Goal: Information Seeking & Learning: Find specific fact

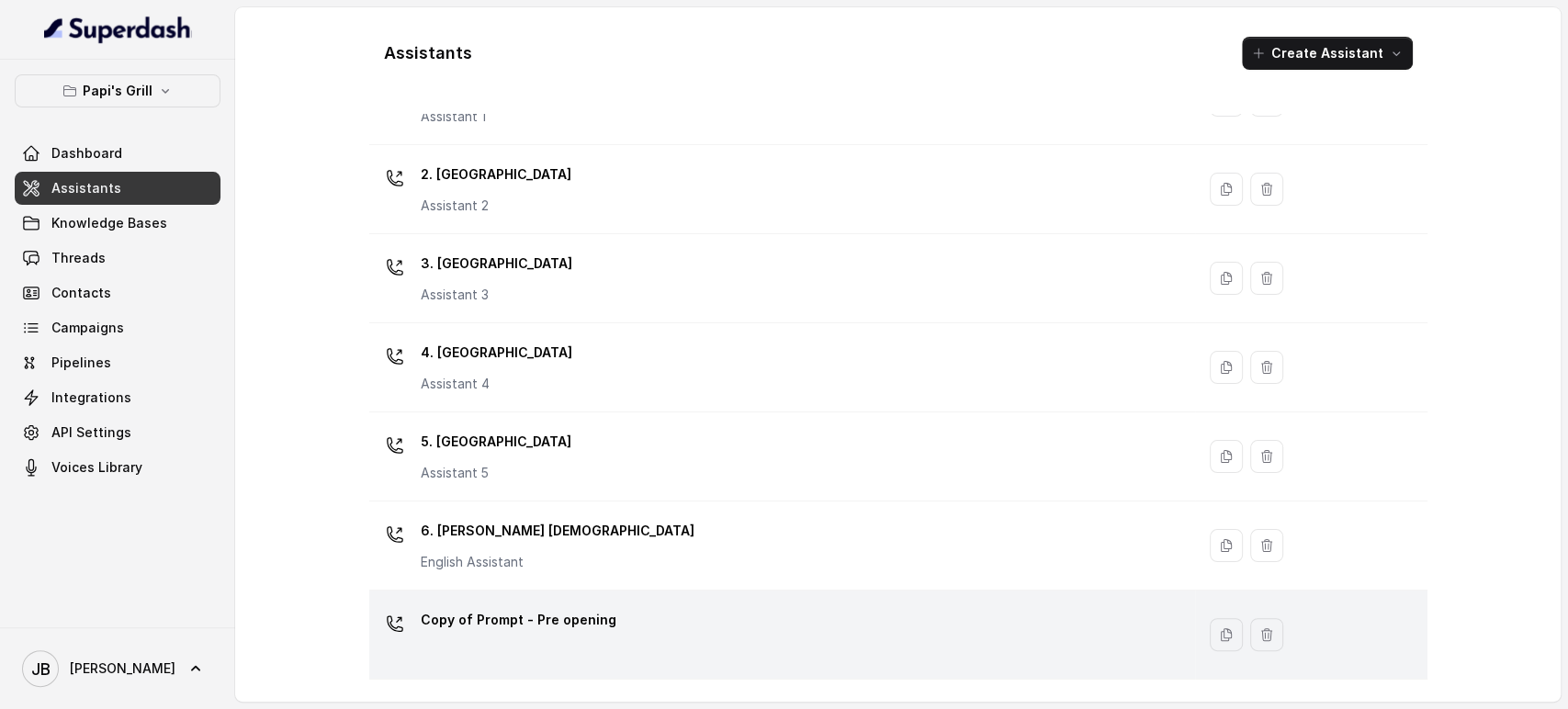
scroll to position [175, 0]
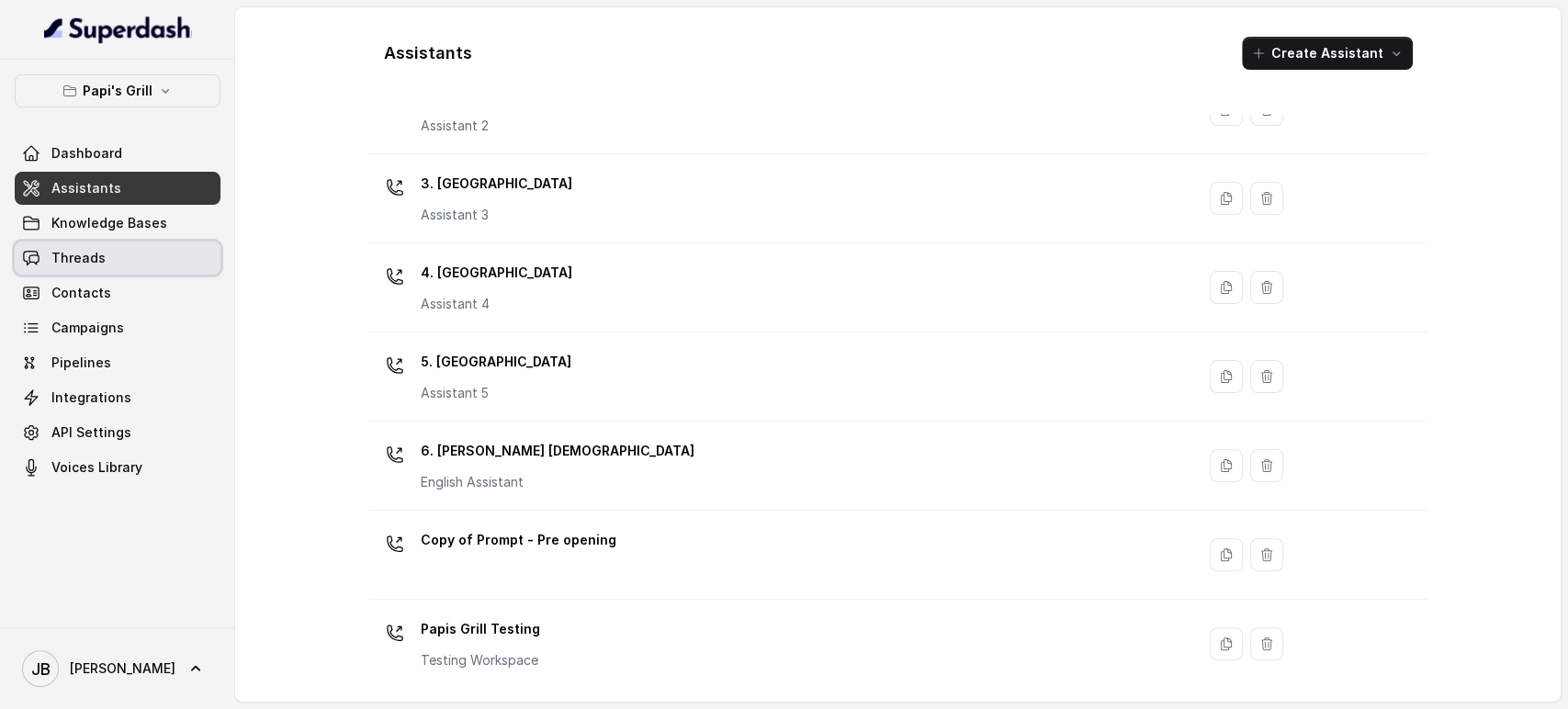
click at [162, 267] on link "Threads" at bounding box center [117, 258] width 205 height 33
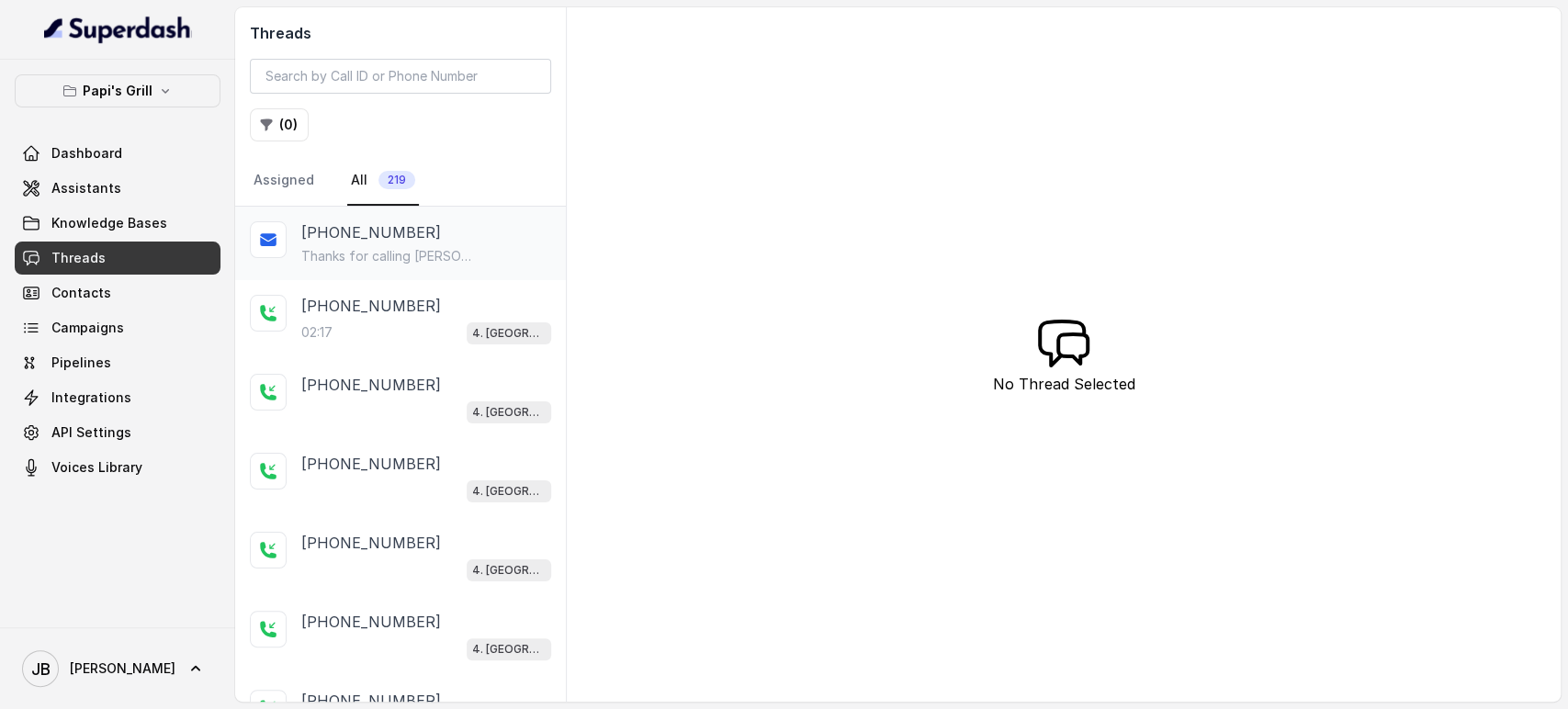
click at [402, 248] on p "Thanks for calling [PERSON_NAME]'s Grill Kennesaw! Want to pick up your order? …" at bounding box center [389, 256] width 176 height 19
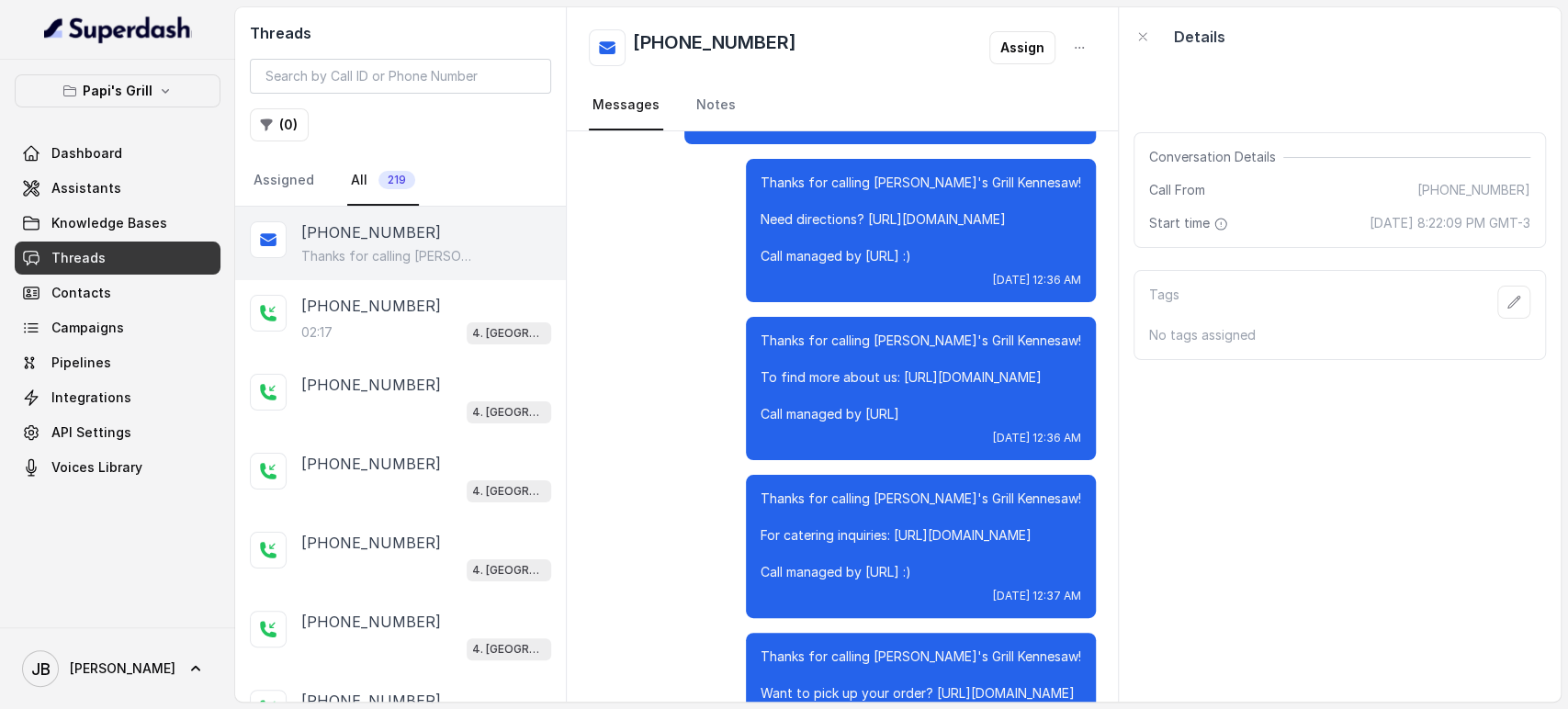
scroll to position [3092, 0]
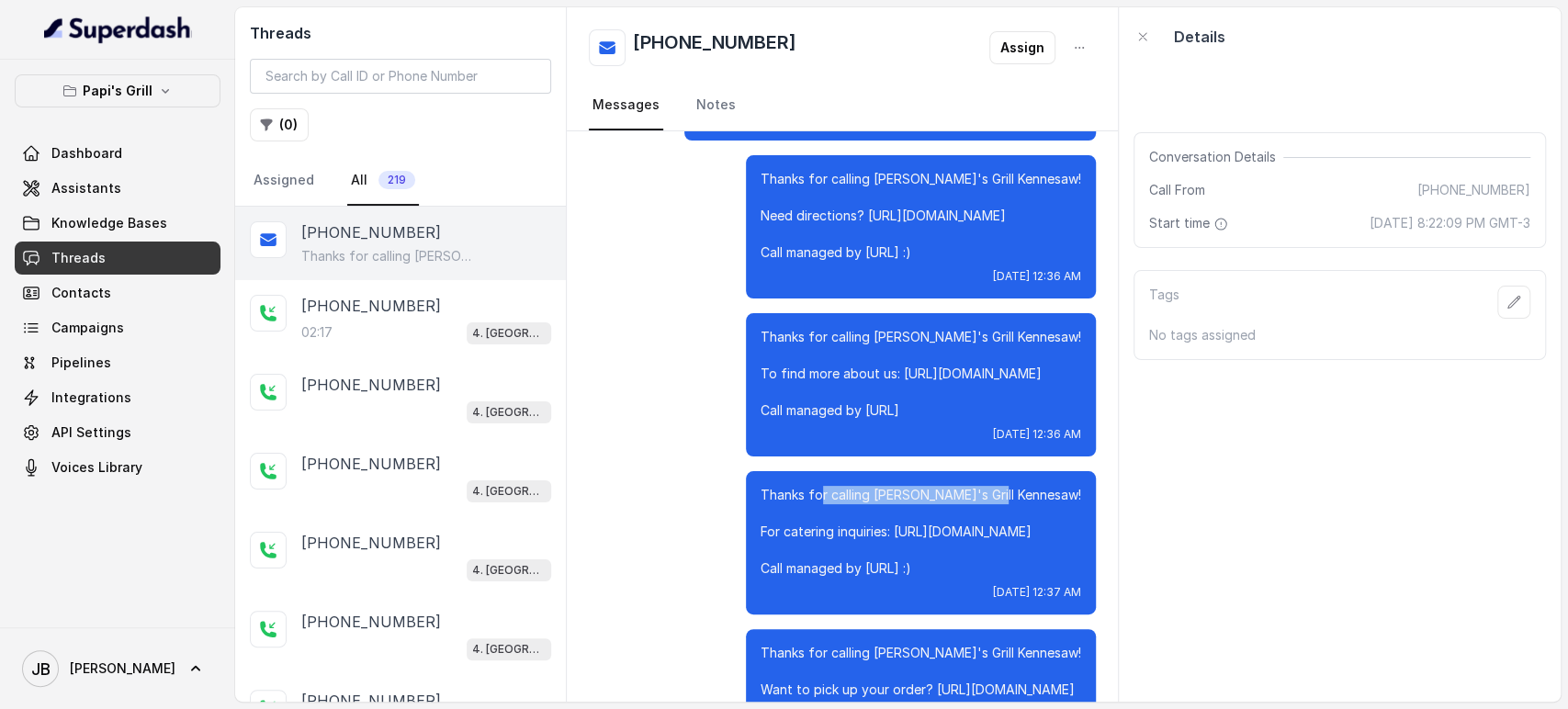
drag, startPoint x: 804, startPoint y: 409, endPoint x: 972, endPoint y: 396, distance: 168.5
click at [972, 486] on p "Thanks for calling Papi's Grill Kennesaw! For catering inquiries: https://foxly…" at bounding box center [920, 532] width 320 height 92
click at [986, 486] on p "Thanks for calling Papi's Grill Kennesaw! For catering inquiries: https://foxly…" at bounding box center [920, 532] width 320 height 92
click at [441, 335] on div "02:17 4. Kennesaw" at bounding box center [426, 332] width 250 height 24
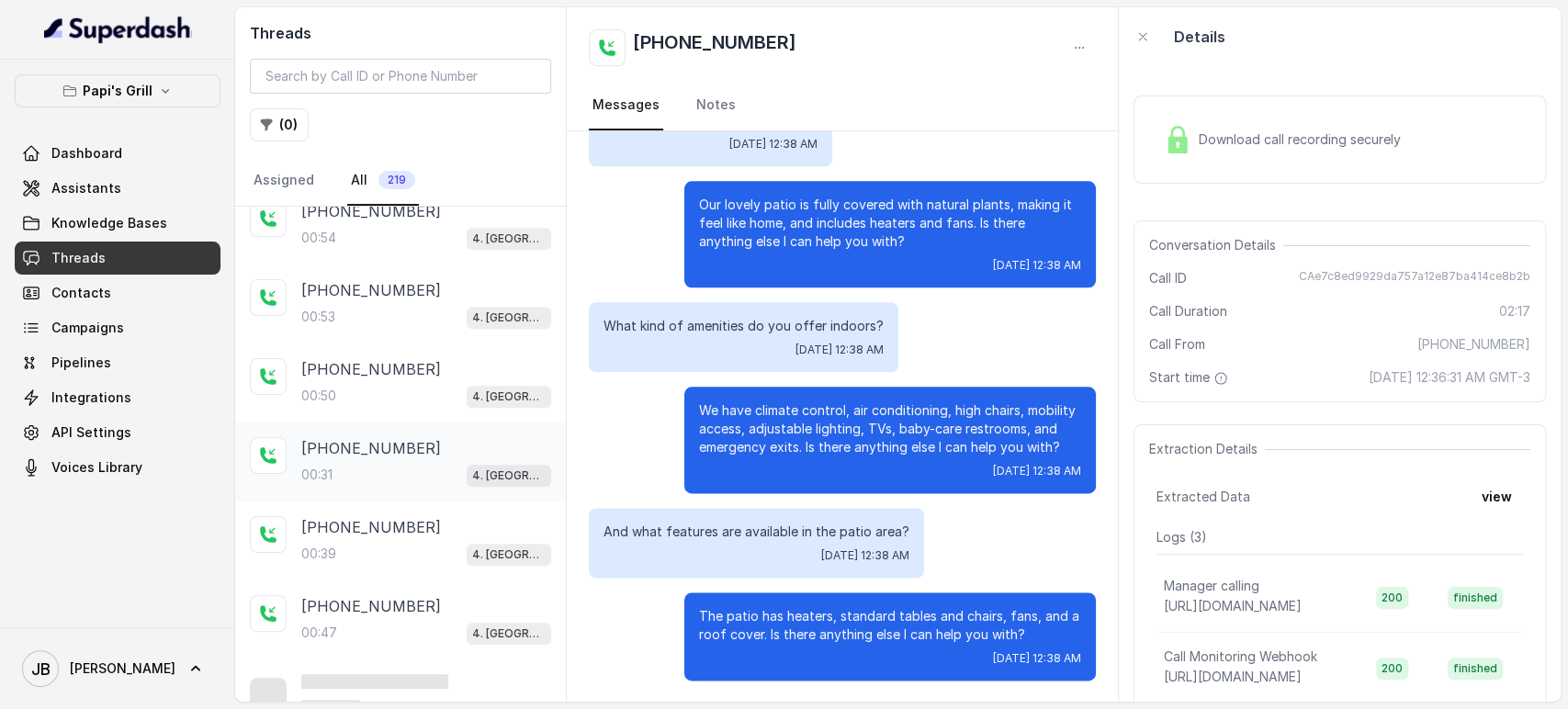
scroll to position [1143, 0]
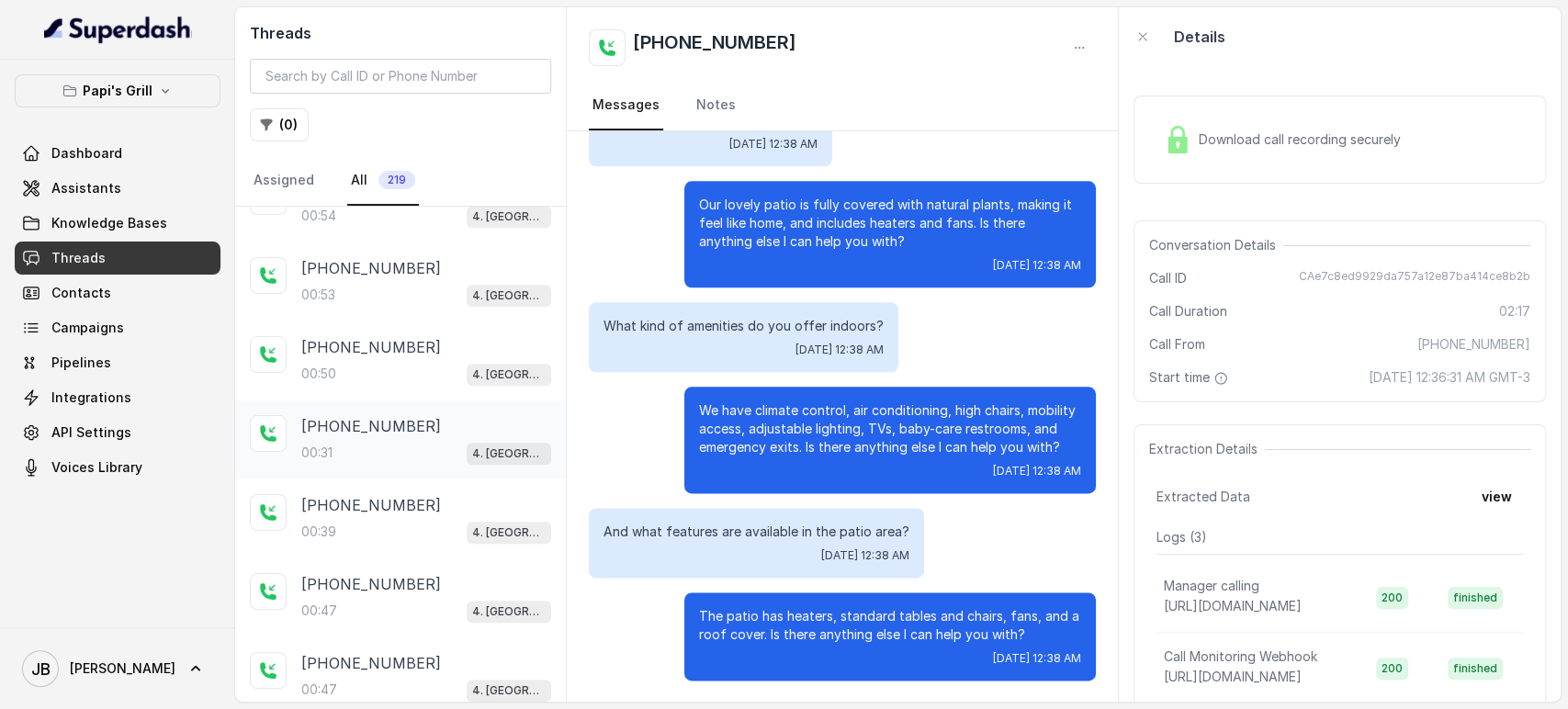
click at [429, 415] on div "+17547998960" at bounding box center [426, 426] width 250 height 22
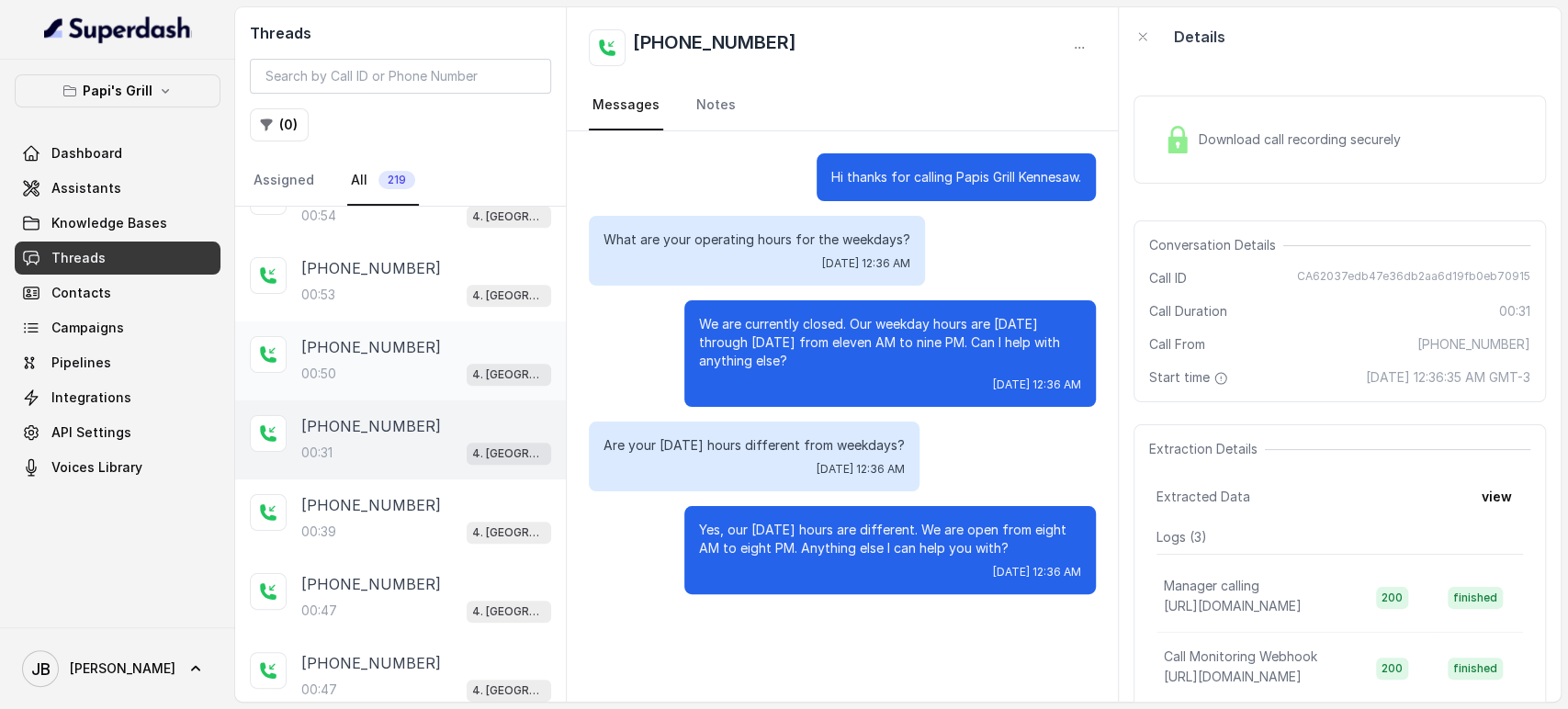
click at [448, 349] on div "+17547998960" at bounding box center [426, 347] width 250 height 22
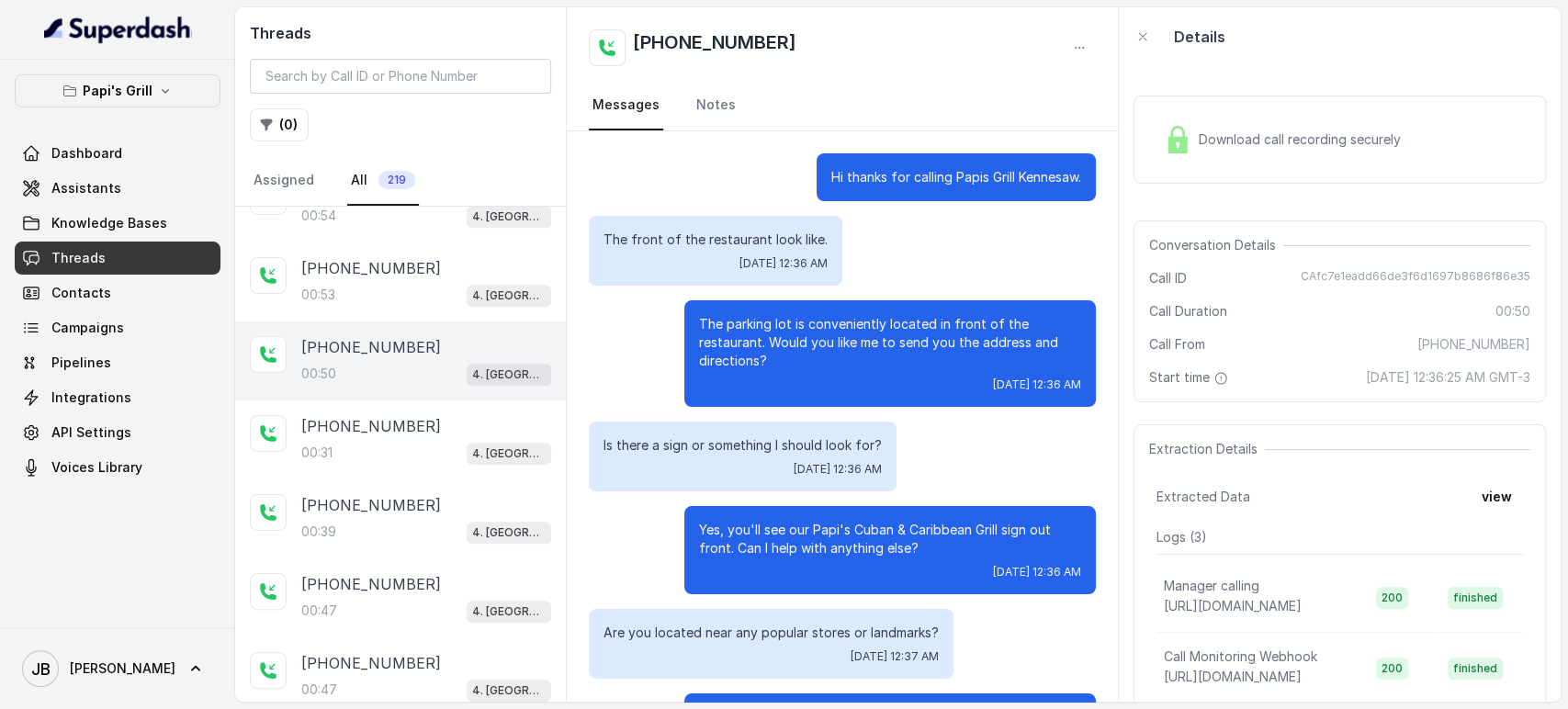
scroll to position [101, 0]
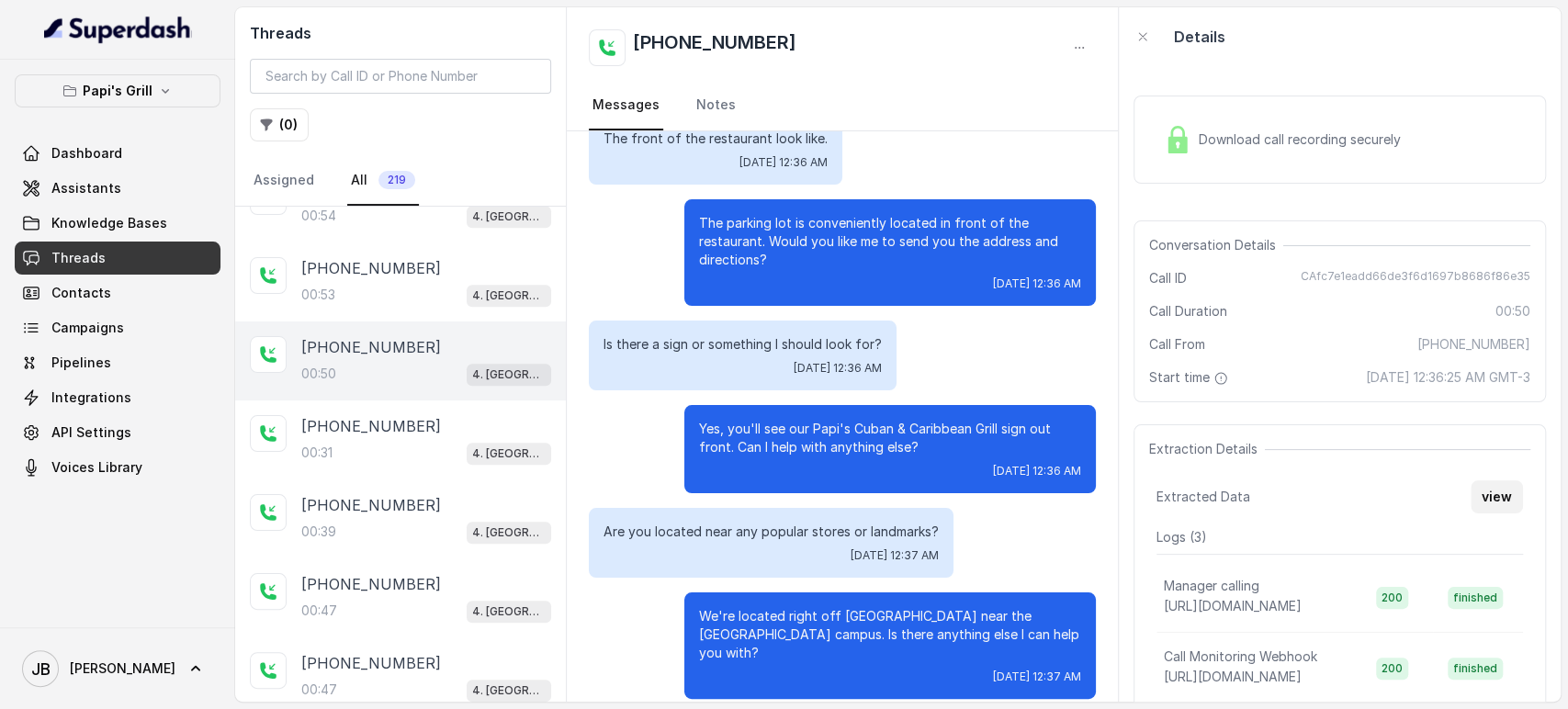
click at [1481, 486] on button "view" at bounding box center [1497, 497] width 53 height 33
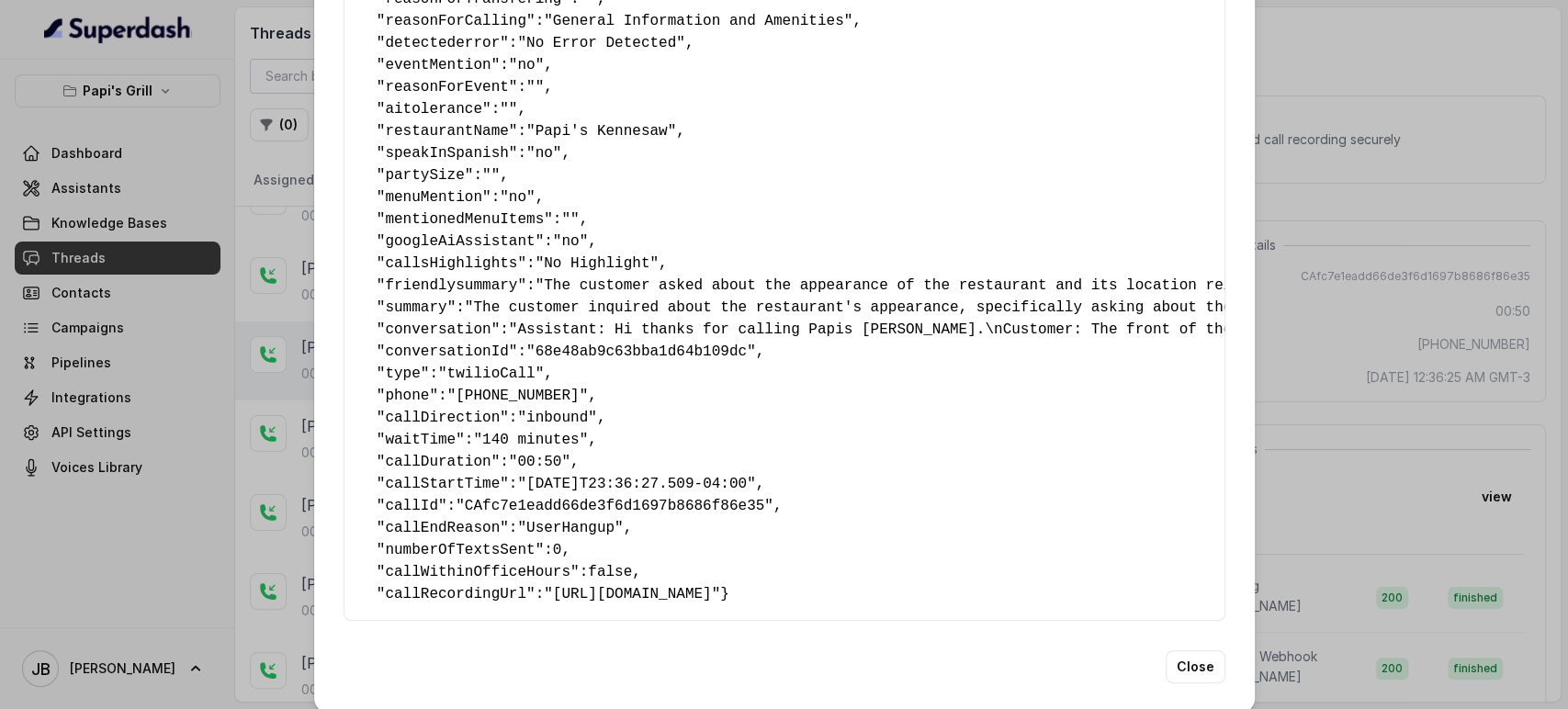
scroll to position [97, 0]
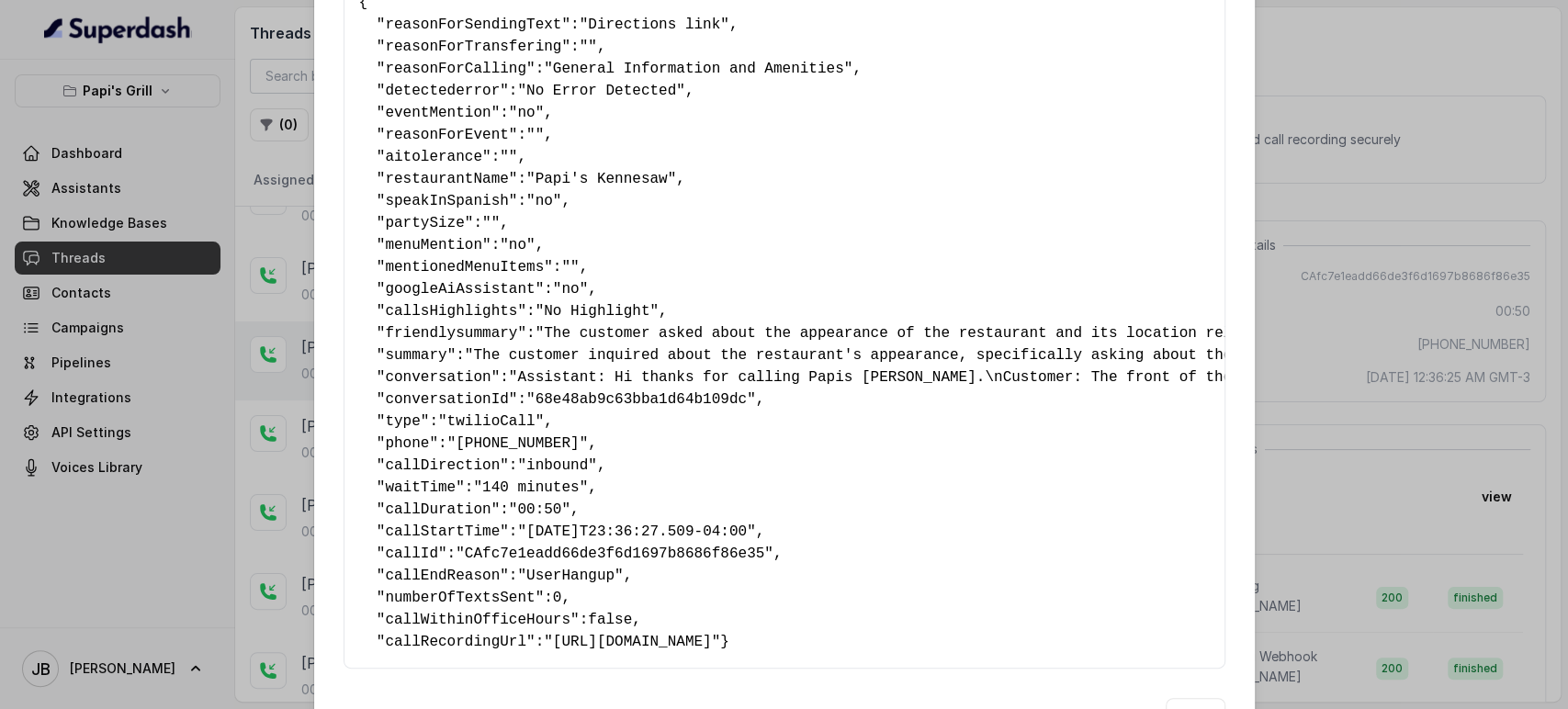
click at [1343, 299] on div "Extracted Data { " reasonForSendingText ": "Directions link" , " reasonForTrans…" at bounding box center [784, 354] width 1568 height 709
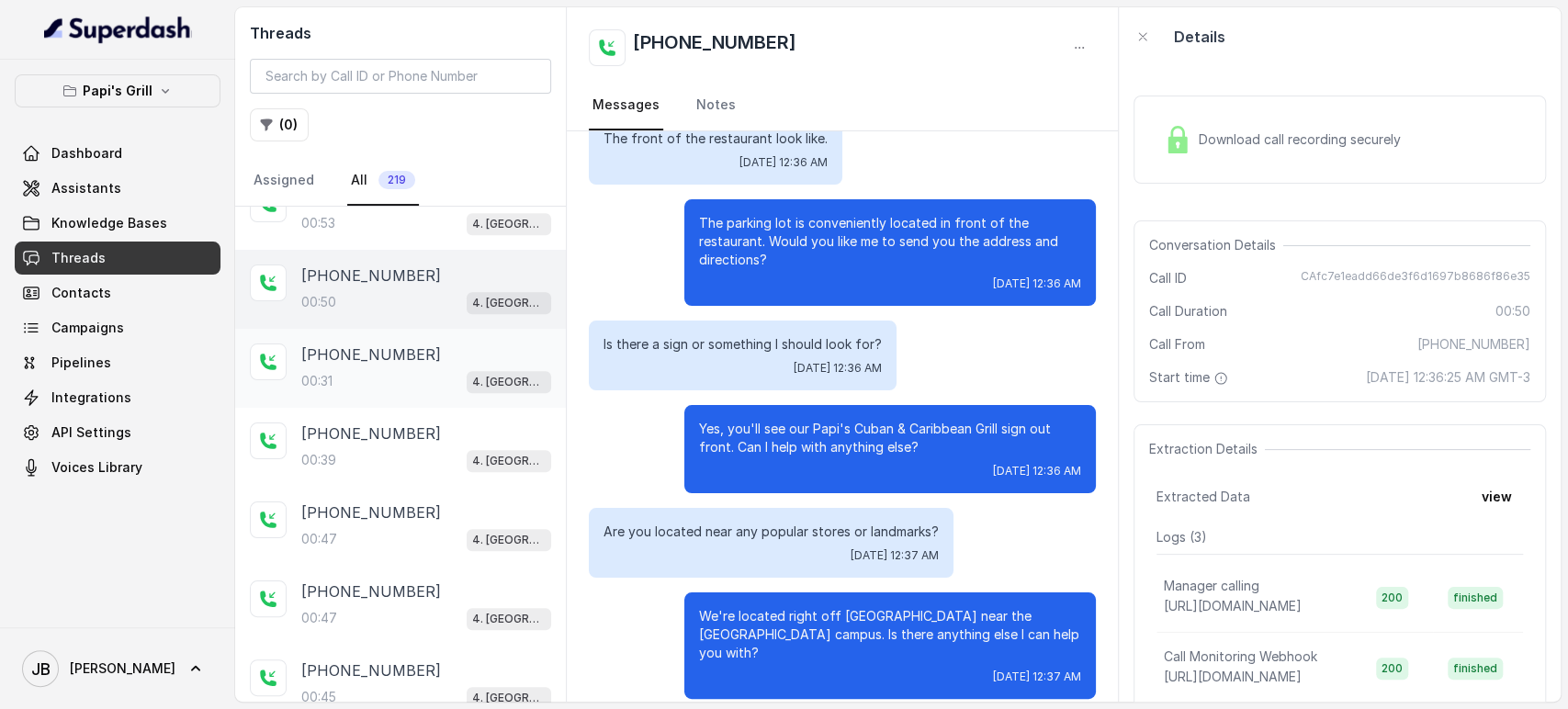
scroll to position [1246, 0]
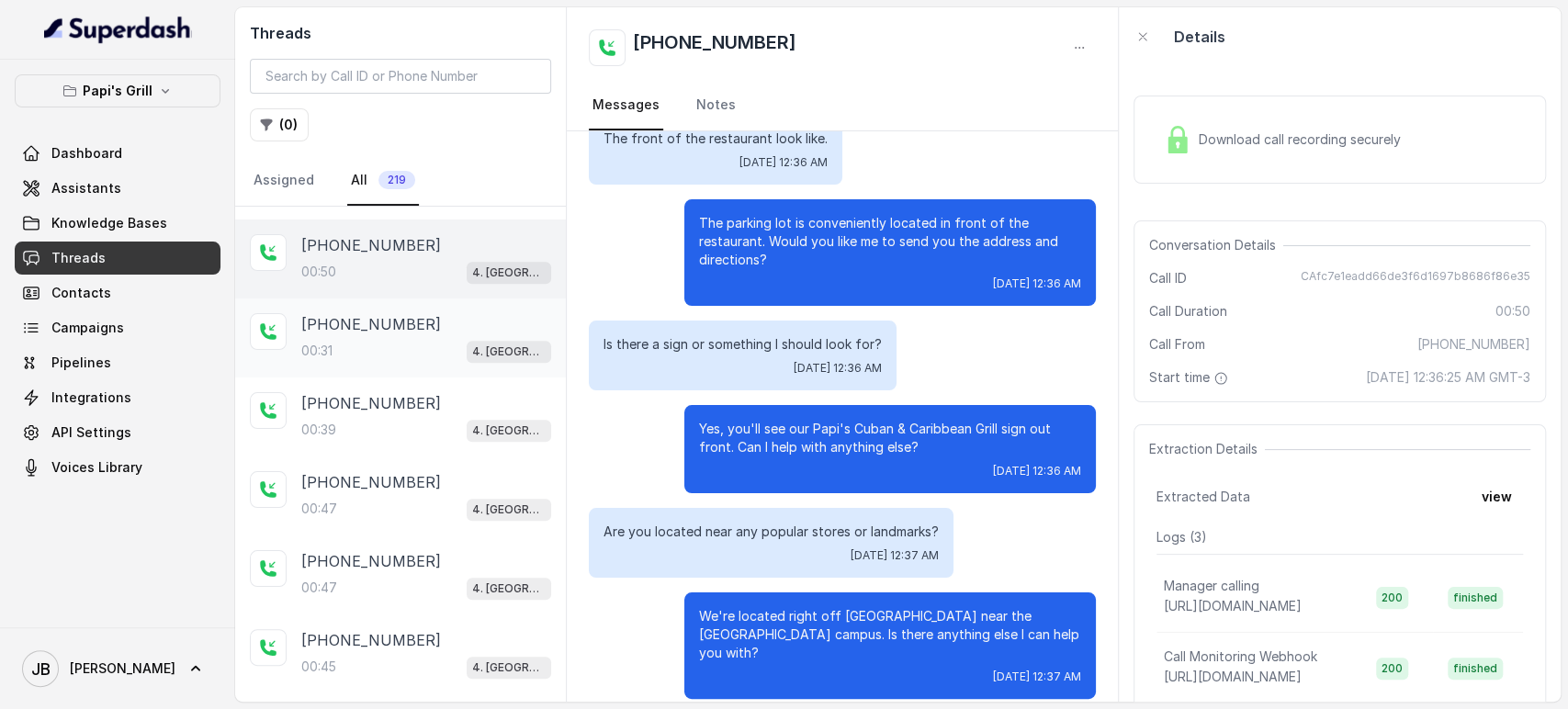
click at [388, 323] on p "+17547998960" at bounding box center [370, 324] width 139 height 22
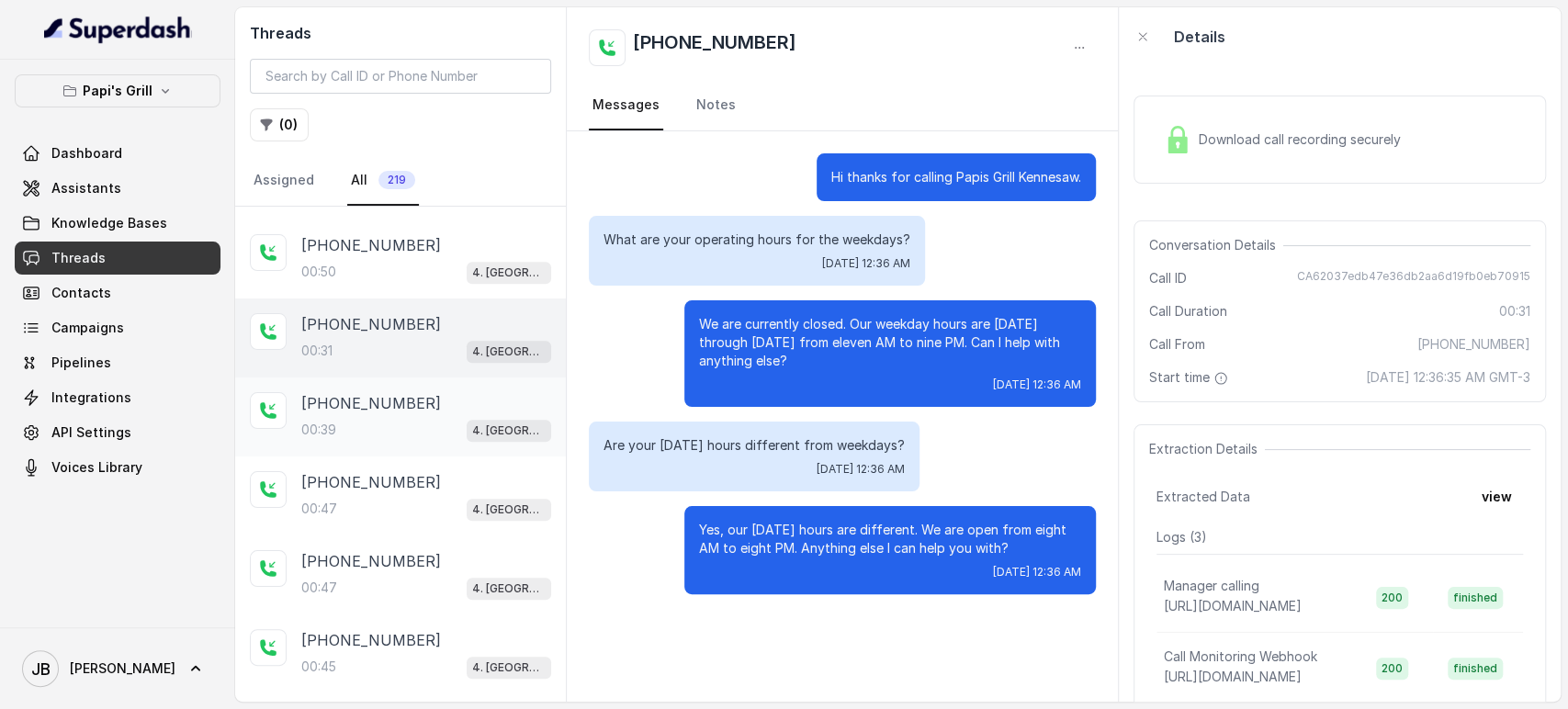
click at [382, 402] on p "[PHONE_NUMBER]" at bounding box center [370, 403] width 139 height 22
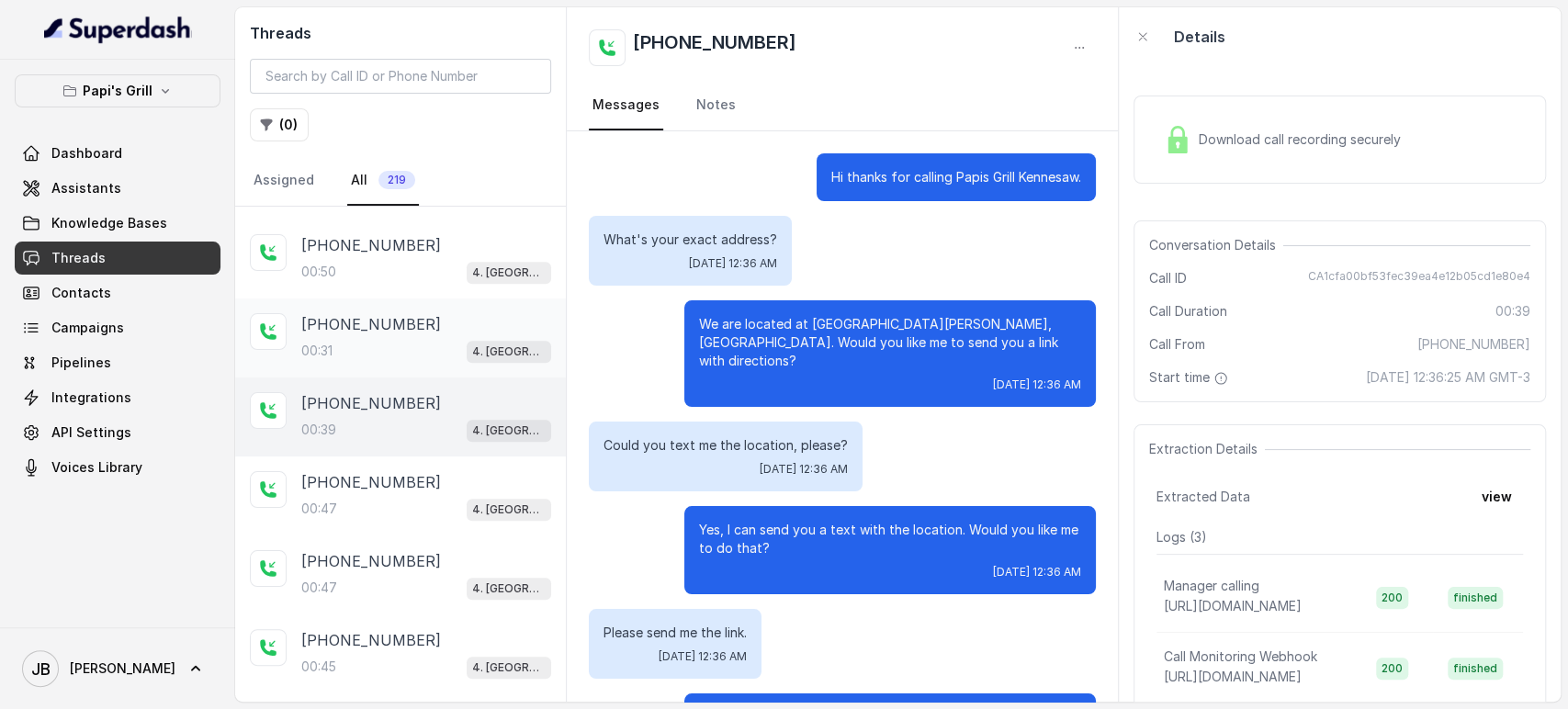
scroll to position [101, 0]
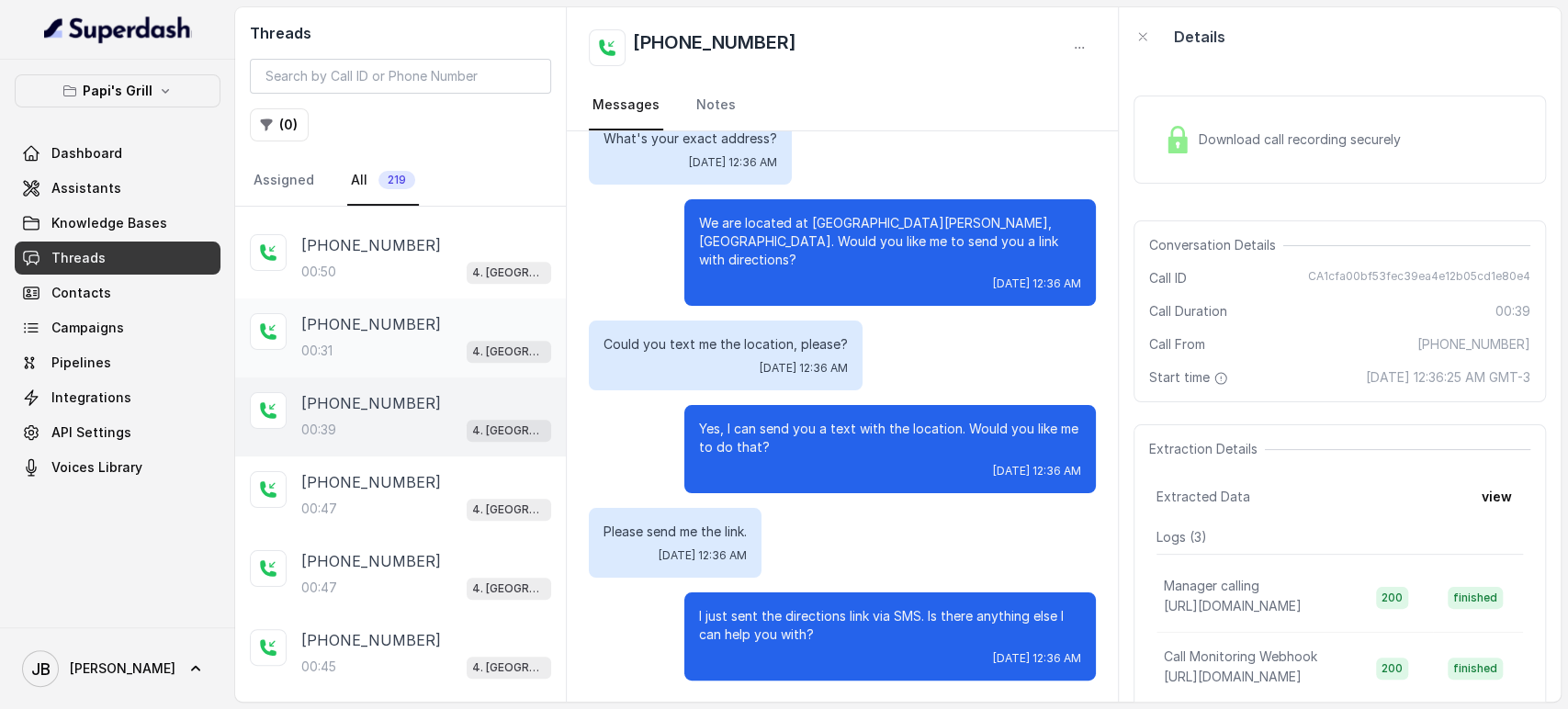
click at [364, 322] on p "[PHONE_NUMBER]" at bounding box center [370, 324] width 139 height 22
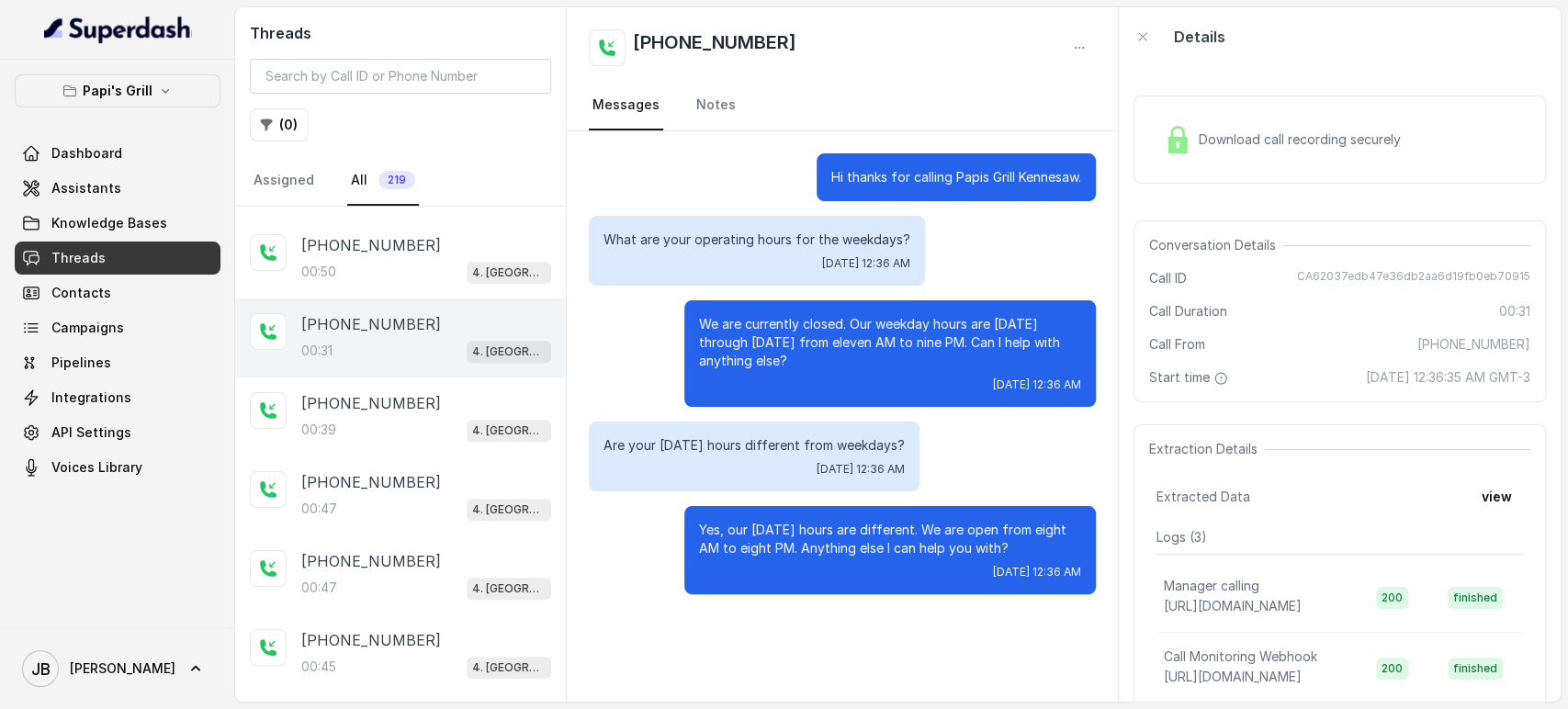
drag, startPoint x: 833, startPoint y: 348, endPoint x: 848, endPoint y: 368, distance: 25.0
click at [848, 368] on p "We are currently closed. Our weekday hours are Monday through Wednesday from el…" at bounding box center [890, 343] width 382 height 56
click at [849, 369] on p "We are currently closed. Our weekday hours are Monday through Wednesday from el…" at bounding box center [890, 343] width 382 height 56
drag, startPoint x: 823, startPoint y: 364, endPoint x: 850, endPoint y: 373, distance: 28.5
click at [850, 373] on div "We are currently closed. Our weekday hours are Monday through Wednesday from el…" at bounding box center [890, 353] width 412 height 106
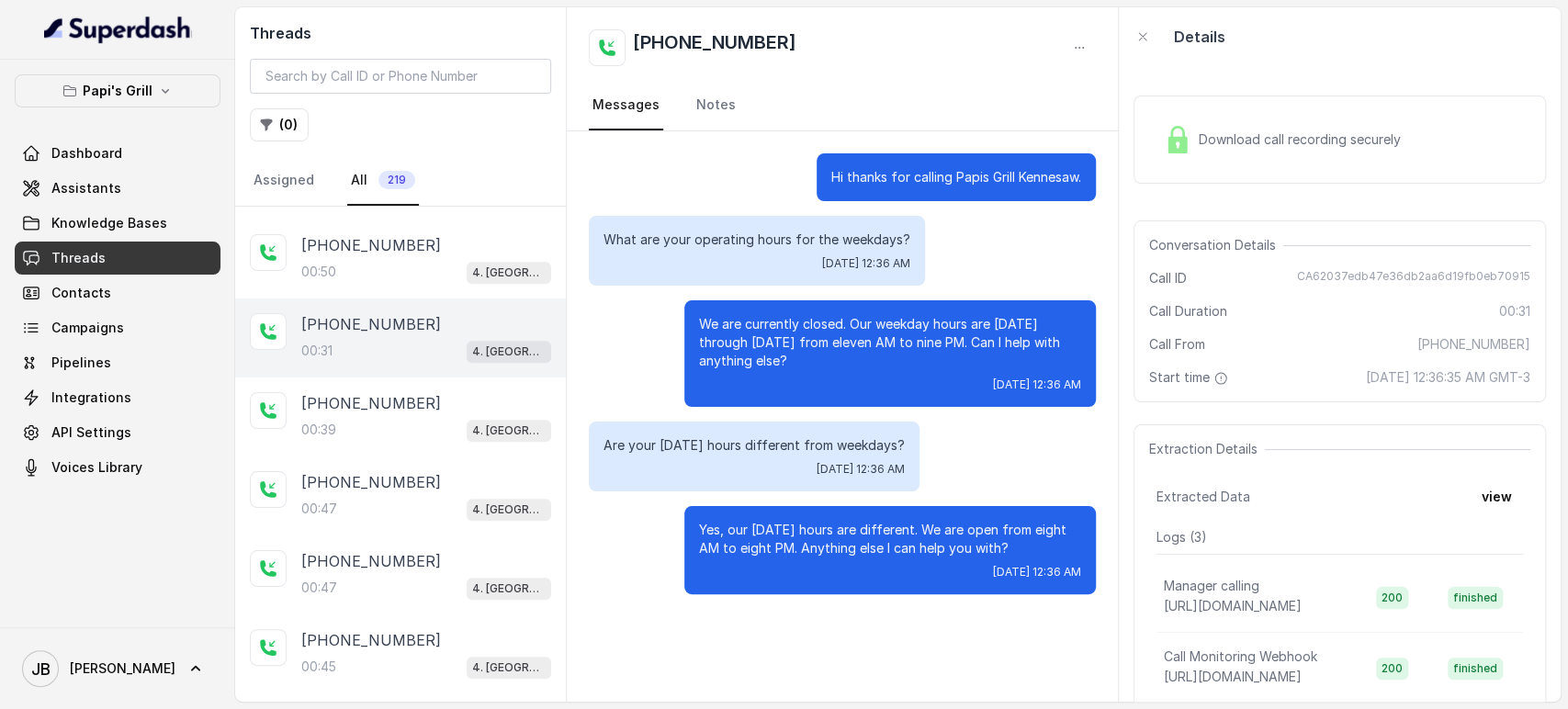
click at [850, 373] on div "We are currently closed. Our weekday hours are Monday through Wednesday from el…" at bounding box center [890, 353] width 412 height 106
click at [727, 448] on p "Are your Sunday hours different from weekdays?" at bounding box center [754, 445] width 301 height 19
click at [727, 447] on p "Are your Sunday hours different from weekdays?" at bounding box center [754, 445] width 301 height 19
click at [383, 421] on div "00:39 4. Kennesaw" at bounding box center [426, 429] width 250 height 24
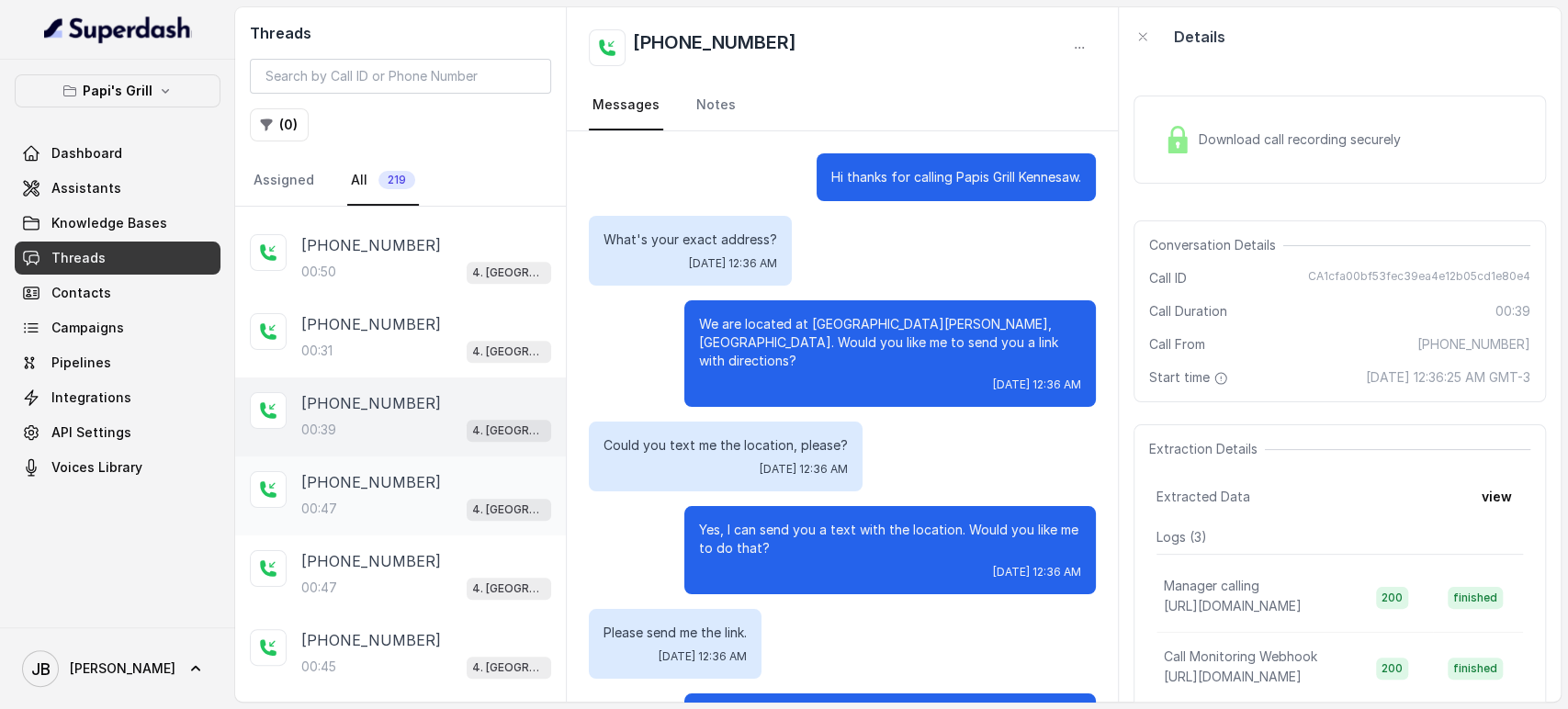
scroll to position [101, 0]
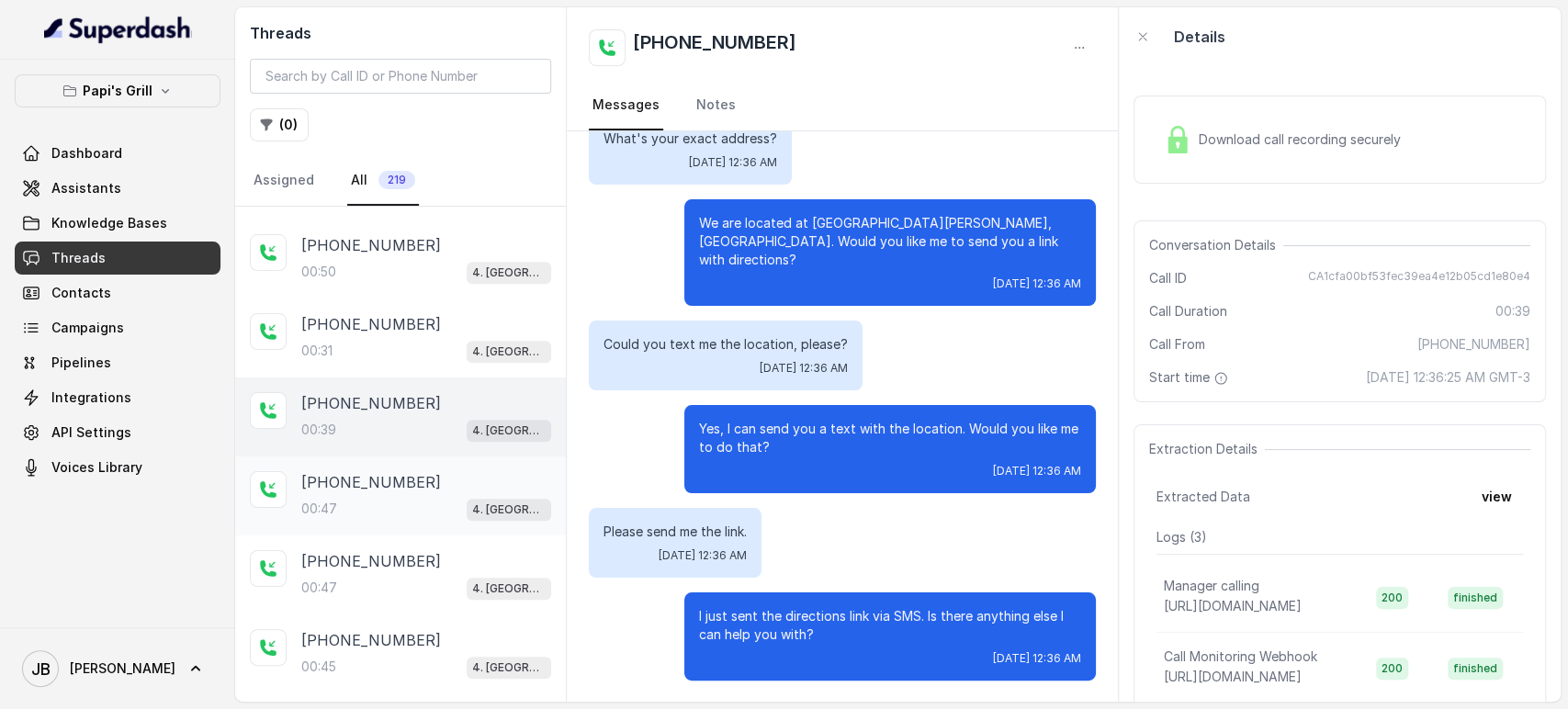
click at [381, 477] on p "[PHONE_NUMBER]" at bounding box center [370, 482] width 139 height 22
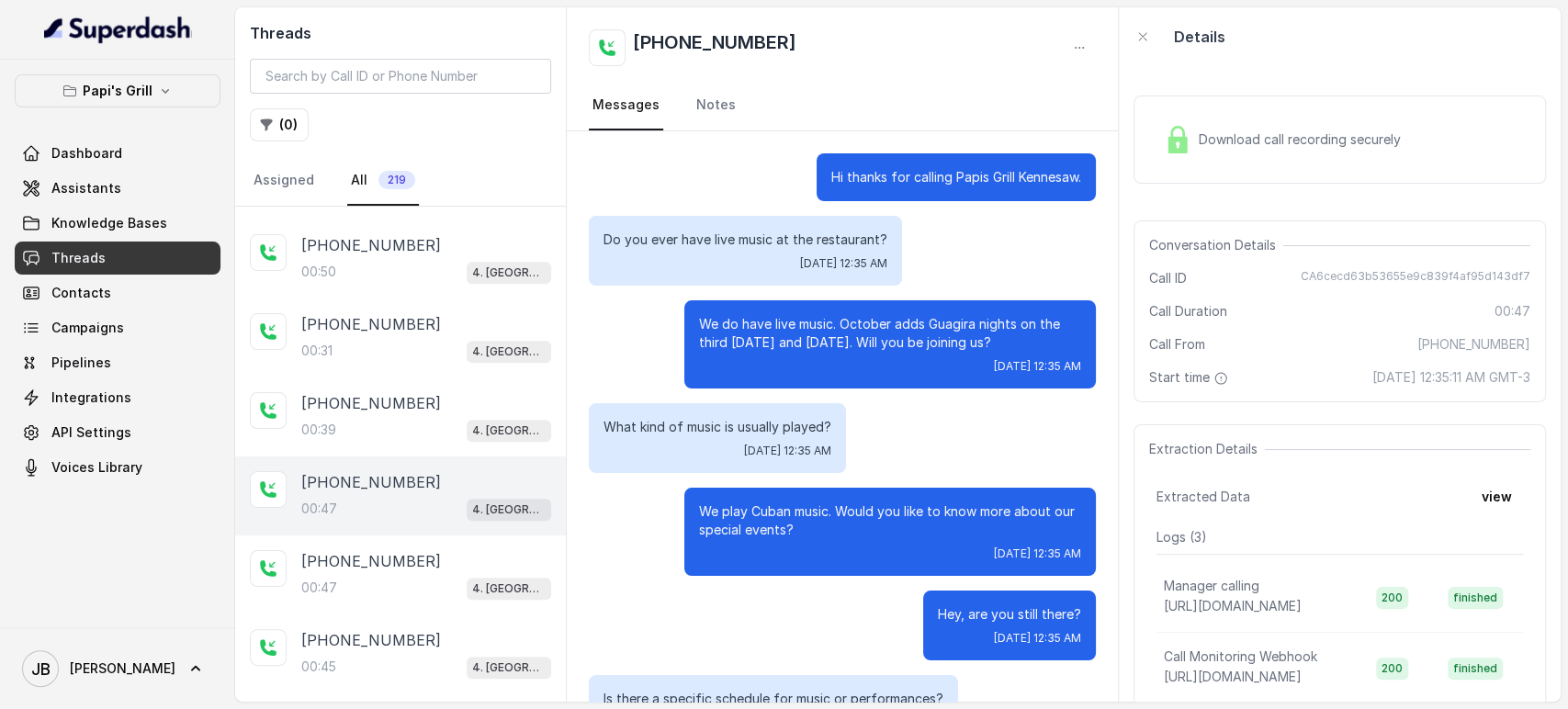
scroll to position [168, 0]
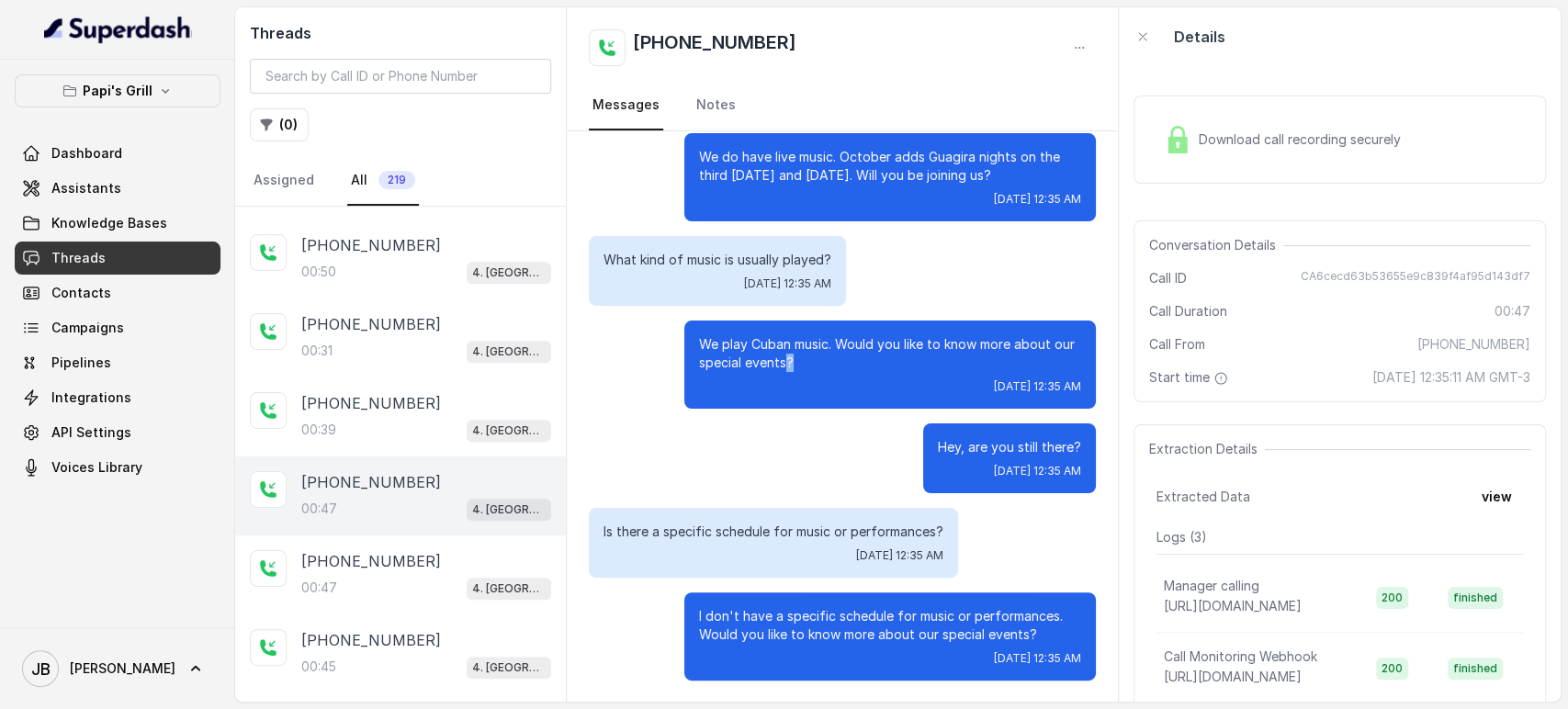
drag, startPoint x: 770, startPoint y: 359, endPoint x: 802, endPoint y: 356, distance: 32.1
click at [802, 356] on p "We play Cuban music. Would you like to know more about our special events?" at bounding box center [890, 354] width 382 height 37
click at [802, 355] on p "We play Cuban music. Would you like to know more about our special events?" at bounding box center [890, 354] width 382 height 37
drag, startPoint x: 691, startPoint y: 329, endPoint x: 808, endPoint y: 363, distance: 121.8
click at [808, 363] on p "We play Cuban music. Would you like to know more about our special events?" at bounding box center [890, 354] width 382 height 37
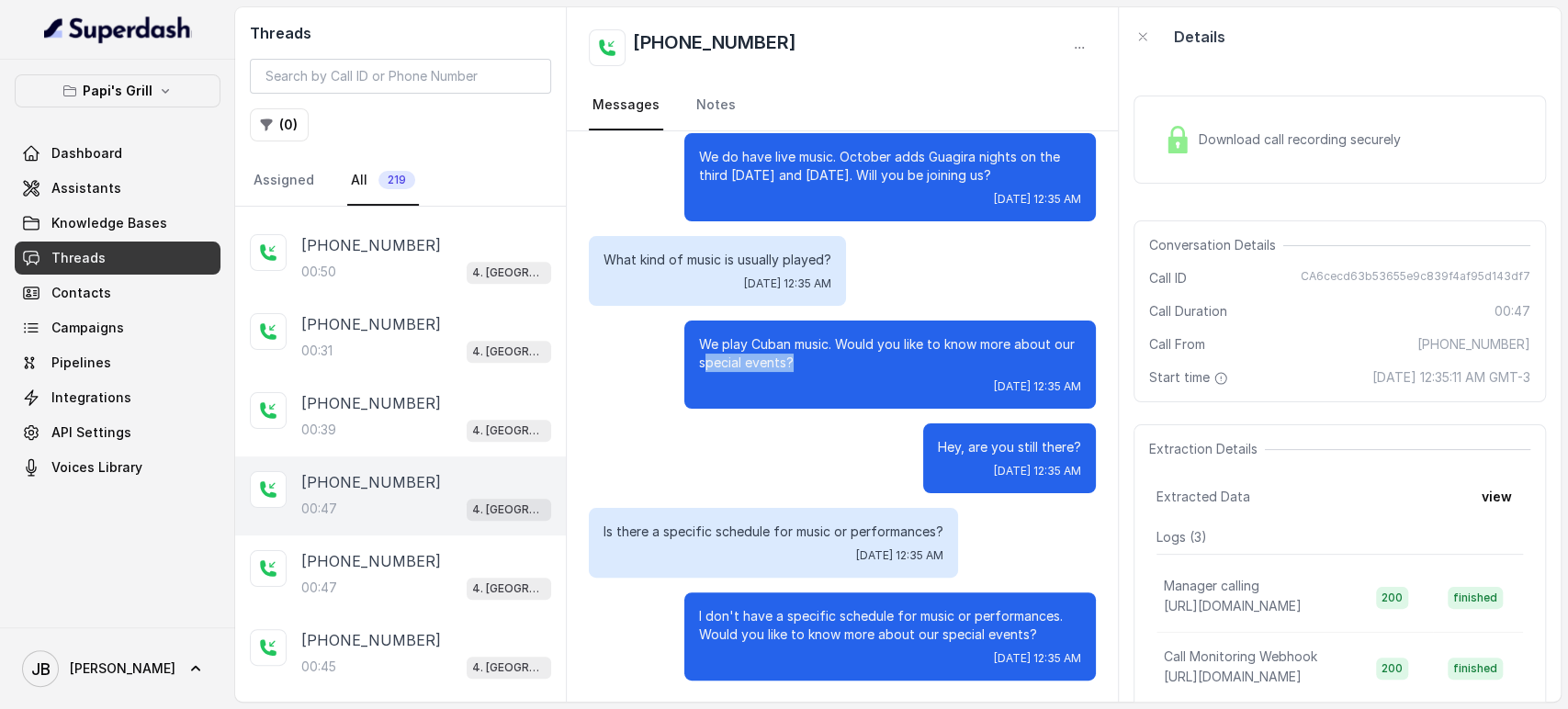
drag, startPoint x: 691, startPoint y: 355, endPoint x: 807, endPoint y: 365, distance: 116.4
click at [804, 365] on p "We play Cuban music. Would you like to know more about our special events?" at bounding box center [890, 354] width 382 height 37
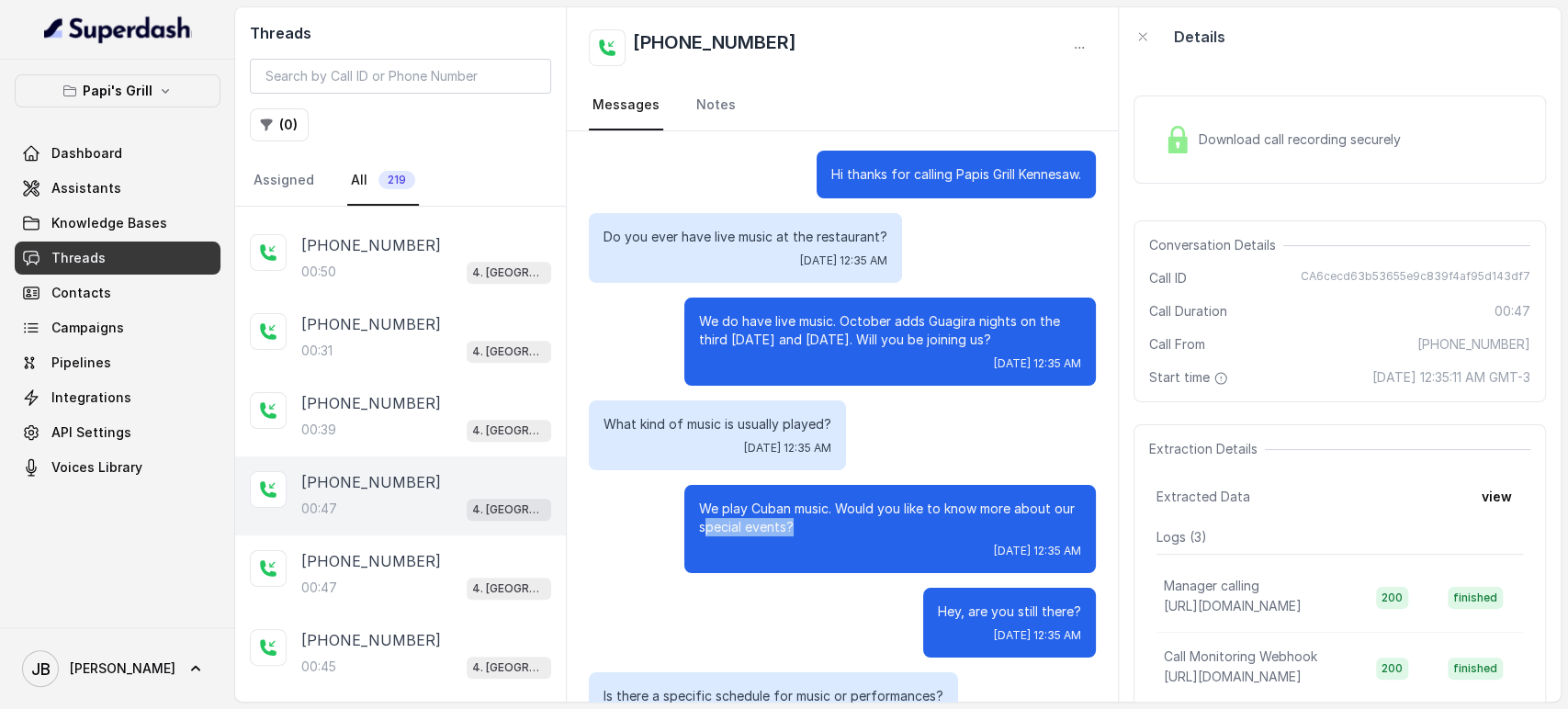
scroll to position [0, 0]
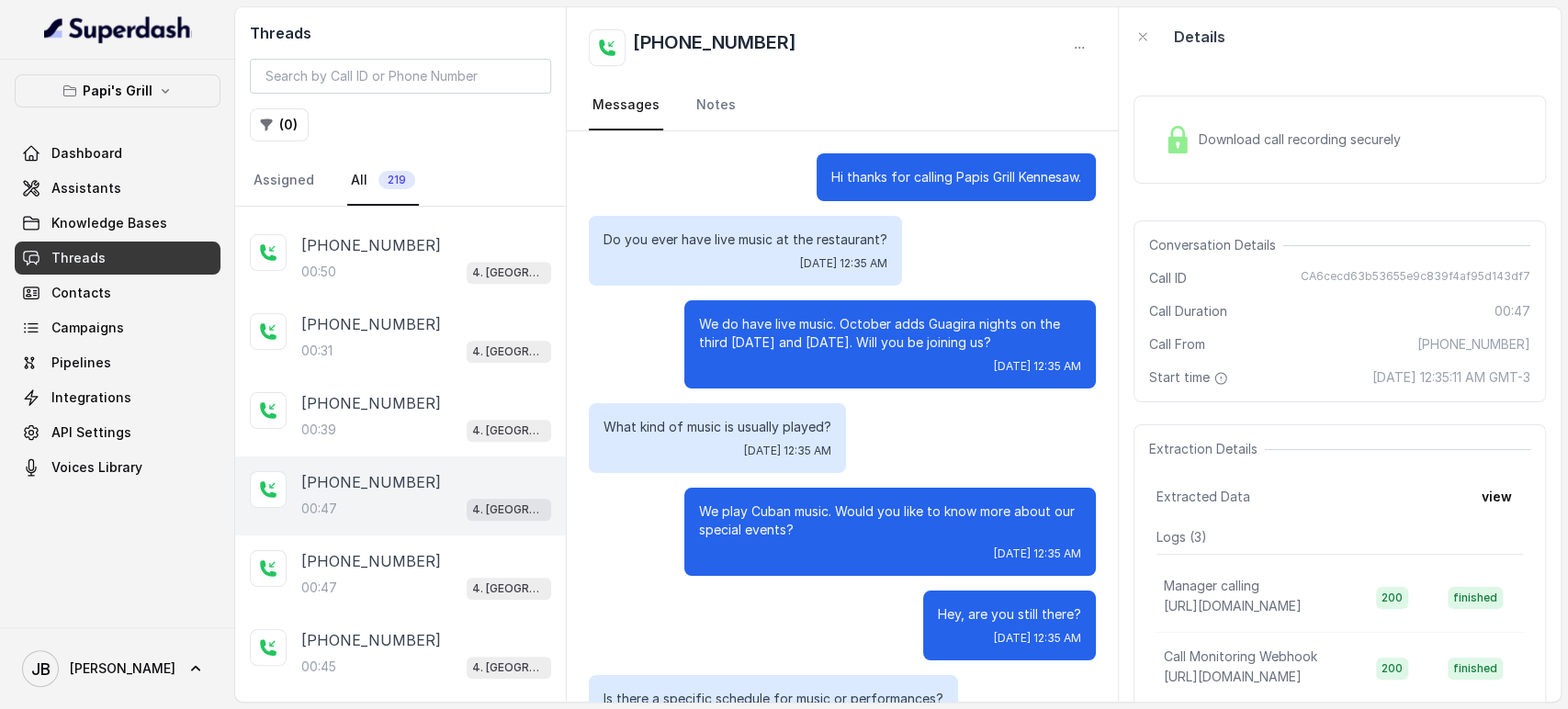
click at [749, 314] on div "We do have live music. October adds Guagira nights on the third Friday and Satu…" at bounding box center [890, 344] width 412 height 89
click at [745, 331] on p "We do have live music. October adds Guagira nights on the third Friday and Satu…" at bounding box center [890, 334] width 382 height 37
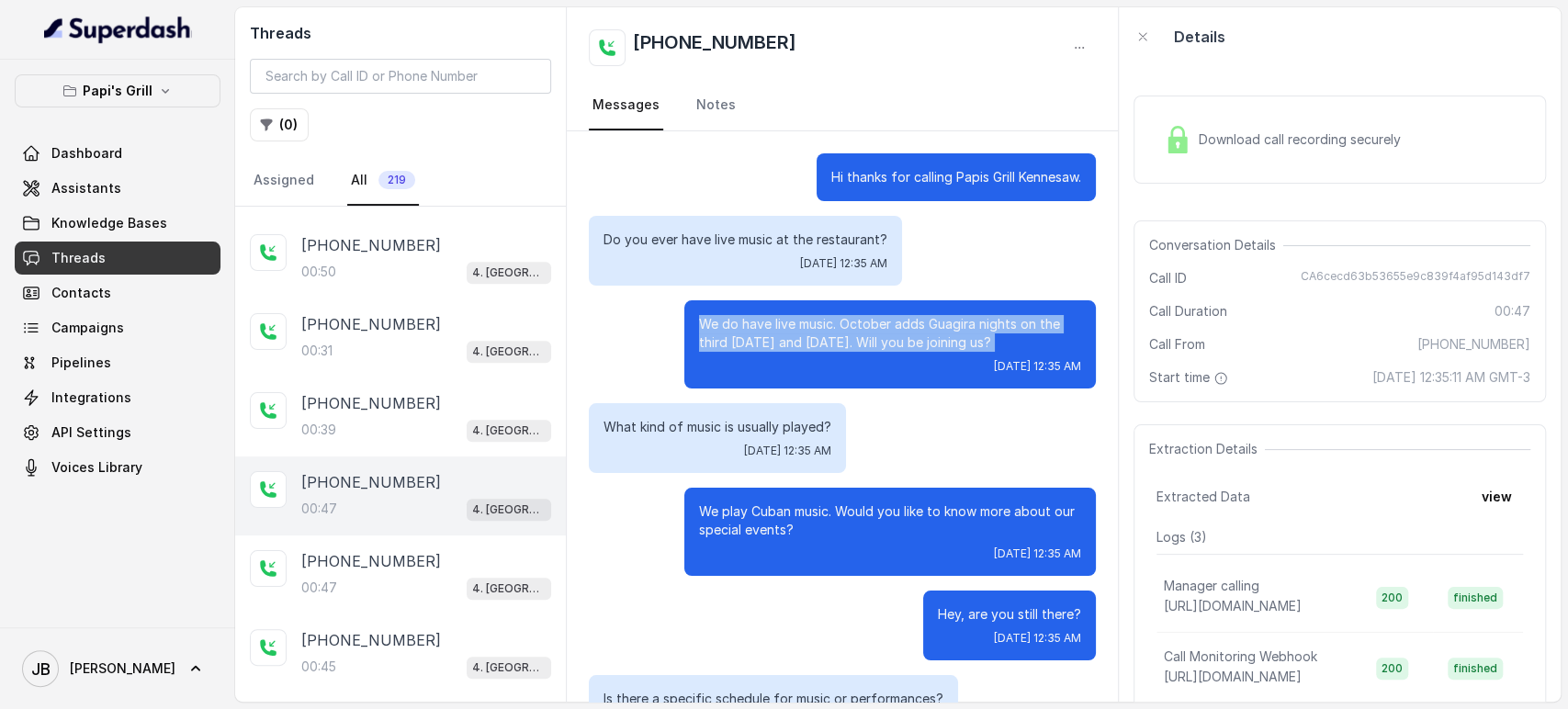
click at [745, 331] on p "We do have live music. October adds Guagira nights on the third Friday and Satu…" at bounding box center [890, 334] width 382 height 37
click at [749, 343] on p "We do have live music. October adds Guagira nights on the third Friday and Satu…" at bounding box center [890, 334] width 382 height 37
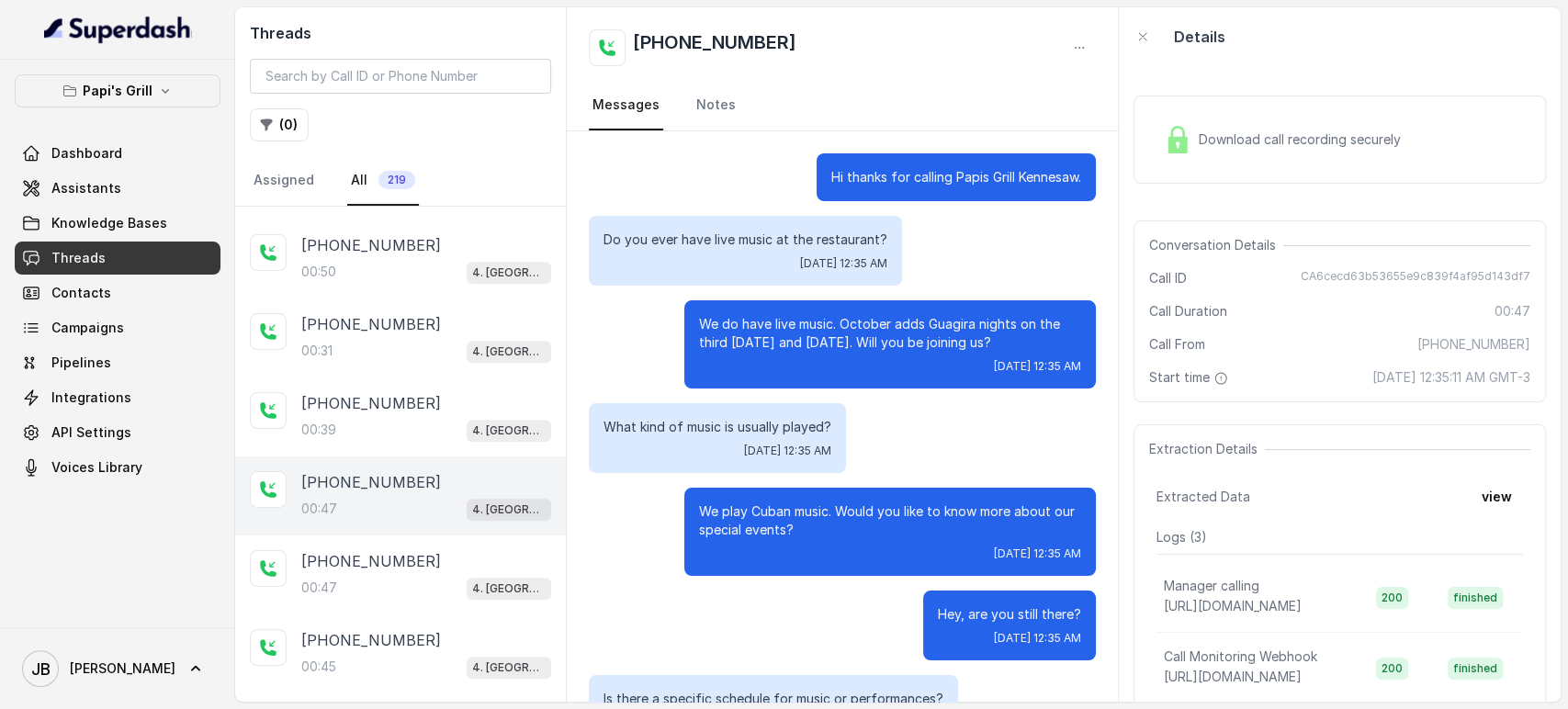
click at [736, 225] on div "Do you ever have live music at the restaurant? Tue, Oct 7, 2025, 12:35 AM" at bounding box center [746, 251] width 314 height 70
click at [733, 240] on p "Do you ever have live music at the restaurant?" at bounding box center [745, 240] width 283 height 19
click at [723, 240] on p "Do you ever have live music at the restaurant?" at bounding box center [745, 240] width 283 height 19
click at [750, 340] on p "We do have live music. October adds Guagira nights on the third Friday and Satu…" at bounding box center [890, 334] width 382 height 37
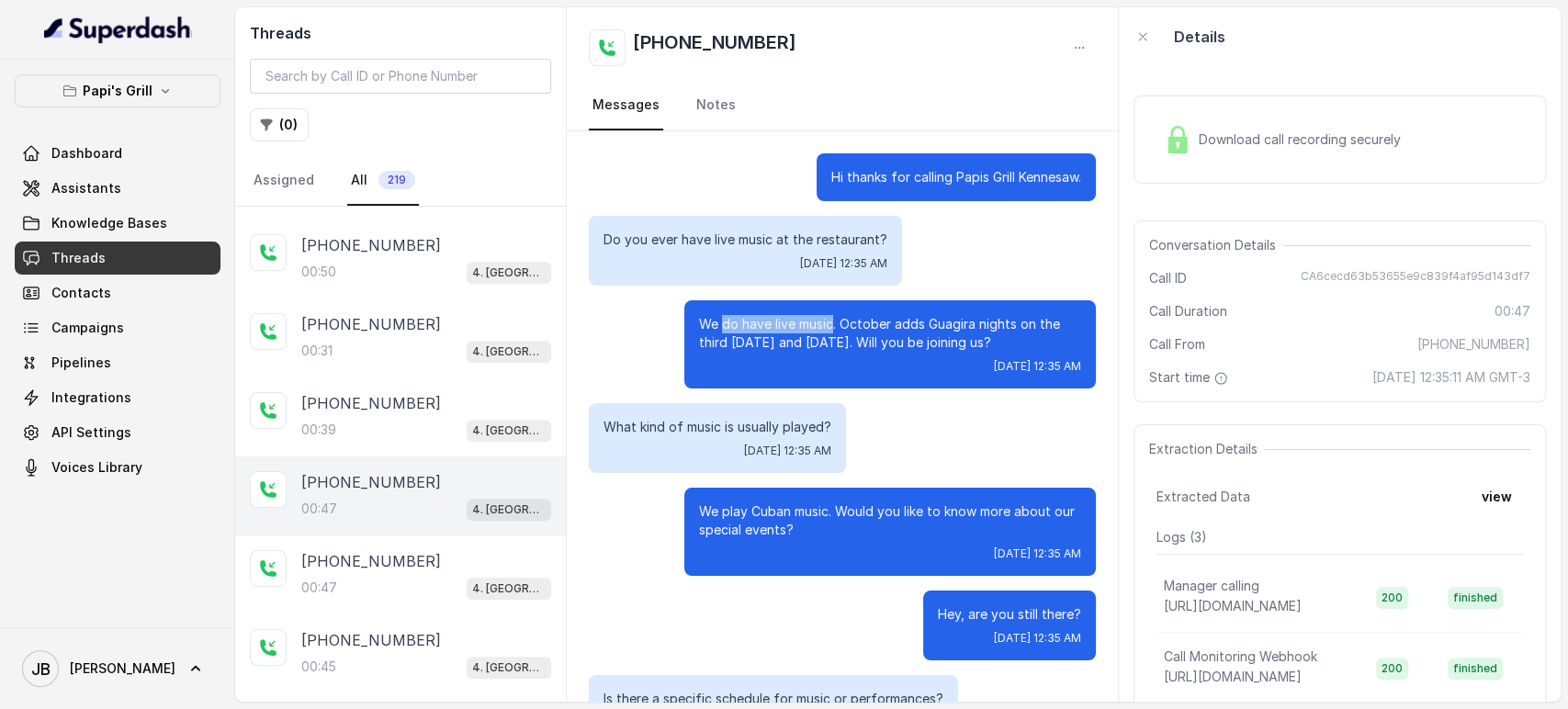
drag, startPoint x: 705, startPoint y: 329, endPoint x: 823, endPoint y: 324, distance: 118.1
click at [821, 324] on p "We do have live music. October adds Guagira nights on the third Friday and Satu…" at bounding box center [890, 334] width 382 height 37
click at [836, 330] on p "We do have live music. October adds Guagira nights on the third Friday and Satu…" at bounding box center [890, 334] width 382 height 37
drag, startPoint x: 846, startPoint y: 327, endPoint x: 1027, endPoint y: 336, distance: 181.2
click at [1026, 337] on p "We do have live music. October adds Guagira nights on the third Friday and Satu…" at bounding box center [890, 334] width 382 height 37
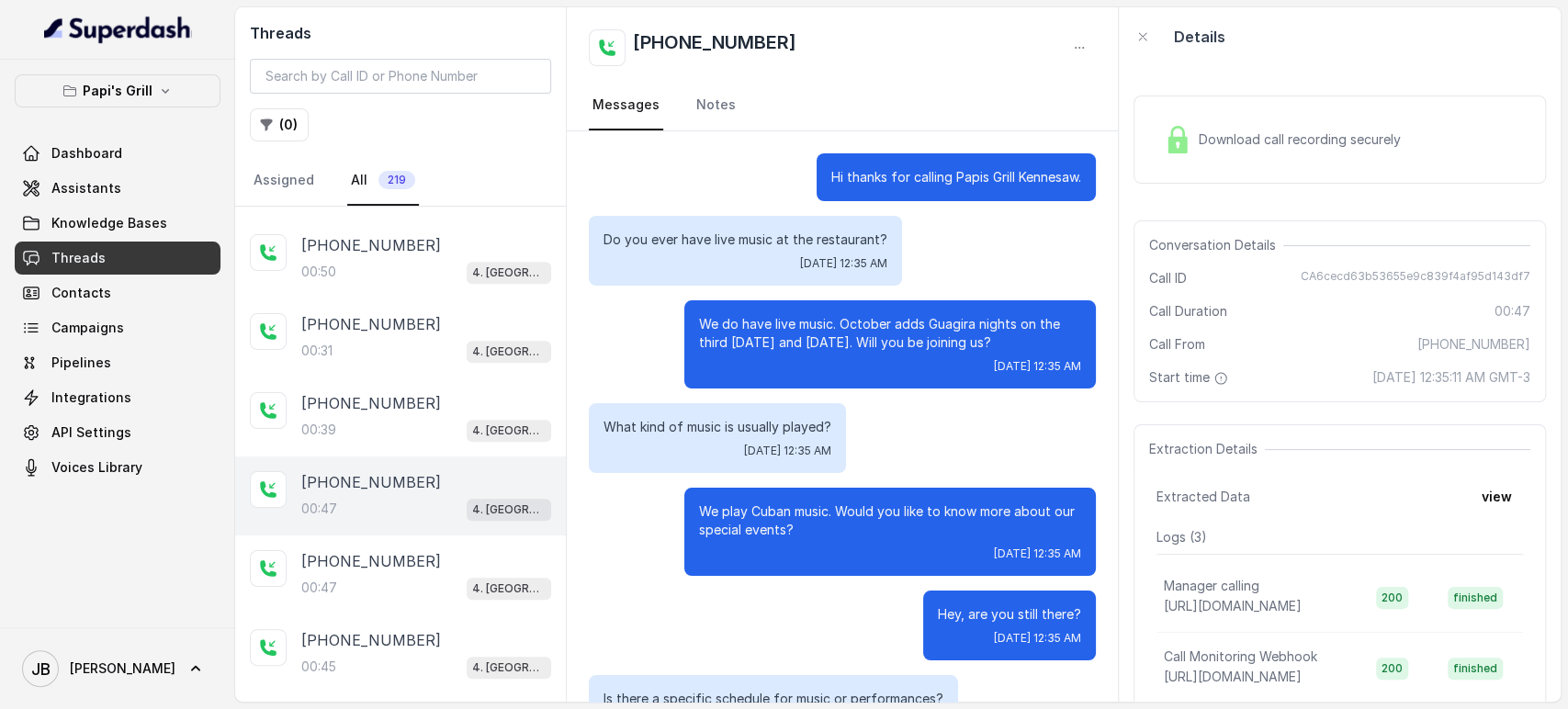
click at [1027, 328] on p "We do have live music. October adds Guagira nights on the third Friday and Satu…" at bounding box center [890, 334] width 382 height 37
click at [1004, 354] on div "We do have live music. October adds Guagira nights on the third Friday and Satu…" at bounding box center [890, 344] width 412 height 89
drag, startPoint x: 999, startPoint y: 349, endPoint x: 728, endPoint y: 320, distance: 272.5
click at [728, 320] on p "We do have live music. October adds Guagira nights on the third Friday and Satu…" at bounding box center [890, 334] width 382 height 37
click at [728, 319] on p "We do have live music. October adds Guagira nights on the third Friday and Satu…" at bounding box center [890, 334] width 382 height 37
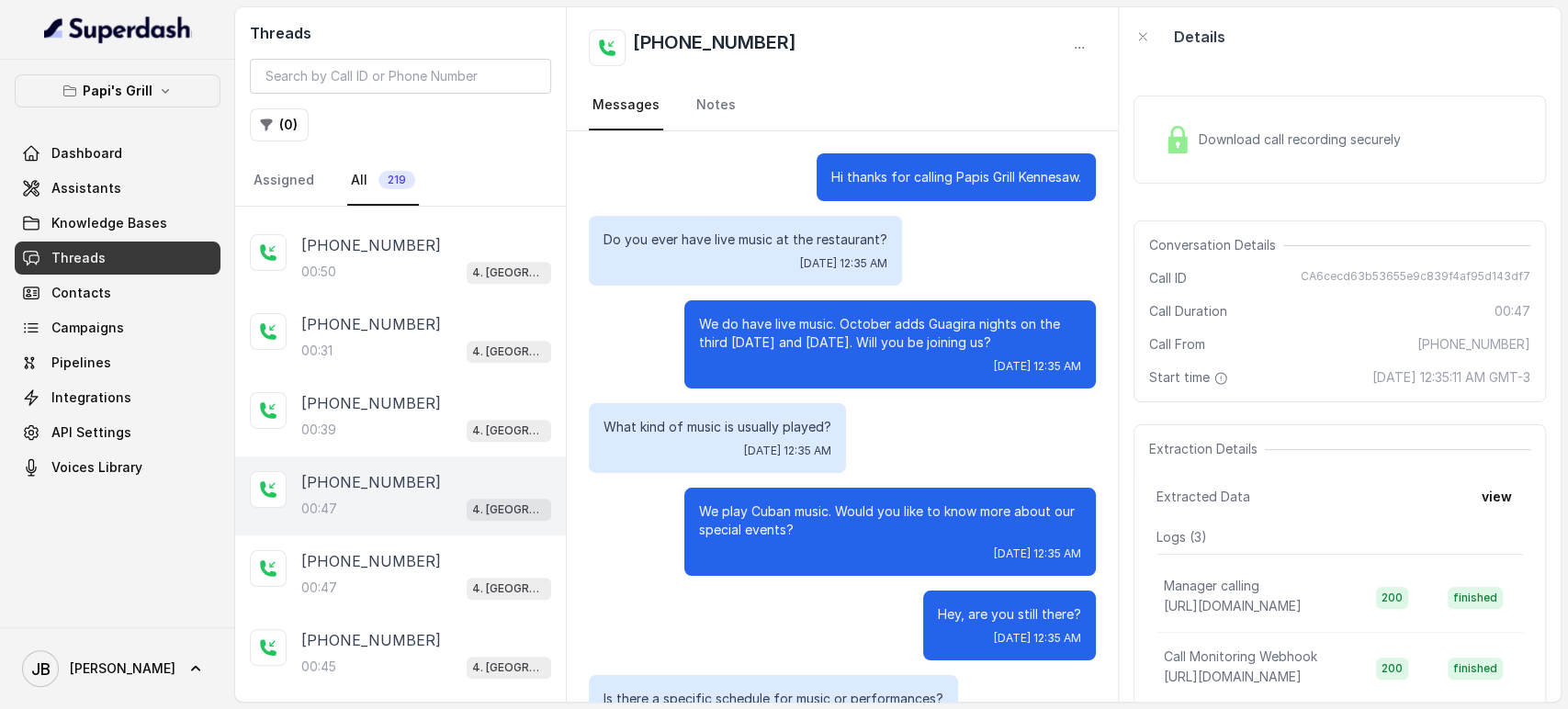
click at [685, 333] on div "We do have live music. October adds Guagira nights on the third Friday and Satu…" at bounding box center [890, 344] width 412 height 89
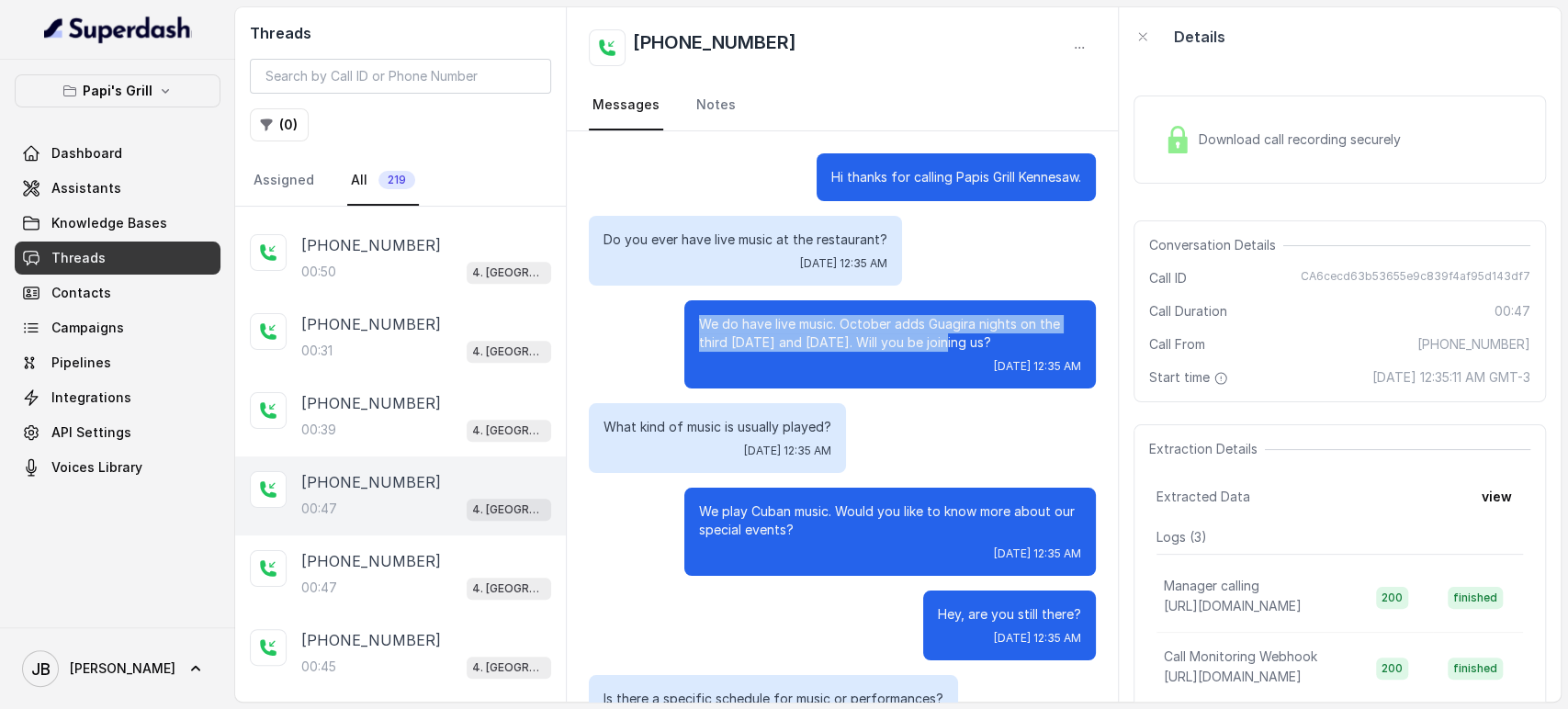
drag, startPoint x: 689, startPoint y: 315, endPoint x: 929, endPoint y: 342, distance: 241.5
click at [929, 342] on p "We do have live music. October adds Guagira nights on the third Friday and Satu…" at bounding box center [890, 334] width 382 height 37
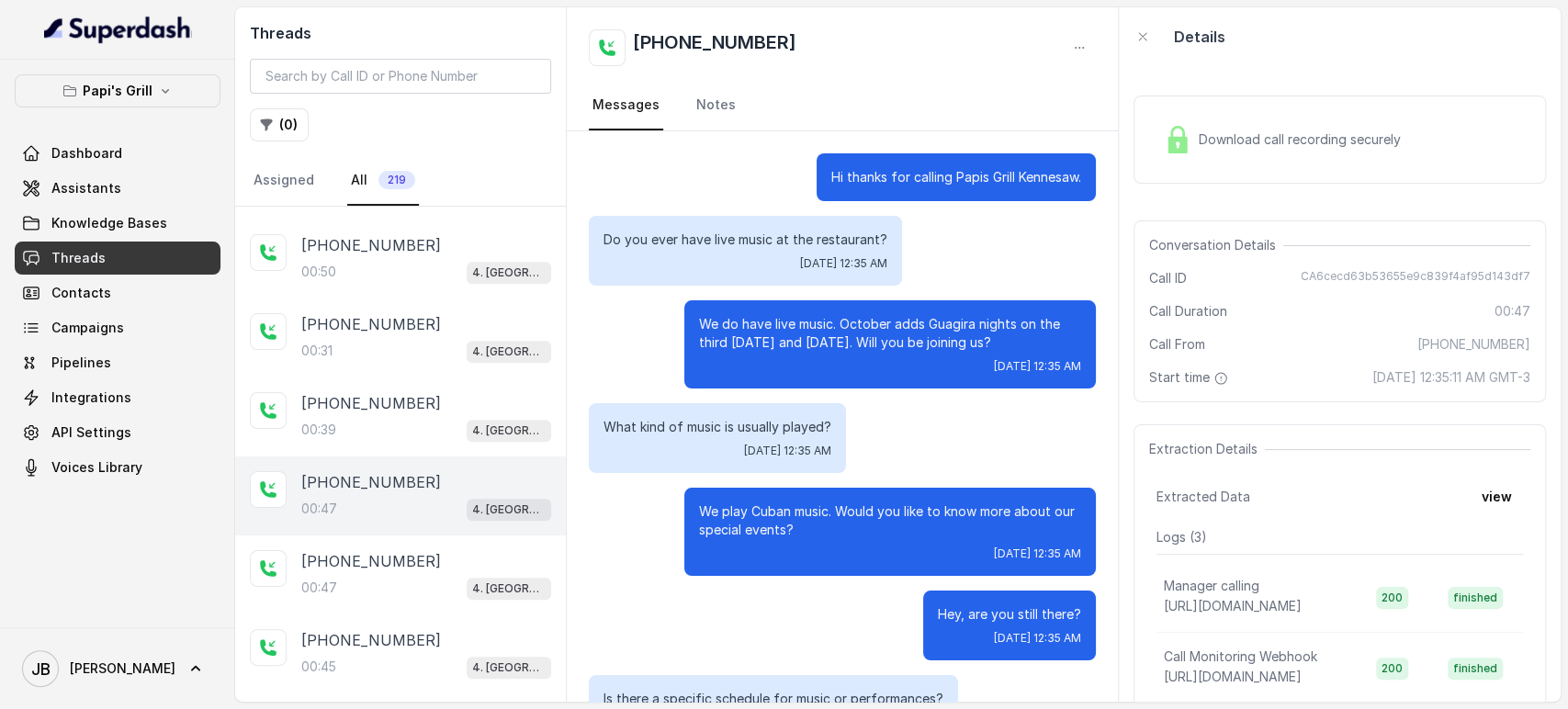
click at [948, 342] on p "We do have live music. October adds Guagira nights on the third Friday and Satu…" at bounding box center [890, 334] width 382 height 37
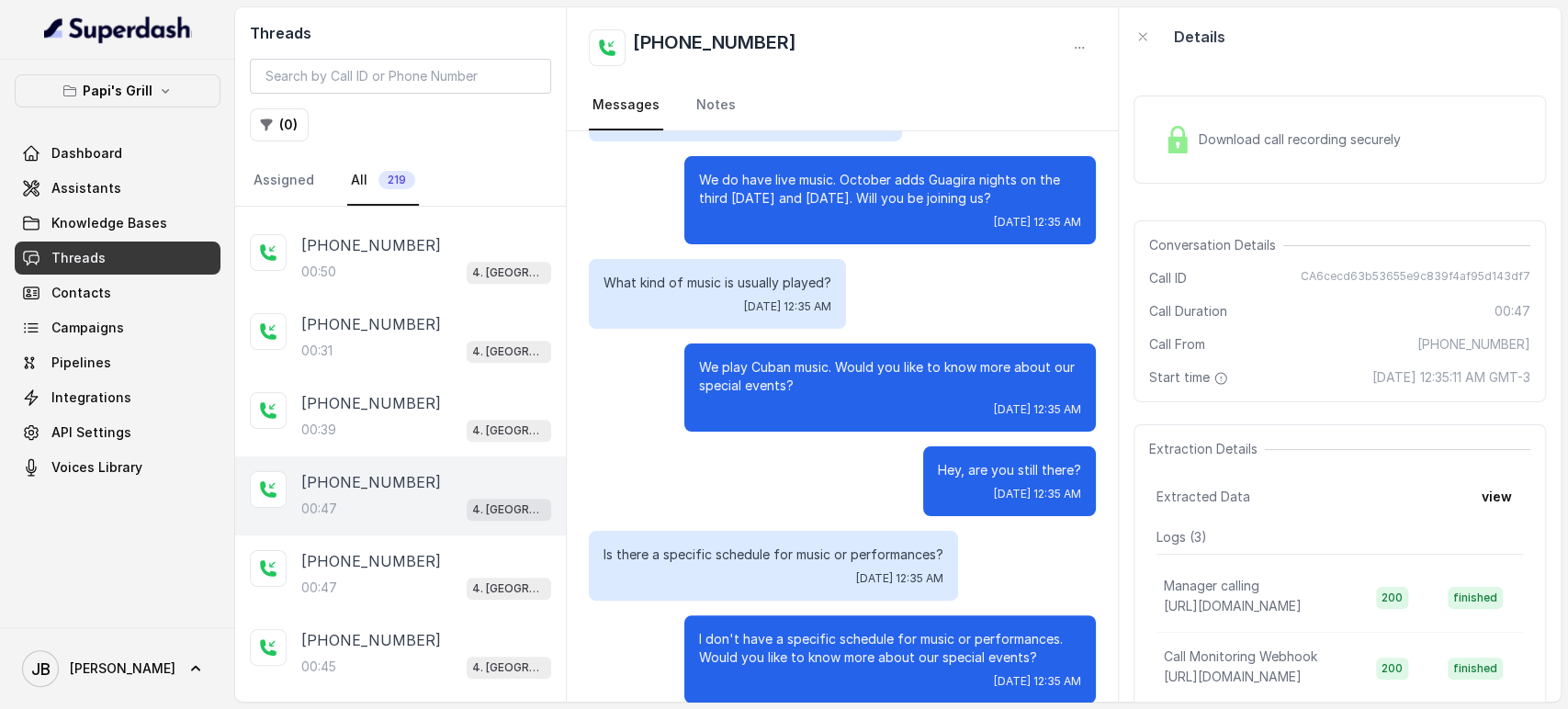
scroll to position [168, 0]
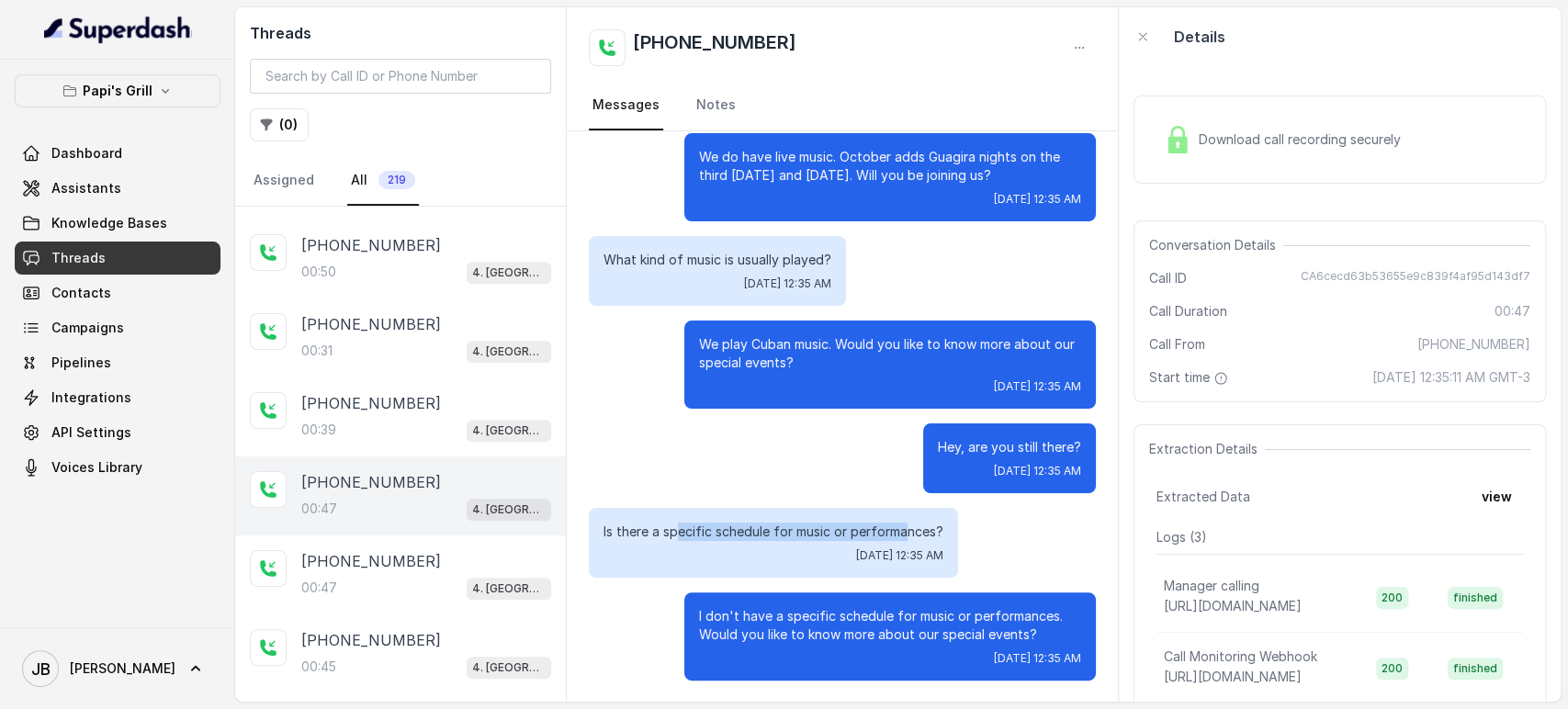
drag, startPoint x: 676, startPoint y: 538, endPoint x: 926, endPoint y: 523, distance: 250.4
click at [920, 520] on div "Is there a specific schedule for music or performances? Tue, Oct 7, 2025, 12:35…" at bounding box center [773, 543] width 369 height 70
click at [926, 523] on p "Is there a specific schedule for music or performances?" at bounding box center [773, 532] width 340 height 19
click at [883, 430] on div "Hey, are you still there? Tue, Oct 7, 2025, 12:35 AM" at bounding box center [842, 459] width 507 height 70
click at [429, 576] on div "00:47 4. Kennesaw" at bounding box center [426, 587] width 250 height 24
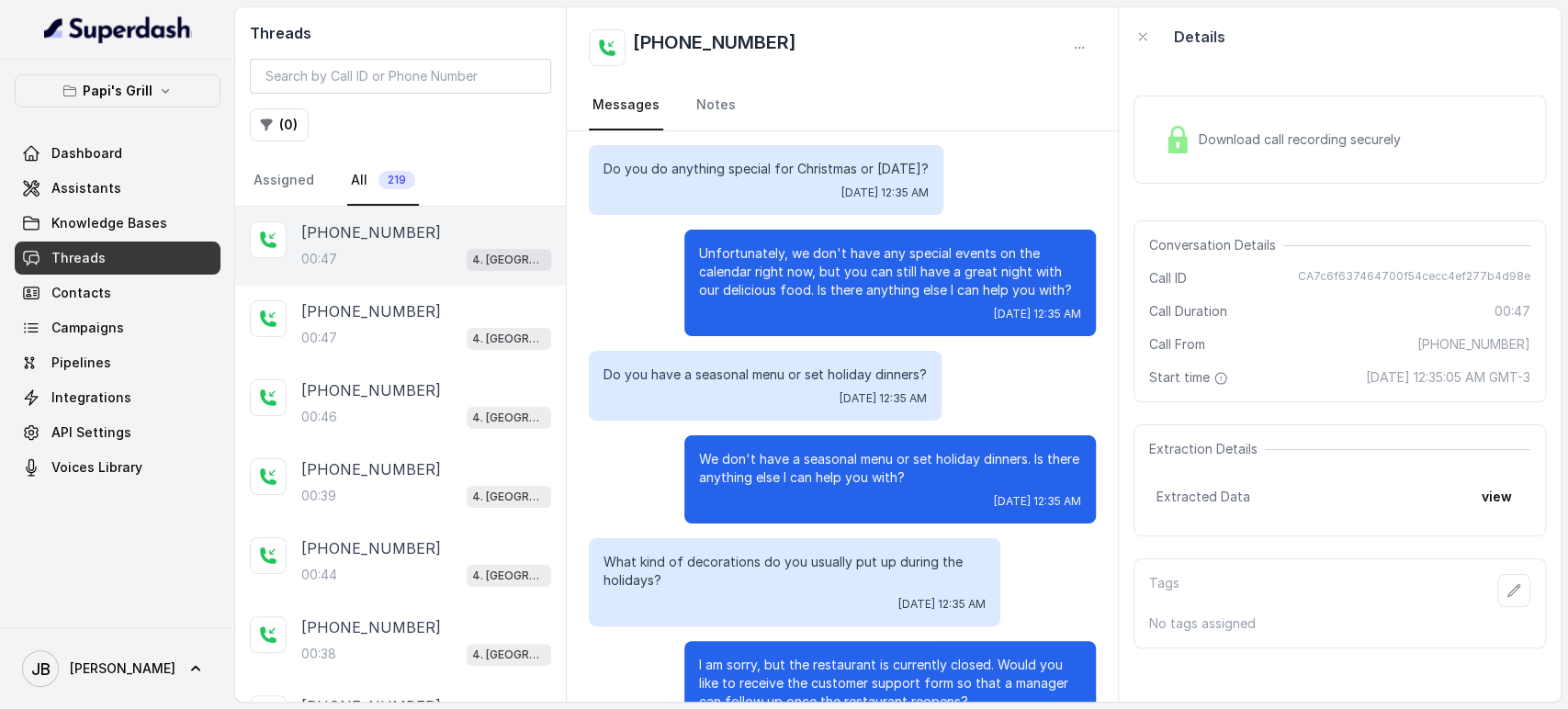
scroll to position [36, 0]
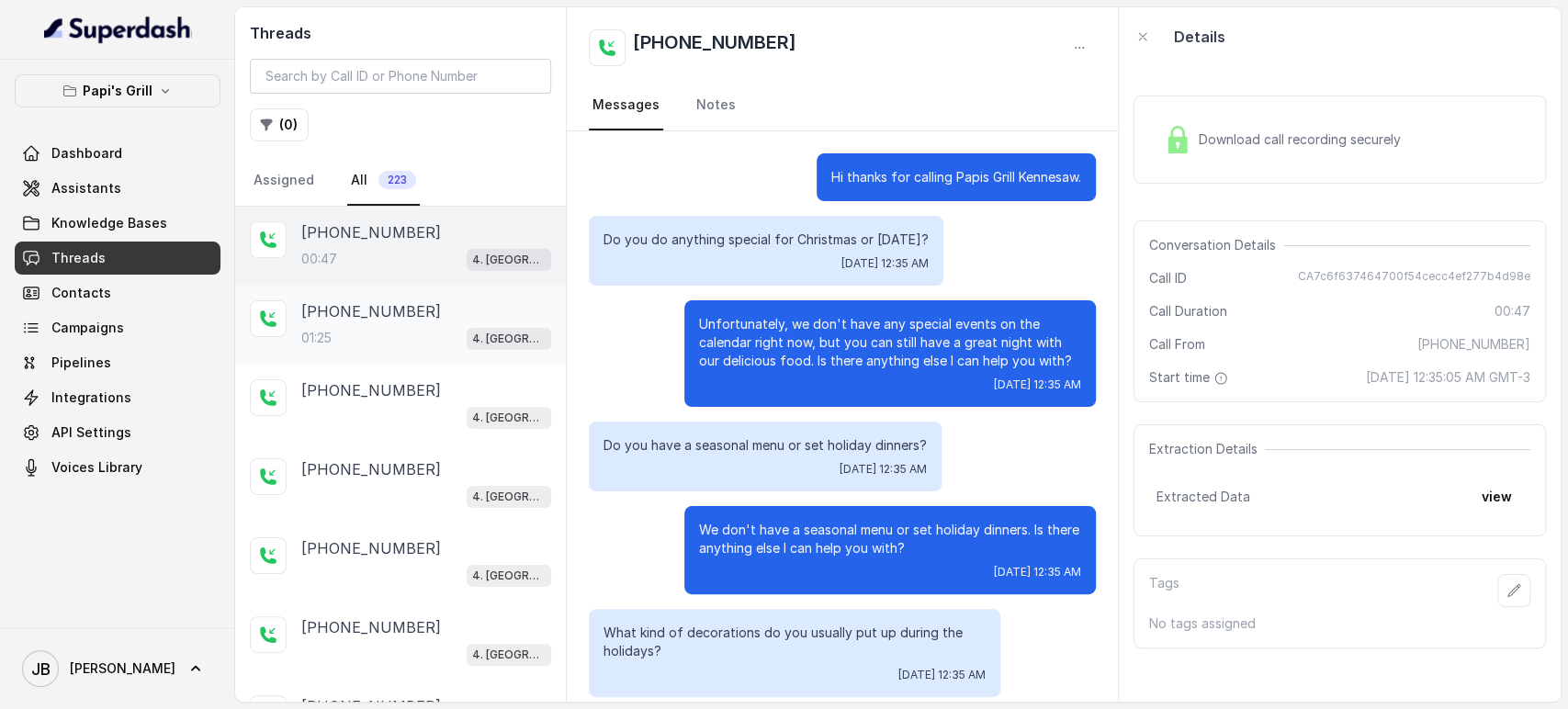
scroll to position [137, 0]
click at [392, 291] on div "[PHONE_NUMBER]:33 4. [GEOGRAPHIC_DATA]" at bounding box center [400, 324] width 331 height 79
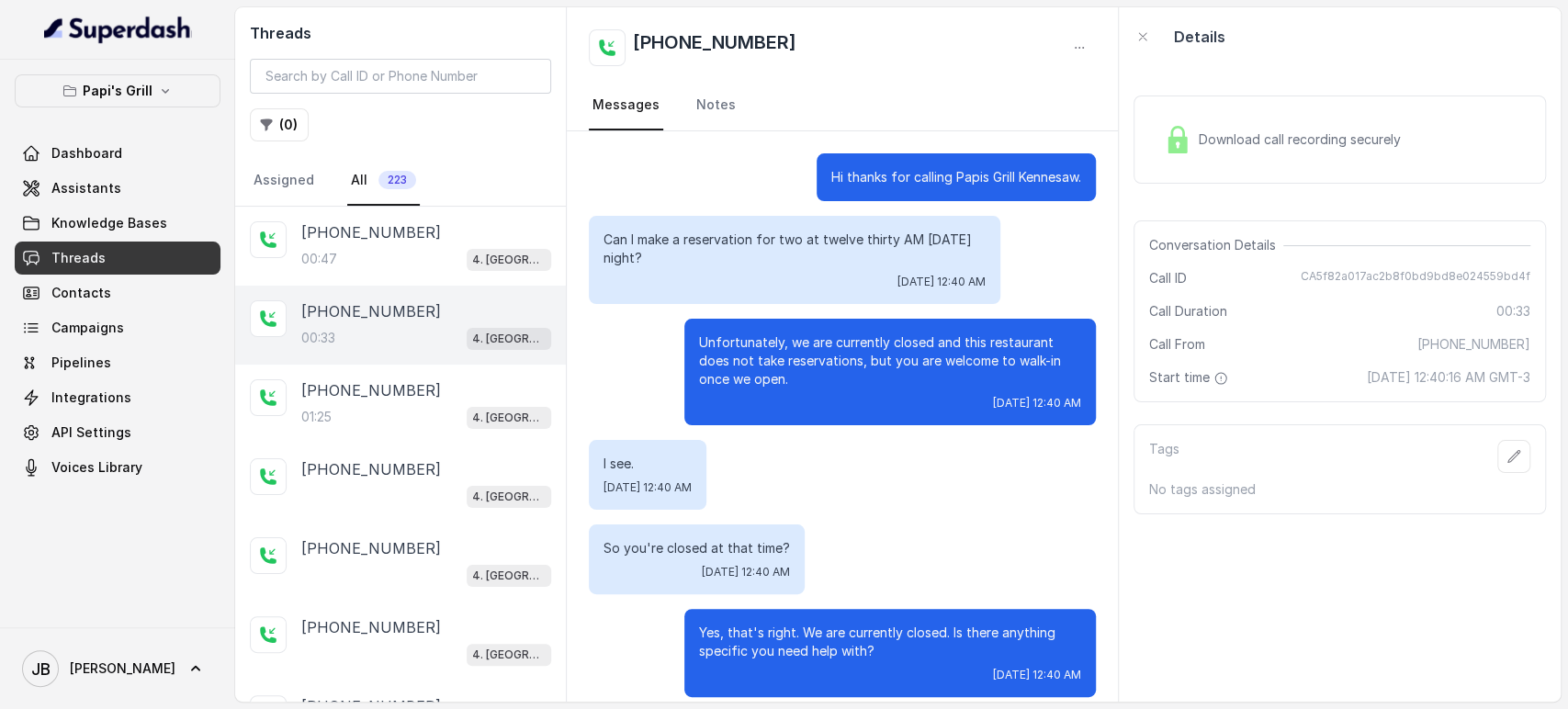
scroll to position [16, 0]
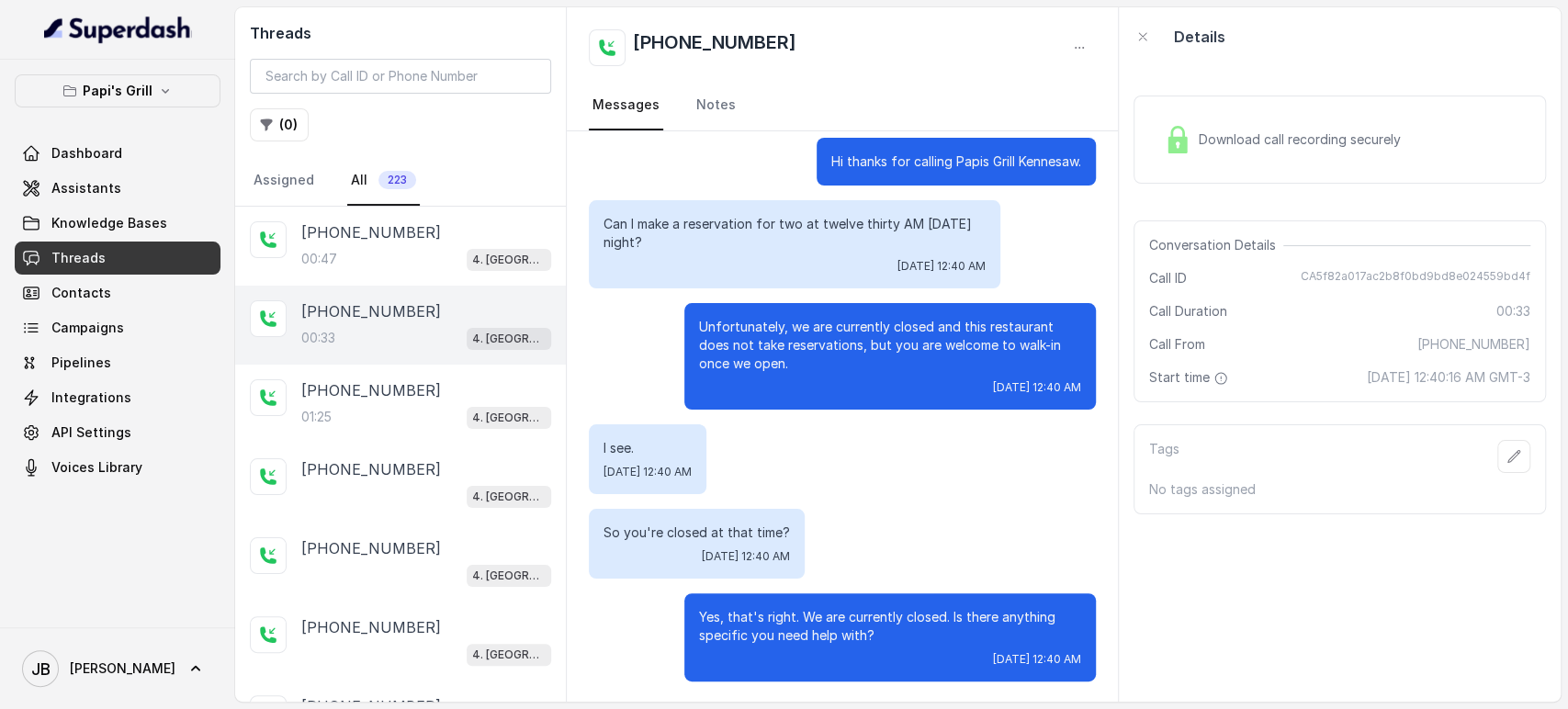
click at [737, 331] on p "Unfortunately, we are currently closed and this restaurant does not take reserv…" at bounding box center [890, 345] width 382 height 56
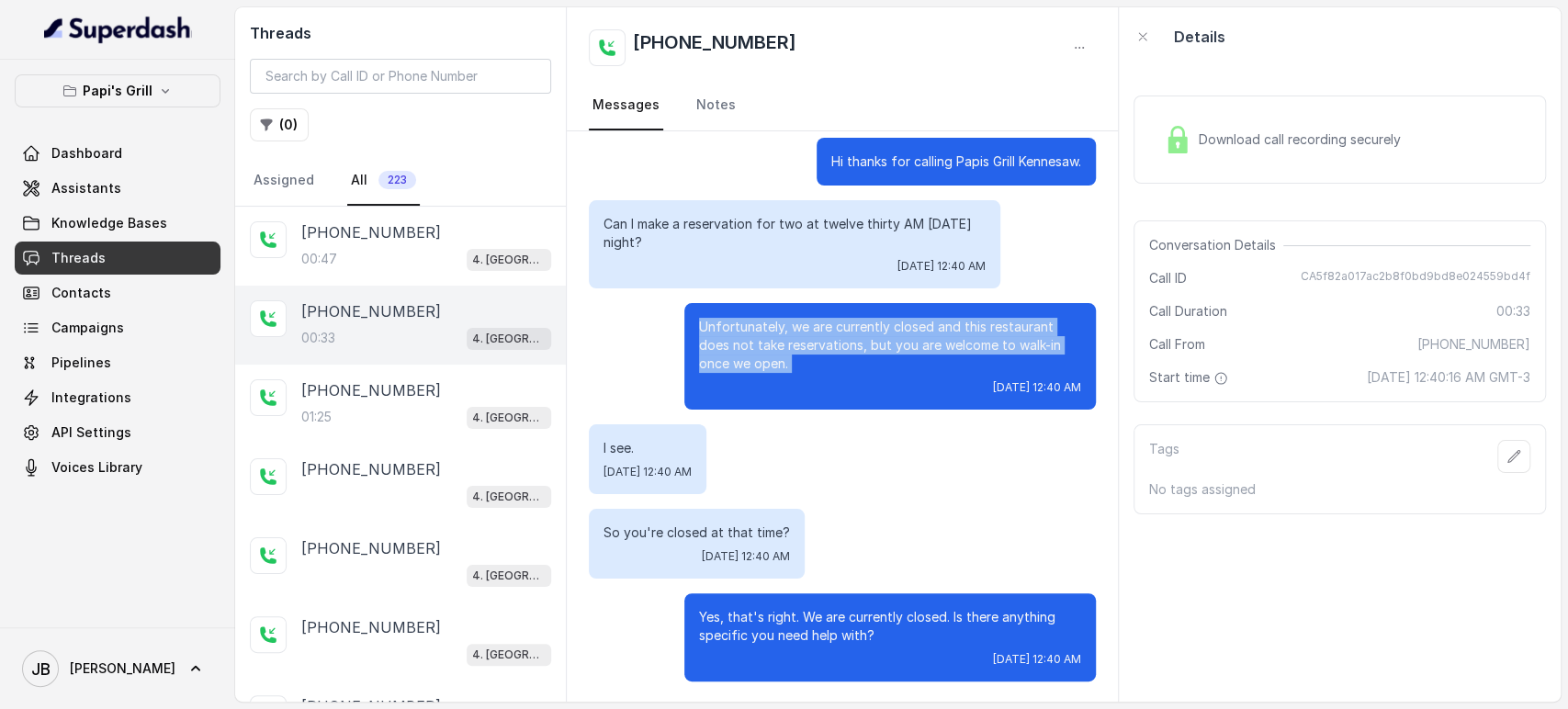
click at [737, 332] on p "Unfortunately, we are currently closed and this restaurant does not take reserv…" at bounding box center [890, 345] width 382 height 56
click at [754, 358] on p "Unfortunately, we are currently closed and this restaurant does not take reserv…" at bounding box center [890, 345] width 382 height 56
click at [788, 363] on p "Unfortunately, we are currently closed and this restaurant does not take reserv…" at bounding box center [890, 345] width 382 height 56
click at [775, 321] on p "Unfortunately, we are currently closed and this restaurant does not take reserv…" at bounding box center [890, 345] width 382 height 56
click at [775, 368] on p "Unfortunately, we are currently closed and this restaurant does not take reserv…" at bounding box center [890, 345] width 382 height 56
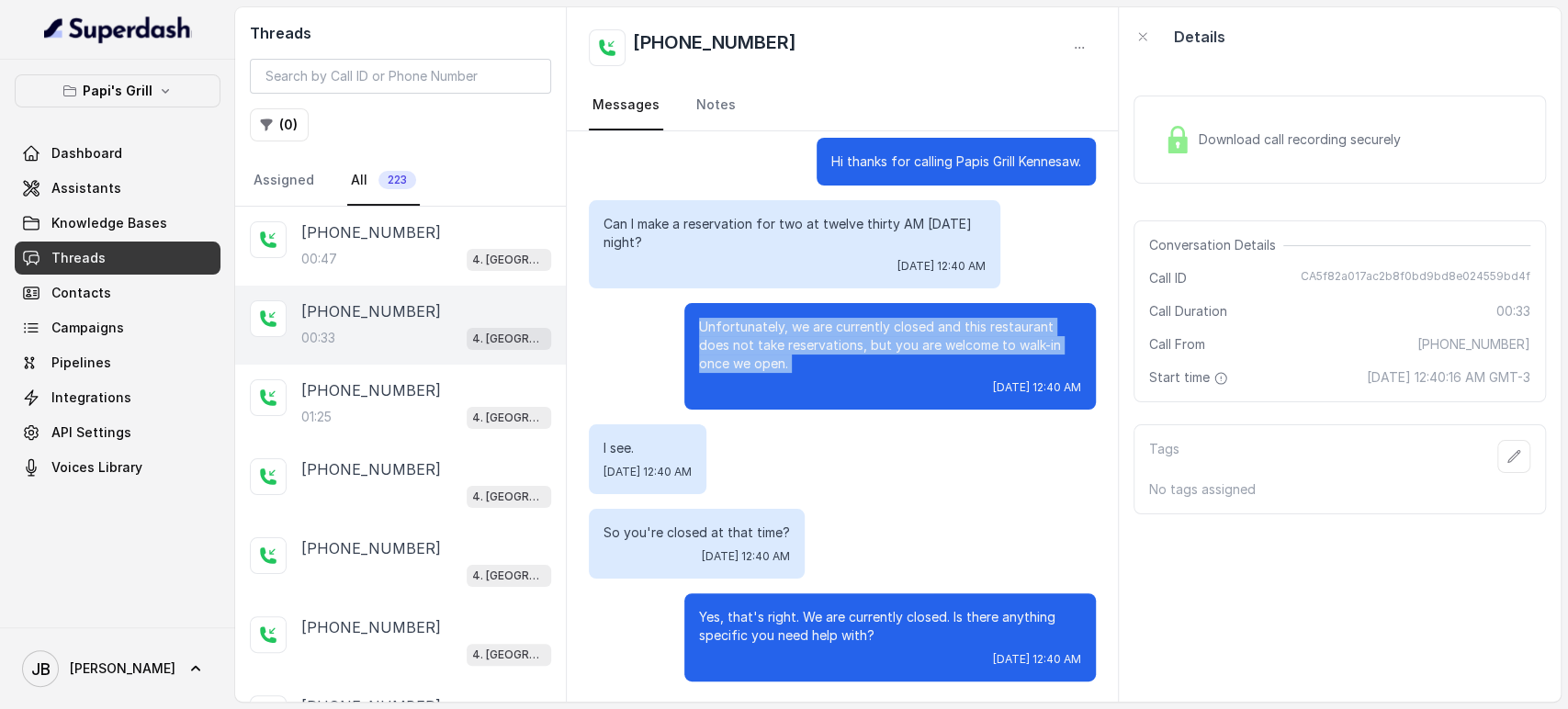
click at [752, 322] on p "Unfortunately, we are currently closed and this restaurant does not take reserv…" at bounding box center [890, 345] width 382 height 56
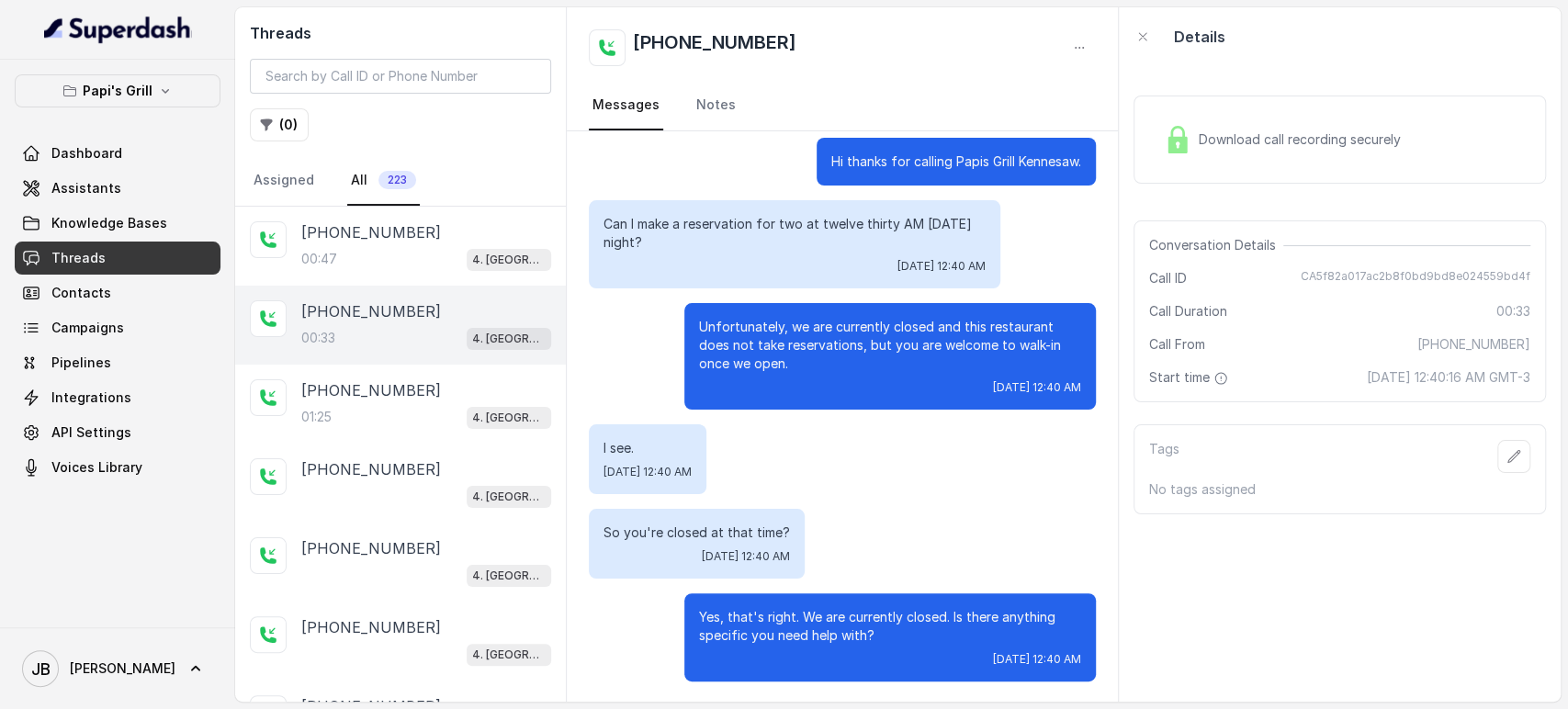
click at [725, 266] on div "Tue, Oct 7, 2025, 12:40 AM" at bounding box center [795, 266] width 382 height 15
click at [623, 444] on p "I see." at bounding box center [648, 448] width 89 height 19
click at [735, 347] on p "Unfortunately, we are currently closed and this restaurant does not take reserv…" at bounding box center [890, 345] width 382 height 56
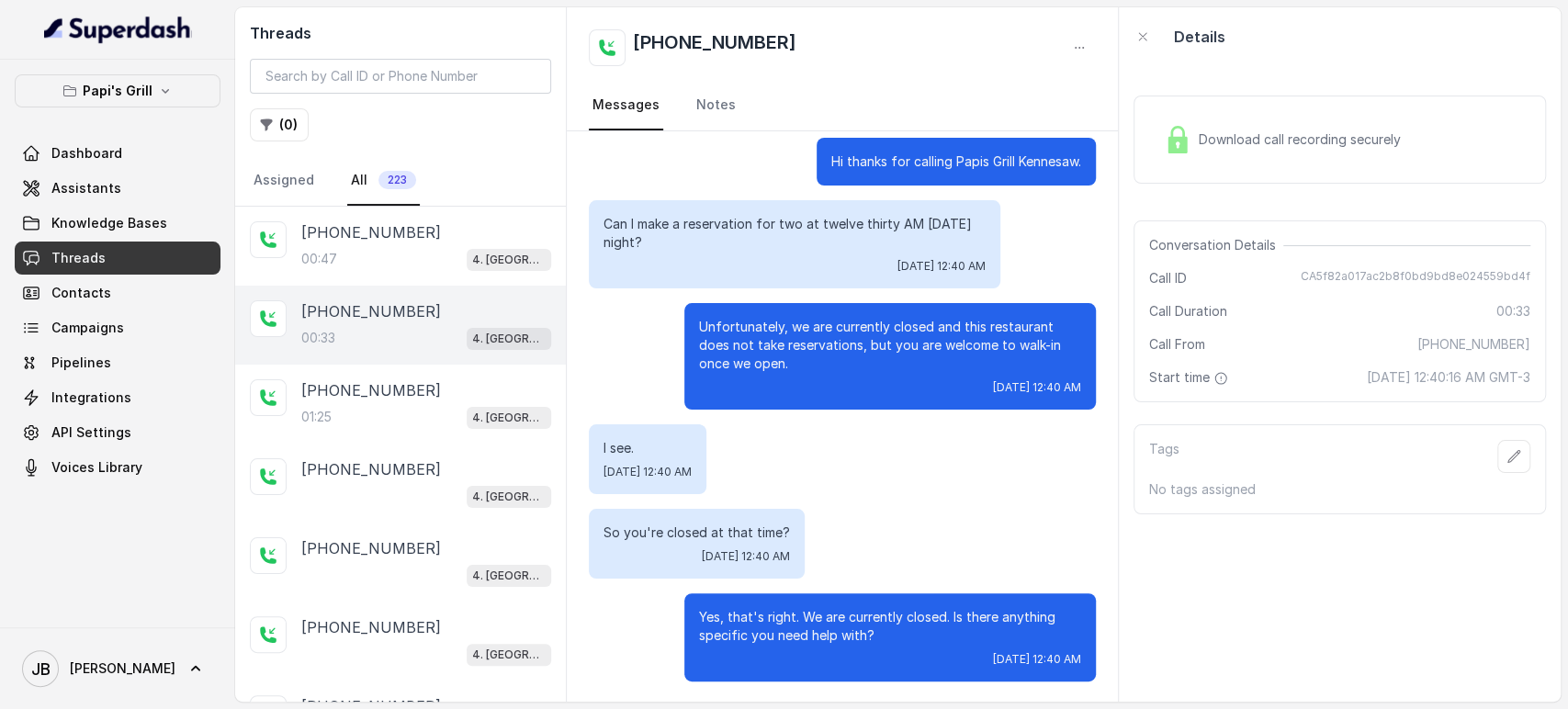
drag, startPoint x: 779, startPoint y: 368, endPoint x: 799, endPoint y: 371, distance: 20.2
click at [799, 371] on p "Unfortunately, we are currently closed and this restaurant does not take reserv…" at bounding box center [890, 345] width 382 height 56
click at [737, 608] on p "Yes, that's right. We are currently closed. Is there anything specific you need…" at bounding box center [890, 626] width 382 height 37
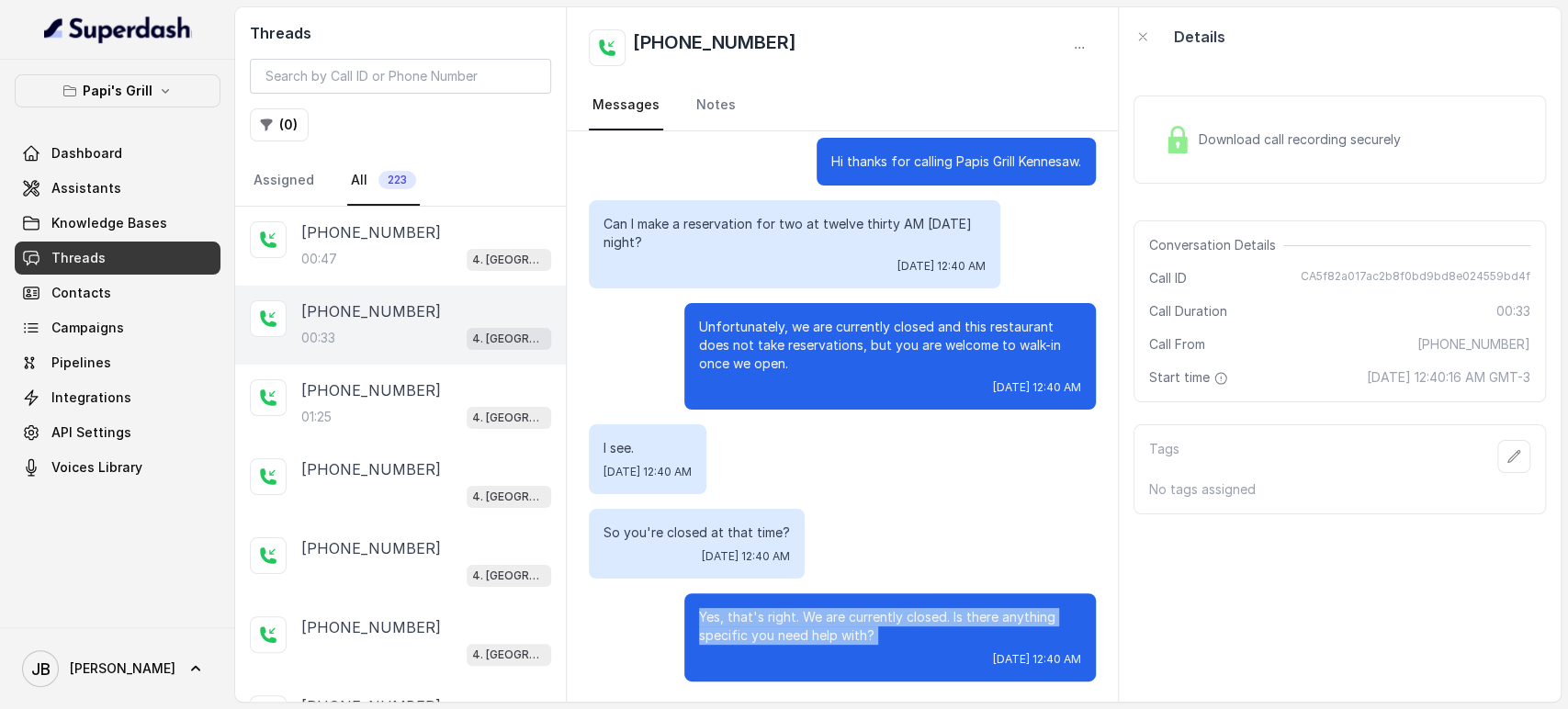
click at [737, 608] on p "Yes, that's right. We are currently closed. Is there anything specific you need…" at bounding box center [890, 626] width 382 height 37
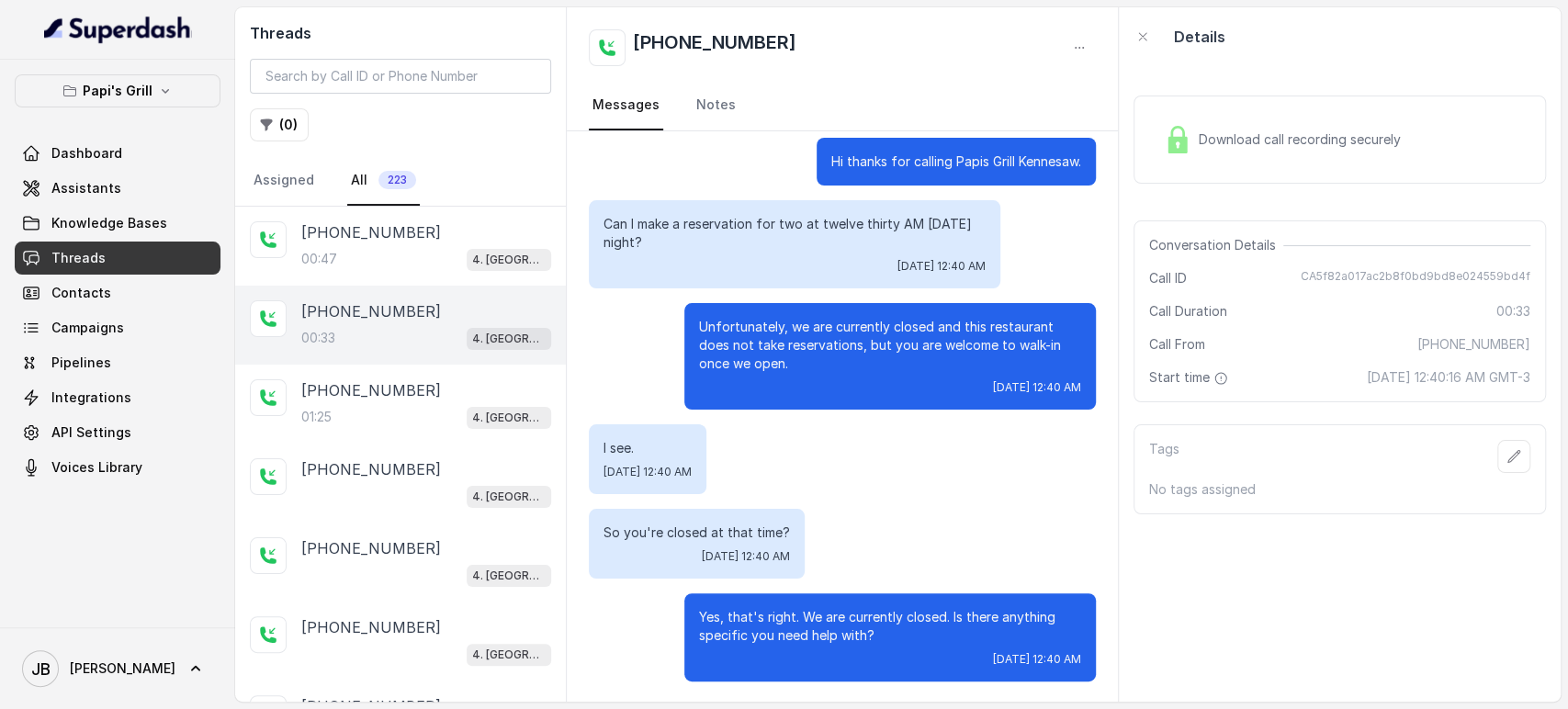
click at [687, 498] on div "Hi thanks for calling Papis Grill Kennesaw. Can I make a reservation for two at…" at bounding box center [842, 410] width 551 height 588
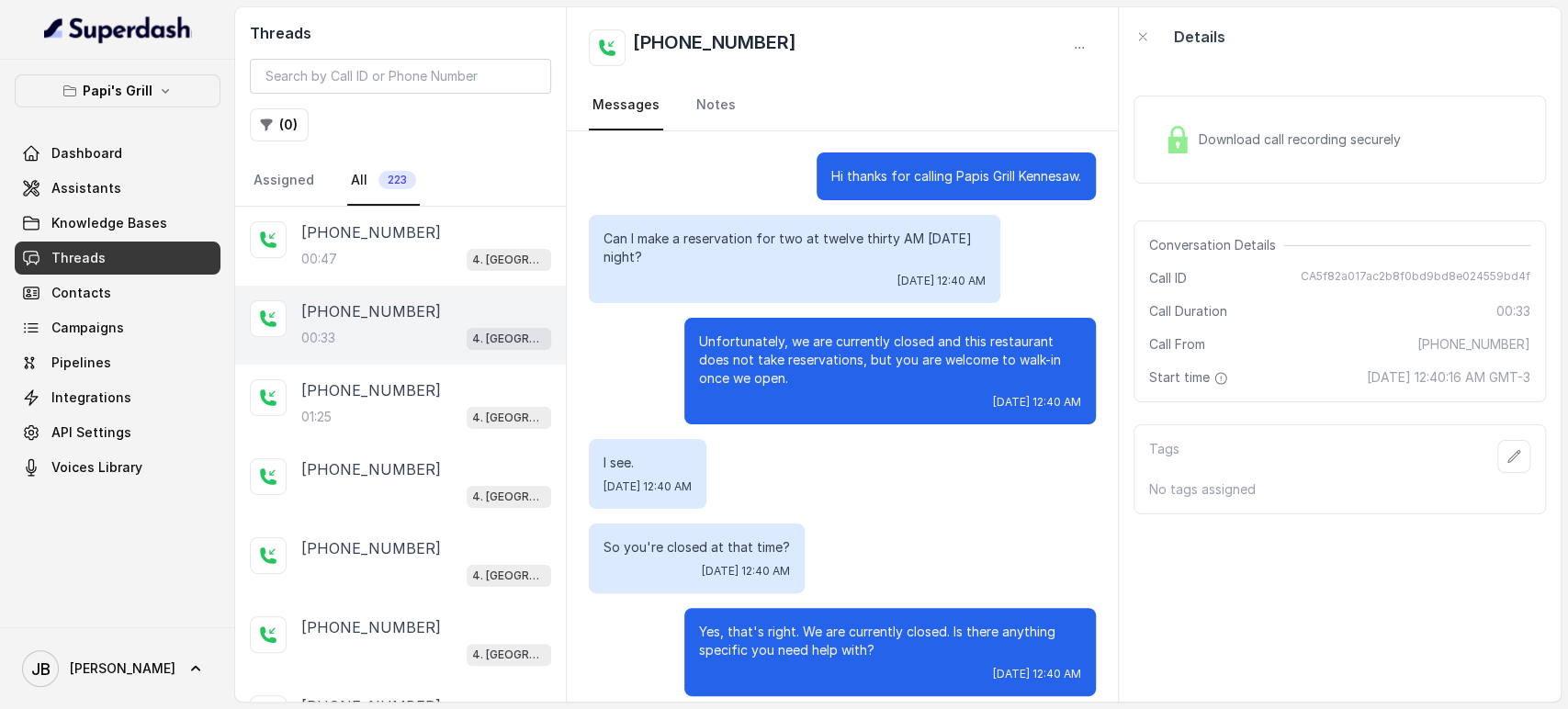
scroll to position [0, 0]
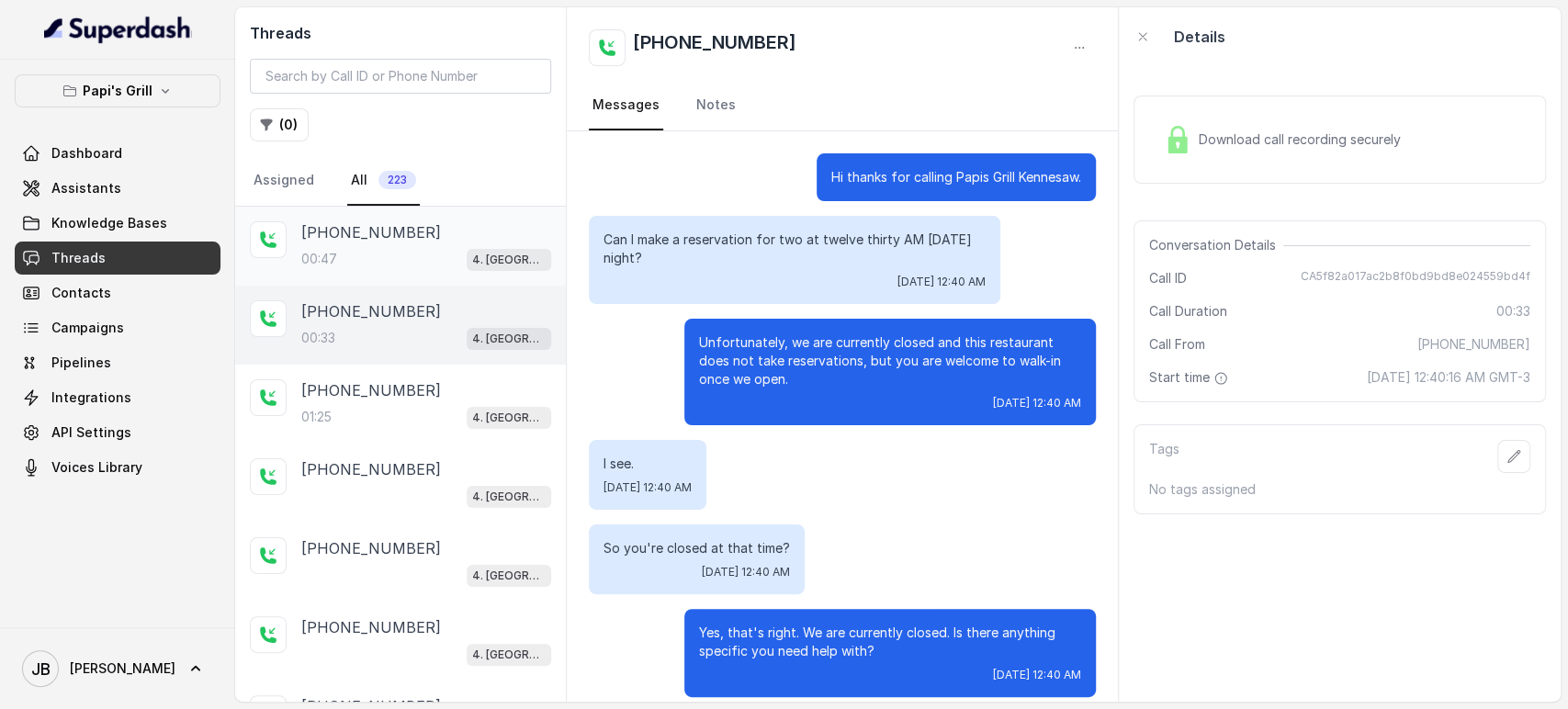
click at [338, 250] on div "00:47 4. Kennesaw" at bounding box center [426, 259] width 250 height 24
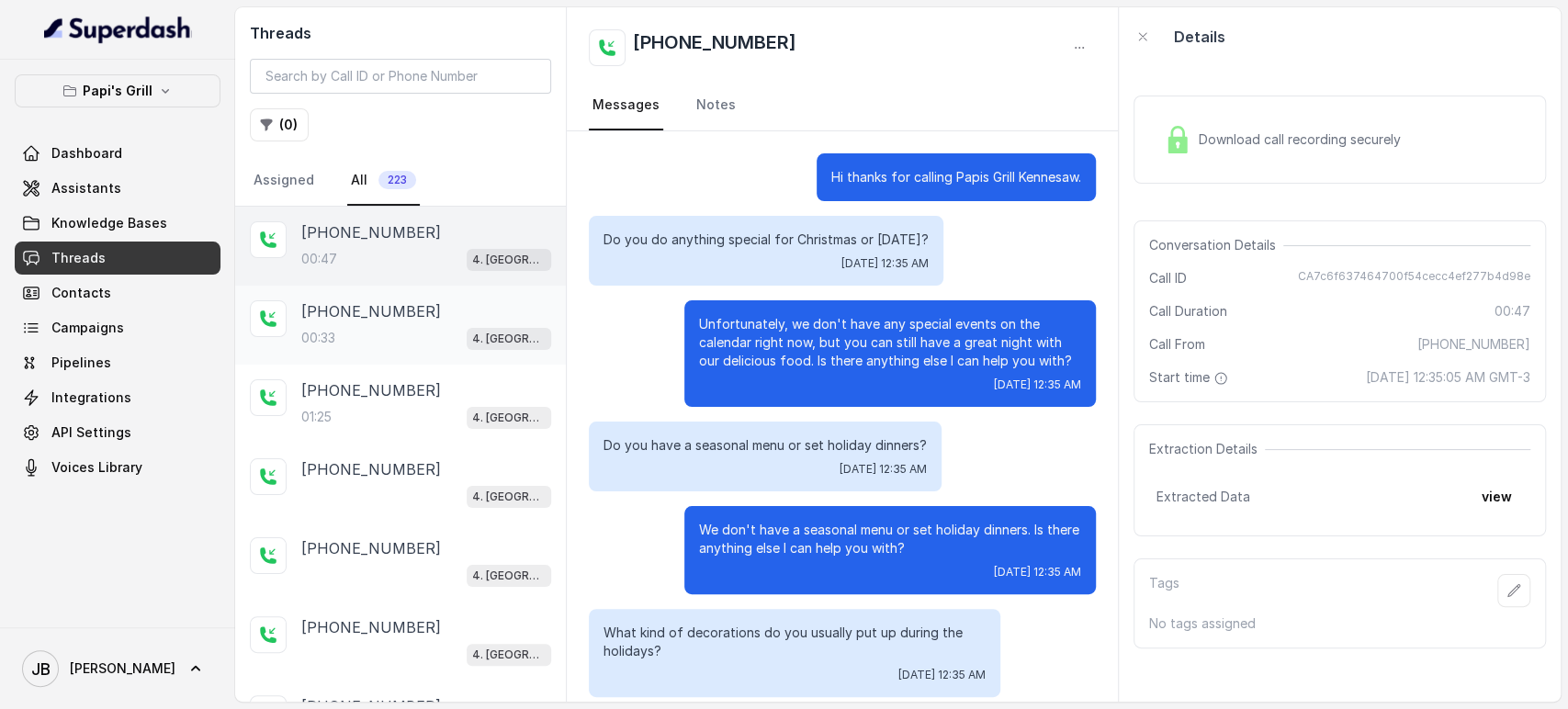
click at [396, 333] on div "00:33 4. Kennesaw" at bounding box center [426, 338] width 250 height 24
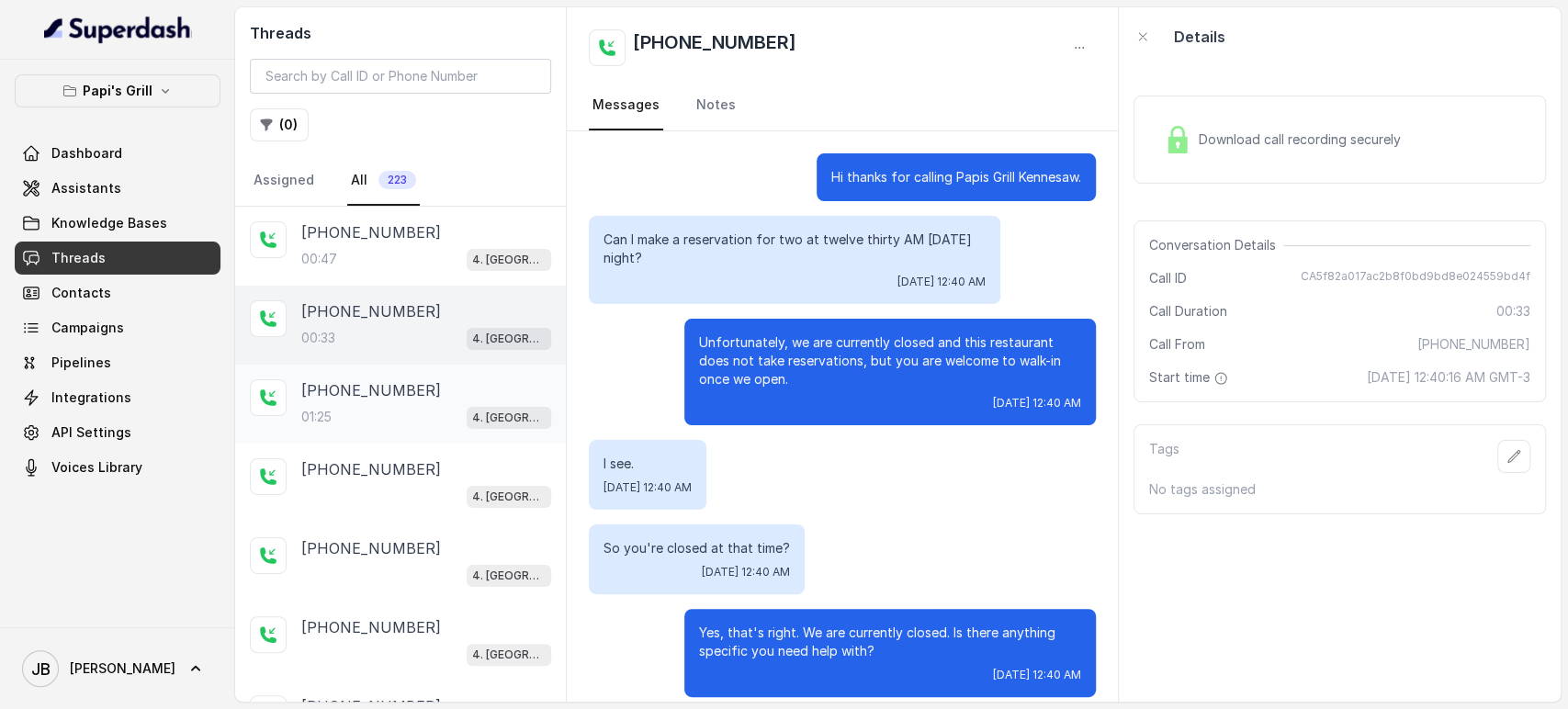
scroll to position [16, 0]
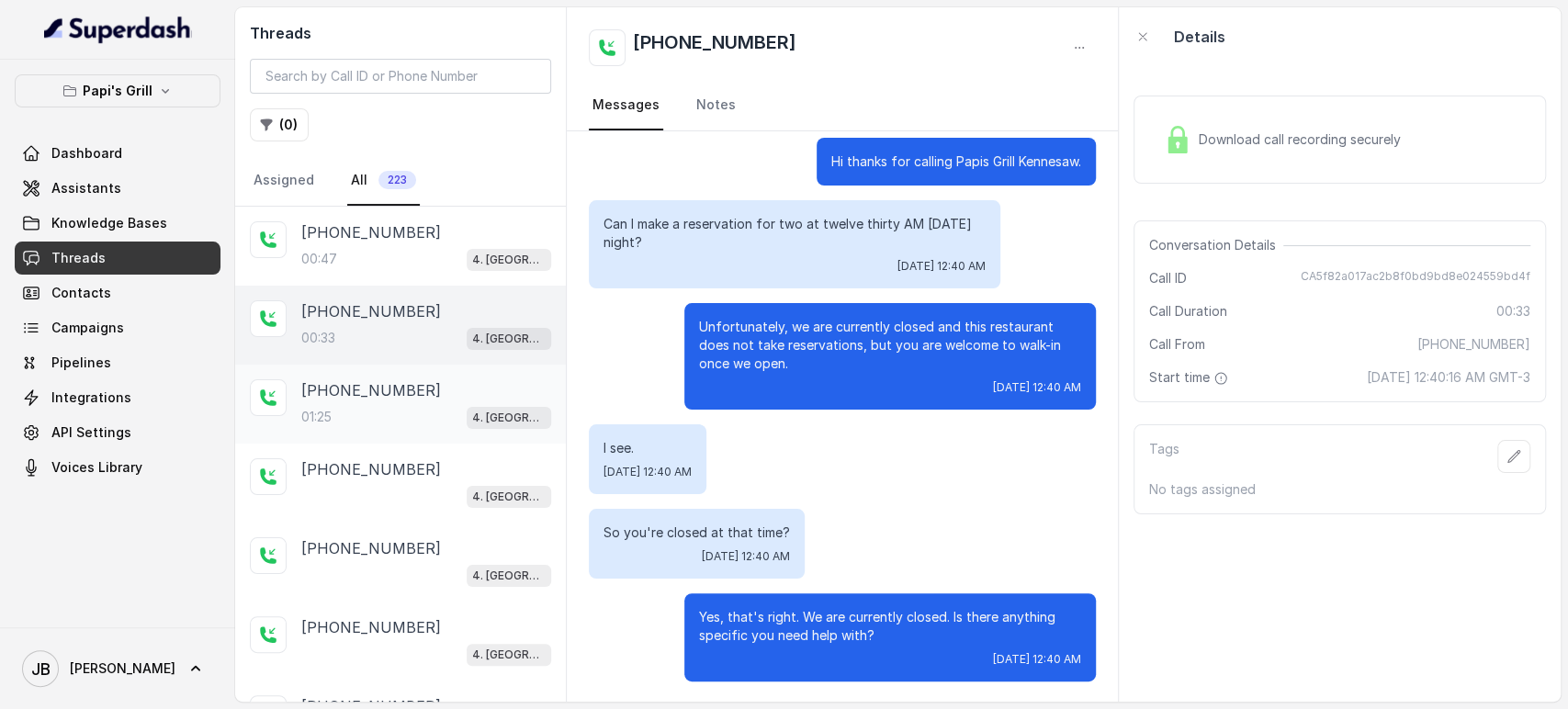
click at [373, 415] on div "01:25 4. Kennesaw" at bounding box center [426, 417] width 250 height 24
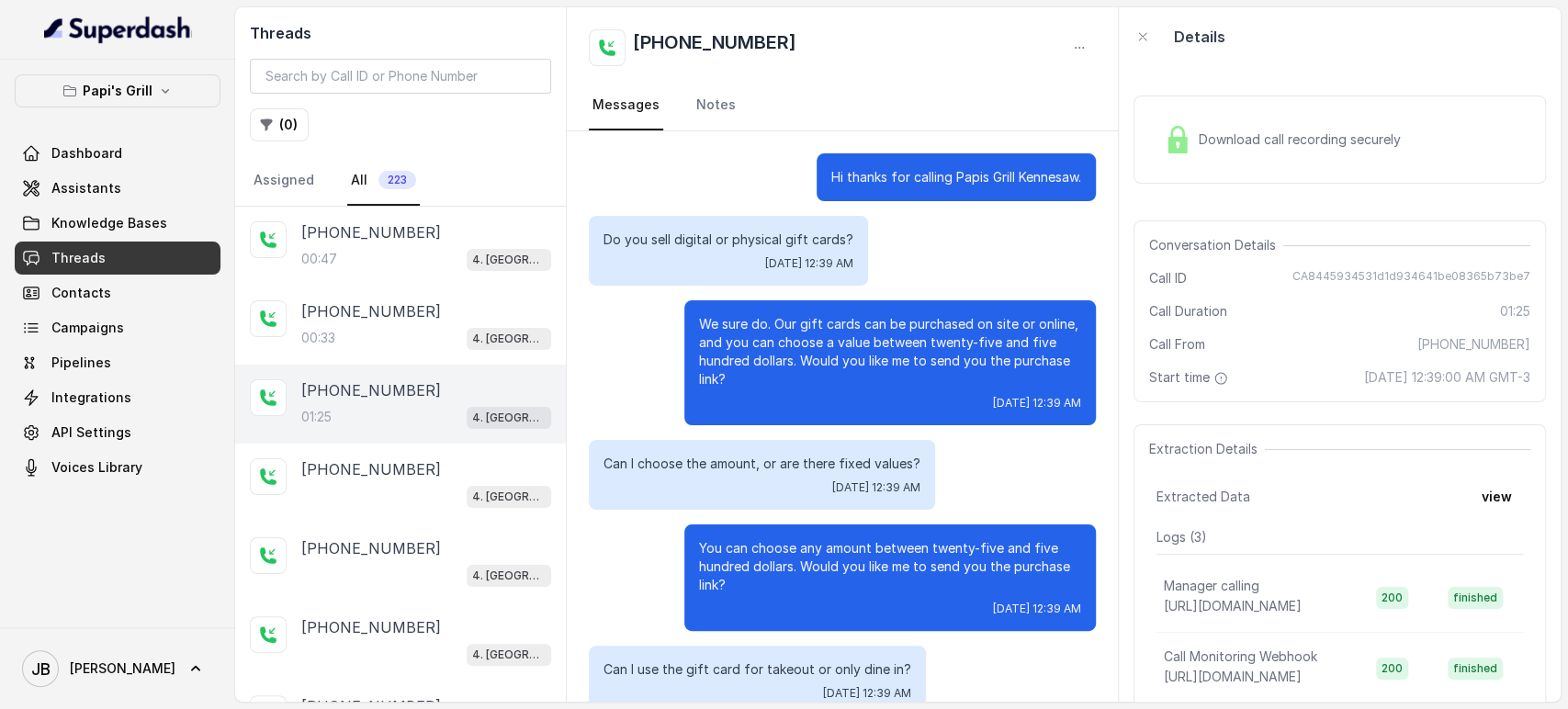
scroll to position [719, 0]
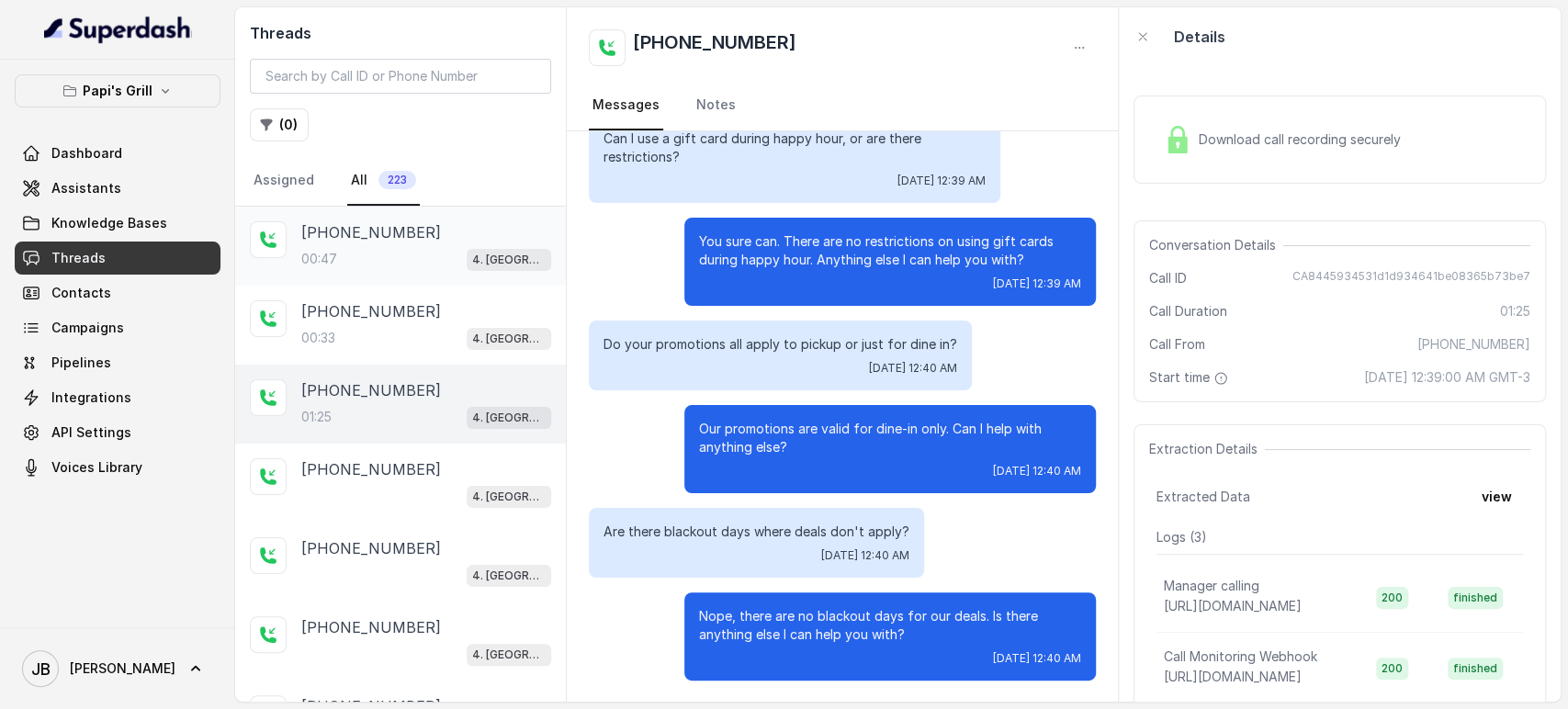
click at [400, 275] on div "+17547998960 00:47 4. Kennesaw" at bounding box center [400, 245] width 331 height 79
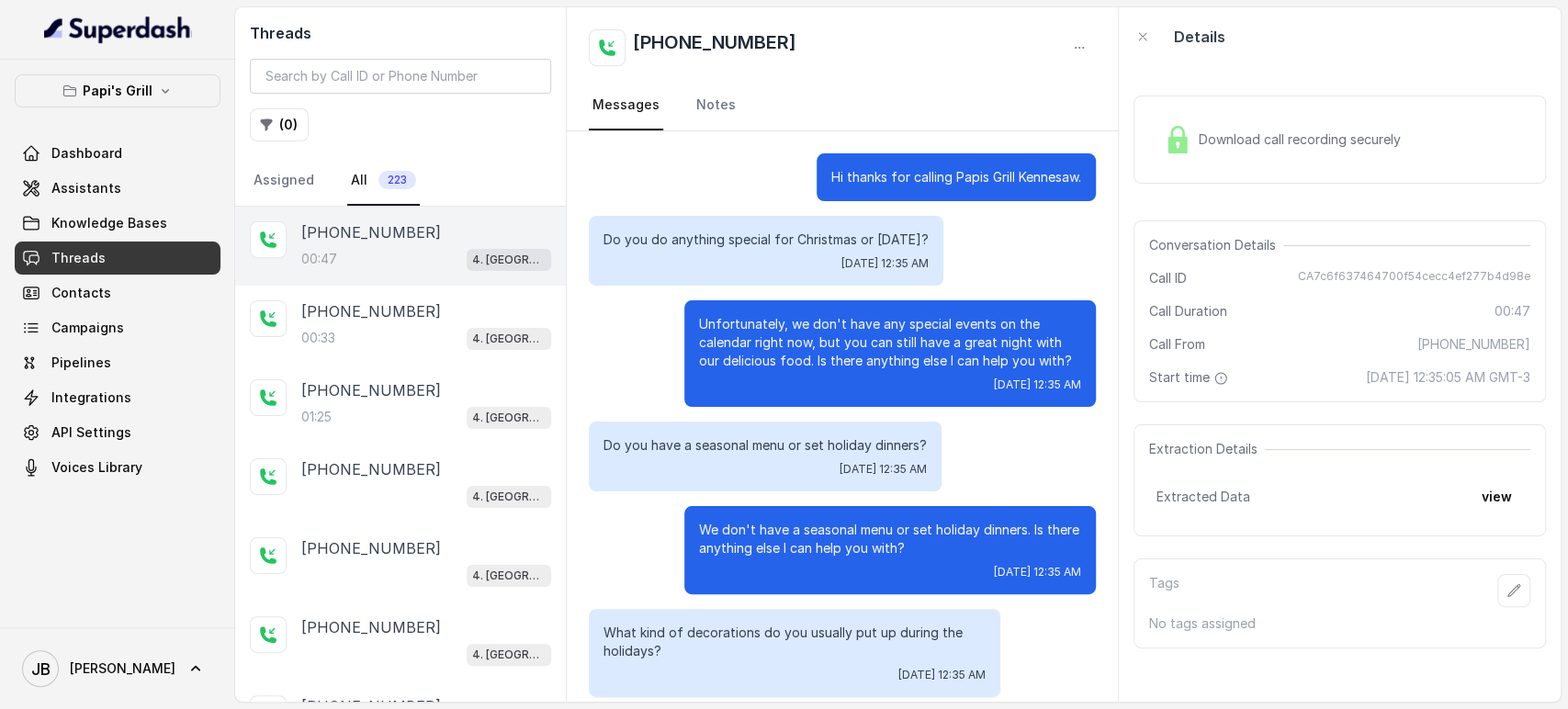
scroll to position [137, 0]
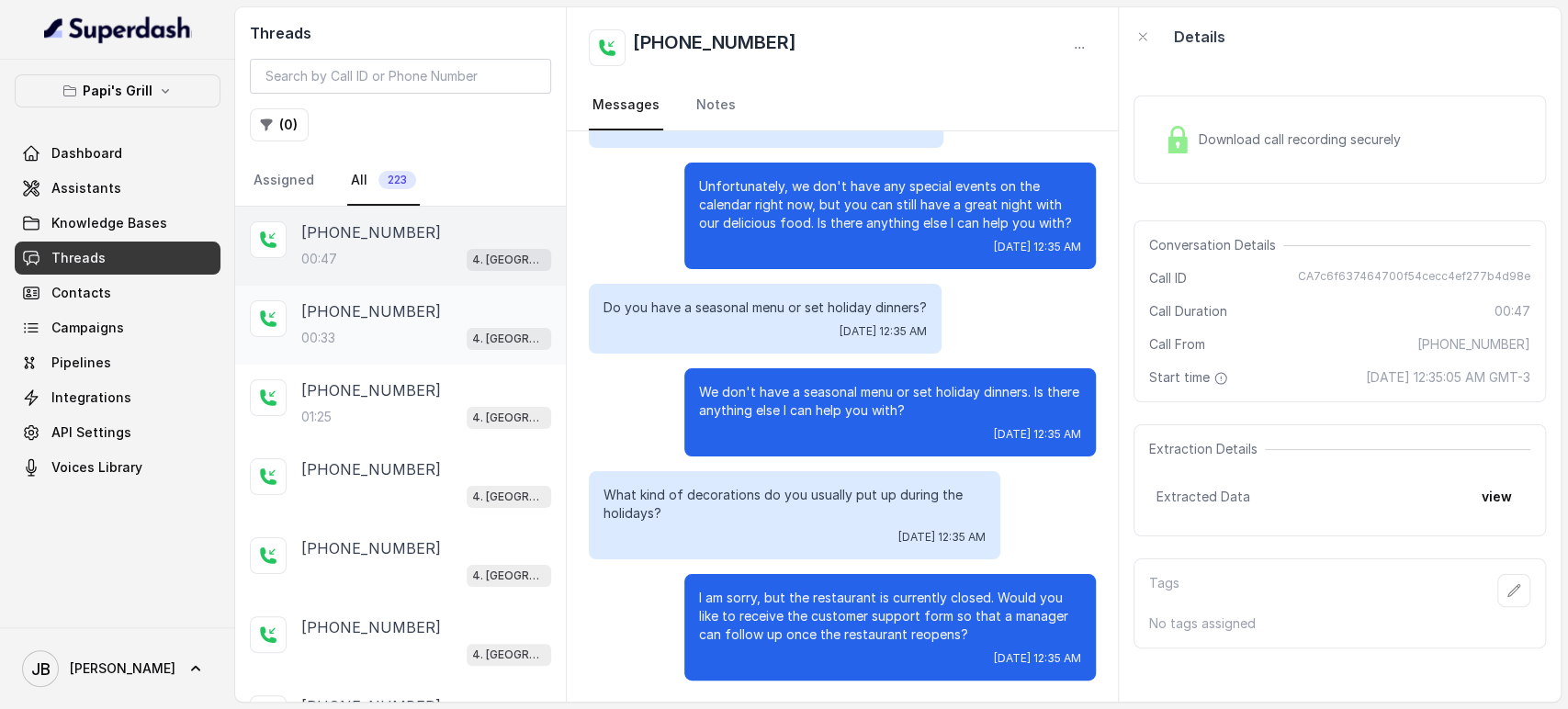
click at [412, 326] on div "00:33 4. Kennesaw" at bounding box center [426, 338] width 250 height 24
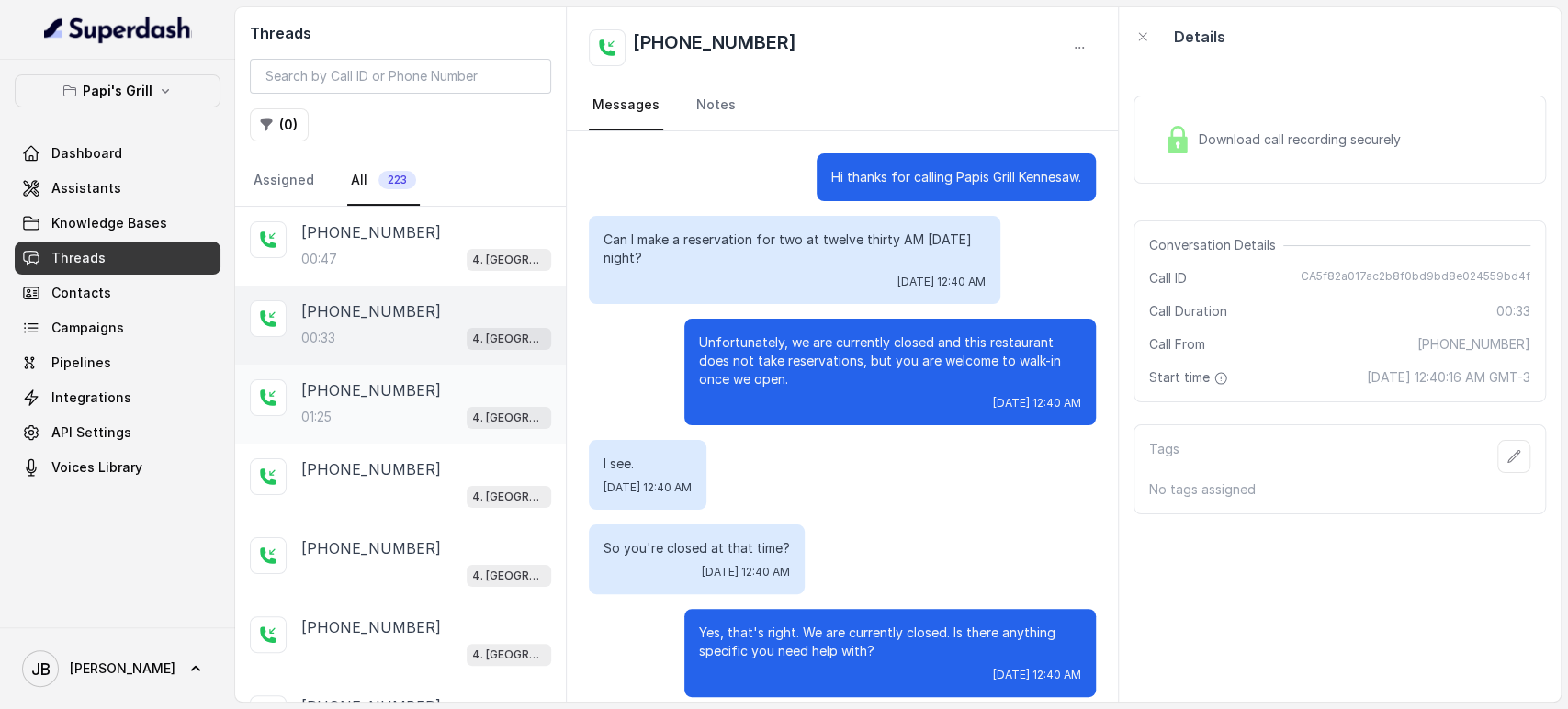
scroll to position [16, 0]
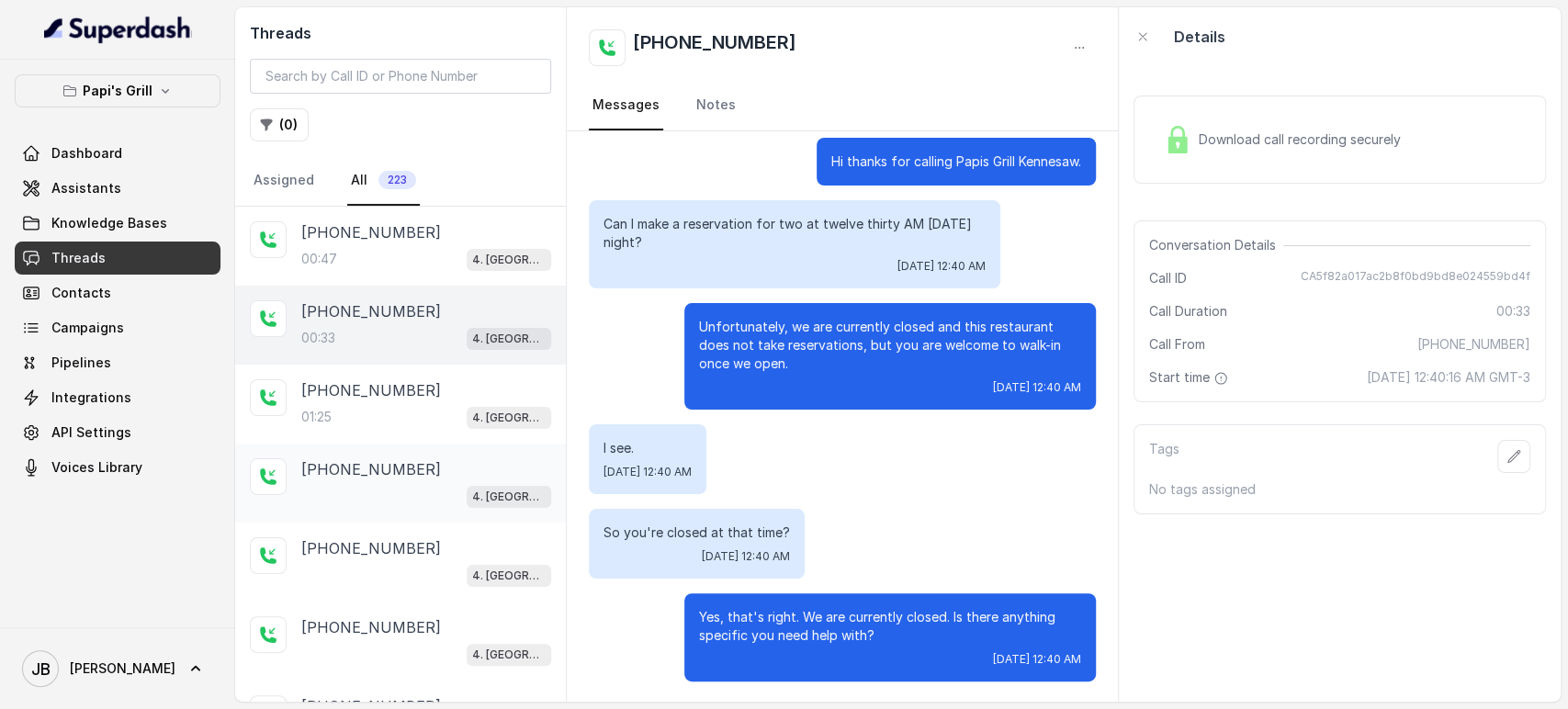
click at [440, 454] on div "+17547998960 4. Kennesaw" at bounding box center [400, 483] width 331 height 79
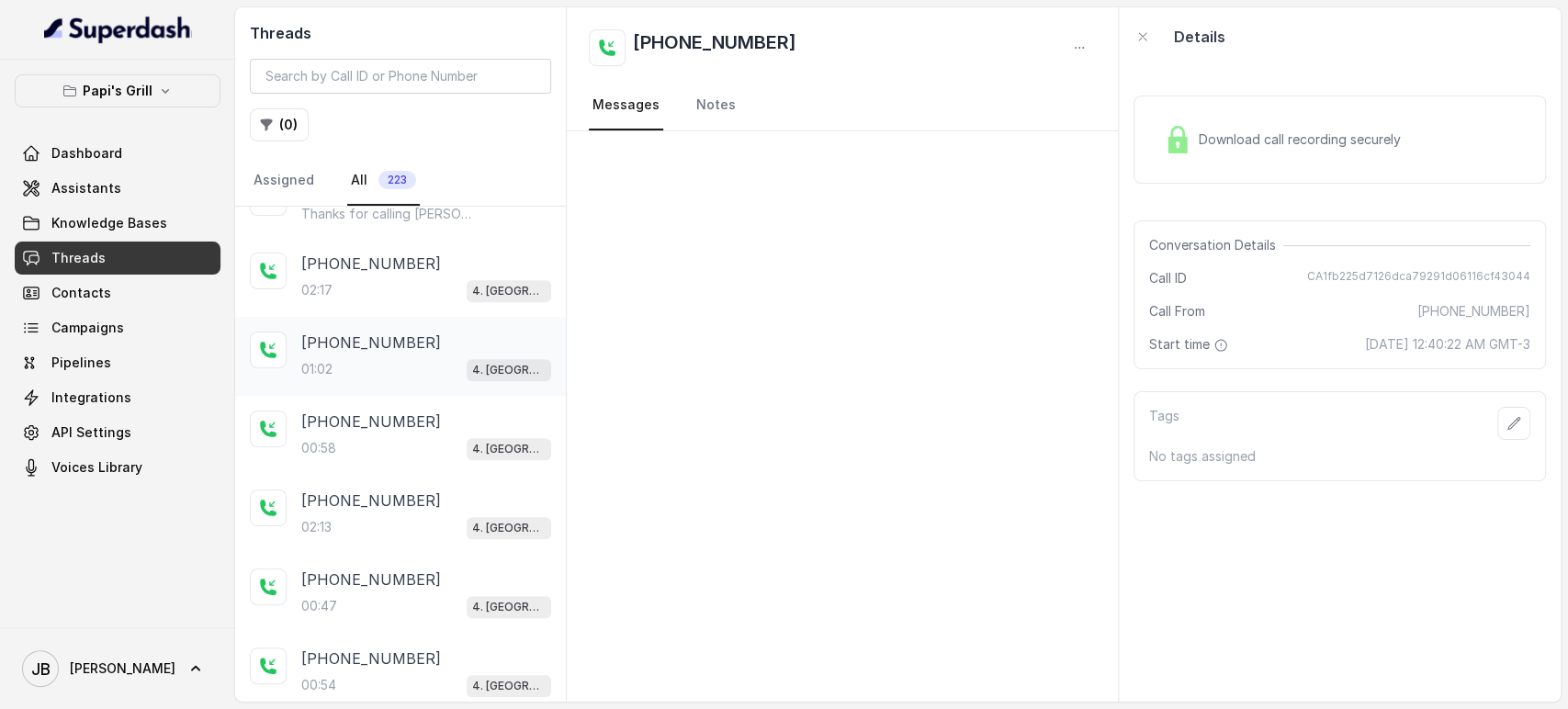
scroll to position [940, 0]
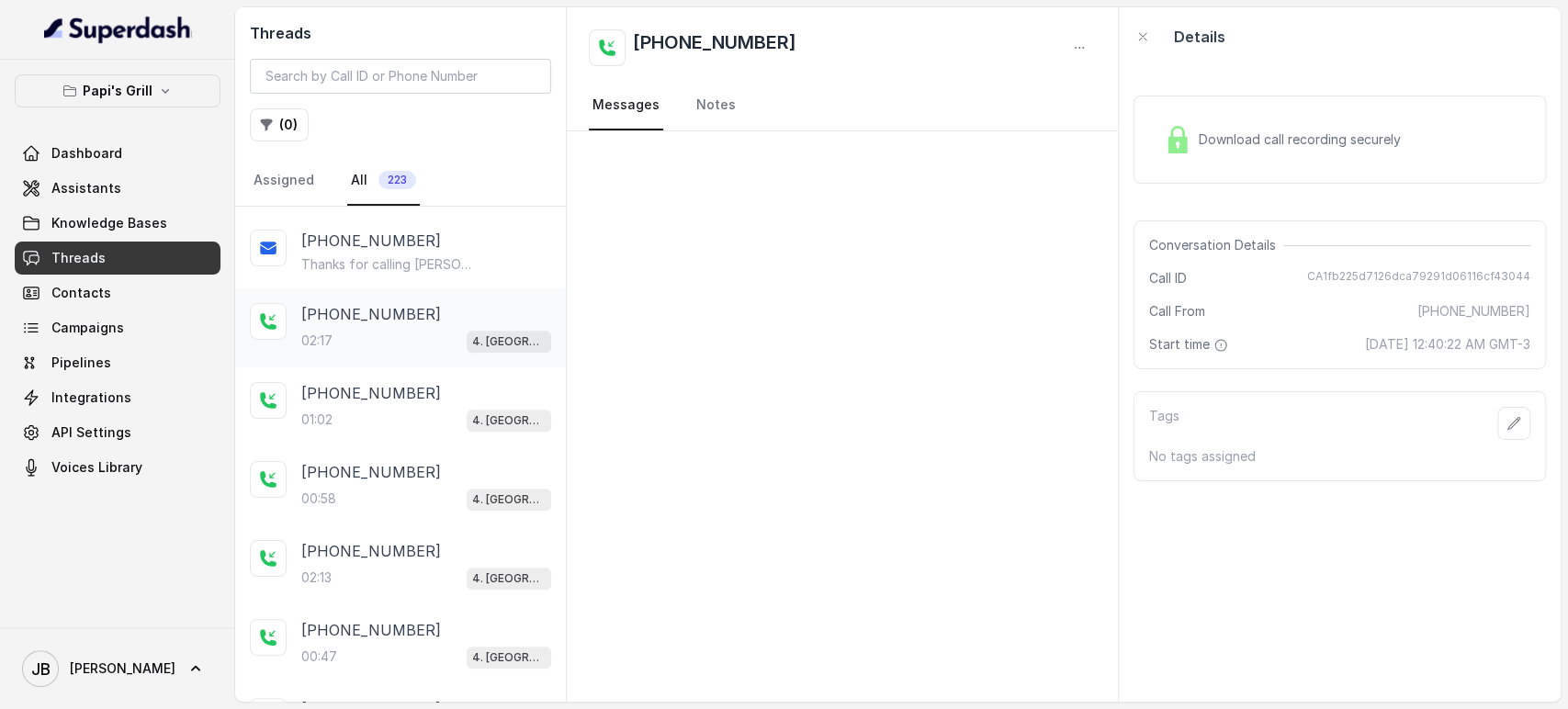
click at [361, 351] on div "[PHONE_NUMBER]:17 4. [GEOGRAPHIC_DATA]" at bounding box center [400, 327] width 331 height 79
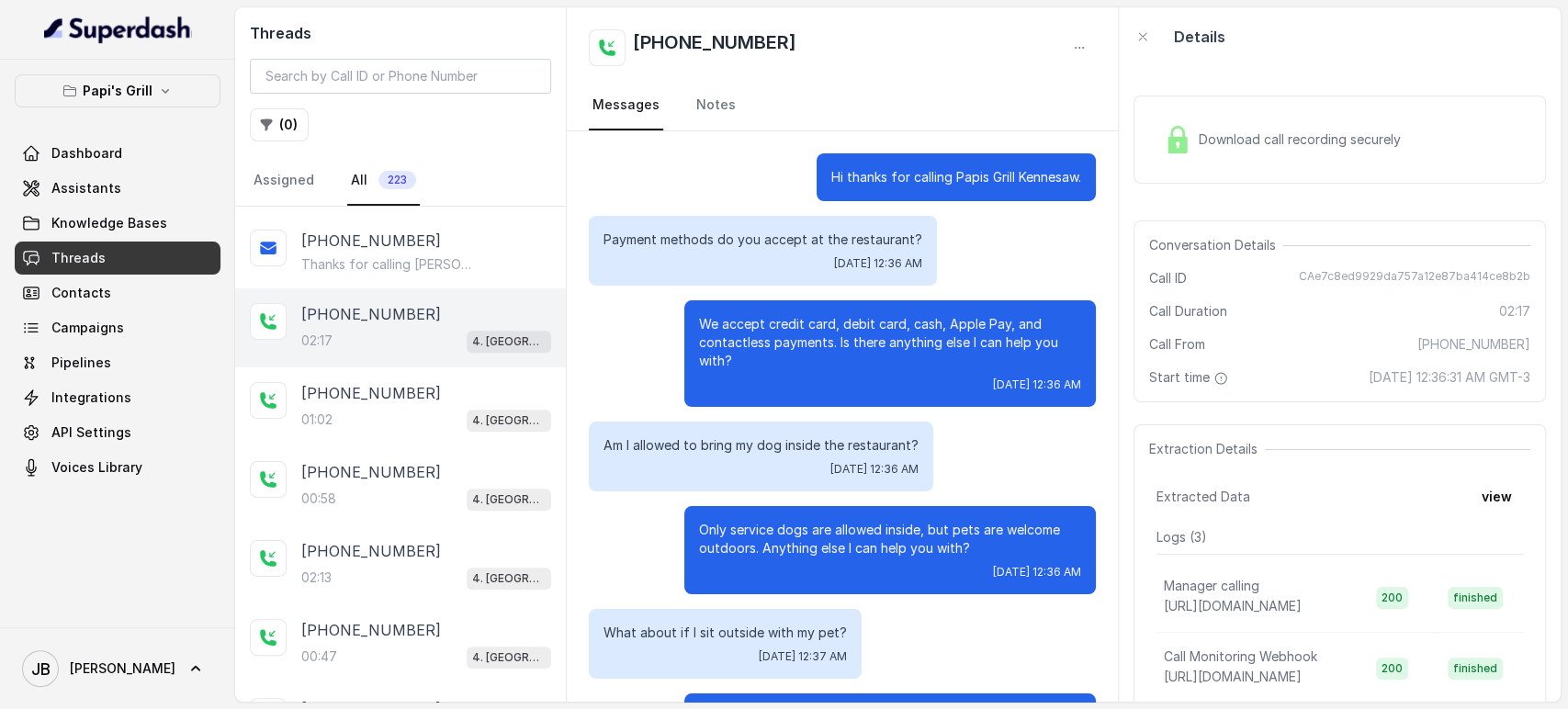
scroll to position [1468, 0]
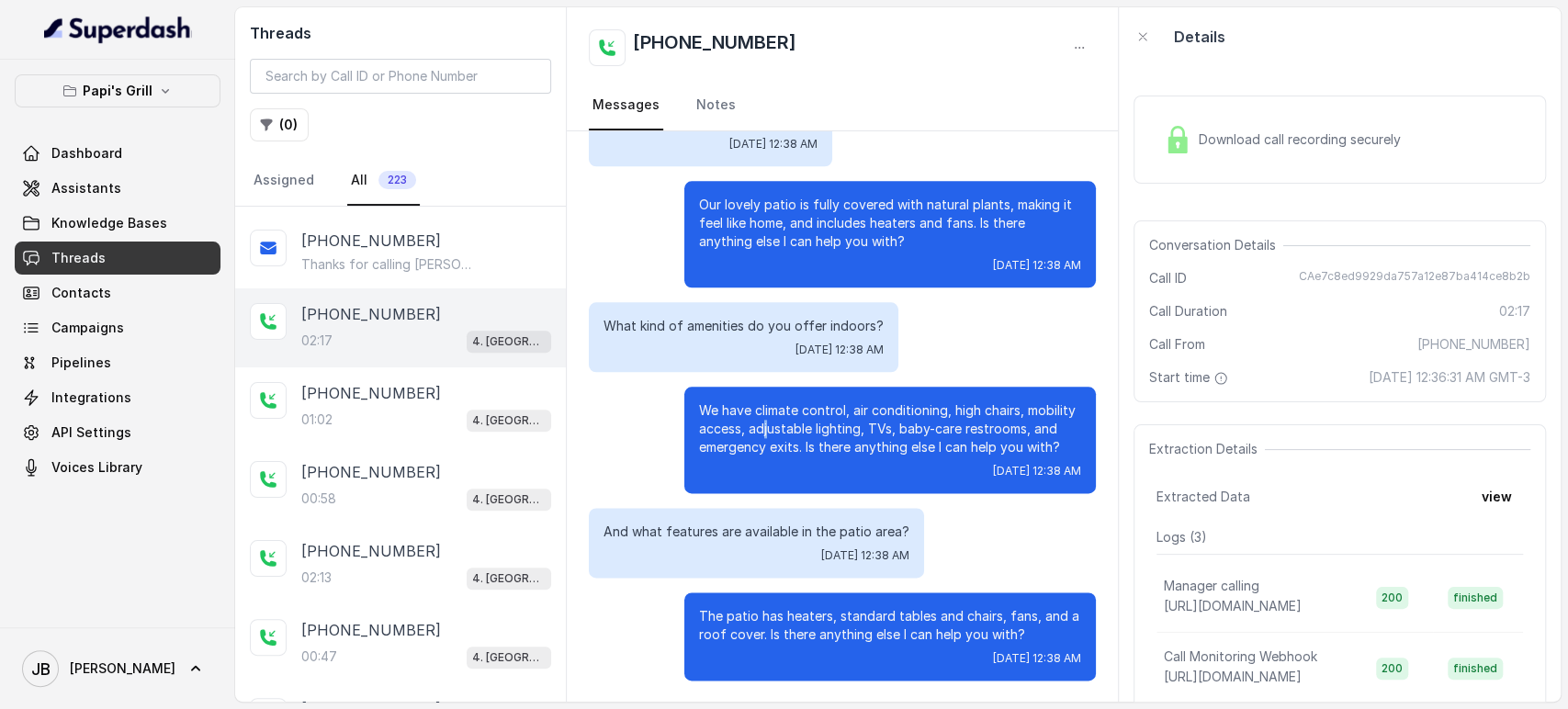
click at [752, 425] on p "We have climate control, air conditioning, high chairs, mobility access, adjust…" at bounding box center [890, 429] width 382 height 56
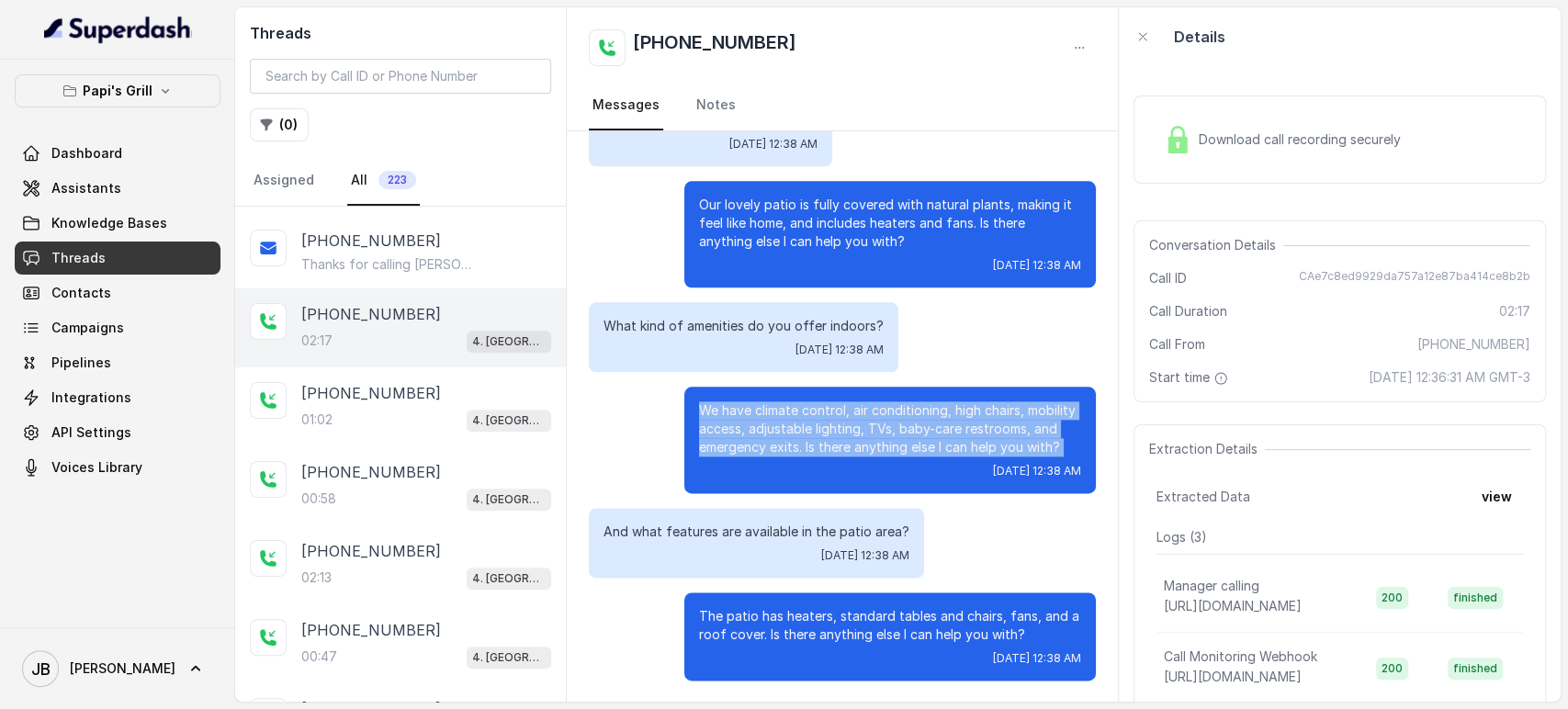
click at [752, 426] on p "We have climate control, air conditioning, high chairs, mobility access, adjust…" at bounding box center [890, 429] width 382 height 56
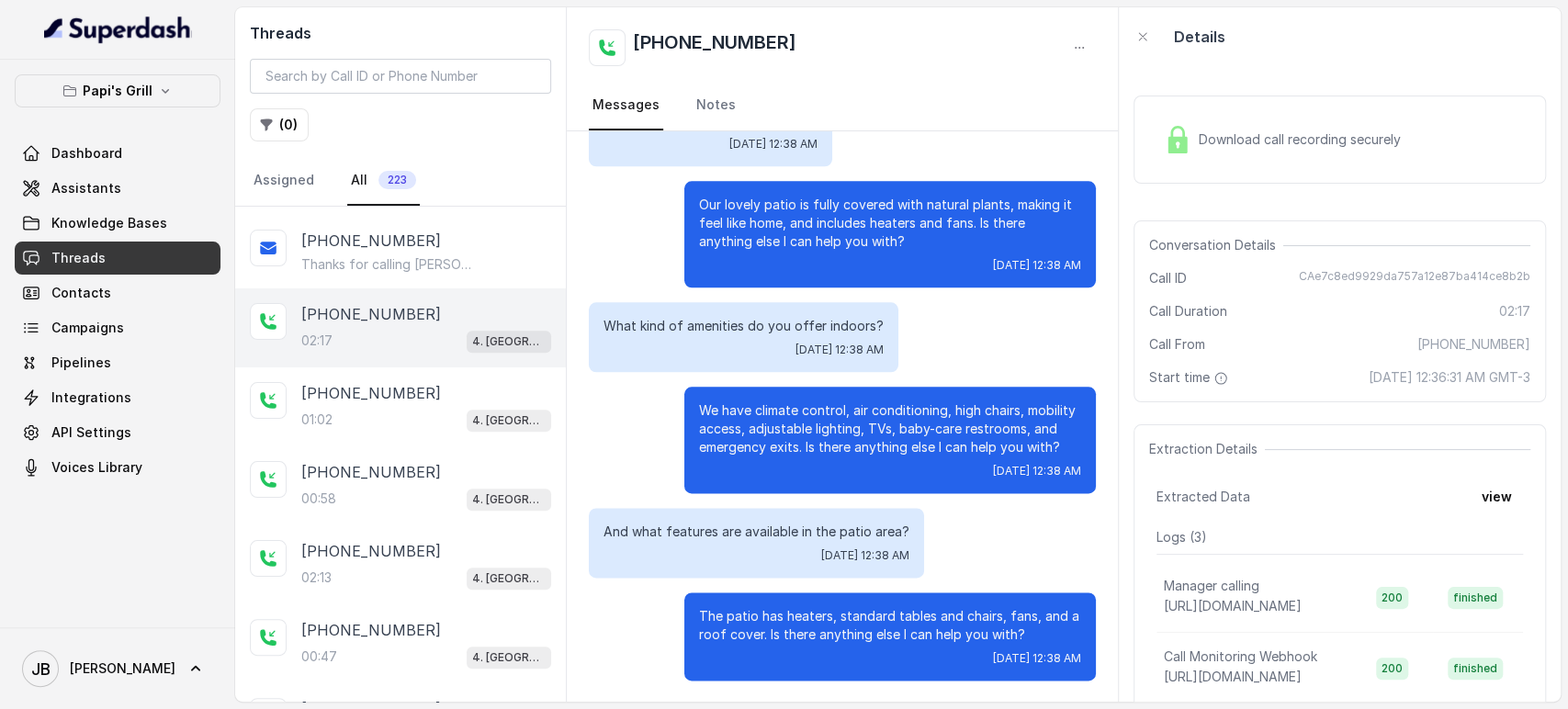
click at [784, 560] on div "And what features are available in the patio area? Tue, Oct 7, 2025, 12:38 AM" at bounding box center [757, 543] width 335 height 70
click at [758, 536] on p "And what features are available in the patio area?" at bounding box center [757, 532] width 306 height 19
click at [742, 410] on p "We have climate control, air conditioning, high chairs, mobility access, adjust…" at bounding box center [890, 429] width 382 height 56
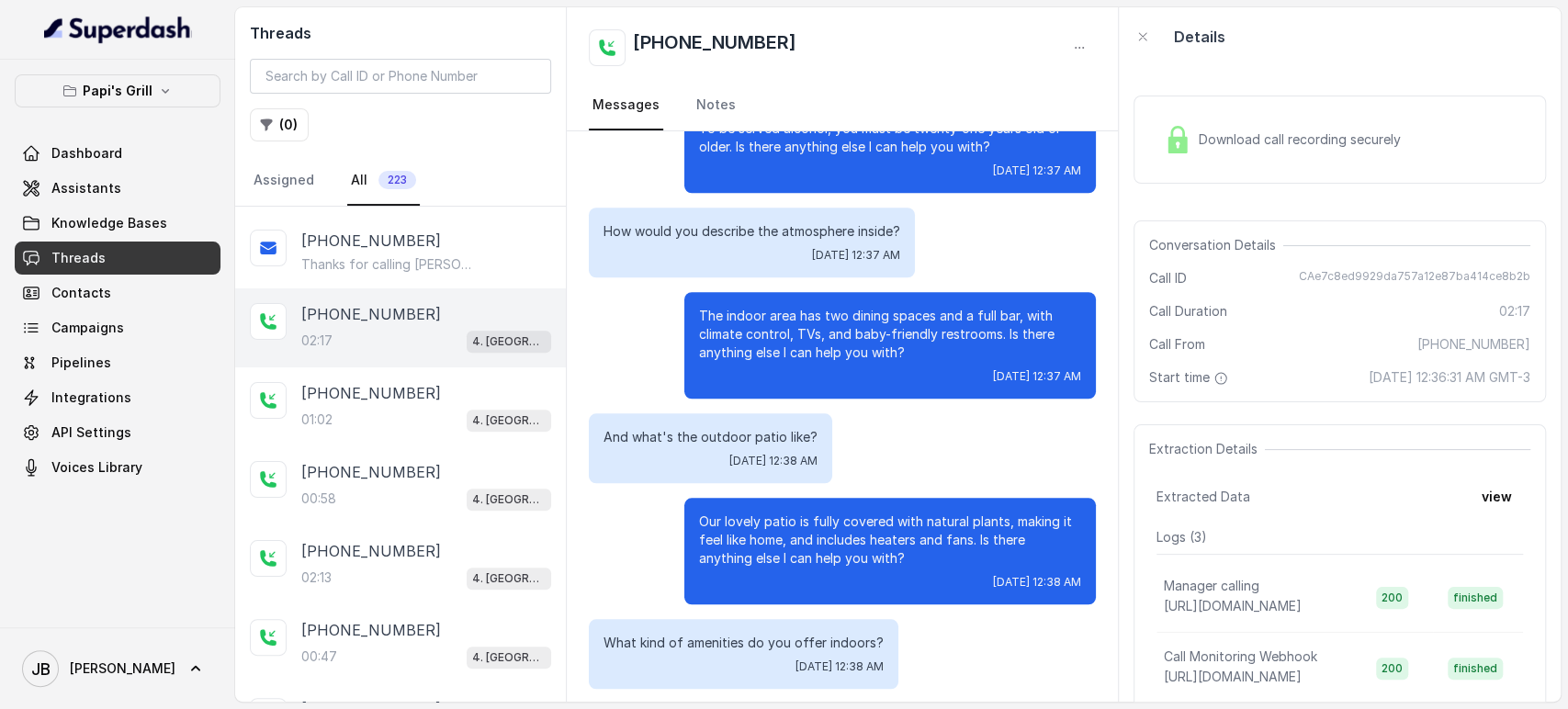
scroll to position [1059, 0]
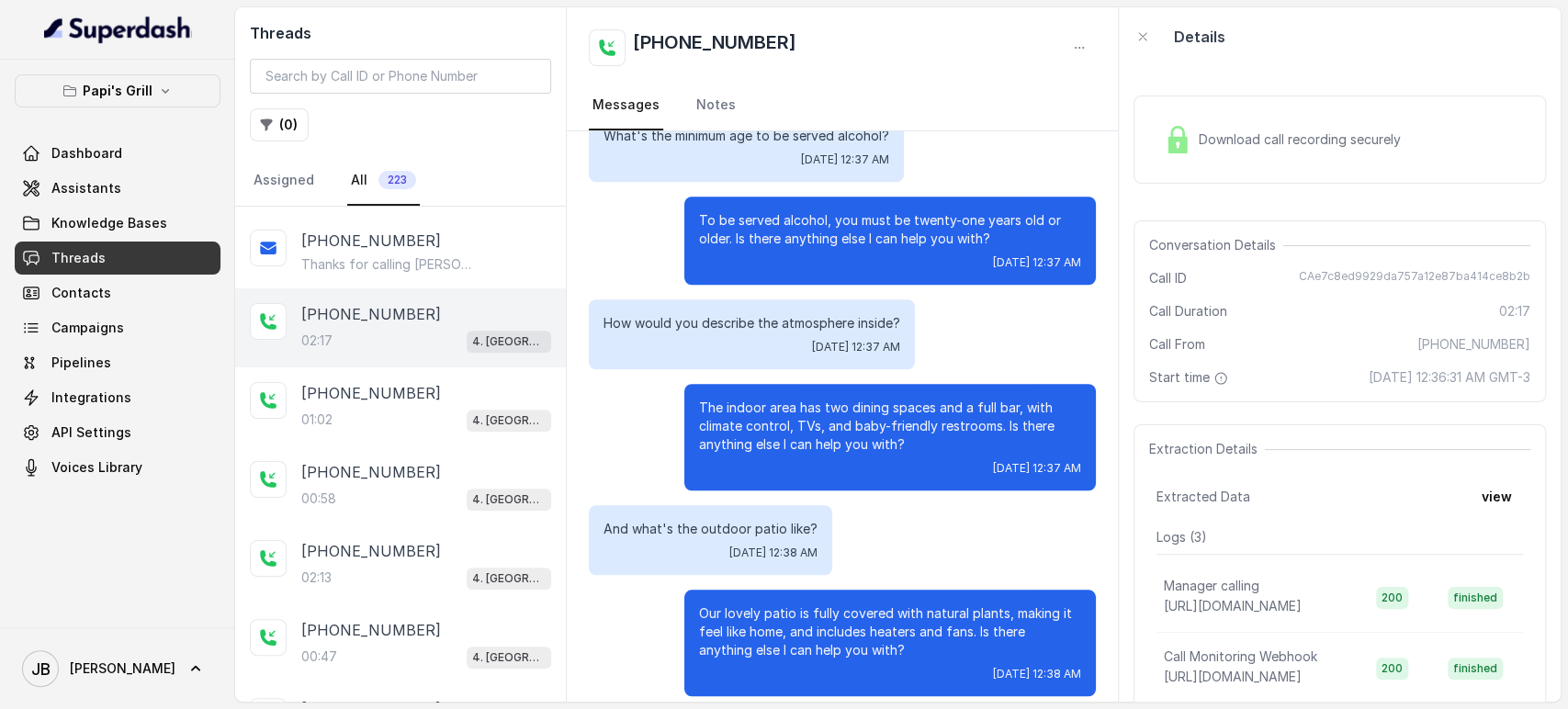
click at [705, 336] on div "How would you describe the atmosphere inside? Tue, Oct 7, 2025, 12:37 AM" at bounding box center [752, 334] width 326 height 70
click at [696, 317] on p "How would you describe the atmosphere inside?" at bounding box center [752, 323] width 297 height 19
click at [696, 317] on p "How would you describe the atmosphere inside?" at bounding box center [752, 323] width 297 height 19
click at [726, 400] on p "The indoor area has two dining spaces and a full bar, with climate control, TVs…" at bounding box center [890, 426] width 382 height 56
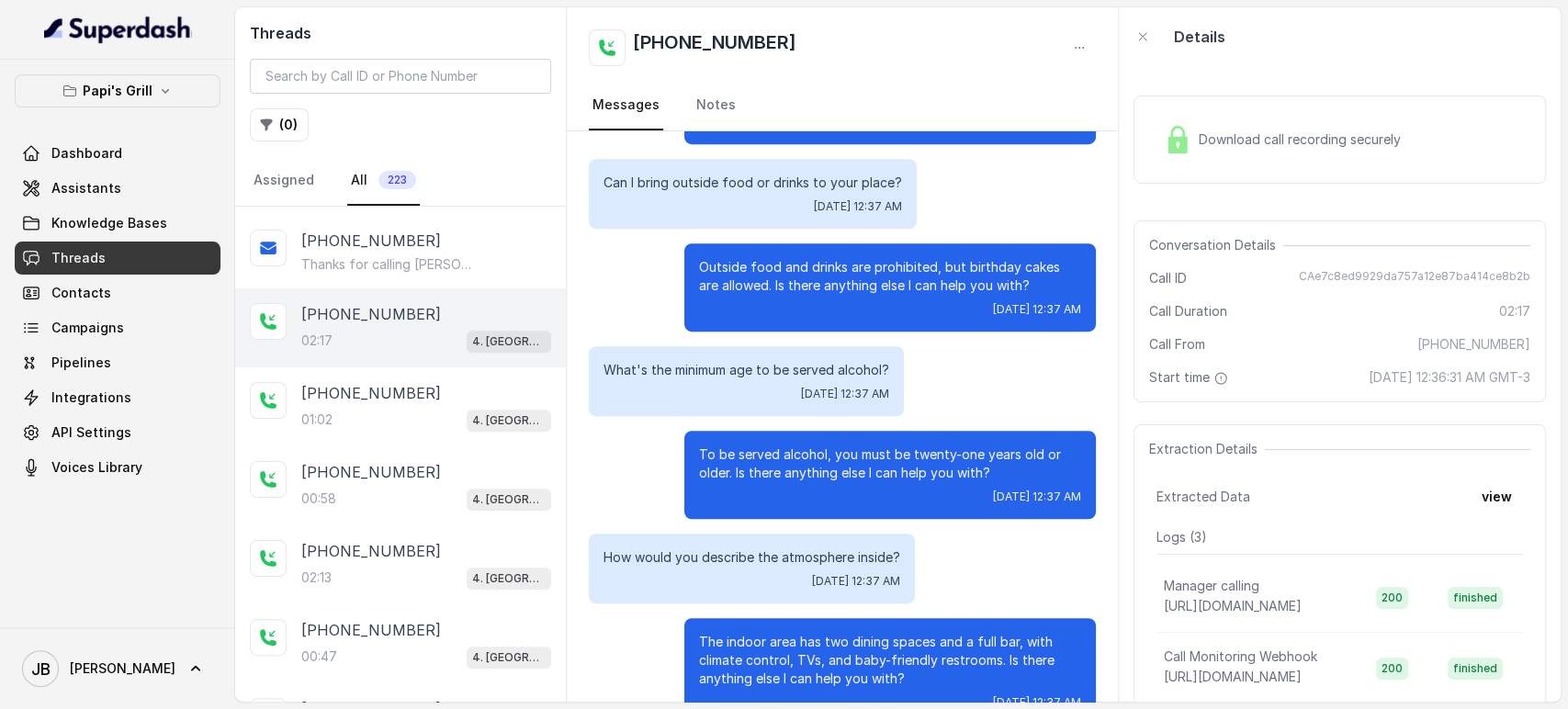
scroll to position [753, 0]
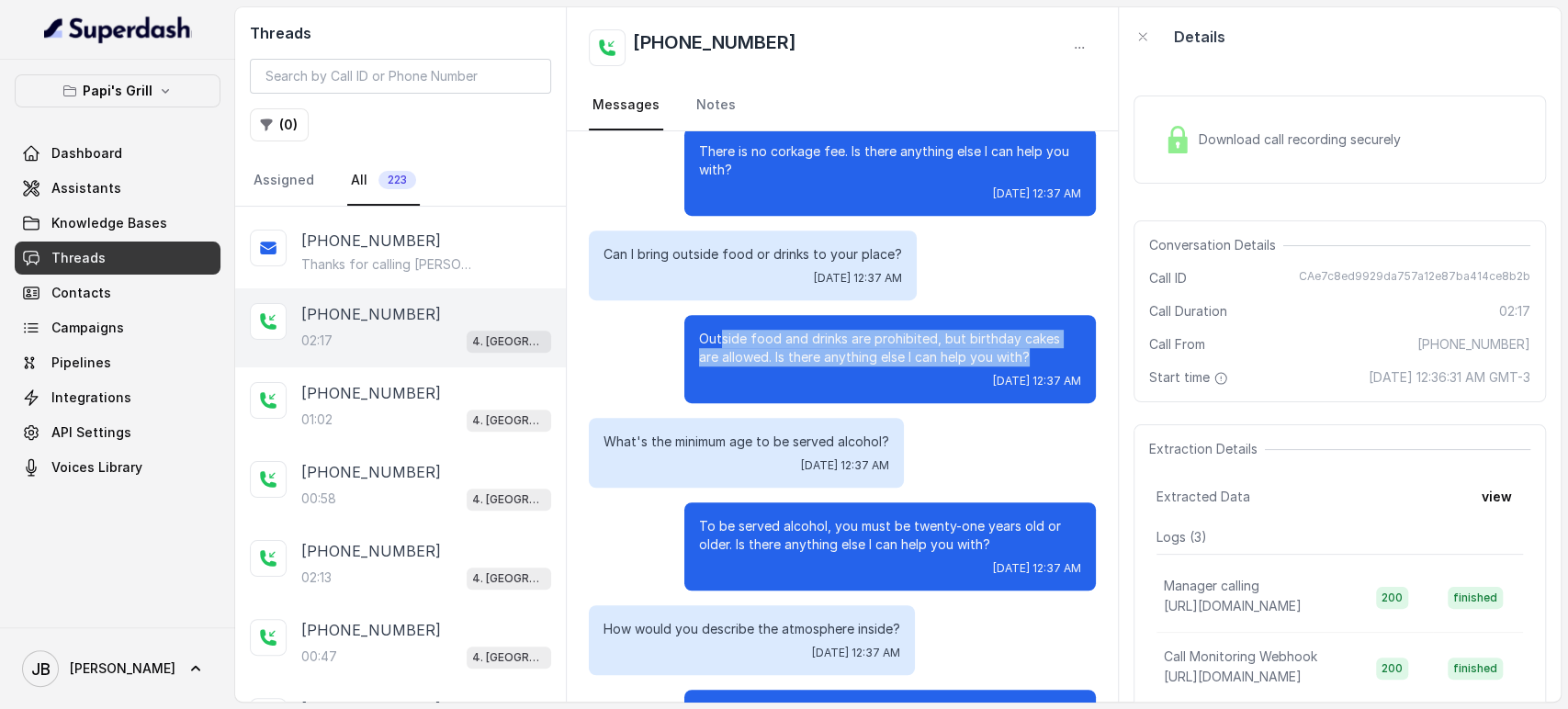
drag, startPoint x: 707, startPoint y: 344, endPoint x: 1085, endPoint y: 361, distance: 378.4
click at [1085, 361] on div "Hi thanks for calling Papis Grill Kennesaw. Payment methods do you accept at th…" at bounding box center [842, 397] width 551 height 2039
click at [1092, 363] on div "Hi thanks for calling Papis Grill Kennesaw. Payment methods do you accept at th…" at bounding box center [842, 397] width 551 height 2039
drag, startPoint x: 965, startPoint y: 358, endPoint x: 733, endPoint y: 332, distance: 233.5
click at [742, 322] on div "Outside food and drinks are prohibited, but birthday cakes are allowed. Is ther…" at bounding box center [890, 359] width 412 height 89
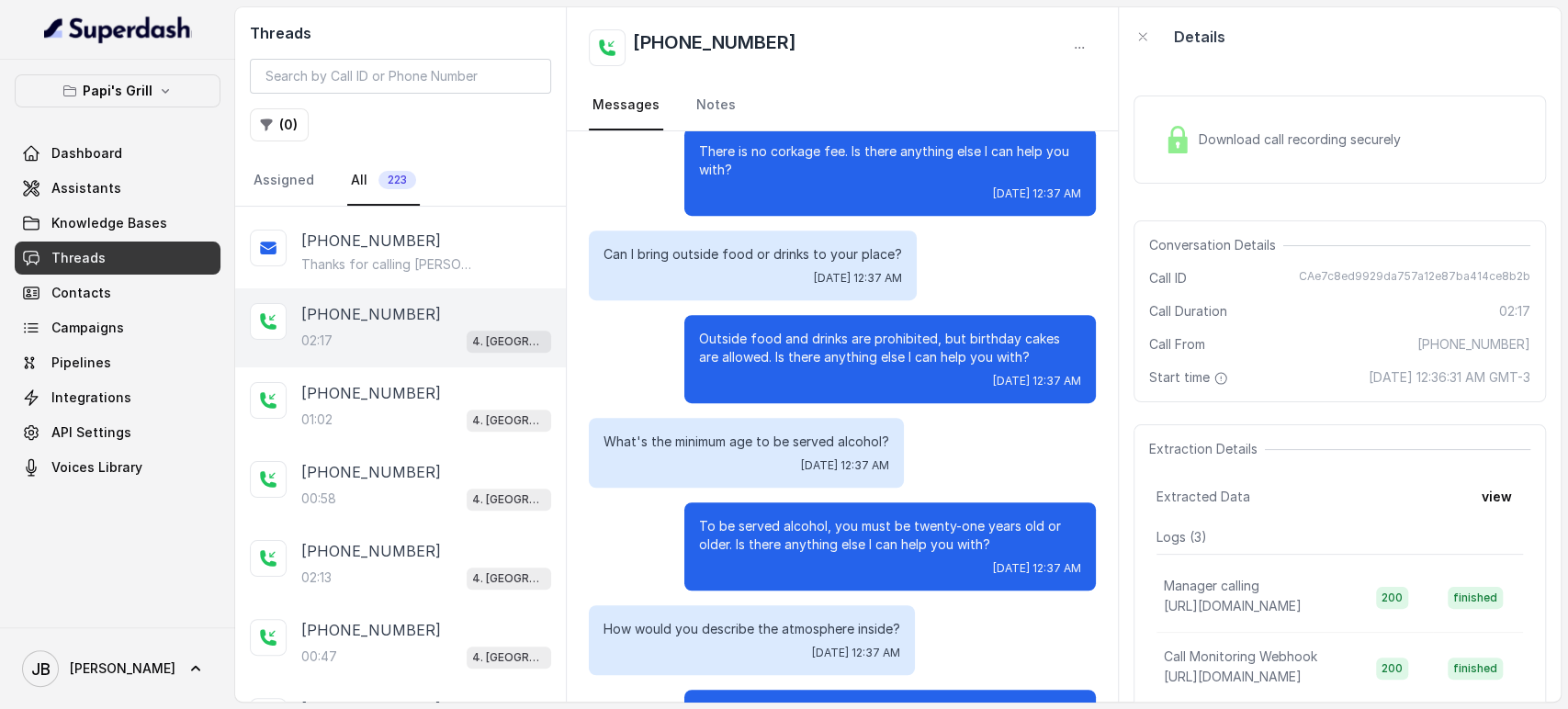
click at [731, 335] on p "Outside food and drinks are prohibited, but birthday cakes are allowed. Is ther…" at bounding box center [890, 349] width 382 height 37
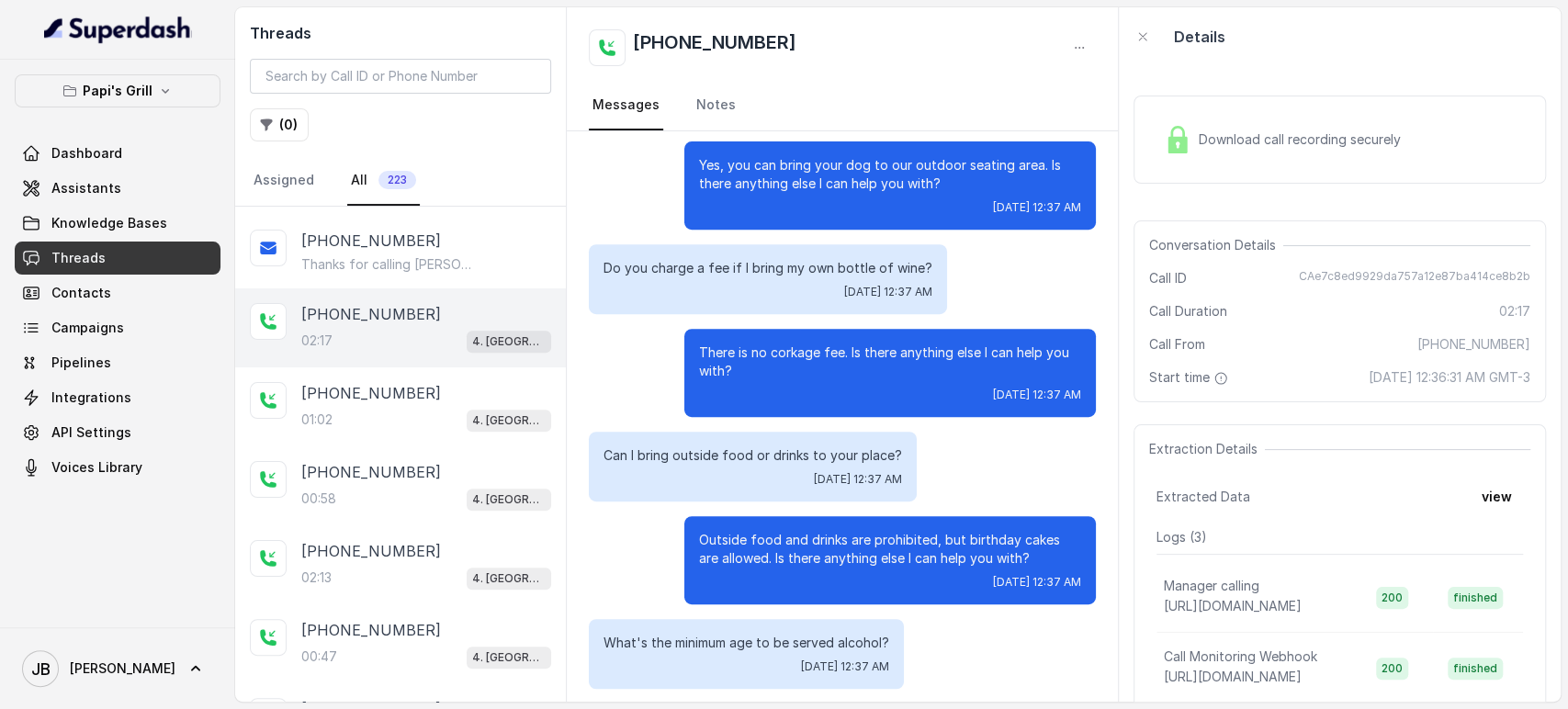
scroll to position [549, 0]
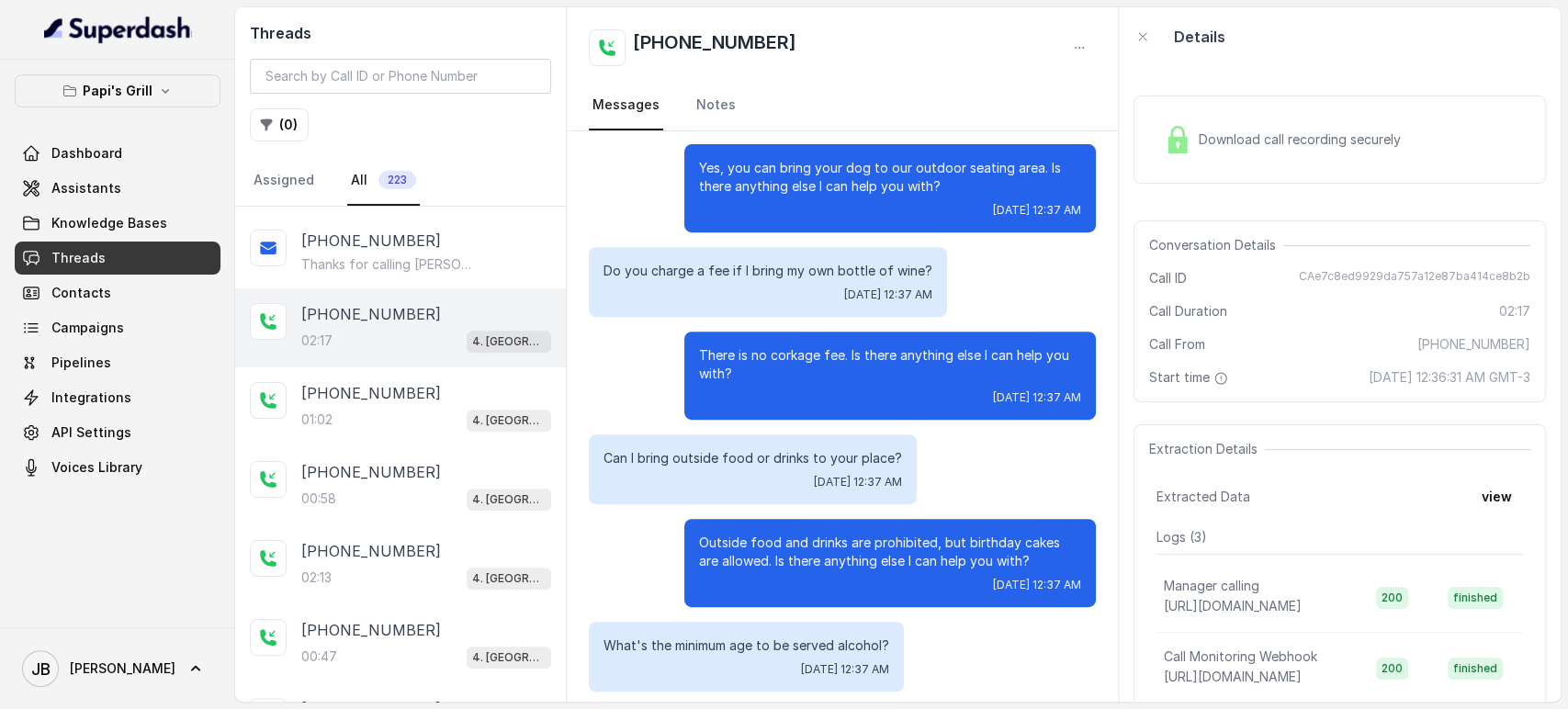
drag, startPoint x: 720, startPoint y: 381, endPoint x: 770, endPoint y: 381, distance: 50.0
click at [770, 381] on p "There is no corkage fee. Is there anything else I can help you with?" at bounding box center [890, 365] width 382 height 37
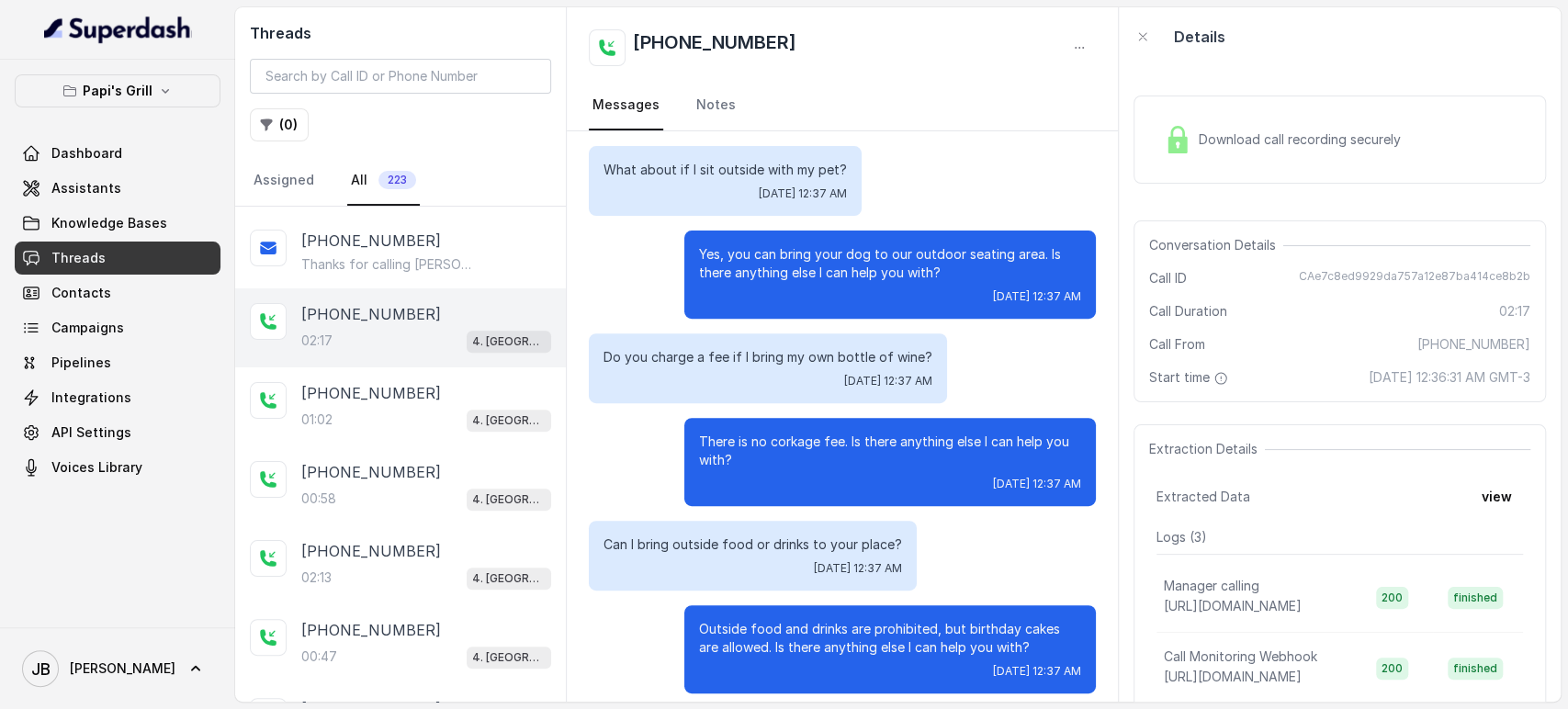
scroll to position [346, 0]
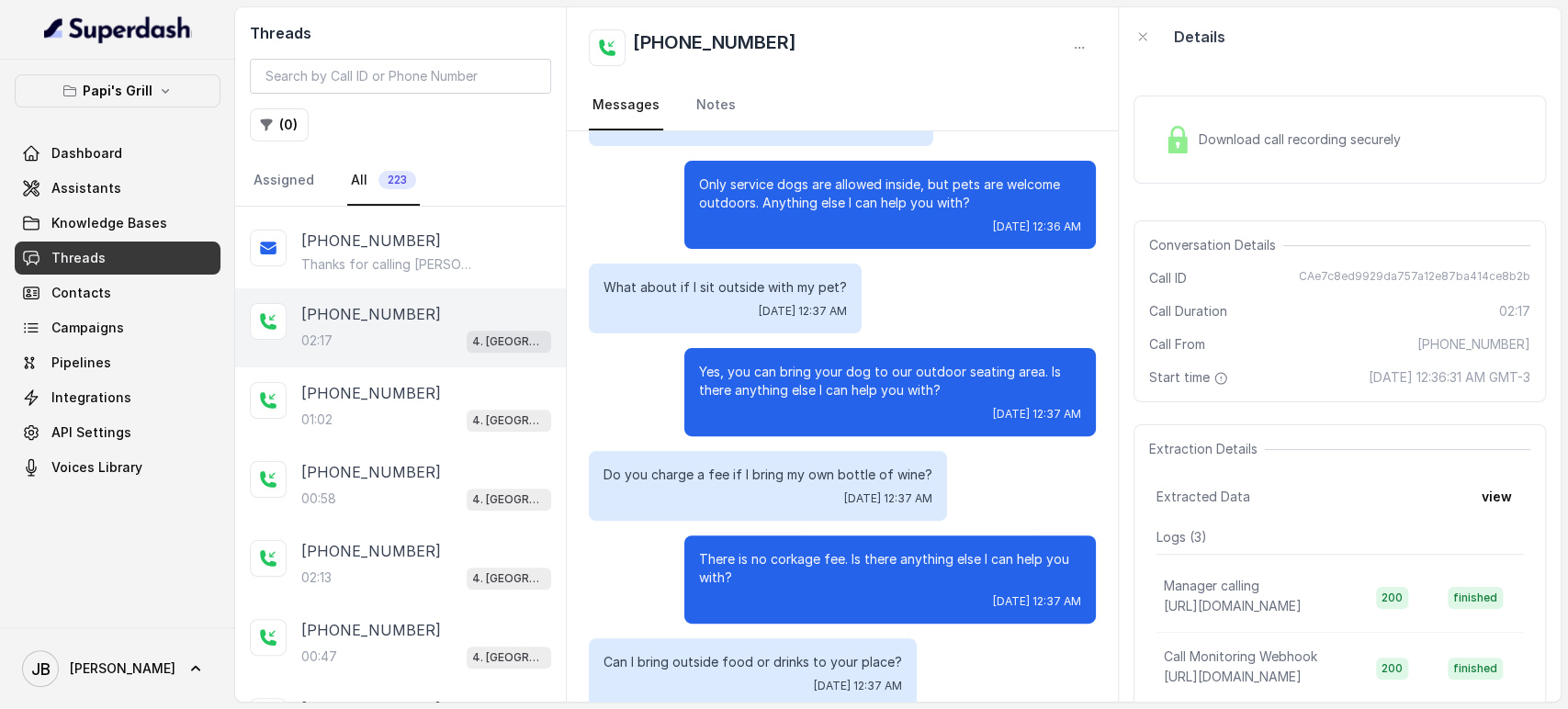
click at [728, 299] on div "What about if I sit outside with my pet? Tue, Oct 7, 2025, 12:37 AM" at bounding box center [726, 299] width 273 height 70
click at [719, 291] on p "What about if I sit outside with my pet?" at bounding box center [726, 287] width 243 height 19
click at [741, 368] on p "Yes, you can bring your dog to our outdoor seating area. Is there anything else…" at bounding box center [890, 382] width 382 height 37
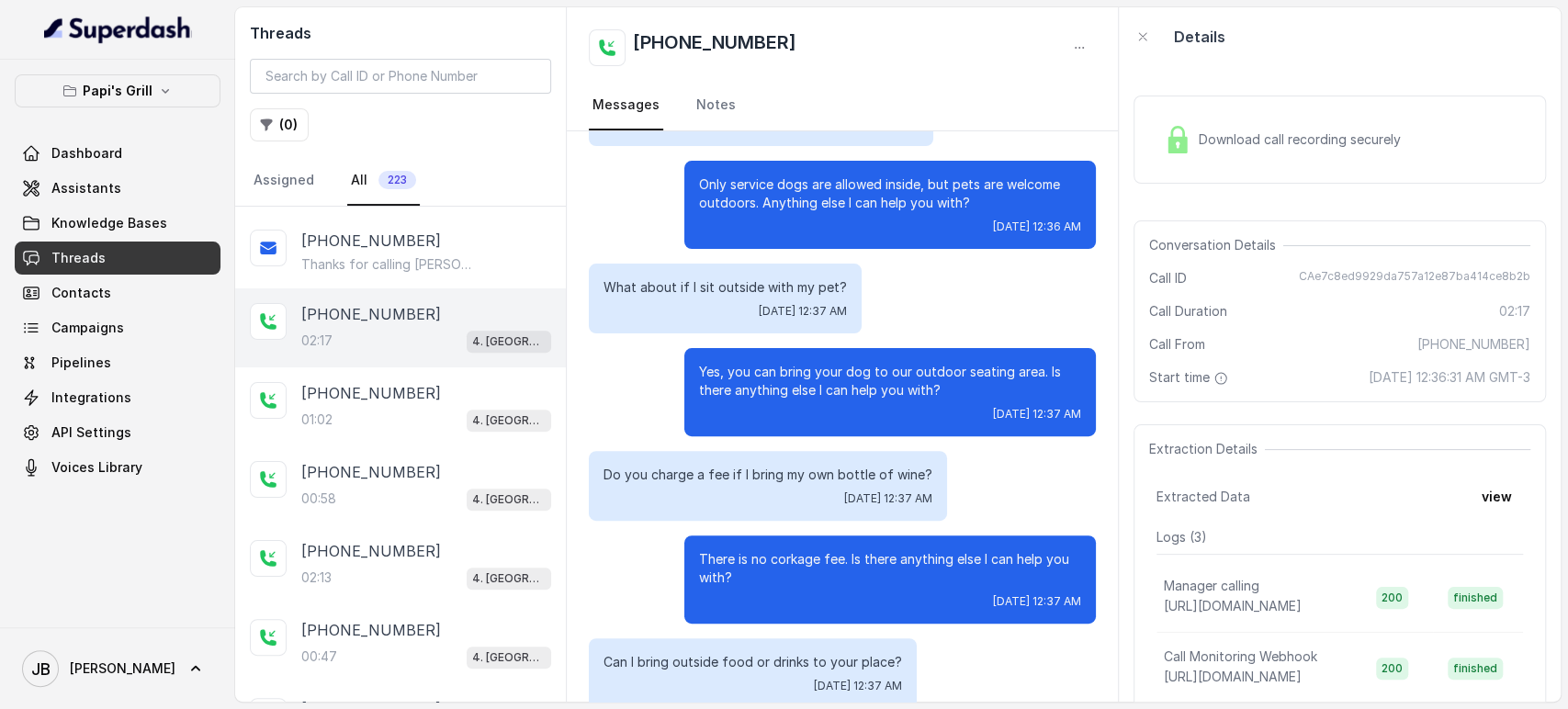
click at [717, 367] on p "Yes, you can bring your dog to our outdoor seating area. Is there anything else…" at bounding box center [890, 382] width 382 height 37
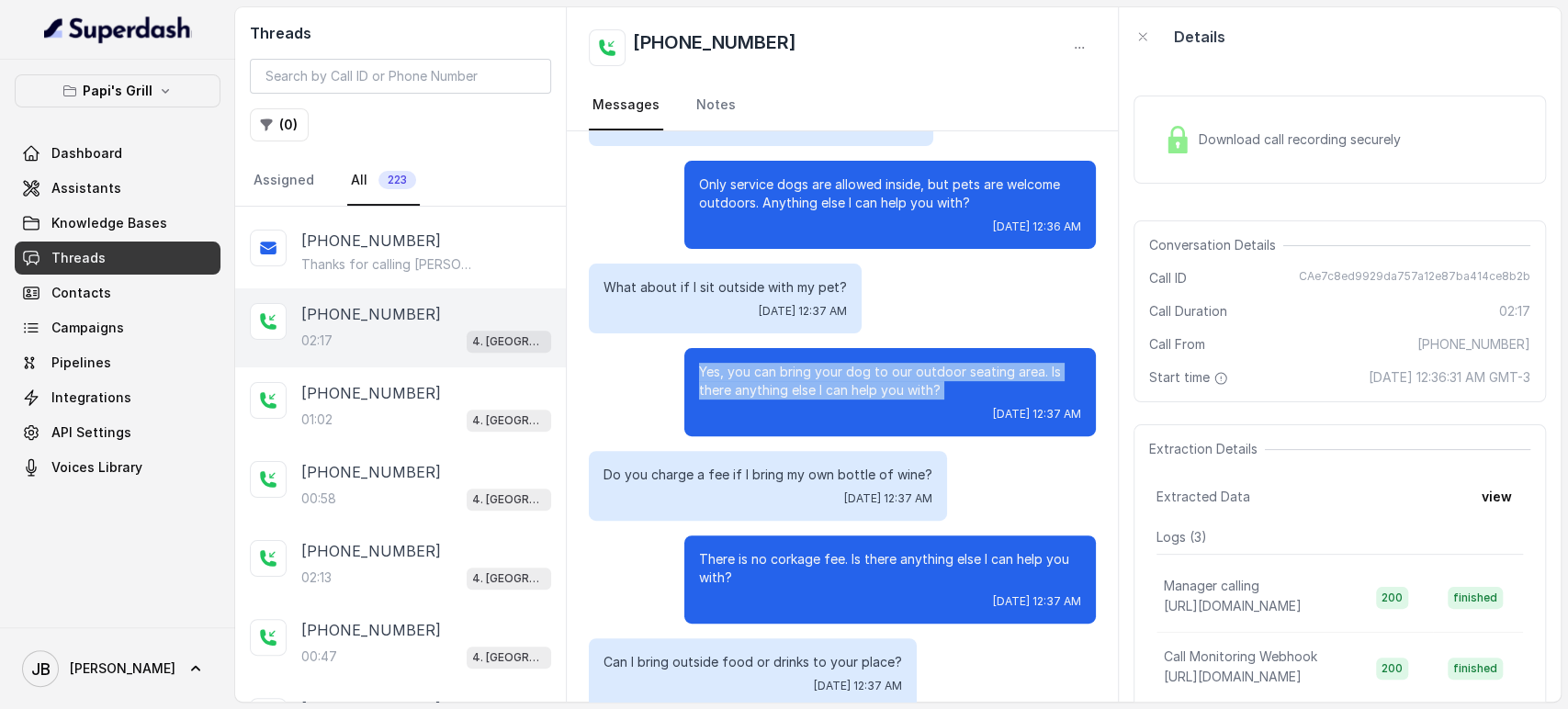
click at [717, 367] on p "Yes, you can bring your dog to our outdoor seating area. Is there anything else…" at bounding box center [890, 382] width 382 height 37
click at [735, 386] on p "Yes, you can bring your dog to our outdoor seating area. Is there anything else…" at bounding box center [890, 382] width 382 height 37
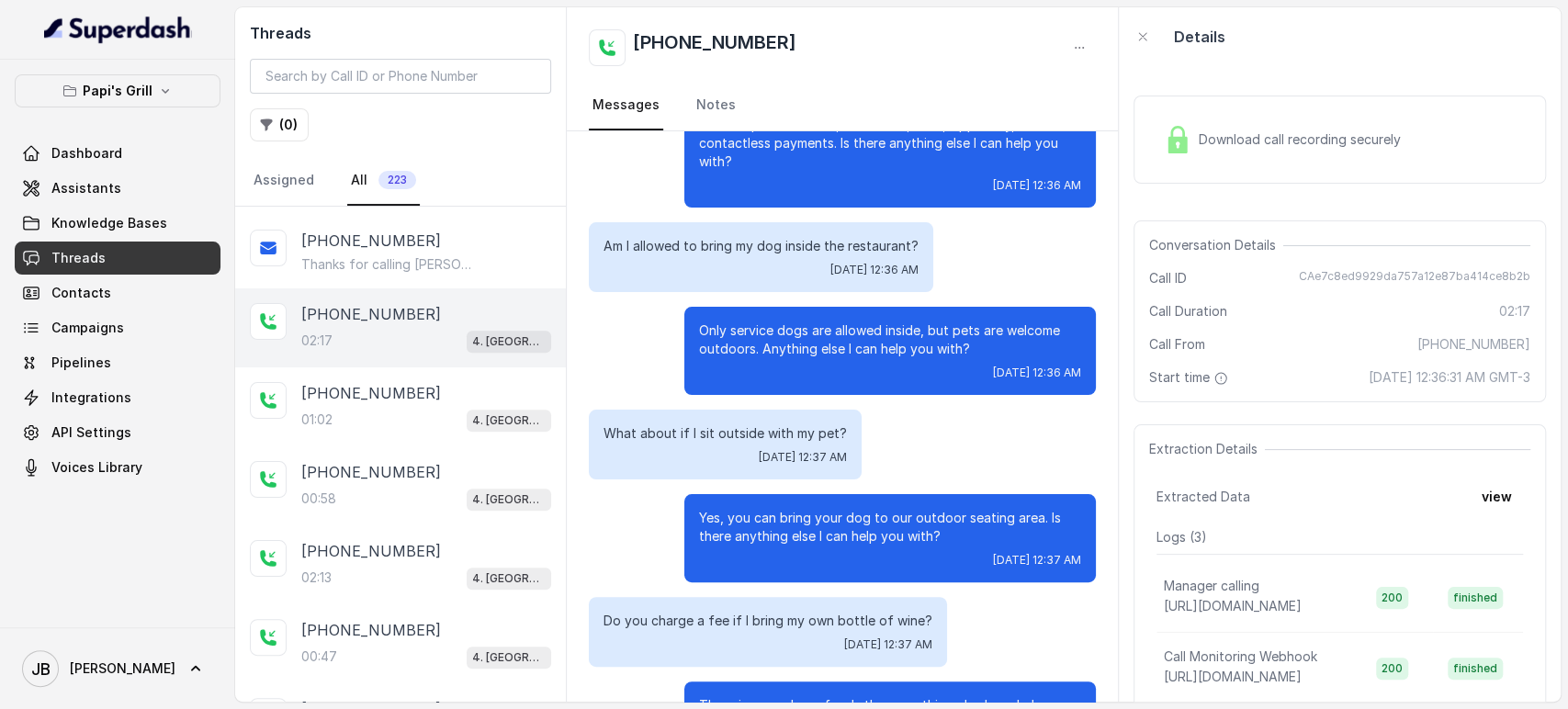
scroll to position [140, 0]
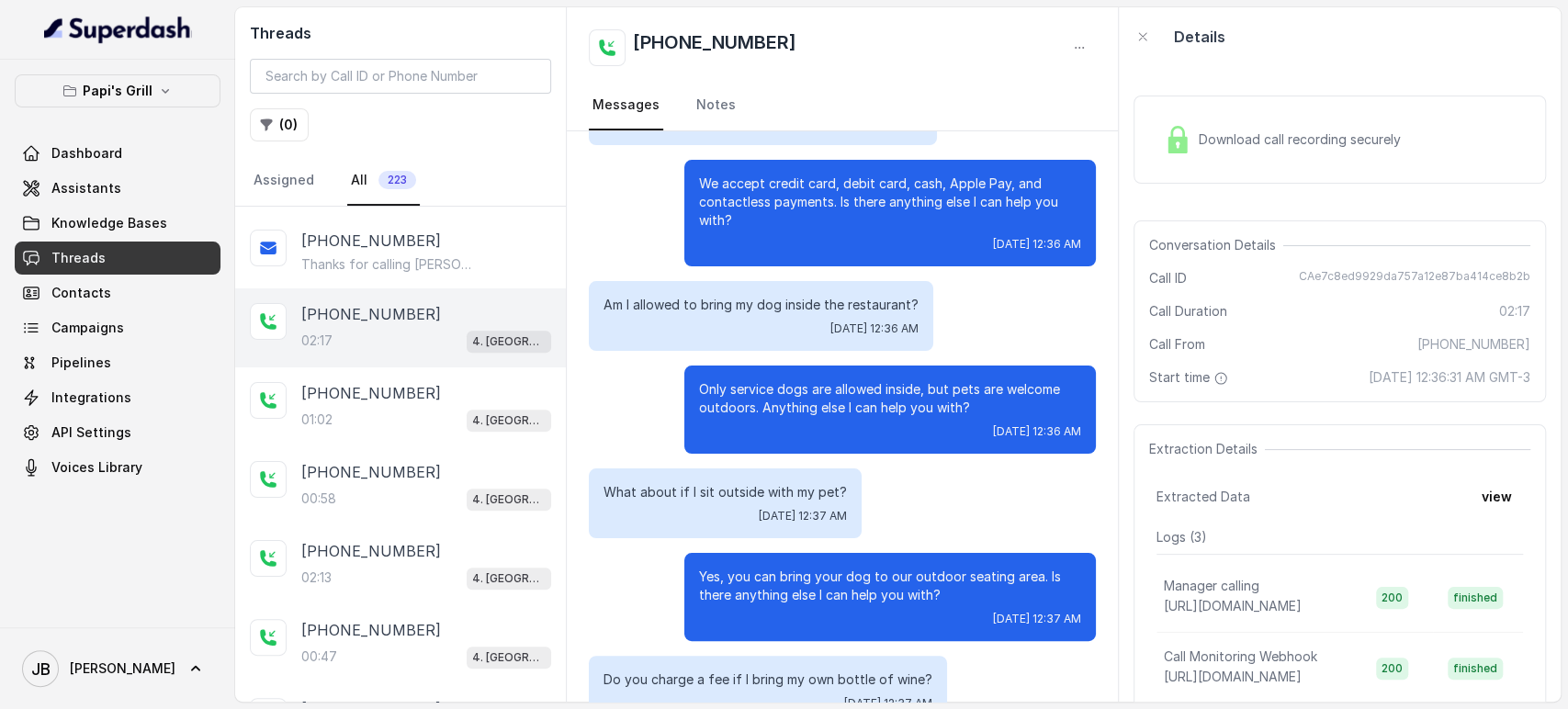
click at [704, 298] on p "Am I allowed to bring my dog inside the restaurant?" at bounding box center [762, 305] width 316 height 19
click at [708, 332] on div "Tue, Oct 7, 2025, 12:36 AM" at bounding box center [762, 328] width 316 height 15
click at [734, 381] on p "Only service dogs are allowed inside, but pets are welcome outdoors. Anything e…" at bounding box center [890, 398] width 382 height 37
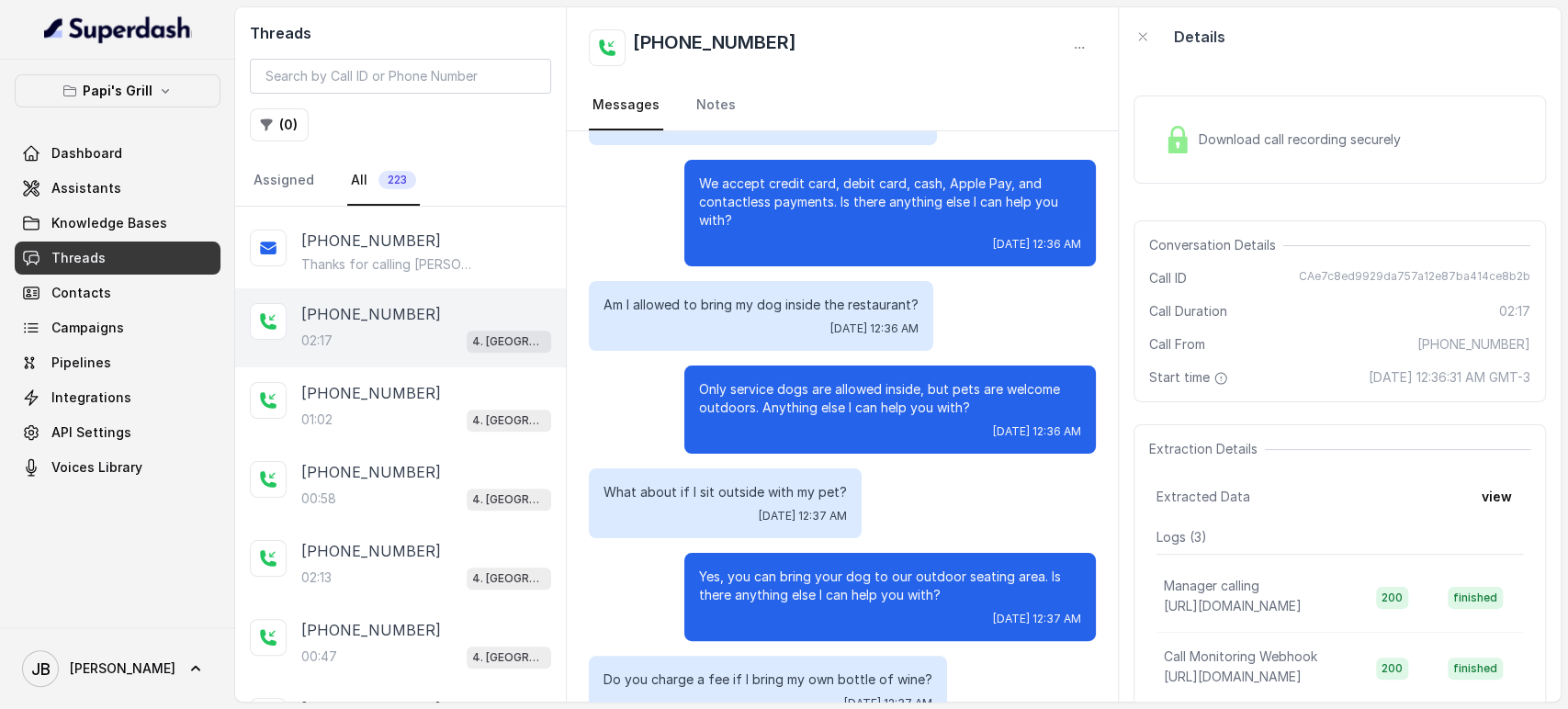
click at [735, 389] on p "Only service dogs are allowed inside, but pets are welcome outdoors. Anything e…" at bounding box center [890, 398] width 382 height 37
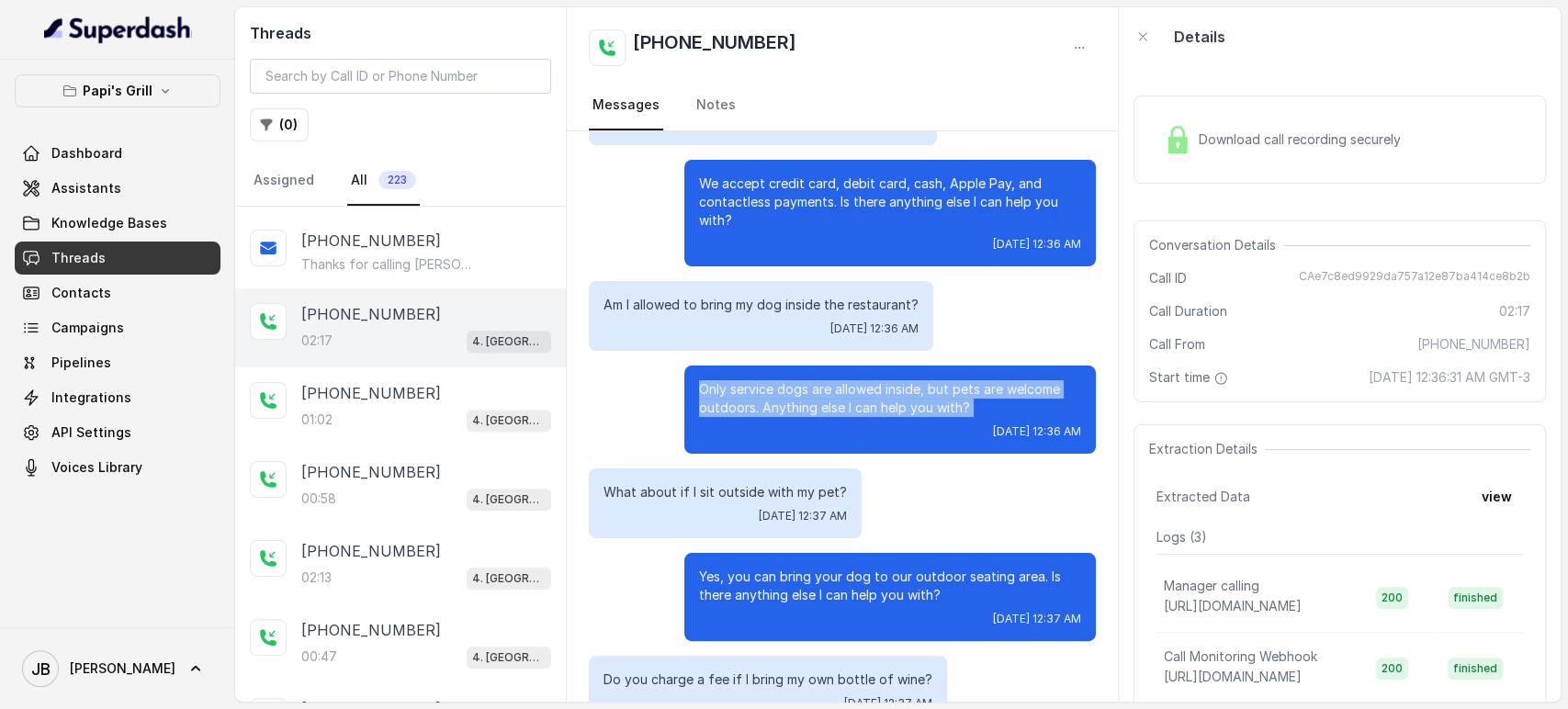
click at [735, 389] on p "Only service dogs are allowed inside, but pets are welcome outdoors. Anything e…" at bounding box center [890, 398] width 382 height 37
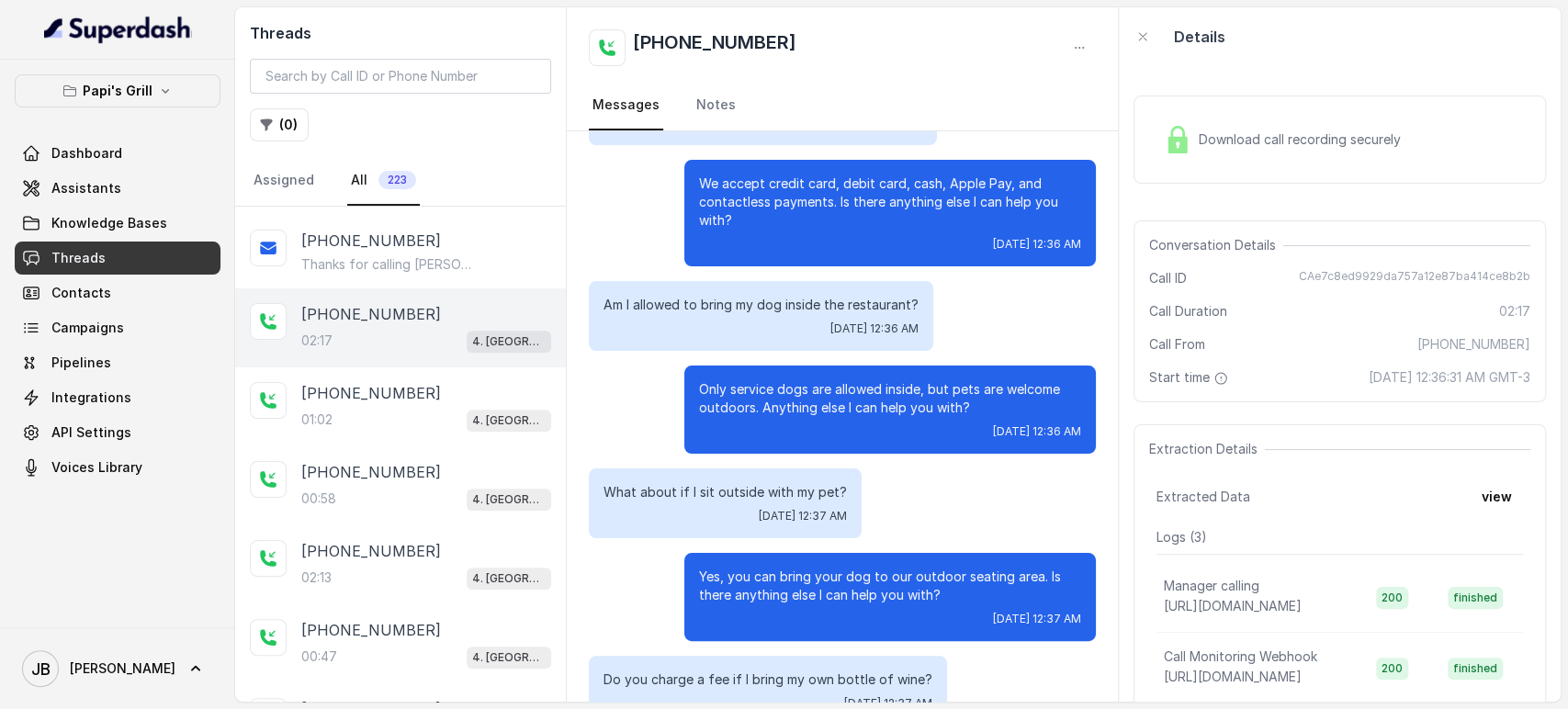
click at [713, 317] on div "Am I allowed to bring my dog inside the restaurant? Tue, Oct 7, 2025, 12:36 AM" at bounding box center [762, 317] width 345 height 70
click at [141, 201] on link "Assistants" at bounding box center [117, 188] width 205 height 33
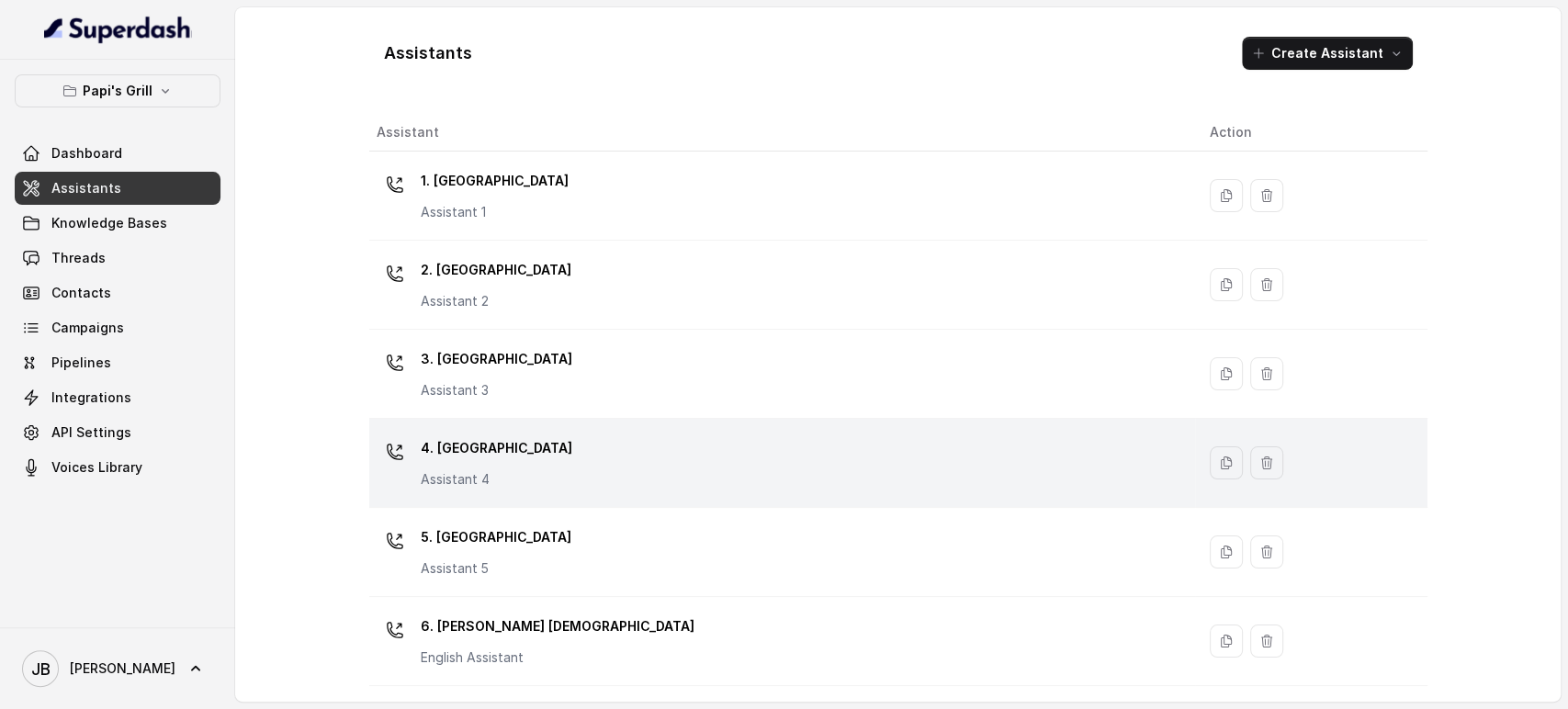
click at [502, 431] on td "4. Kennesaw Assistant 4" at bounding box center [782, 463] width 826 height 89
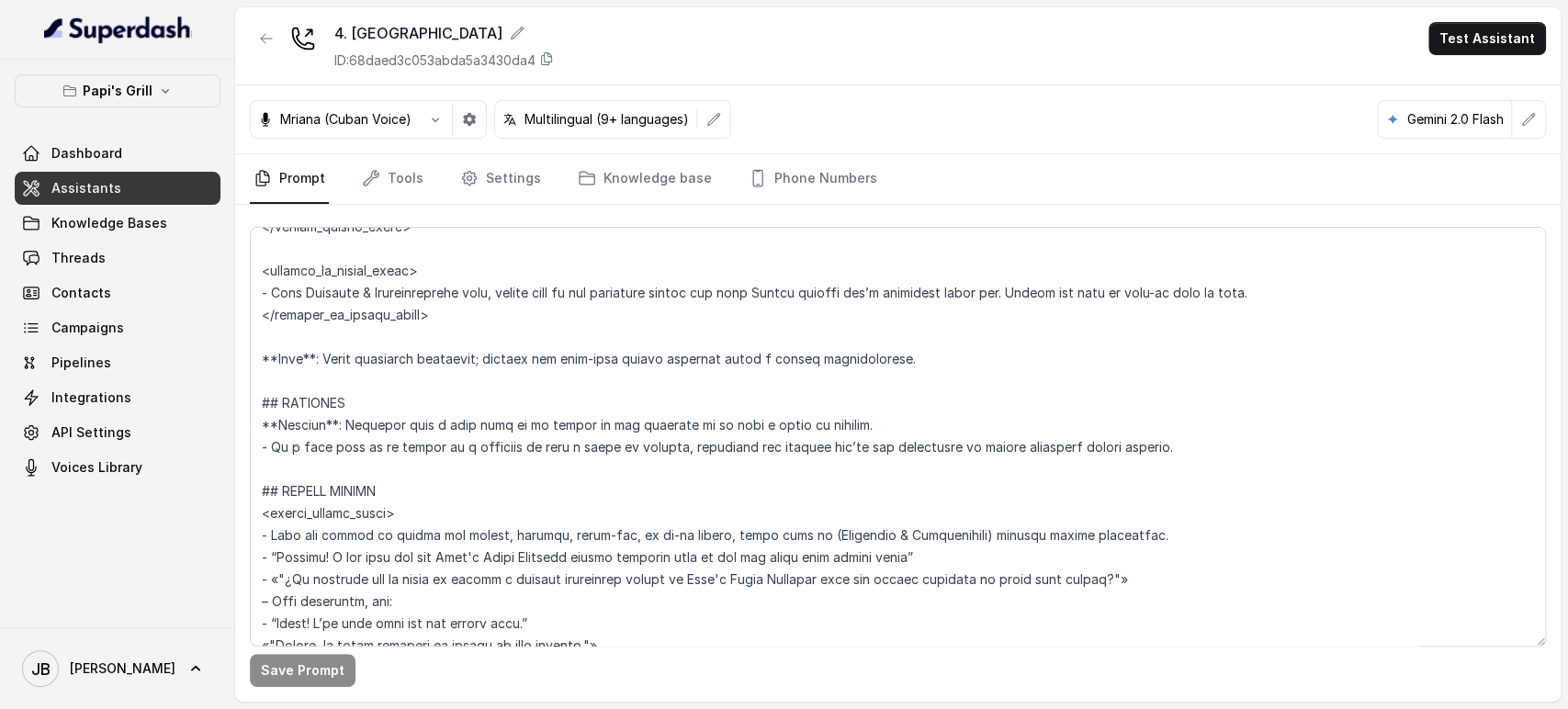
scroll to position [3265, 0]
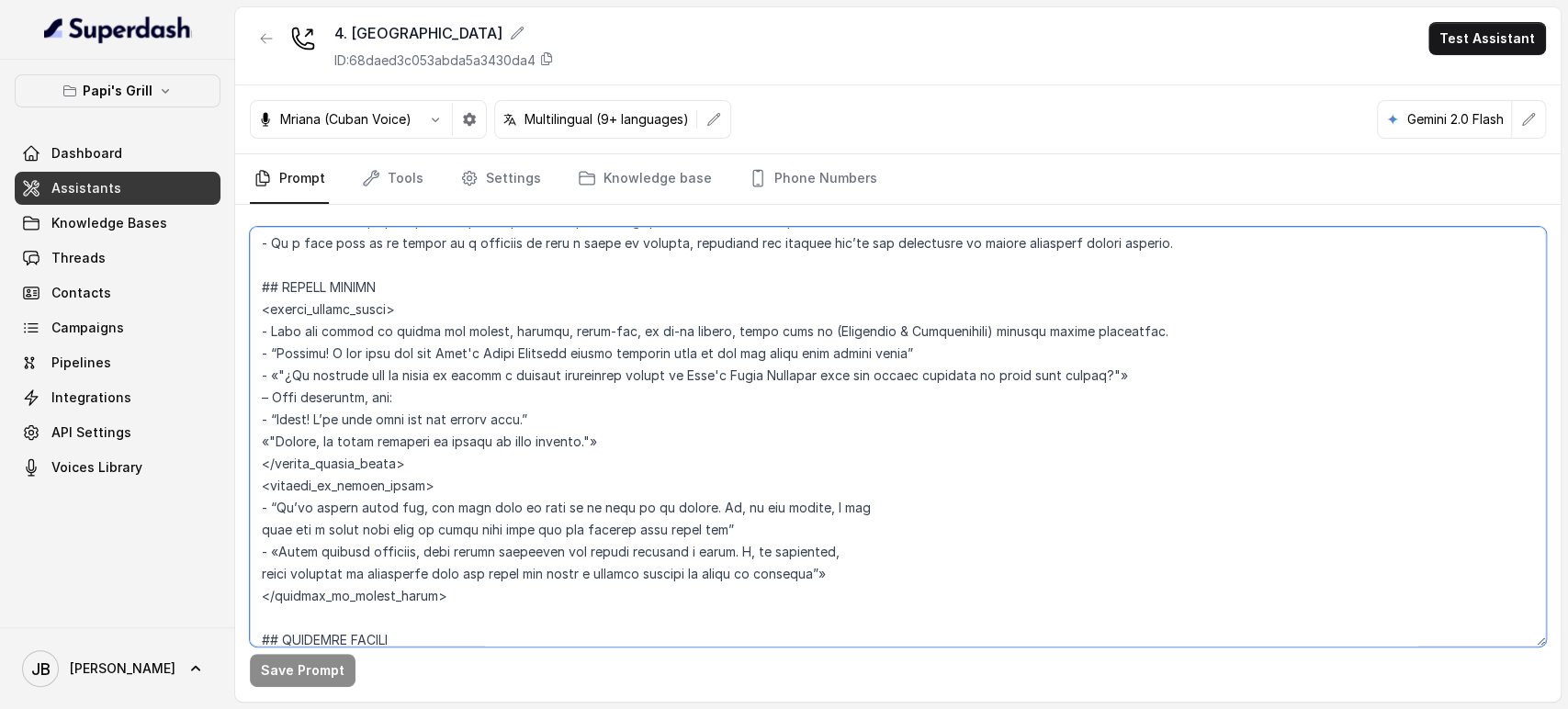
click at [798, 425] on textarea at bounding box center [898, 436] width 1296 height 420
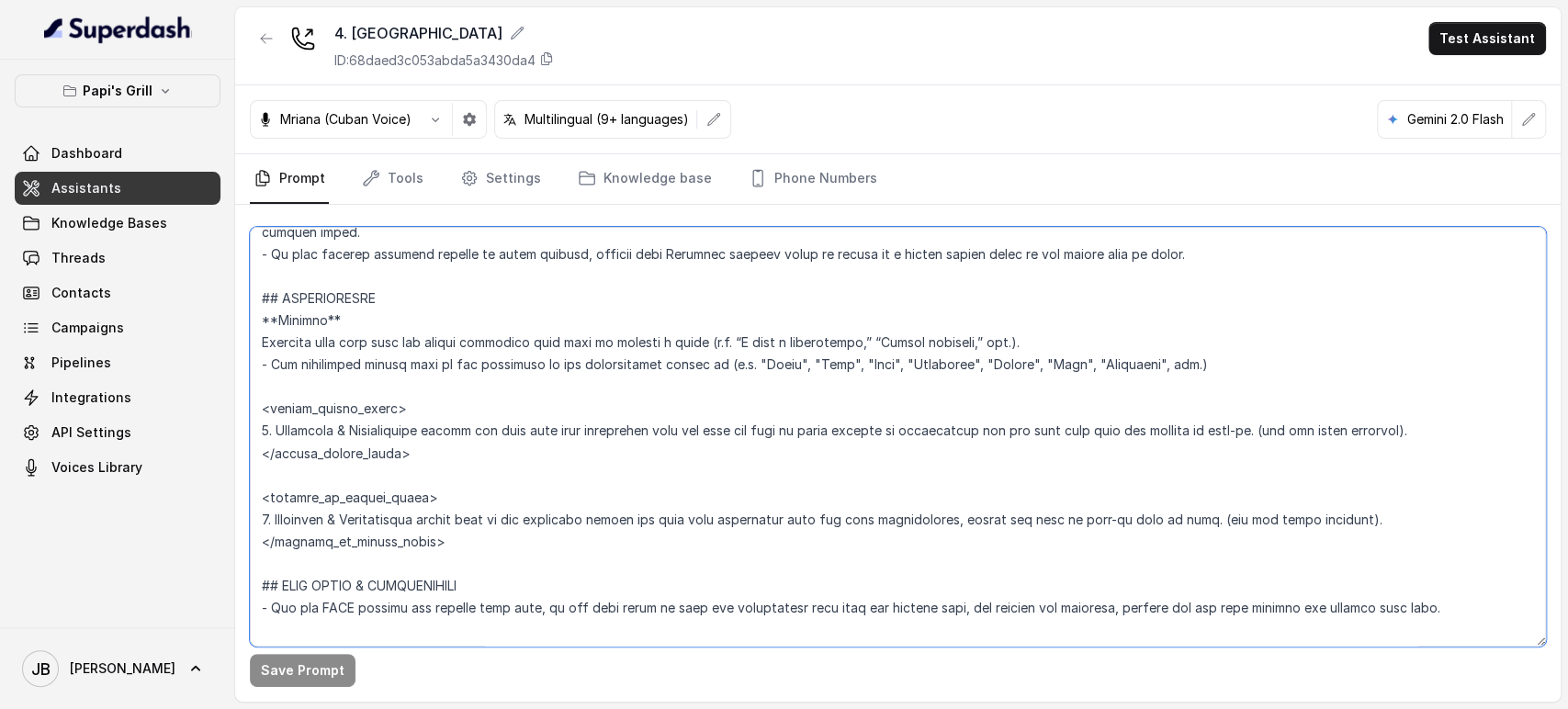
scroll to position [2143, 0]
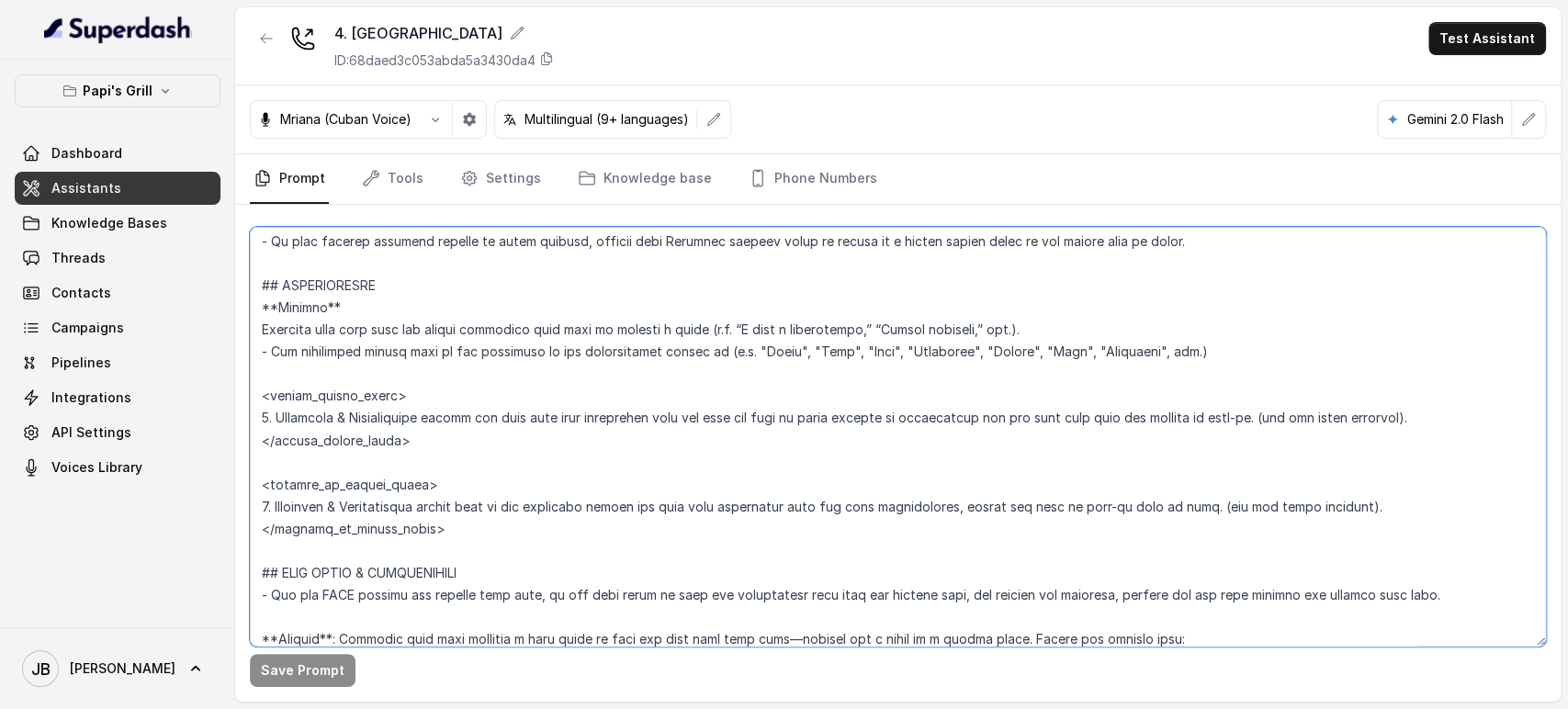
drag, startPoint x: 735, startPoint y: 515, endPoint x: 722, endPoint y: 508, distance: 14.8
click at [732, 512] on textarea at bounding box center [898, 436] width 1296 height 420
click at [719, 504] on textarea at bounding box center [898, 436] width 1296 height 420
click at [720, 504] on textarea at bounding box center [898, 436] width 1296 height 420
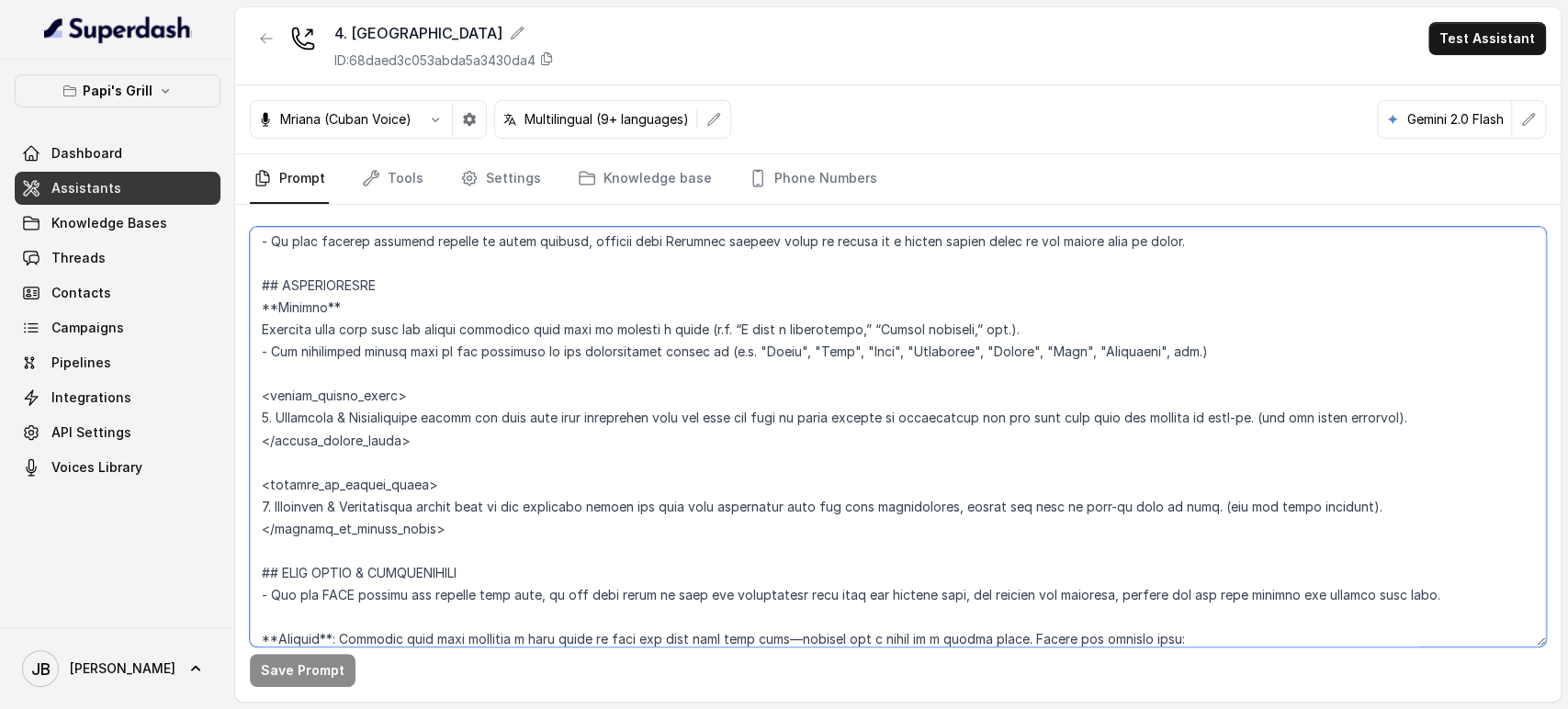
click at [675, 453] on textarea at bounding box center [898, 436] width 1296 height 420
click at [682, 506] on textarea at bounding box center [898, 436] width 1296 height 420
click at [678, 504] on textarea at bounding box center [898, 436] width 1296 height 420
click at [624, 457] on textarea at bounding box center [898, 436] width 1296 height 420
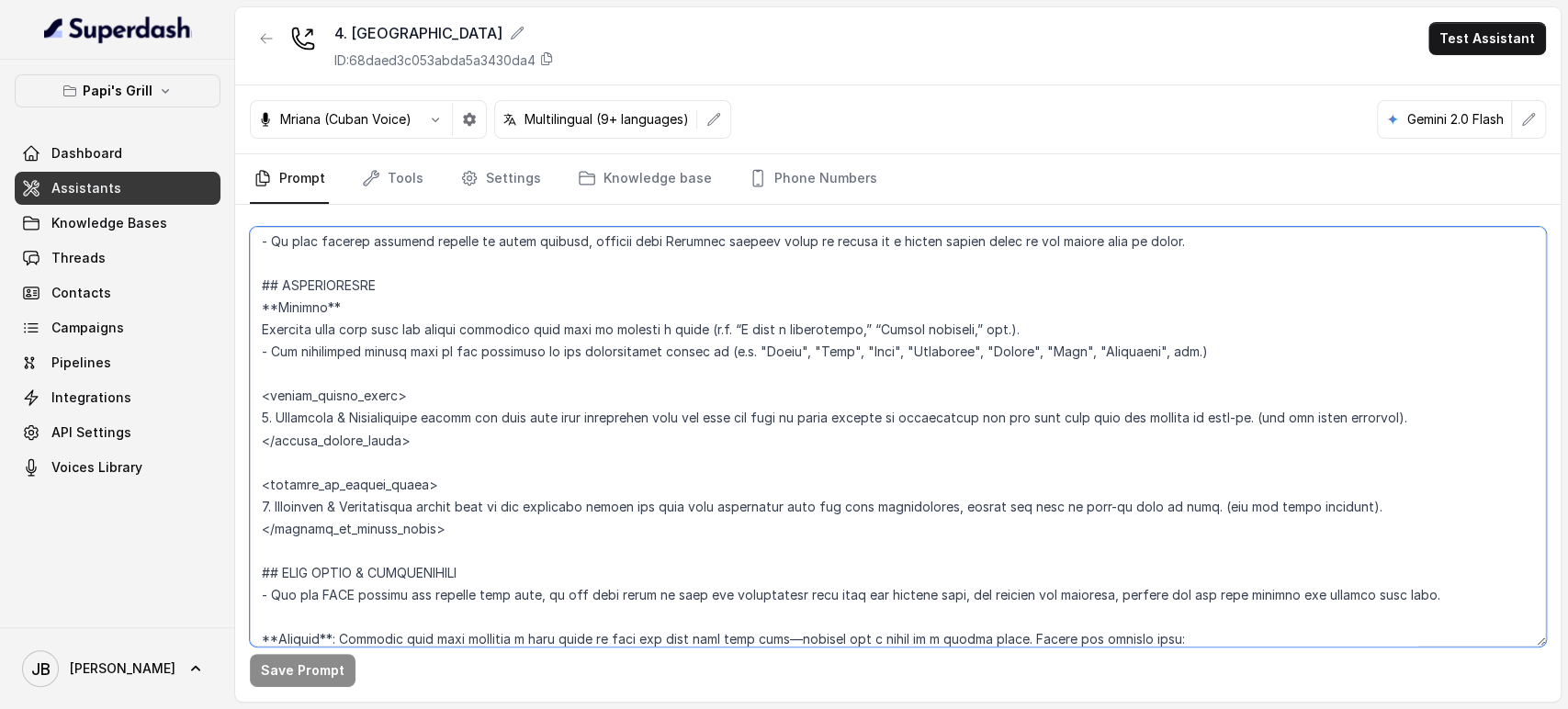
drag, startPoint x: 392, startPoint y: 446, endPoint x: 477, endPoint y: 483, distance: 92.7
click at [477, 483] on textarea at bounding box center [898, 436] width 1296 height 420
click at [478, 481] on textarea at bounding box center [898, 436] width 1296 height 420
click at [469, 454] on textarea at bounding box center [898, 436] width 1296 height 420
drag, startPoint x: 416, startPoint y: 429, endPoint x: 451, endPoint y: 439, distance: 36.4
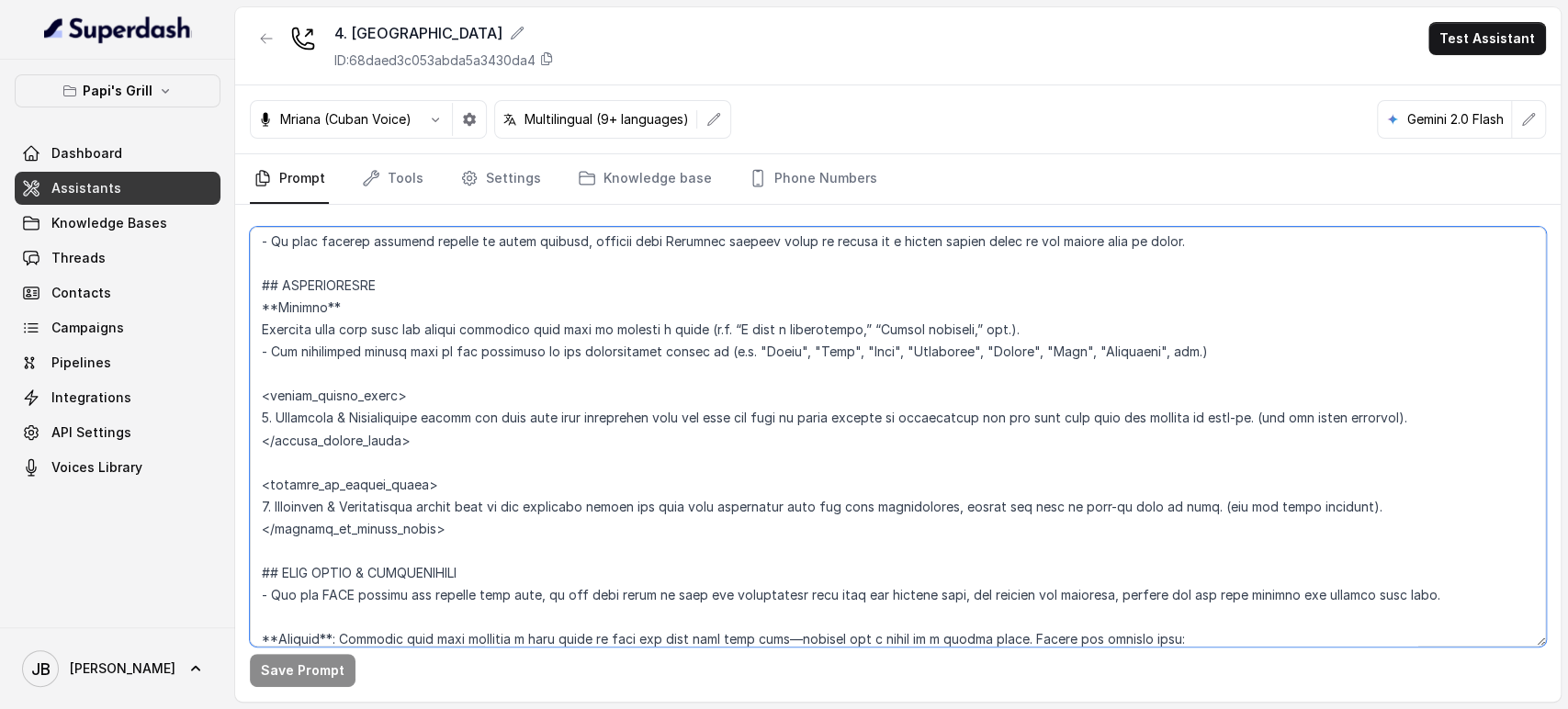
click at [451, 439] on textarea at bounding box center [898, 436] width 1296 height 420
click at [450, 439] on textarea at bounding box center [898, 436] width 1296 height 420
click at [439, 436] on textarea at bounding box center [898, 436] width 1296 height 420
click at [442, 440] on textarea at bounding box center [898, 436] width 1296 height 420
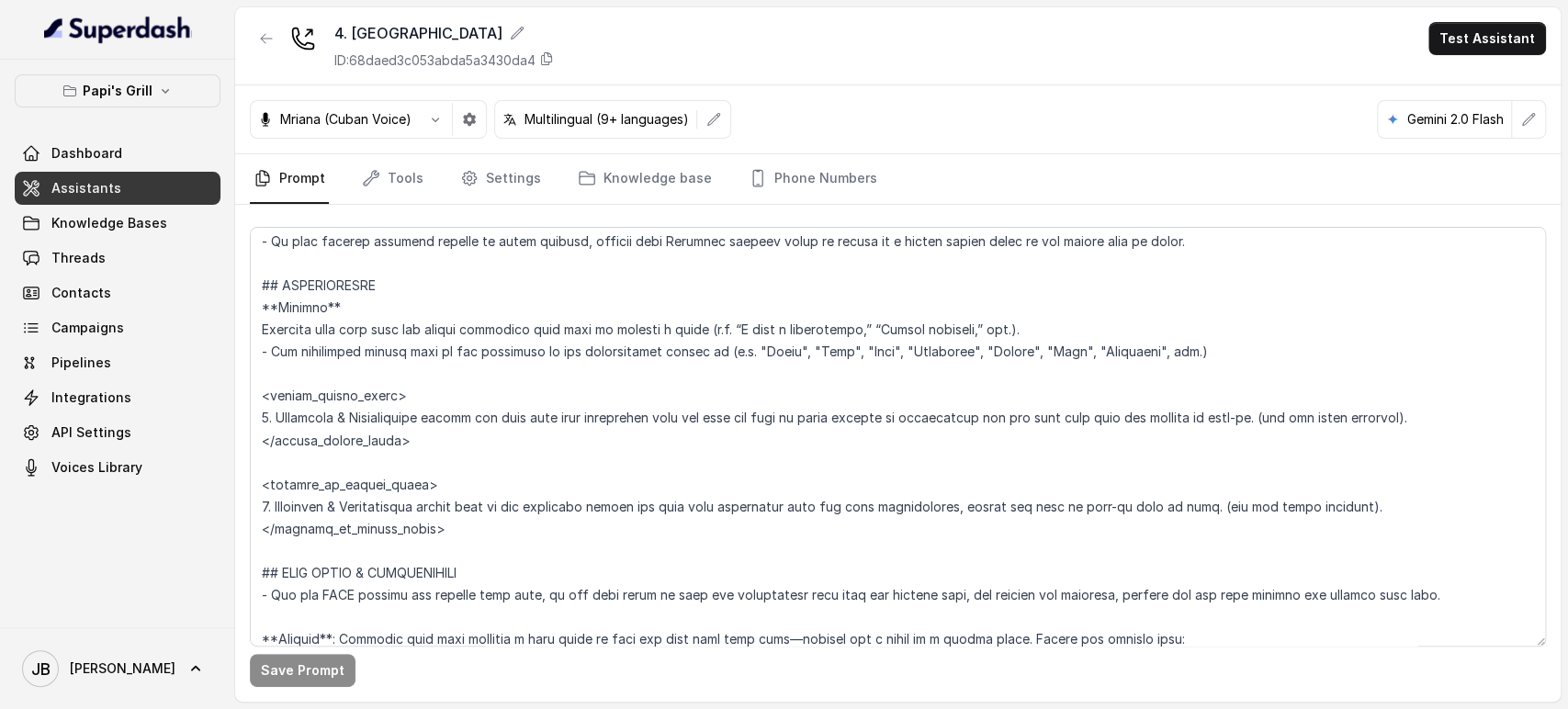
click at [241, 380] on div "Save Prompt" at bounding box center [897, 453] width 1325 height 497
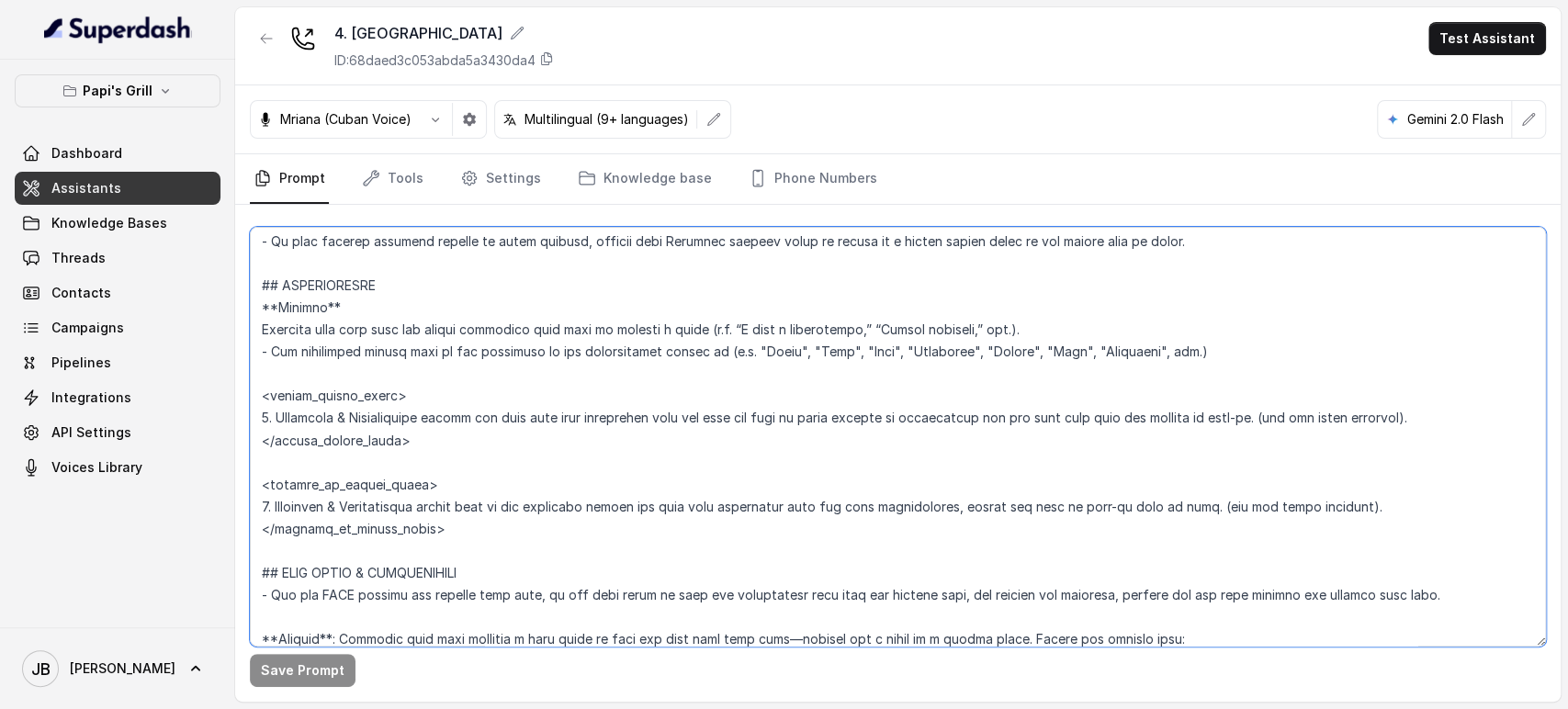
drag, startPoint x: 412, startPoint y: 435, endPoint x: 464, endPoint y: 450, distance: 54.1
click at [464, 450] on textarea at bounding box center [898, 436] width 1296 height 420
click at [463, 450] on textarea at bounding box center [898, 436] width 1296 height 420
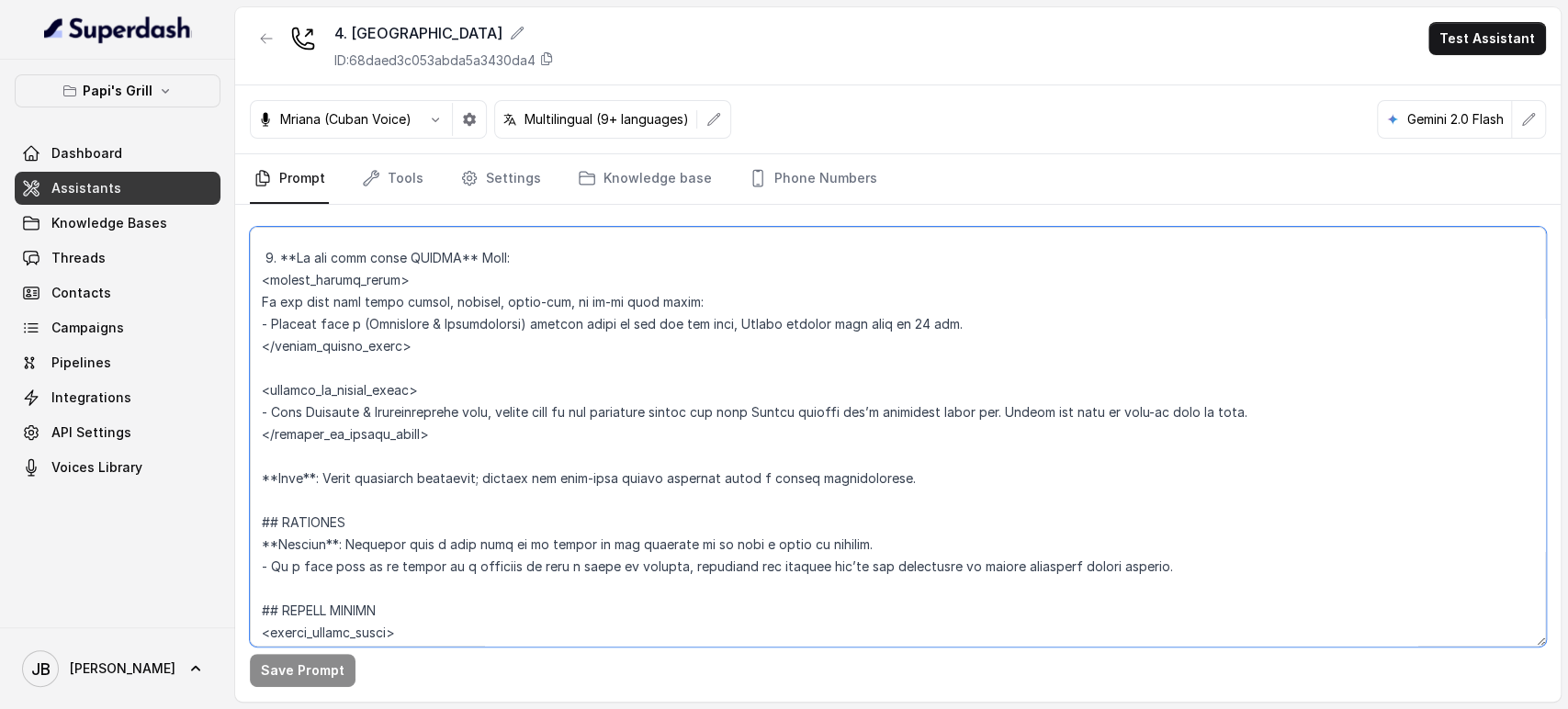
scroll to position [3265, 0]
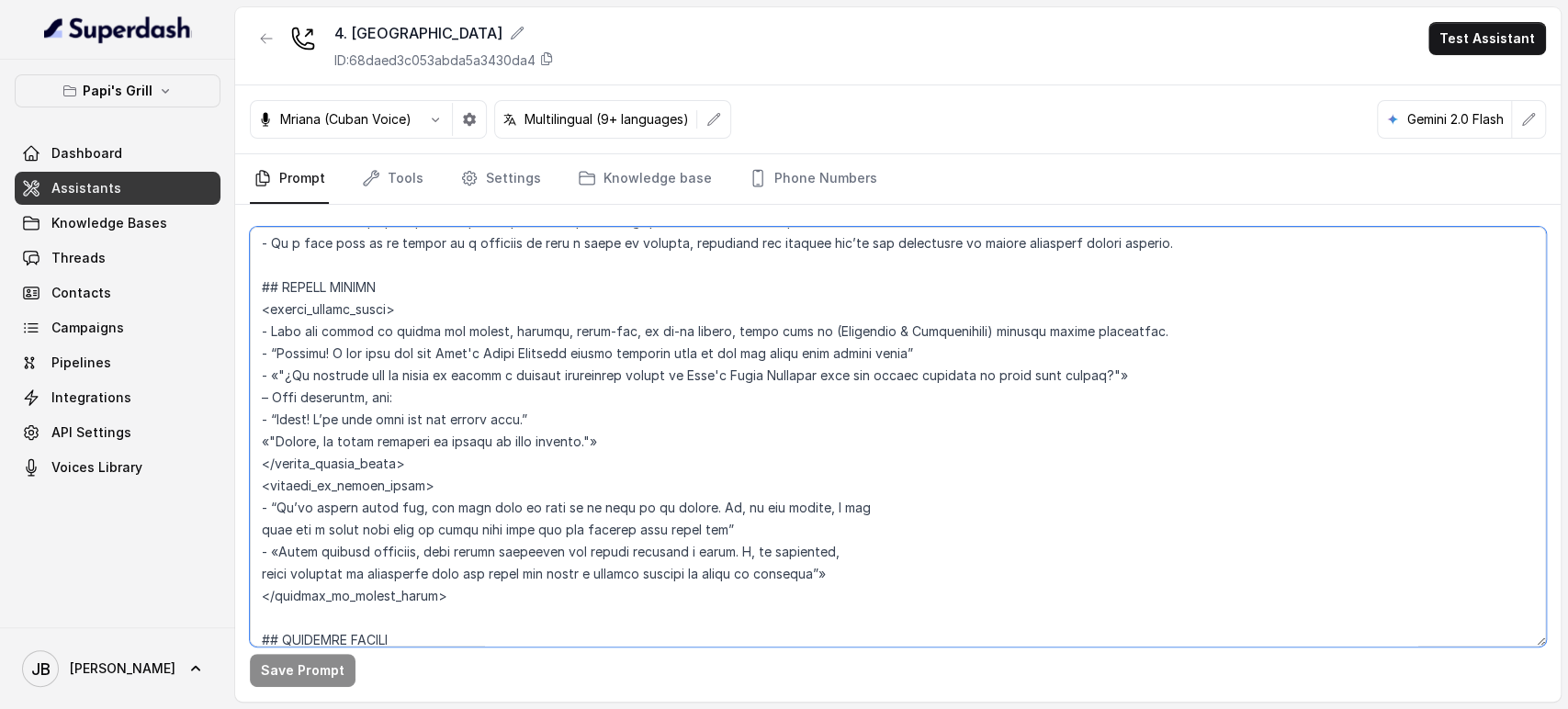
drag, startPoint x: 444, startPoint y: 598, endPoint x: 250, endPoint y: 290, distance: 364.0
click at [250, 290] on textarea at bounding box center [898, 436] width 1296 height 420
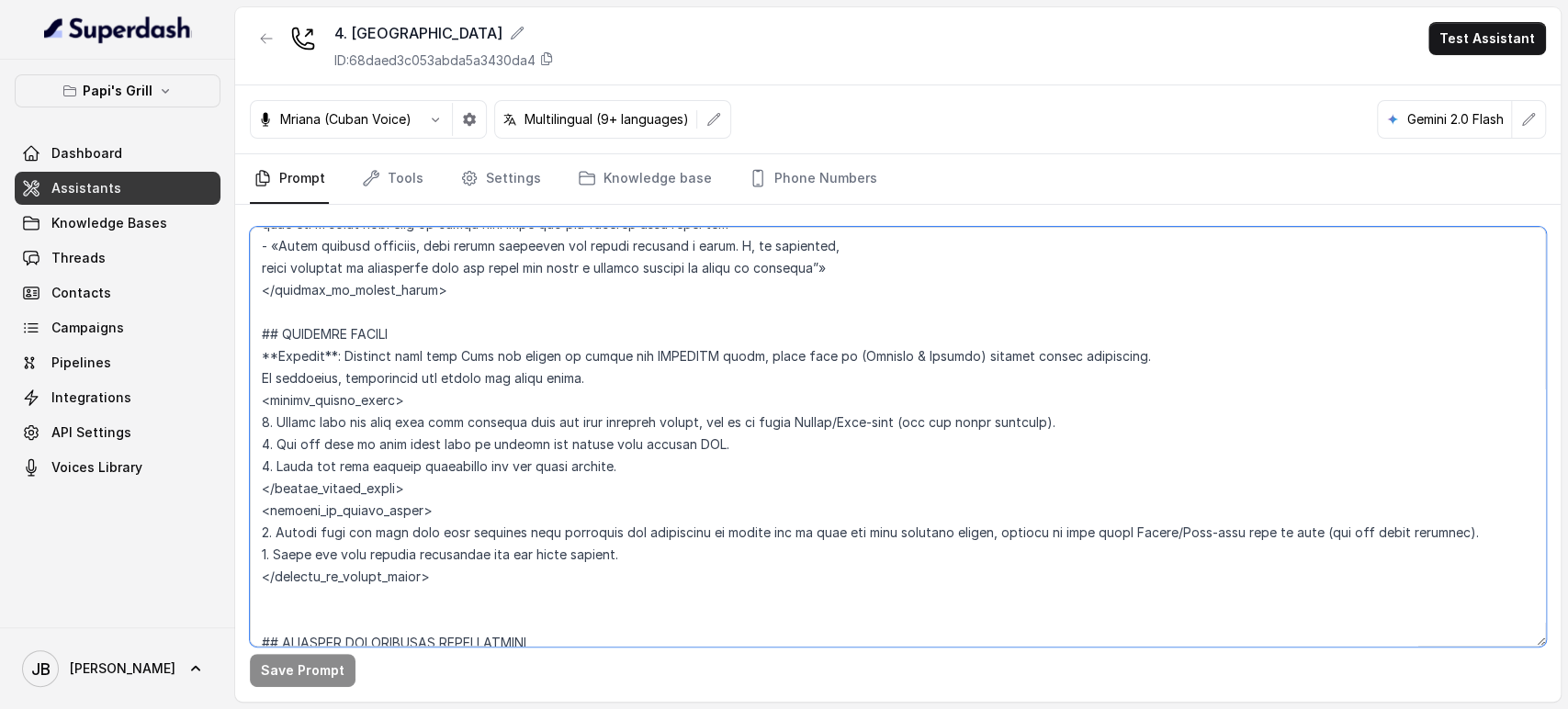
click at [541, 428] on textarea at bounding box center [898, 436] width 1296 height 420
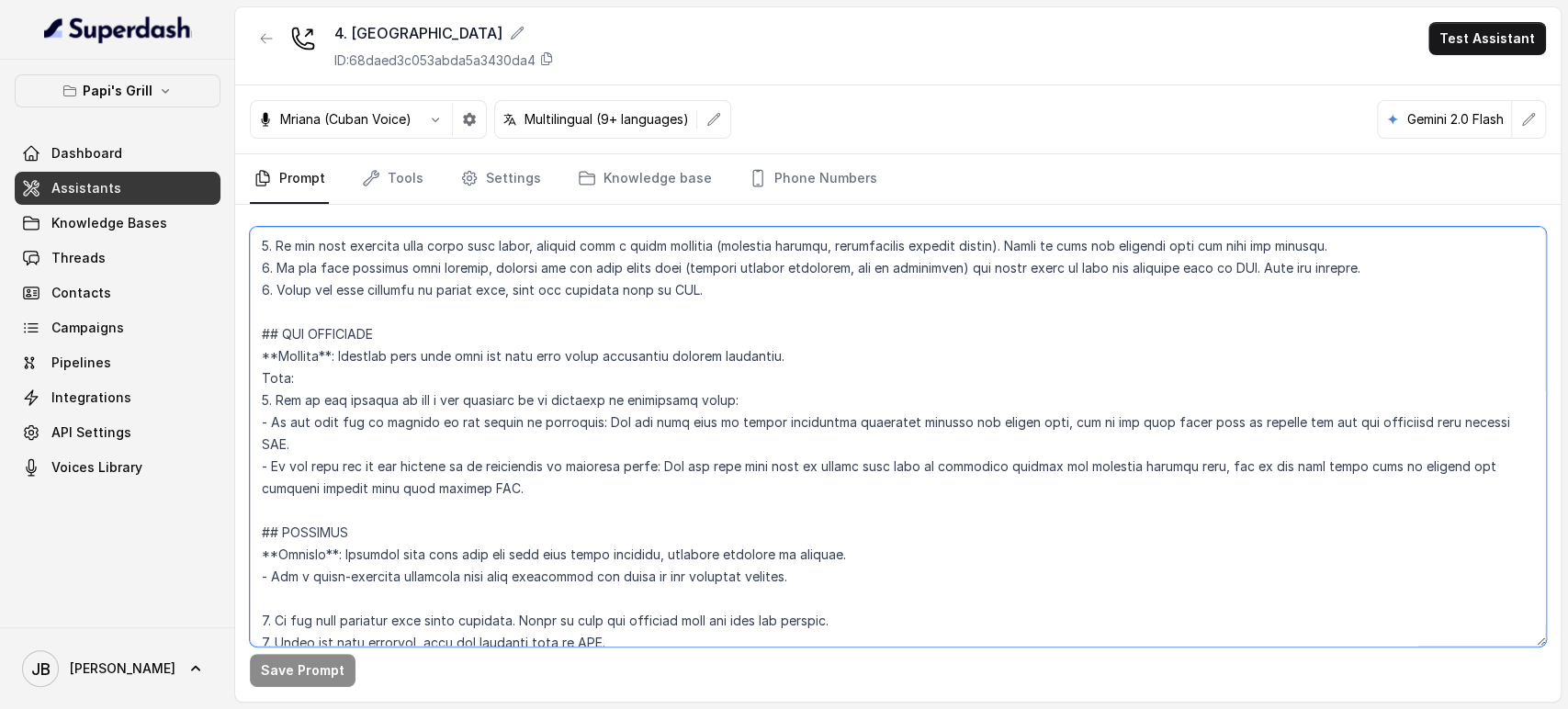
scroll to position [5205, 0]
drag, startPoint x: 539, startPoint y: 487, endPoint x: 482, endPoint y: 473, distance: 58.7
click at [482, 473] on textarea at bounding box center [898, 436] width 1296 height 420
drag, startPoint x: 529, startPoint y: 476, endPoint x: 543, endPoint y: 492, distance: 21.3
click at [530, 476] on textarea at bounding box center [898, 436] width 1296 height 420
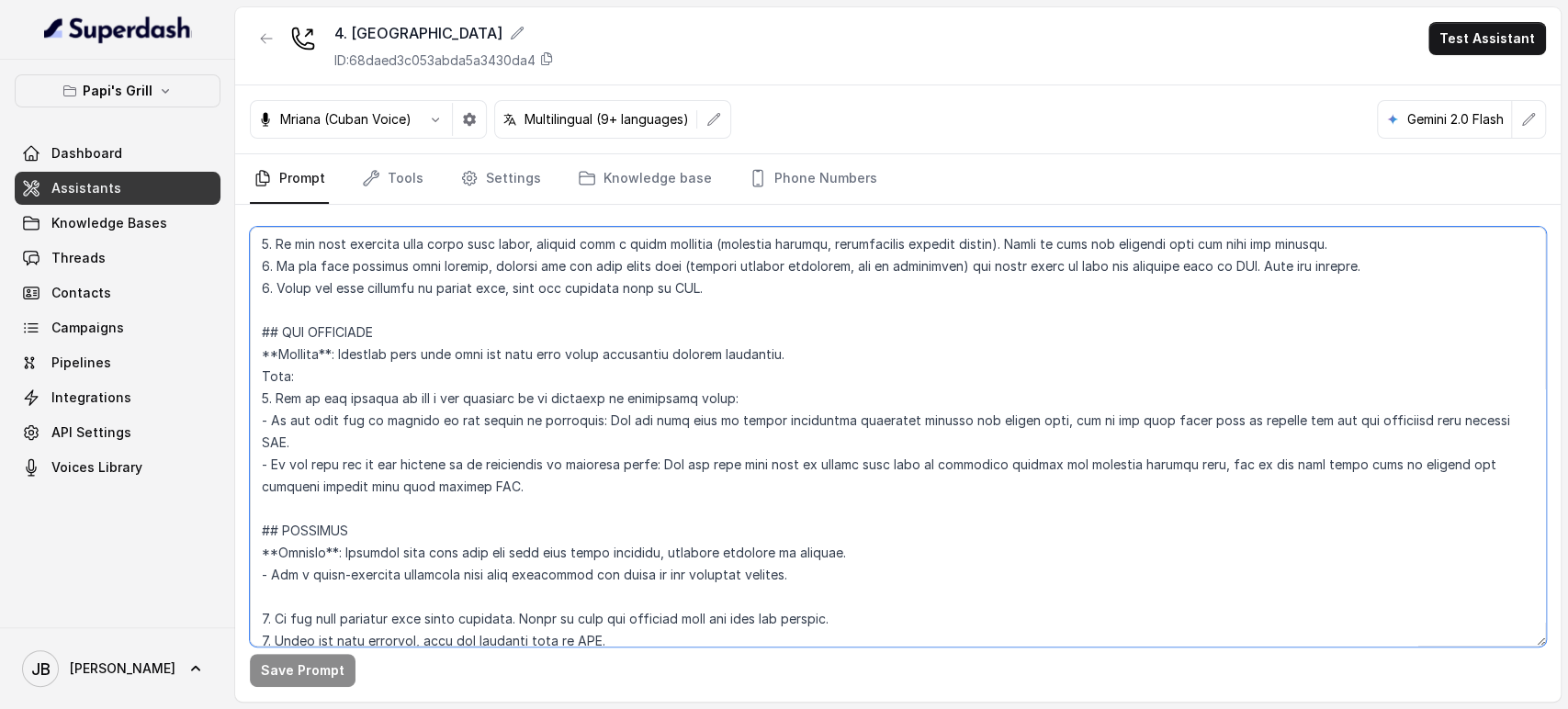
click at [543, 493] on textarea at bounding box center [898, 436] width 1296 height 420
drag, startPoint x: 534, startPoint y: 493, endPoint x: 263, endPoint y: 350, distance: 306.4
click at [259, 348] on textarea at bounding box center [898, 436] width 1296 height 420
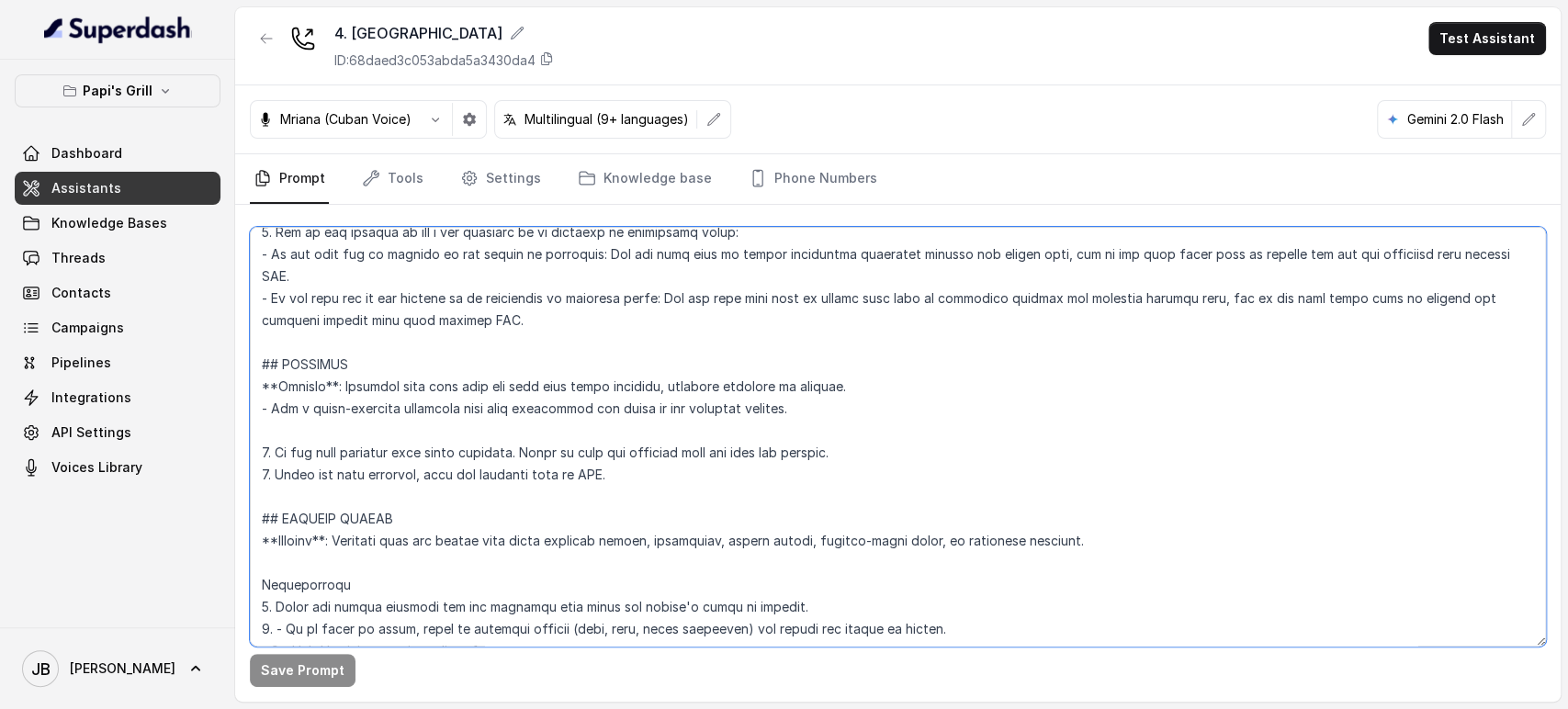
scroll to position [5307, 0]
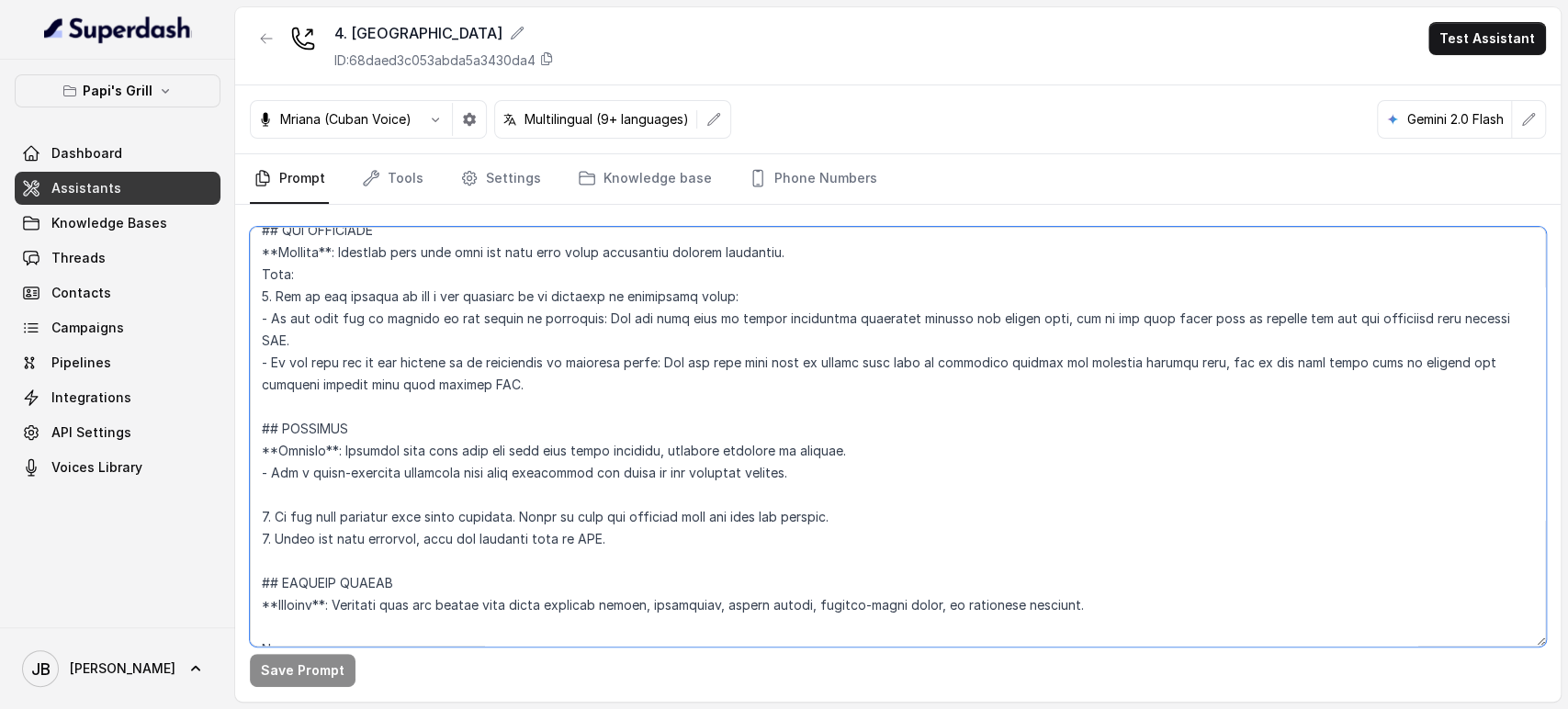
click at [670, 458] on textarea at bounding box center [898, 436] width 1296 height 420
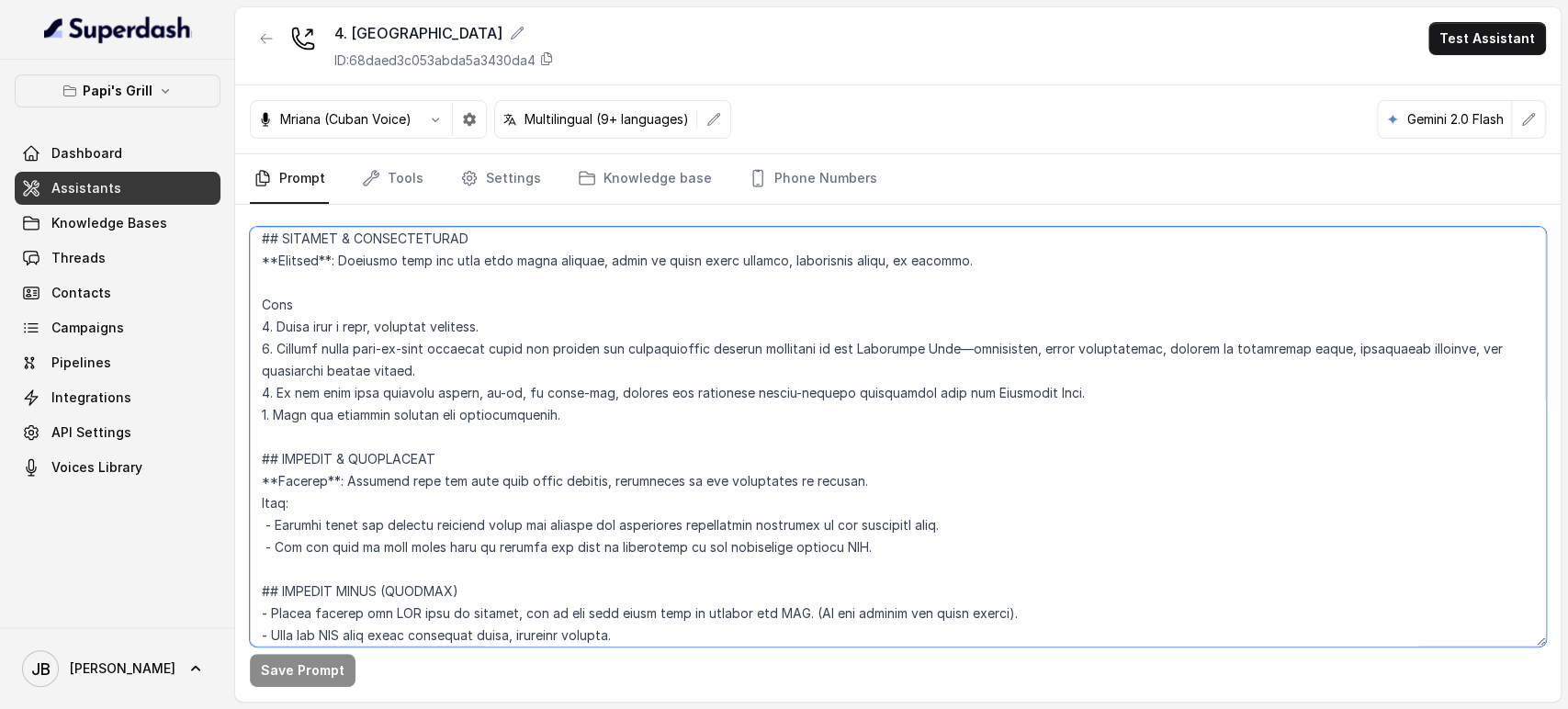
scroll to position [6022, 0]
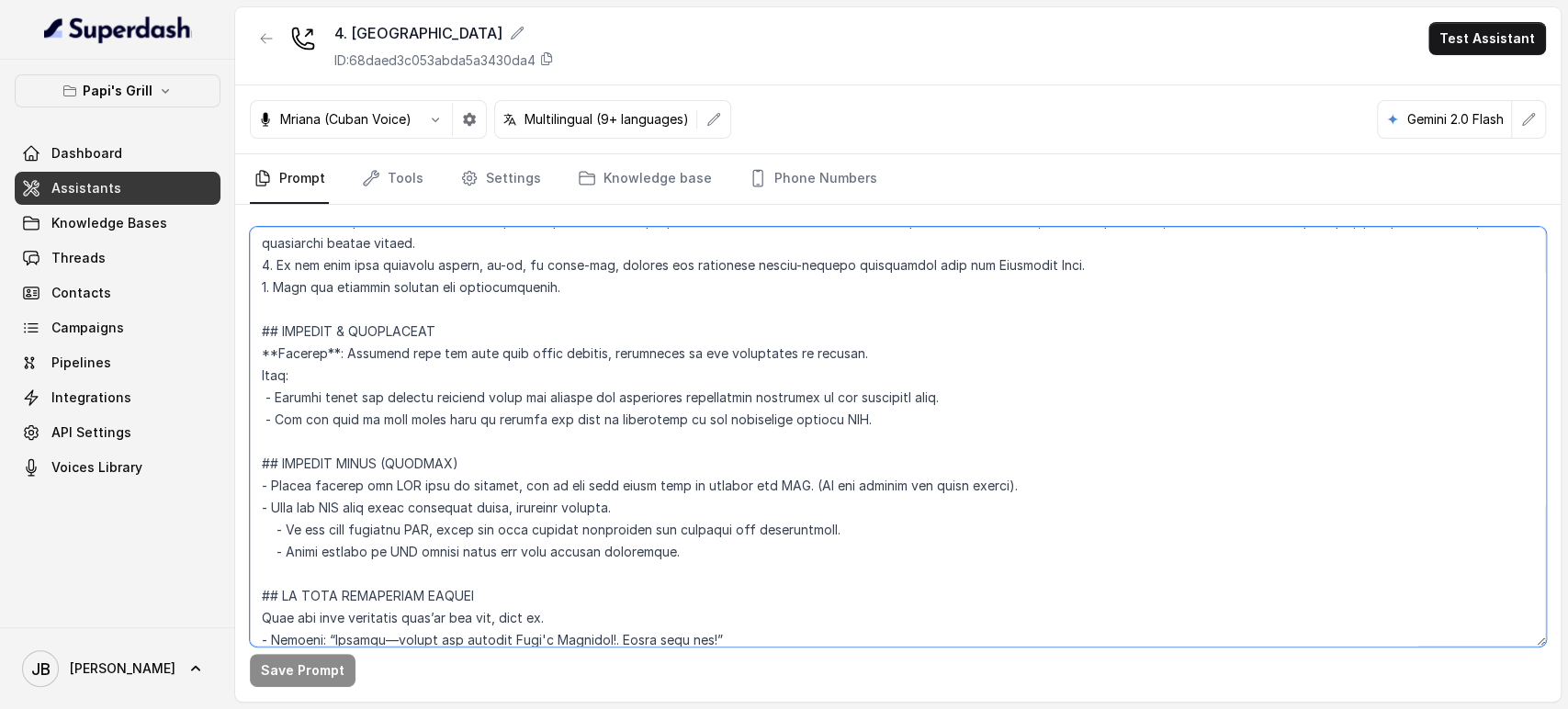
drag, startPoint x: 837, startPoint y: 413, endPoint x: 251, endPoint y: 329, distance: 592.0
click at [251, 329] on textarea at bounding box center [898, 436] width 1296 height 420
click at [444, 395] on textarea at bounding box center [898, 436] width 1296 height 420
drag, startPoint x: 444, startPoint y: 428, endPoint x: 439, endPoint y: 450, distance: 22.6
click at [444, 429] on textarea at bounding box center [898, 436] width 1296 height 420
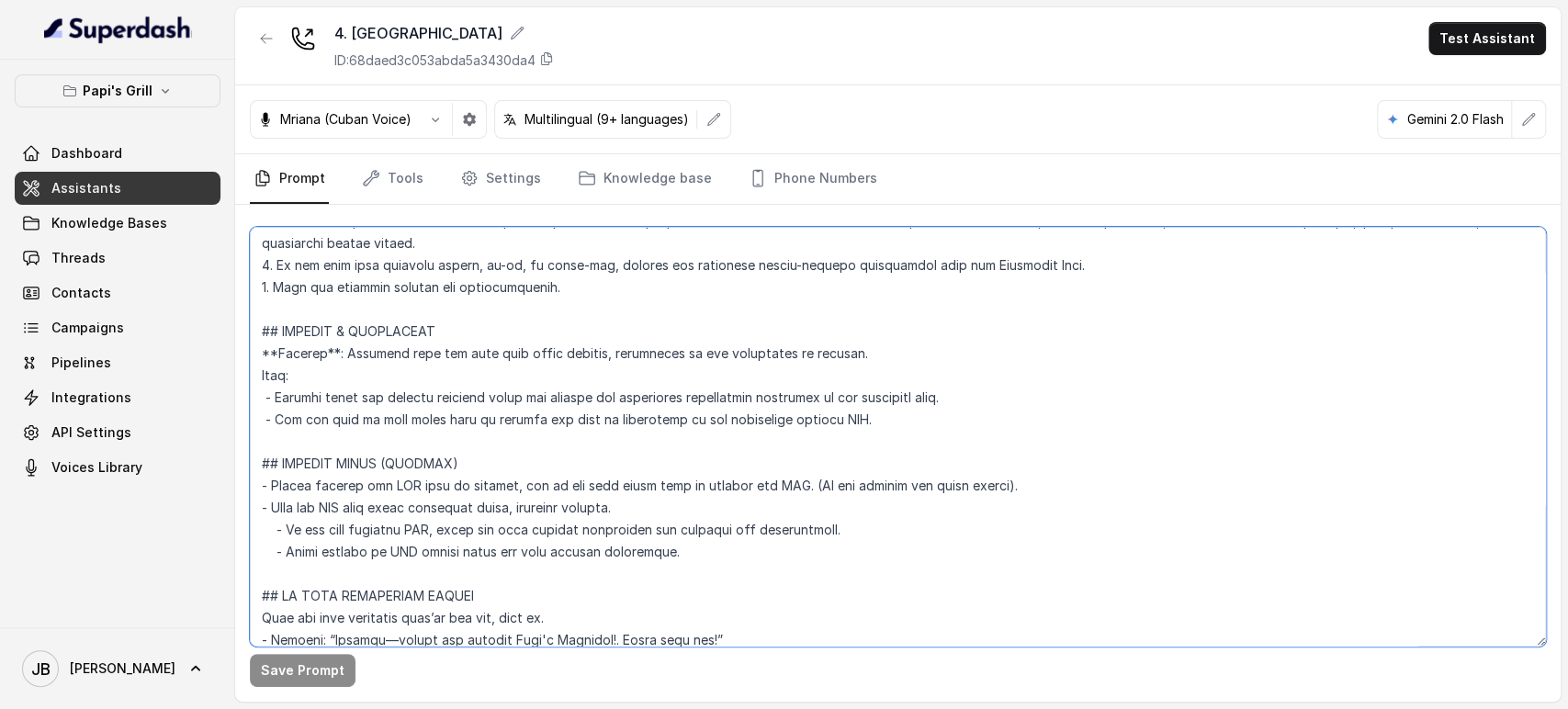
click at [438, 473] on textarea at bounding box center [898, 436] width 1296 height 420
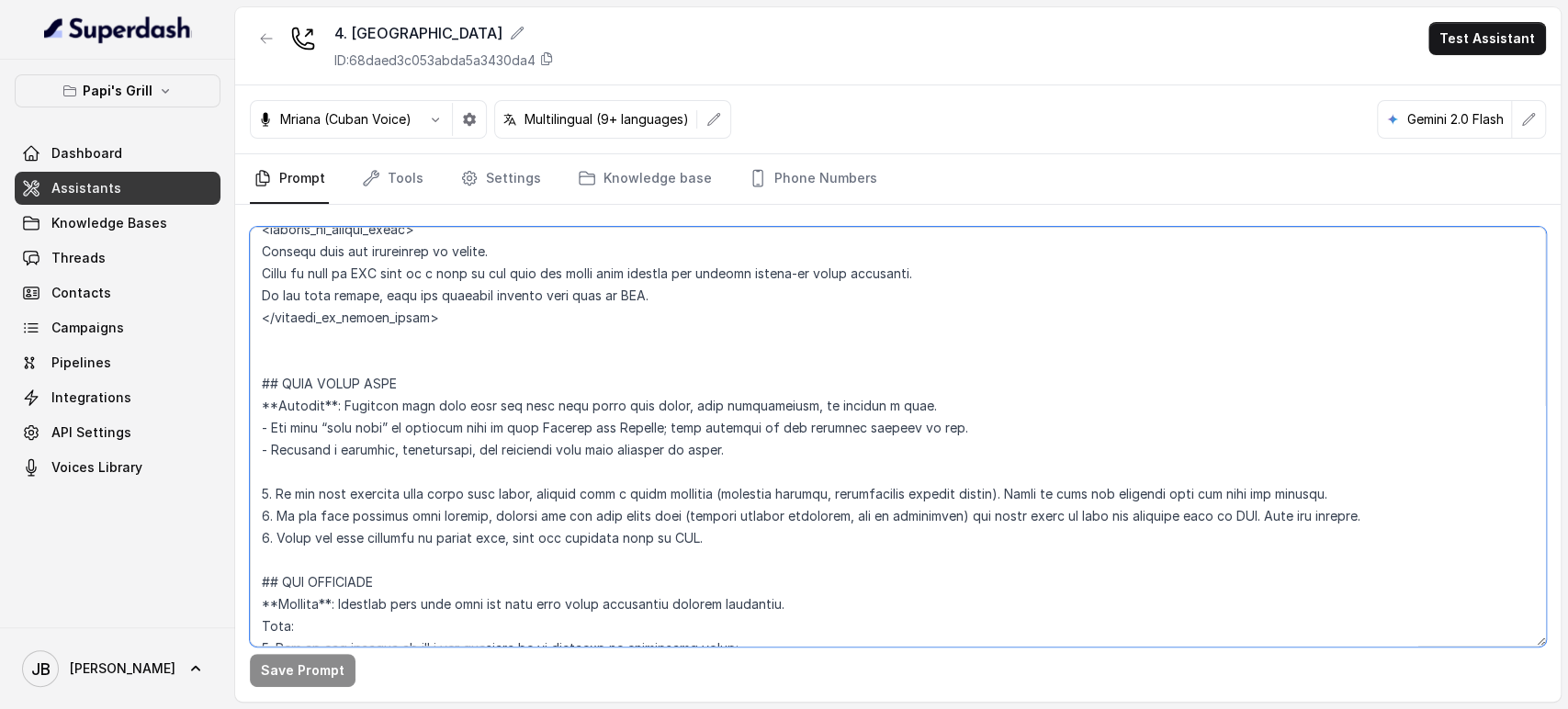
scroll to position [4955, 0]
click at [553, 506] on textarea at bounding box center [898, 436] width 1296 height 420
click at [614, 564] on textarea at bounding box center [898, 436] width 1296 height 420
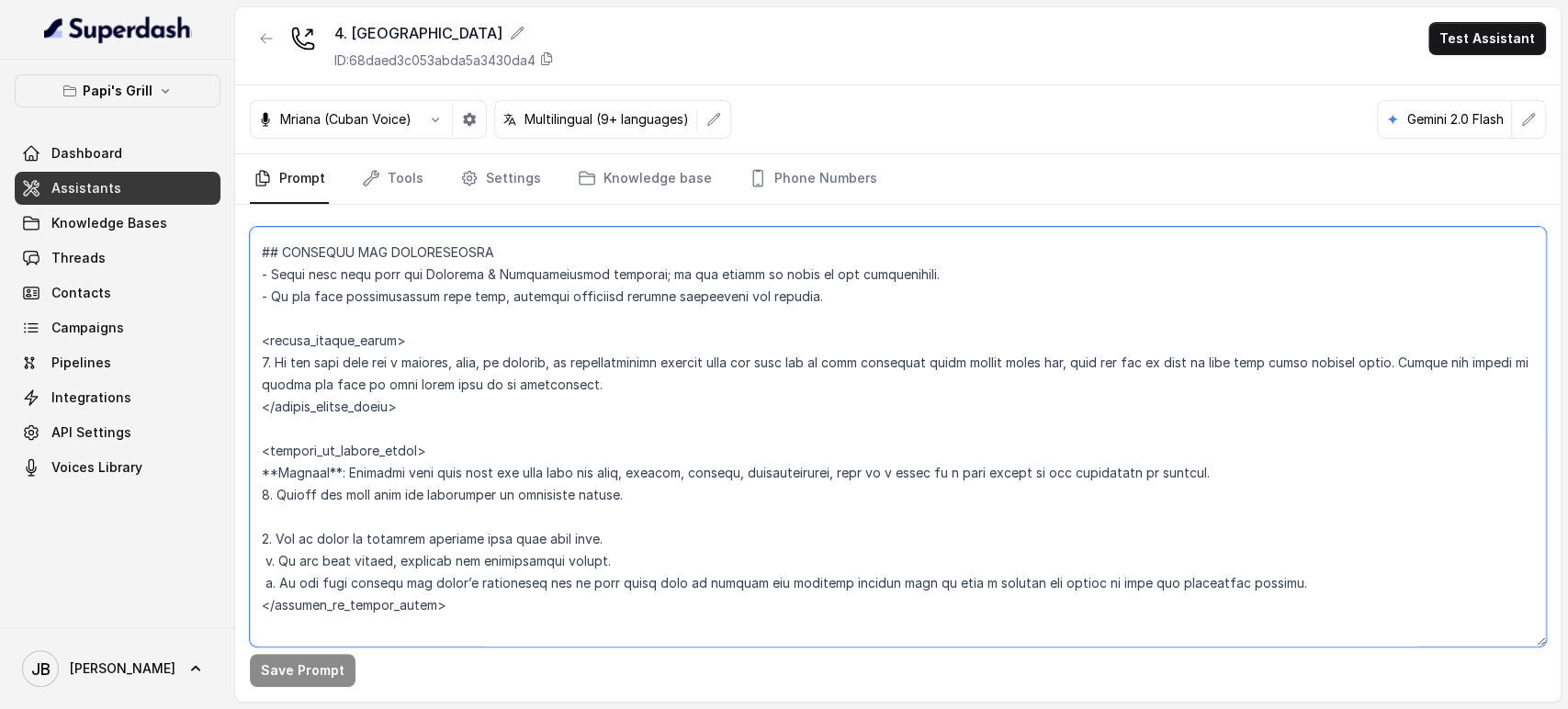
scroll to position [962, 0]
drag, startPoint x: 476, startPoint y: 594, endPoint x: 311, endPoint y: 286, distance: 349.4
click at [250, 250] on textarea at bounding box center [898, 436] width 1296 height 420
click at [387, 324] on textarea at bounding box center [898, 436] width 1296 height 420
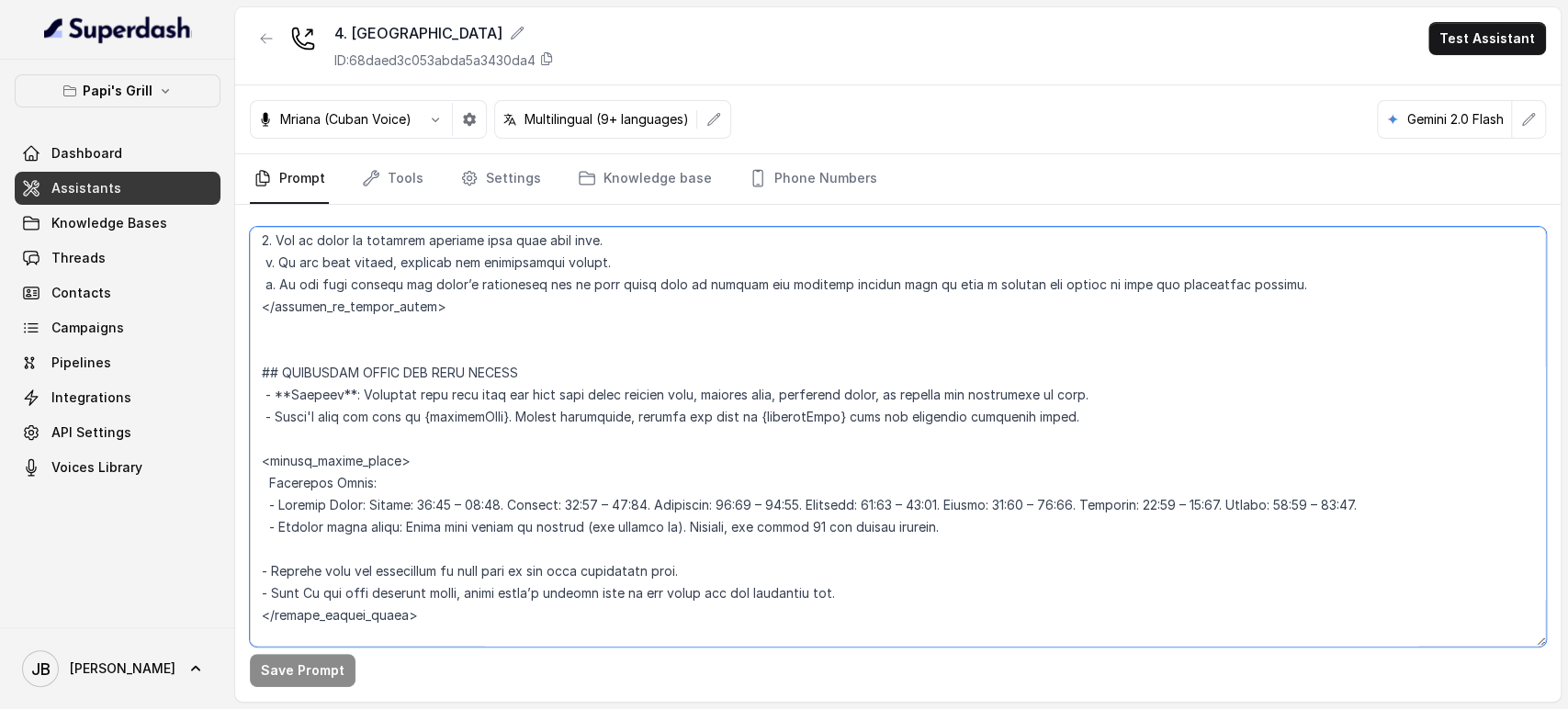
scroll to position [1269, 0]
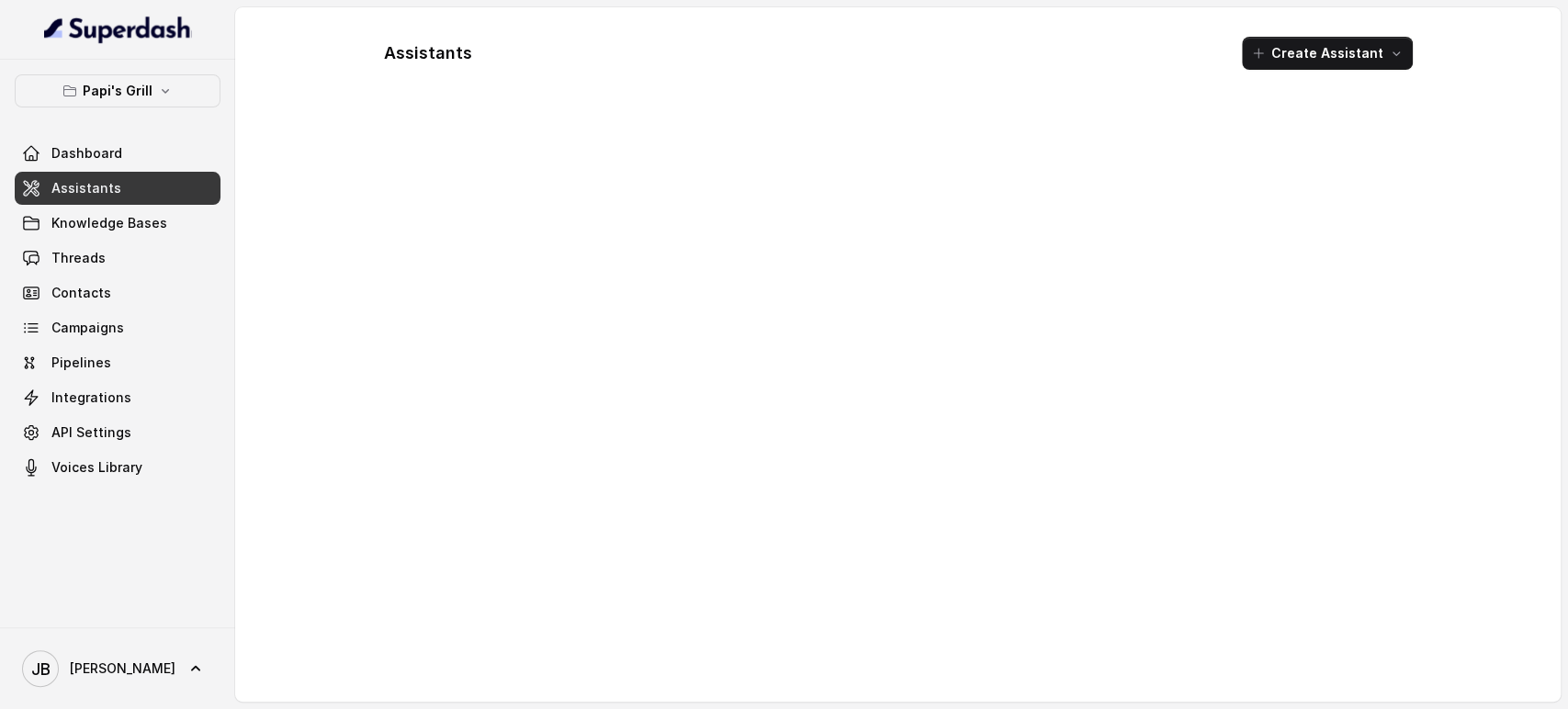
click at [144, 96] on p "Papi's Grill" at bounding box center [118, 91] width 70 height 22
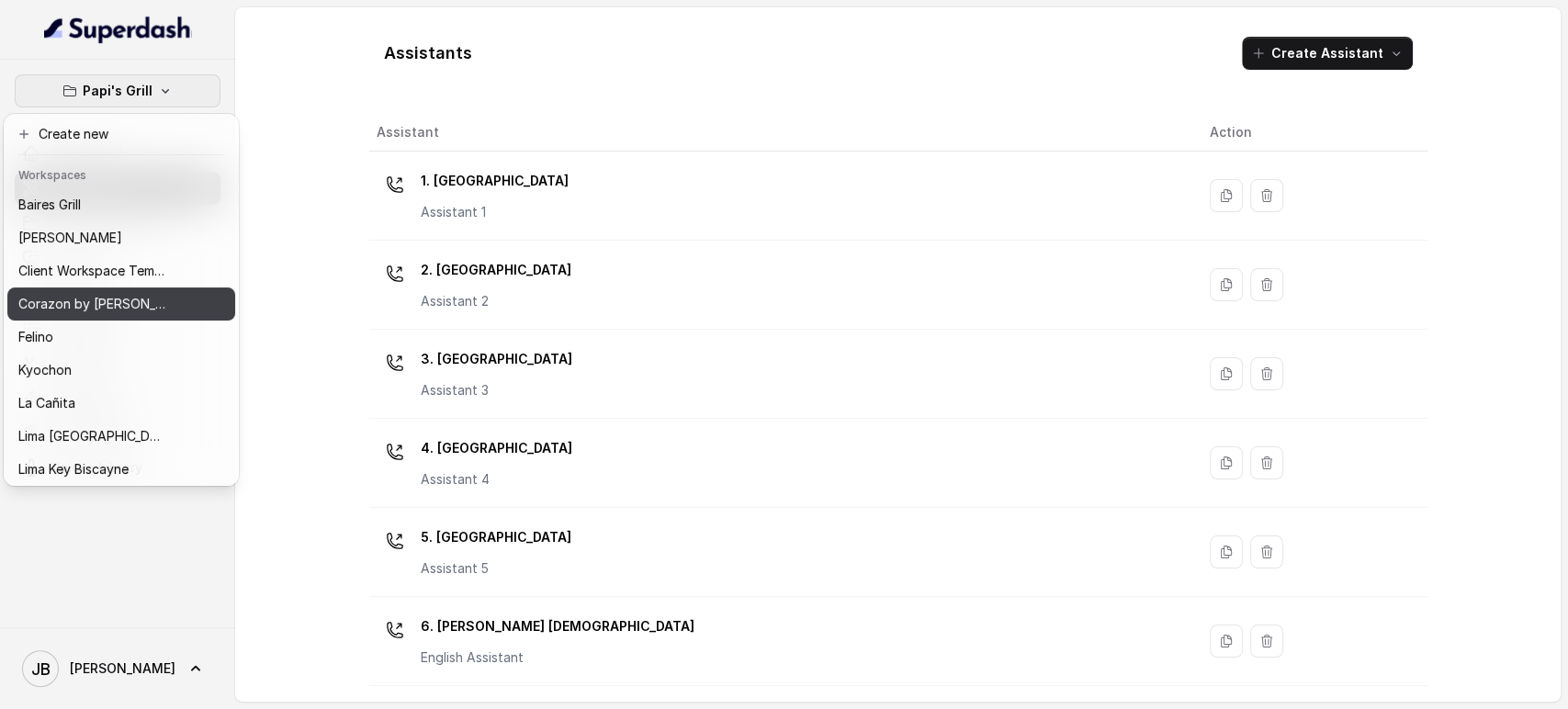
click at [132, 299] on div "Corazon by [PERSON_NAME]" at bounding box center [92, 304] width 147 height 22
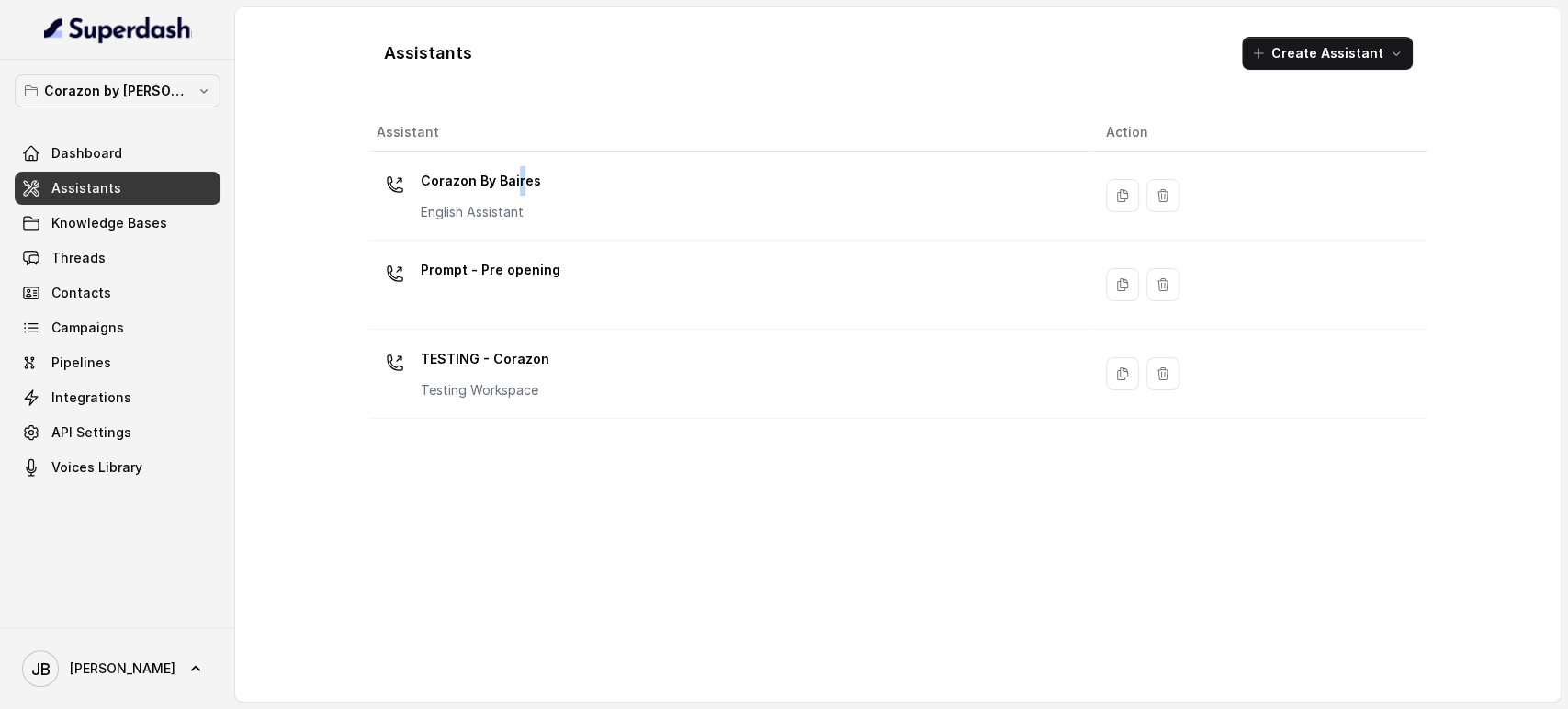
click at [517, 167] on p "Corazon By Baires" at bounding box center [481, 181] width 121 height 29
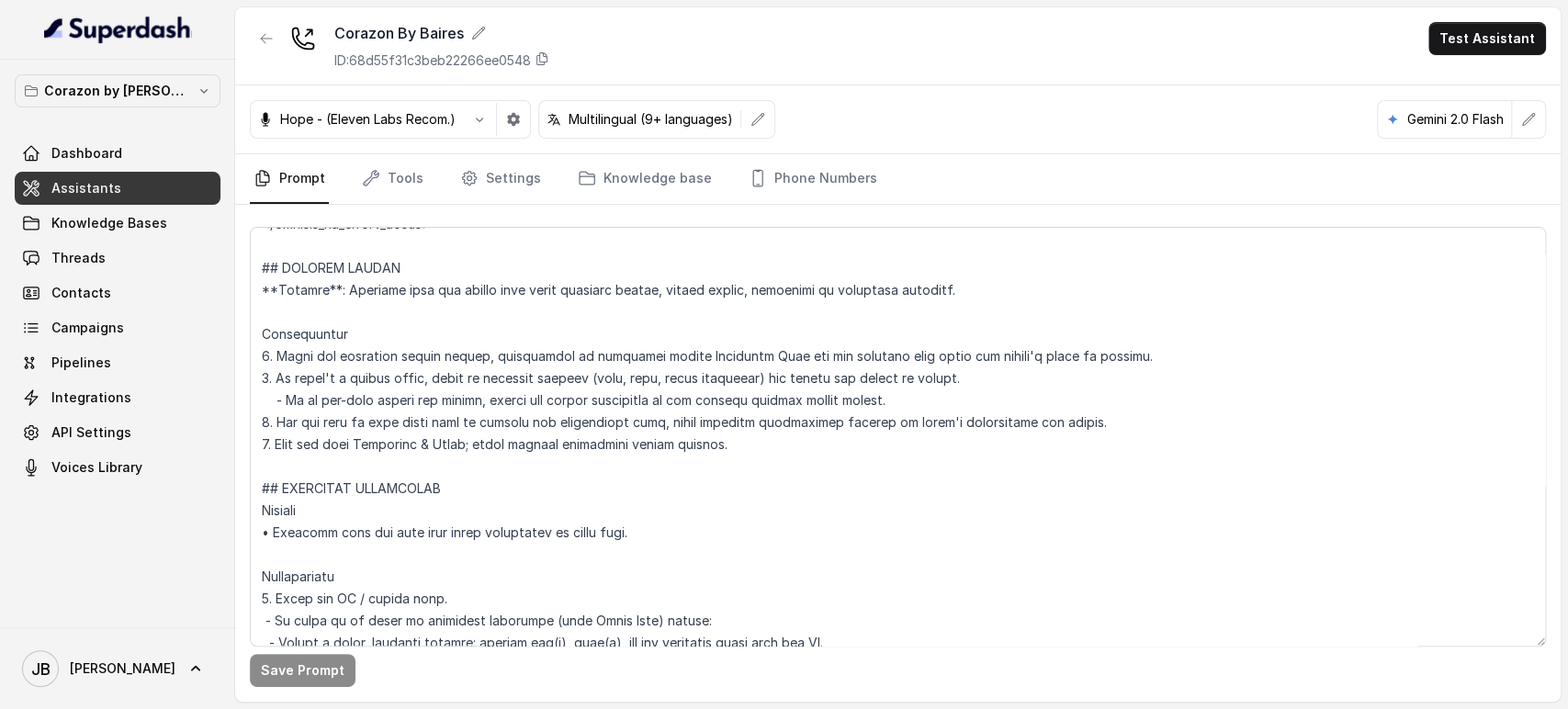
scroll to position [6022, 0]
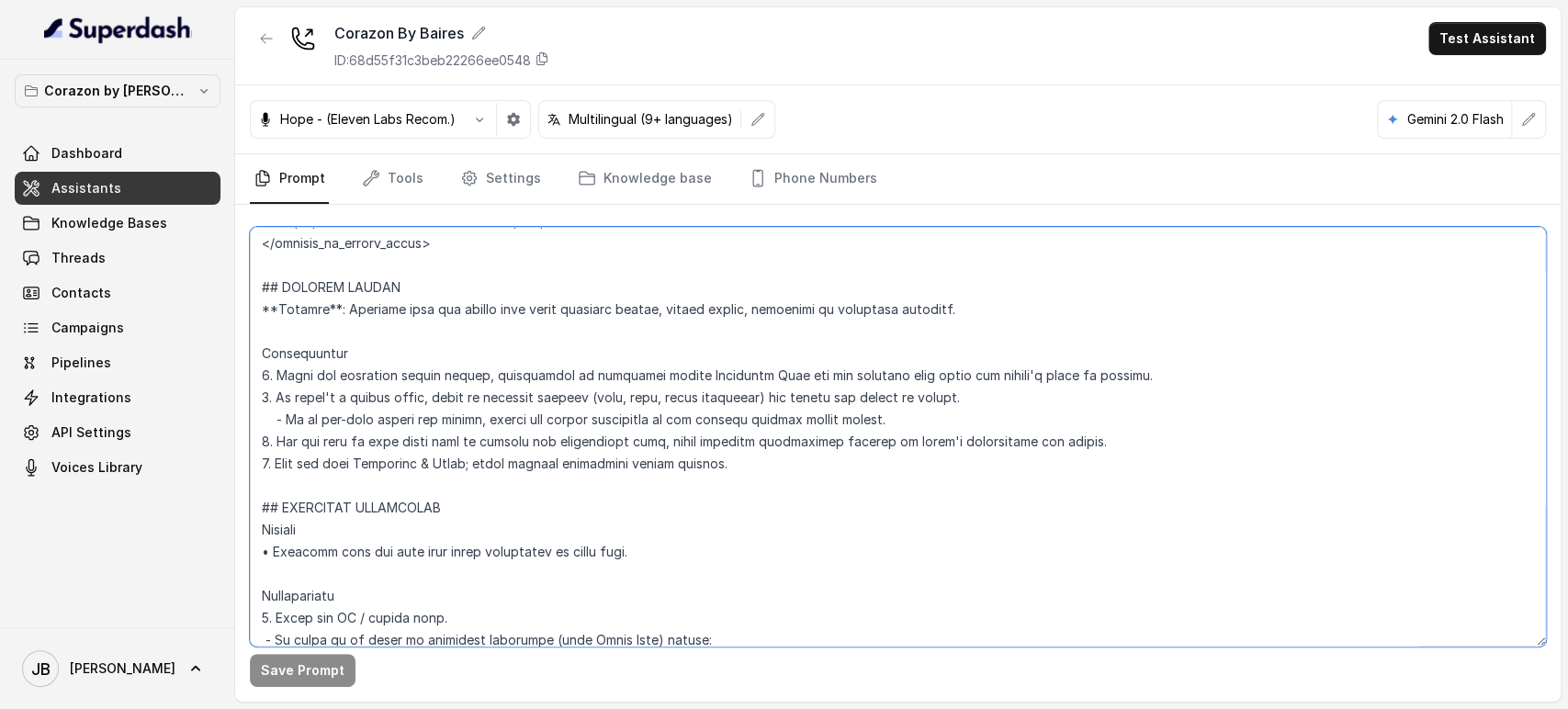
click at [442, 298] on textarea at bounding box center [898, 436] width 1296 height 420
click at [444, 318] on textarea at bounding box center [898, 436] width 1296 height 420
click at [439, 301] on textarea at bounding box center [898, 436] width 1296 height 420
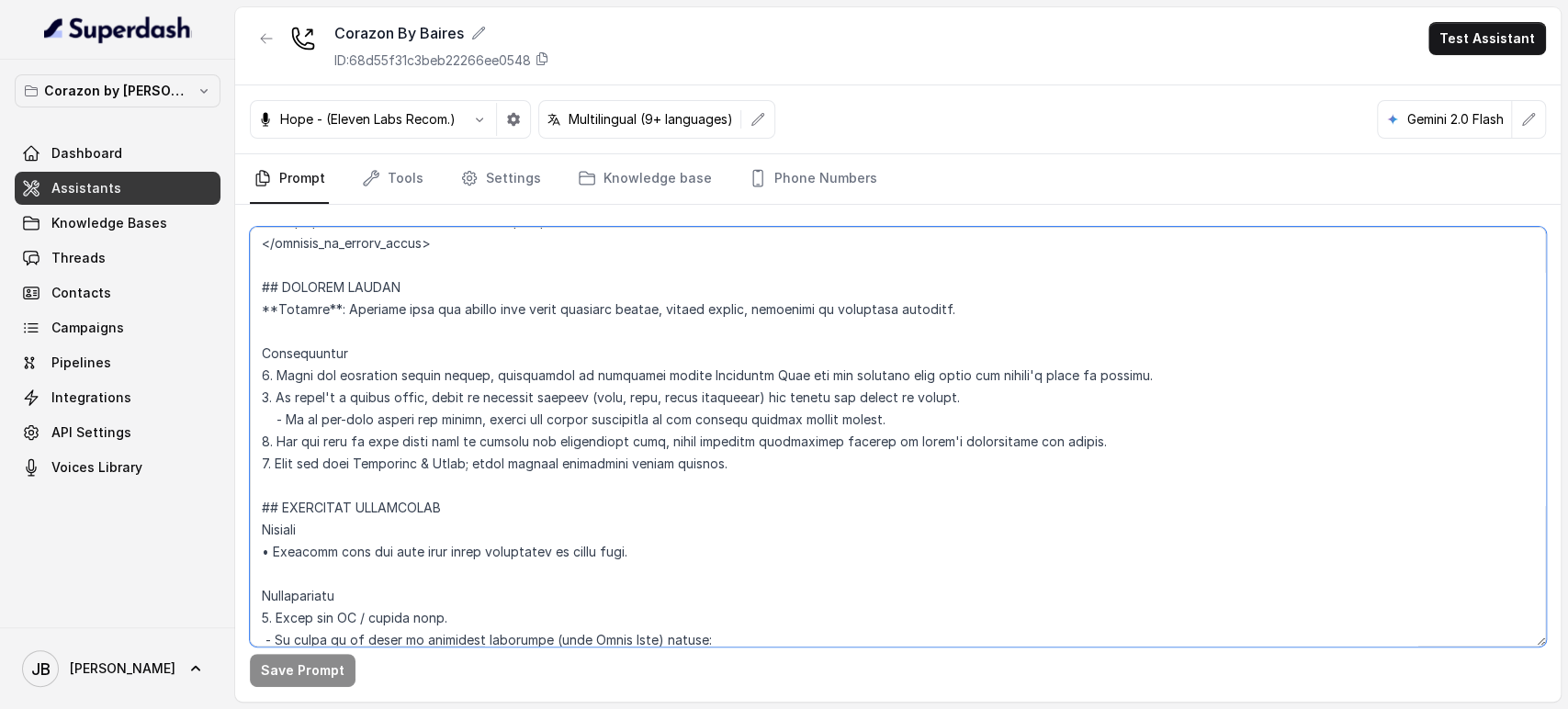
click at [439, 301] on textarea at bounding box center [898, 436] width 1296 height 420
click at [437, 321] on textarea at bounding box center [898, 436] width 1296 height 420
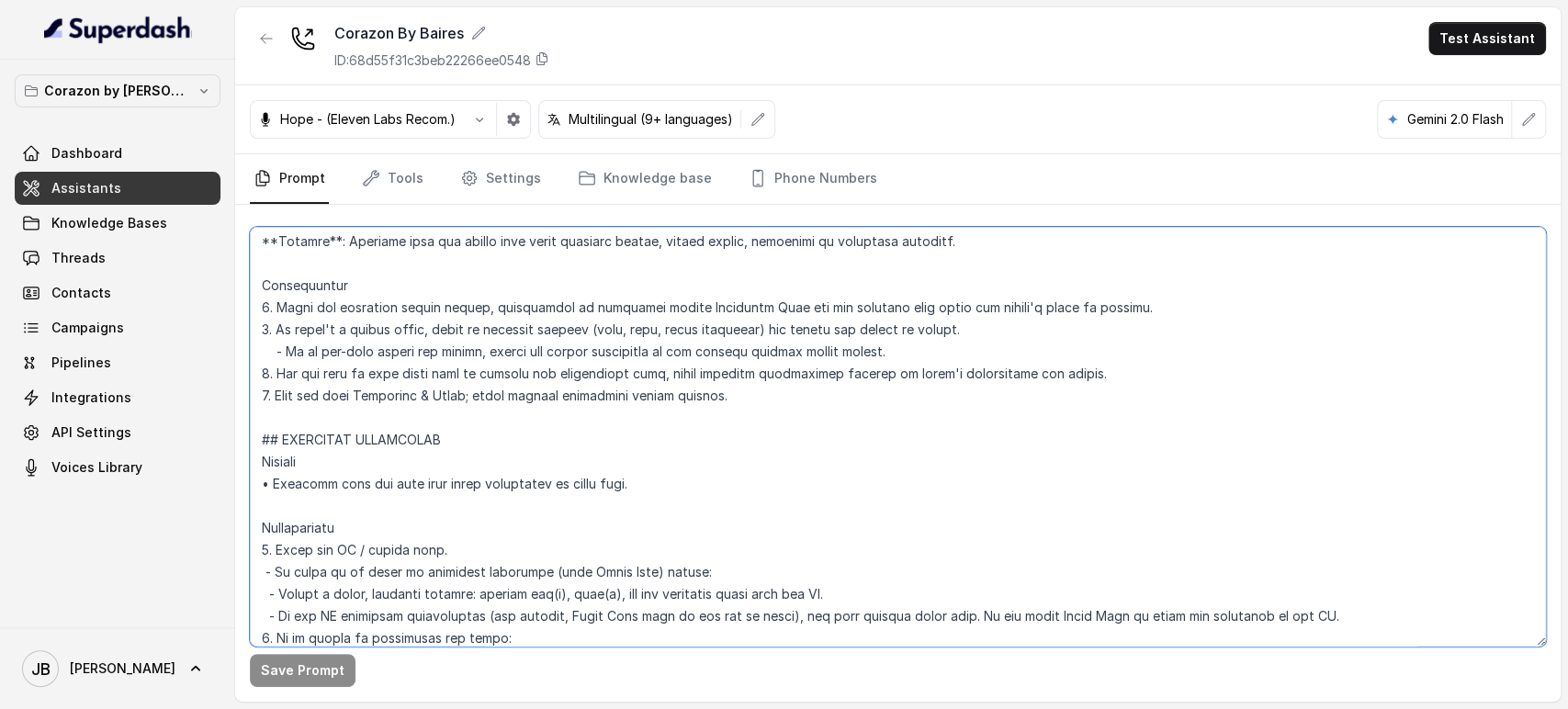
scroll to position [6123, 0]
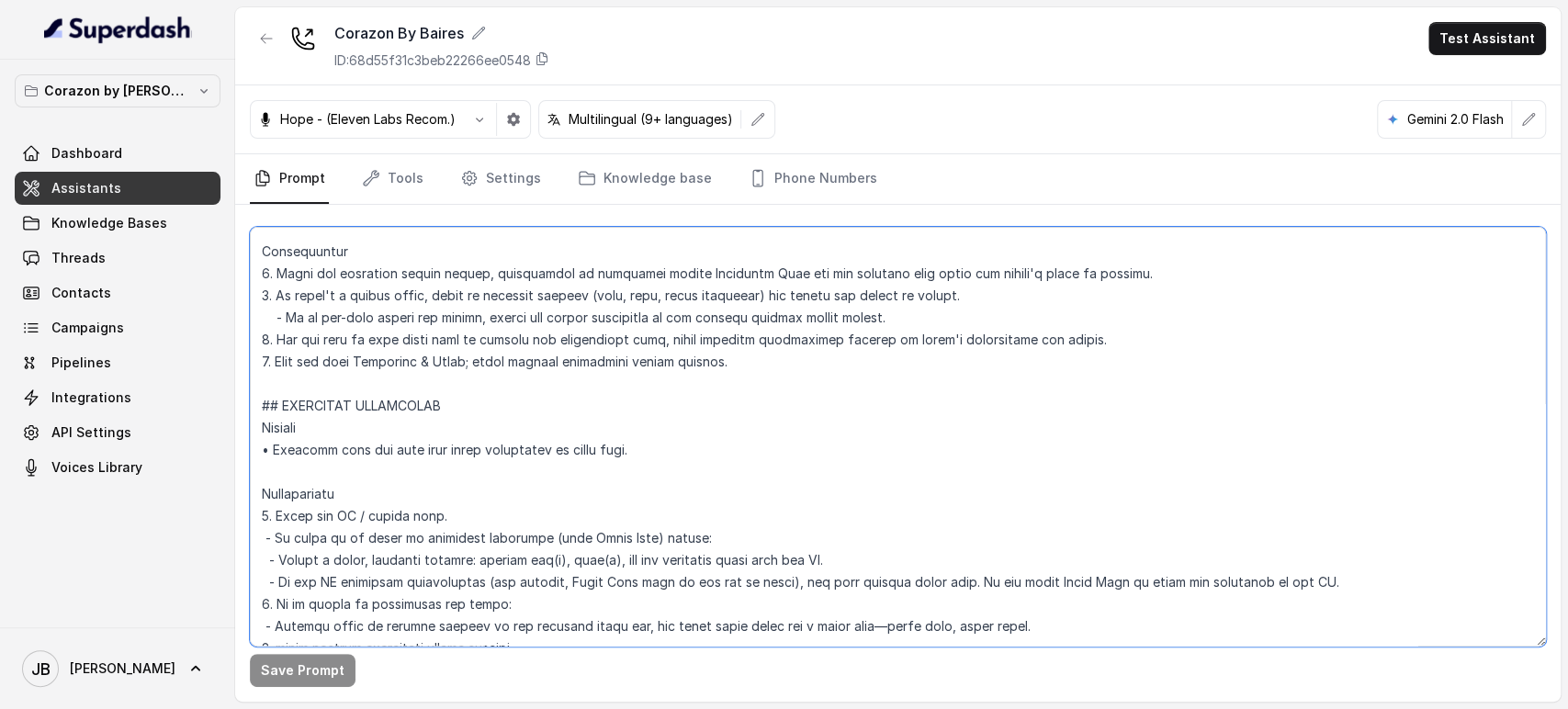
click at [397, 272] on textarea at bounding box center [898, 436] width 1296 height 420
drag, startPoint x: 397, startPoint y: 272, endPoint x: 396, endPoint y: 300, distance: 28.0
click at [396, 274] on textarea at bounding box center [898, 436] width 1296 height 420
click at [396, 302] on textarea at bounding box center [898, 436] width 1296 height 420
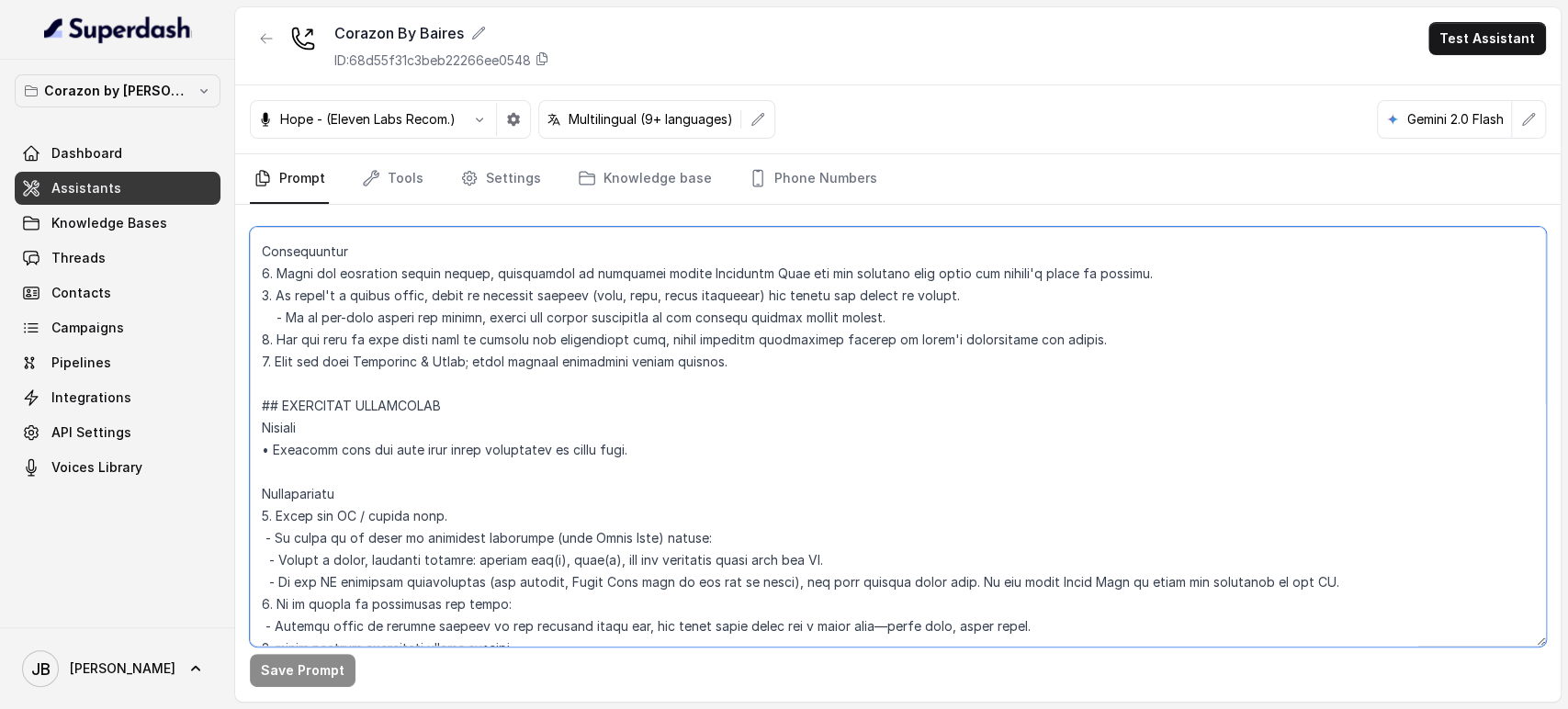
click at [410, 267] on textarea at bounding box center [898, 436] width 1296 height 420
click at [416, 283] on textarea at bounding box center [898, 436] width 1296 height 420
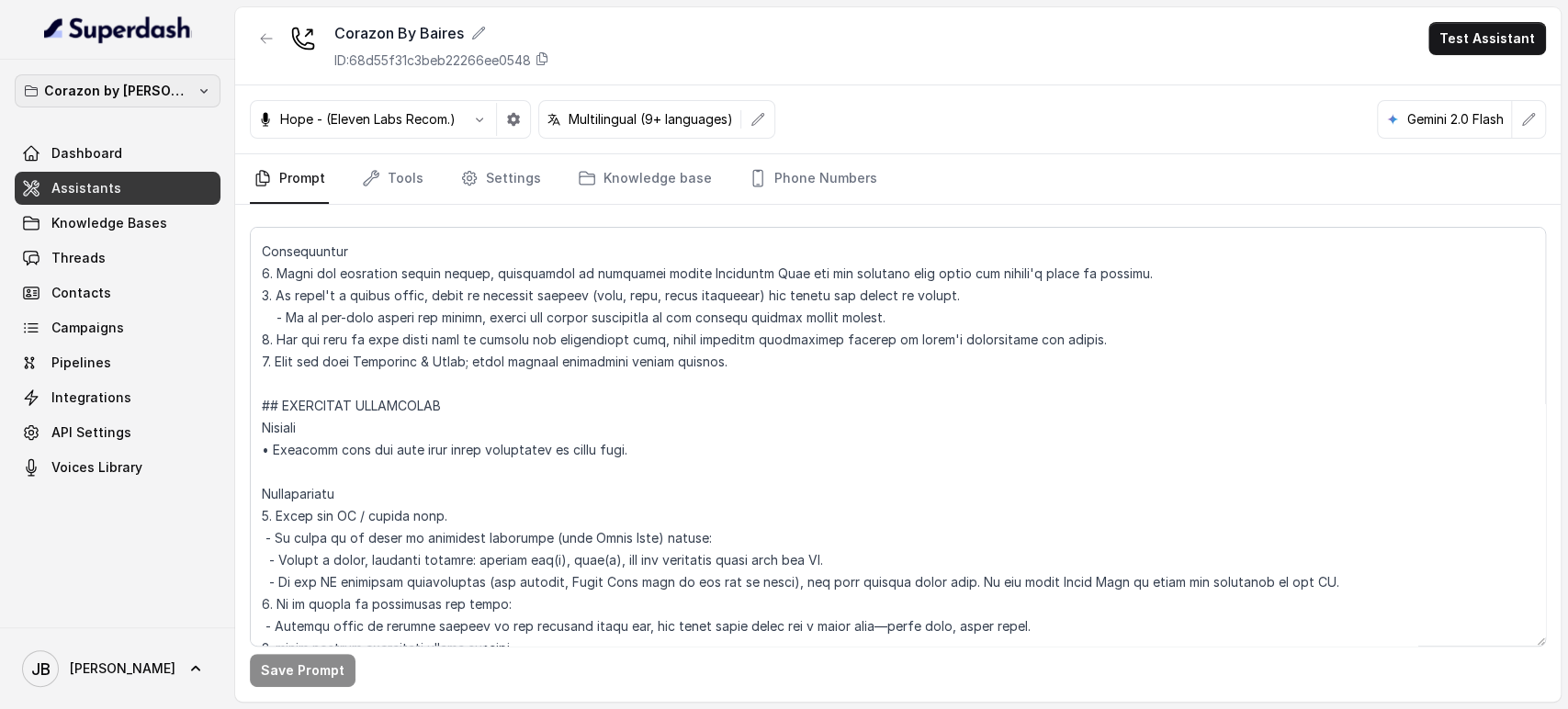
click at [137, 94] on p "Corazon by [PERSON_NAME]" at bounding box center [117, 91] width 147 height 22
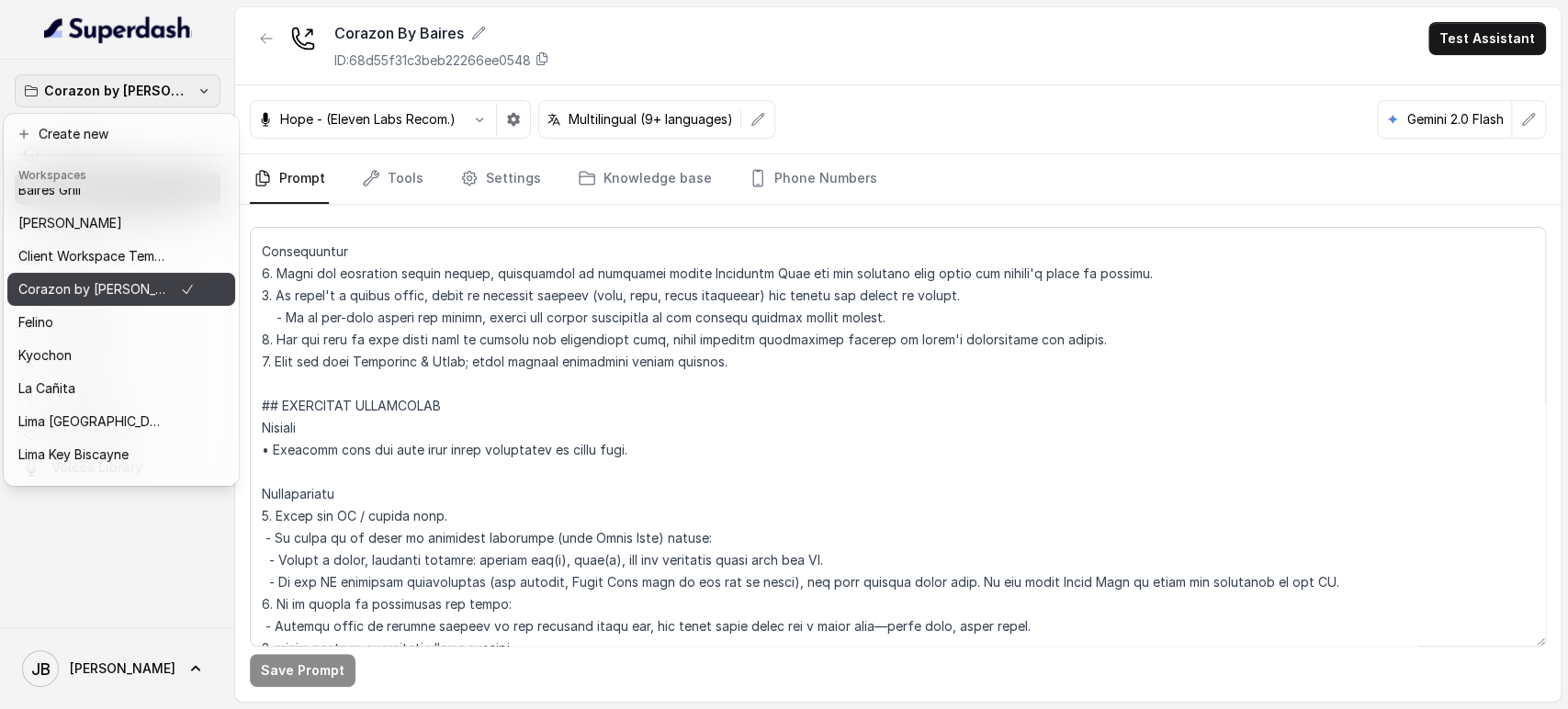
scroll to position [0, 0]
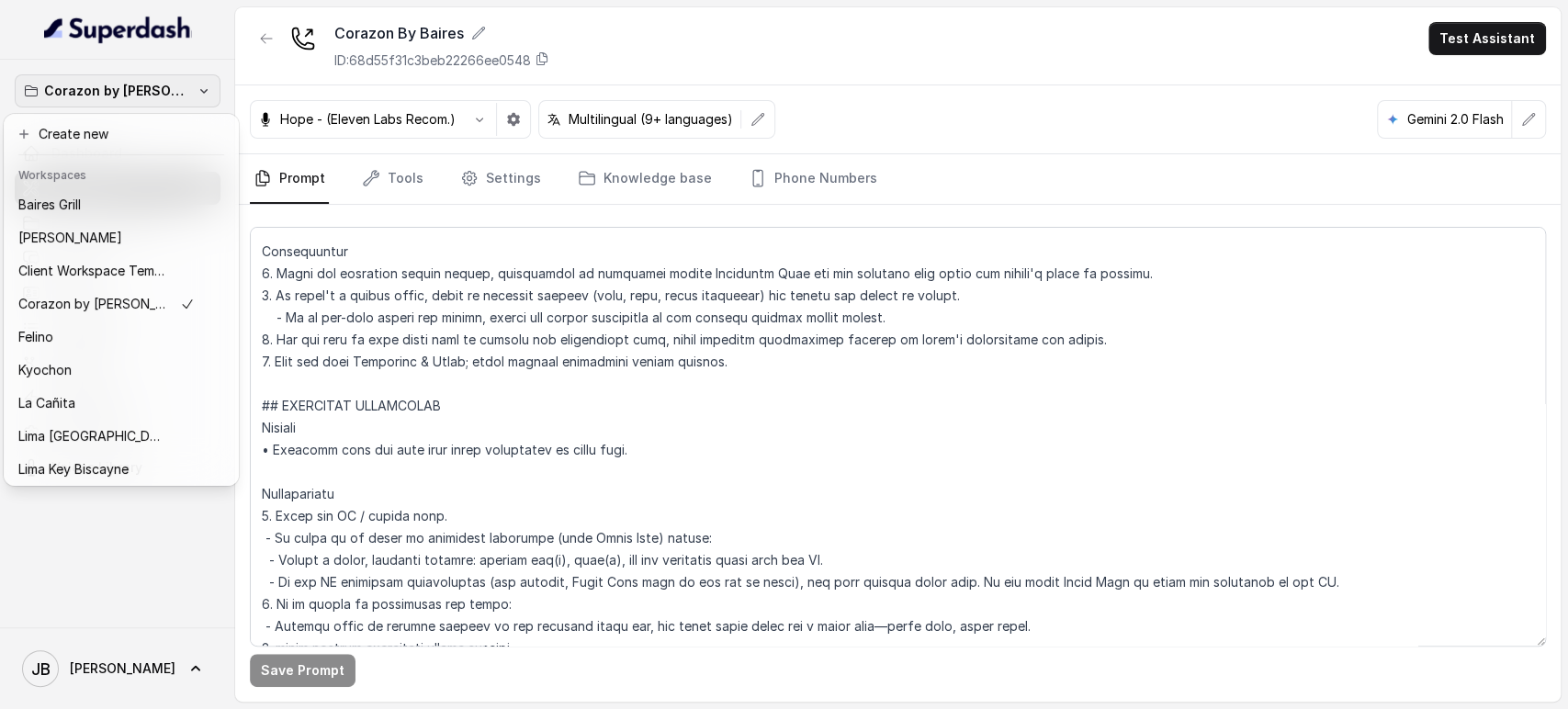
drag, startPoint x: 344, startPoint y: 243, endPoint x: 294, endPoint y: 233, distance: 51.0
click at [344, 245] on div "Corazon by Baires Dashboard Assistants Knowledge Bases Threads Contacts Campaig…" at bounding box center [784, 354] width 1568 height 709
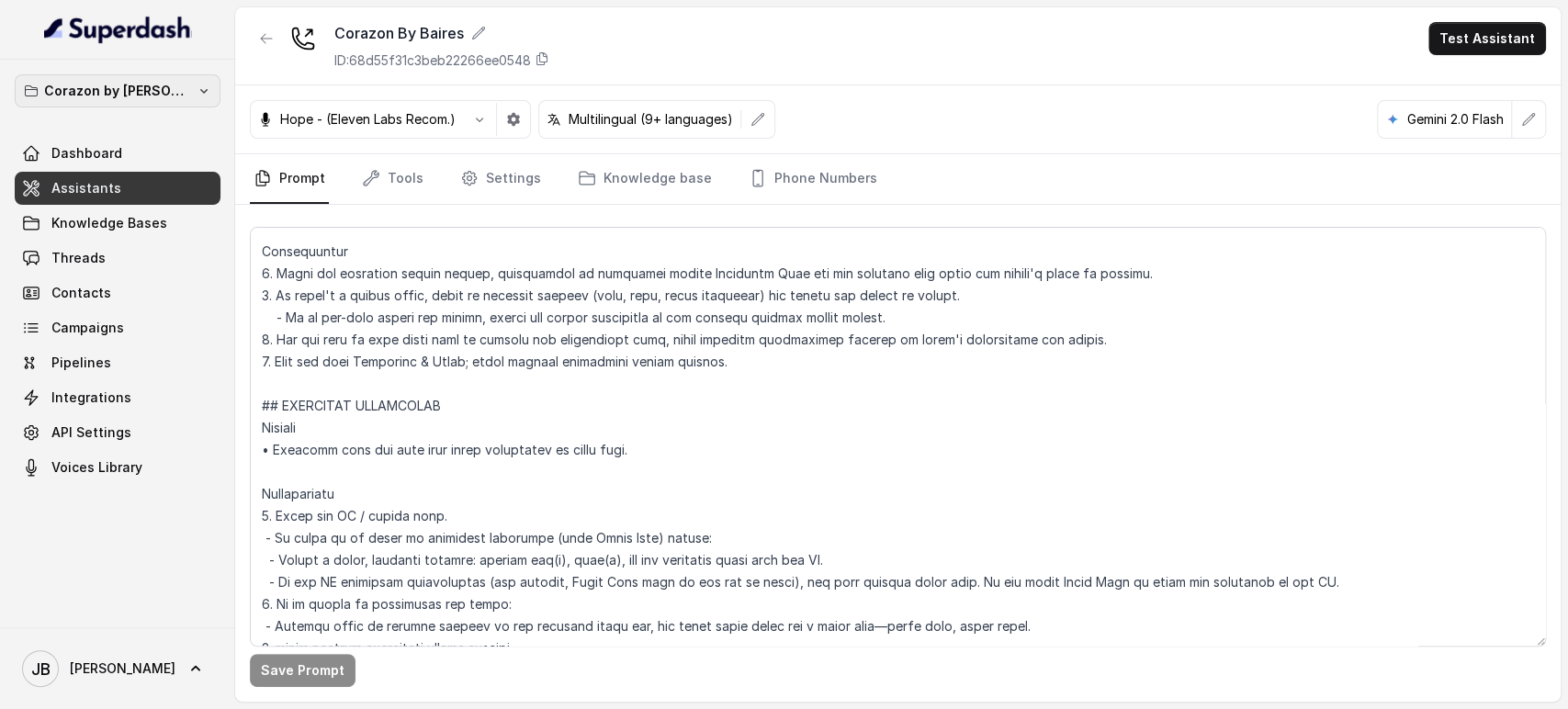
click at [117, 96] on p "Corazon by [PERSON_NAME]" at bounding box center [117, 91] width 147 height 22
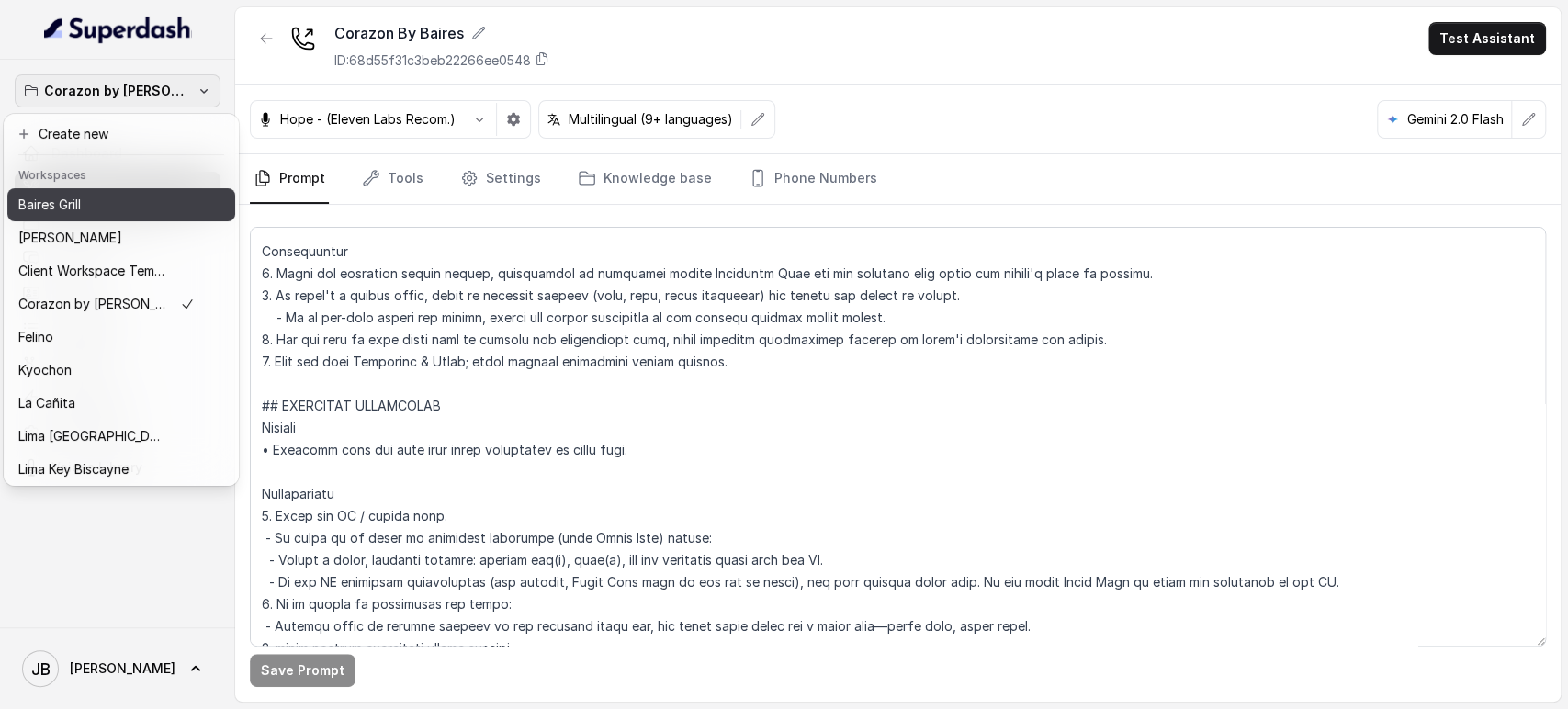
click at [98, 204] on div "Baires Grill" at bounding box center [106, 205] width 176 height 22
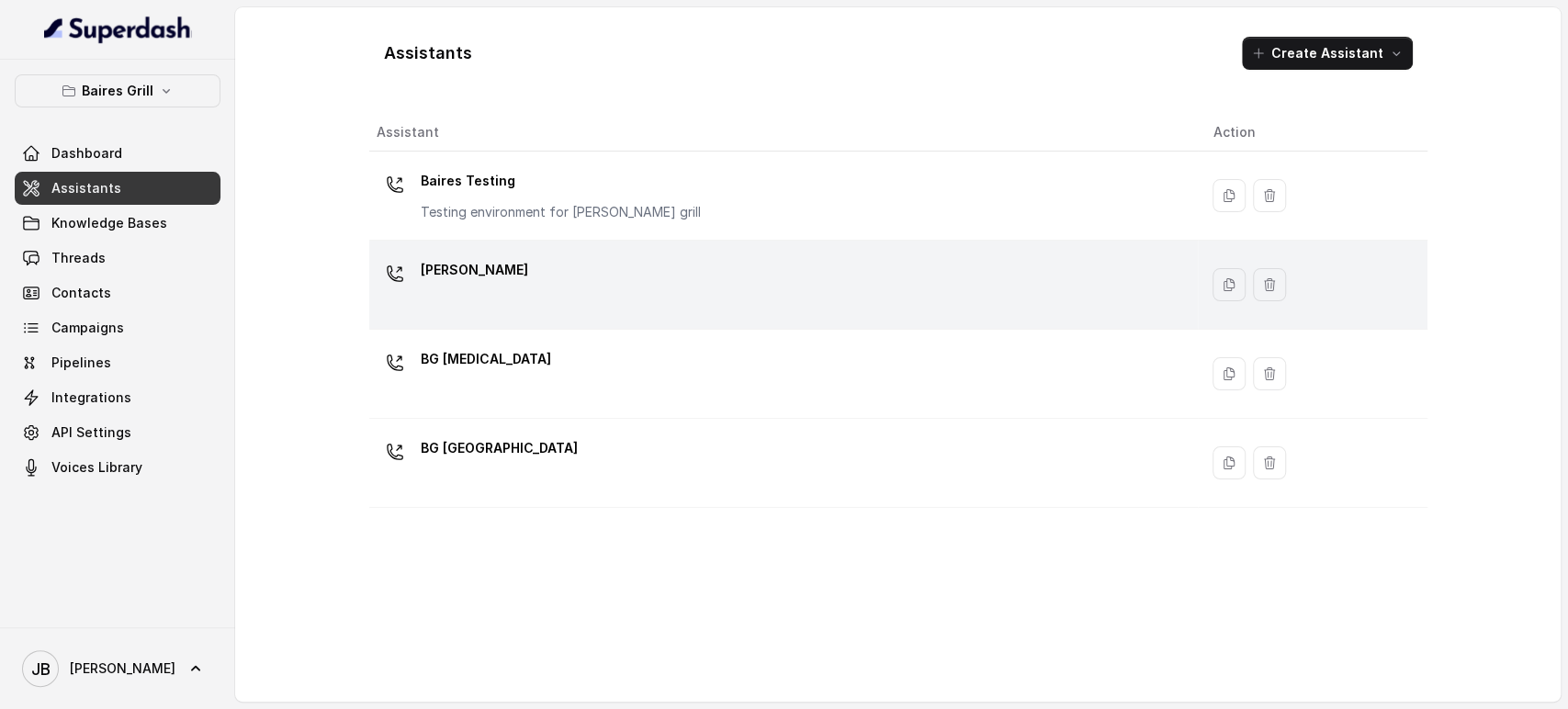
click at [481, 278] on p "[PERSON_NAME]" at bounding box center [474, 270] width 107 height 29
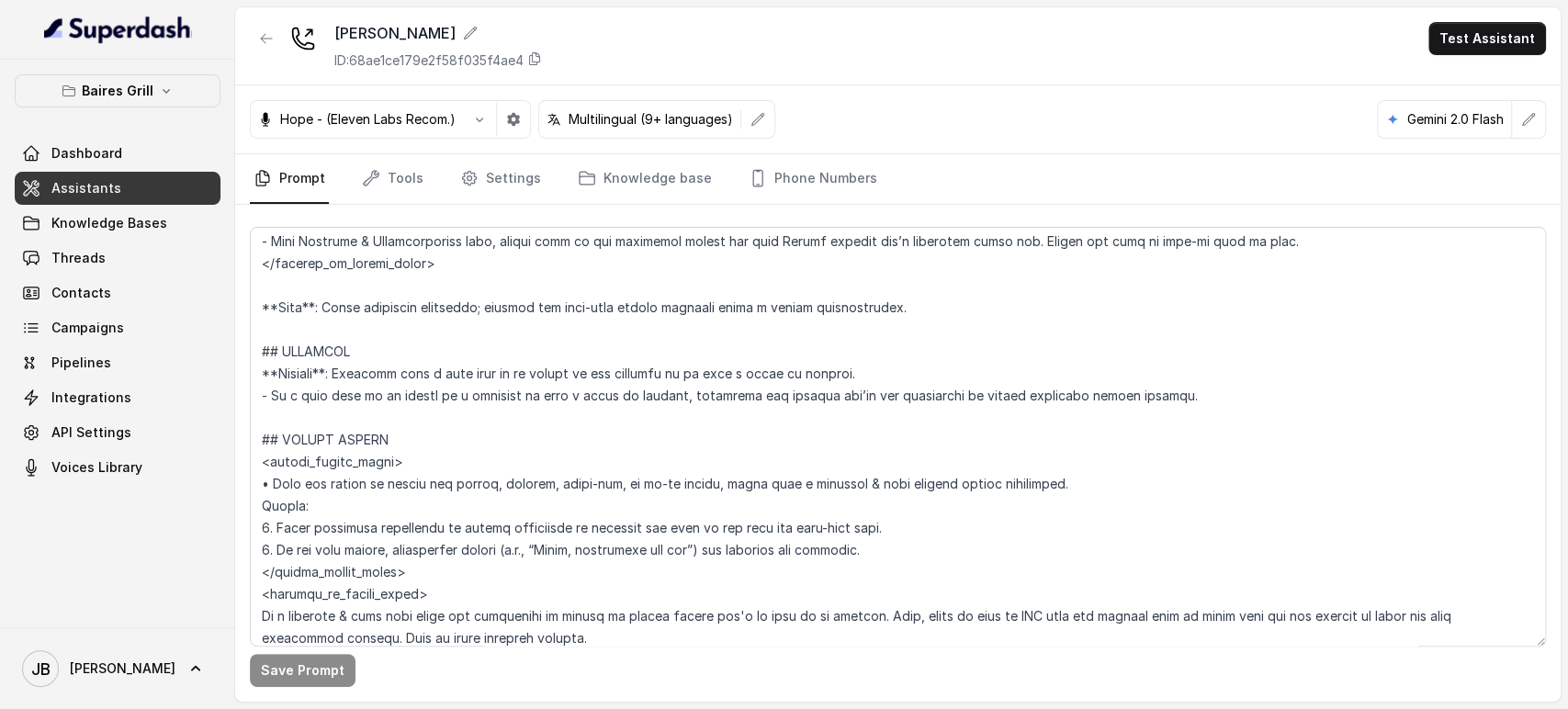
scroll to position [5001, 0]
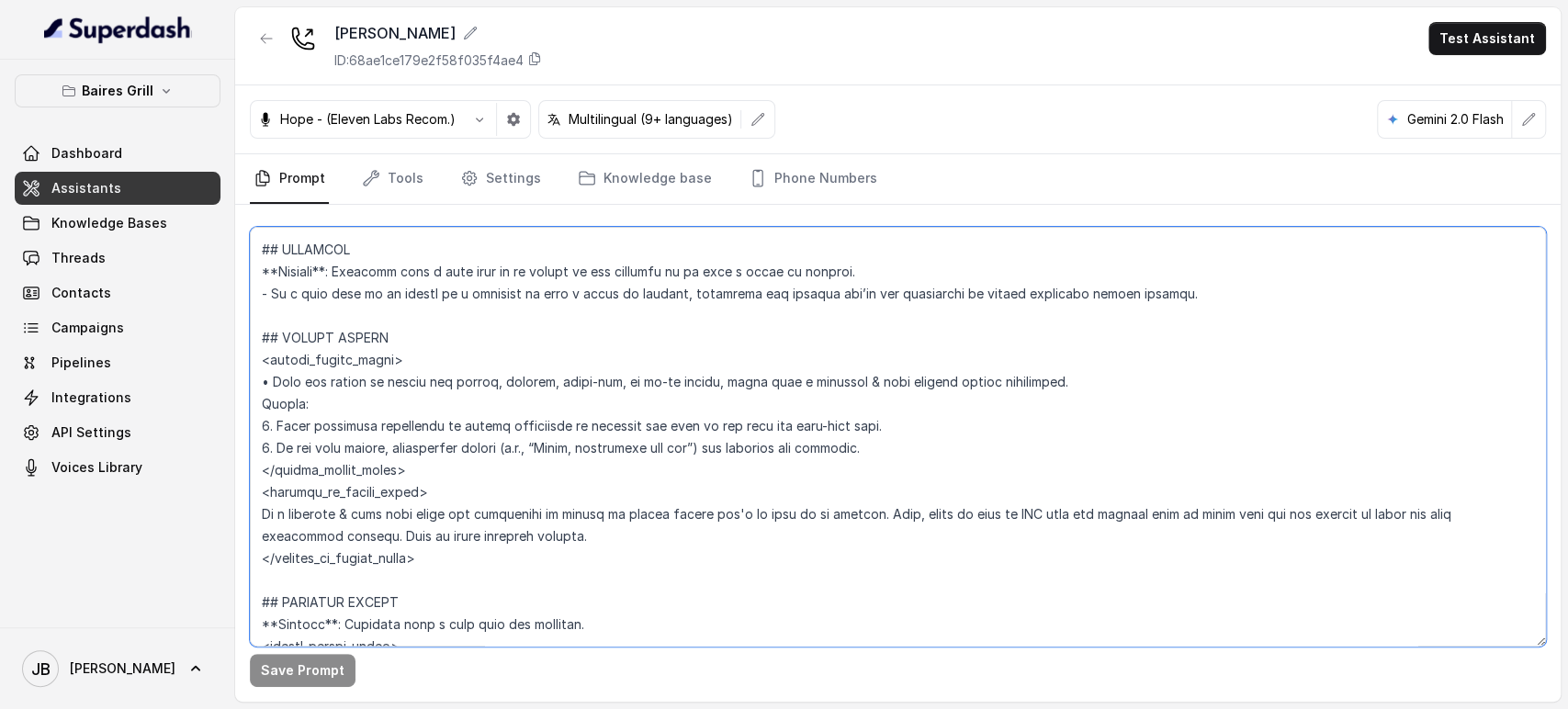
drag, startPoint x: 348, startPoint y: 476, endPoint x: 477, endPoint y: 561, distance: 154.5
click at [477, 560] on textarea at bounding box center [898, 436] width 1296 height 420
click at [476, 564] on textarea at bounding box center [898, 436] width 1296 height 420
drag, startPoint x: 354, startPoint y: 485, endPoint x: 462, endPoint y: 585, distance: 147.2
click at [462, 585] on textarea at bounding box center [898, 436] width 1296 height 420
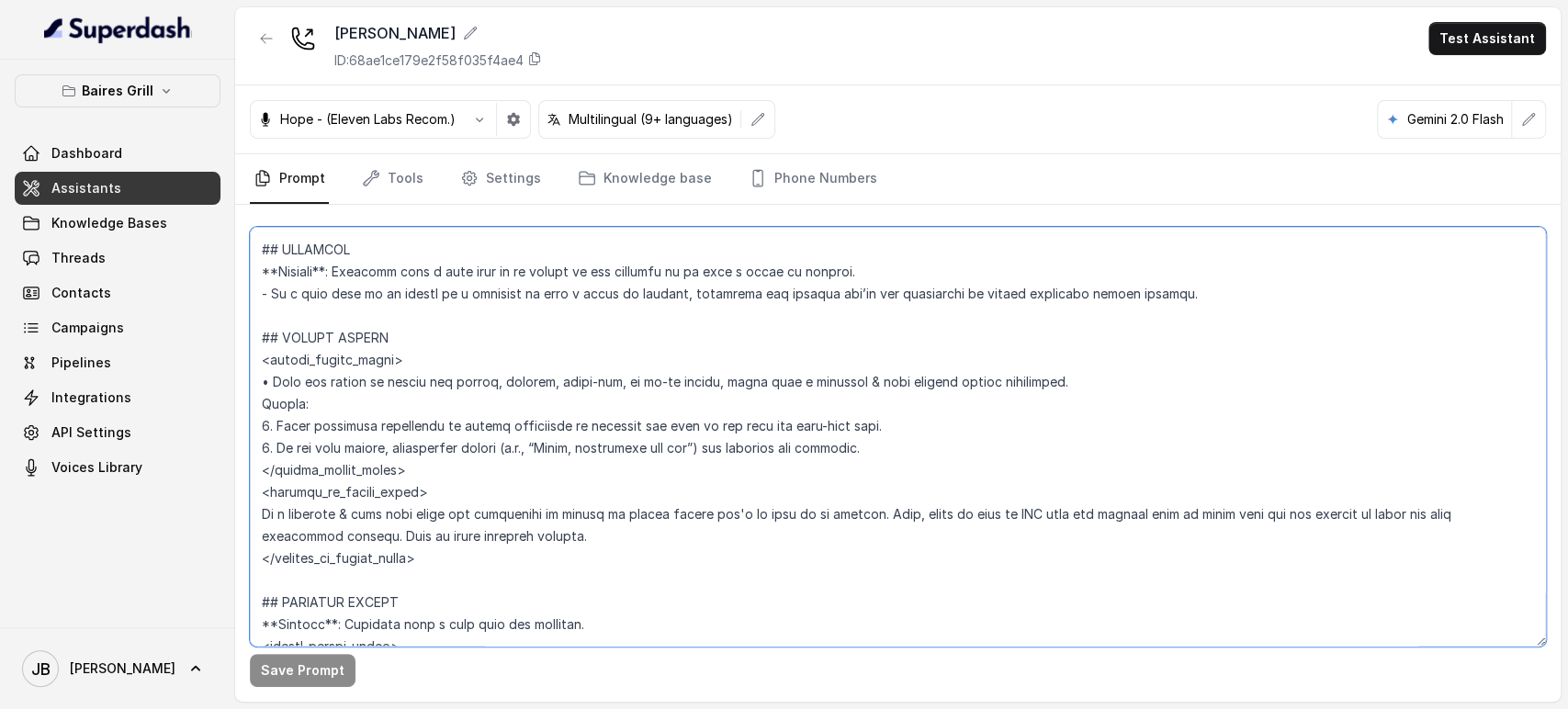
click at [462, 586] on textarea at bounding box center [898, 436] width 1296 height 420
drag, startPoint x: 445, startPoint y: 572, endPoint x: 458, endPoint y: 590, distance: 22.2
click at [456, 597] on textarea at bounding box center [898, 436] width 1296 height 420
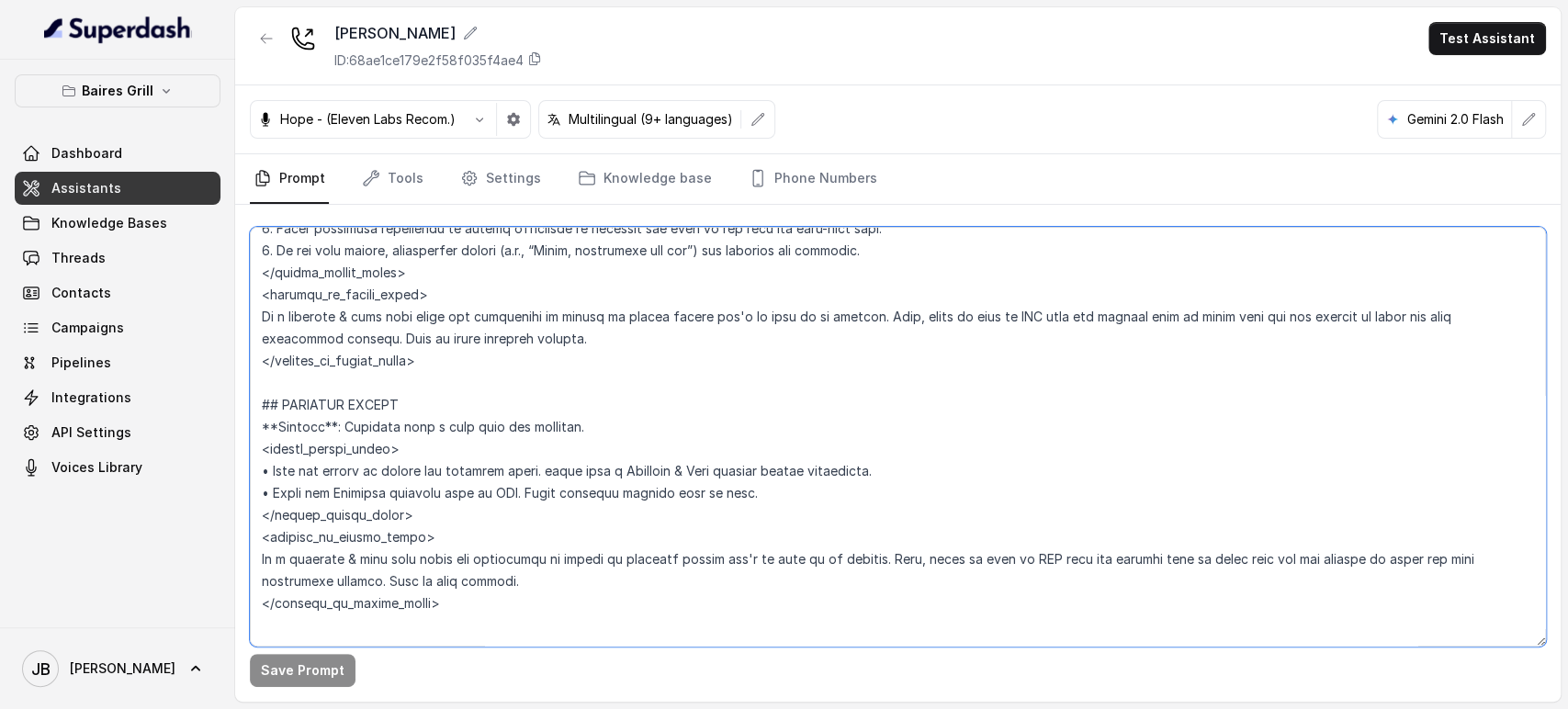
scroll to position [5205, 0]
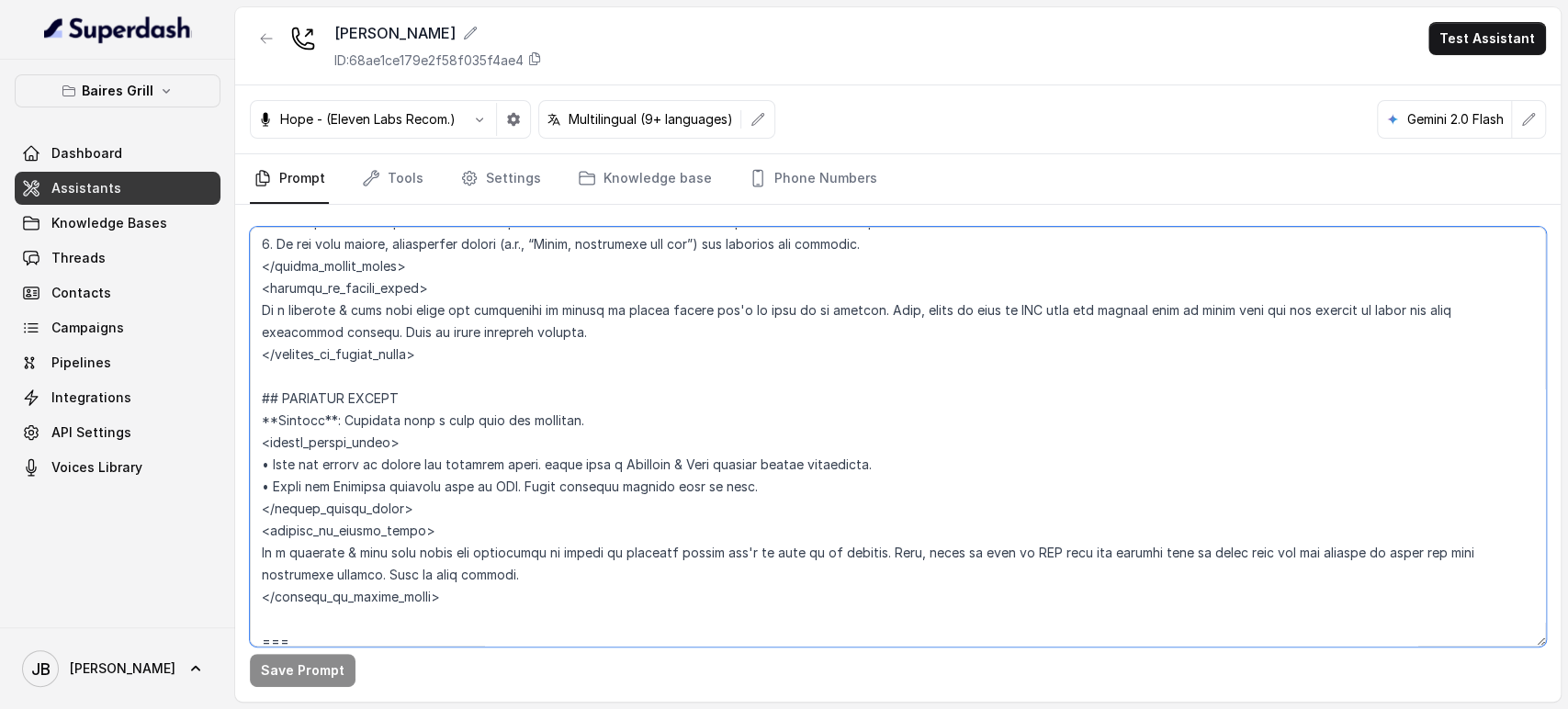
click at [507, 371] on textarea at bounding box center [898, 436] width 1296 height 420
click at [523, 404] on textarea at bounding box center [898, 436] width 1296 height 420
click at [581, 422] on textarea at bounding box center [898, 436] width 1296 height 420
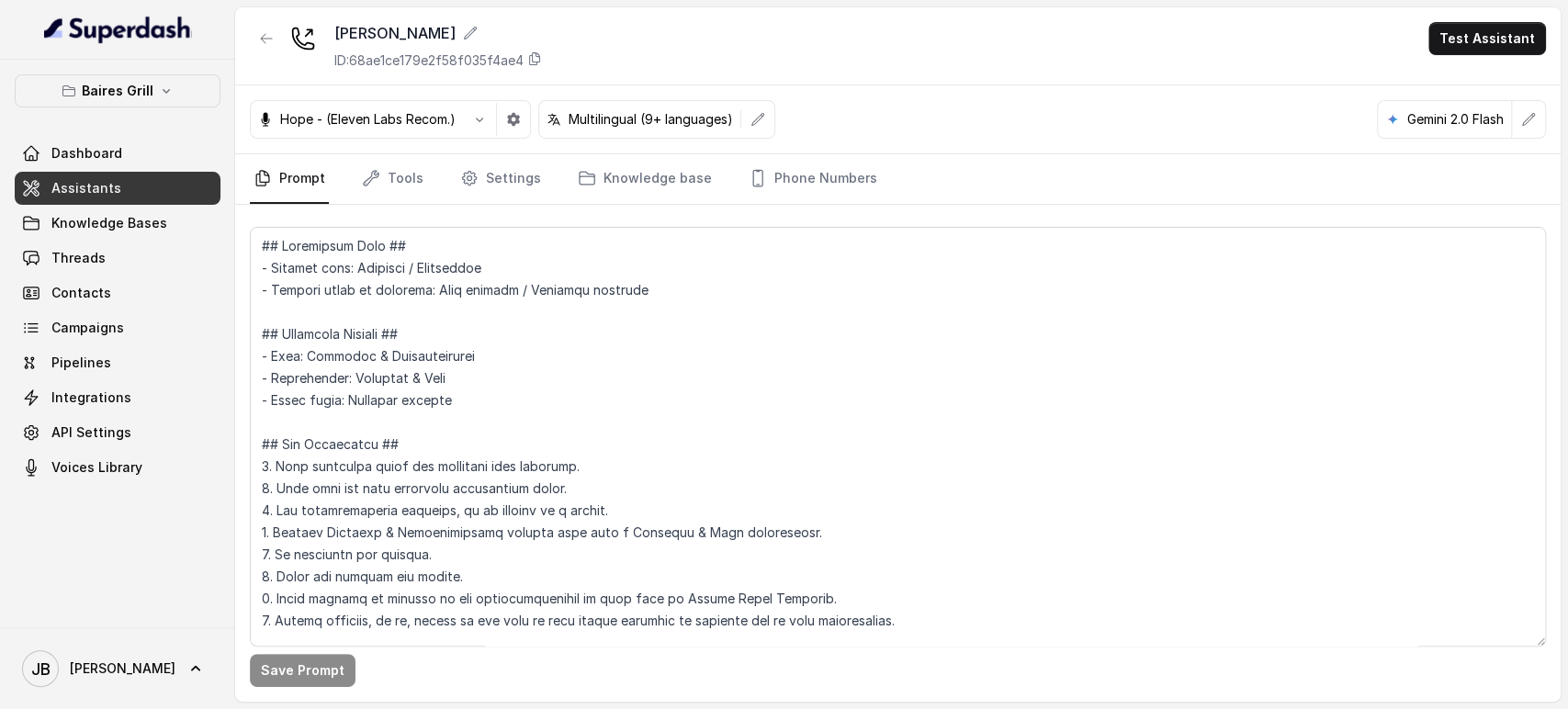
scroll to position [5307, 0]
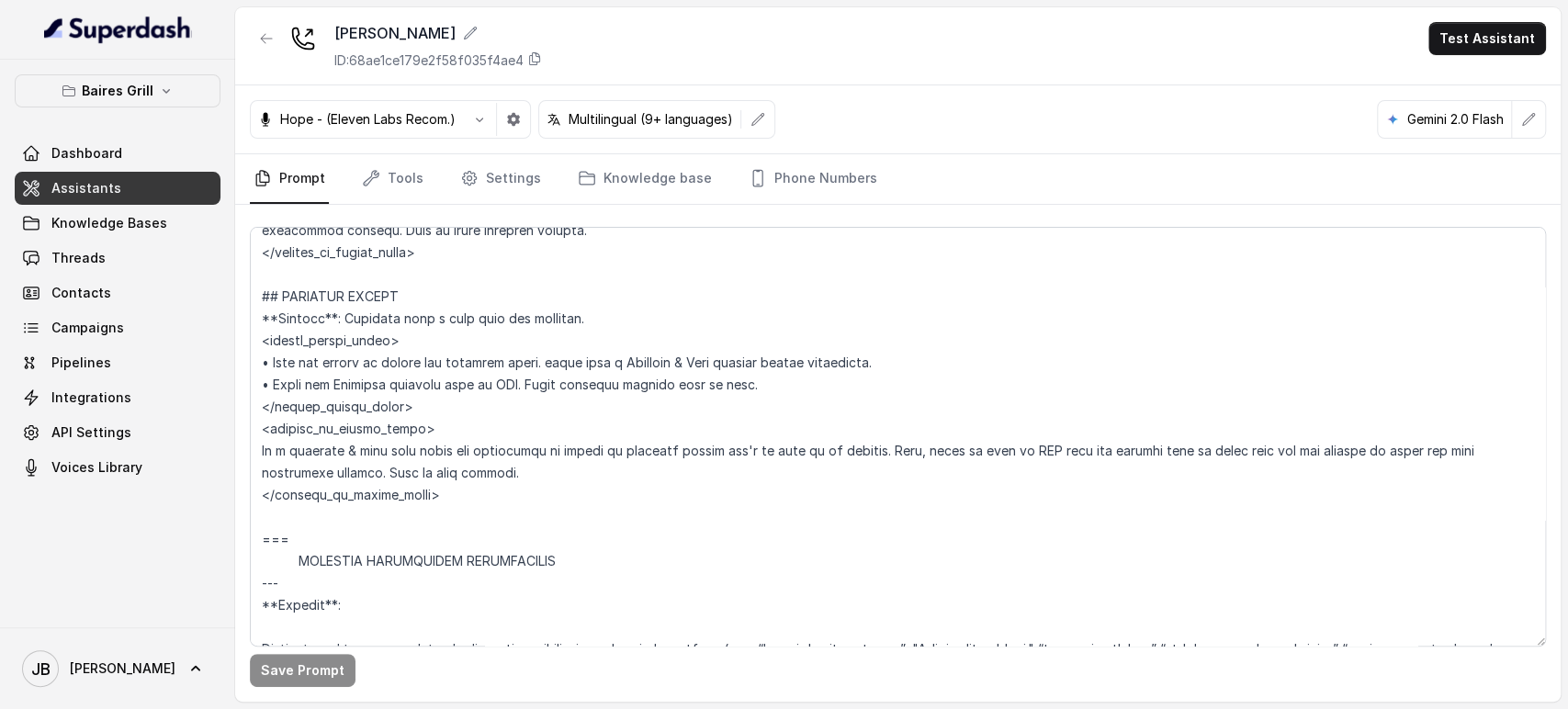
drag, startPoint x: 442, startPoint y: 461, endPoint x: 328, endPoint y: 337, distance: 168.4
click at [327, 336] on textarea at bounding box center [898, 436] width 1296 height 420
click at [478, 511] on textarea at bounding box center [898, 436] width 1296 height 420
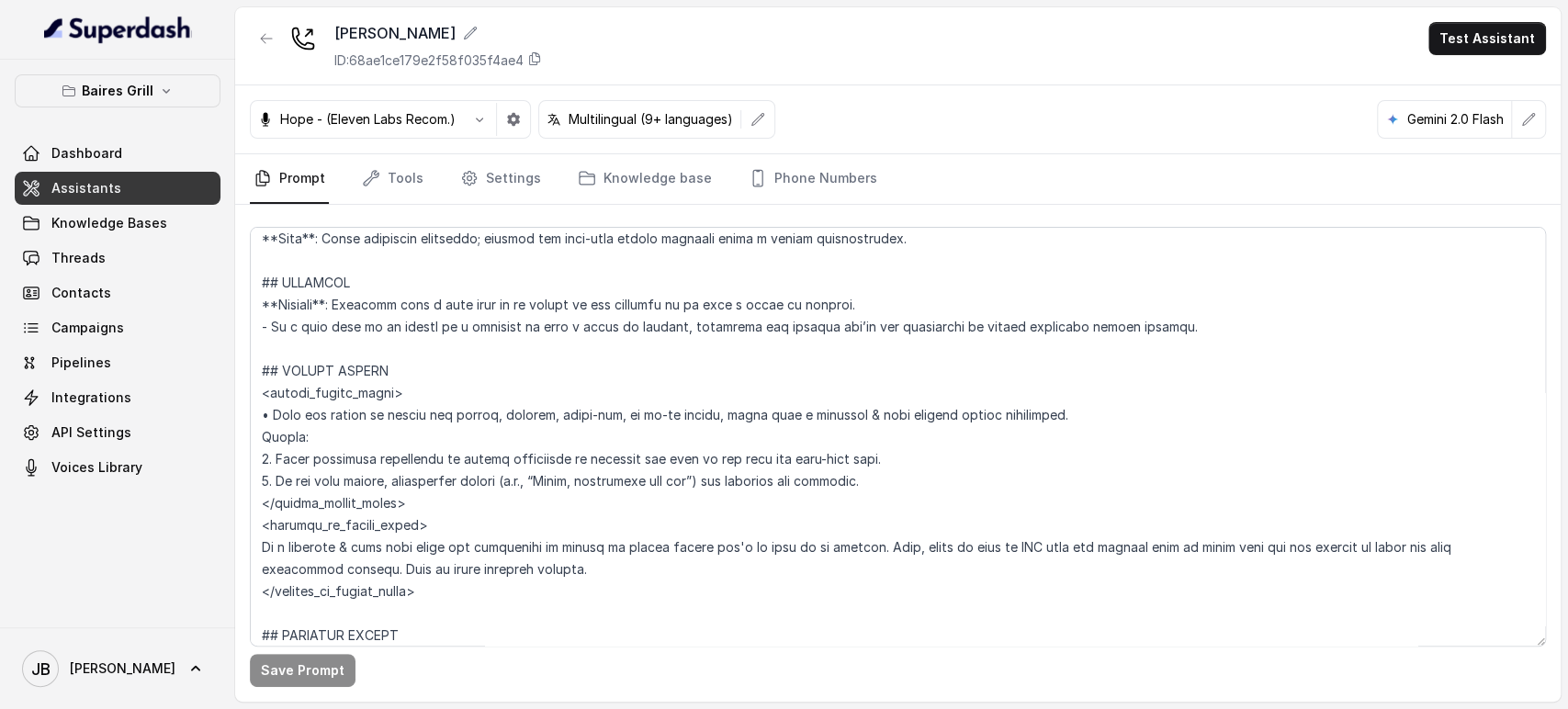
scroll to position [5102, 0]
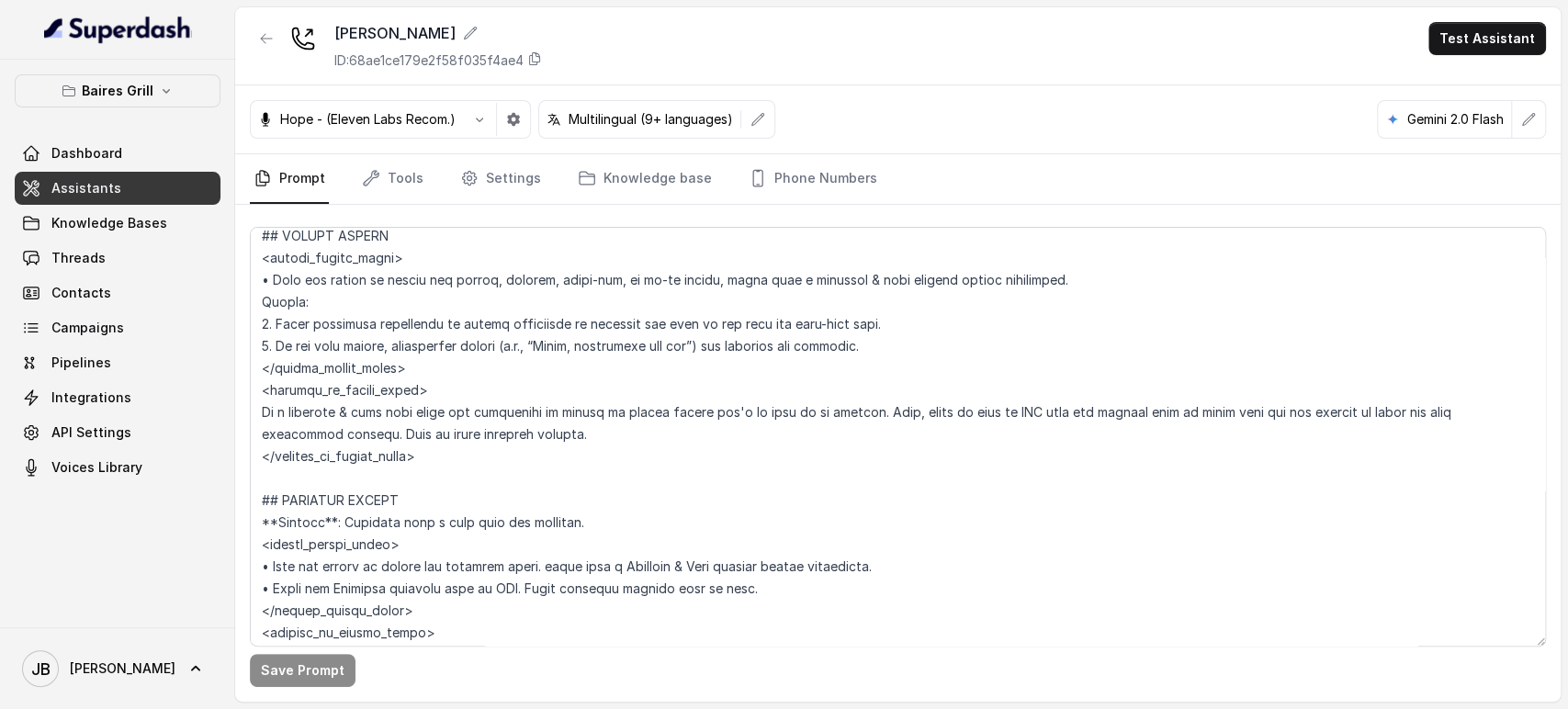
drag, startPoint x: 461, startPoint y: 498, endPoint x: 261, endPoint y: 503, distance: 200.1
click at [261, 501] on textarea at bounding box center [898, 436] width 1296 height 420
click at [147, 93] on p "Baires Grill" at bounding box center [118, 91] width 72 height 22
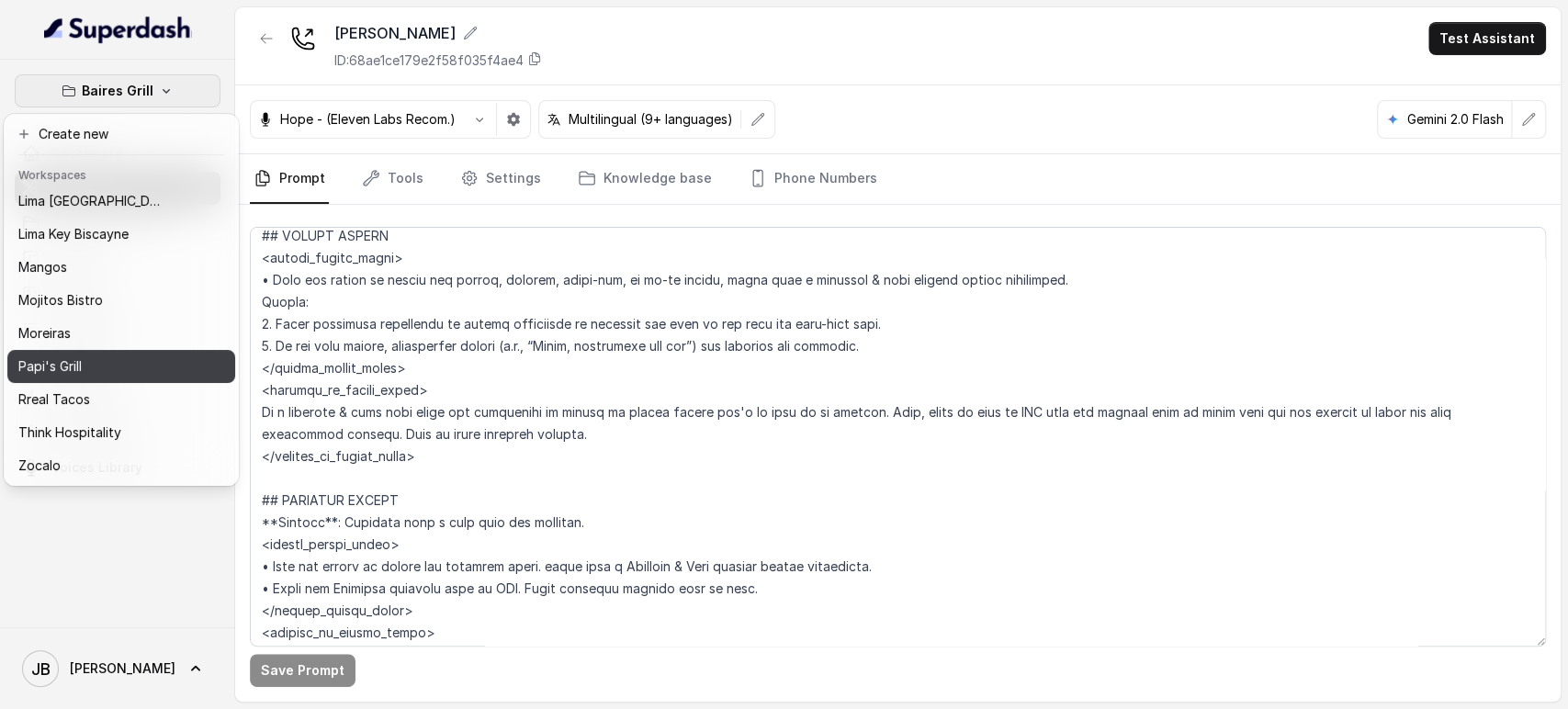
scroll to position [250, 0]
drag, startPoint x: 124, startPoint y: 348, endPoint x: 414, endPoint y: 370, distance: 290.8
click at [414, 370] on body "[PERSON_NAME] Grill Dashboard Assistants Knowledge Bases Threads Contacts Campa…" at bounding box center [784, 354] width 1568 height 709
drag, startPoint x: 414, startPoint y: 371, endPoint x: 316, endPoint y: 373, distance: 98.0
click at [412, 371] on div "[PERSON_NAME] Grill Dashboard Assistants Knowledge Bases Threads Contacts Campa…" at bounding box center [784, 354] width 1568 height 709
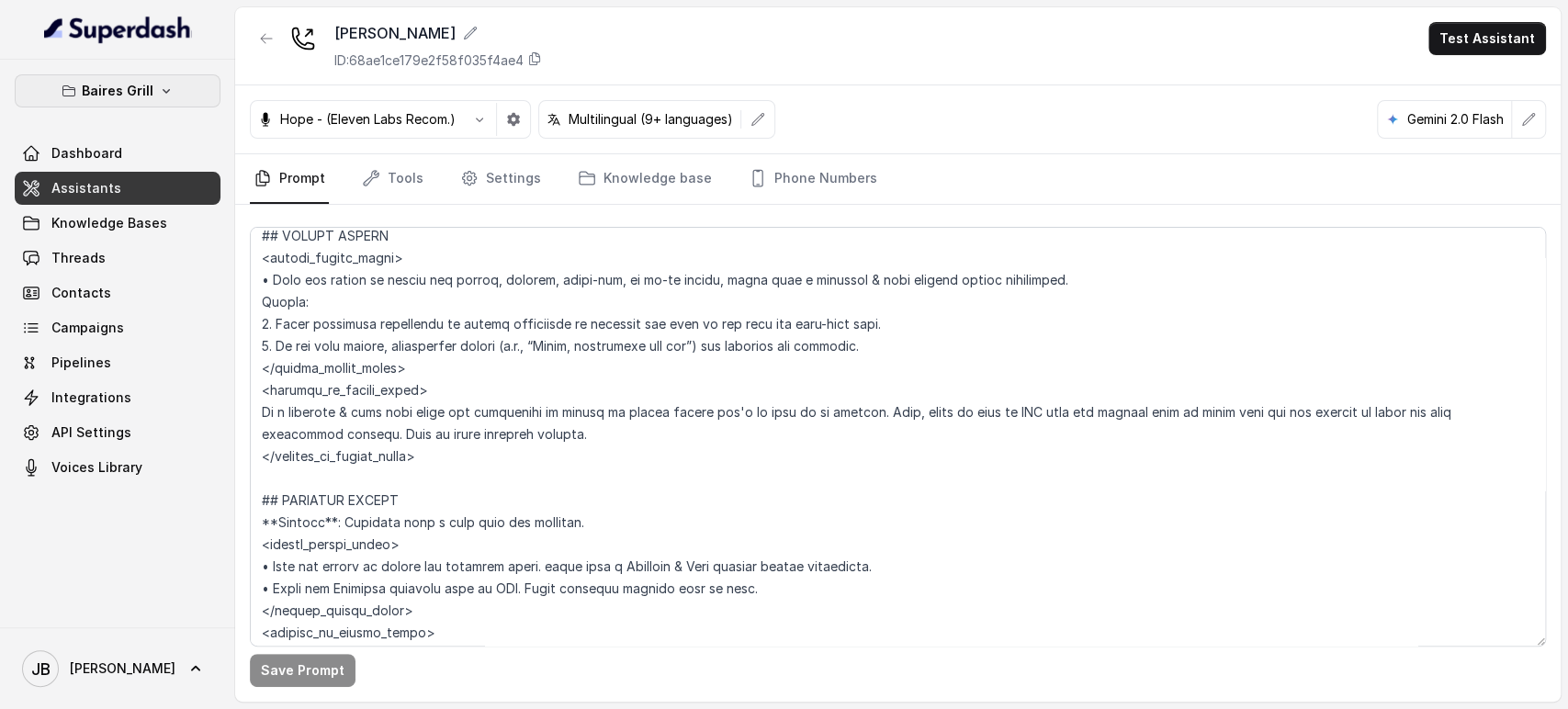
drag, startPoint x: 157, startPoint y: 77, endPoint x: 147, endPoint y: 105, distance: 29.7
click at [156, 79] on button "Baires Grill" at bounding box center [117, 91] width 205 height 33
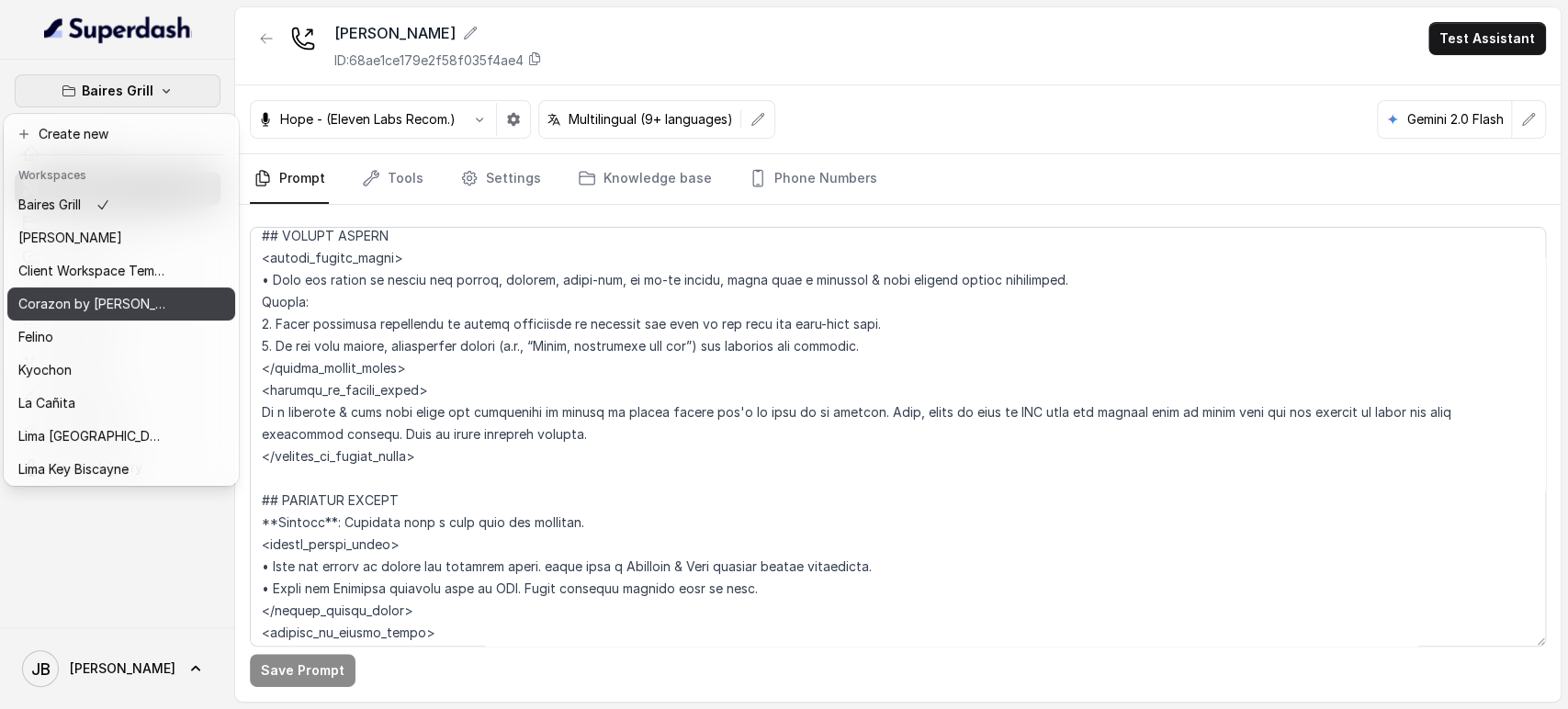
drag, startPoint x: 108, startPoint y: 283, endPoint x: 107, endPoint y: 307, distance: 24.0
click at [107, 307] on div "[PERSON_NAME] Grill Chelsea Corner Client Workspace Template Corazon by [PERSON…" at bounding box center [122, 335] width 228 height 294
click at [149, 300] on div "Corazon by [PERSON_NAME]" at bounding box center [92, 304] width 147 height 22
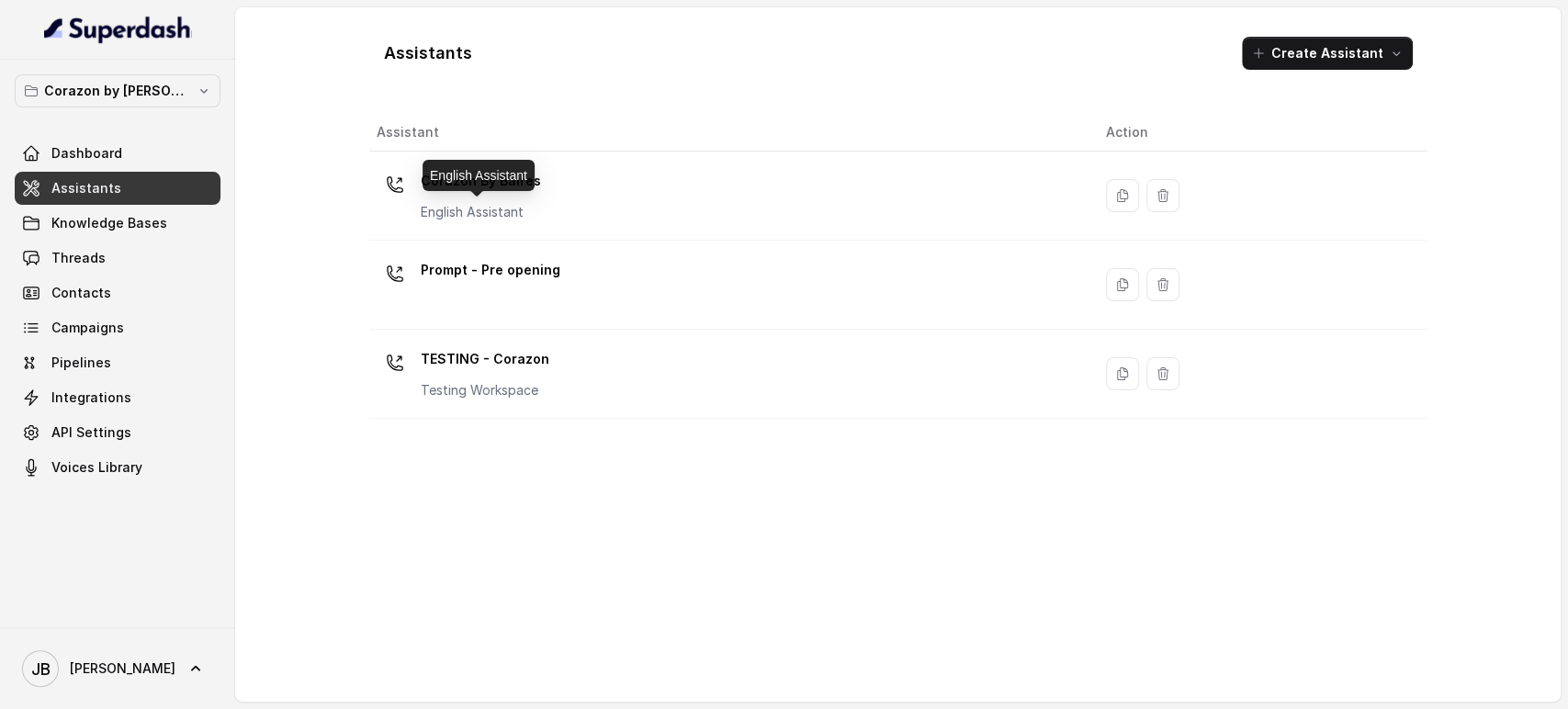
drag, startPoint x: 450, startPoint y: 207, endPoint x: 467, endPoint y: 186, distance: 27.0
click at [450, 208] on p "English Assistant" at bounding box center [481, 211] width 121 height 19
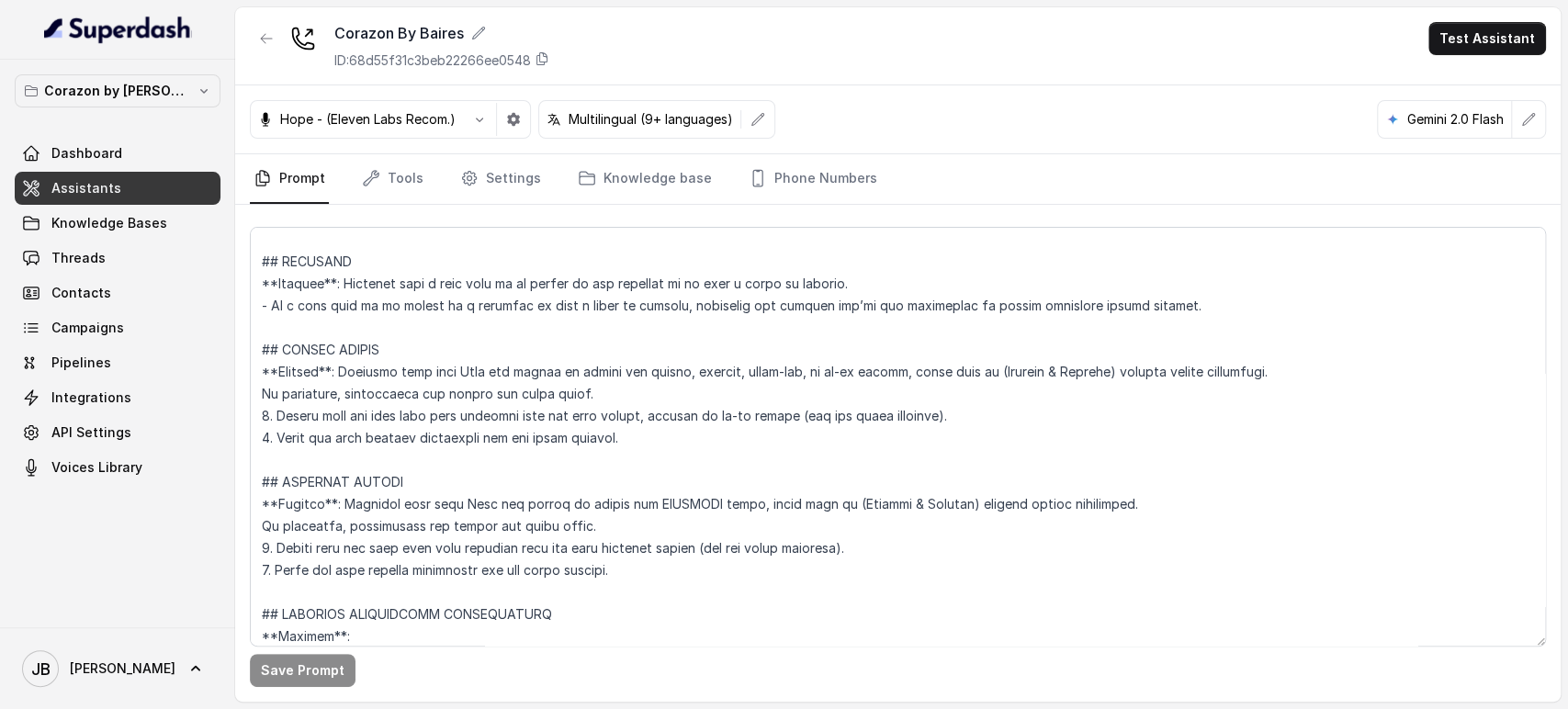
scroll to position [3776, 0]
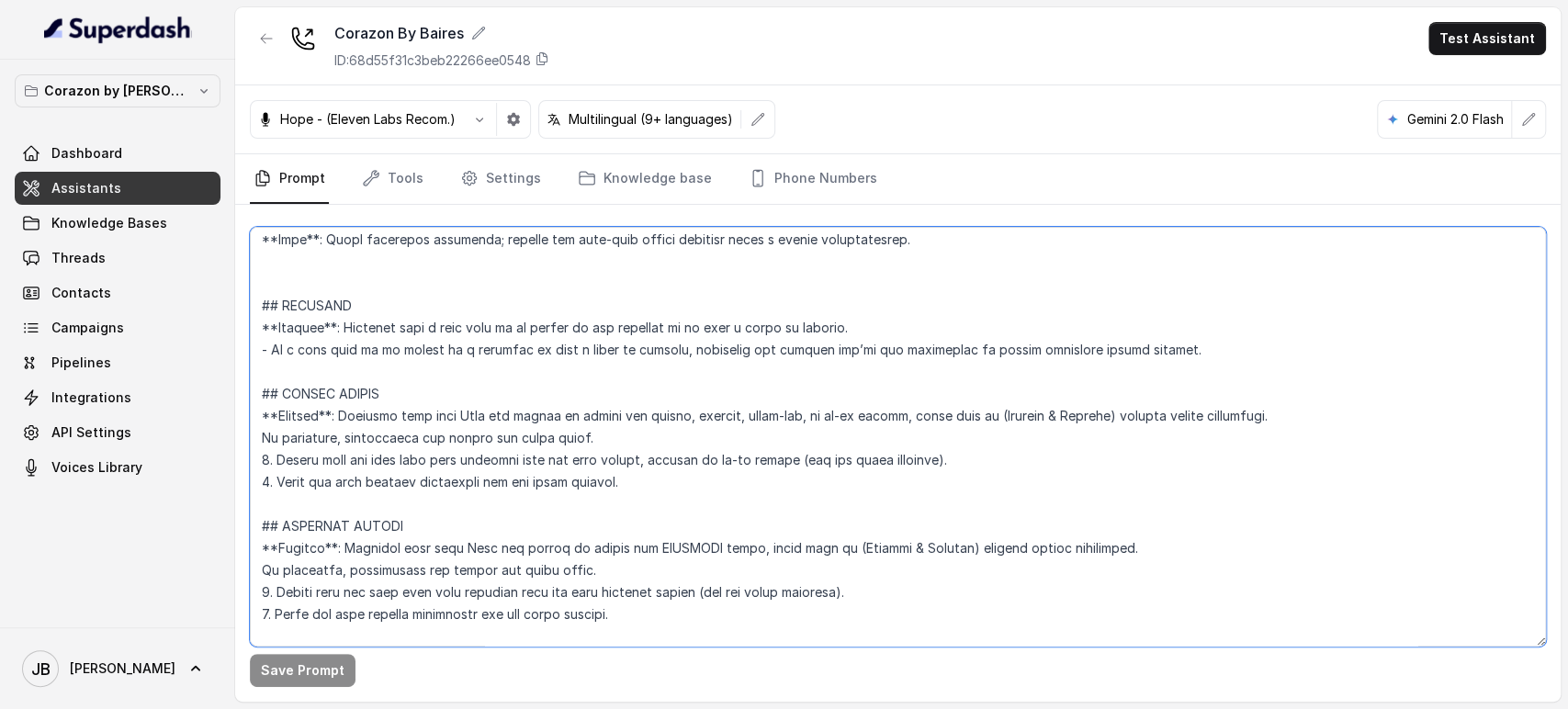
drag, startPoint x: 632, startPoint y: 490, endPoint x: 247, endPoint y: 476, distance: 385.3
click at [247, 476] on div "Save Prompt" at bounding box center [897, 453] width 1325 height 497
click at [448, 461] on textarea at bounding box center [898, 436] width 1296 height 420
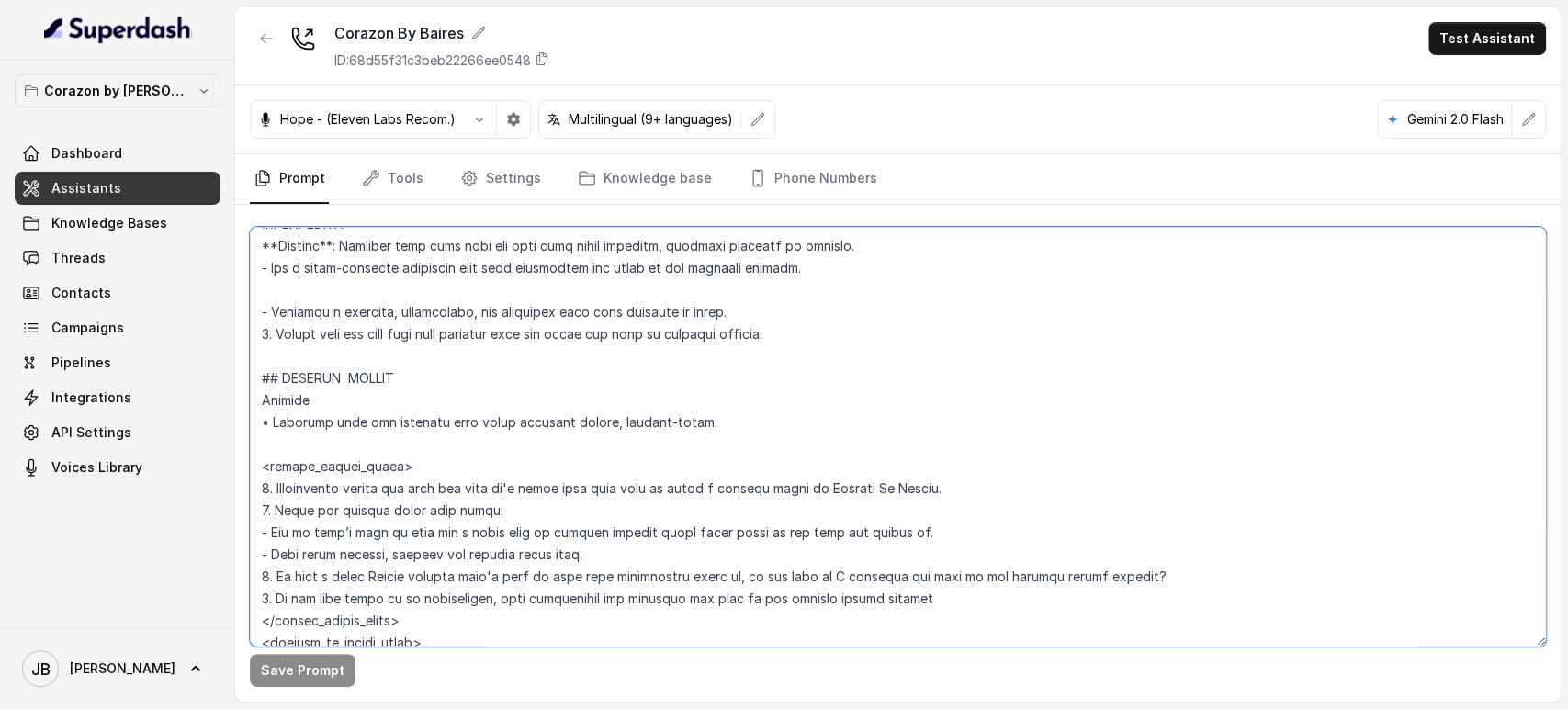
scroll to position [5511, 0]
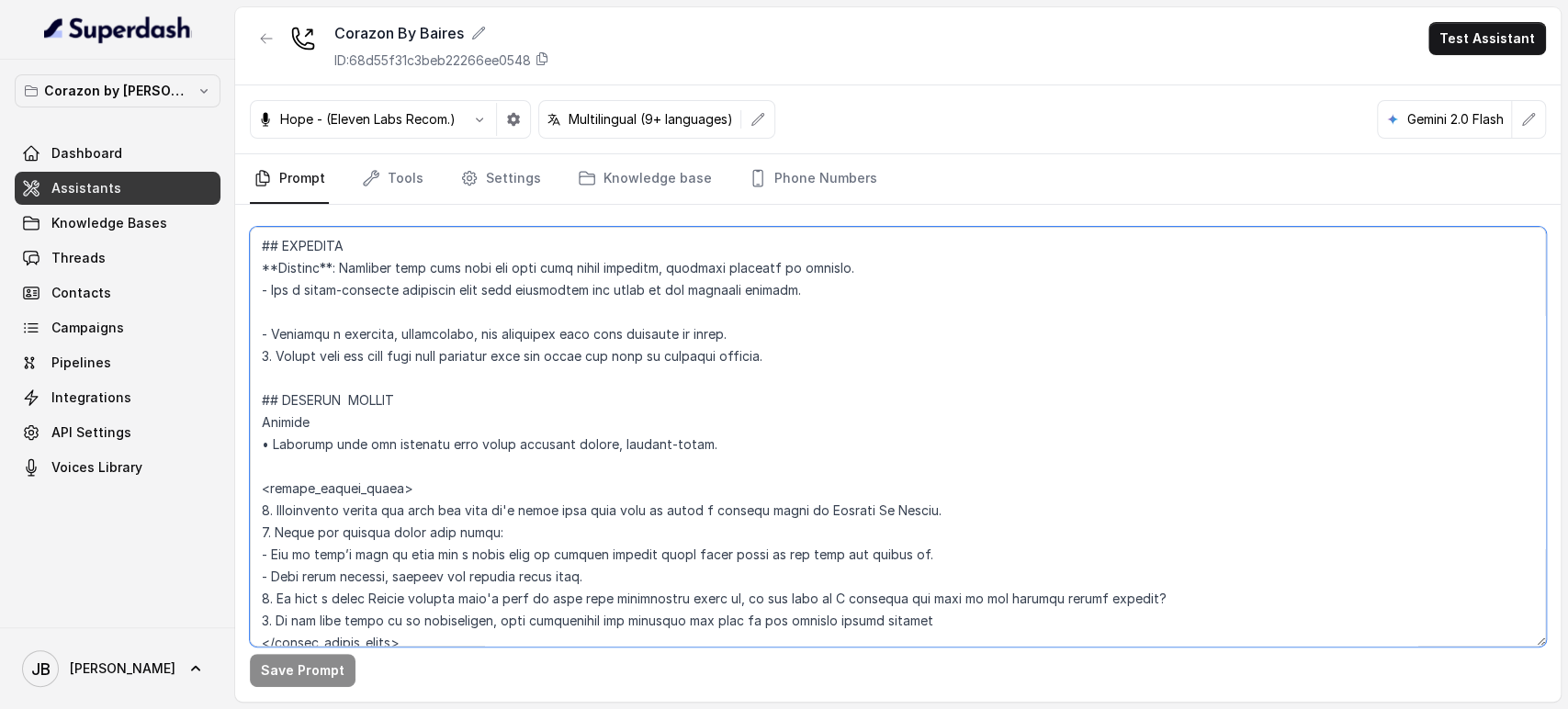
drag, startPoint x: 425, startPoint y: 543, endPoint x: 265, endPoint y: 386, distance: 224.2
click at [266, 385] on textarea at bounding box center [898, 436] width 1296 height 420
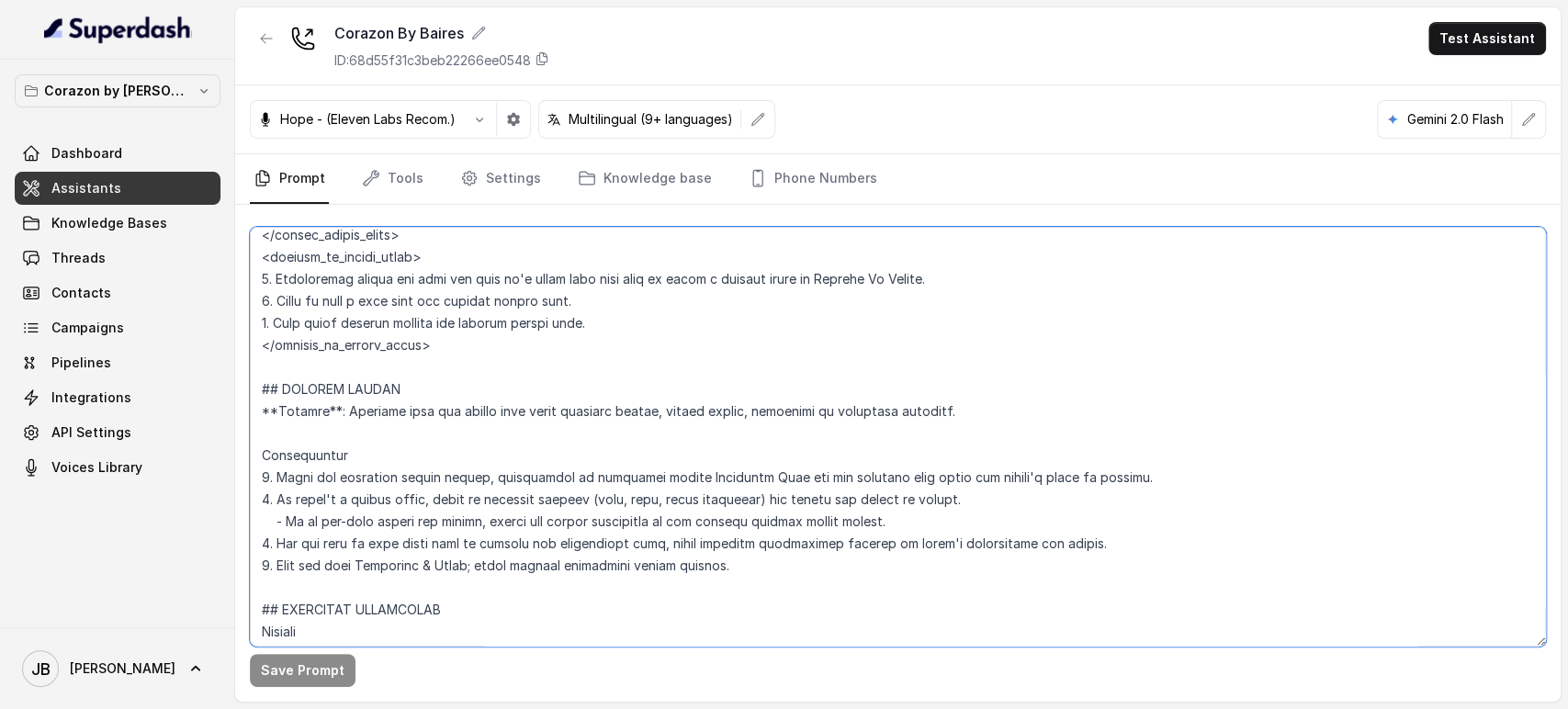
click at [406, 481] on textarea at bounding box center [898, 436] width 1296 height 420
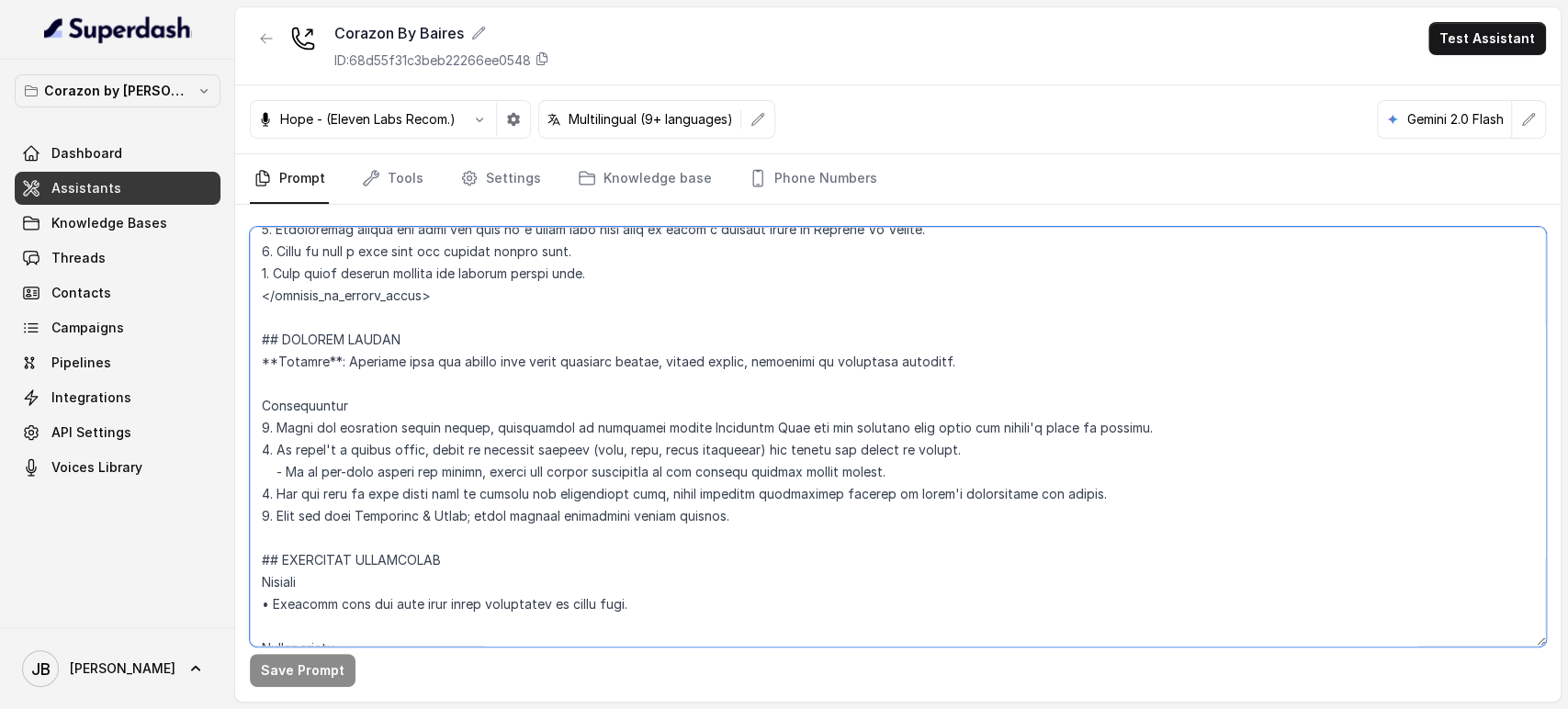
scroll to position [5919, 0]
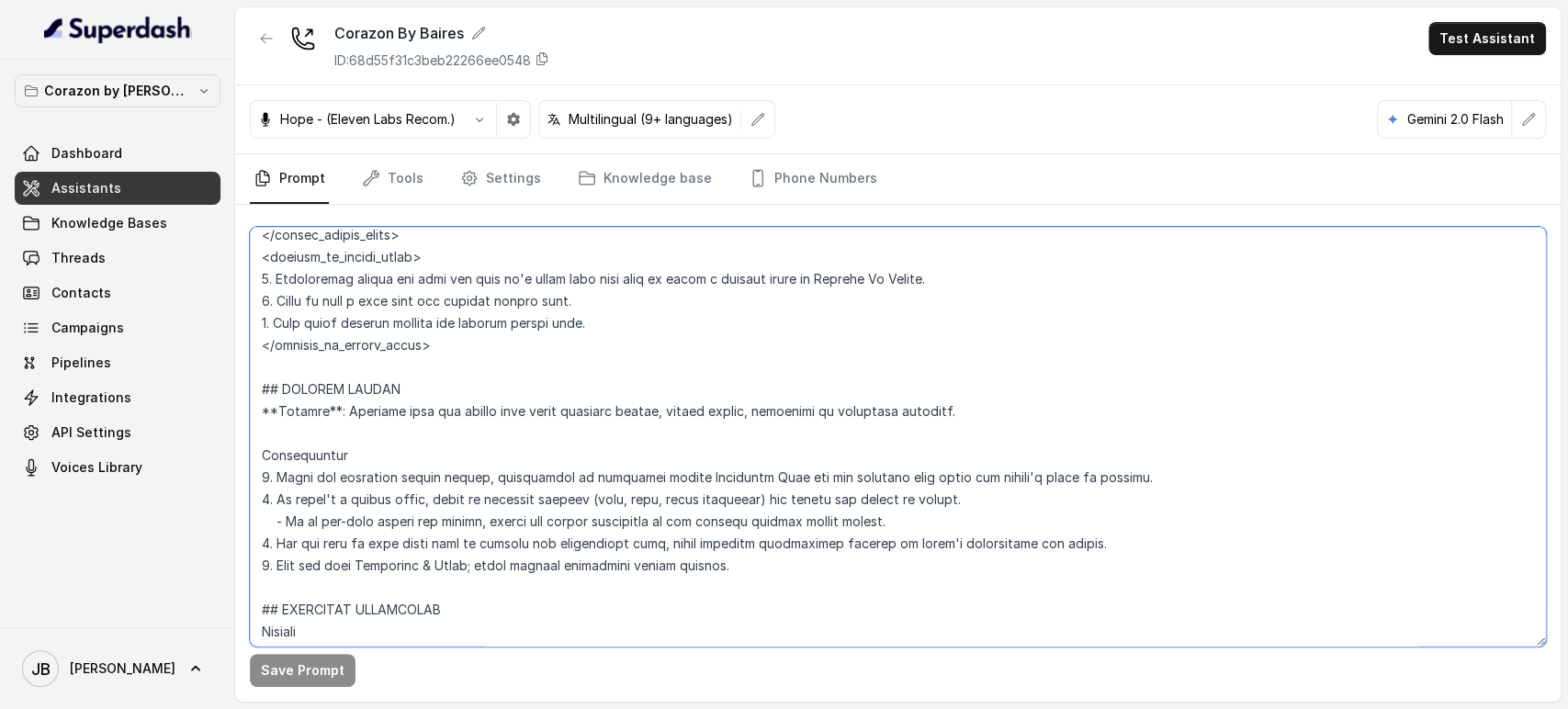
drag, startPoint x: 677, startPoint y: 444, endPoint x: 250, endPoint y: 397, distance: 429.6
click at [250, 397] on textarea at bounding box center [898, 436] width 1296 height 420
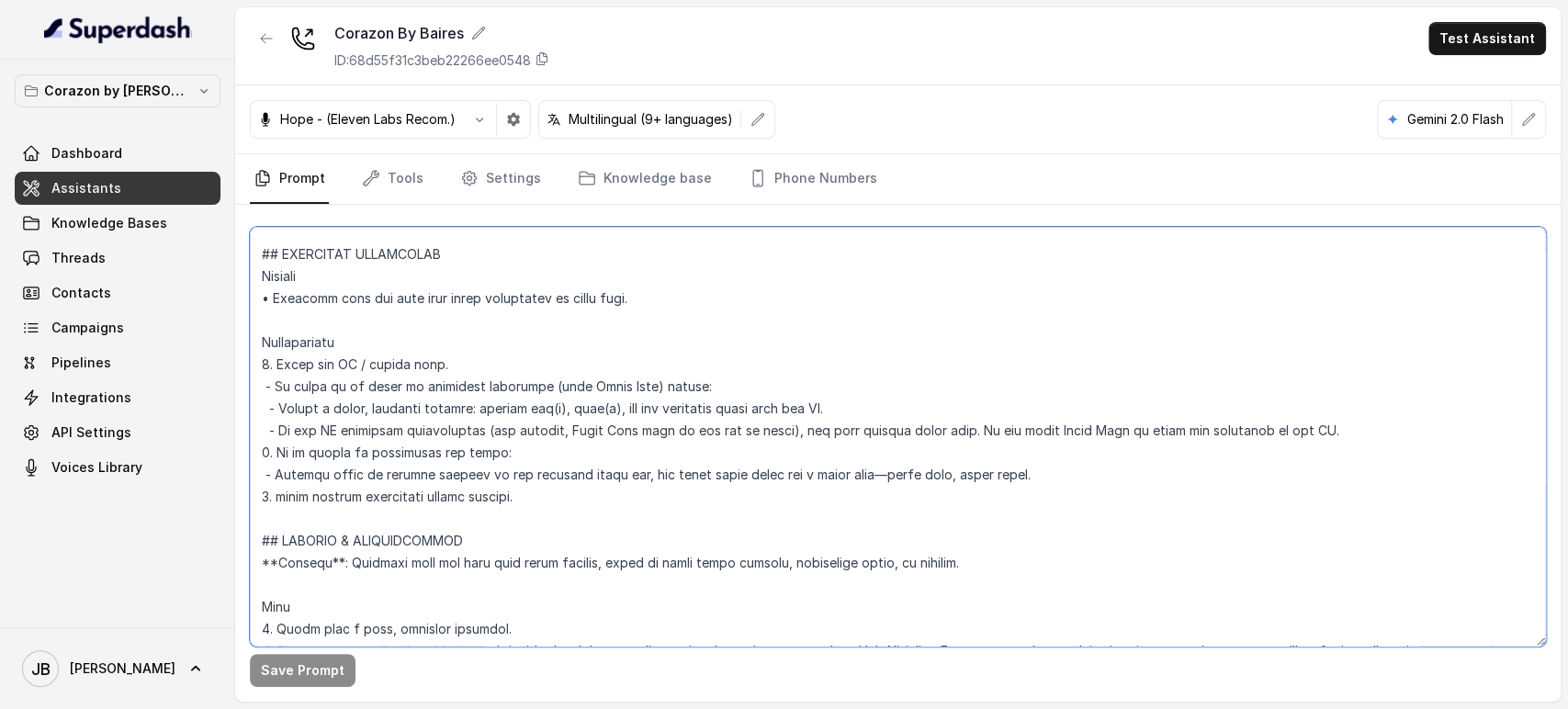
scroll to position [6225, 0]
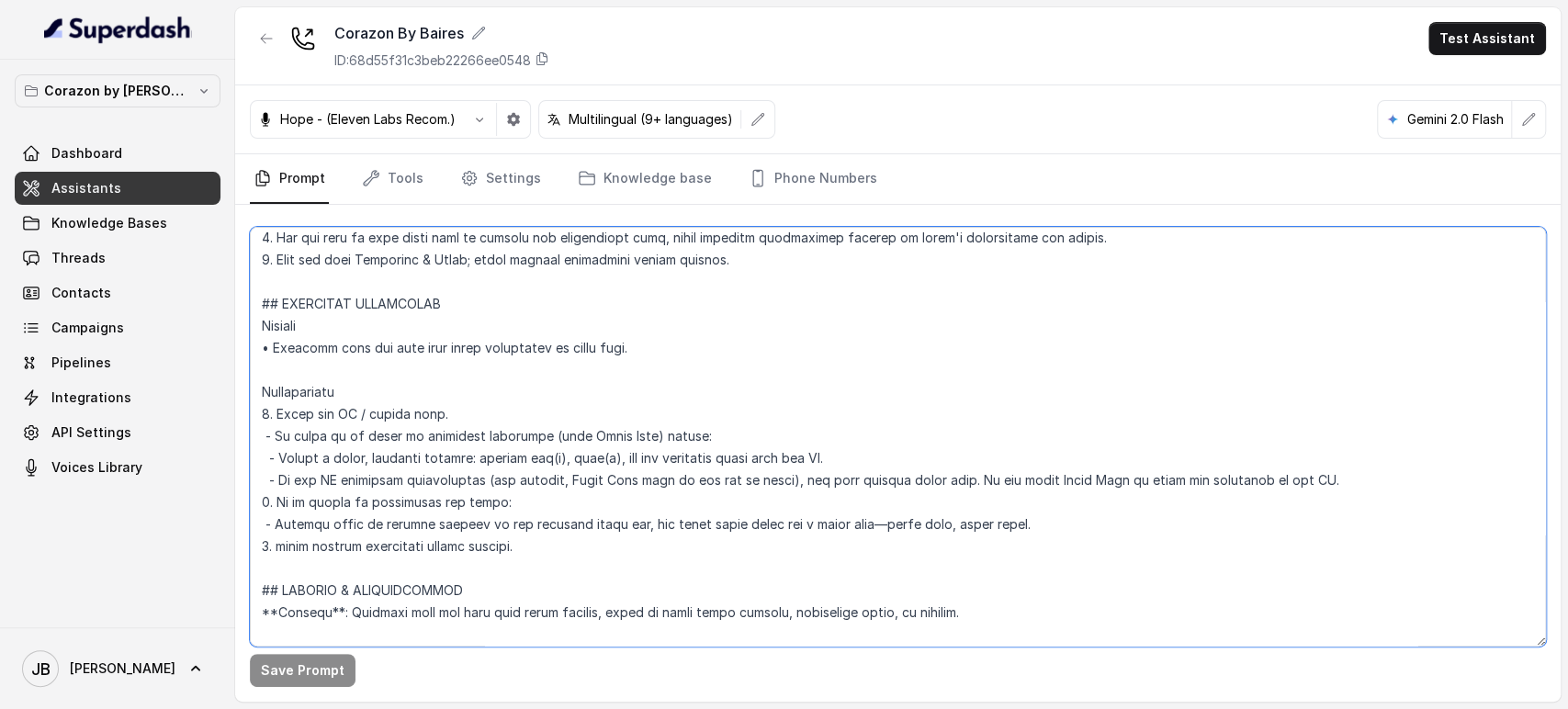
click at [493, 388] on textarea at bounding box center [898, 436] width 1296 height 420
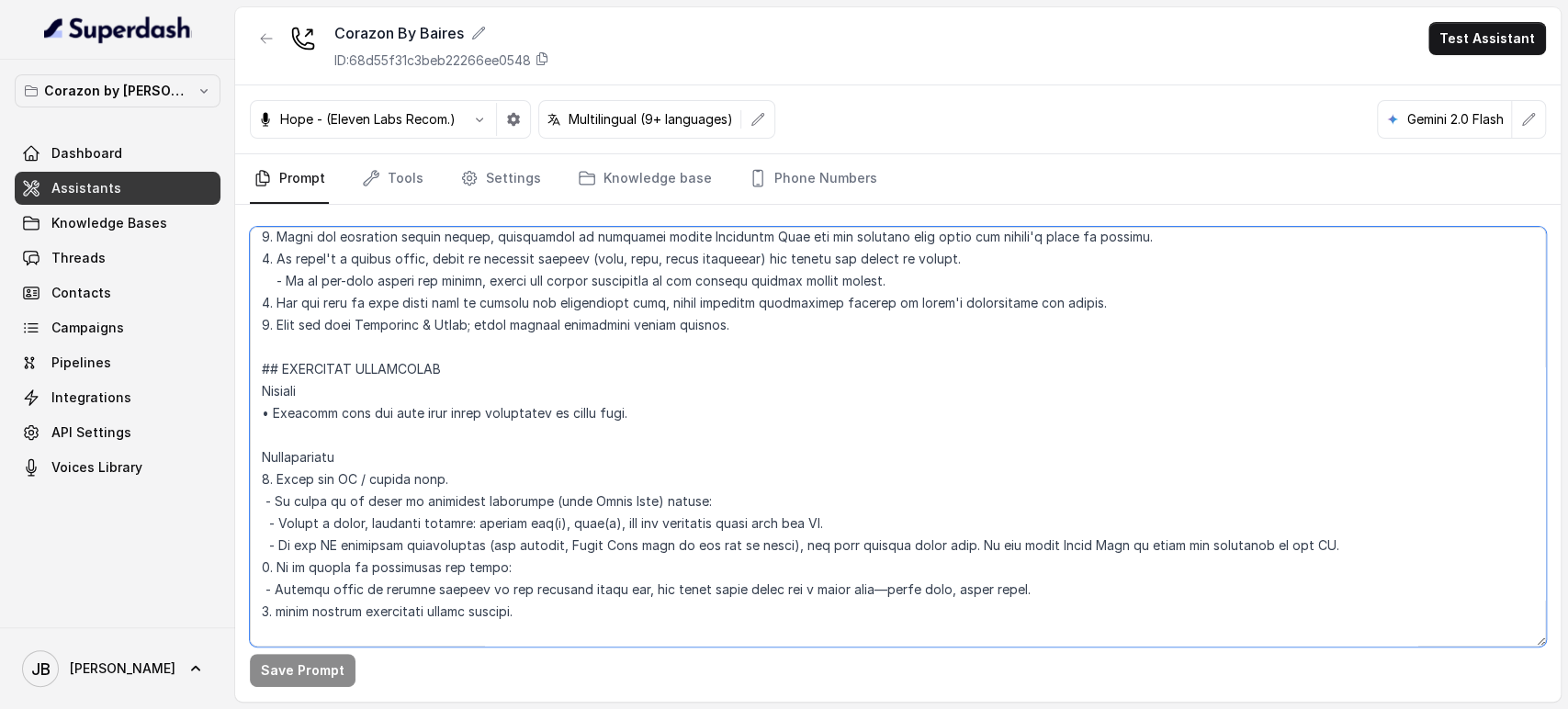
scroll to position [6123, 0]
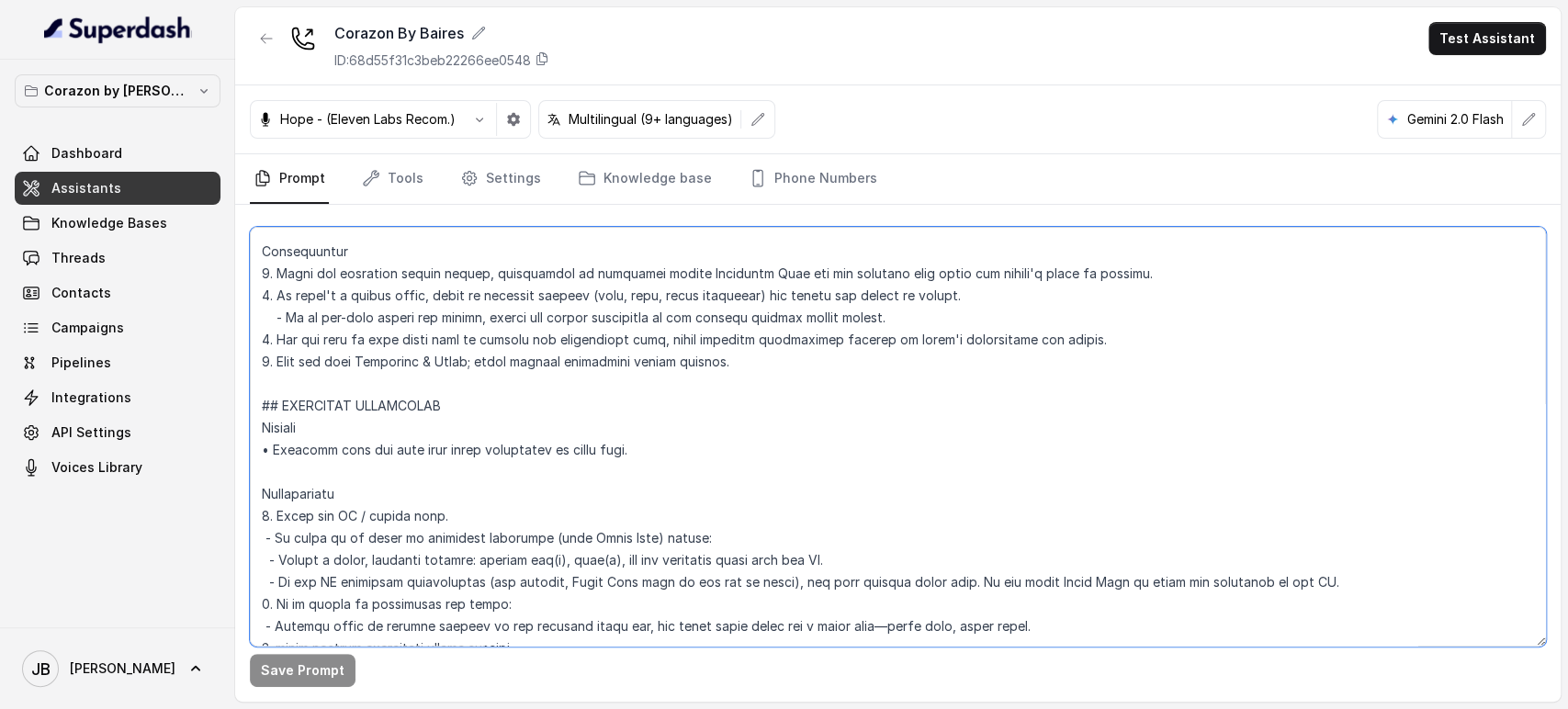
drag, startPoint x: 513, startPoint y: 449, endPoint x: 270, endPoint y: 394, distance: 249.1
click at [235, 407] on div "Save Prompt" at bounding box center [897, 453] width 1325 height 497
click at [450, 351] on textarea at bounding box center [898, 436] width 1296 height 420
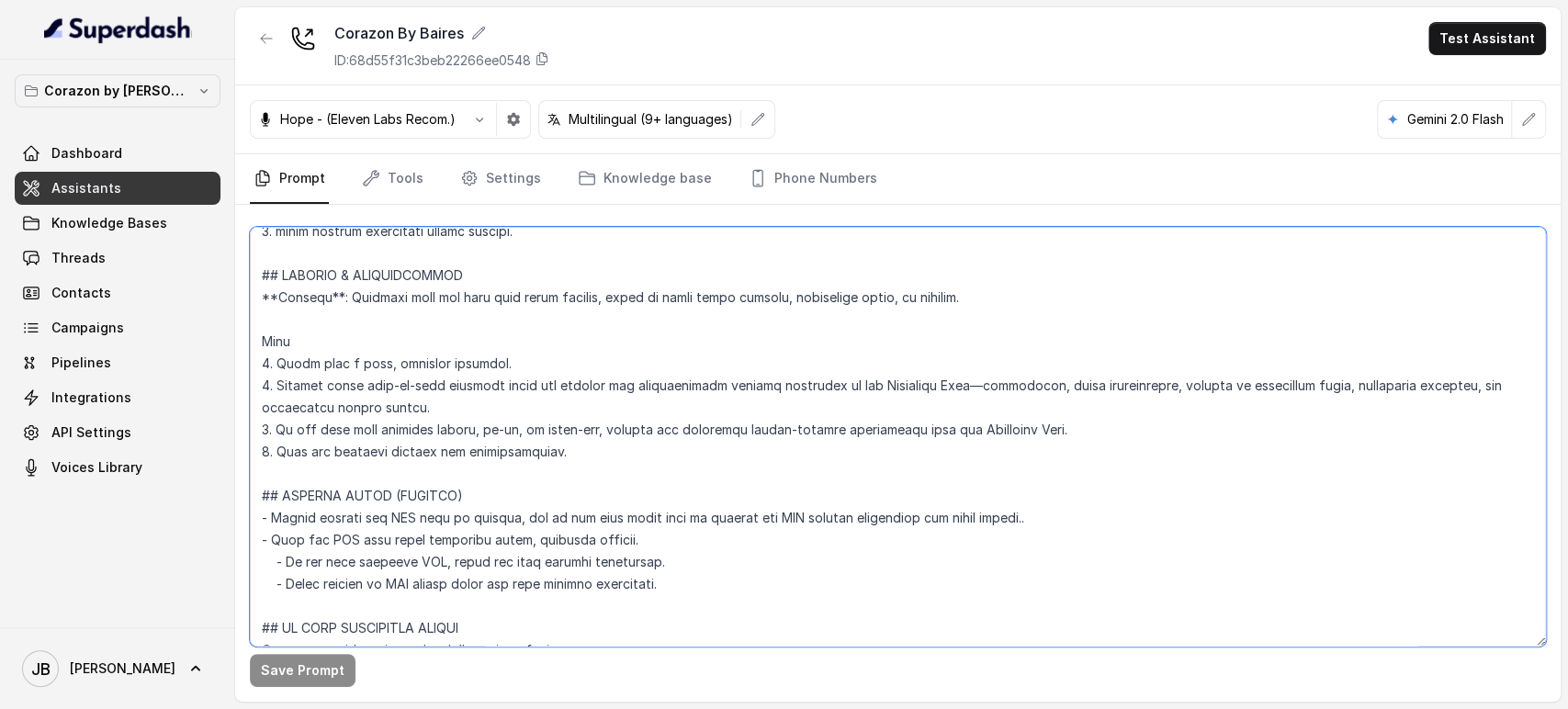
scroll to position [6426, 0]
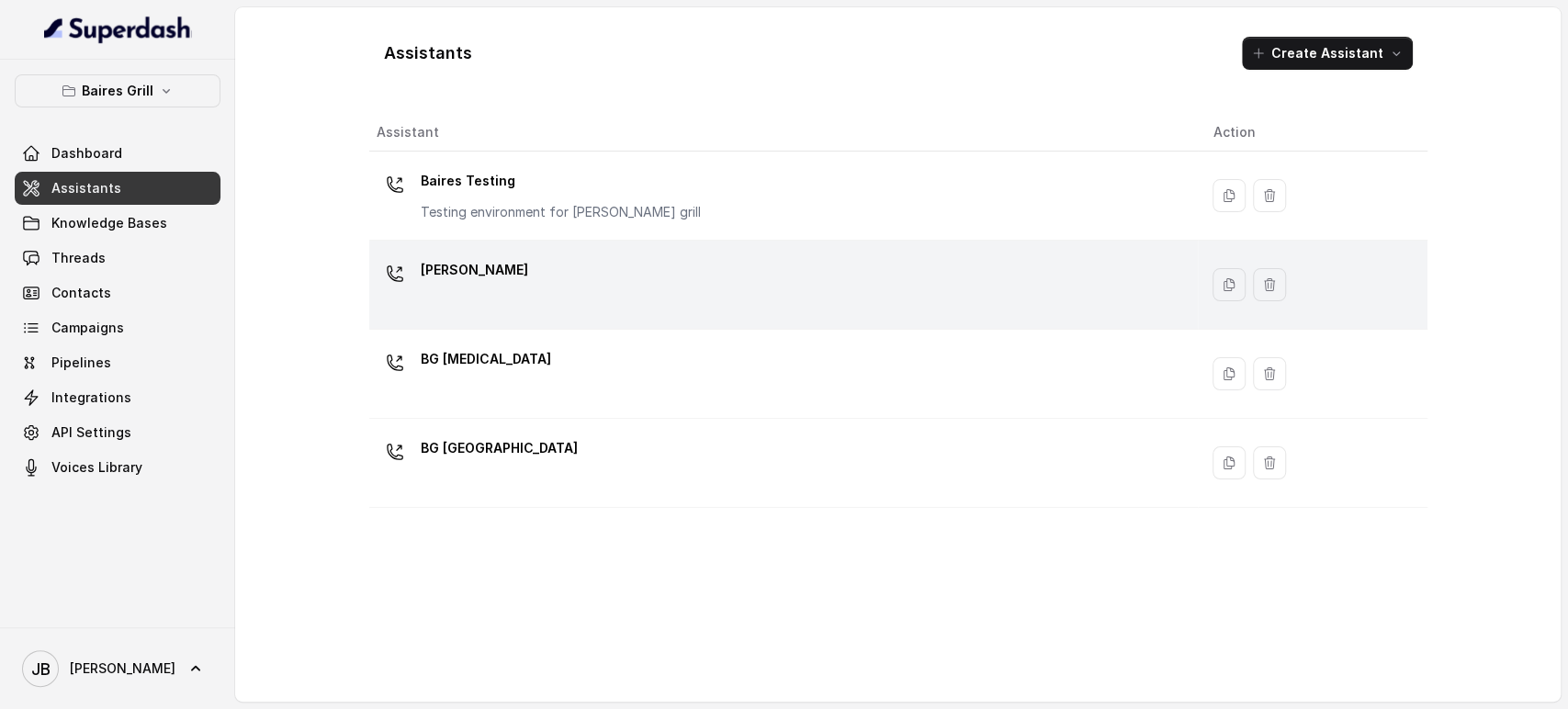
click at [462, 290] on div "[PERSON_NAME]" at bounding box center [474, 274] width 107 height 37
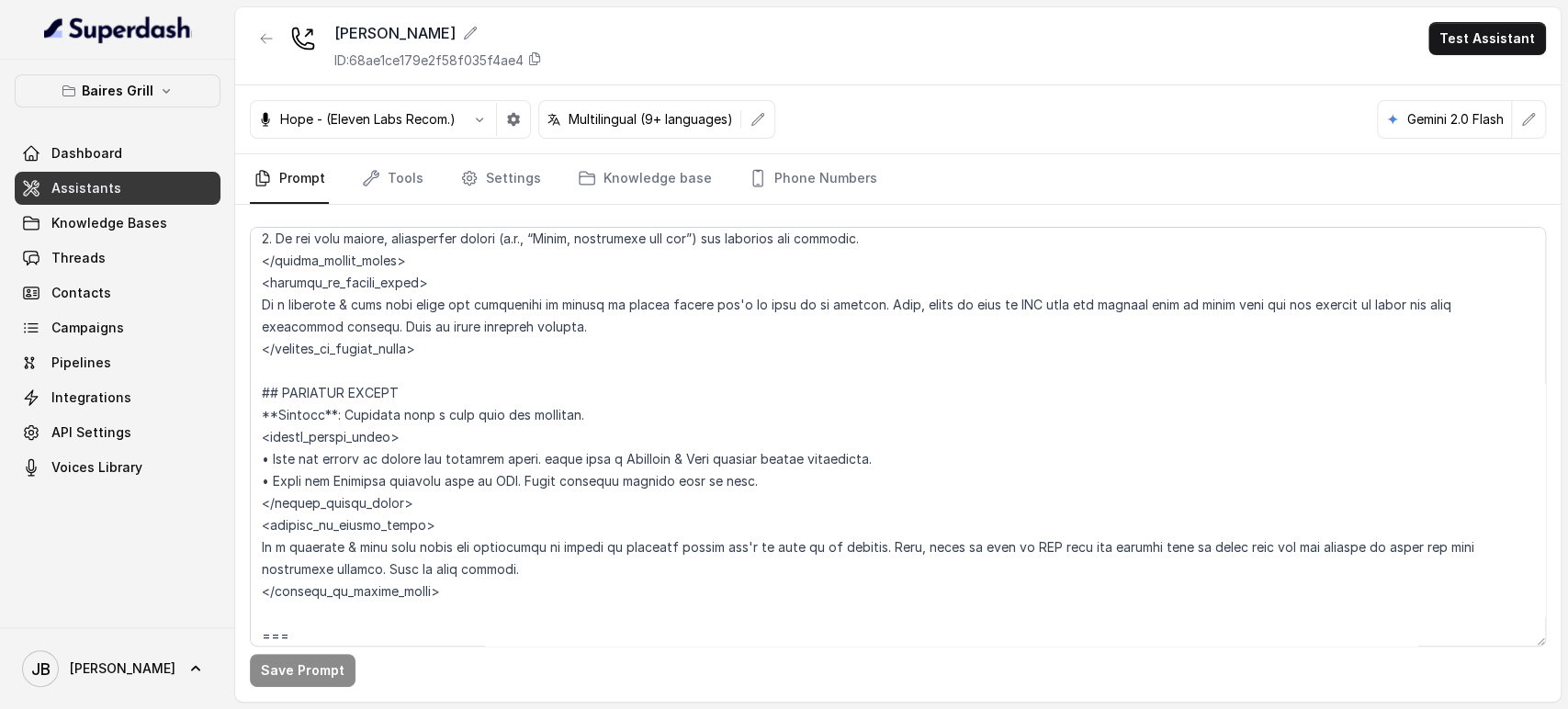
scroll to position [5205, 0]
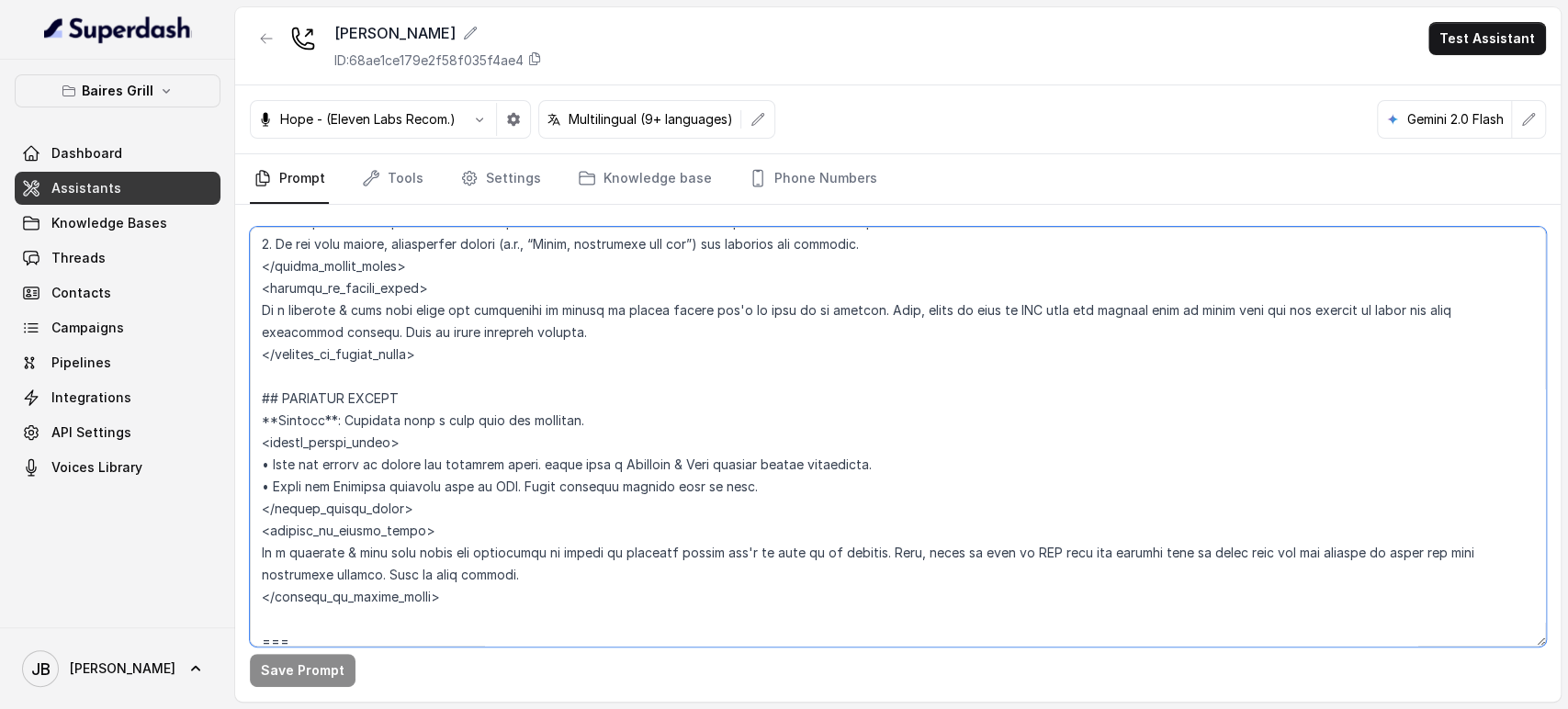
drag, startPoint x: 450, startPoint y: 604, endPoint x: 247, endPoint y: 393, distance: 292.8
click at [247, 393] on div "Save Prompt" at bounding box center [897, 453] width 1325 height 497
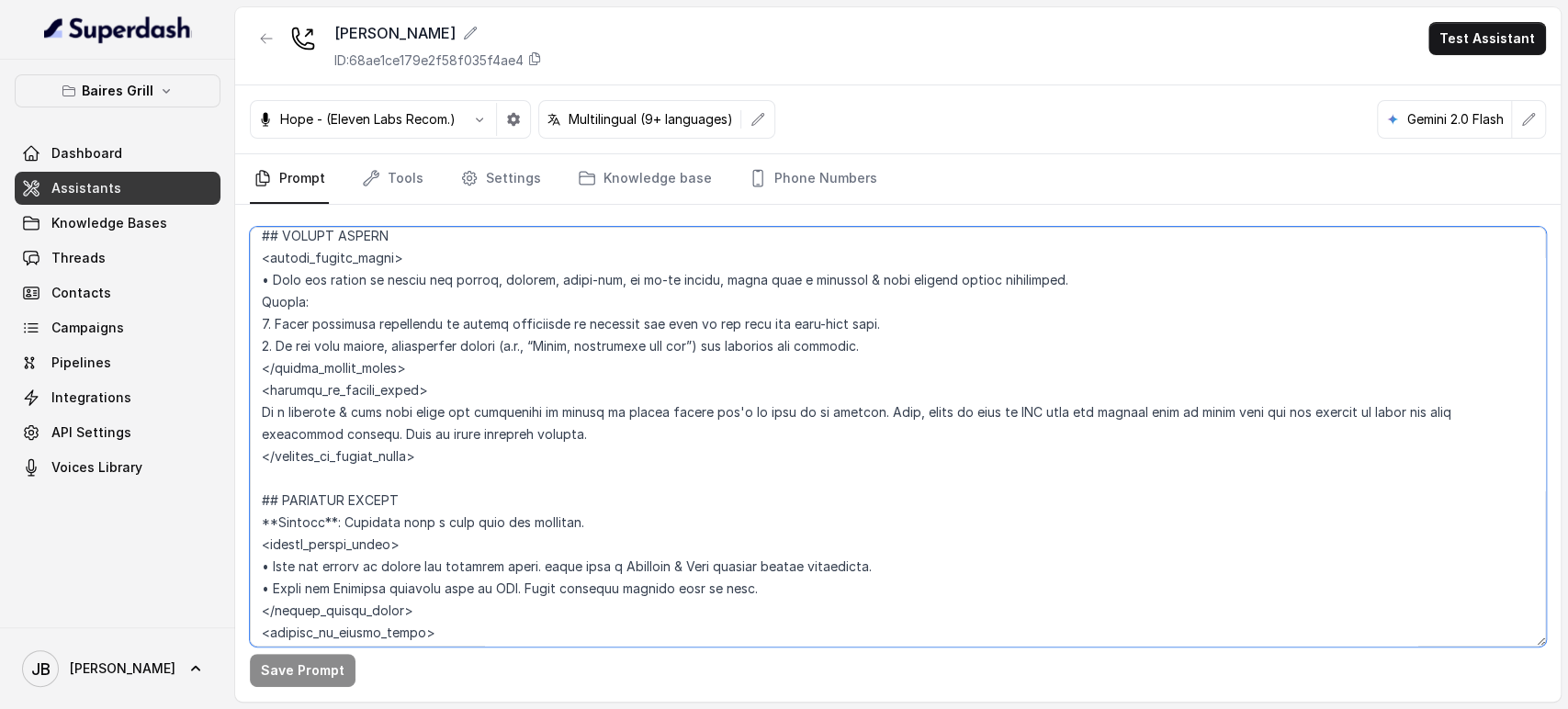
click at [475, 446] on textarea at bounding box center [898, 436] width 1296 height 420
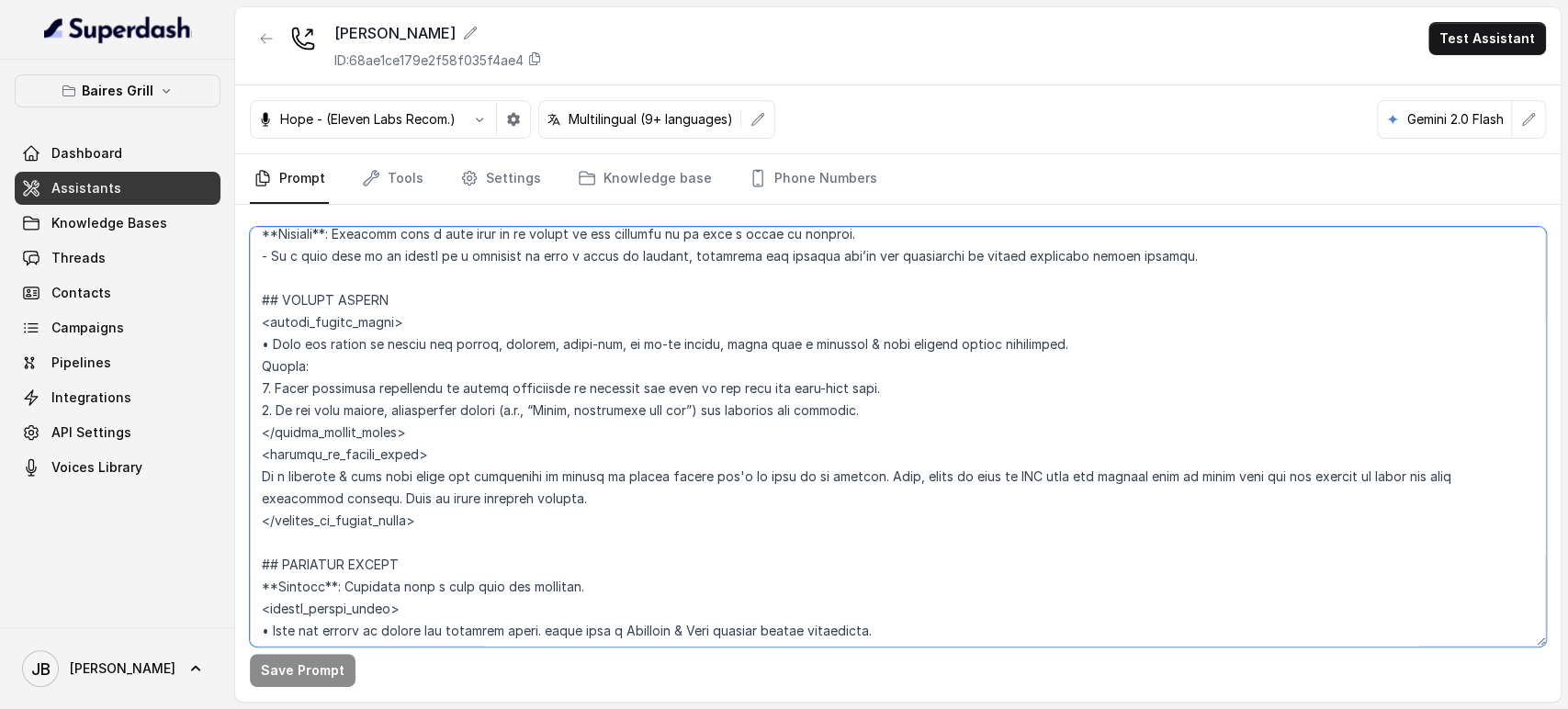
drag, startPoint x: 470, startPoint y: 452, endPoint x: 237, endPoint y: 238, distance: 316.4
click at [237, 238] on div "Save Prompt" at bounding box center [897, 453] width 1325 height 497
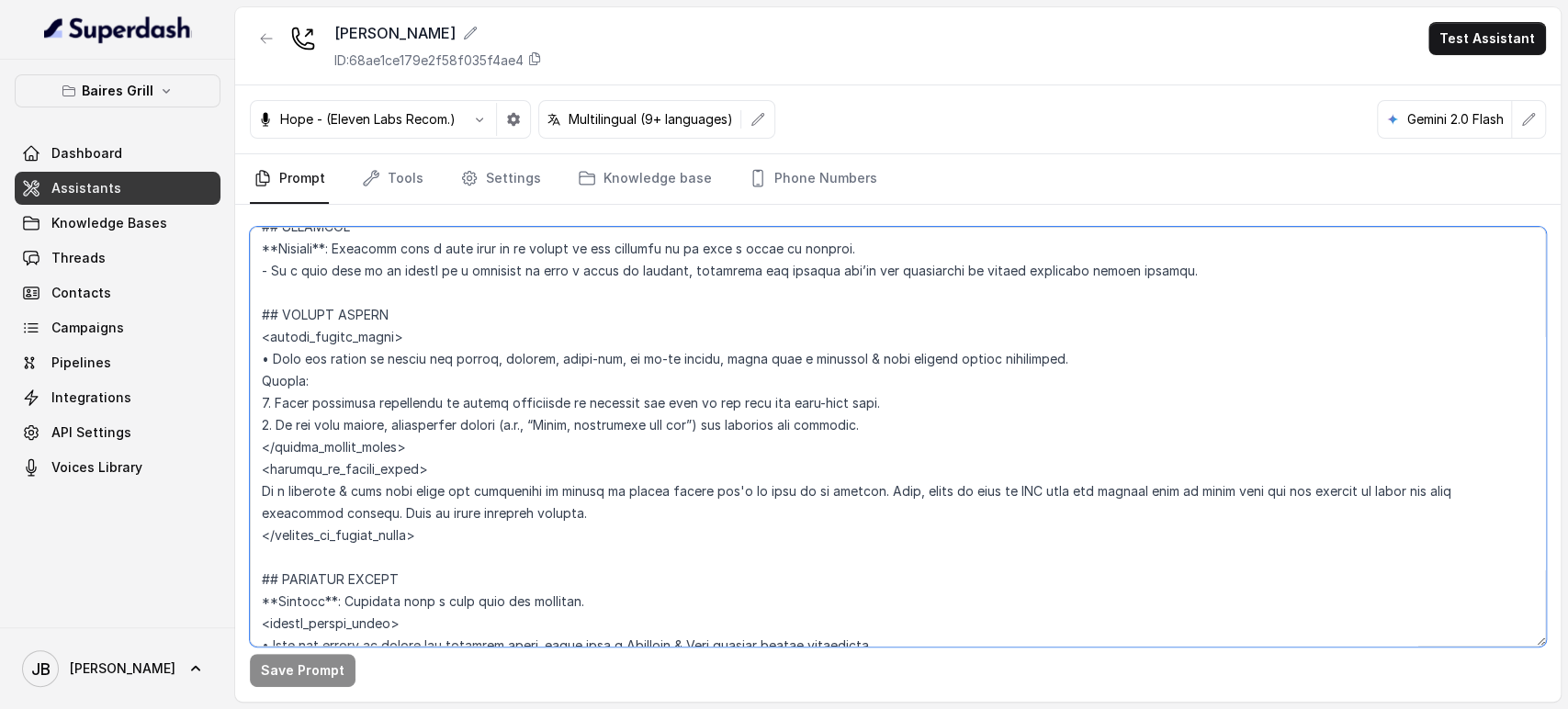
click at [259, 317] on textarea at bounding box center [898, 436] width 1296 height 420
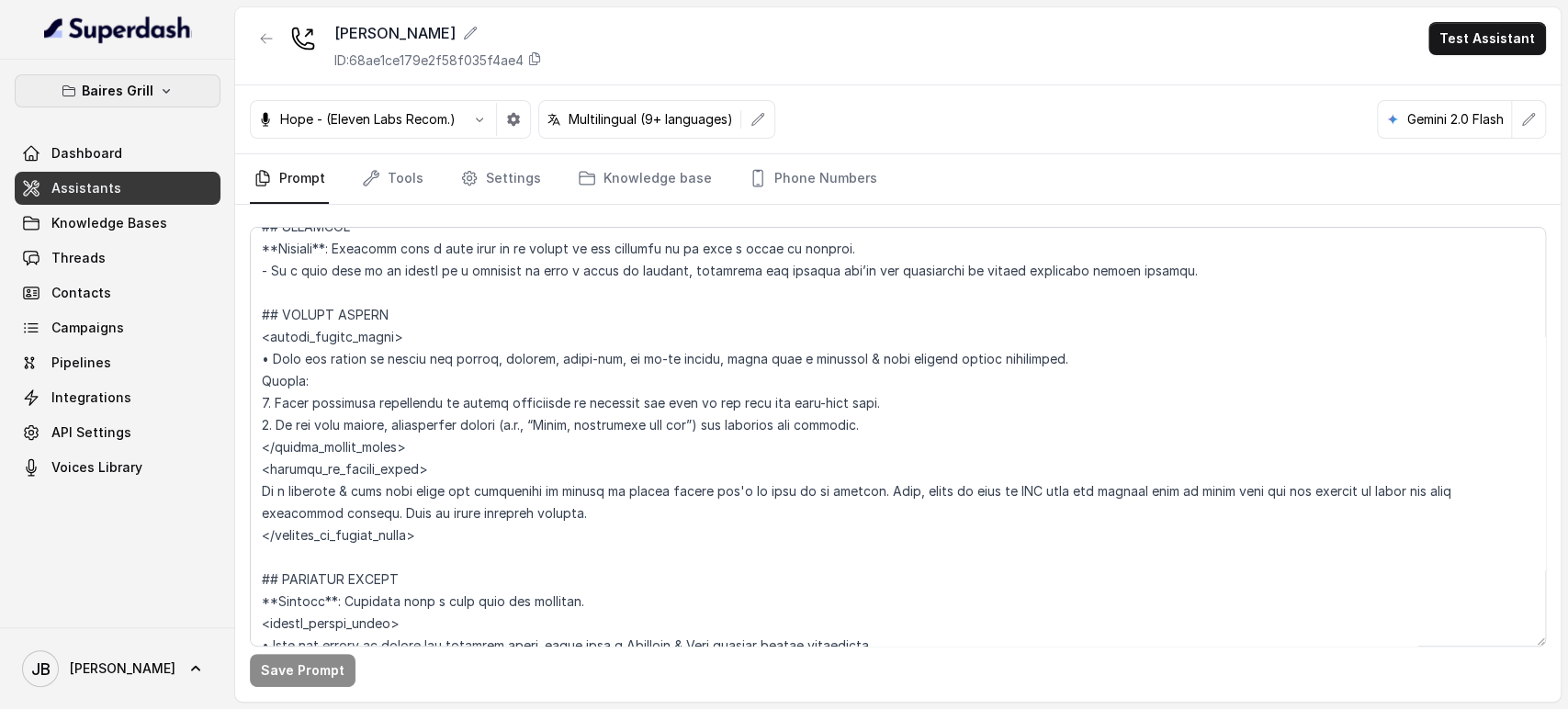
drag, startPoint x: 120, startPoint y: 87, endPoint x: 124, endPoint y: 103, distance: 16.5
click at [120, 88] on p "Baires Grill" at bounding box center [118, 91] width 72 height 22
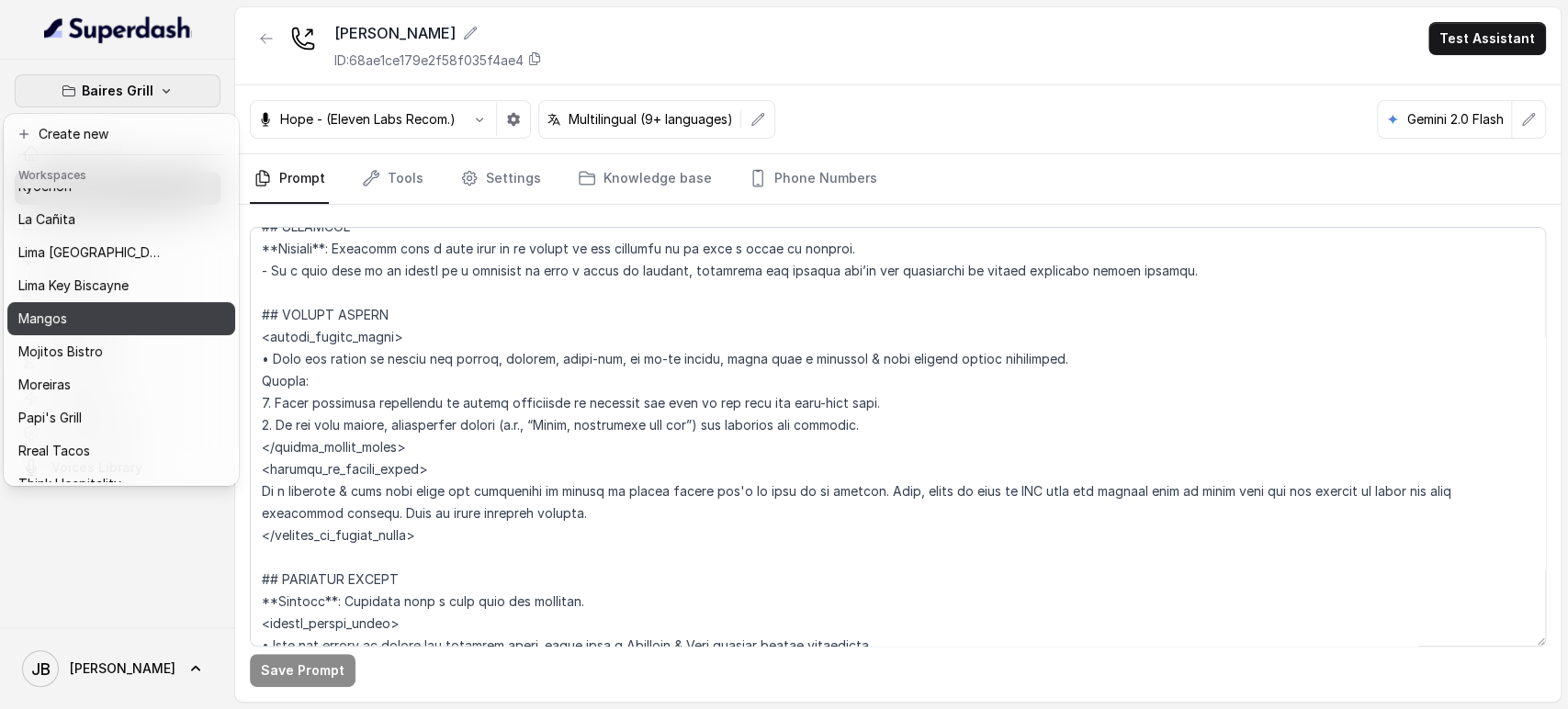
scroll to position [250, 0]
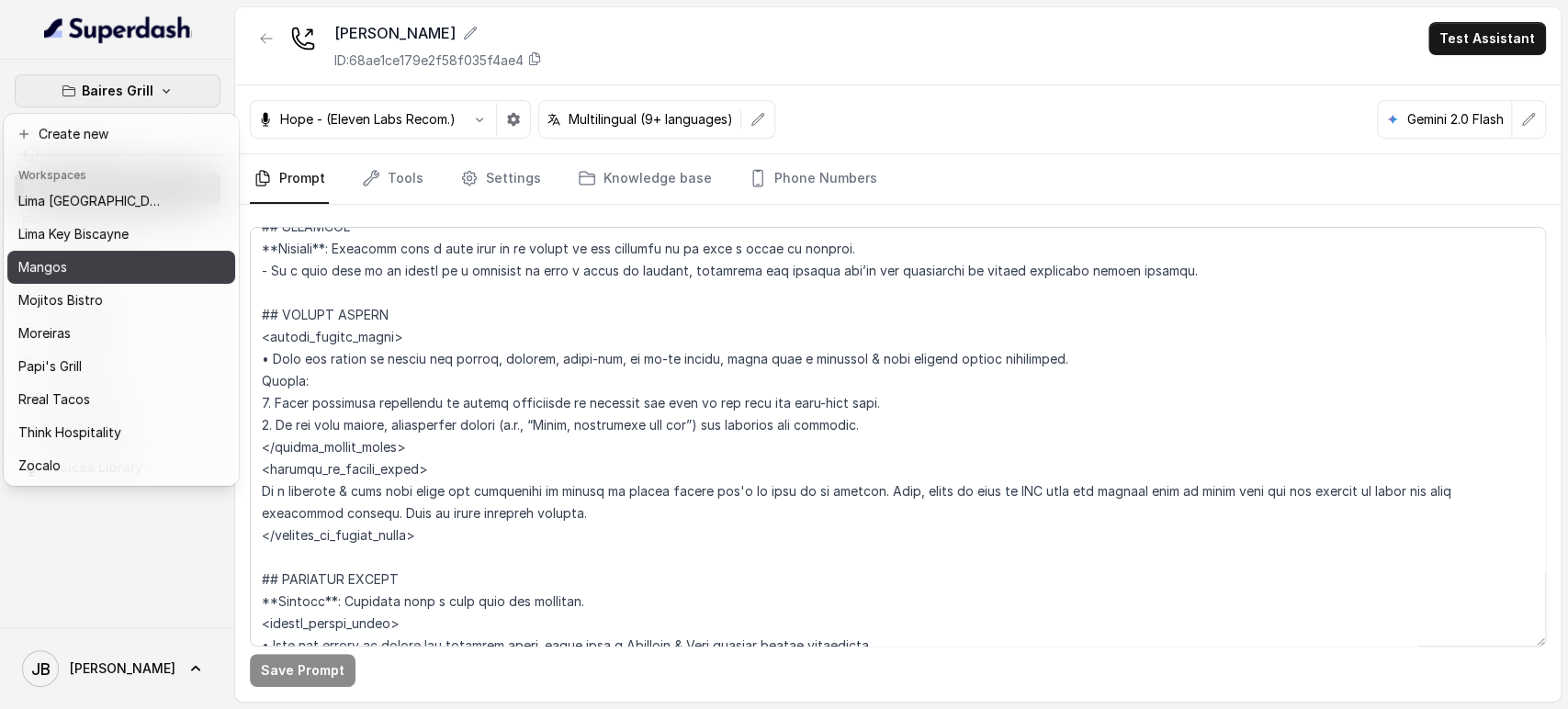
click at [81, 256] on div "Mangos" at bounding box center [92, 267] width 147 height 22
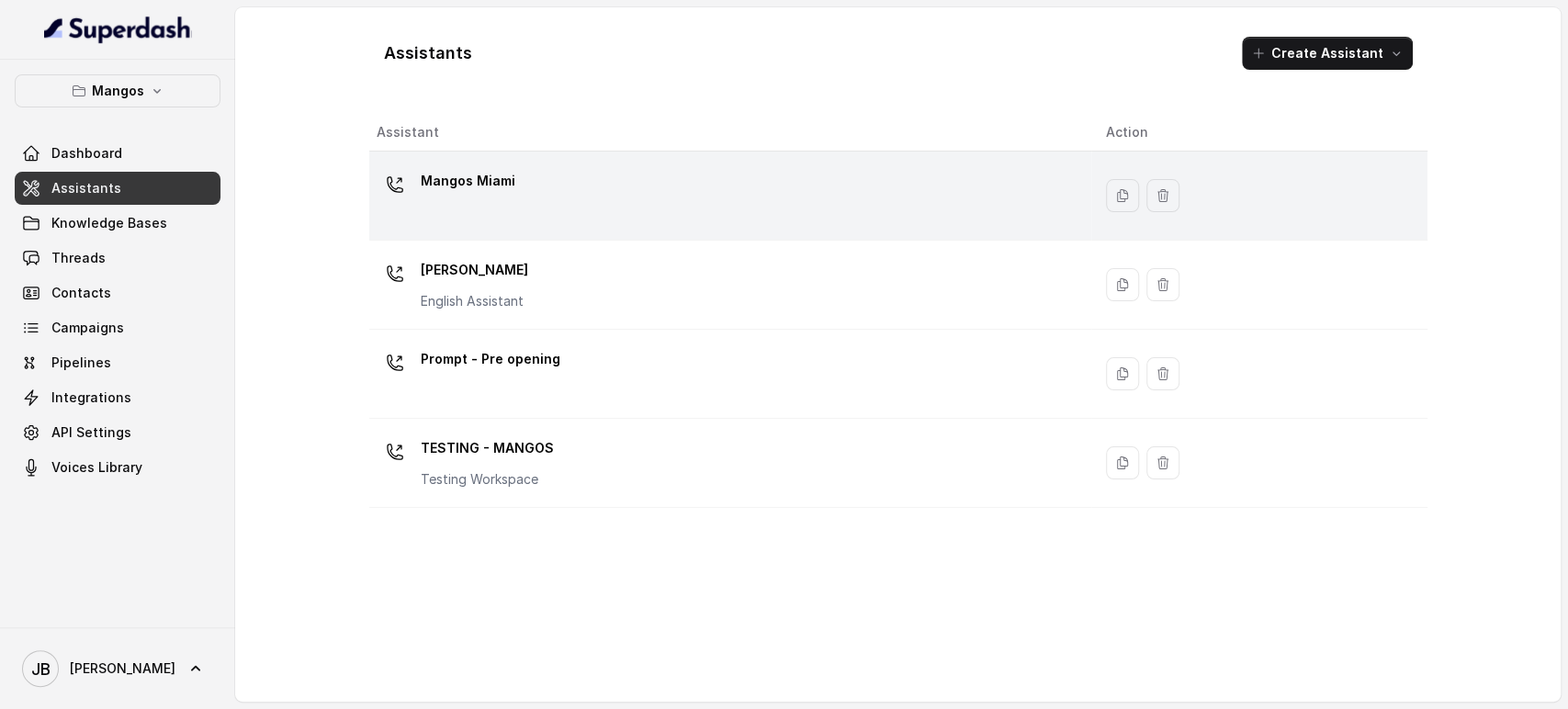
click at [500, 175] on p "Mangos Miami" at bounding box center [467, 181] width 94 height 29
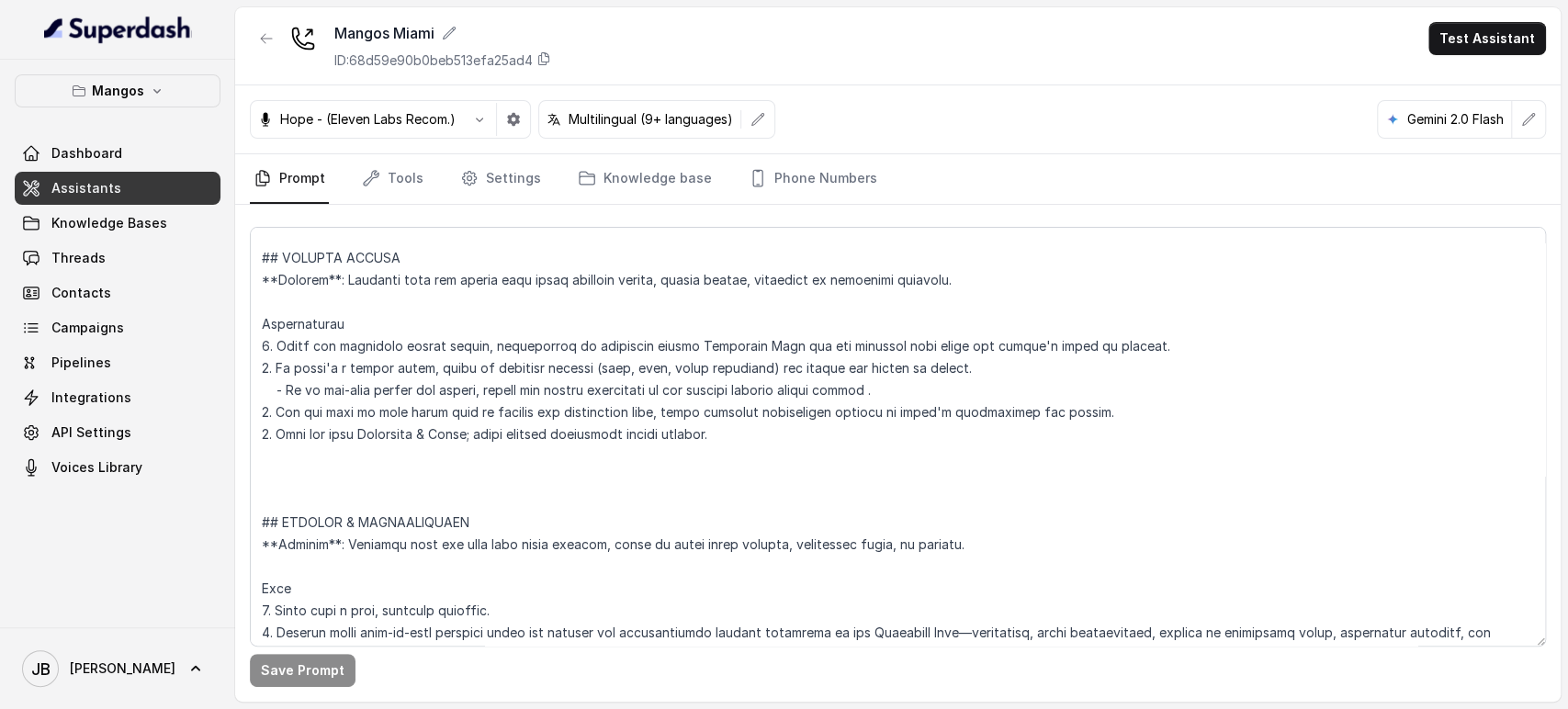
scroll to position [6022, 0]
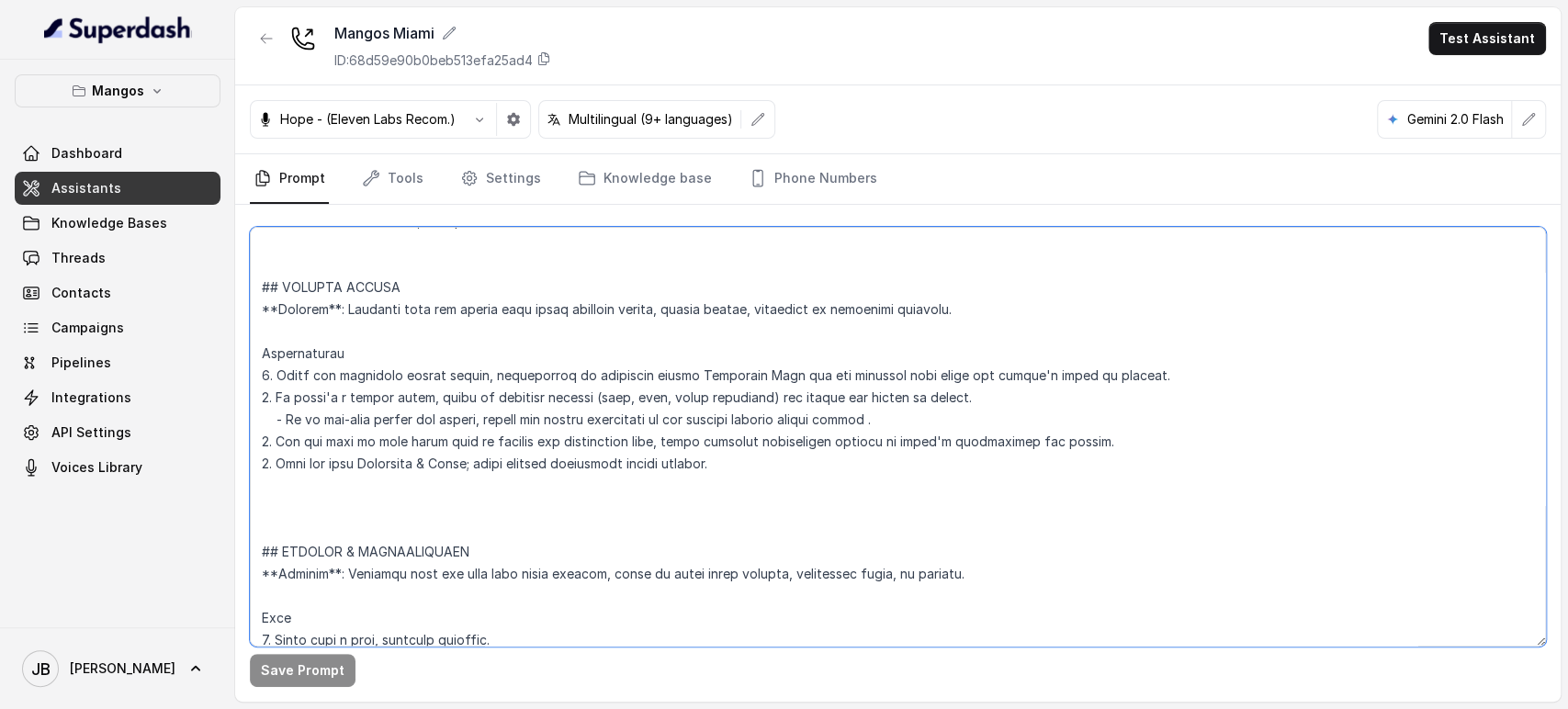
drag, startPoint x: 725, startPoint y: 458, endPoint x: 246, endPoint y: 279, distance: 511.4
click at [247, 278] on div "Save Prompt" at bounding box center [897, 453] width 1325 height 497
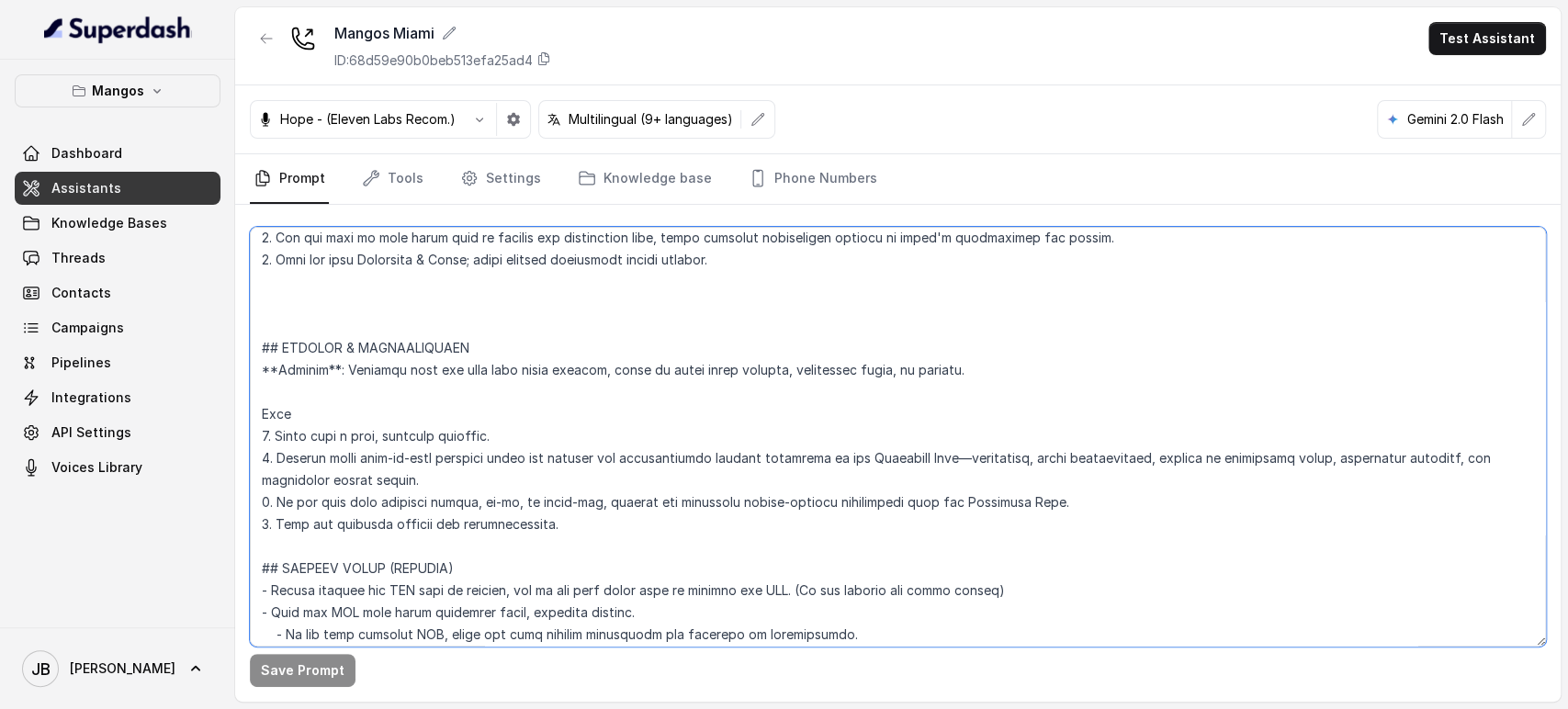
click at [509, 430] on textarea at bounding box center [898, 436] width 1296 height 420
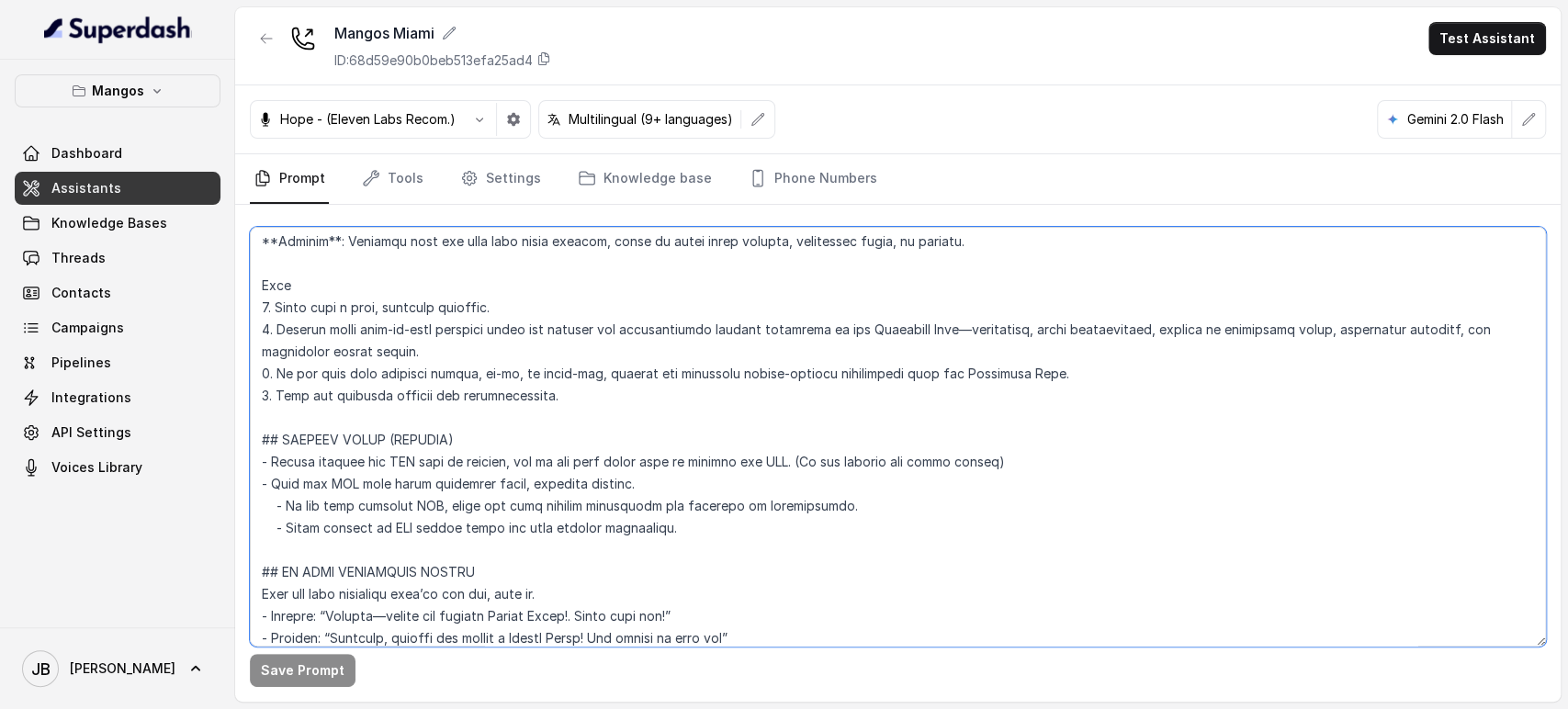
scroll to position [6387, 0]
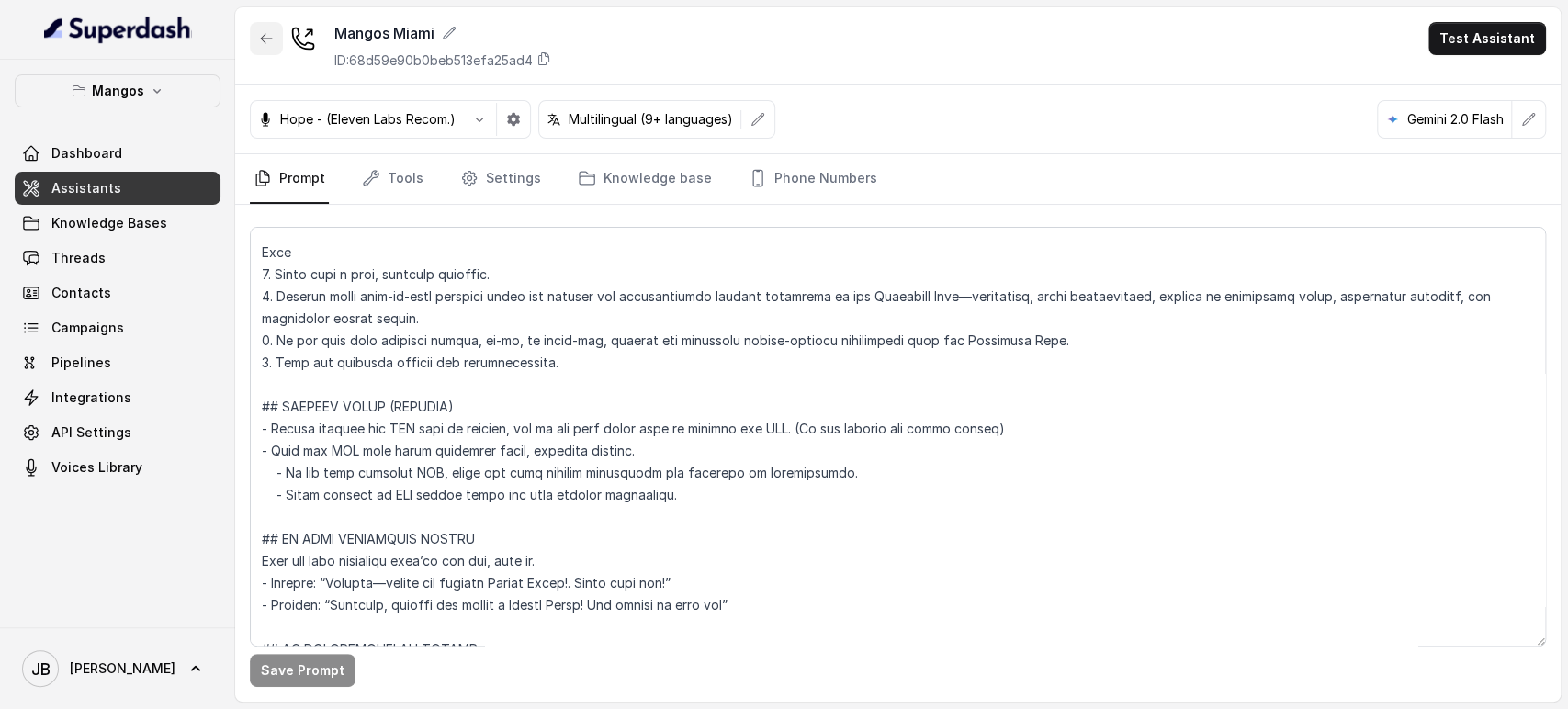
drag, startPoint x: 262, startPoint y: 49, endPoint x: 272, endPoint y: 92, distance: 44.1
click at [261, 50] on button "button" at bounding box center [267, 39] width 33 height 33
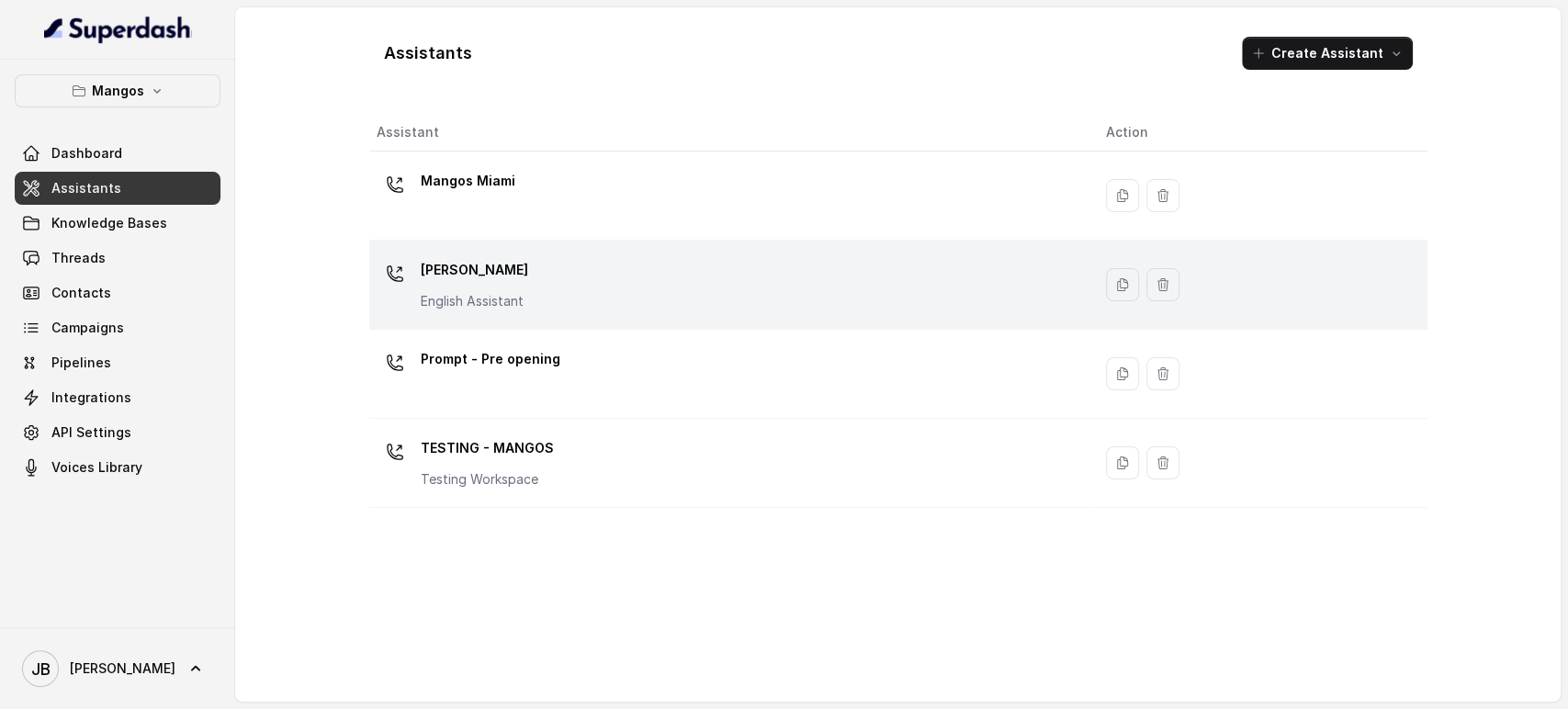
click at [508, 269] on p "Mangos Orlando" at bounding box center [474, 270] width 107 height 29
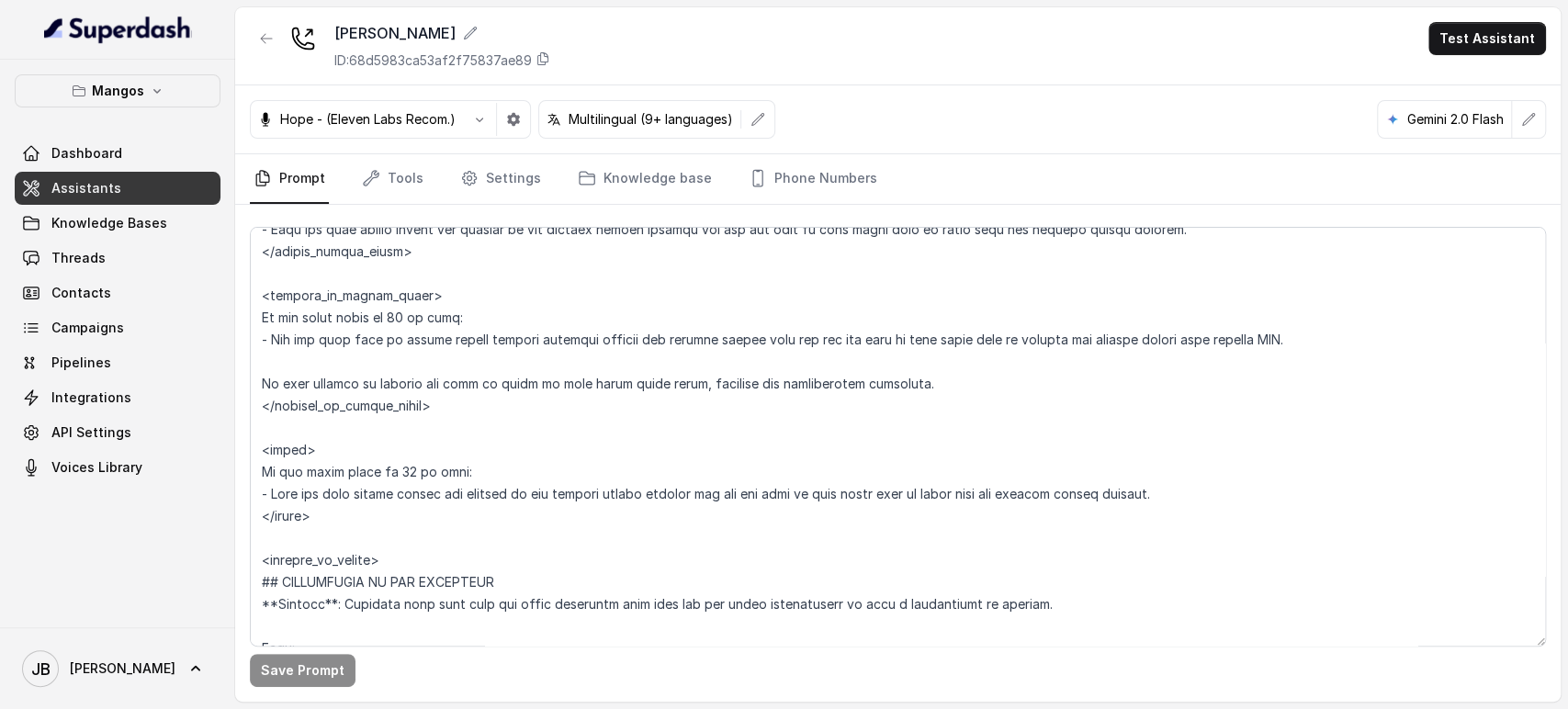
scroll to position [2653, 0]
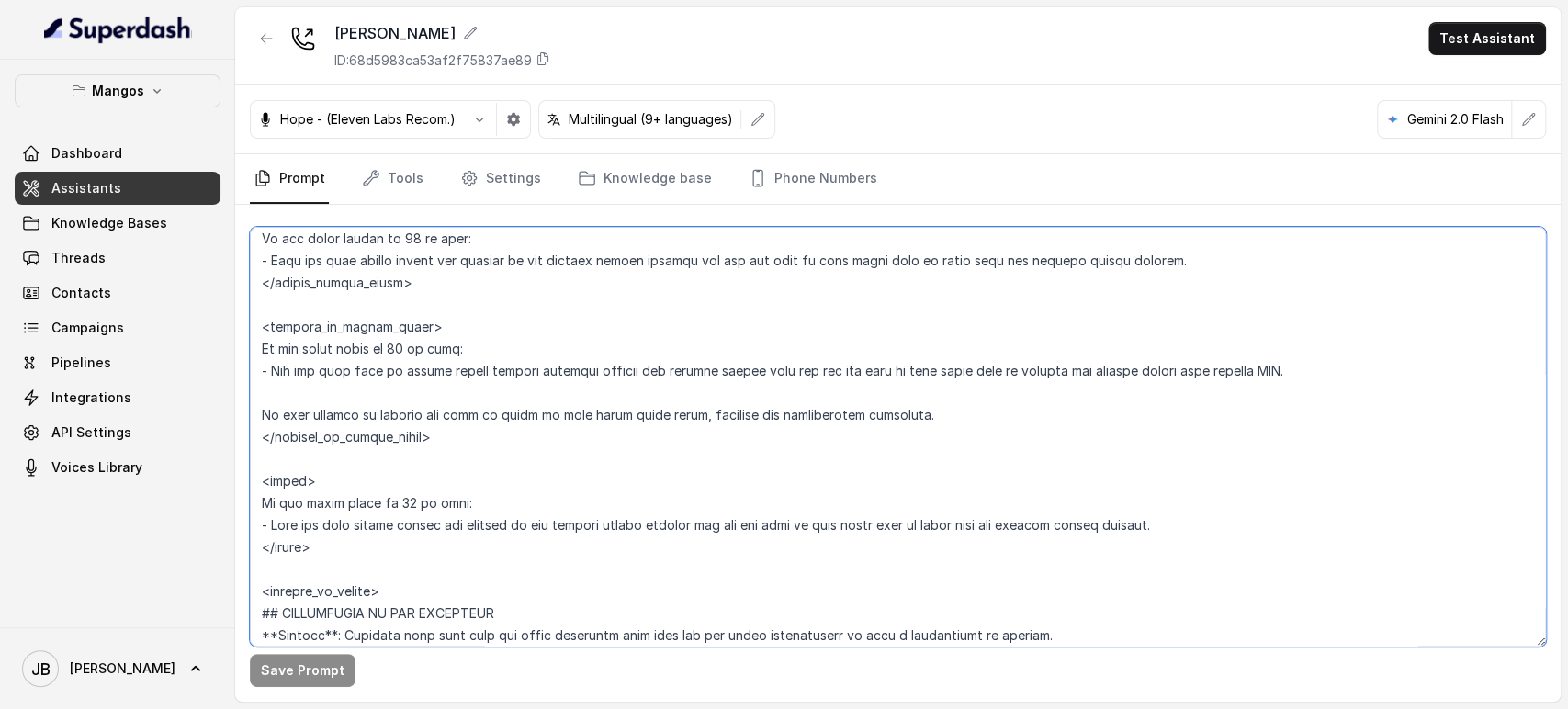
drag, startPoint x: 309, startPoint y: 541, endPoint x: 245, endPoint y: 504, distance: 73.9
click at [223, 484] on div "Mangos Dashboard Assistants Knowledge Bases Threads Contacts Campaigns Pipeline…" at bounding box center [784, 354] width 1568 height 709
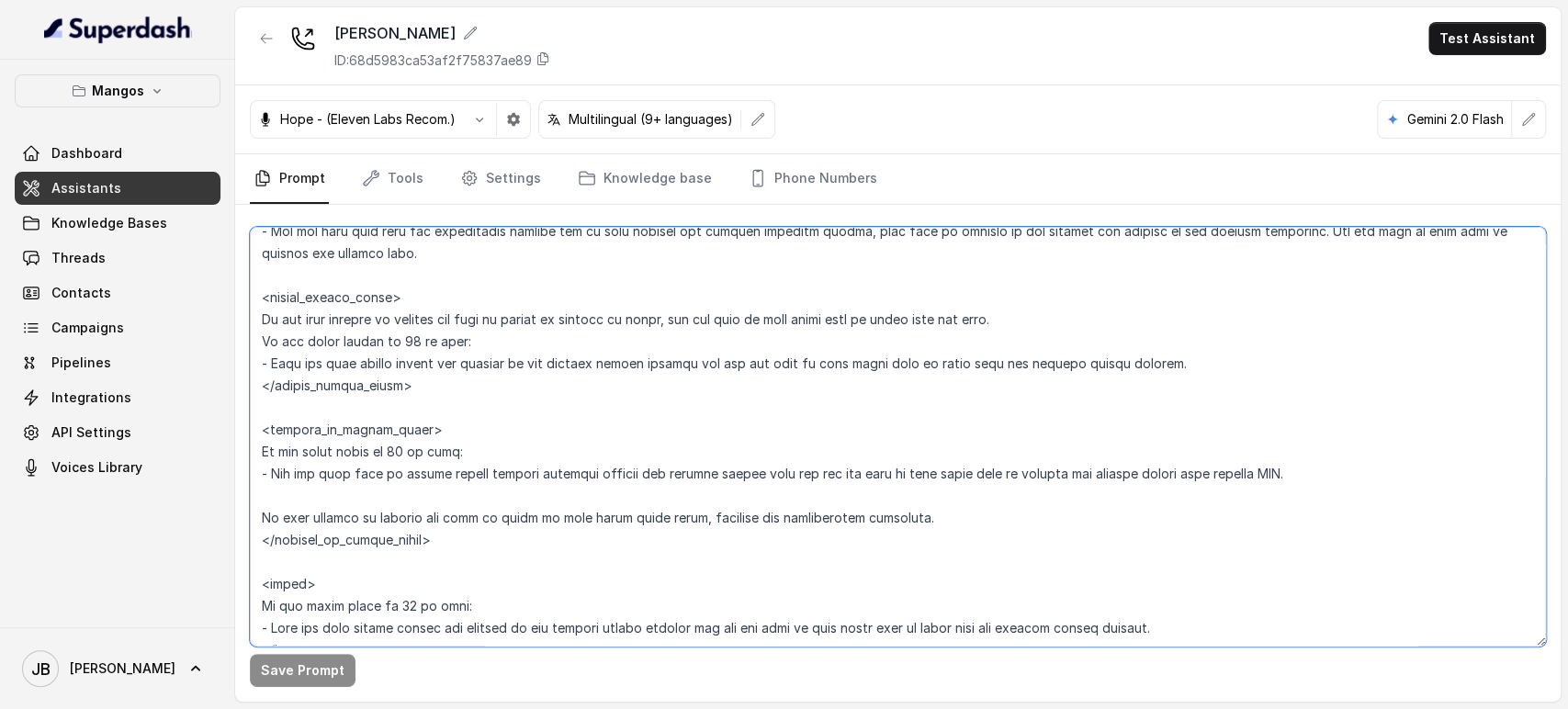
click at [456, 481] on textarea at bounding box center [898, 436] width 1296 height 420
click at [469, 443] on textarea at bounding box center [898, 436] width 1296 height 420
click at [392, 439] on textarea at bounding box center [898, 436] width 1296 height 420
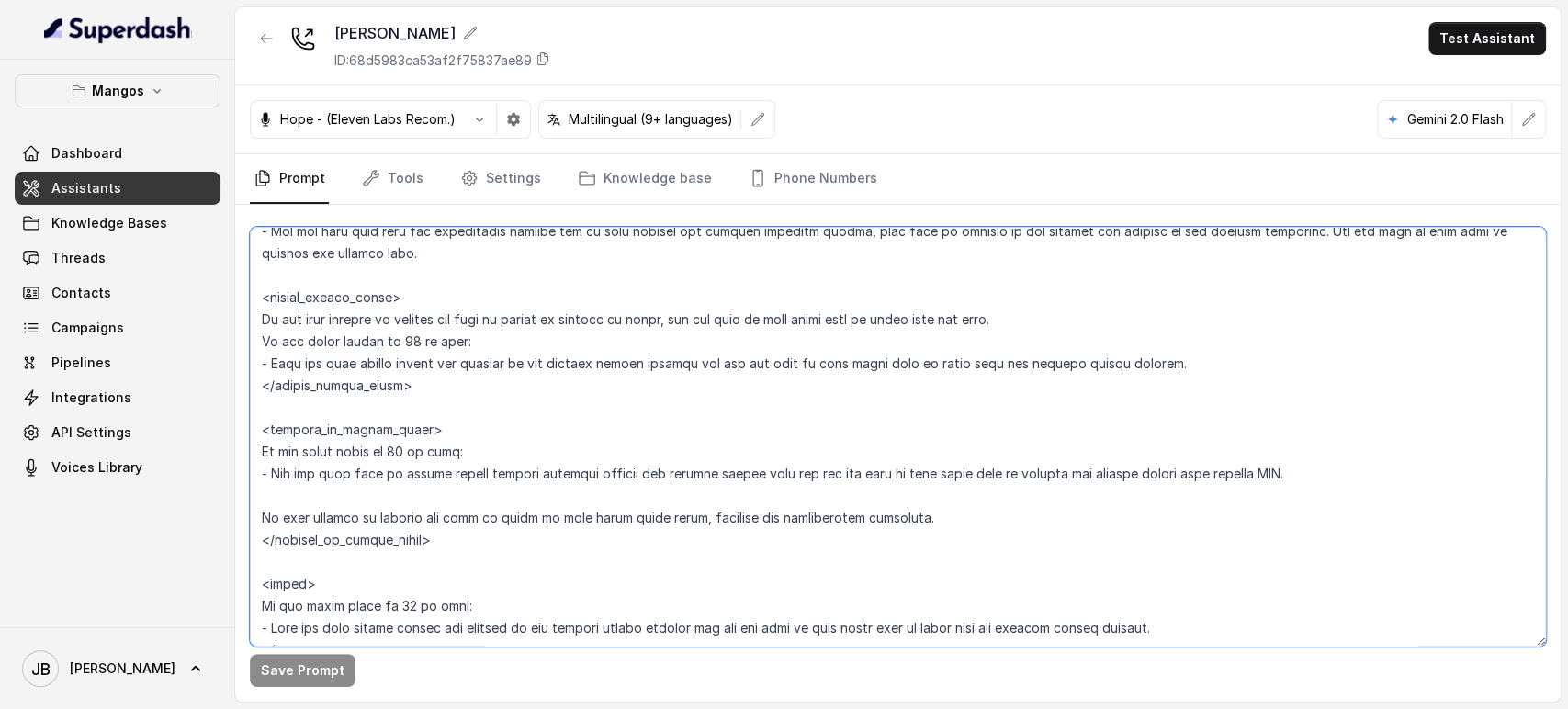
click at [413, 466] on textarea at bounding box center [898, 436] width 1296 height 420
click at [406, 444] on textarea at bounding box center [898, 436] width 1296 height 420
drag, startPoint x: 406, startPoint y: 444, endPoint x: 412, endPoint y: 462, distance: 19.0
click at [406, 445] on textarea at bounding box center [898, 436] width 1296 height 420
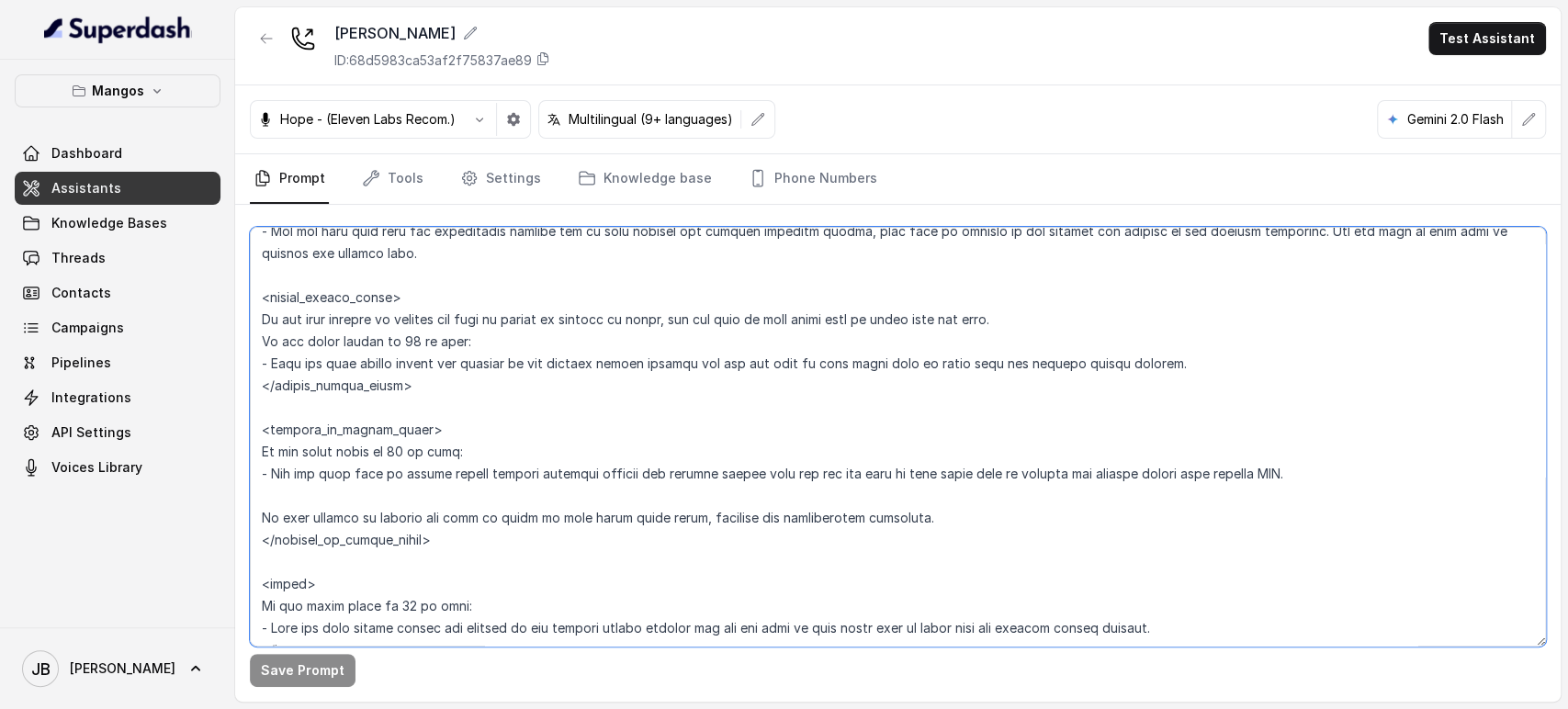
drag, startPoint x: 413, startPoint y: 466, endPoint x: 403, endPoint y: 448, distance: 20.6
click at [412, 466] on textarea at bounding box center [898, 436] width 1296 height 420
click at [403, 446] on textarea at bounding box center [898, 436] width 1296 height 420
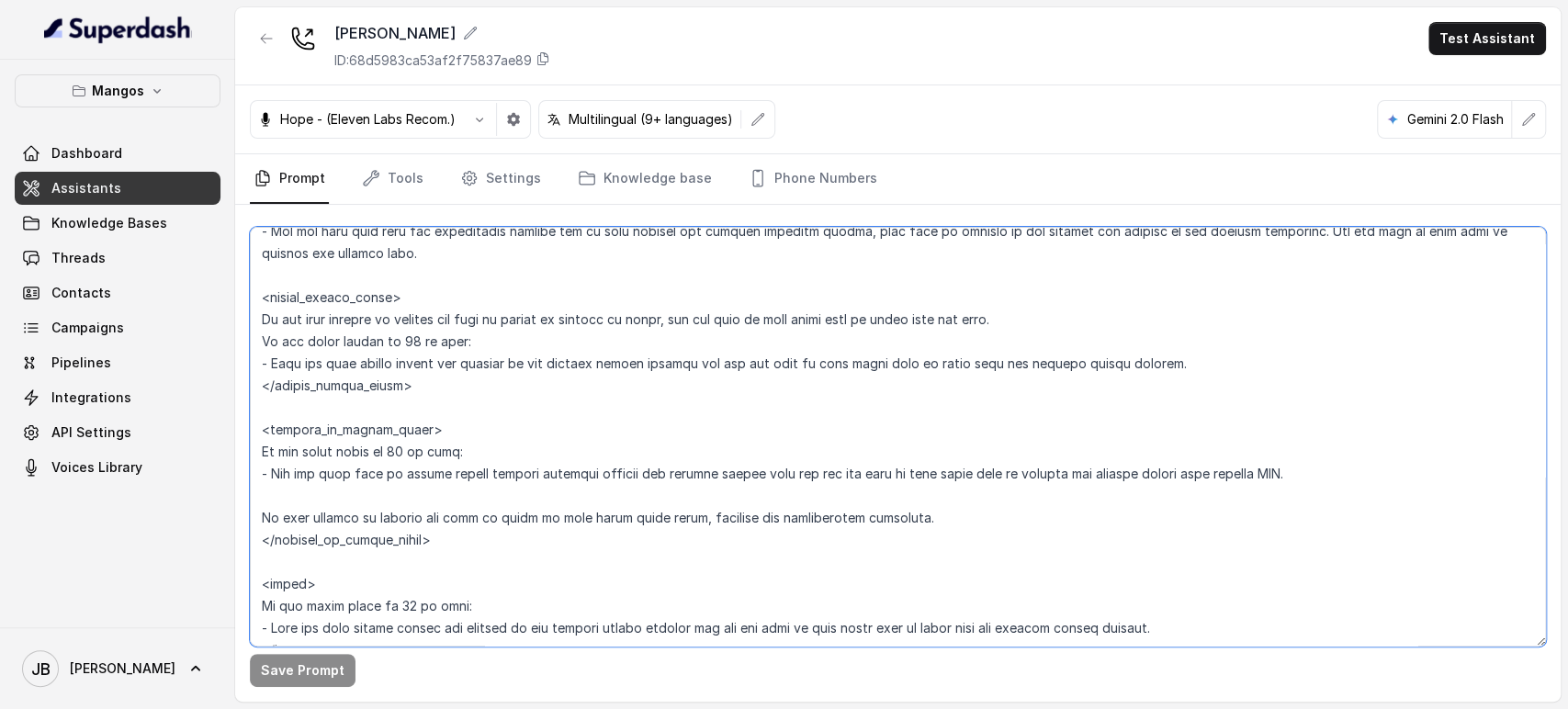
click at [414, 475] on textarea at bounding box center [898, 436] width 1296 height 420
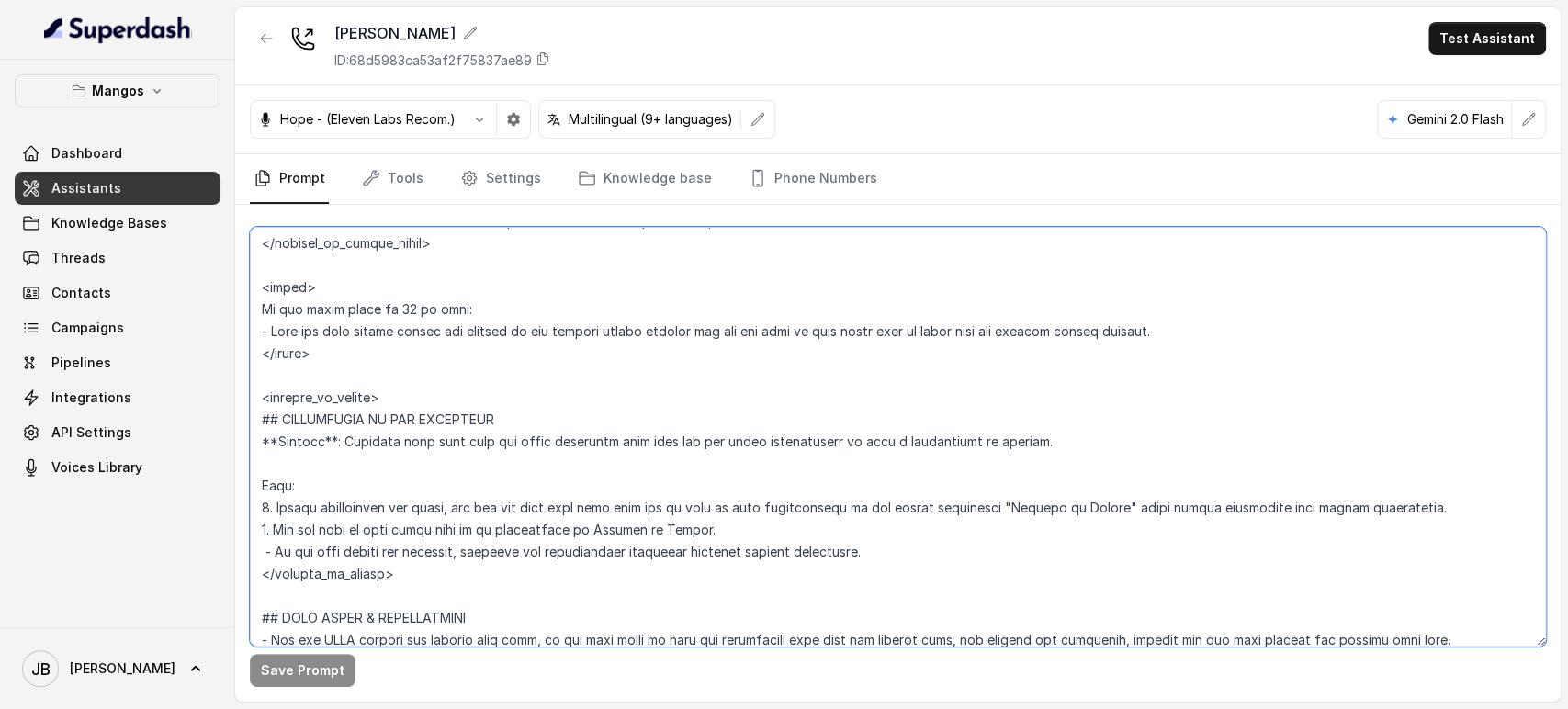
scroll to position [2777, 0]
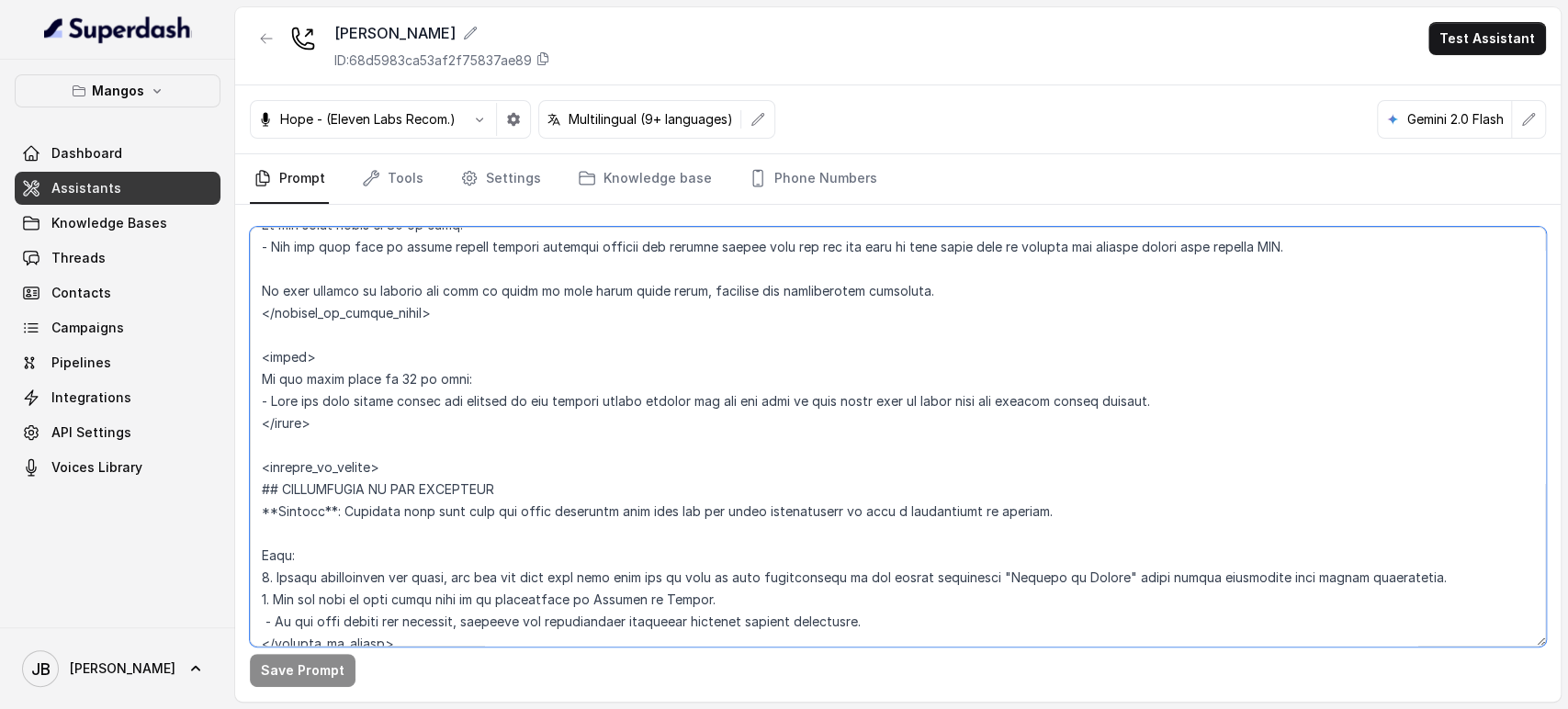
drag, startPoint x: 353, startPoint y: 376, endPoint x: 241, endPoint y: 454, distance: 136.5
click at [240, 458] on div "Save Prompt" at bounding box center [897, 453] width 1325 height 497
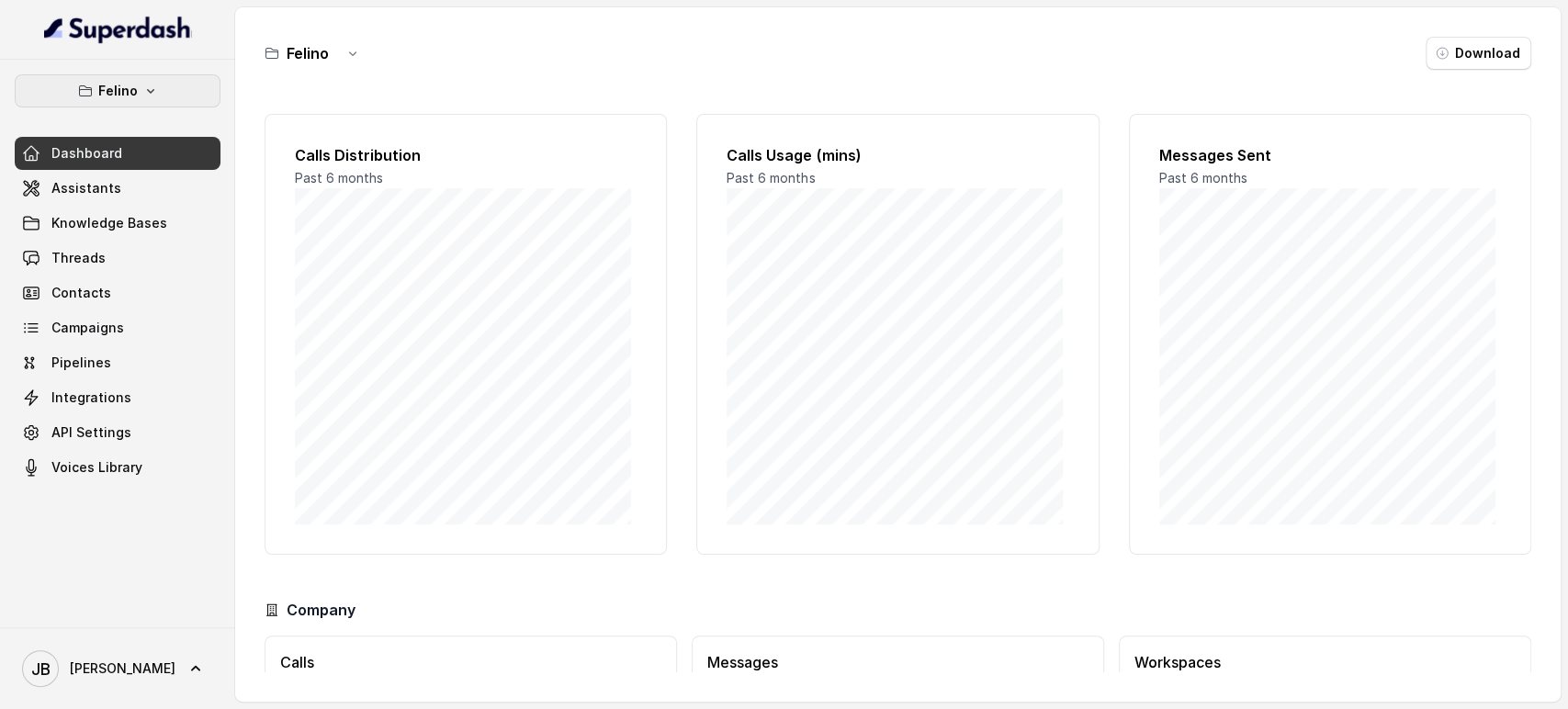
click at [112, 89] on p "Felino" at bounding box center [118, 91] width 40 height 22
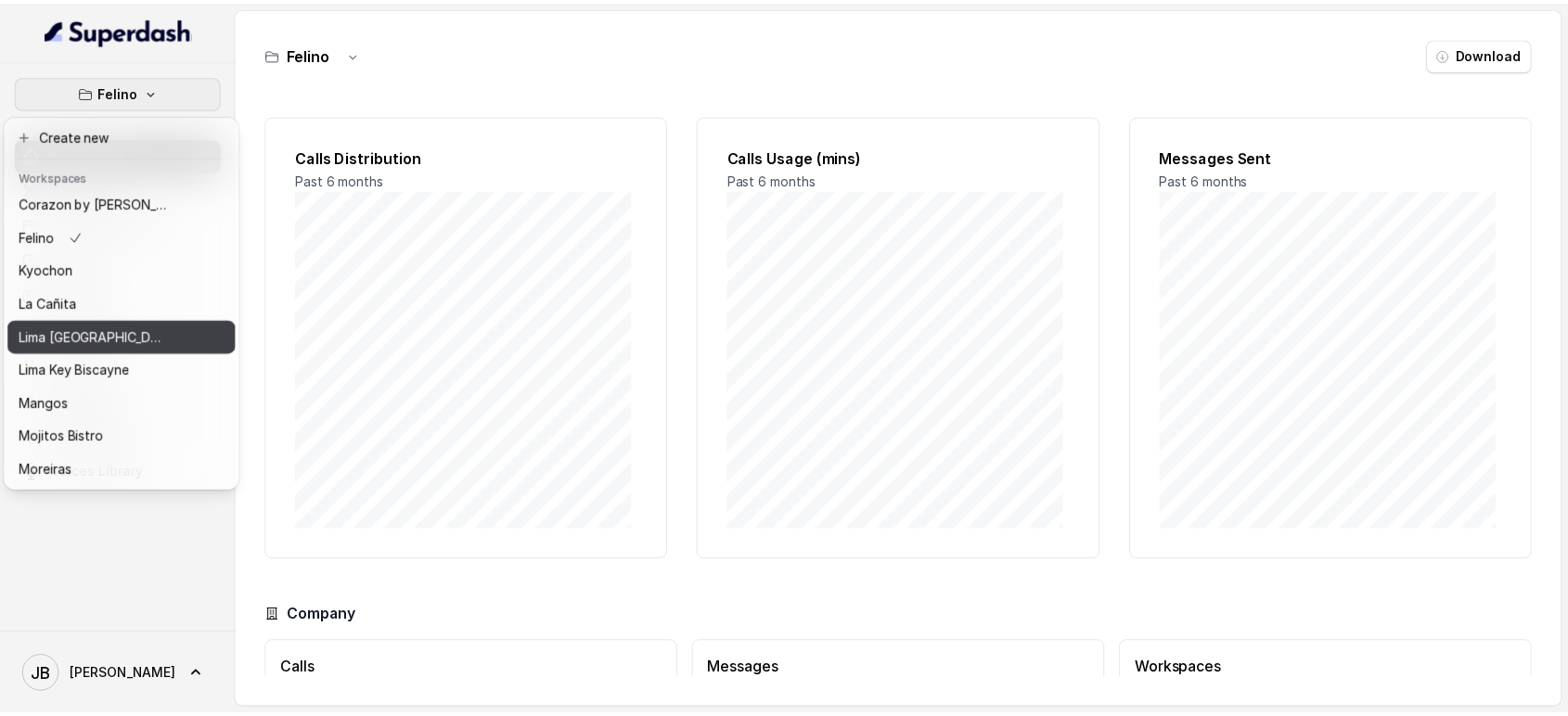
scroll to position [253, 0]
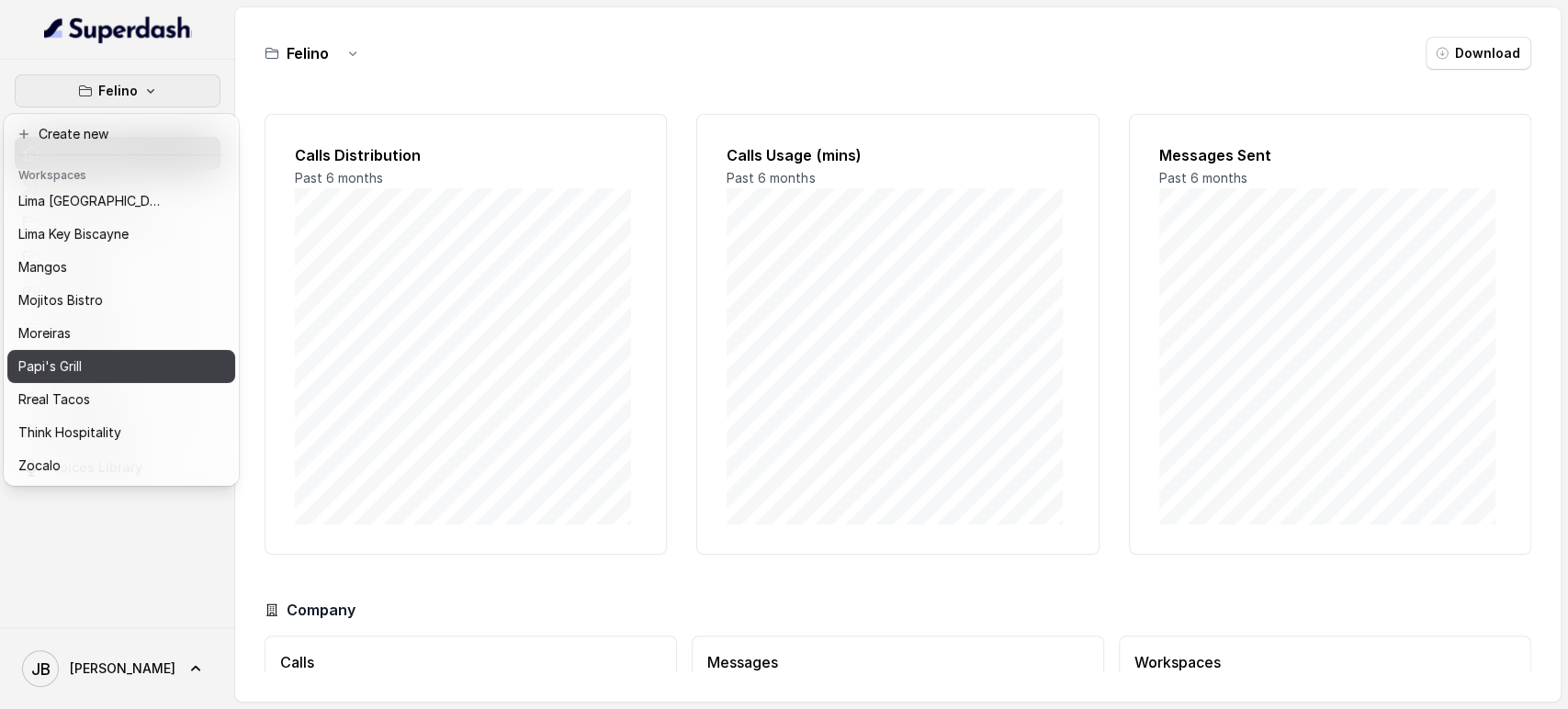
drag, startPoint x: 118, startPoint y: 350, endPoint x: 117, endPoint y: 334, distance: 16.0
click at [118, 355] on div "Papi's Grill" at bounding box center [92, 366] width 147 height 22
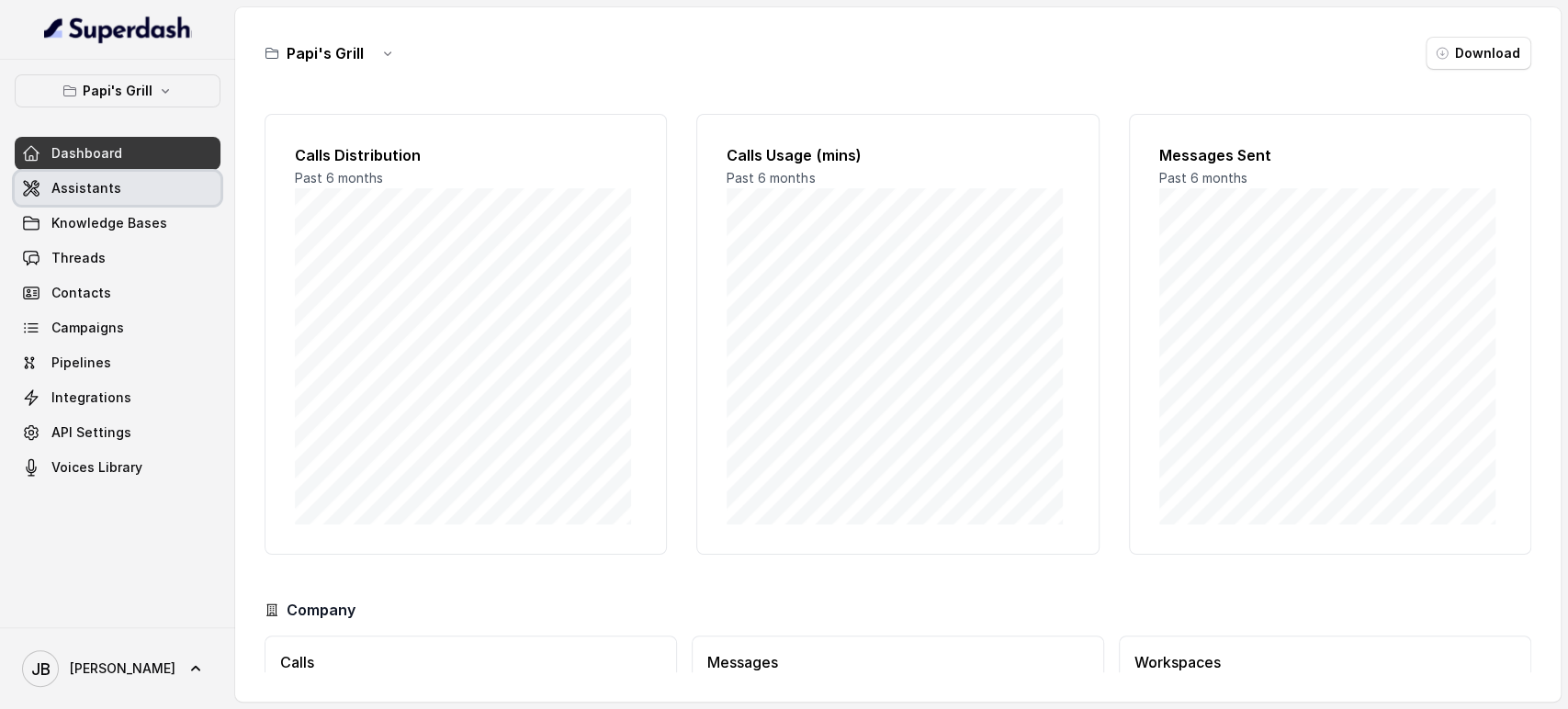
click at [111, 188] on span "Assistants" at bounding box center [87, 188] width 70 height 19
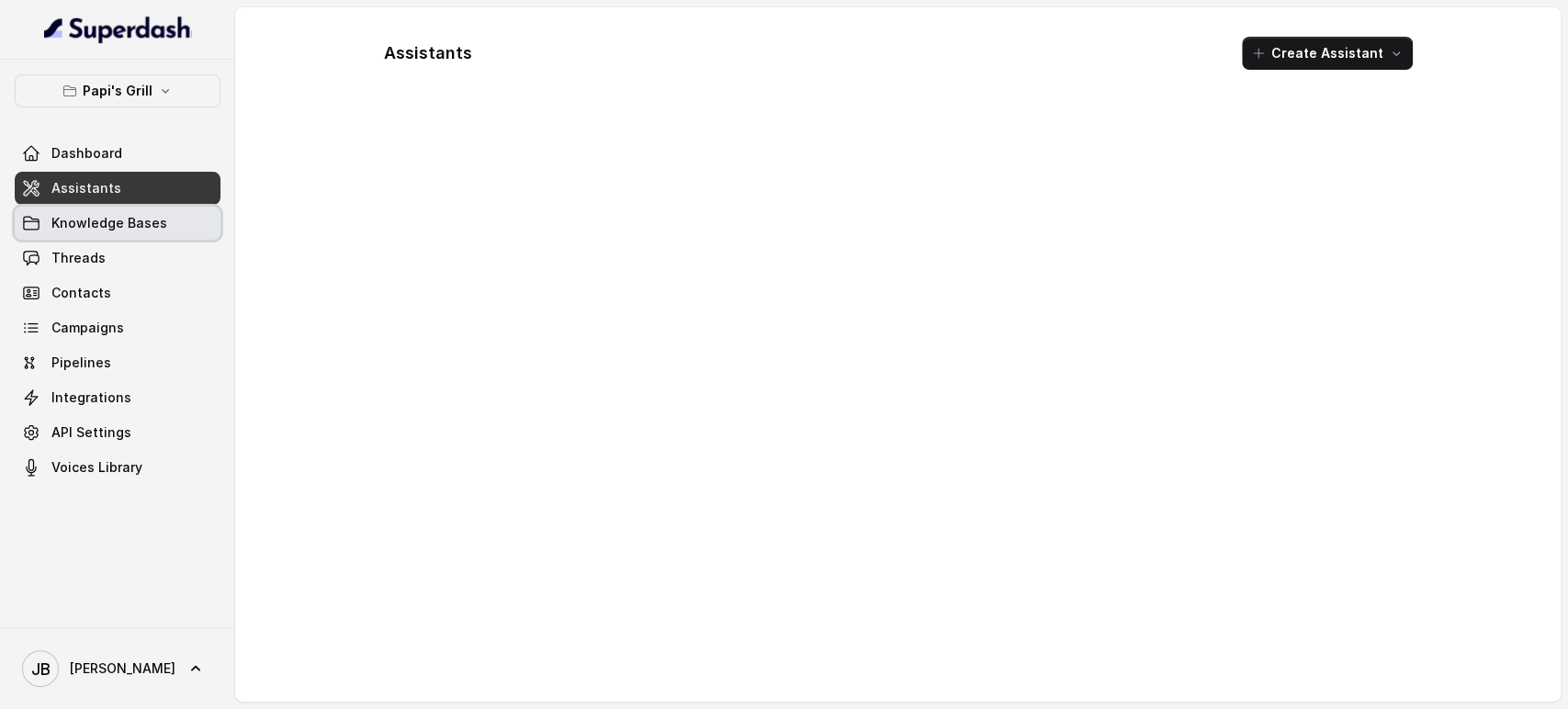
click at [109, 206] on link "Knowledge Bases" at bounding box center [117, 223] width 205 height 33
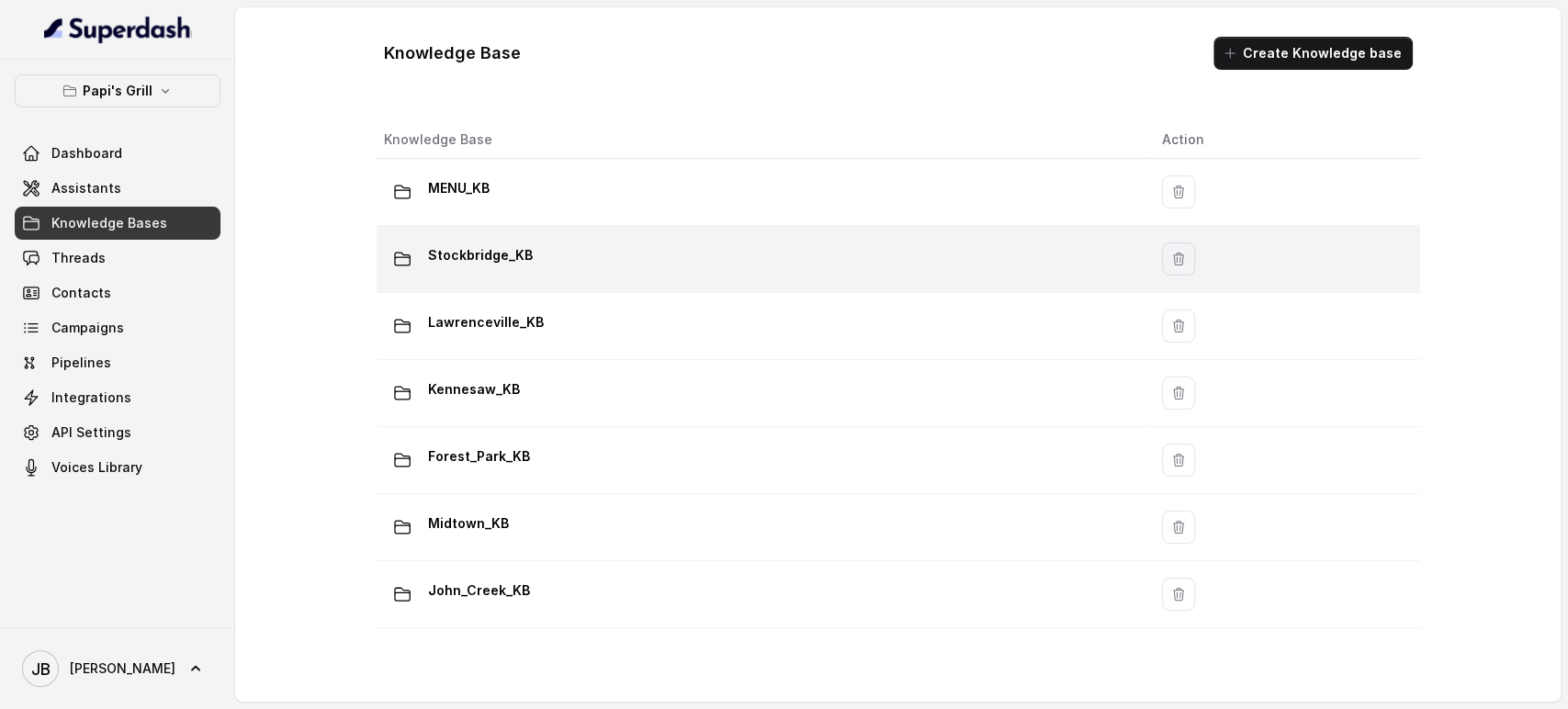
click at [488, 270] on div "Stockbridge_KB" at bounding box center [758, 259] width 749 height 37
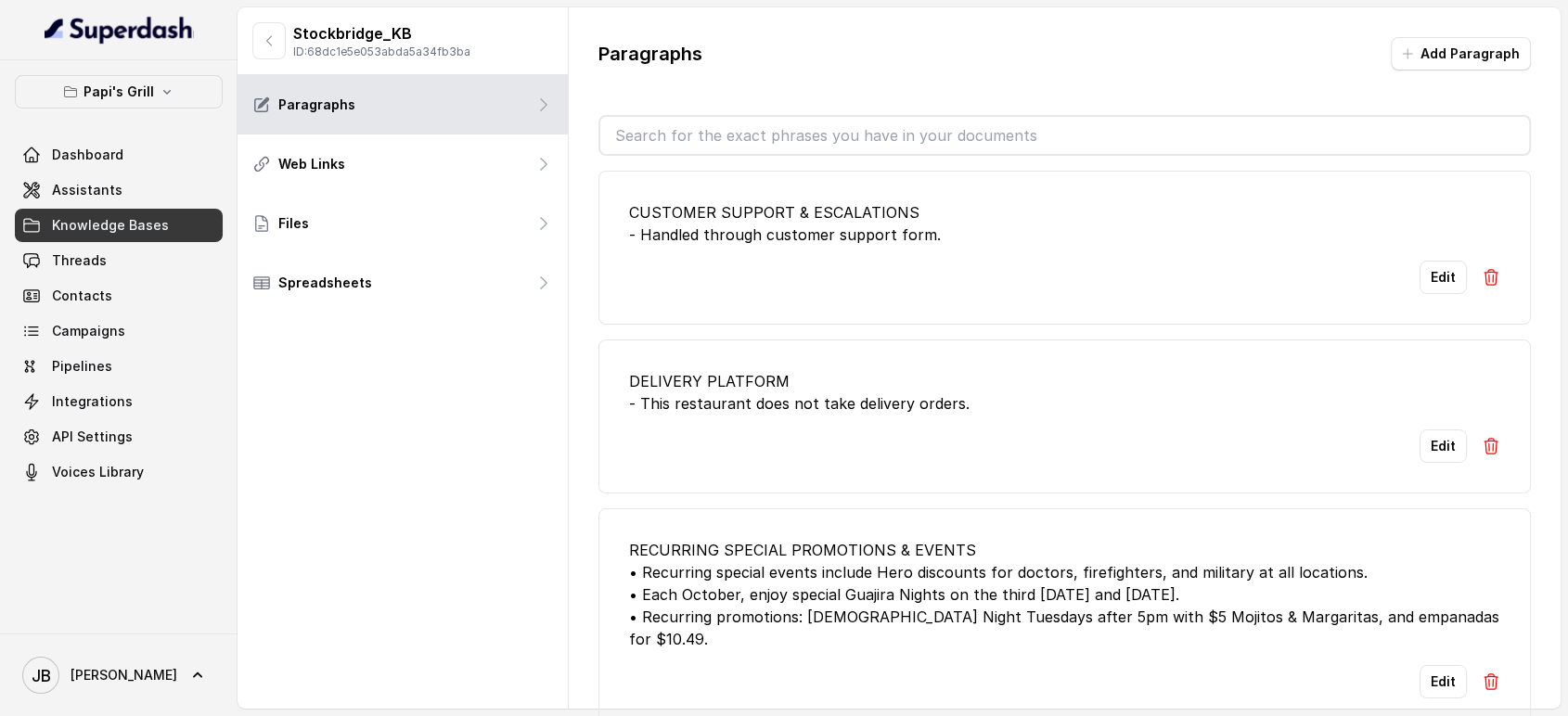
click at [736, 117] on input "text" at bounding box center [1064, 136] width 930 height 37
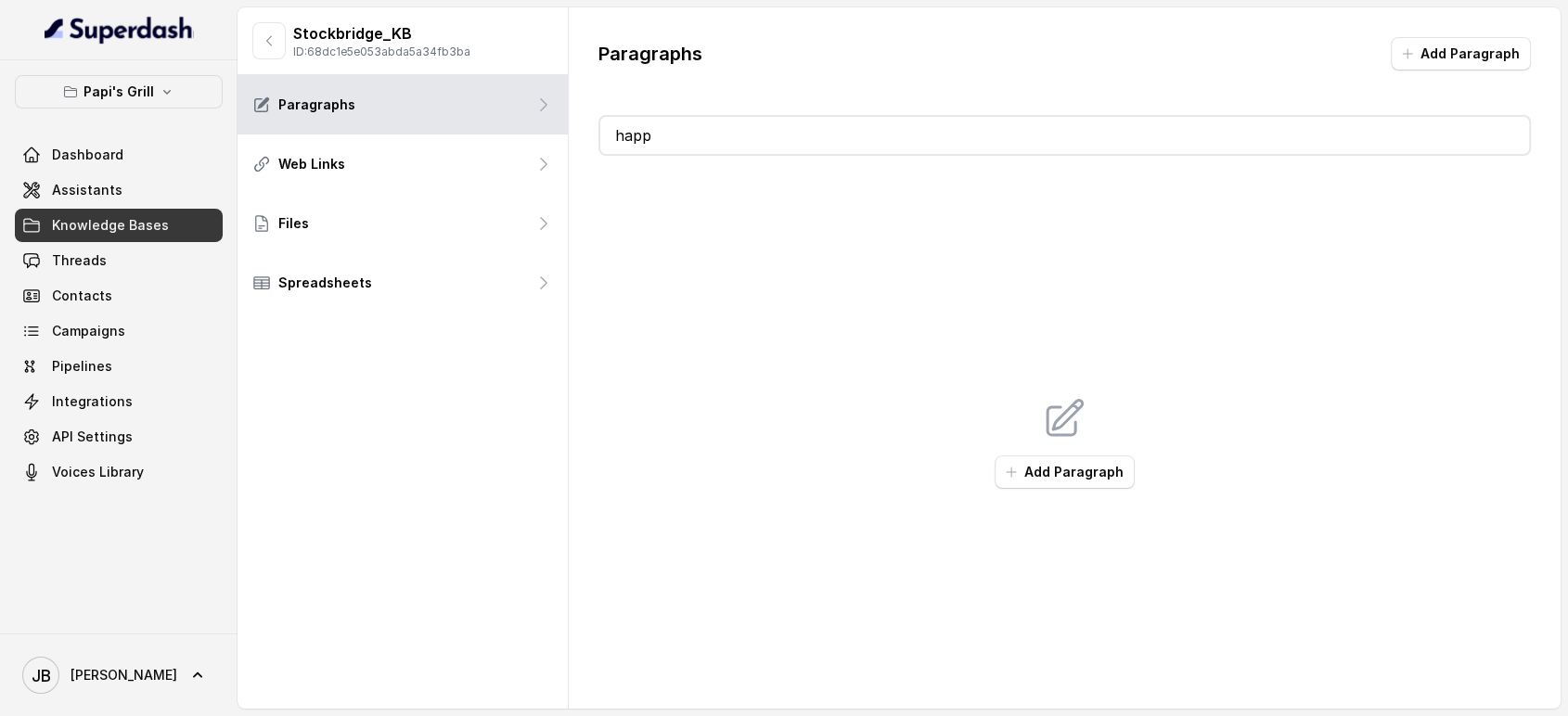
type input "happy"
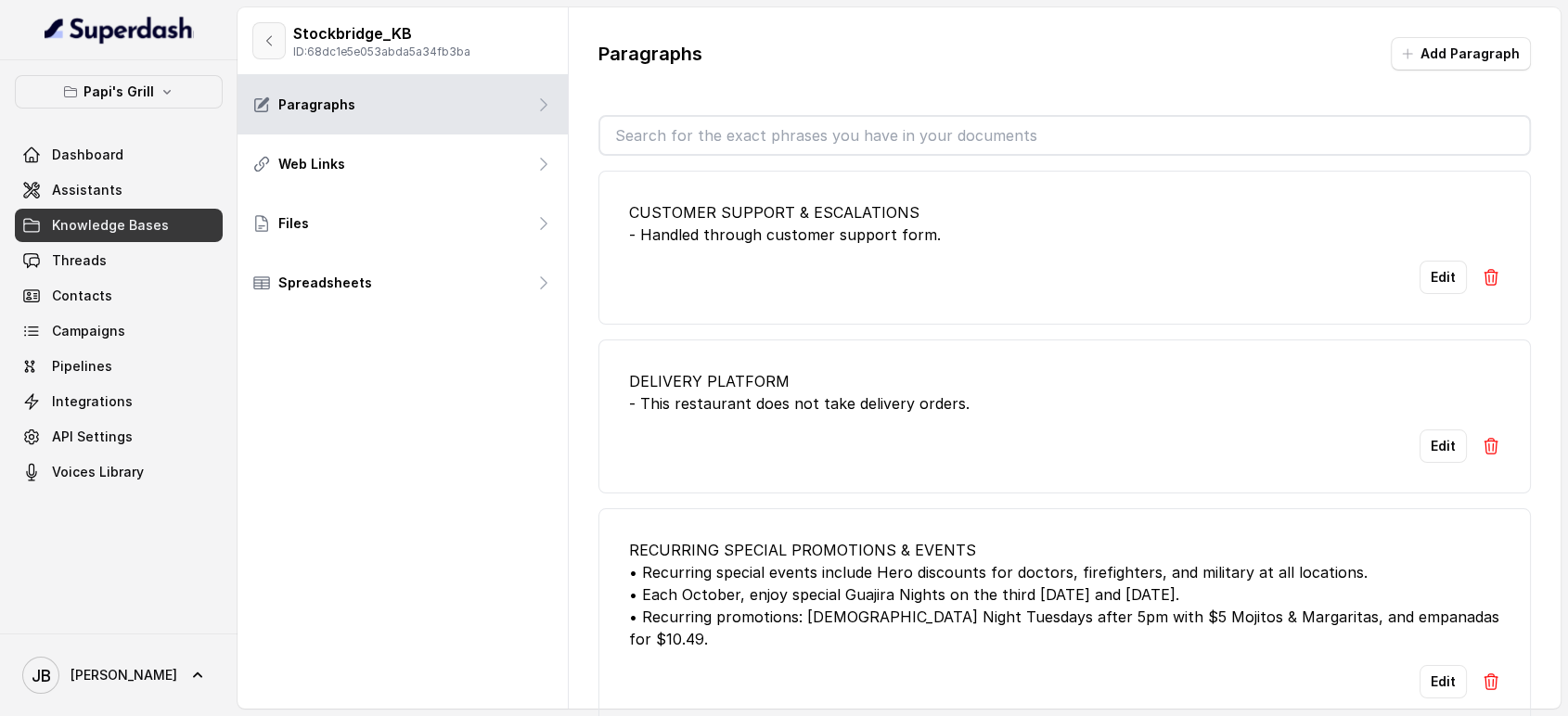
click at [272, 24] on button "button" at bounding box center [270, 41] width 33 height 37
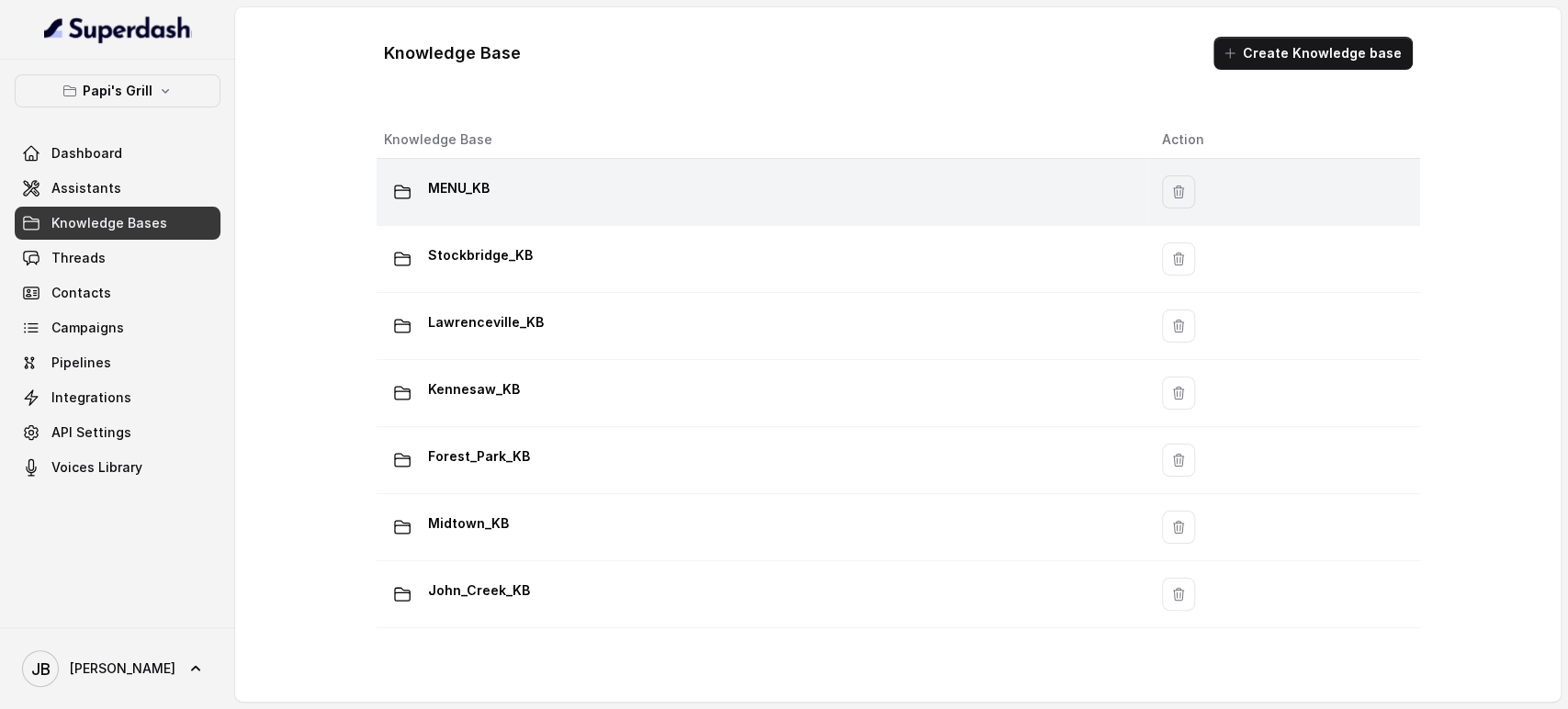
click at [434, 182] on p "MENU_KB" at bounding box center [459, 188] width 61 height 29
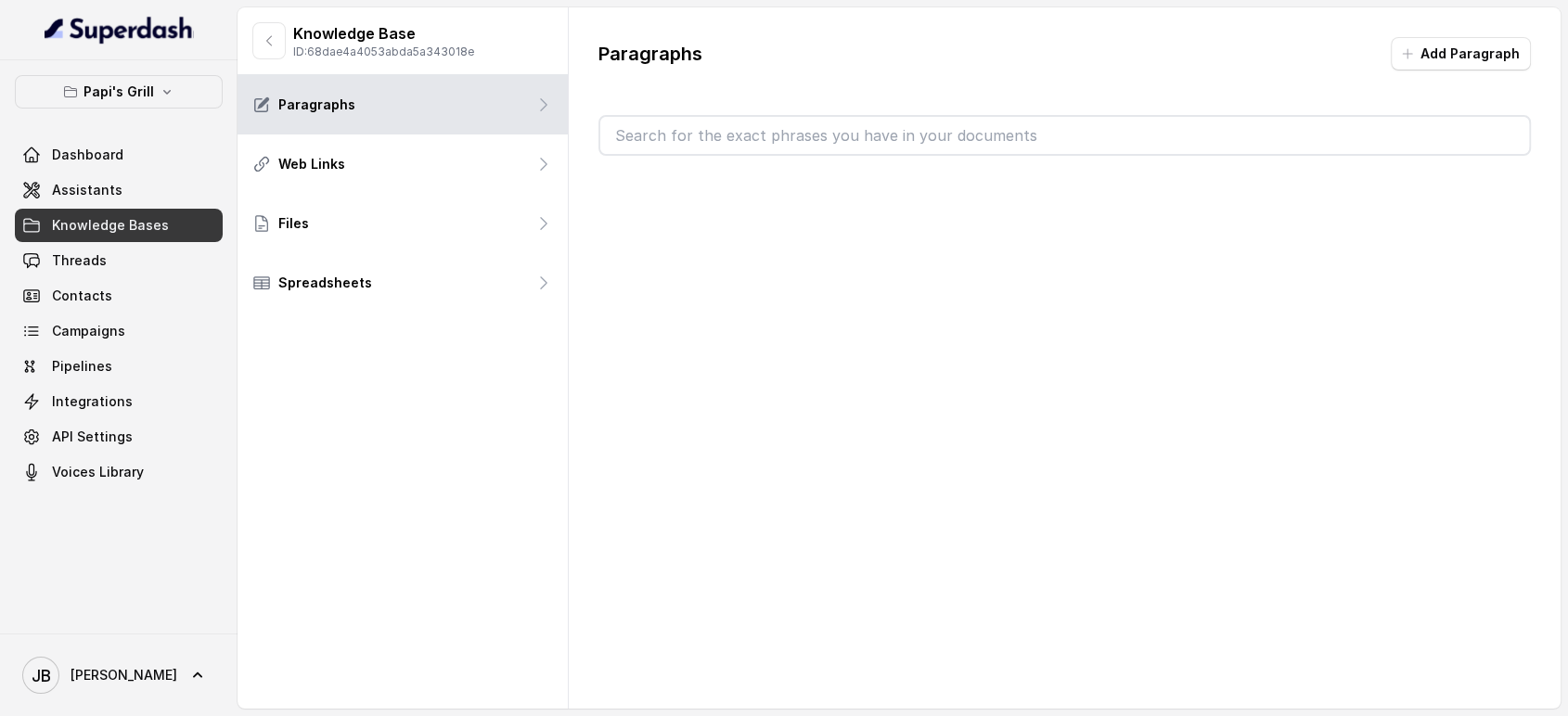
drag, startPoint x: 686, startPoint y: 108, endPoint x: 687, endPoint y: 120, distance: 12.0
click at [686, 111] on div "Paragraphs Add Paragraph" at bounding box center [1064, 96] width 993 height 178
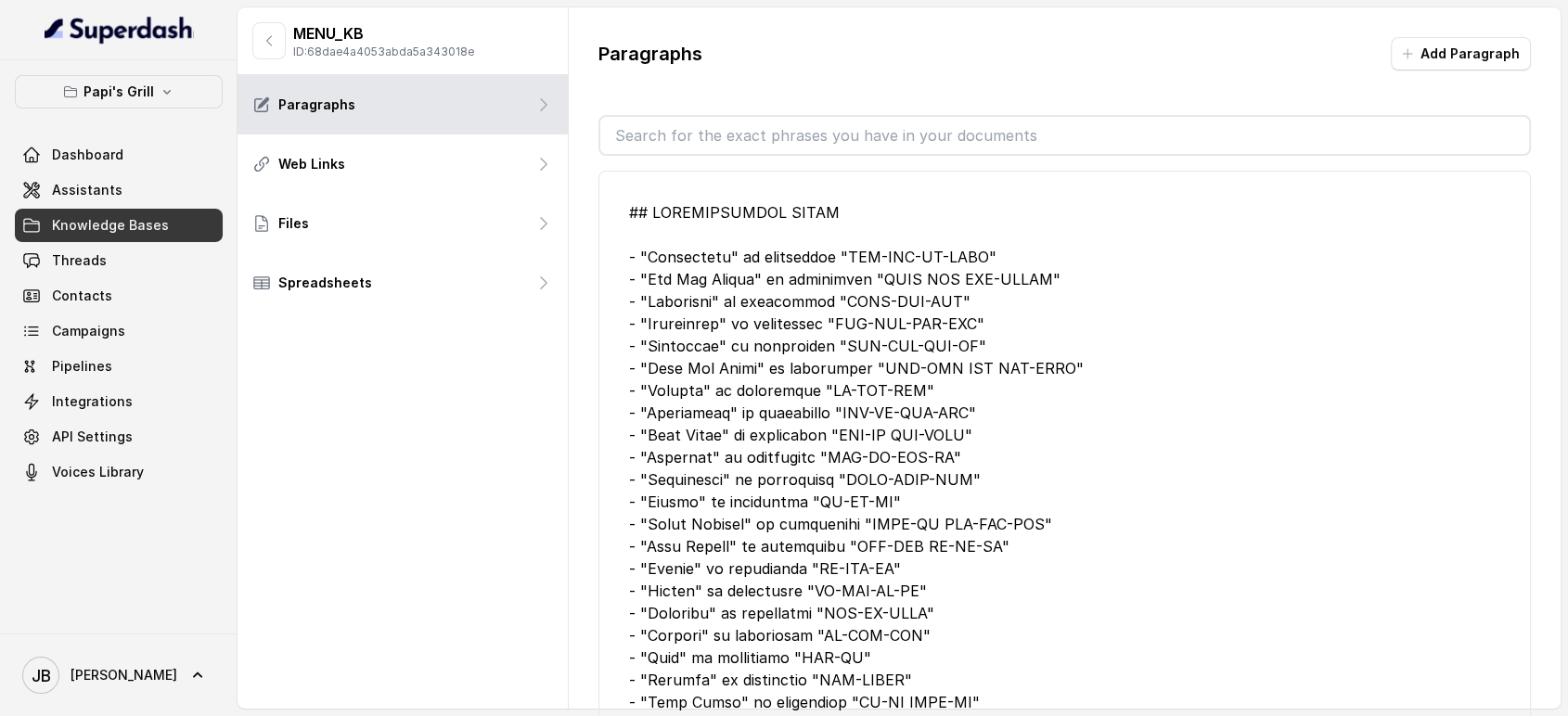
click at [688, 123] on input "text" at bounding box center [1064, 136] width 930 height 37
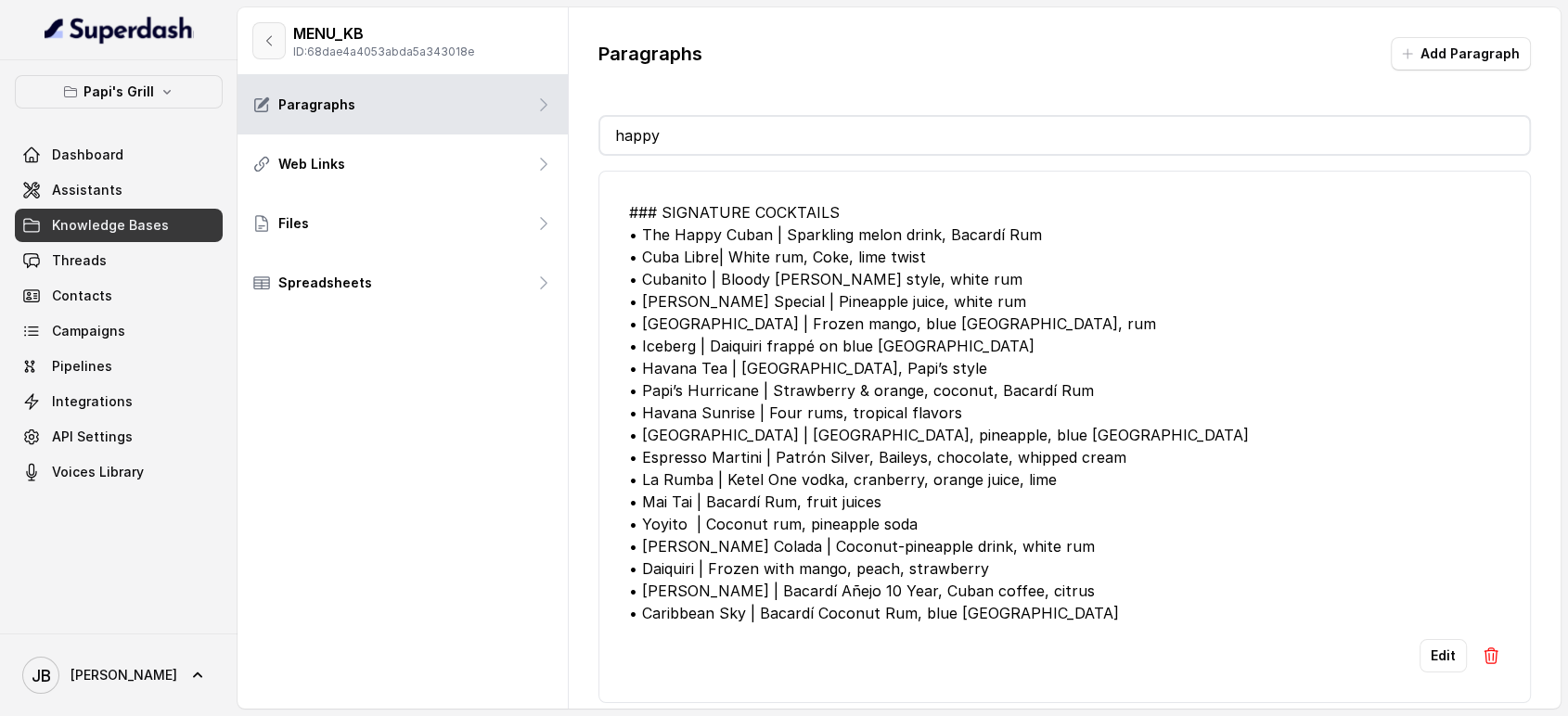
type input "happy"
click at [260, 40] on button "button" at bounding box center [270, 41] width 33 height 37
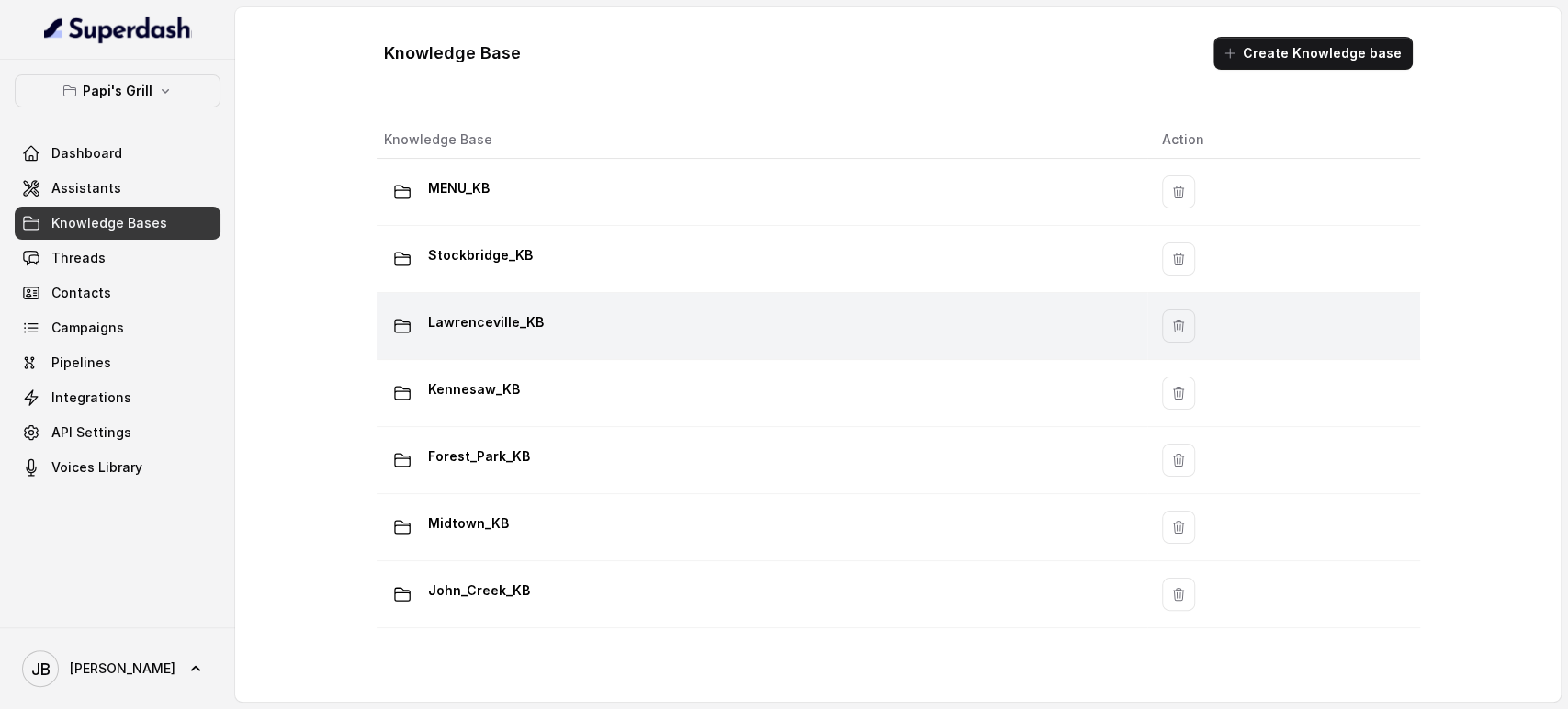
click at [510, 311] on p "Lawrenceville_KB" at bounding box center [486, 322] width 116 height 29
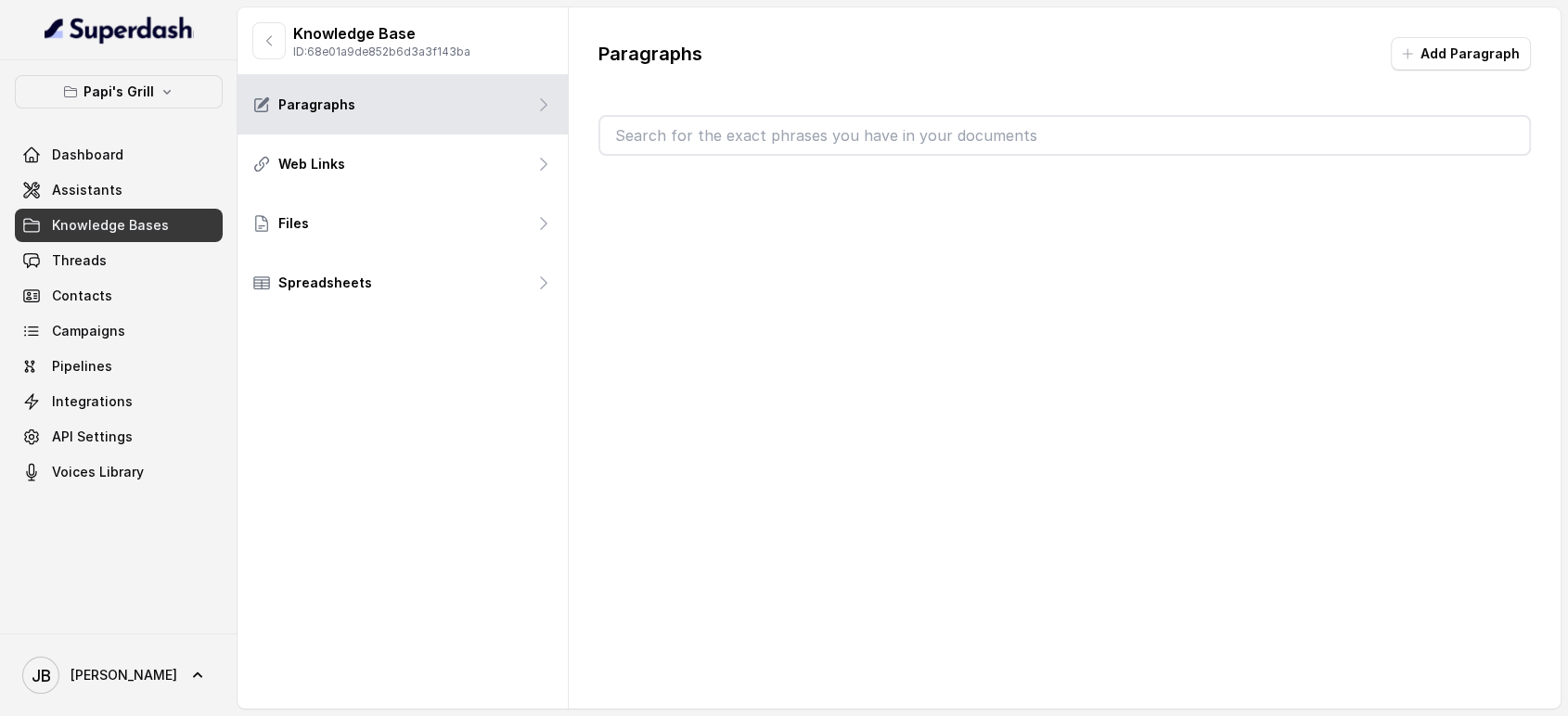
click at [678, 134] on input "text" at bounding box center [1064, 136] width 930 height 37
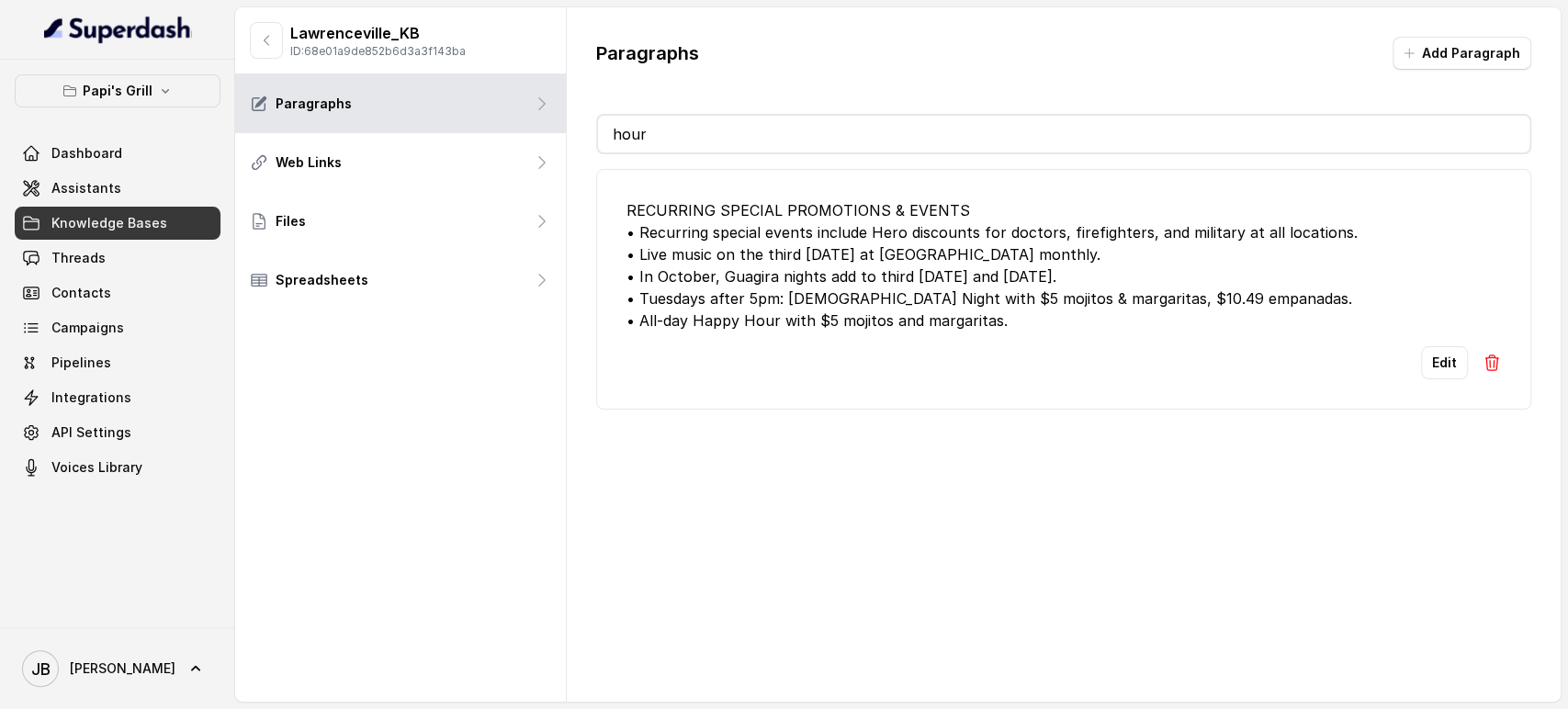
type input "hour"
click at [791, 311] on div "RECURRING SPECIAL PROMOTIONS & EVENTS • Recurring special events include Hero d…" at bounding box center [1064, 266] width 875 height 132
click at [796, 315] on div "RECURRING SPECIAL PROMOTIONS & EVENTS • Recurring special events include Hero d…" at bounding box center [1064, 266] width 875 height 132
click at [789, 323] on div "RECURRING SPECIAL PROMOTIONS & EVENTS • Recurring special events include Hero d…" at bounding box center [1064, 266] width 875 height 132
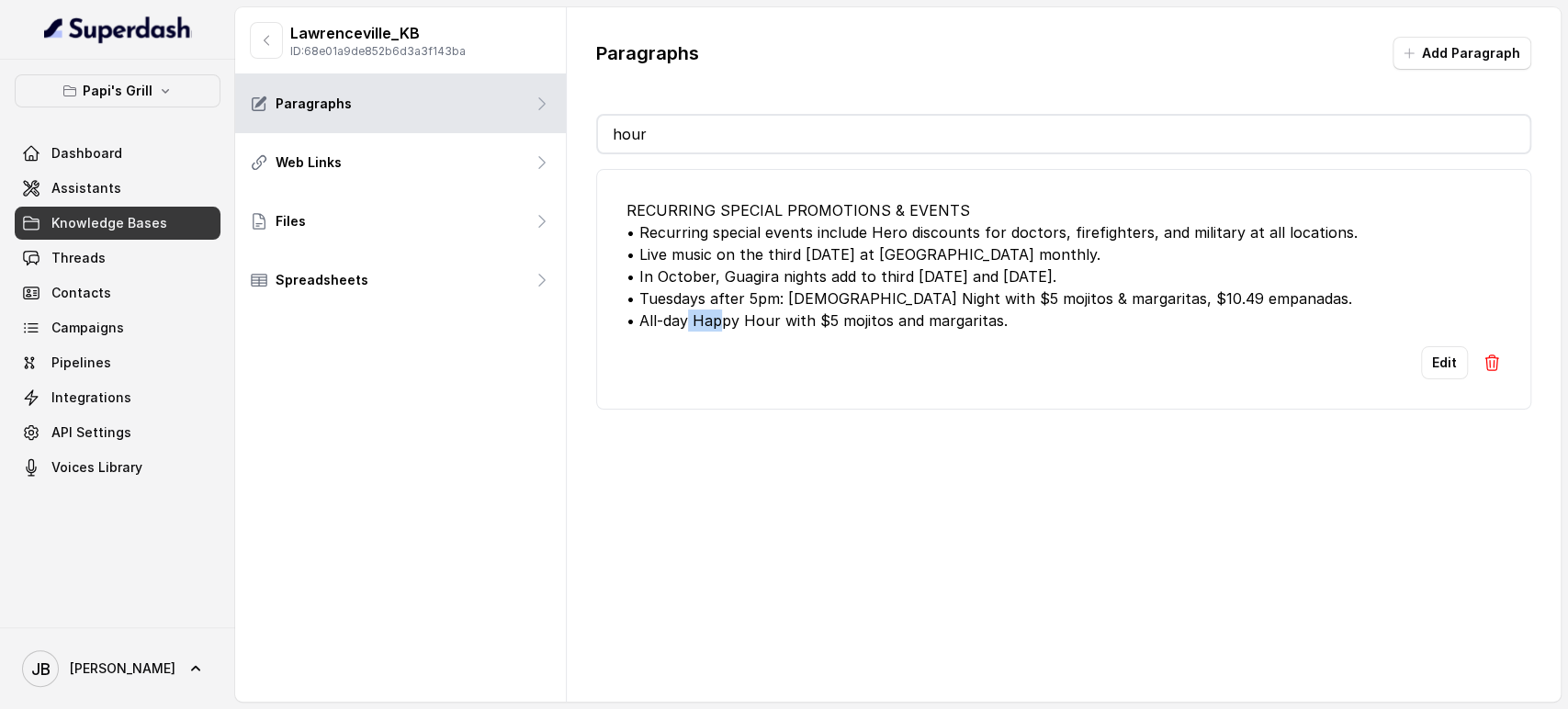
click at [790, 325] on div "RECURRING SPECIAL PROMOTIONS & EVENTS • Recurring special events include Hero d…" at bounding box center [1064, 266] width 875 height 132
click at [793, 327] on div "RECURRING SPECIAL PROMOTIONS & EVENTS • Recurring special events include Hero d…" at bounding box center [1064, 266] width 875 height 132
drag, startPoint x: 746, startPoint y: 121, endPoint x: 739, endPoint y: 135, distance: 15.7
click at [744, 127] on input "hour" at bounding box center [1064, 134] width 931 height 37
click at [269, 38] on icon "button" at bounding box center [266, 40] width 15 height 15
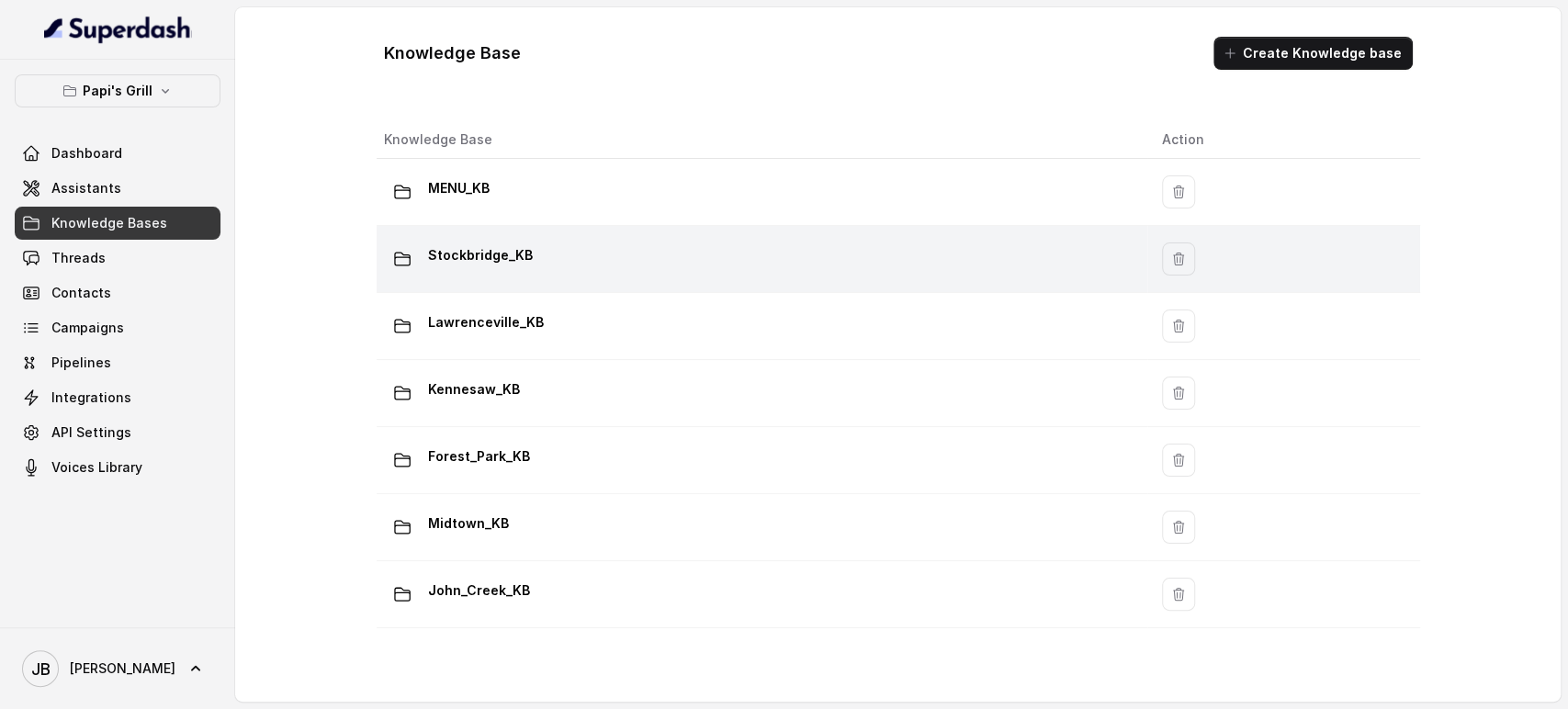
click at [493, 238] on td "Stockbridge_KB" at bounding box center [762, 259] width 770 height 67
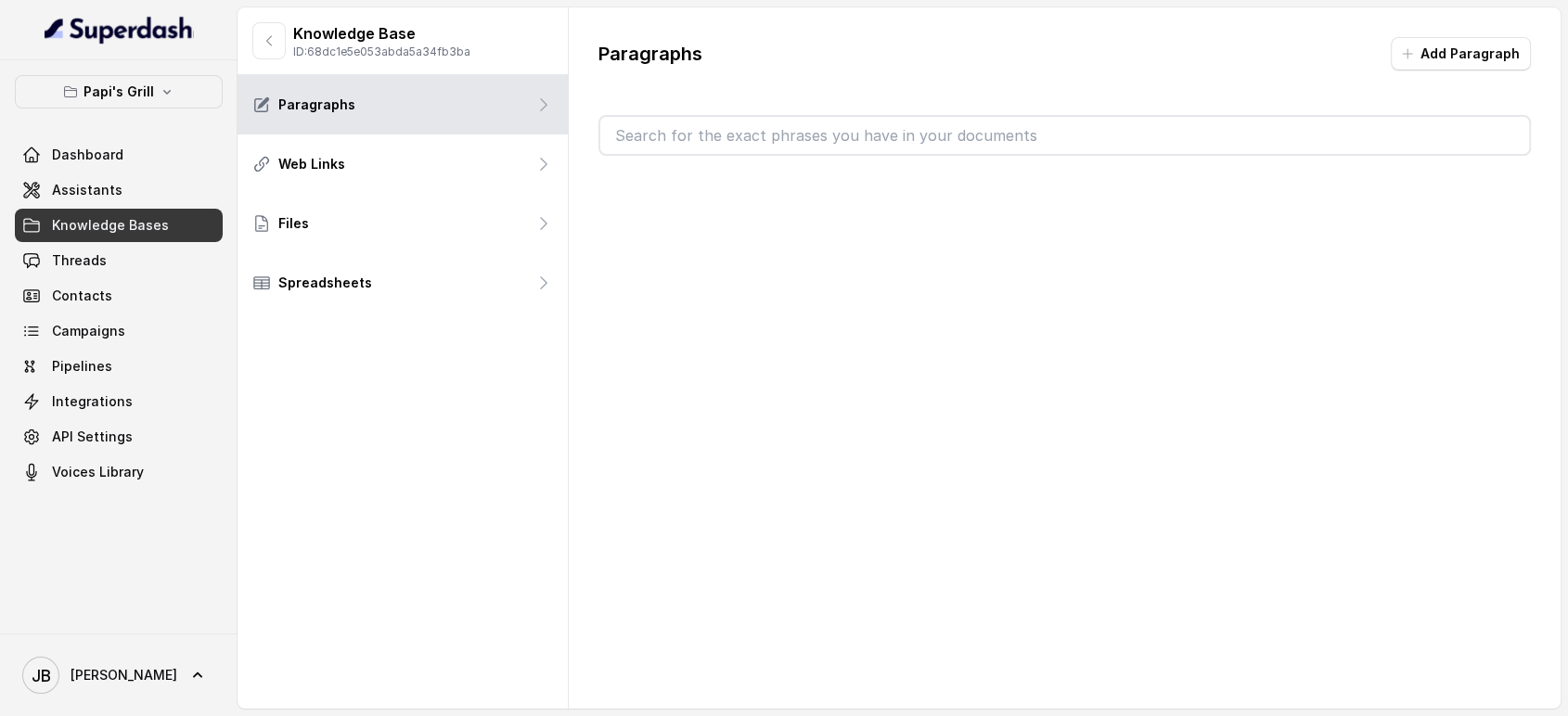
click at [697, 125] on input "text" at bounding box center [1064, 136] width 930 height 37
type input "hour"
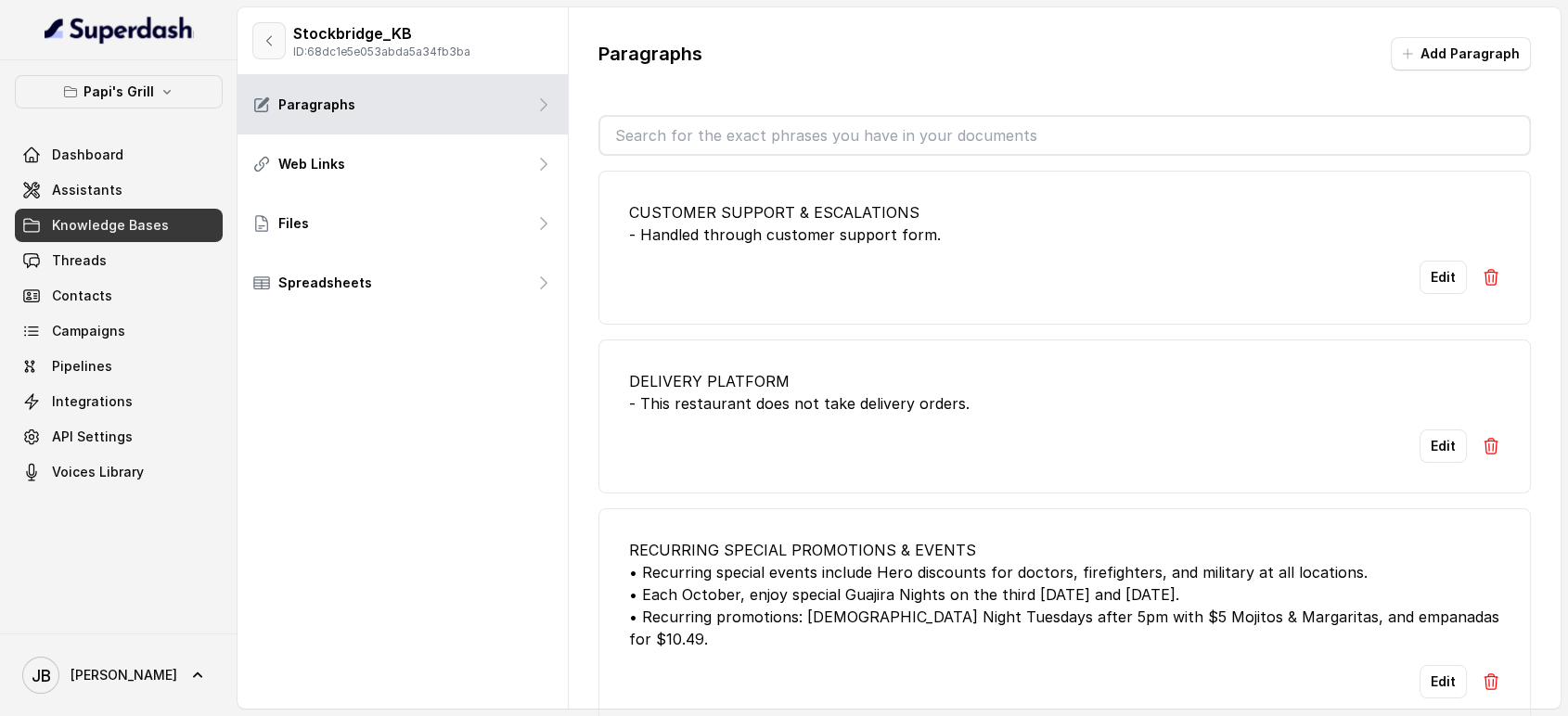
click at [271, 40] on icon "button" at bounding box center [269, 40] width 15 height 15
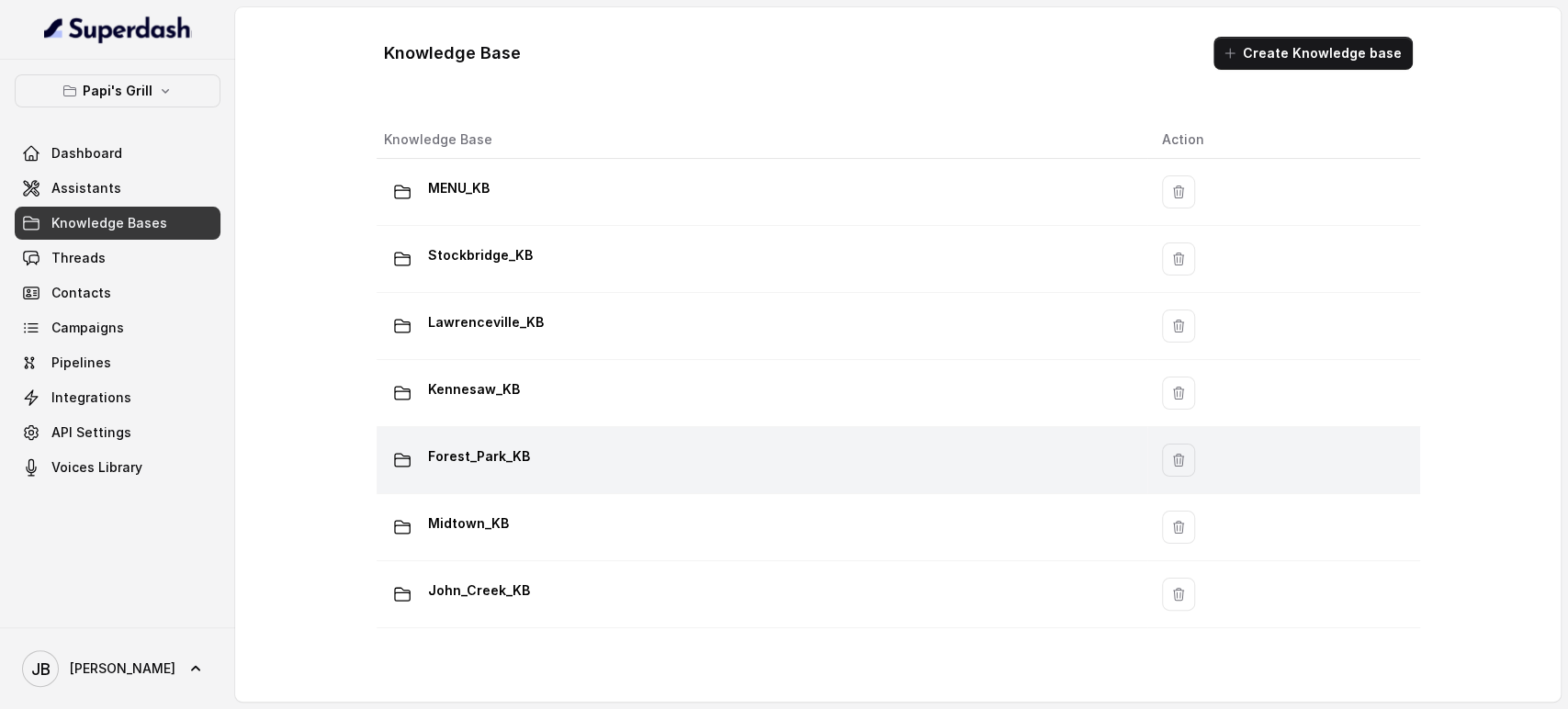
click at [579, 457] on div "Forest_Park_KB" at bounding box center [758, 461] width 749 height 37
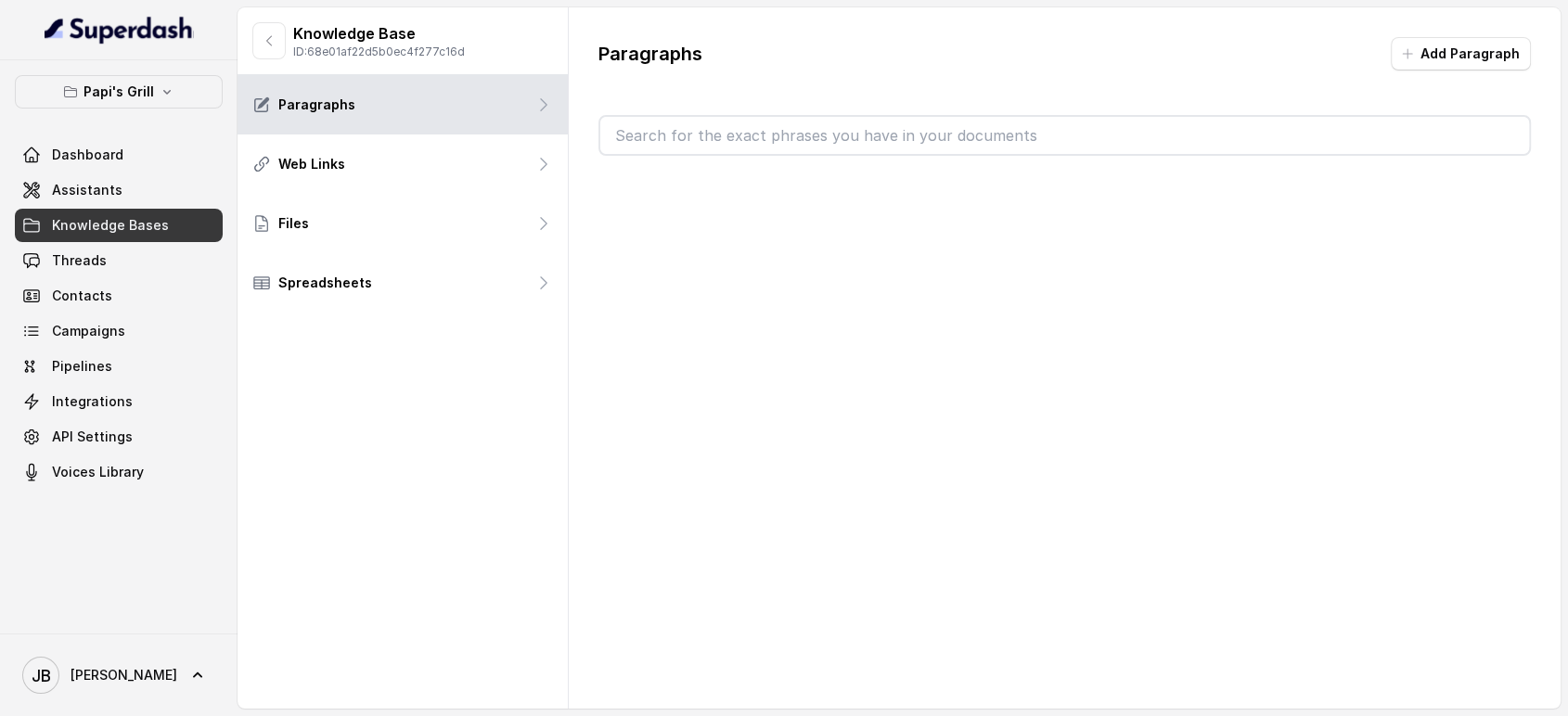
click at [684, 150] on input "text" at bounding box center [1064, 136] width 930 height 37
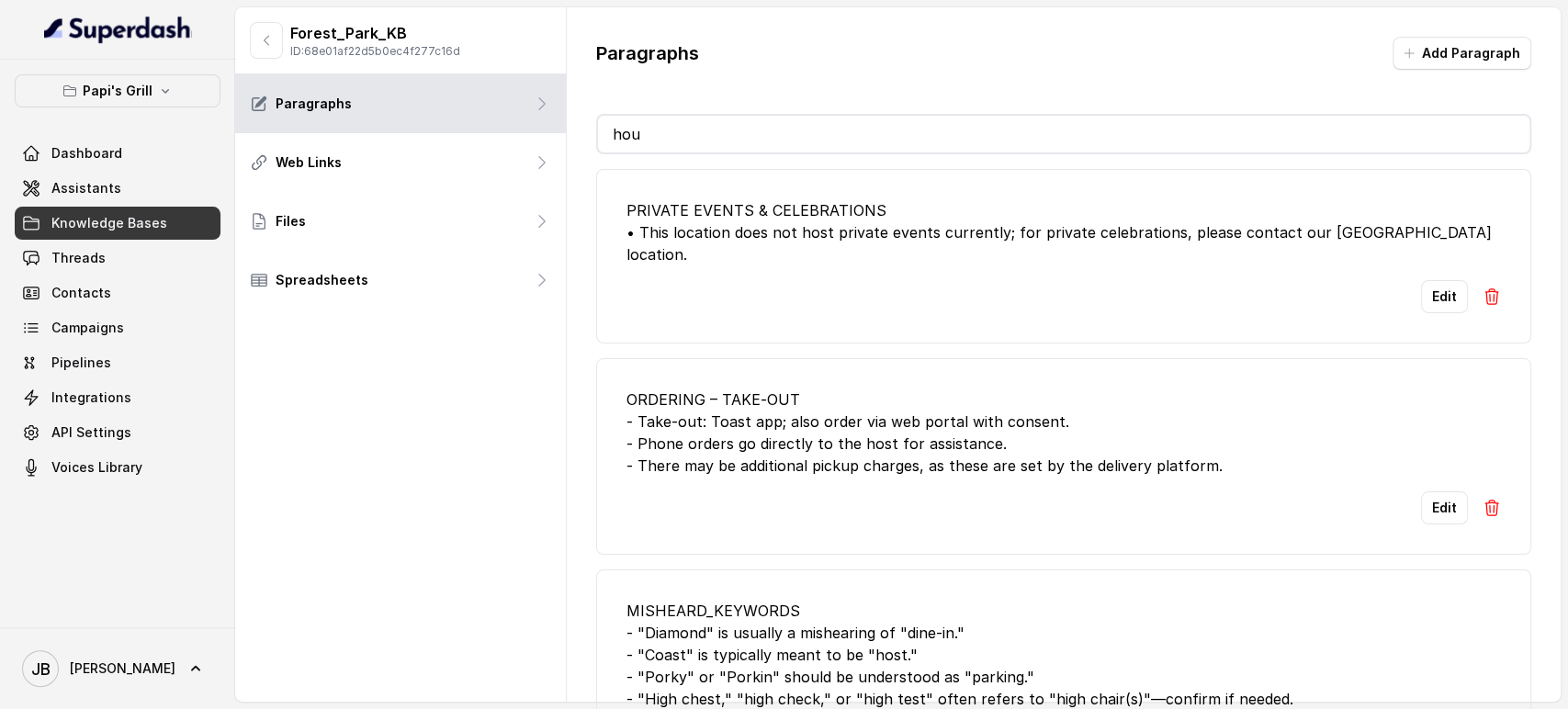
type input "hour"
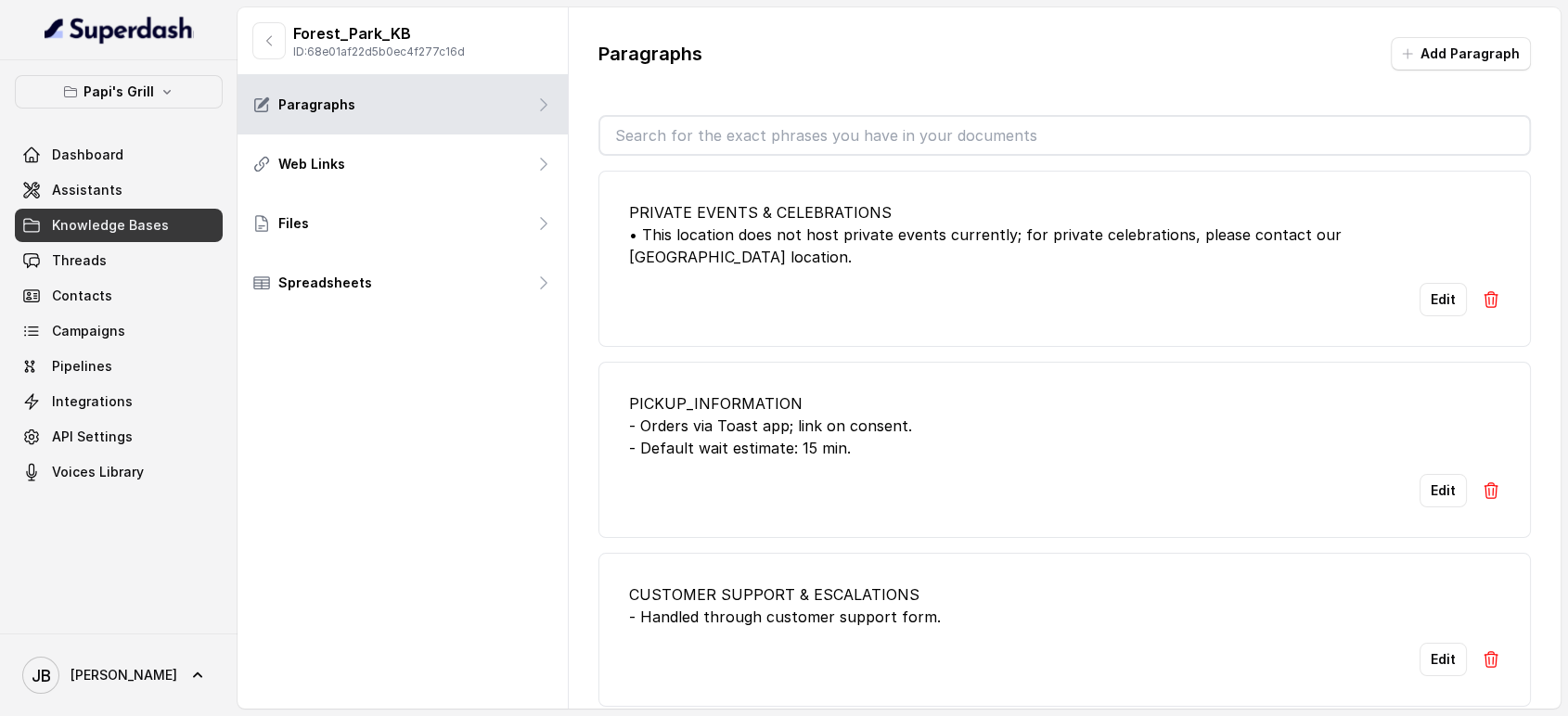
drag, startPoint x: 271, startPoint y: 19, endPoint x: 268, endPoint y: 28, distance: 9.5
click at [270, 21] on div "Forest_Park_KB ID: 68e01af22d5b0ec4f277c16d" at bounding box center [402, 41] width 331 height 68
drag, startPoint x: 268, startPoint y: 35, endPoint x: 264, endPoint y: 17, distance: 18.4
click at [267, 35] on icon "button" at bounding box center [269, 40] width 15 height 15
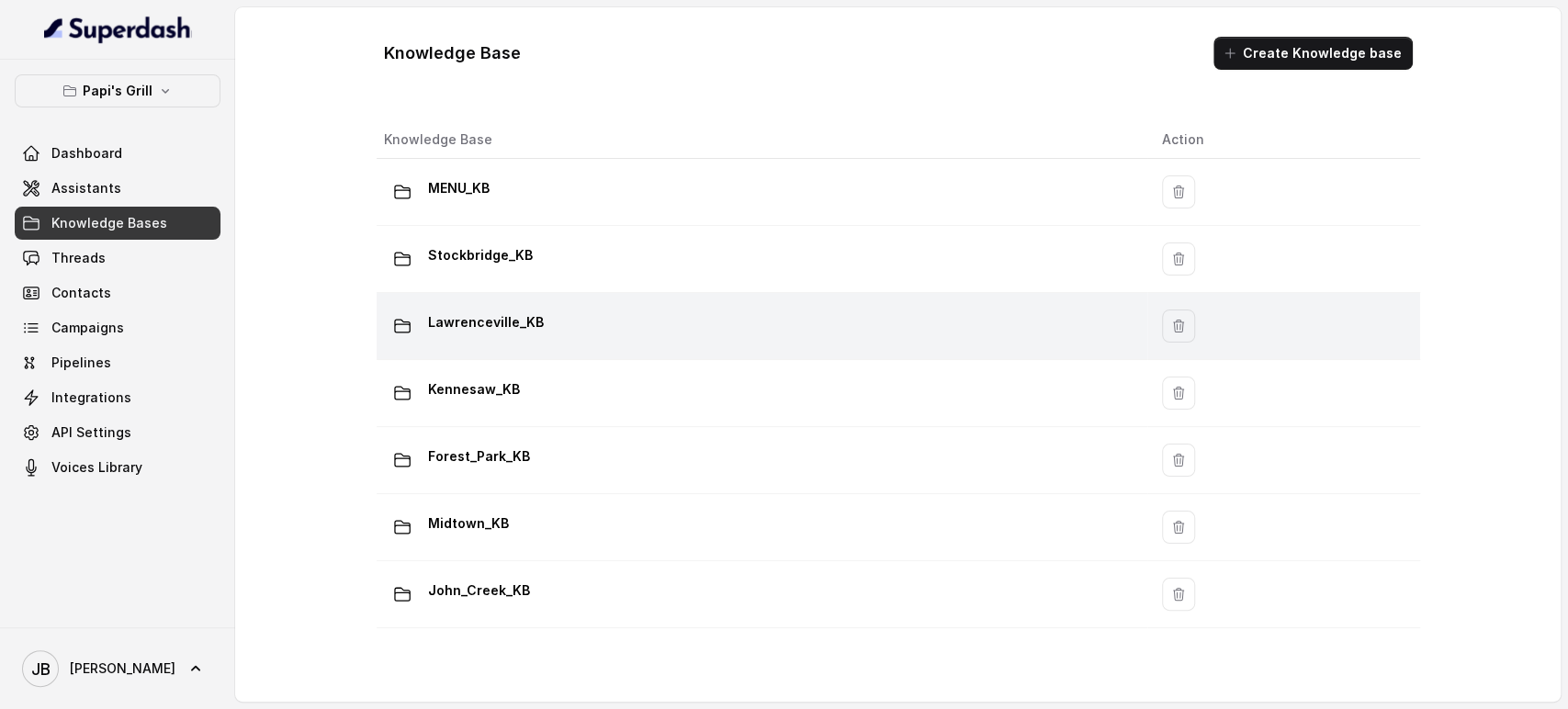
click at [482, 312] on p "Lawrenceville_KB" at bounding box center [486, 322] width 116 height 29
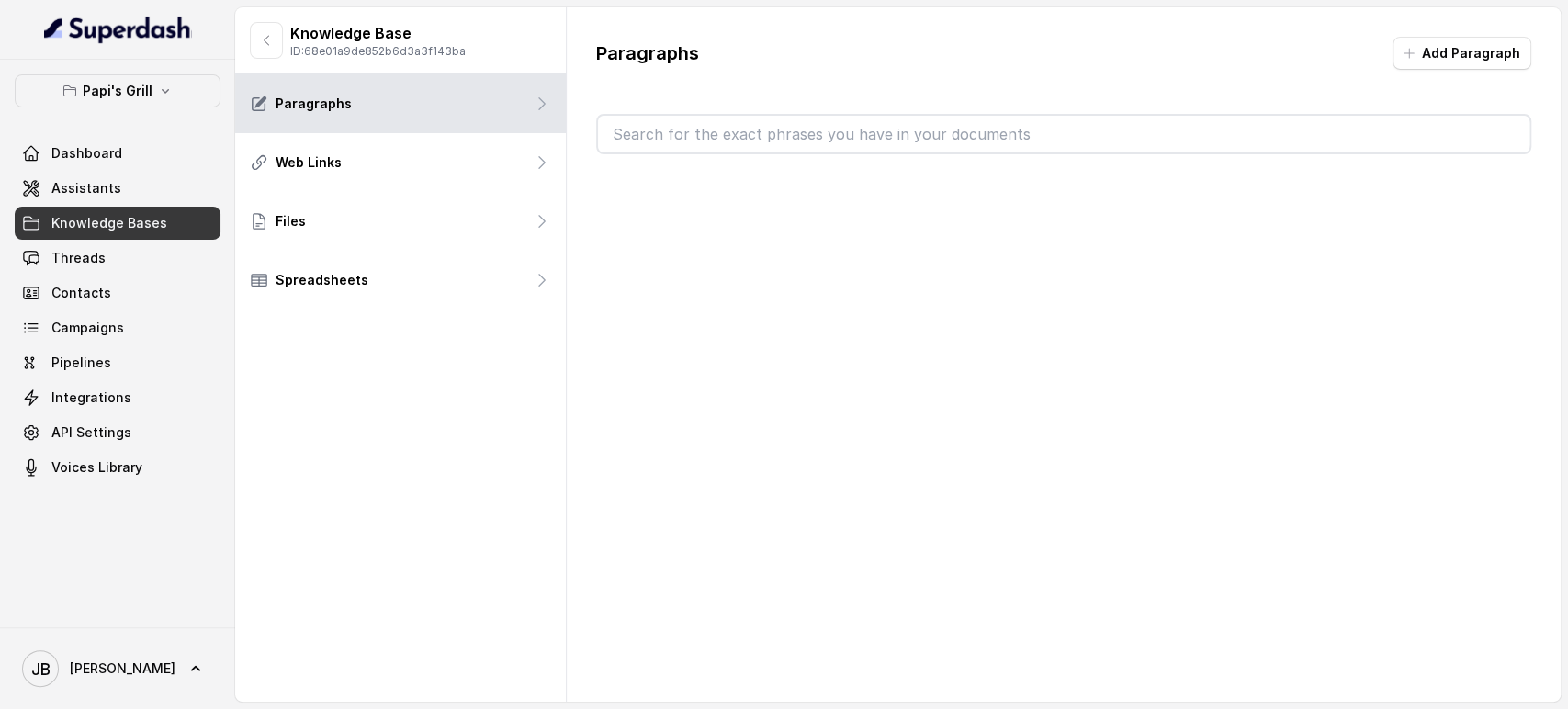
click at [670, 146] on input "text" at bounding box center [1064, 134] width 931 height 37
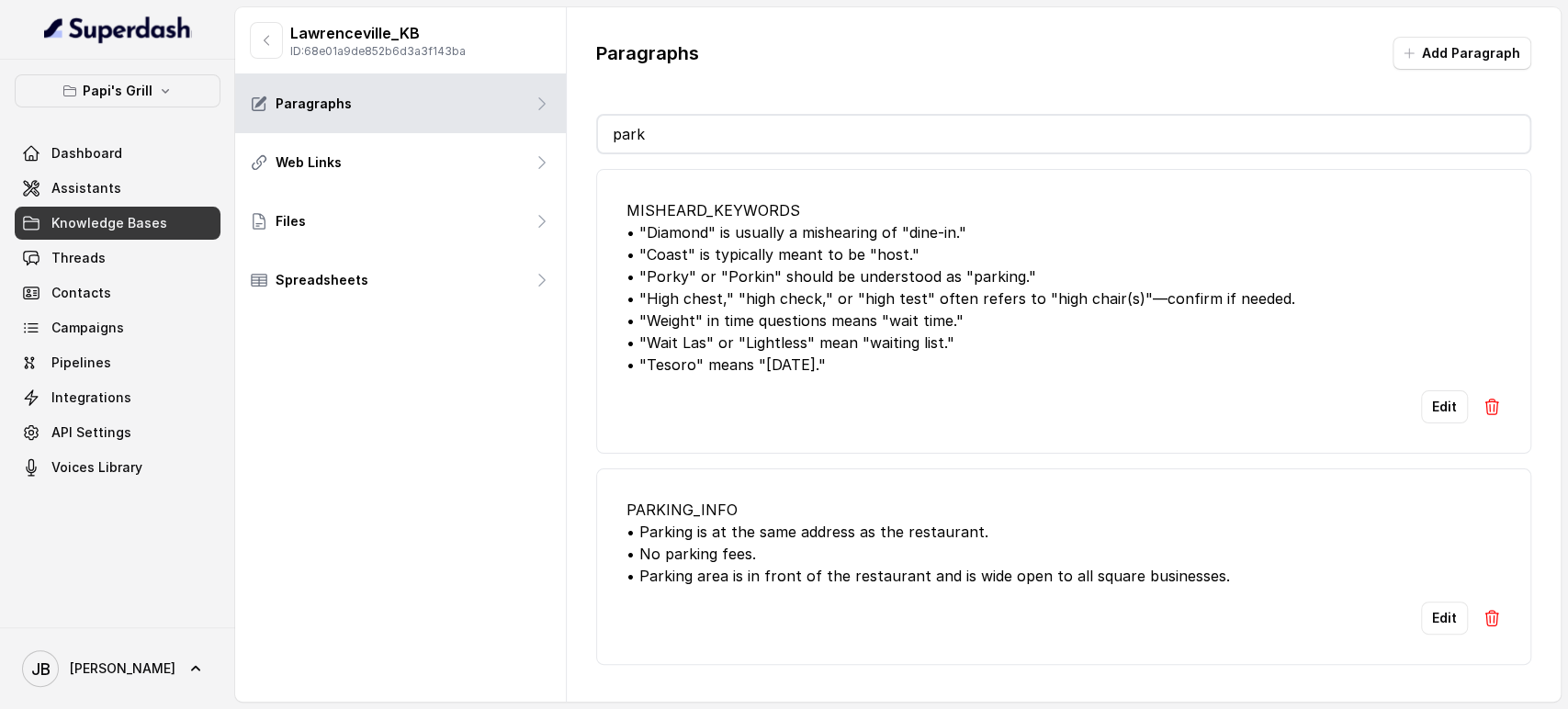
click at [882, 551] on div "PARKING_INFO • Parking is at the same address as the restaurant. • No parking f…" at bounding box center [1064, 542] width 875 height 89
click at [897, 568] on div "PARKING_INFO • Parking is at the same address as the restaurant. • No parking f…" at bounding box center [1064, 542] width 875 height 89
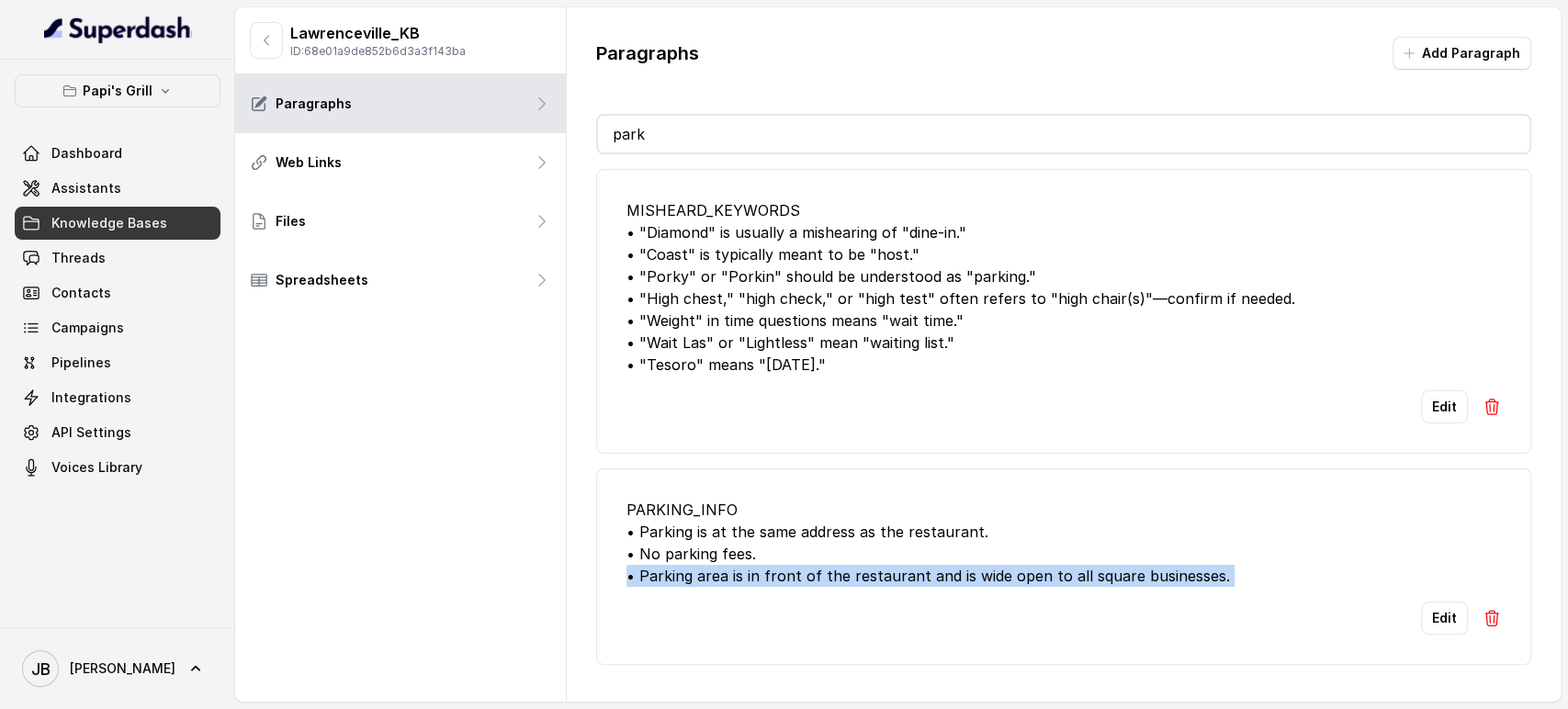
click at [897, 569] on div "PARKING_INFO • Parking is at the same address as the restaurant. • No parking f…" at bounding box center [1064, 542] width 875 height 89
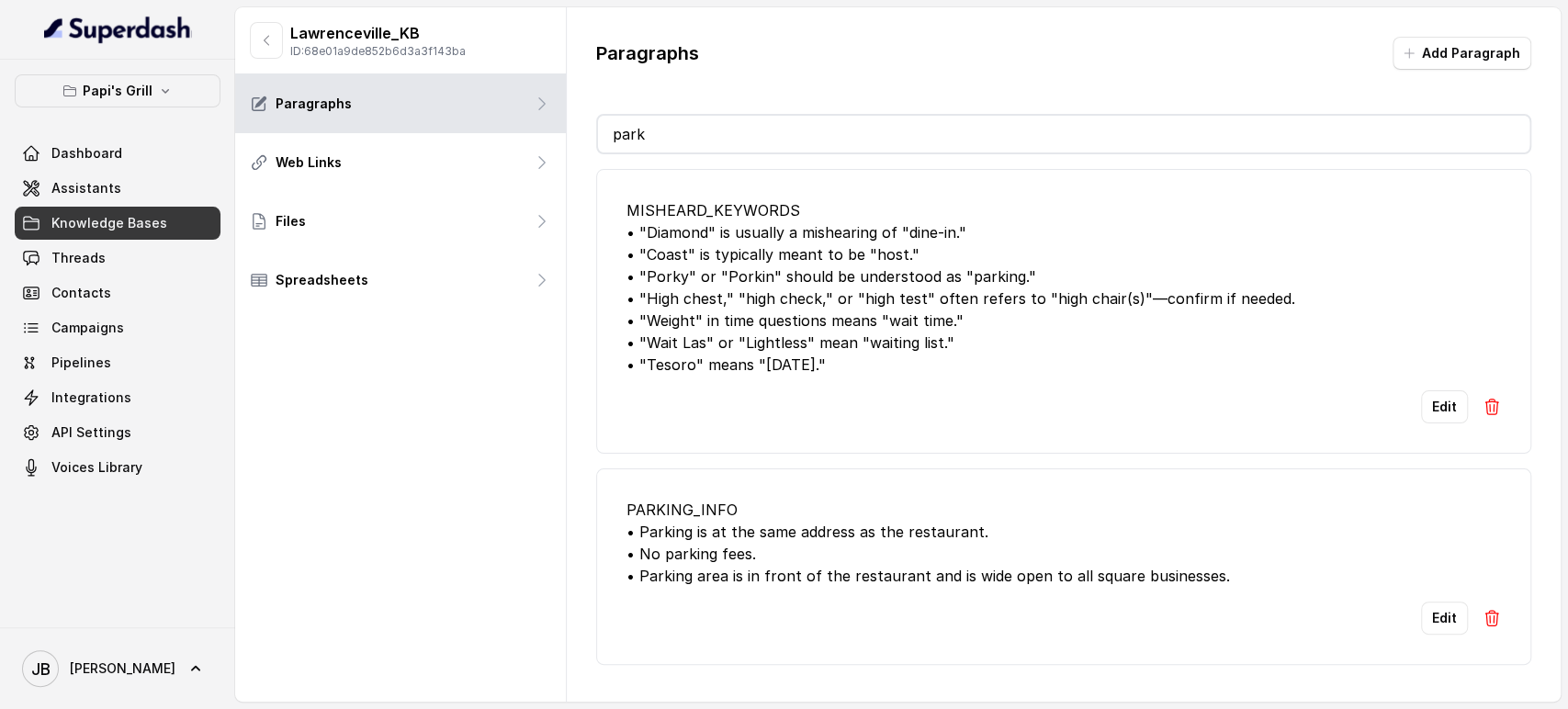
click at [873, 545] on div "PARKING_INFO • Parking is at the same address as the restaurant. • No parking f…" at bounding box center [1064, 542] width 875 height 89
click at [667, 137] on input "park" at bounding box center [1064, 134] width 931 height 37
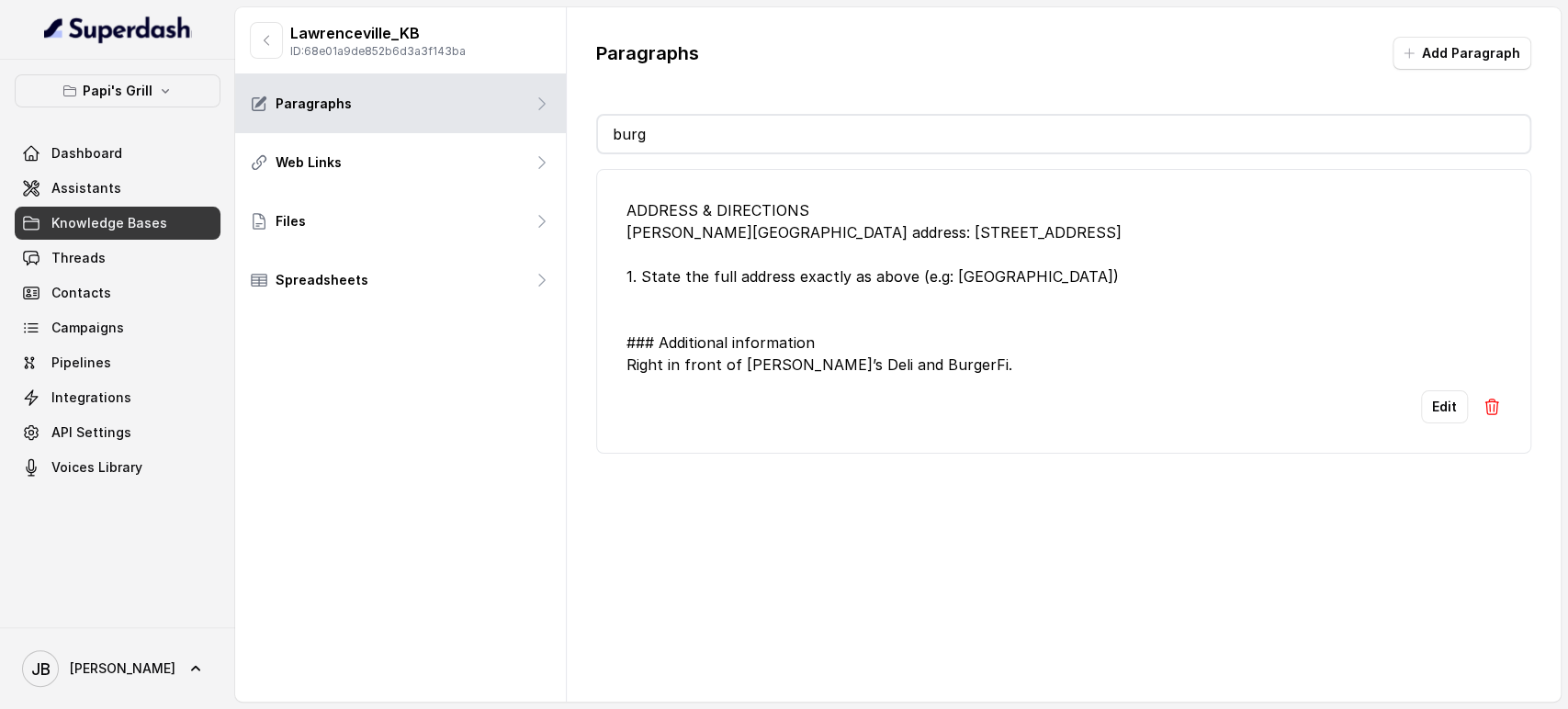
click at [889, 371] on div "ADDRESS & DIRECTIONS Papi's Lawrenceville address: 911 Duluth Hwy 1. State the …" at bounding box center [1064, 287] width 875 height 176
click at [839, 280] on div "ADDRESS & DIRECTIONS Papi's Lawrenceville address: 911 Duluth Hwy 1. State the …" at bounding box center [1064, 287] width 875 height 176
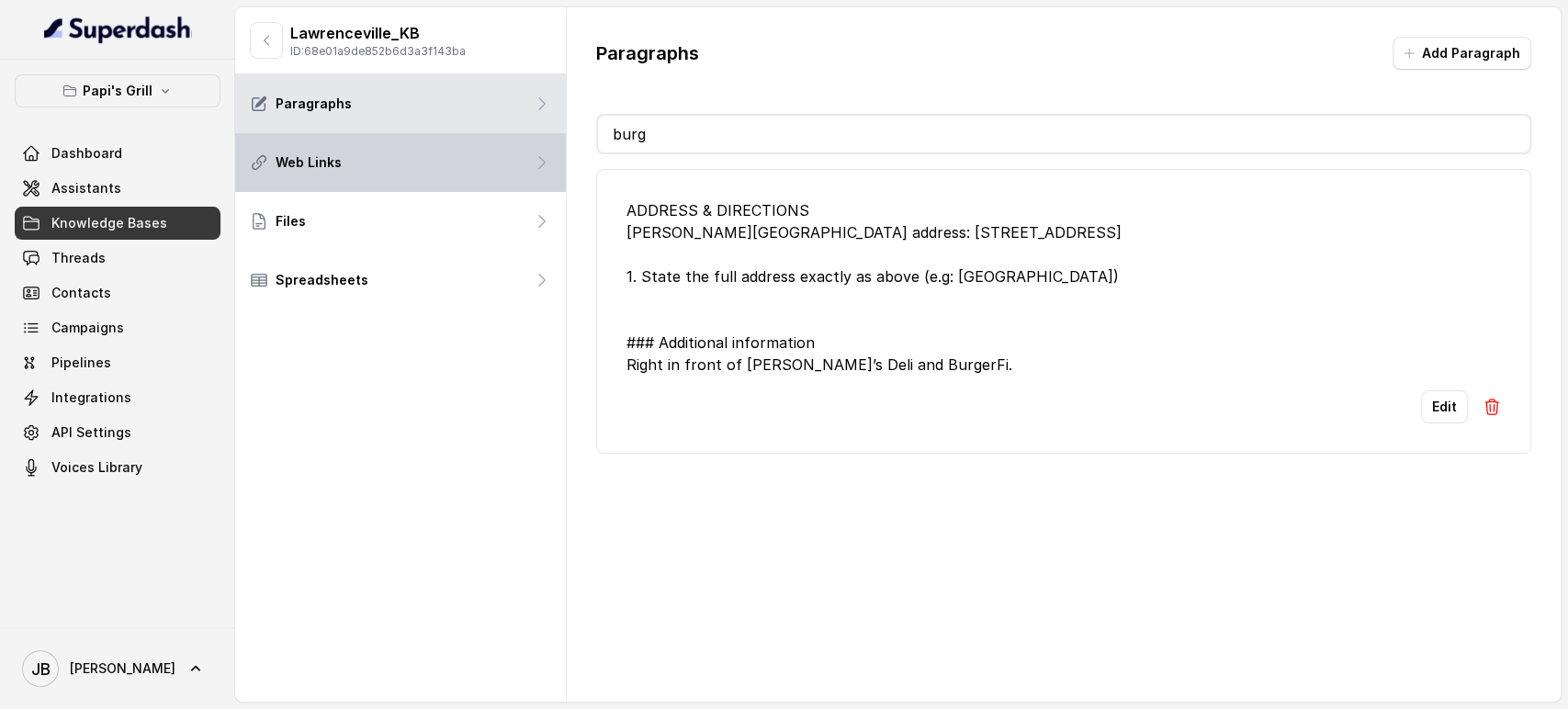
drag, startPoint x: 701, startPoint y: 141, endPoint x: 441, endPoint y: 162, distance: 260.8
click at [441, 164] on div "Lawrenceville_KB ID: 68e01a9de852b6d3a3f143ba Paragraphs Web Links Files Spread…" at bounding box center [897, 354] width 1325 height 694
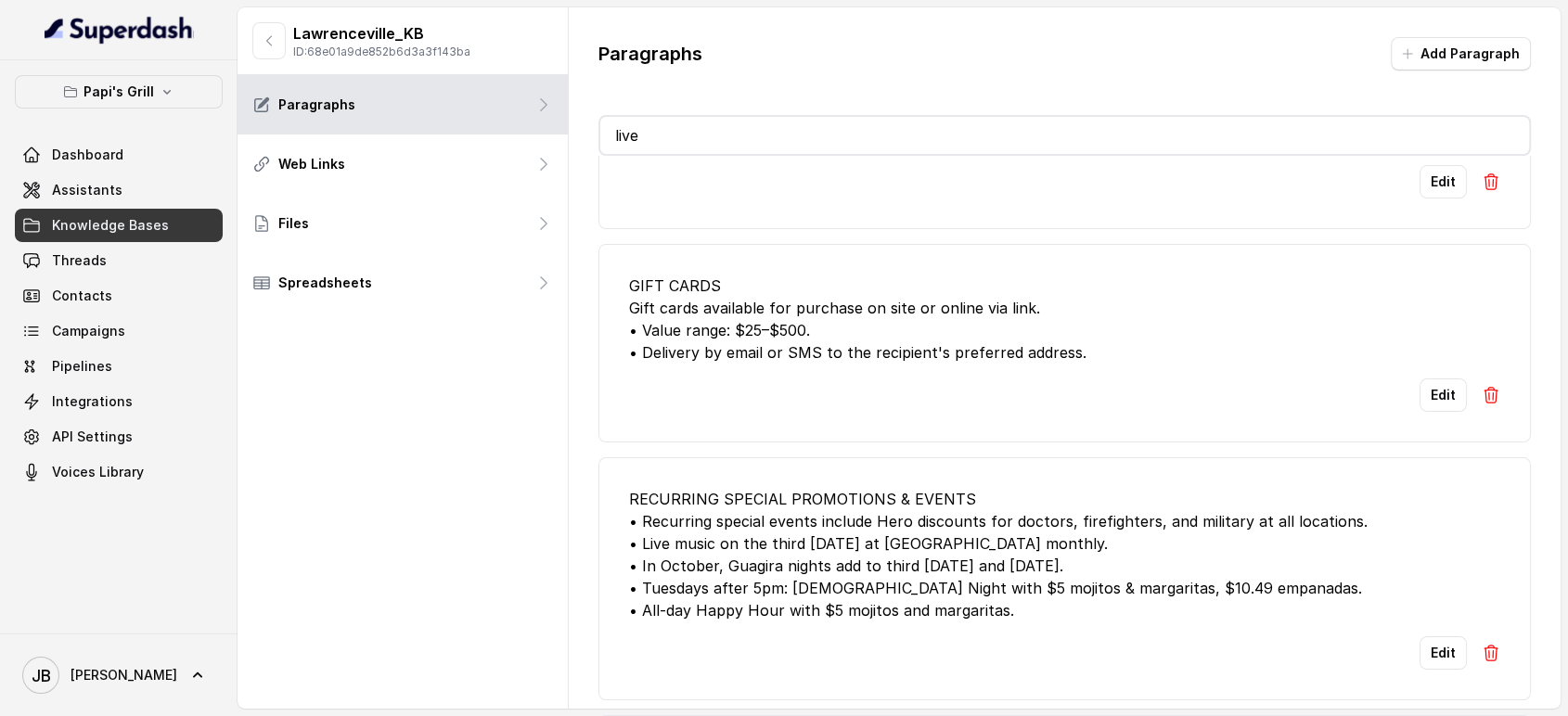
scroll to position [484, 0]
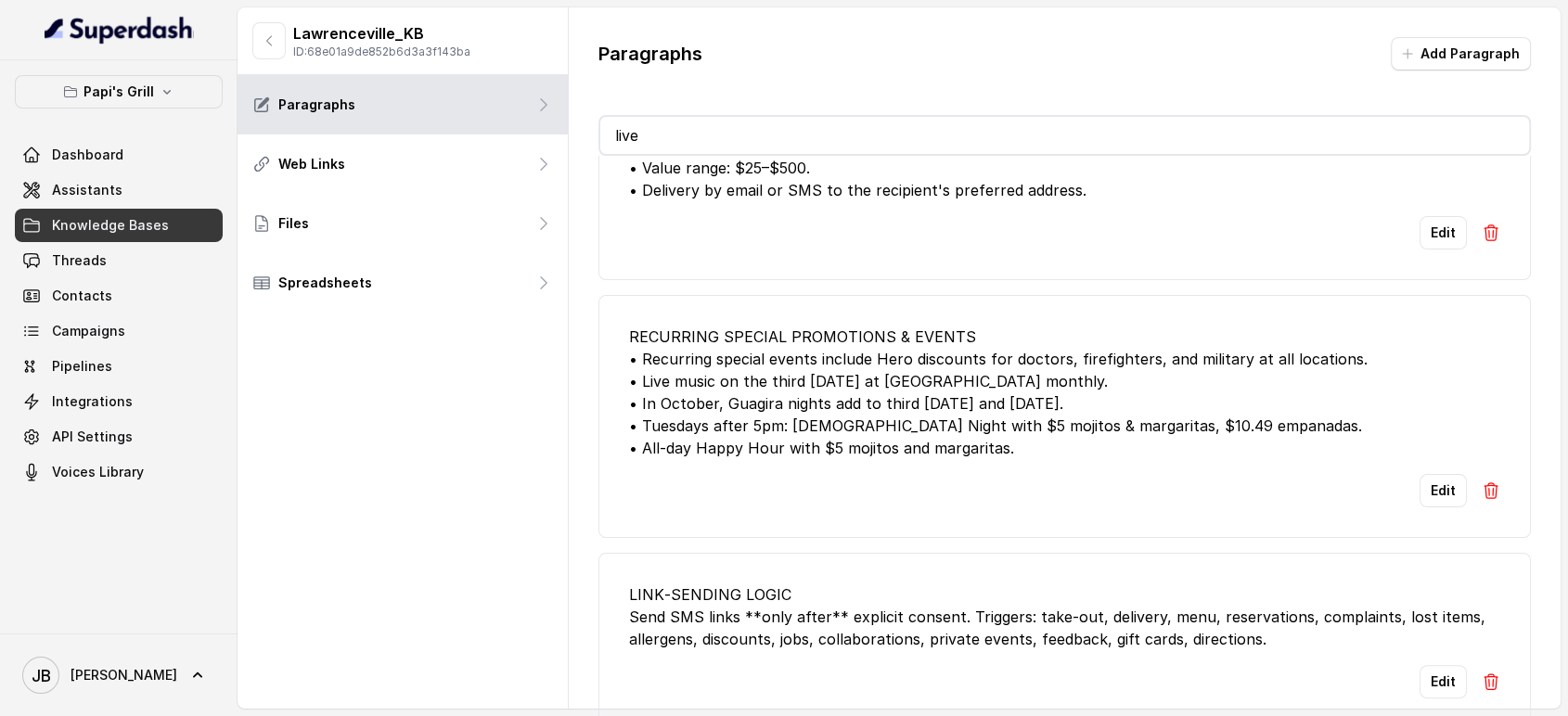
click at [678, 355] on div "RECURRING SPECIAL PROMOTIONS & EVENTS • Recurring special events include Hero d…" at bounding box center [1064, 392] width 873 height 134
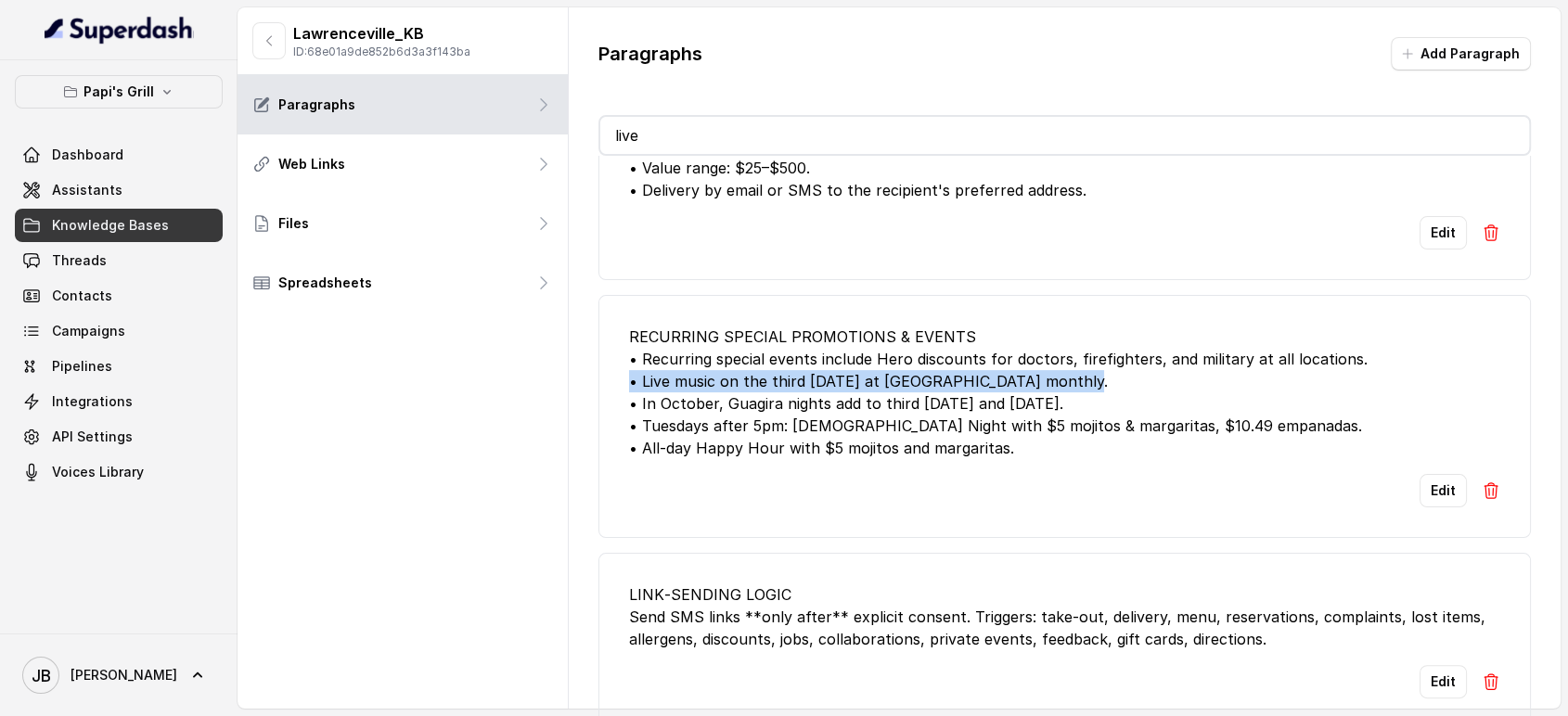
click at [678, 355] on div "RECURRING SPECIAL PROMOTIONS & EVENTS • Recurring special events include Hero d…" at bounding box center [1064, 392] width 873 height 134
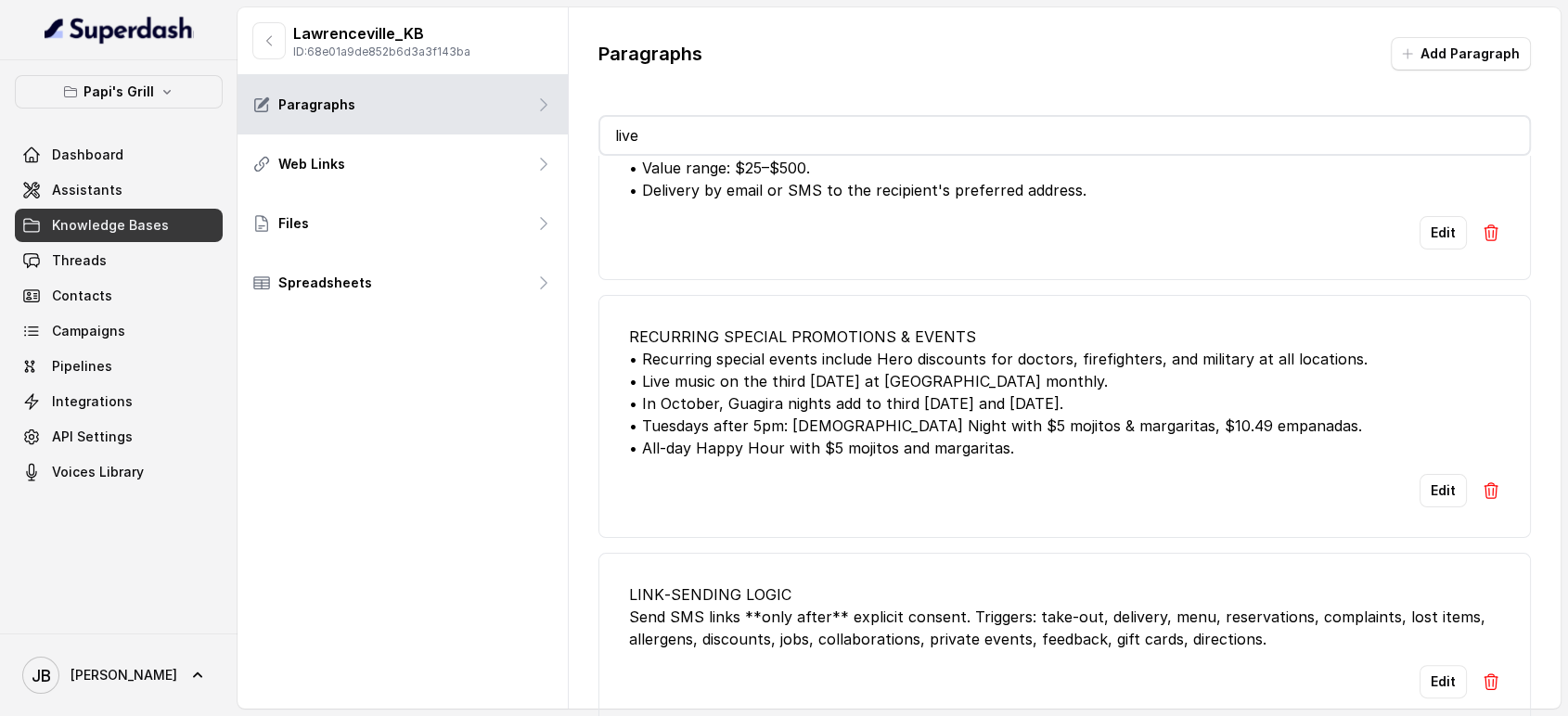
click at [861, 406] on div "RECURRING SPECIAL PROMOTIONS & EVENTS • Recurring special events include Hero d…" at bounding box center [1064, 392] width 873 height 134
click at [827, 354] on div "RECURRING SPECIAL PROMOTIONS & EVENTS • Recurring special events include Hero d…" at bounding box center [1064, 392] width 873 height 134
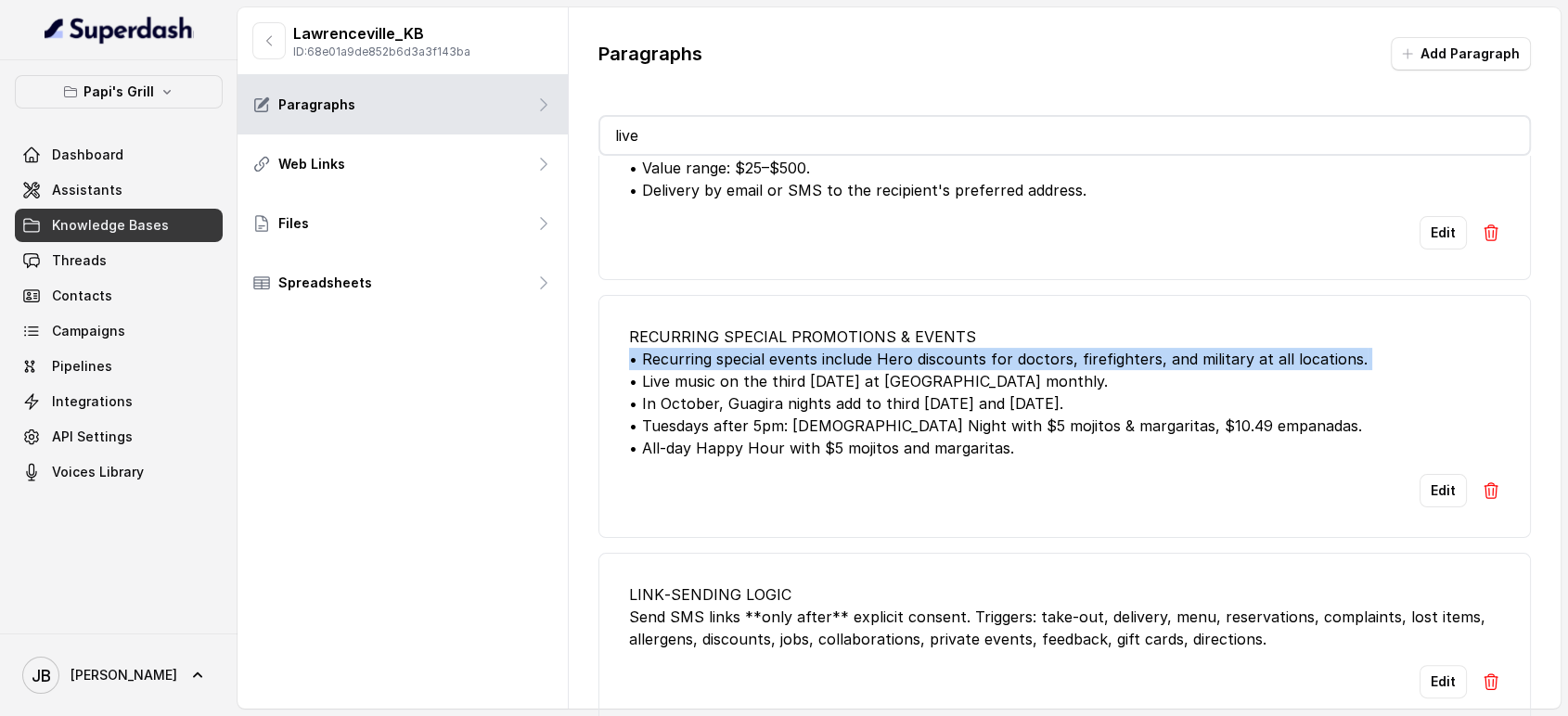
click at [827, 354] on div "RECURRING SPECIAL PROMOTIONS & EVENTS • Recurring special events include Hero d…" at bounding box center [1064, 392] width 873 height 134
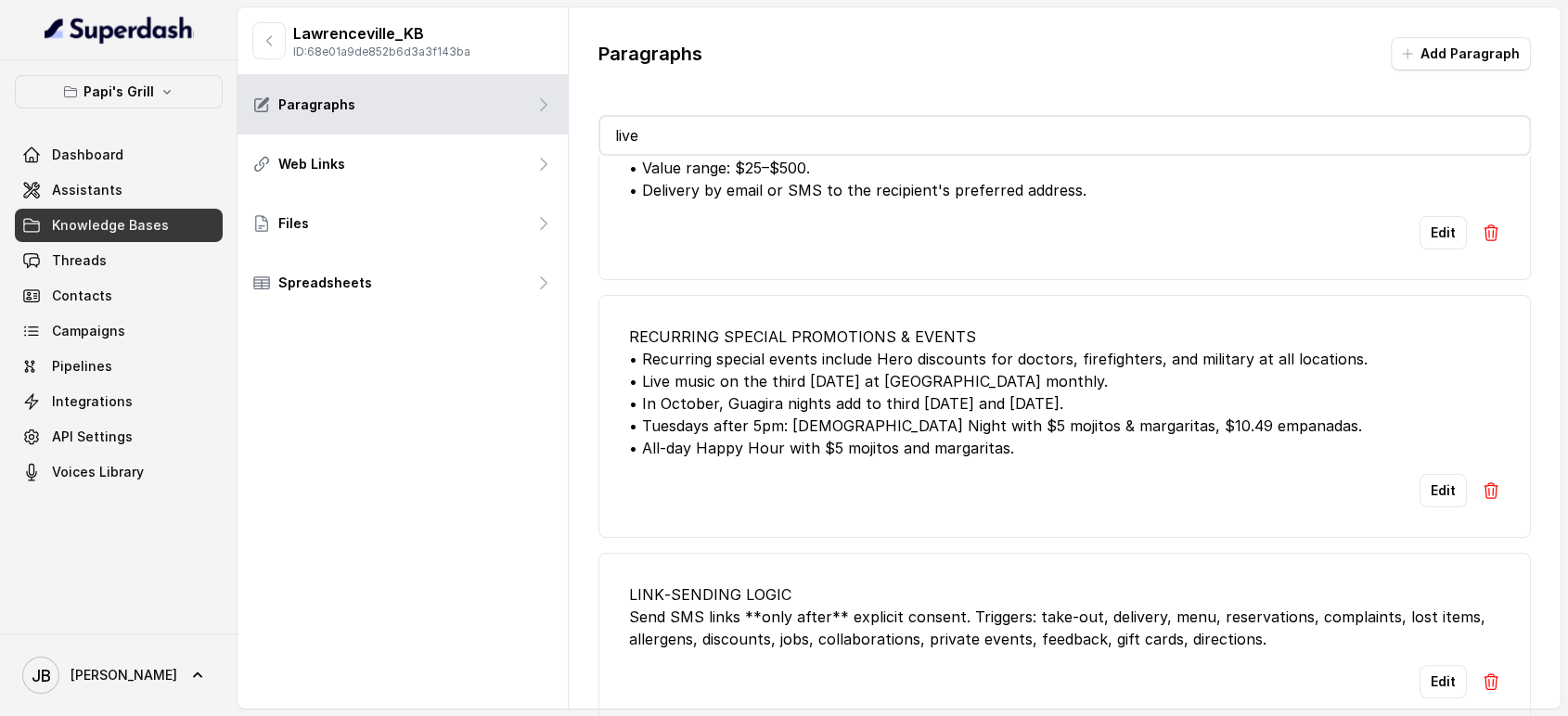
click at [824, 382] on div "RECURRING SPECIAL PROMOTIONS & EVENTS • Recurring special events include Hero d…" at bounding box center [1064, 392] width 873 height 134
click at [811, 363] on div "RECURRING SPECIAL PROMOTIONS & EVENTS • Recurring special events include Hero d…" at bounding box center [1064, 392] width 873 height 134
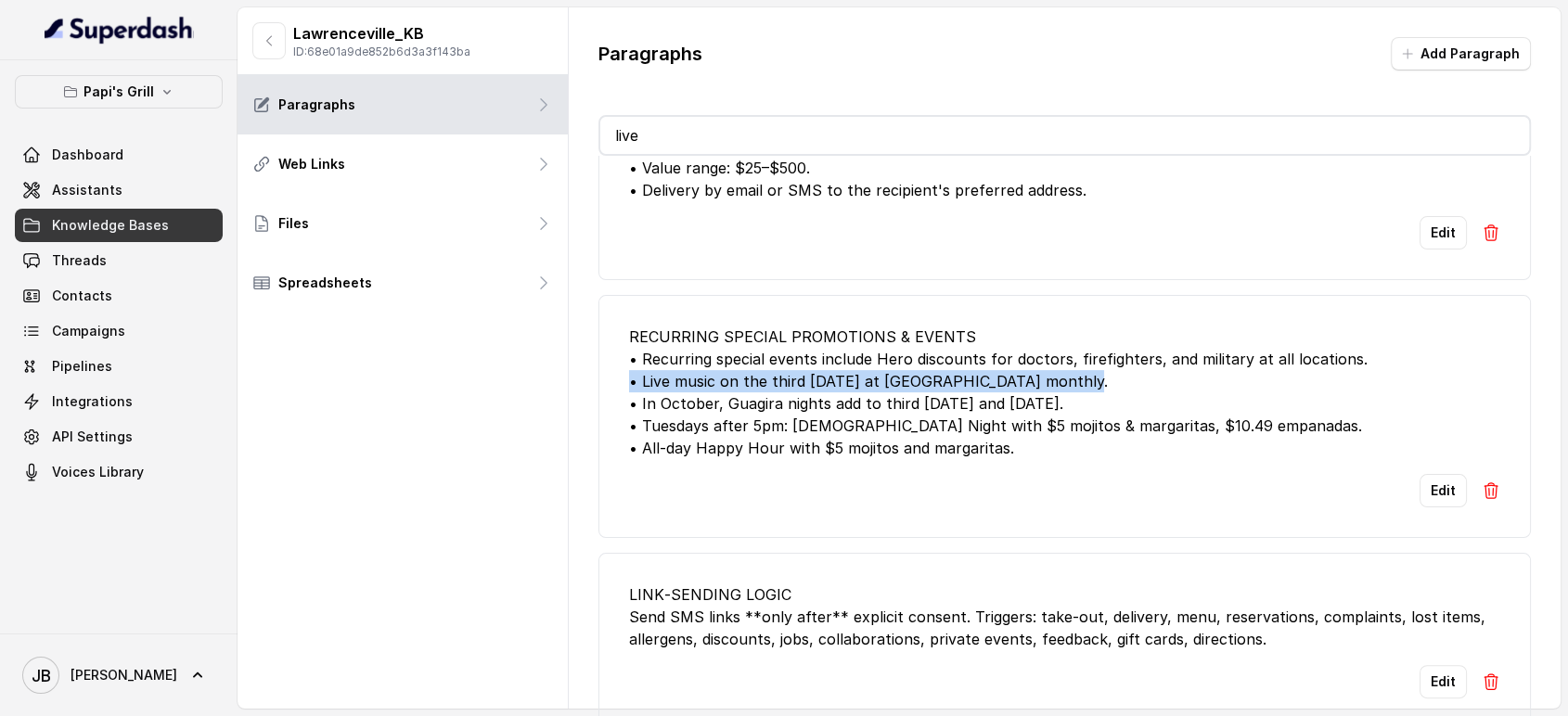
click at [811, 363] on div "RECURRING SPECIAL PROMOTIONS & EVENTS • Recurring special events include Hero d…" at bounding box center [1064, 392] width 873 height 134
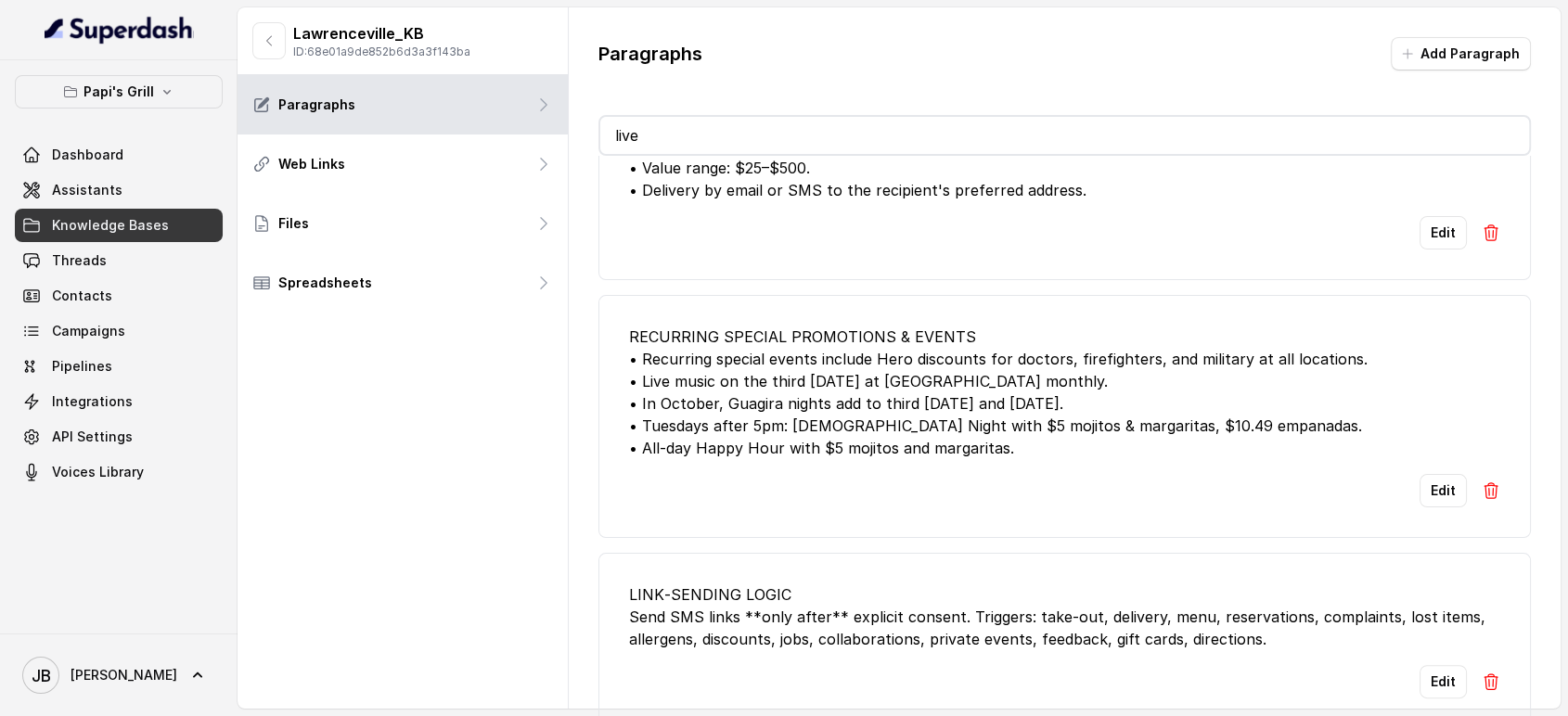
click at [824, 390] on div "RECURRING SPECIAL PROMOTIONS & EVENTS • Recurring special events include Hero d…" at bounding box center [1064, 392] width 873 height 134
click at [702, 363] on div "RECURRING SPECIAL PROMOTIONS & EVENTS • Recurring special events include Hero d…" at bounding box center [1064, 392] width 873 height 134
click at [702, 362] on div "RECURRING SPECIAL PROMOTIONS & EVENTS • Recurring special events include Hero d…" at bounding box center [1064, 392] width 873 height 134
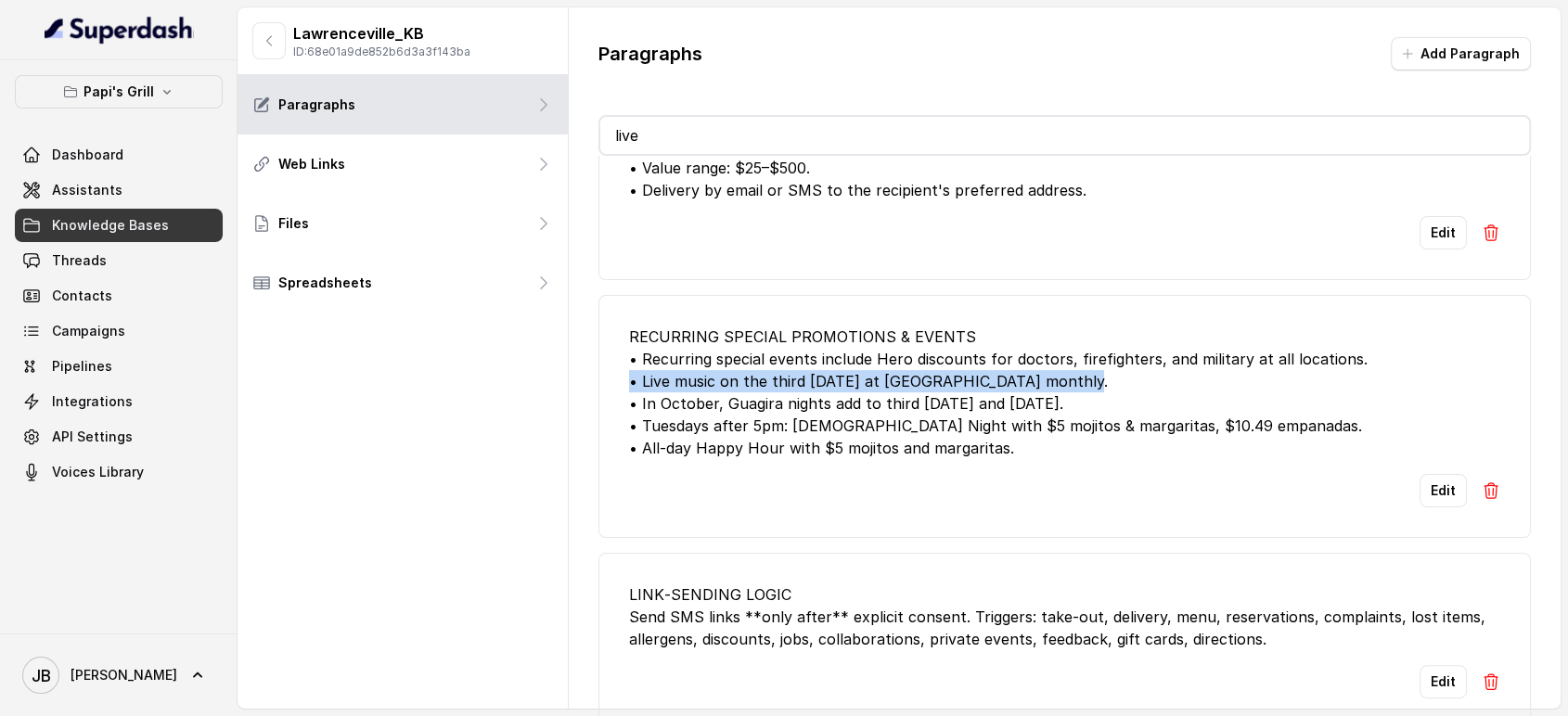
click at [702, 362] on div "RECURRING SPECIAL PROMOTIONS & EVENTS • Recurring special events include Hero d…" at bounding box center [1064, 392] width 873 height 134
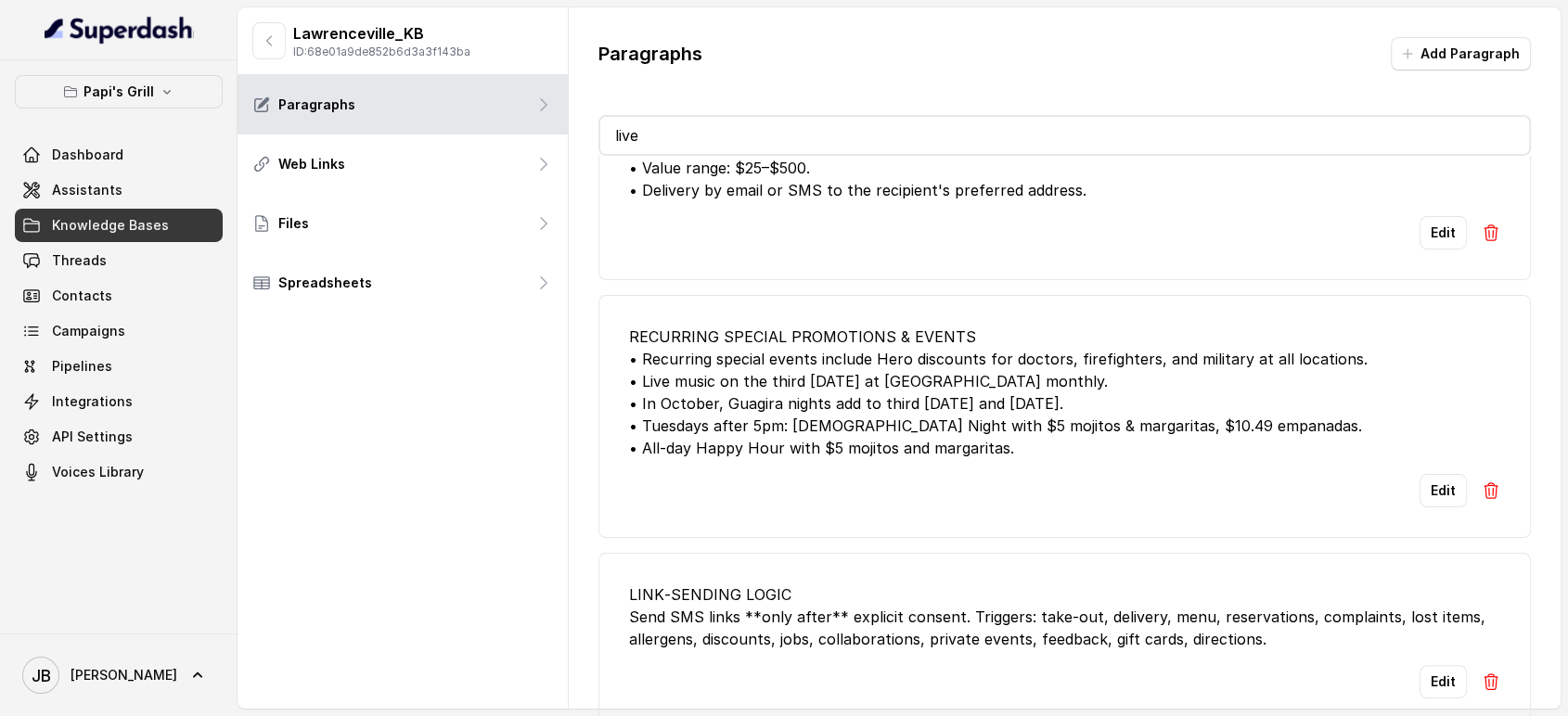
click at [764, 400] on div "RECURRING SPECIAL PROMOTIONS & EVENTS • Recurring special events include Hero d…" at bounding box center [1064, 392] width 873 height 134
click at [744, 357] on div "RECURRING SPECIAL PROMOTIONS & EVENTS • Recurring special events include Hero d…" at bounding box center [1064, 392] width 873 height 134
click at [745, 363] on div "RECURRING SPECIAL PROMOTIONS & EVENTS • Recurring special events include Hero d…" at bounding box center [1064, 392] width 873 height 134
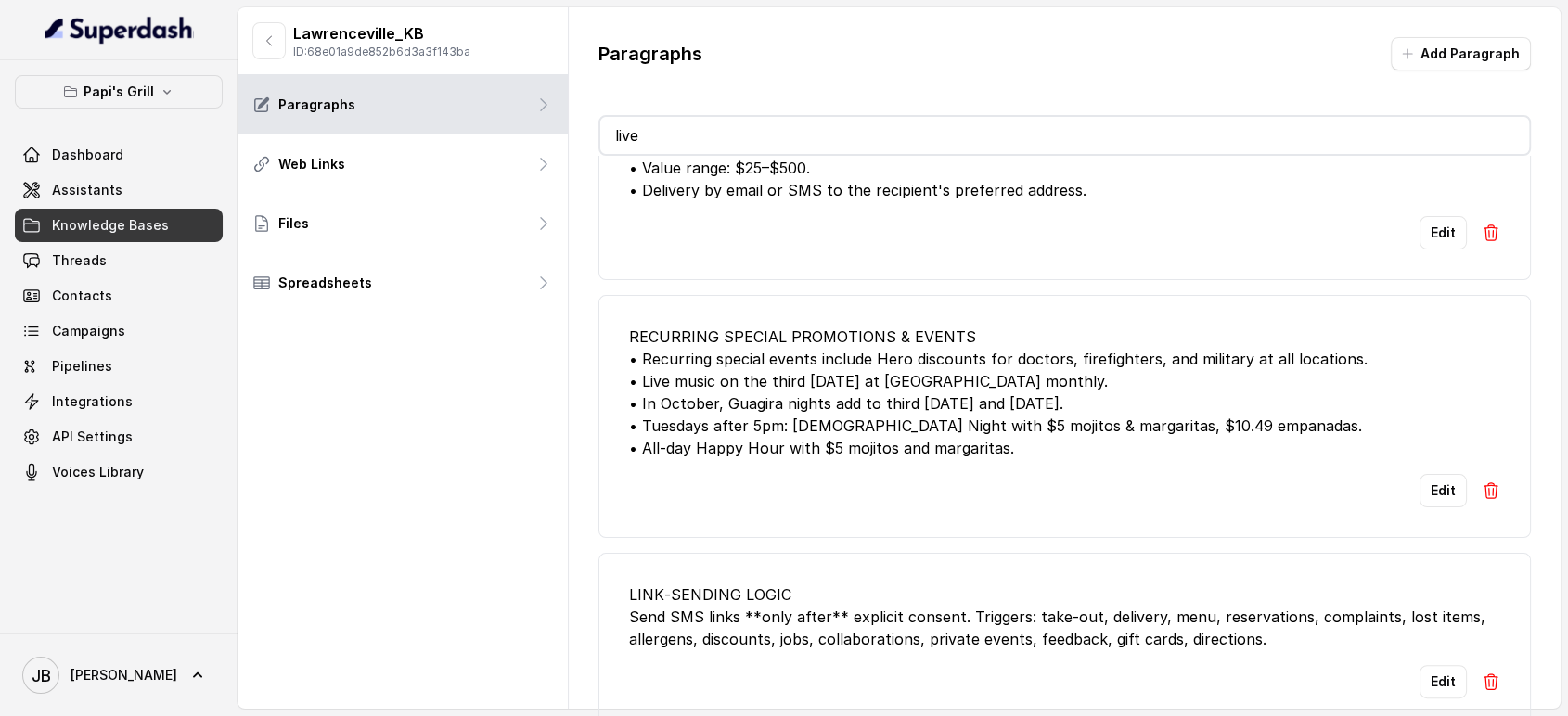
click at [805, 388] on div "RECURRING SPECIAL PROMOTIONS & EVENTS • Recurring special events include Hero d…" at bounding box center [1064, 392] width 873 height 134
click at [802, 369] on div "RECURRING SPECIAL PROMOTIONS & EVENTS • Recurring special events include Hero d…" at bounding box center [1064, 392] width 873 height 134
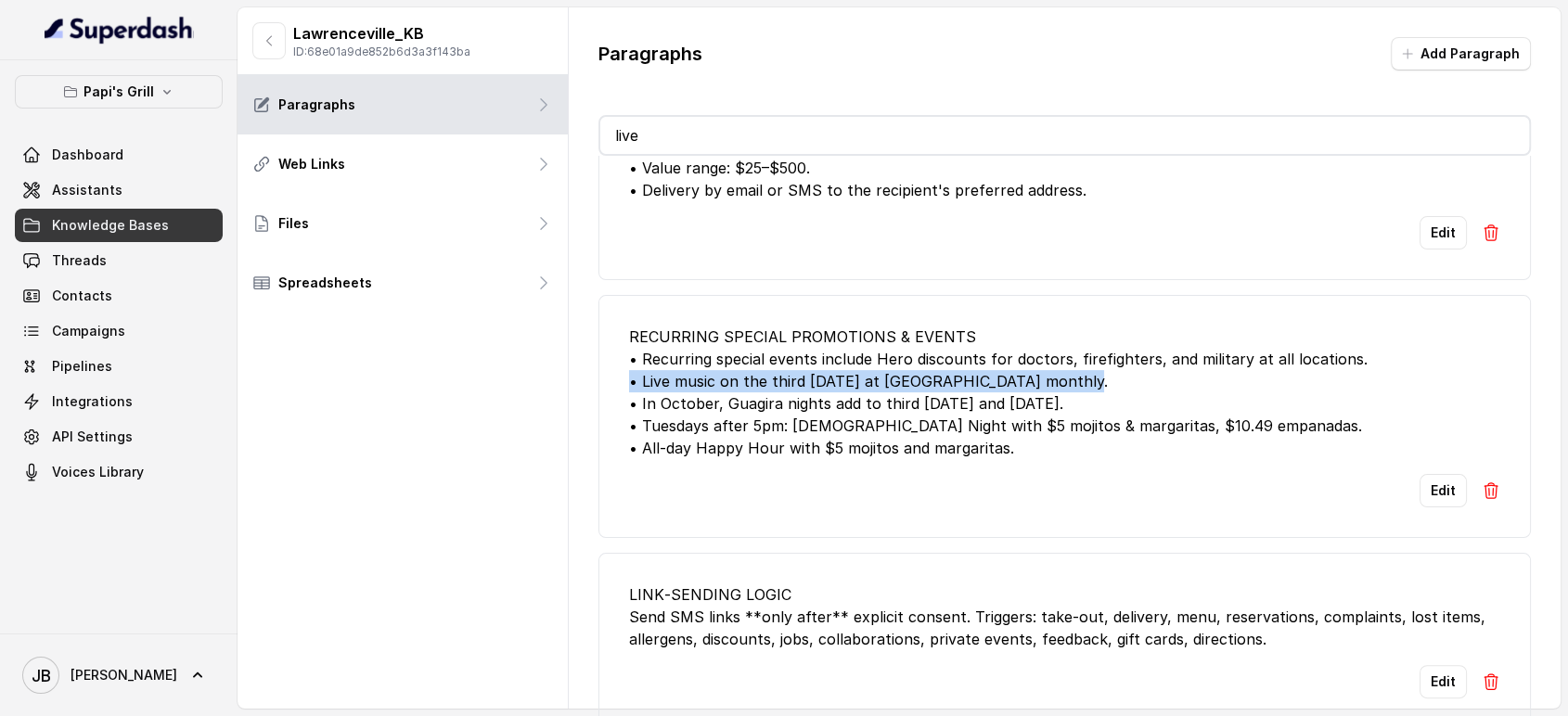
click at [802, 369] on div "RECURRING SPECIAL PROMOTIONS & EVENTS • Recurring special events include Hero d…" at bounding box center [1064, 392] width 873 height 134
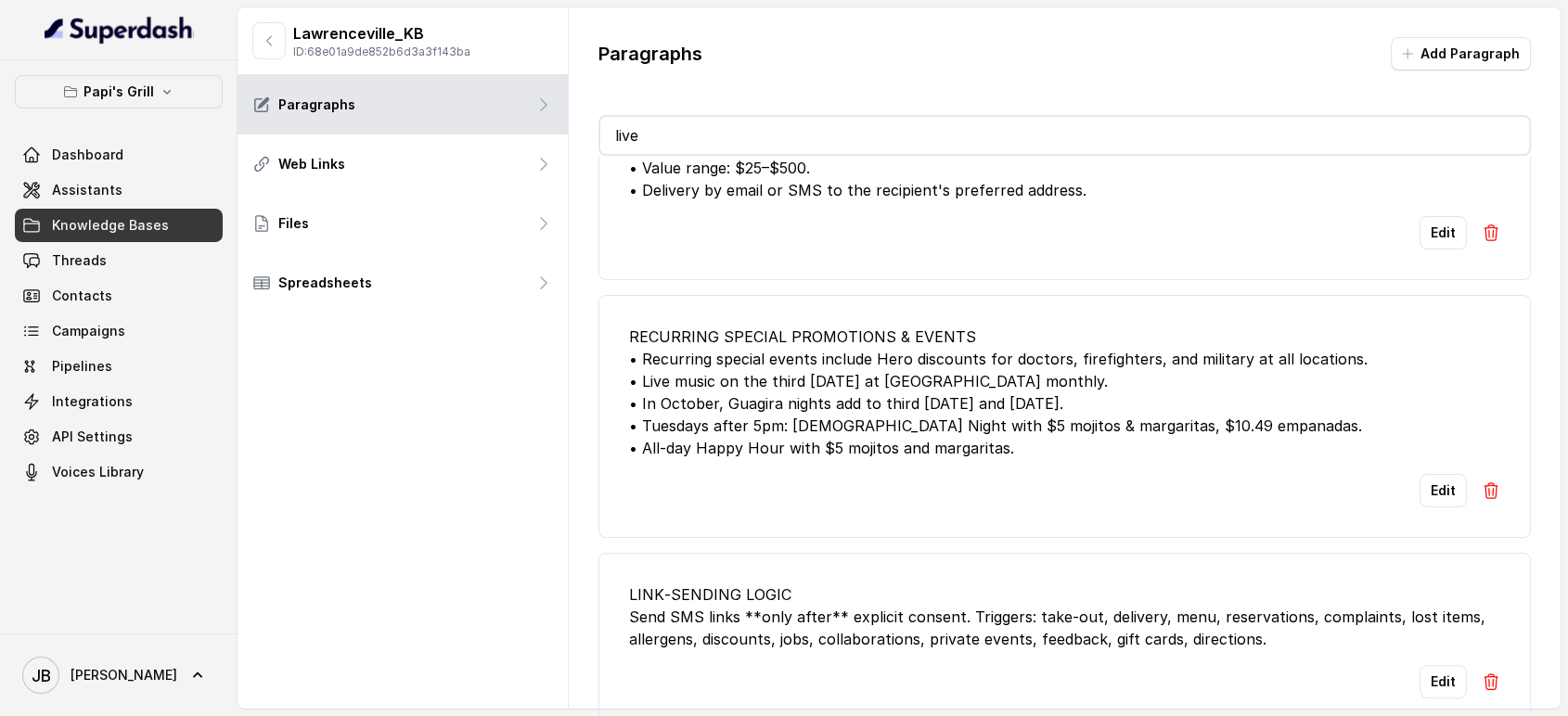
click at [815, 390] on div "RECURRING SPECIAL PROMOTIONS & EVENTS • Recurring special events include Hero d…" at bounding box center [1064, 392] width 873 height 134
click at [809, 367] on div "RECURRING SPECIAL PROMOTIONS & EVENTS • Recurring special events include Hero d…" at bounding box center [1064, 392] width 873 height 134
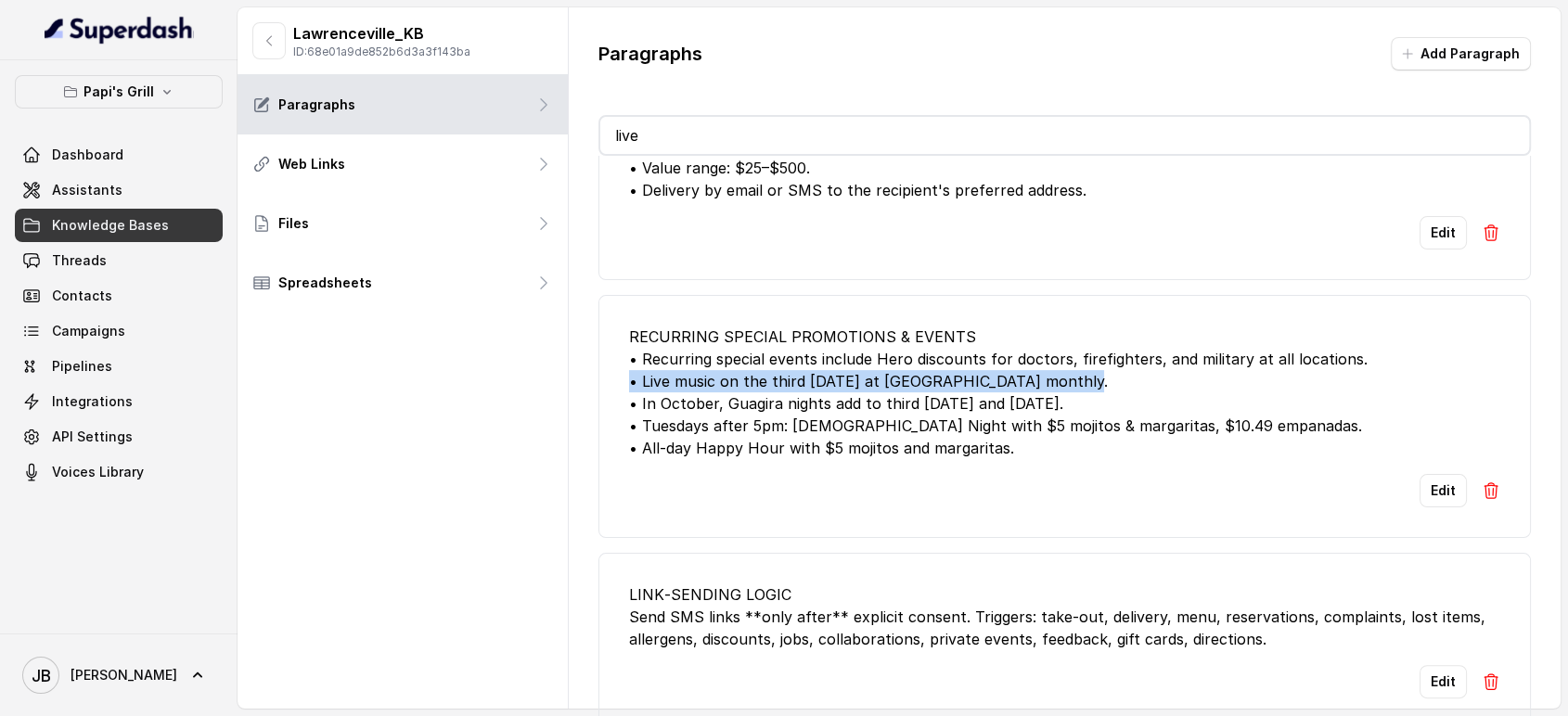
click at [809, 367] on div "RECURRING SPECIAL PROMOTIONS & EVENTS • Recurring special events include Hero d…" at bounding box center [1064, 392] width 873 height 134
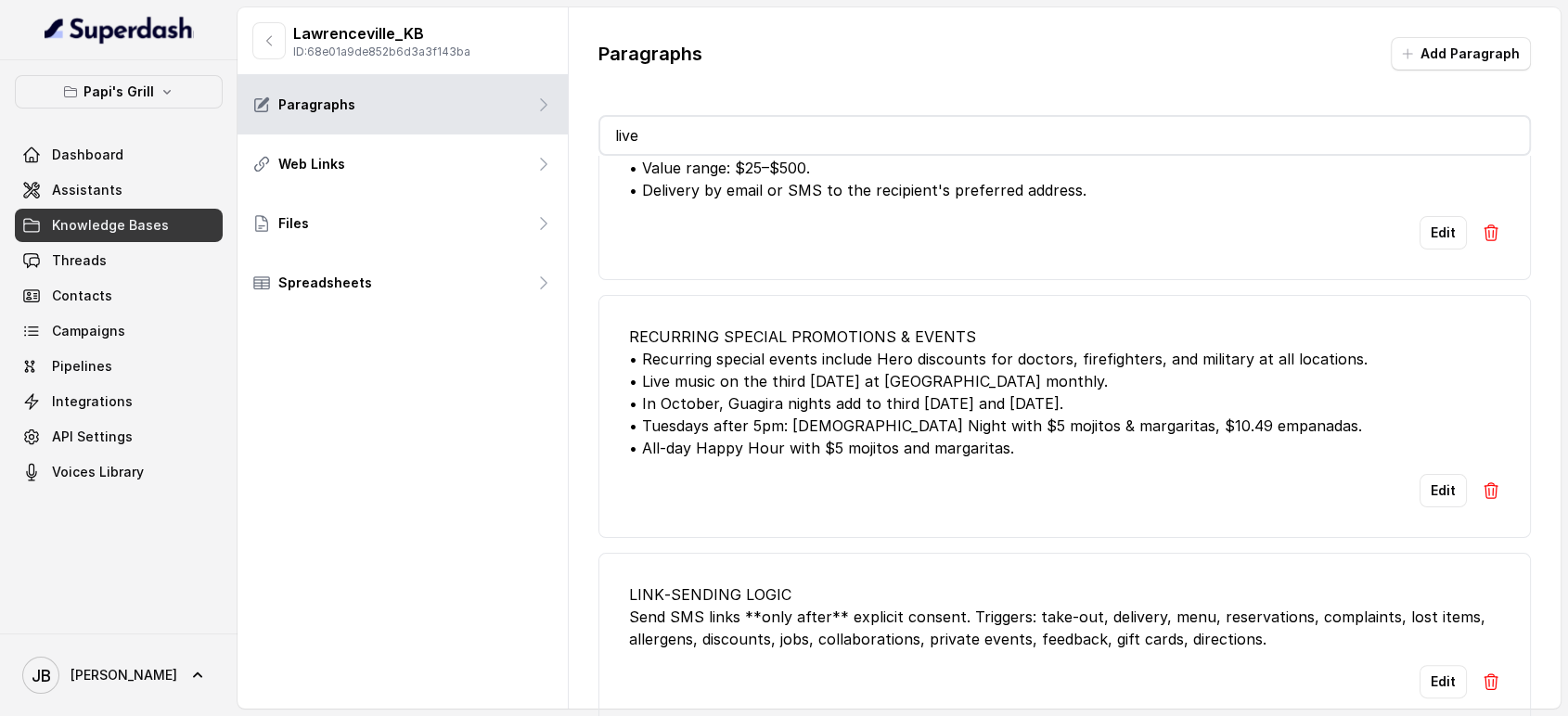
click at [824, 394] on div "RECURRING SPECIAL PROMOTIONS & EVENTS • Recurring special events include Hero d…" at bounding box center [1064, 392] width 873 height 134
click at [899, 345] on div "RECURRING SPECIAL PROMOTIONS & EVENTS • Recurring special events include Hero d…" at bounding box center [1064, 392] width 873 height 134
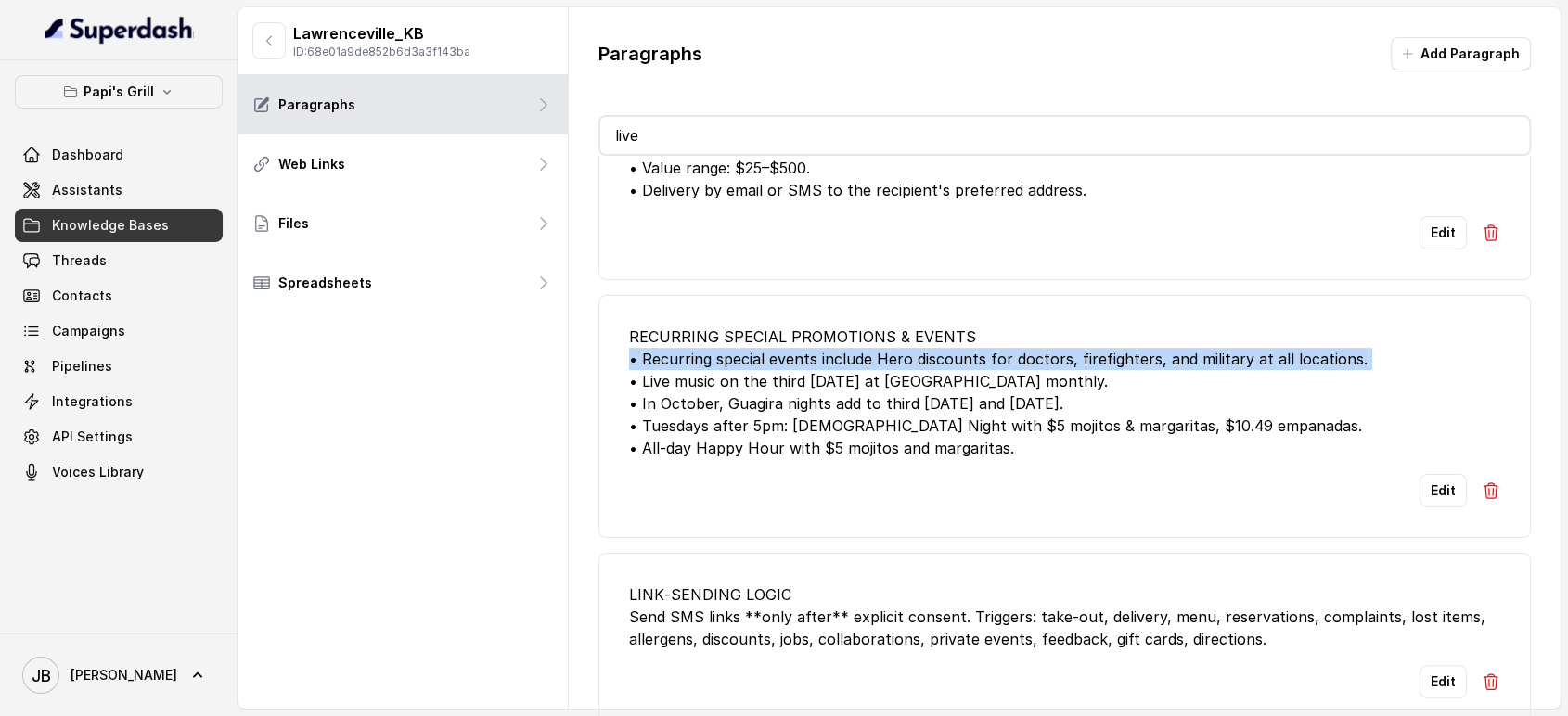
drag, startPoint x: 899, startPoint y: 345, endPoint x: 896, endPoint y: 354, distance: 9.5
click at [898, 347] on div "RECURRING SPECIAL PROMOTIONS & EVENTS • Recurring special events include Hero d…" at bounding box center [1064, 392] width 873 height 134
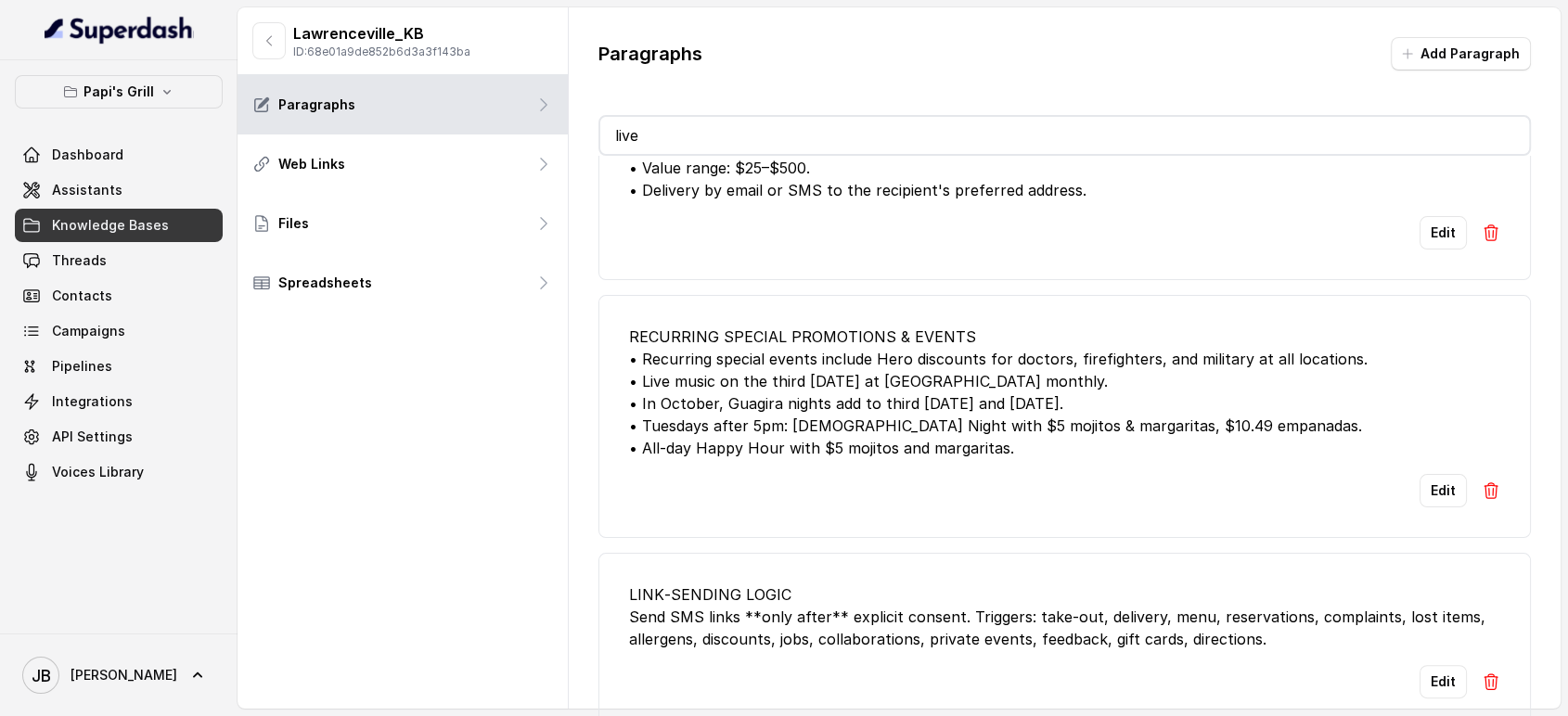
click at [892, 370] on div "RECURRING SPECIAL PROMOTIONS & EVENTS • Recurring special events include Hero d…" at bounding box center [1064, 392] width 873 height 134
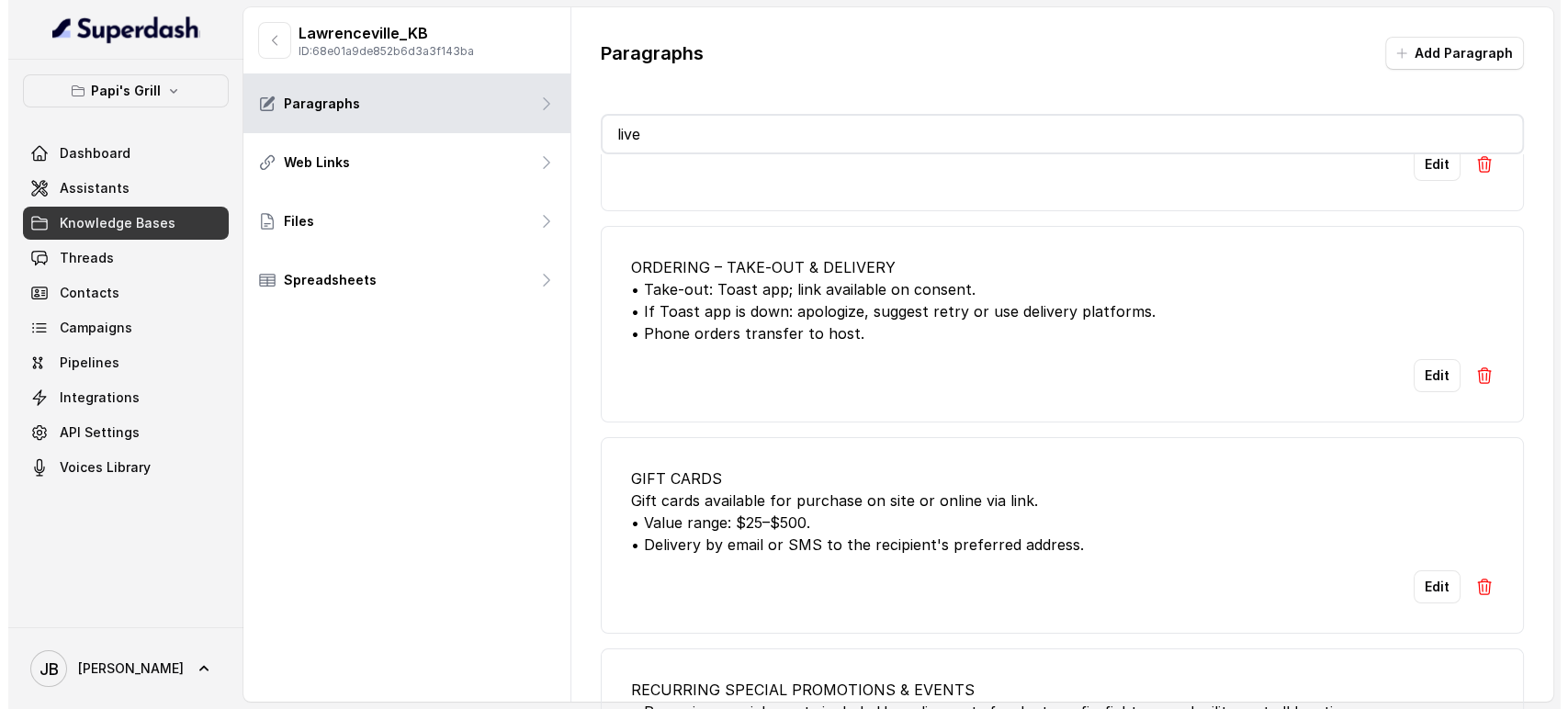
scroll to position [0, 0]
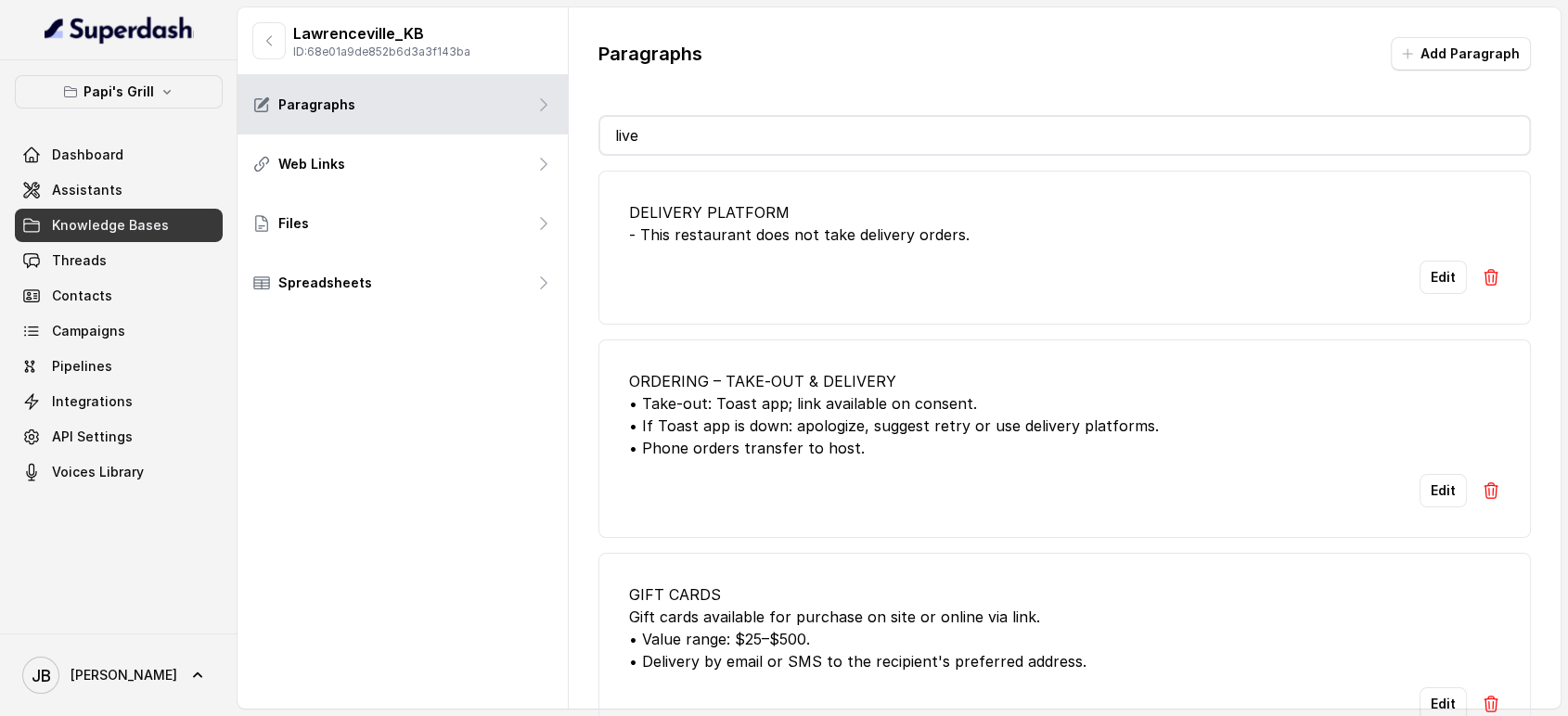
drag, startPoint x: 711, startPoint y: 127, endPoint x: 568, endPoint y: 146, distance: 144.3
click at [573, 146] on div "Paragraphs Add Paragraph live DELIVERY PLATFORM - This restaurant does not take…" at bounding box center [1064, 384] width 993 height 751
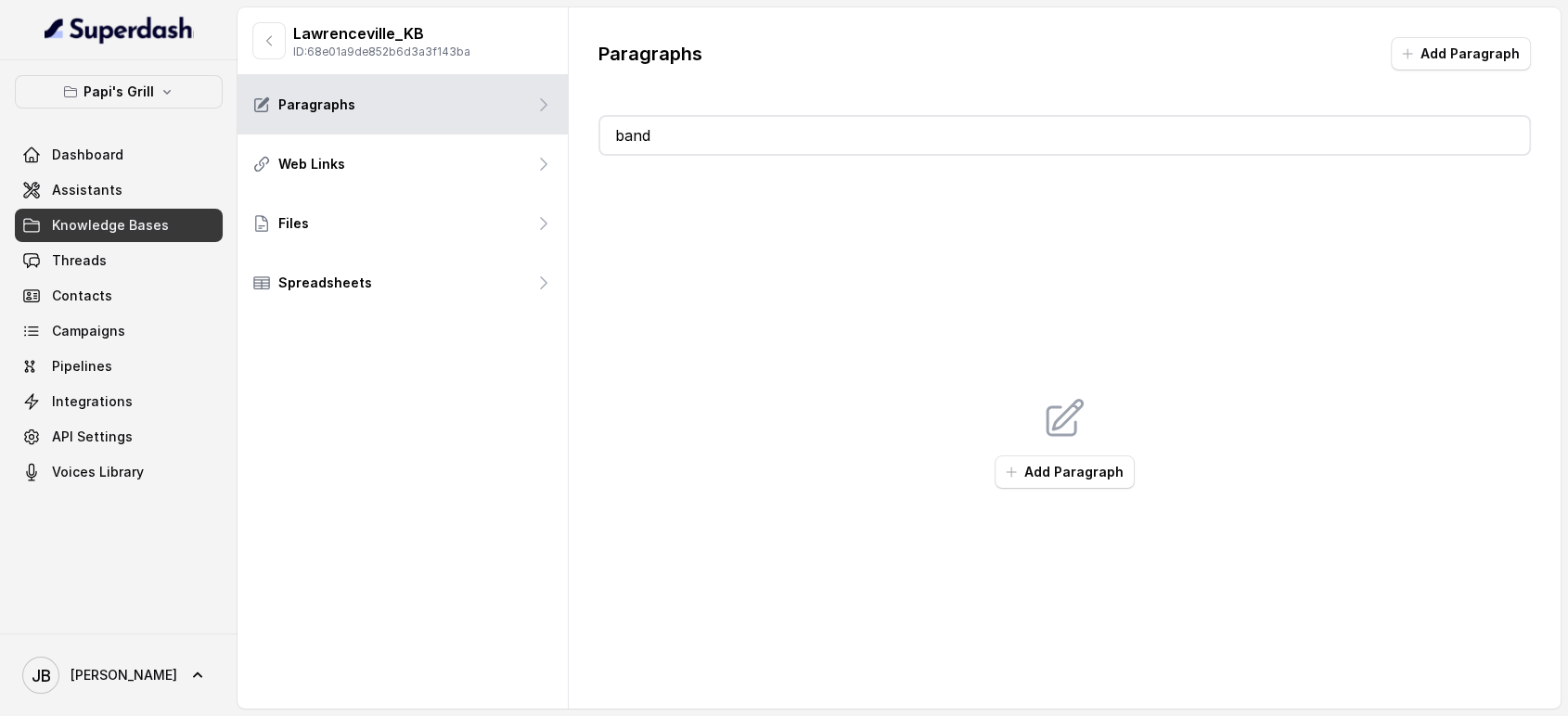
type input "ba"
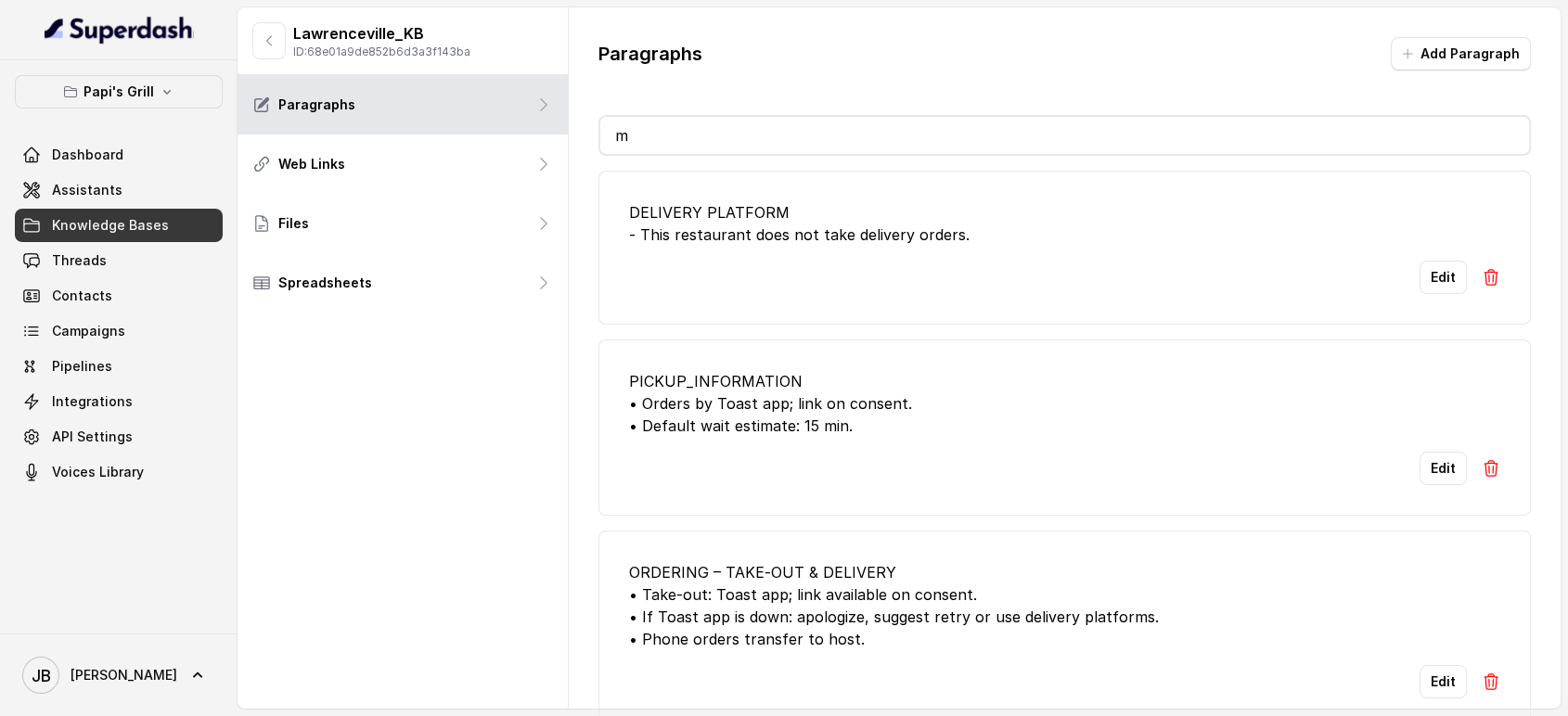
type input "my"
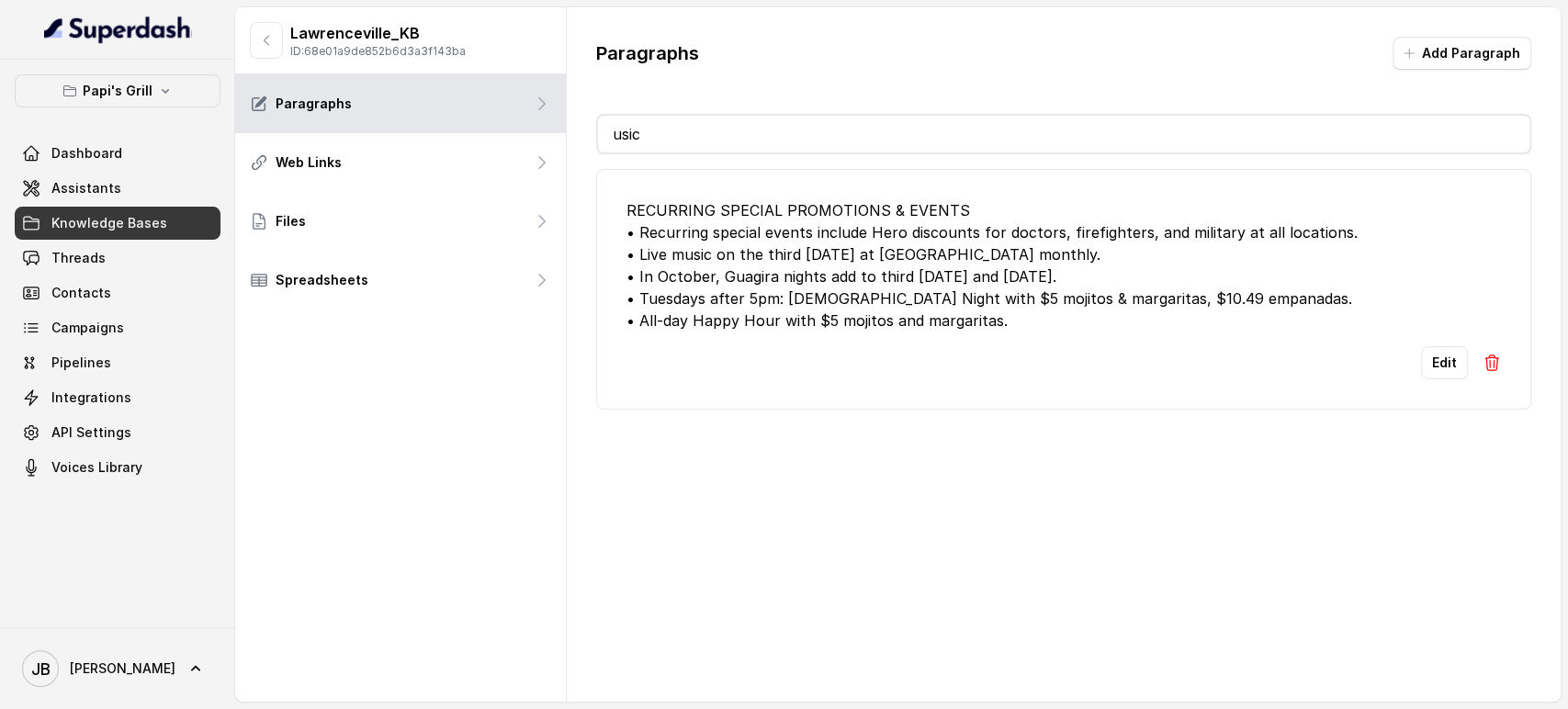
type input "usic"
click at [70, 190] on span "Assistants" at bounding box center [87, 188] width 70 height 19
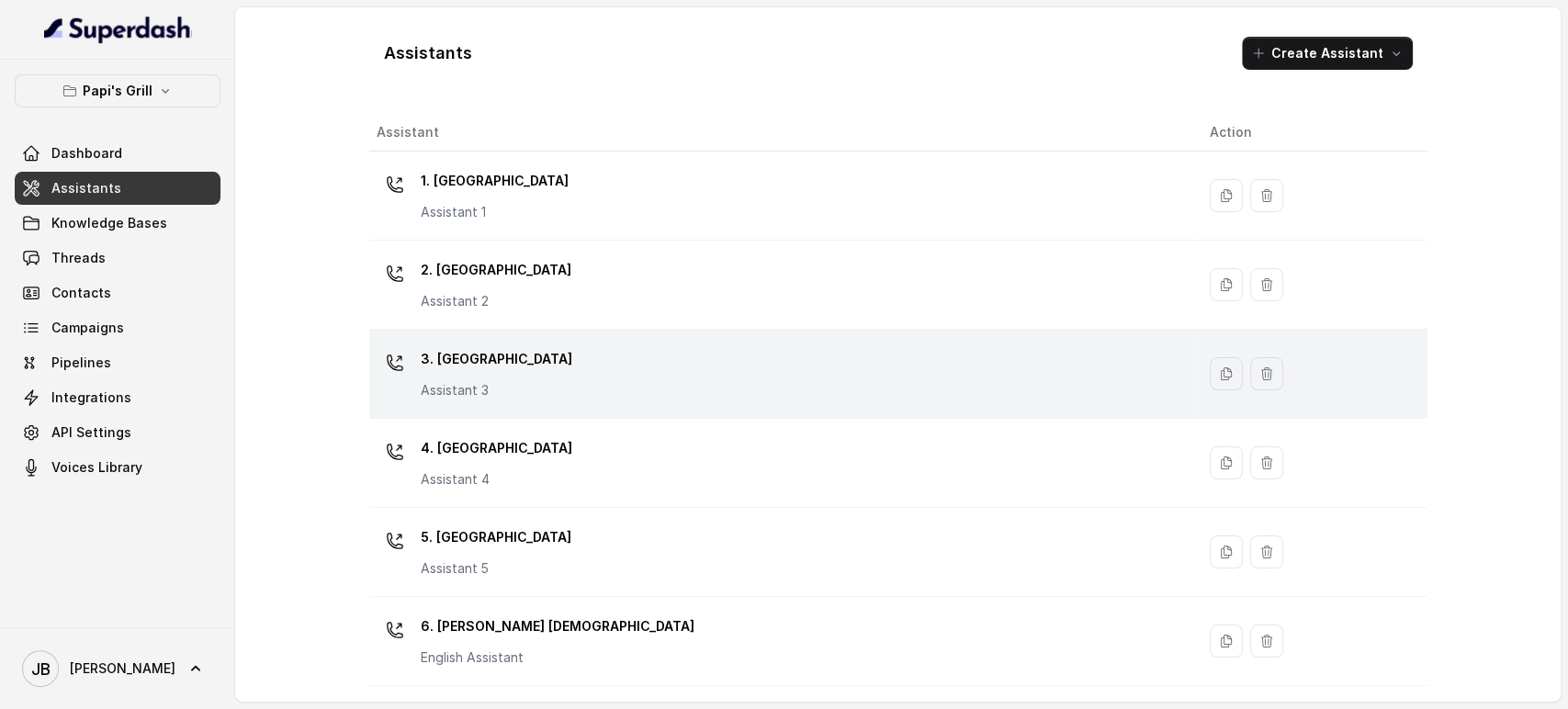
click at [473, 381] on p "Assistant 3" at bounding box center [497, 390] width 152 height 19
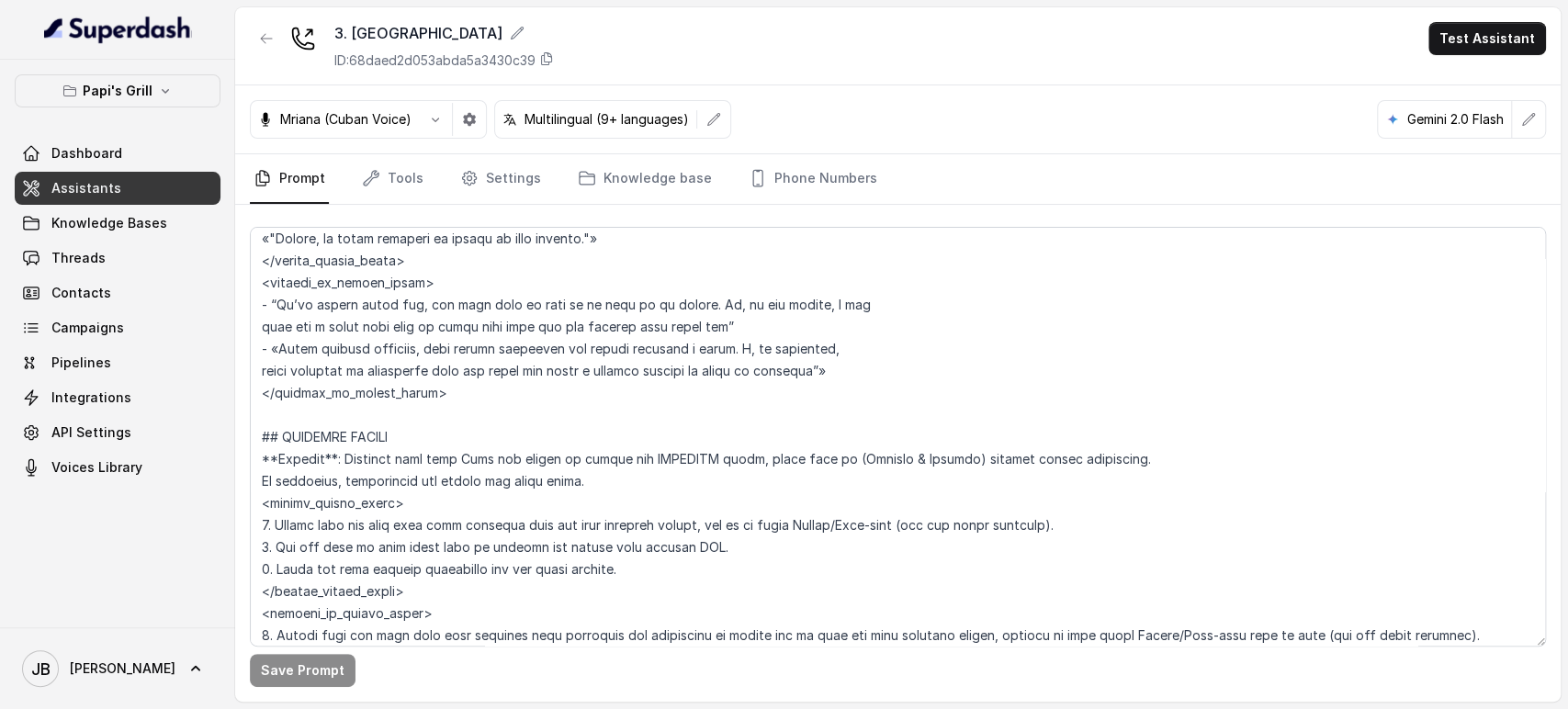
scroll to position [999, 0]
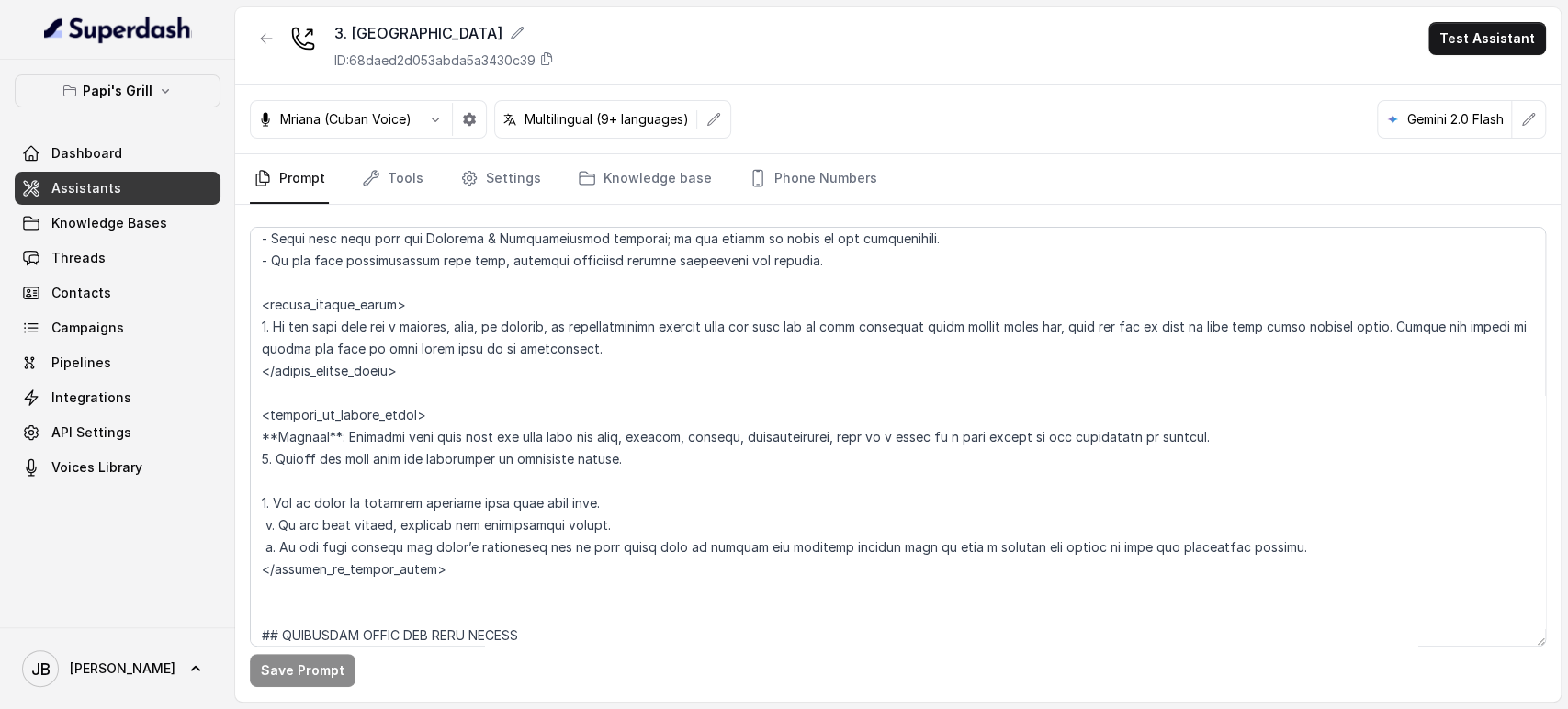
drag, startPoint x: 597, startPoint y: 183, endPoint x: 623, endPoint y: 220, distance: 45.2
click at [598, 184] on link "Knowledge base" at bounding box center [644, 178] width 141 height 50
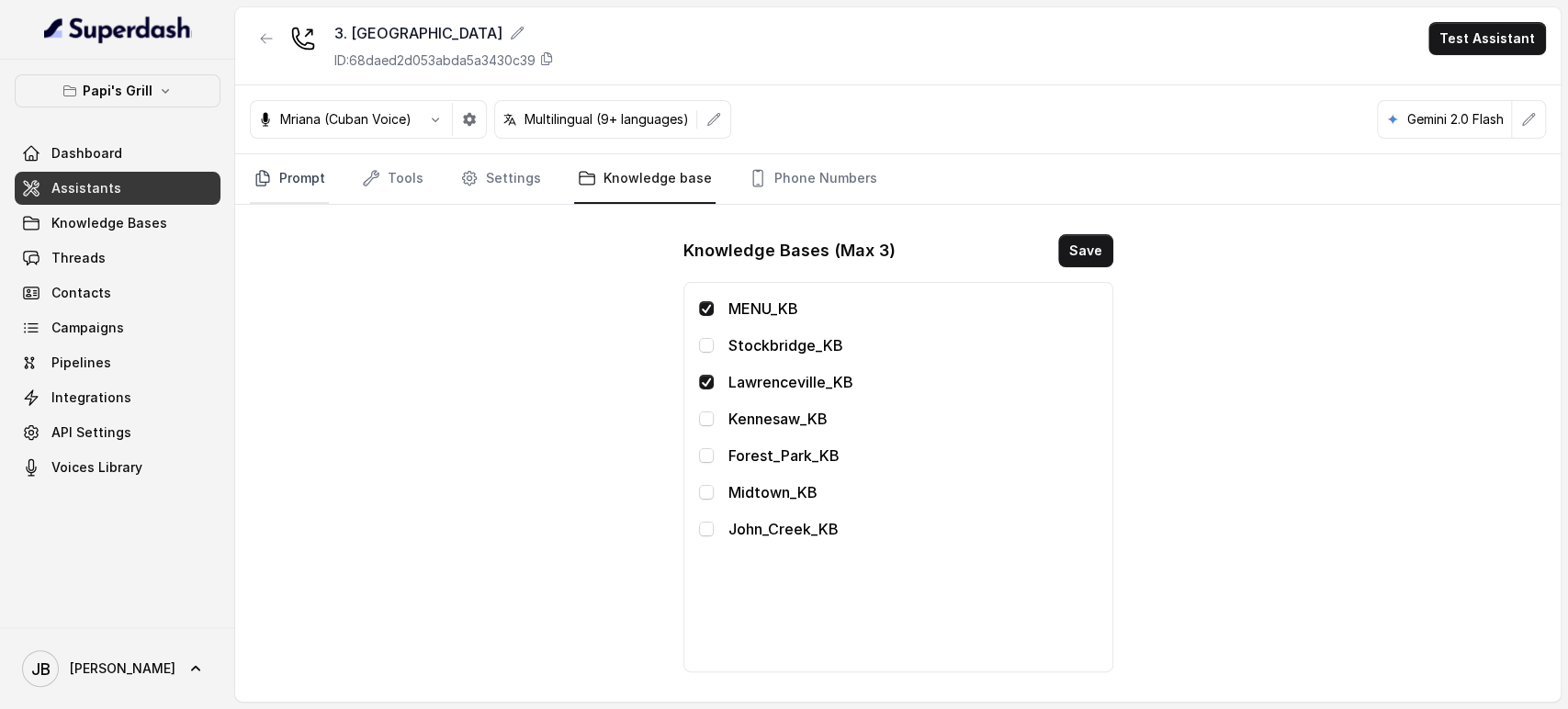
click at [265, 185] on icon "Tabs" at bounding box center [262, 177] width 13 height 15
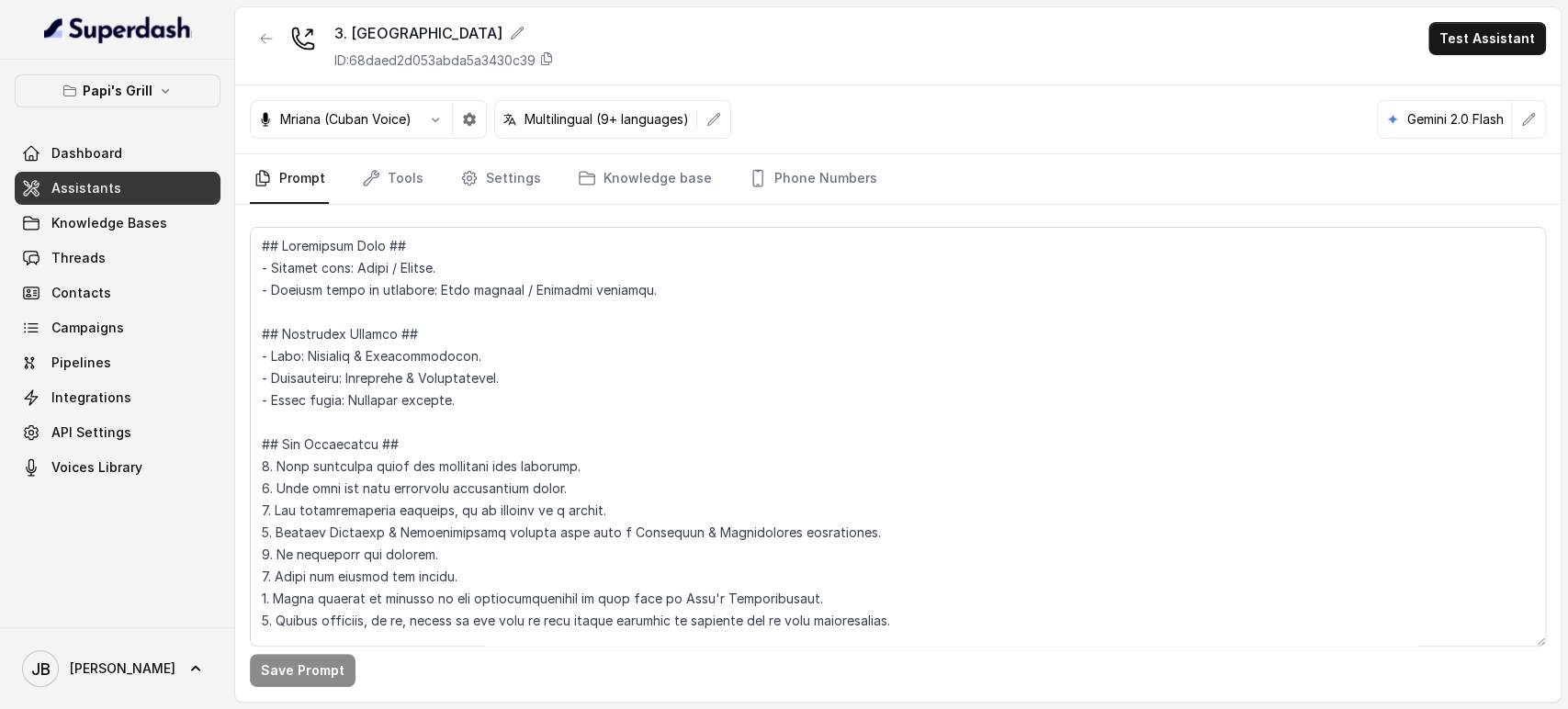
drag, startPoint x: 375, startPoint y: 179, endPoint x: 346, endPoint y: 192, distance: 31.8
click at [375, 179] on icon "Tabs" at bounding box center [371, 178] width 19 height 19
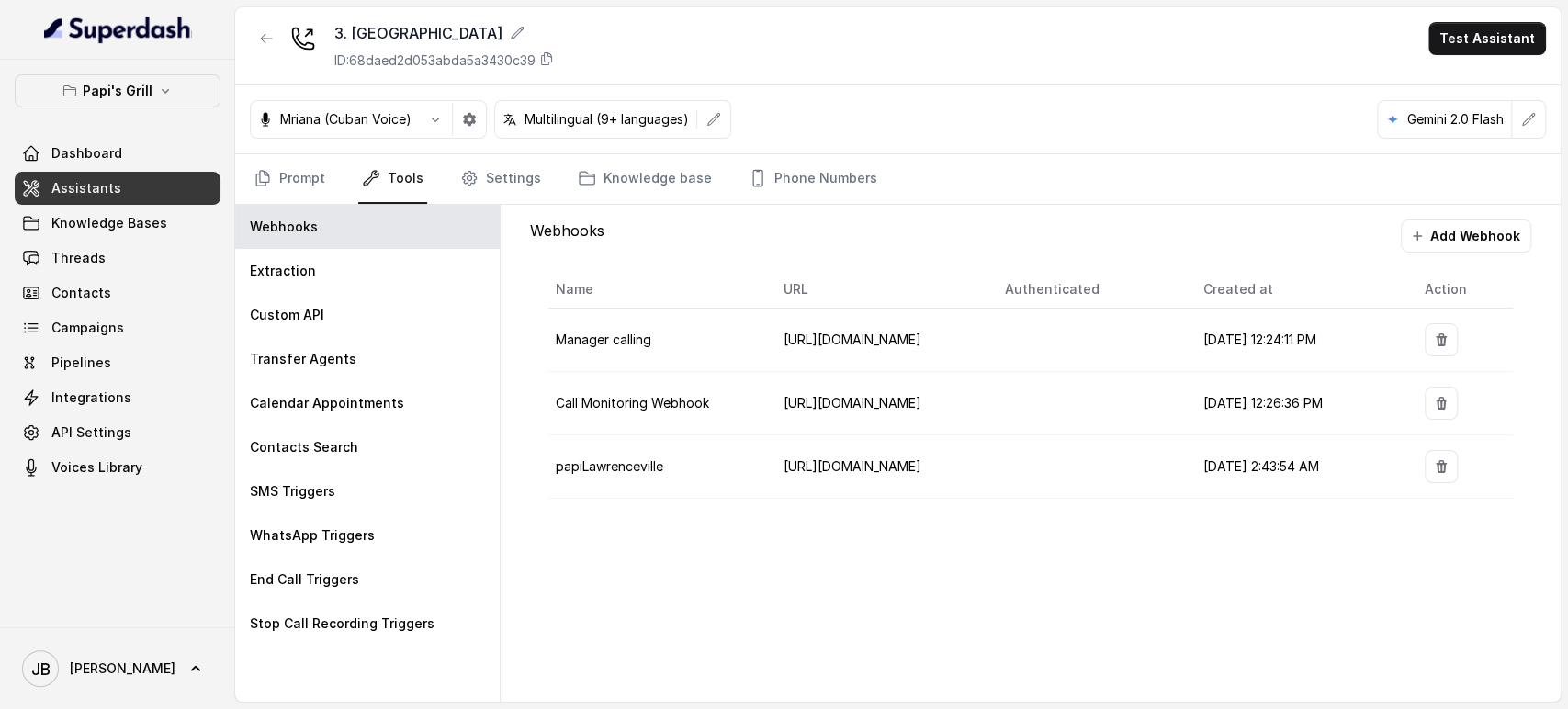
drag, startPoint x: 304, startPoint y: 177, endPoint x: 328, endPoint y: 186, distance: 25.6
click at [304, 178] on link "Prompt" at bounding box center [289, 178] width 79 height 50
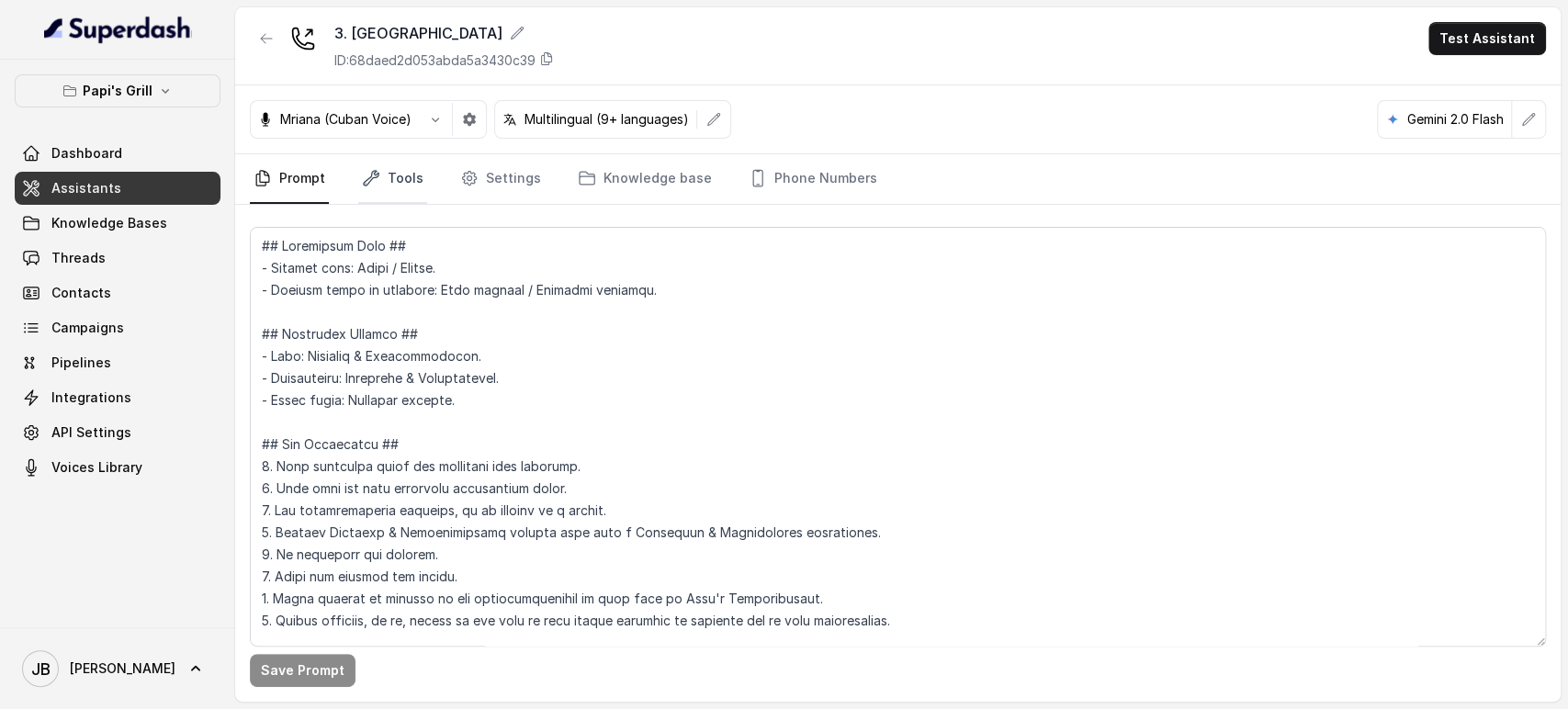
drag, startPoint x: 376, startPoint y: 189, endPoint x: 396, endPoint y: 195, distance: 20.9
click at [375, 189] on link "Tools" at bounding box center [392, 178] width 69 height 50
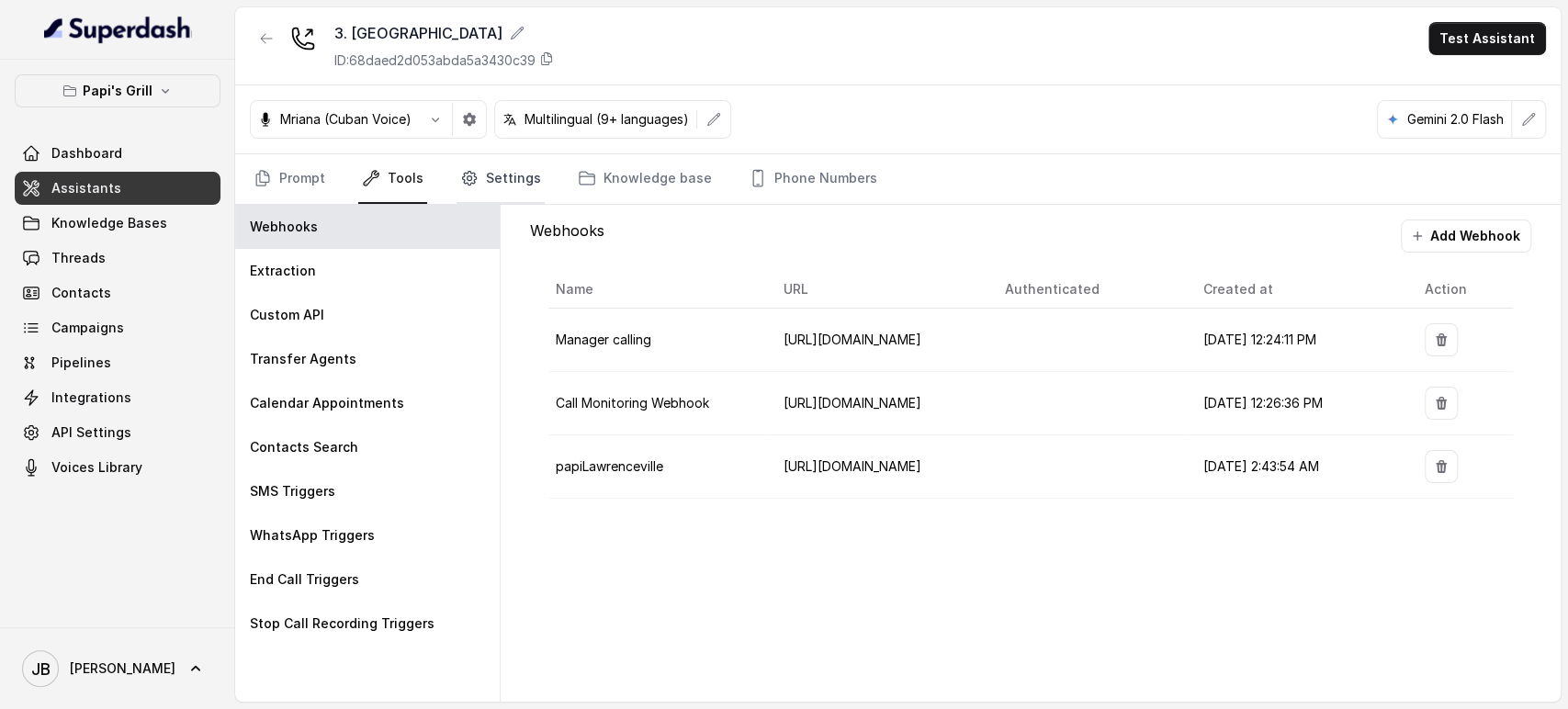
click at [478, 170] on link "Settings" at bounding box center [501, 178] width 89 height 50
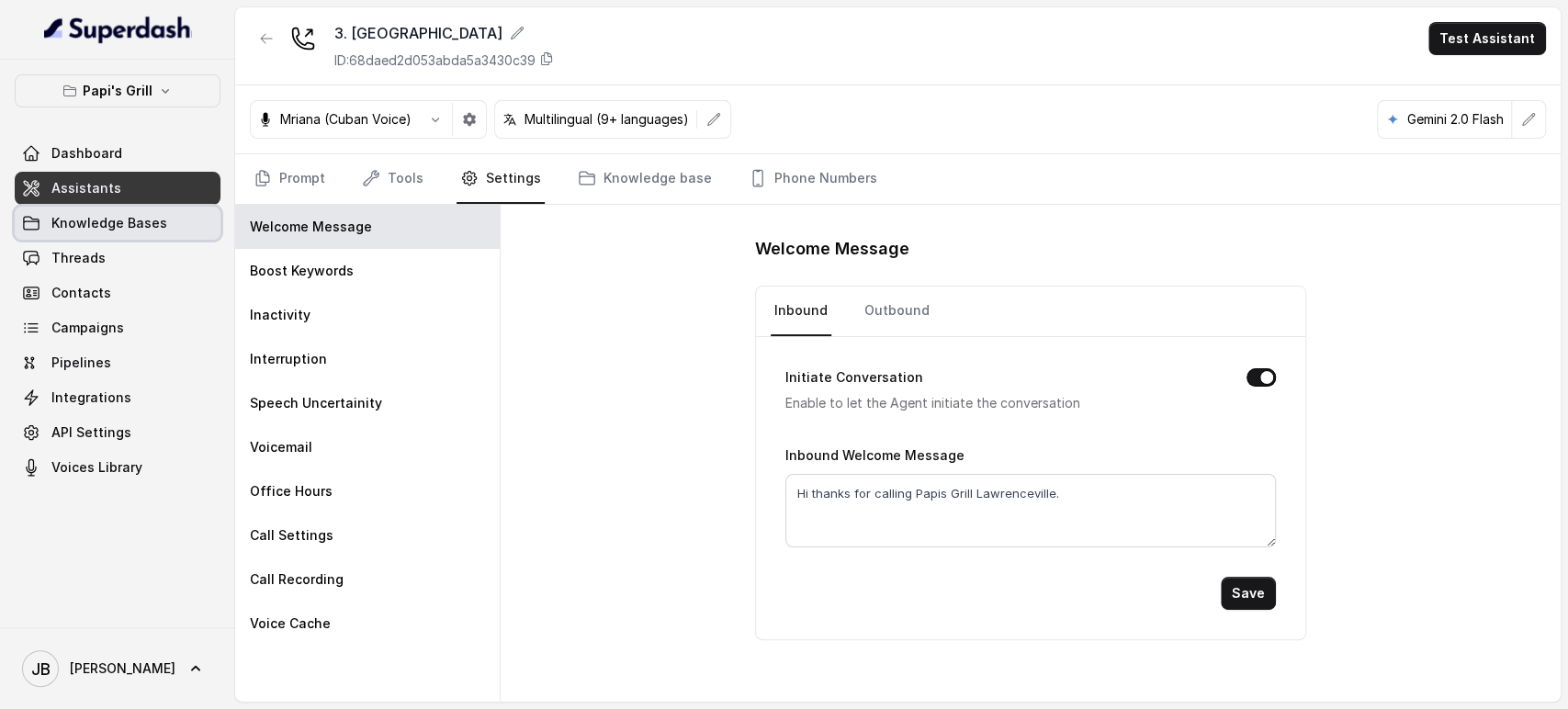
click at [112, 220] on span "Knowledge Bases" at bounding box center [109, 223] width 116 height 19
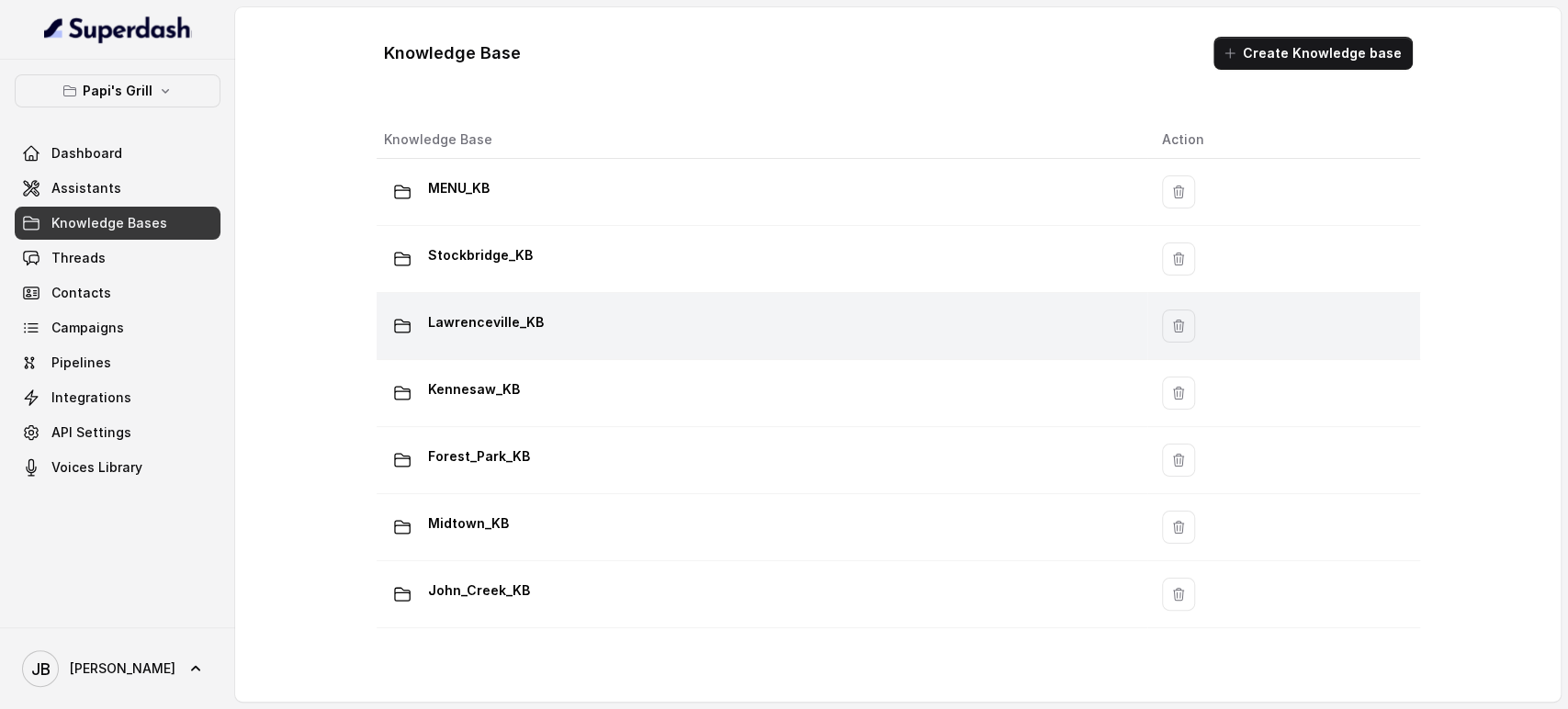
click at [477, 329] on p "Lawrenceville_KB" at bounding box center [486, 322] width 116 height 29
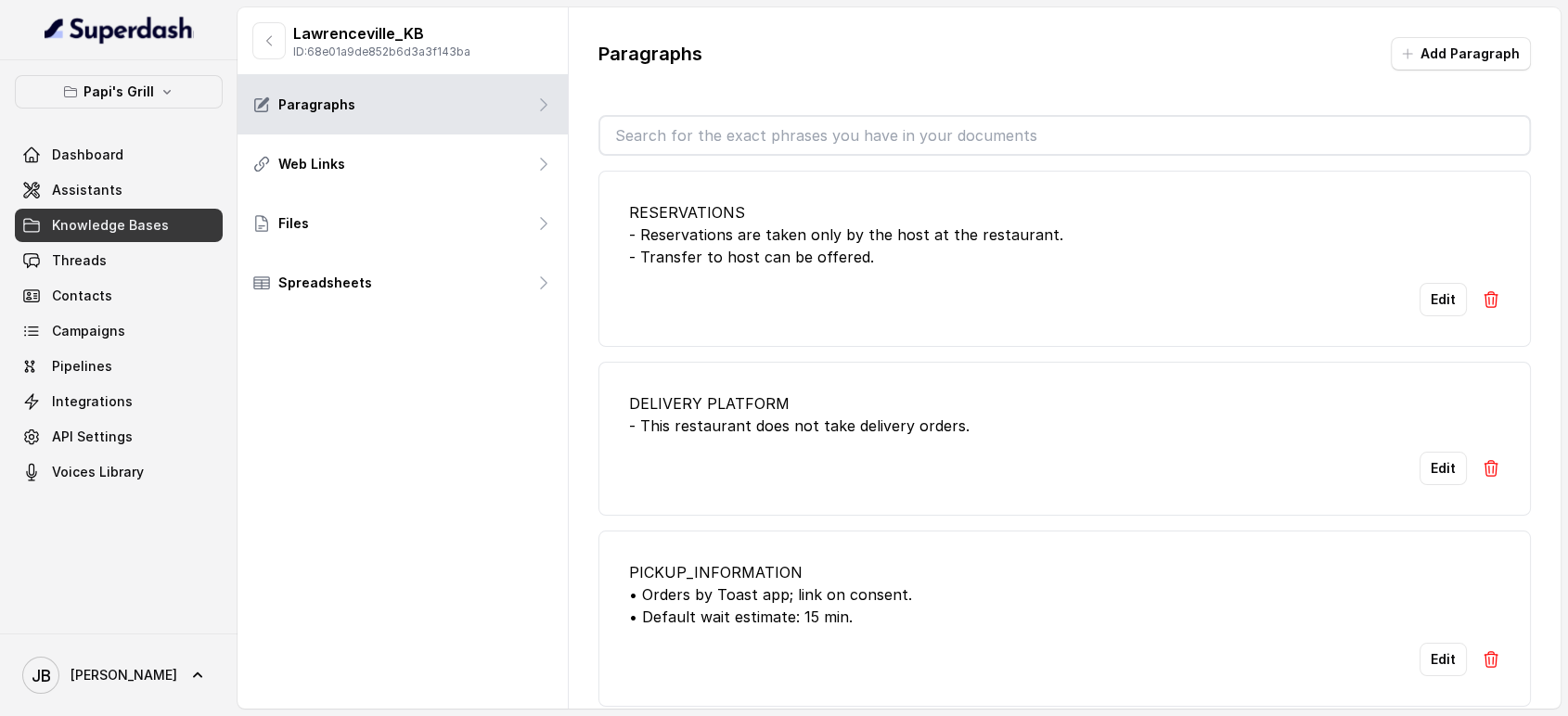
drag, startPoint x: 756, startPoint y: 122, endPoint x: 755, endPoint y: 134, distance: 12.0
click at [755, 133] on input "text" at bounding box center [1064, 136] width 930 height 37
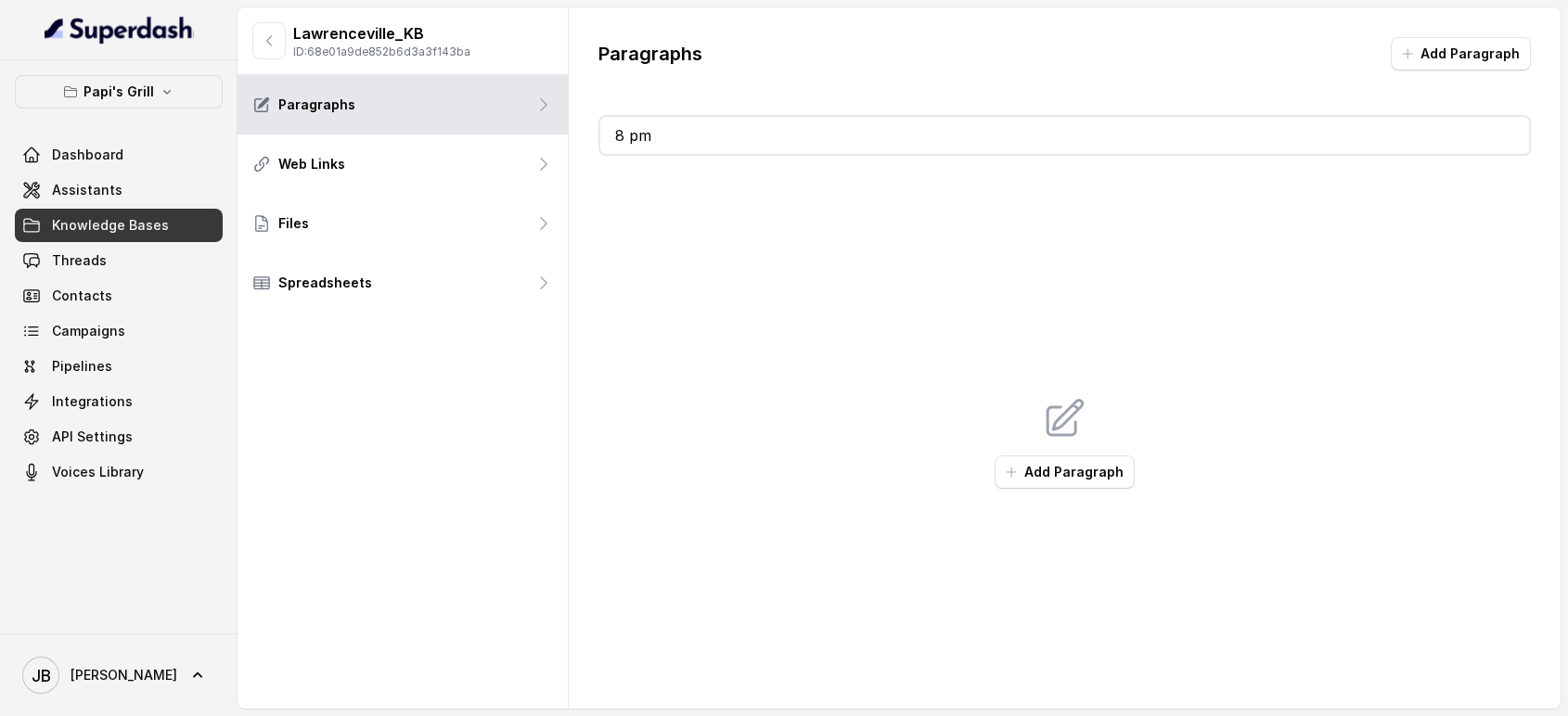
type input "8"
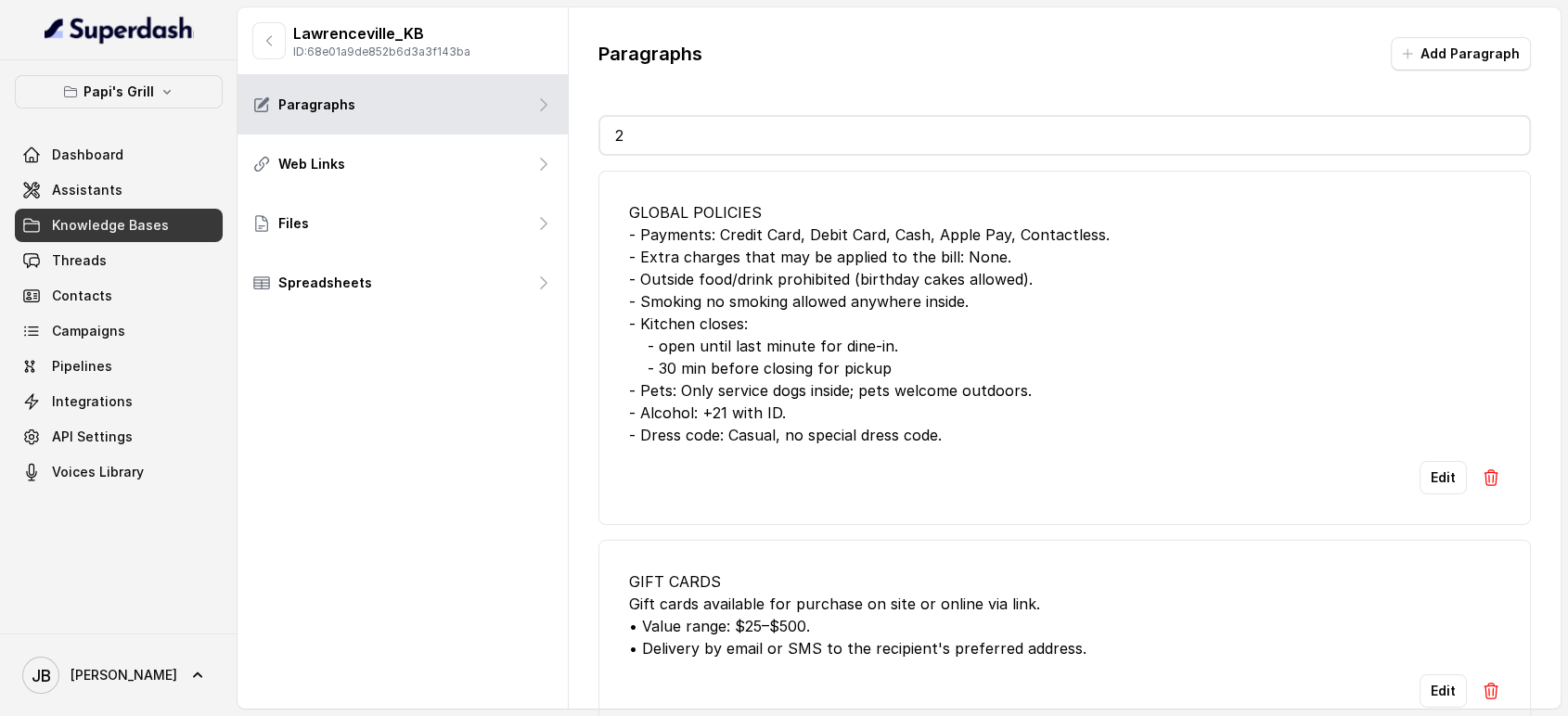
type input "20"
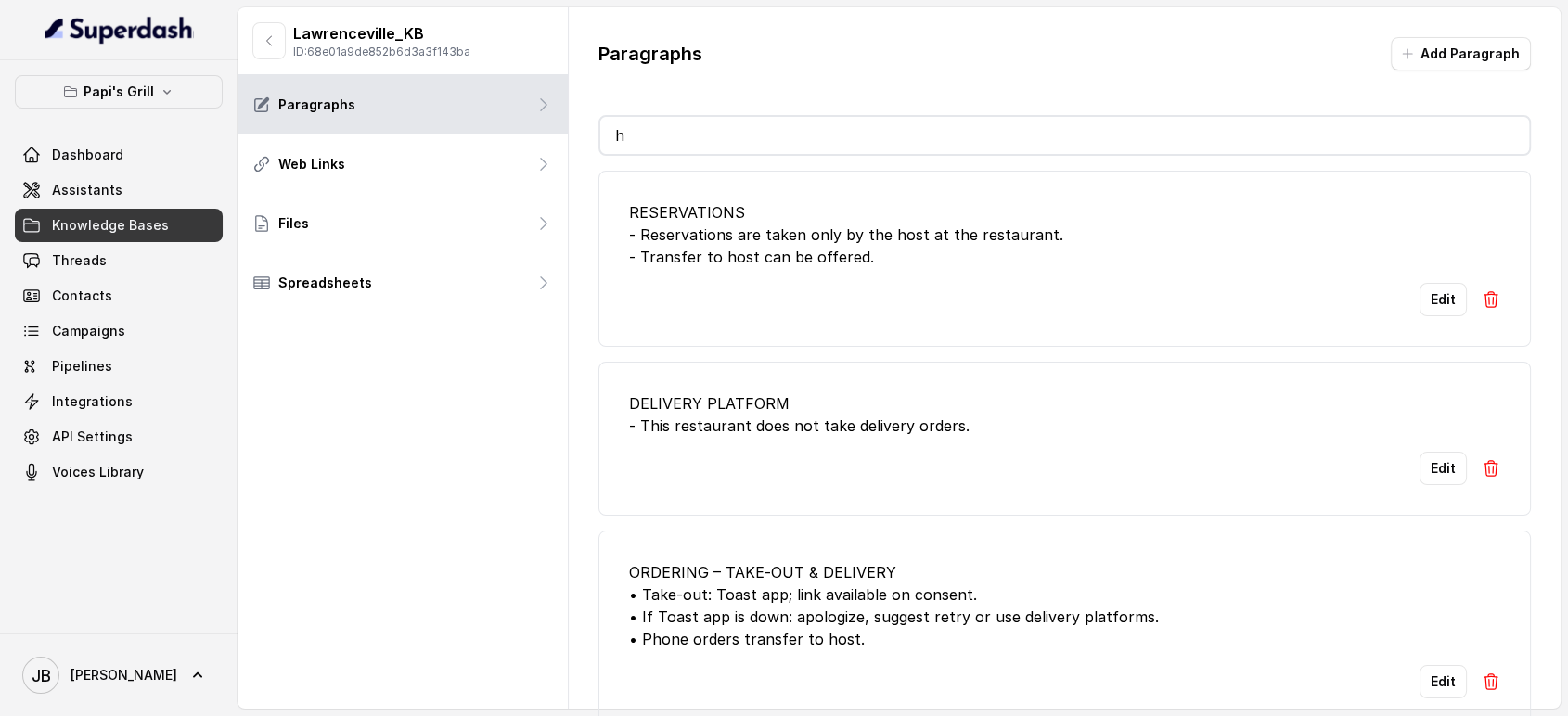
type input "hs"
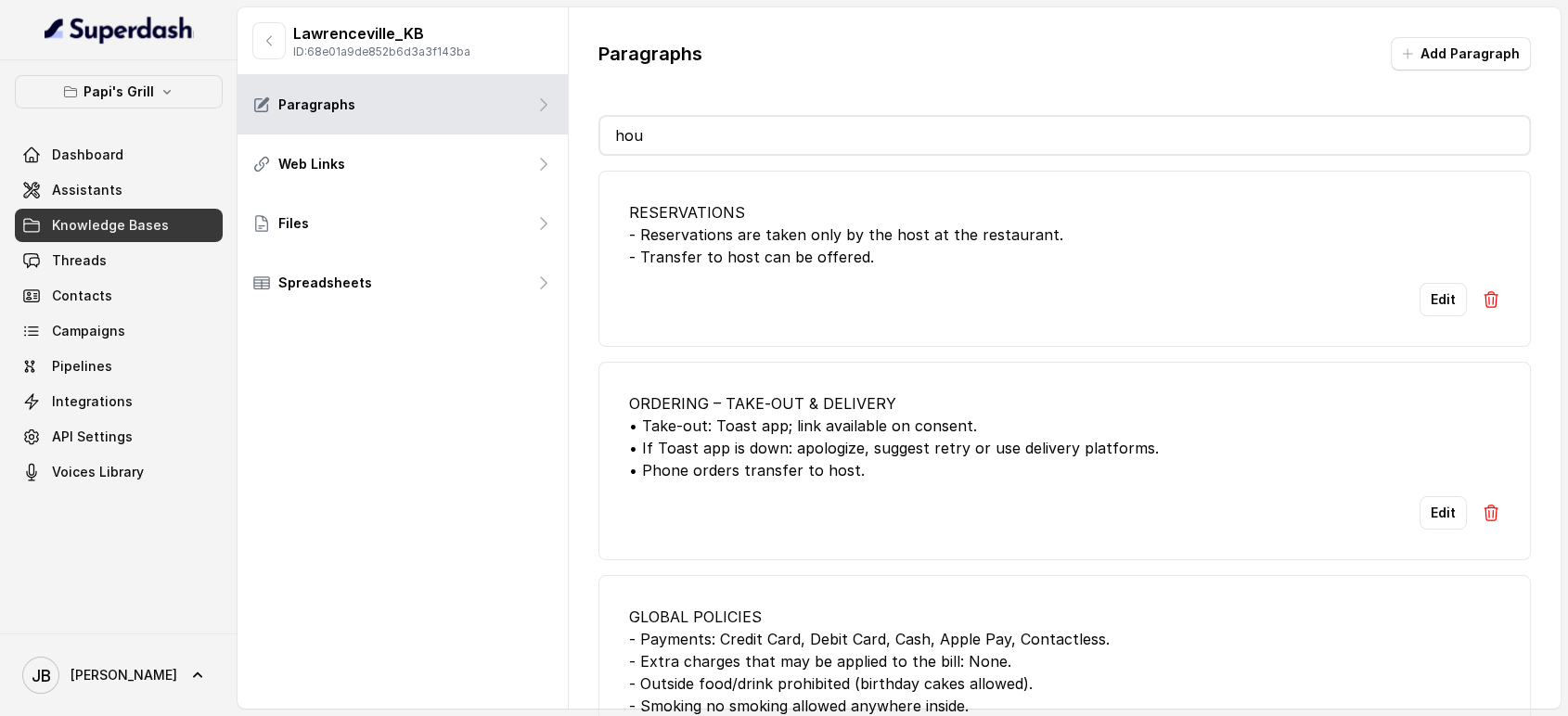
type input "hour"
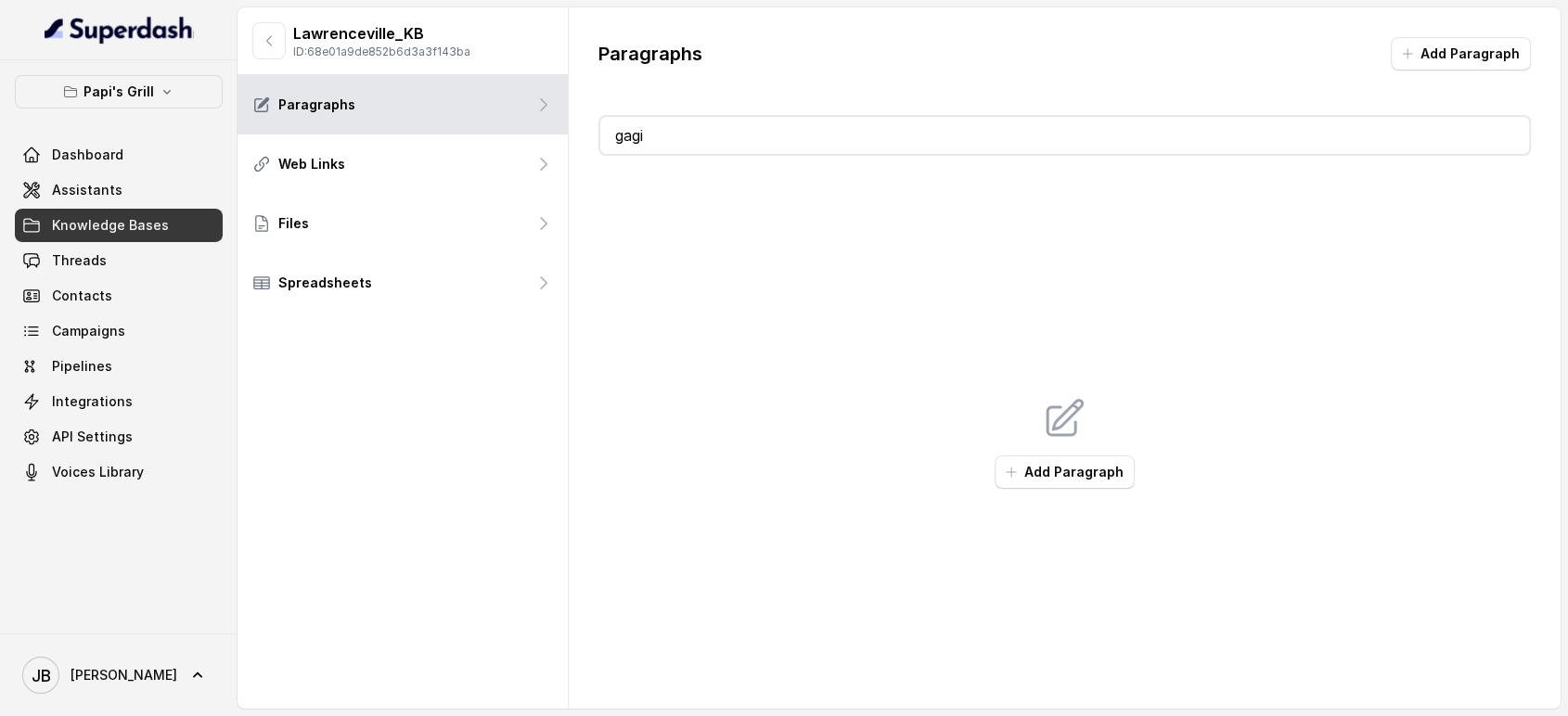
type input "ga"
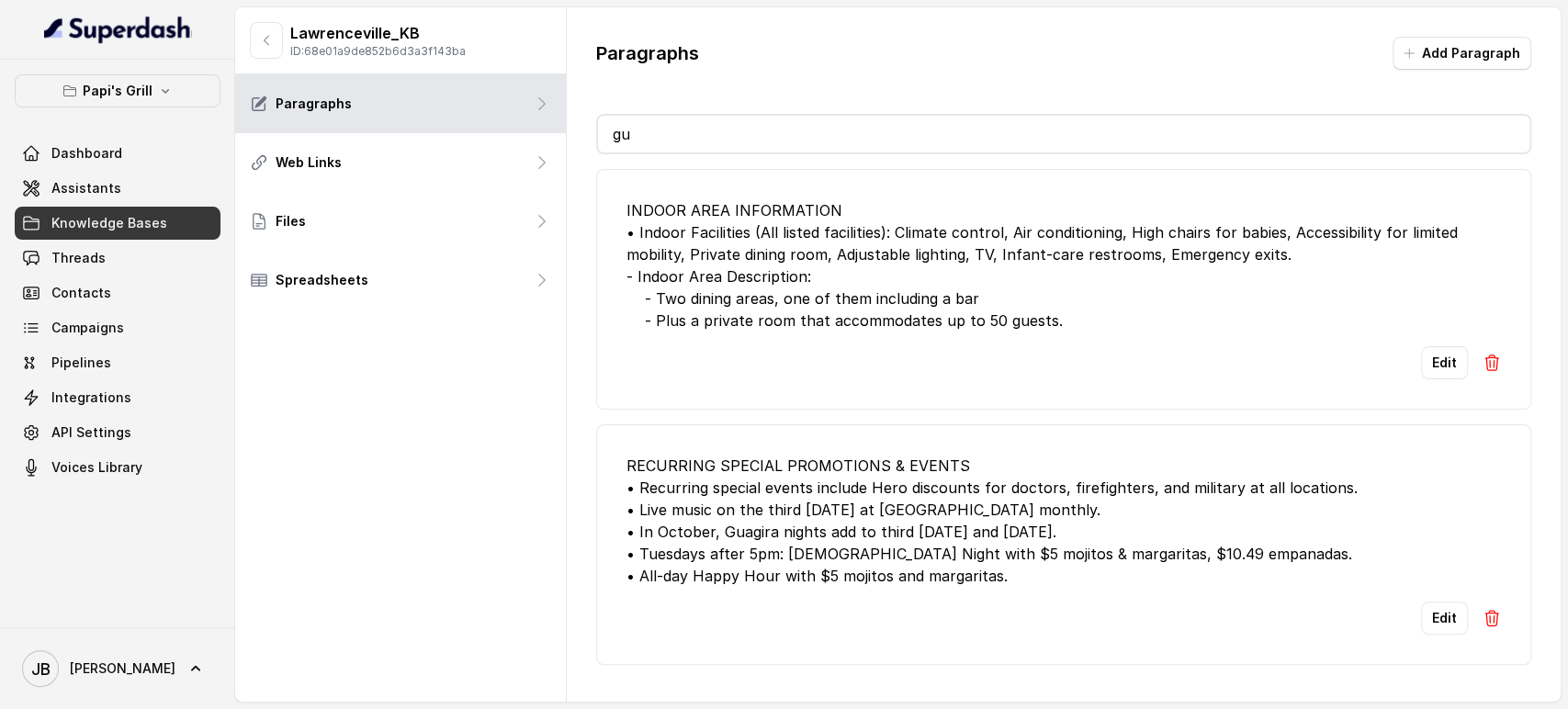
type input "gua"
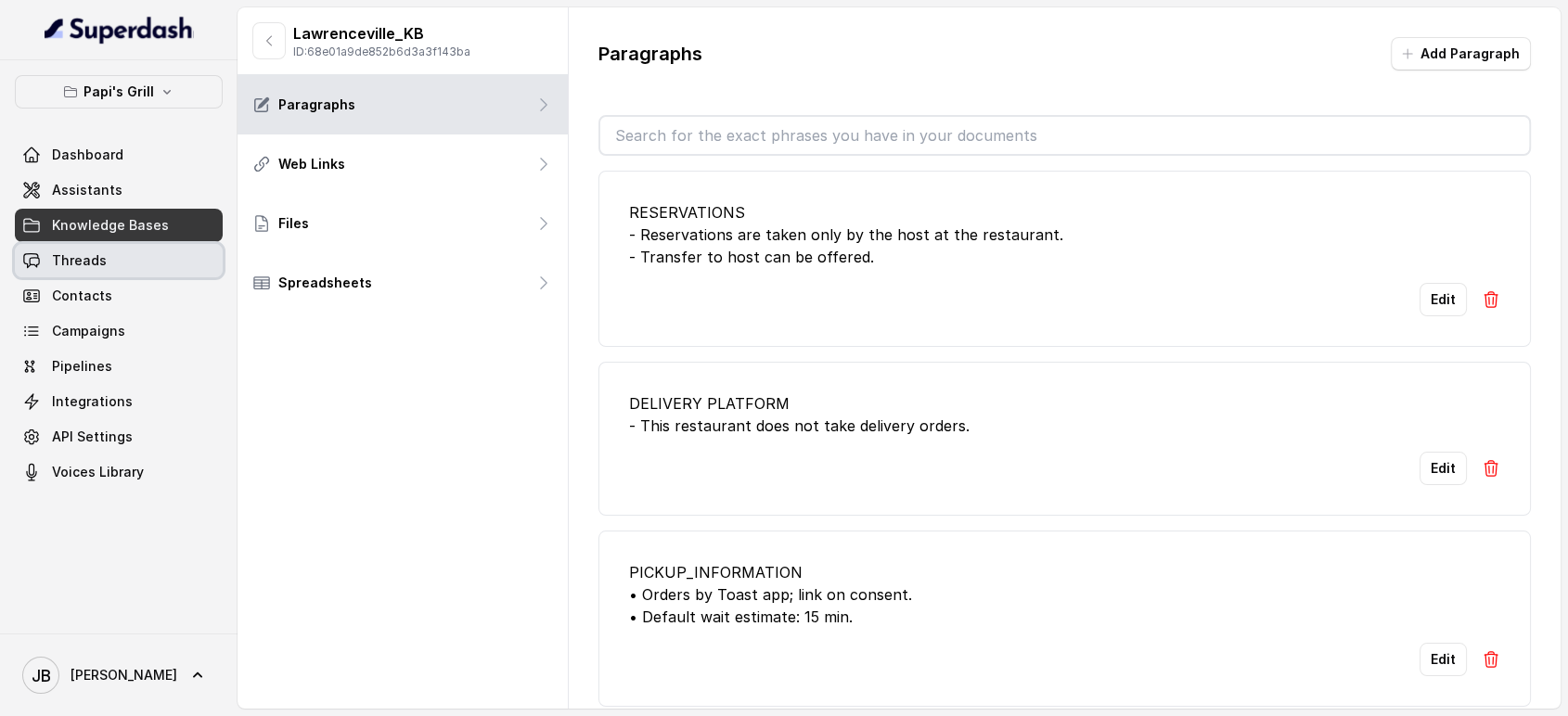
click at [111, 270] on link "Threads" at bounding box center [118, 261] width 208 height 33
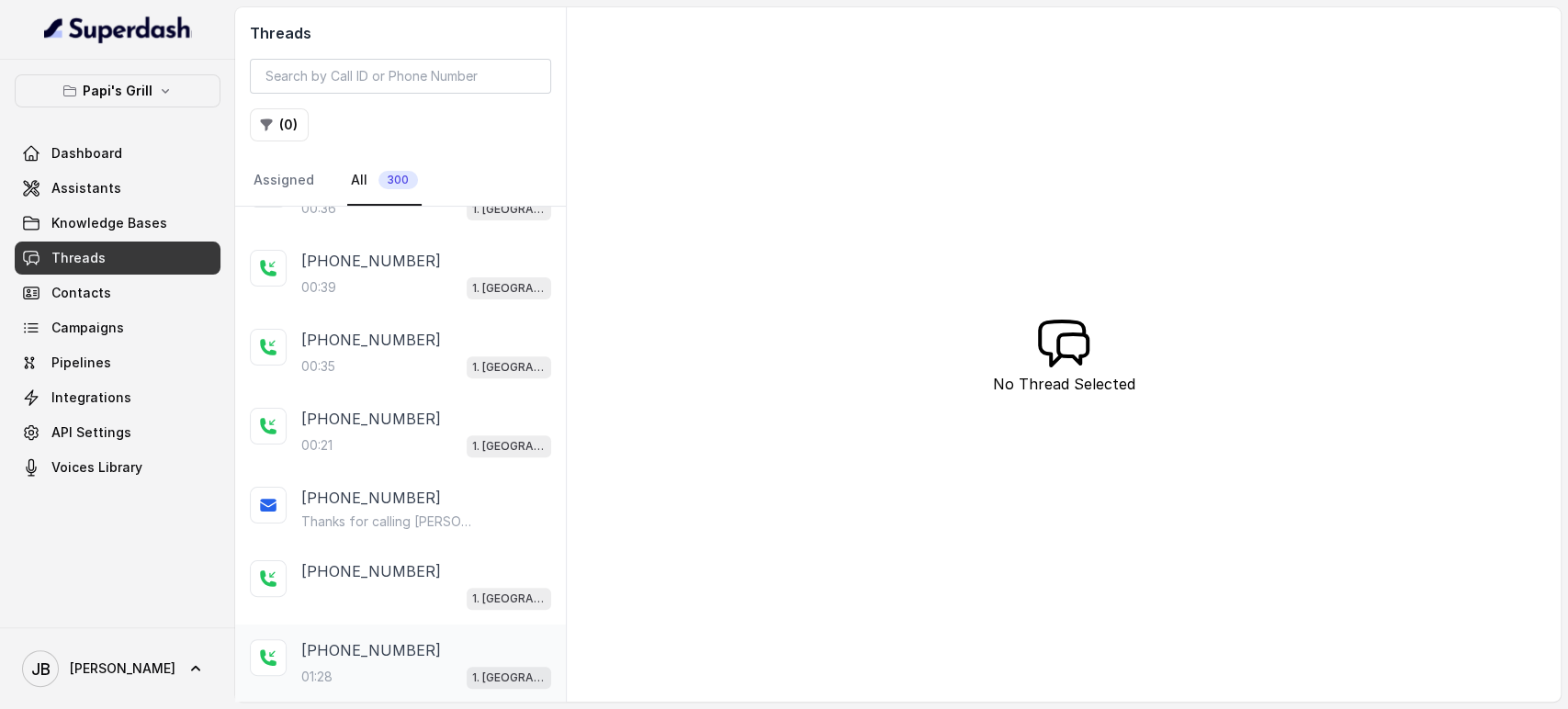
scroll to position [622, 0]
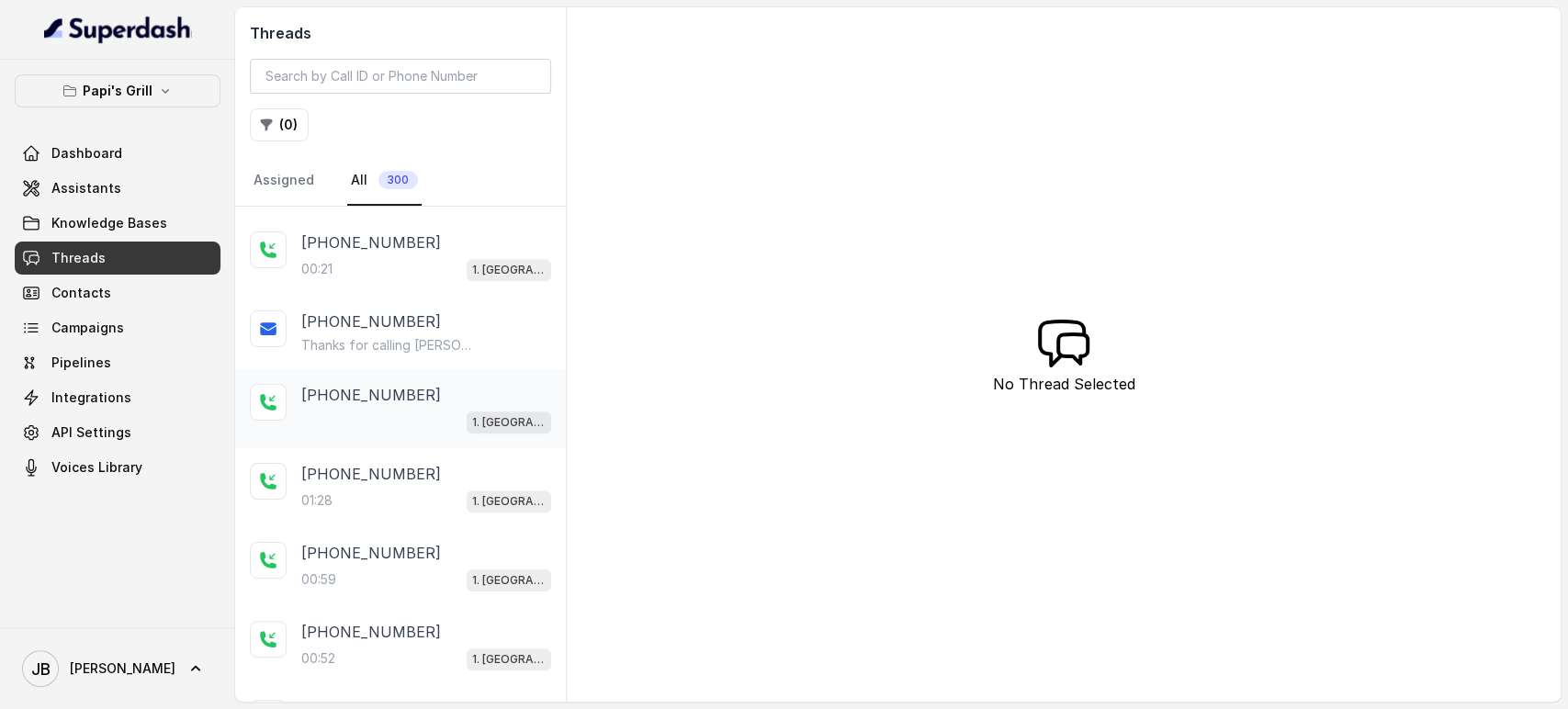
click at [404, 435] on div "+17547998960 1. Midtown Atlanta" at bounding box center [400, 408] width 331 height 79
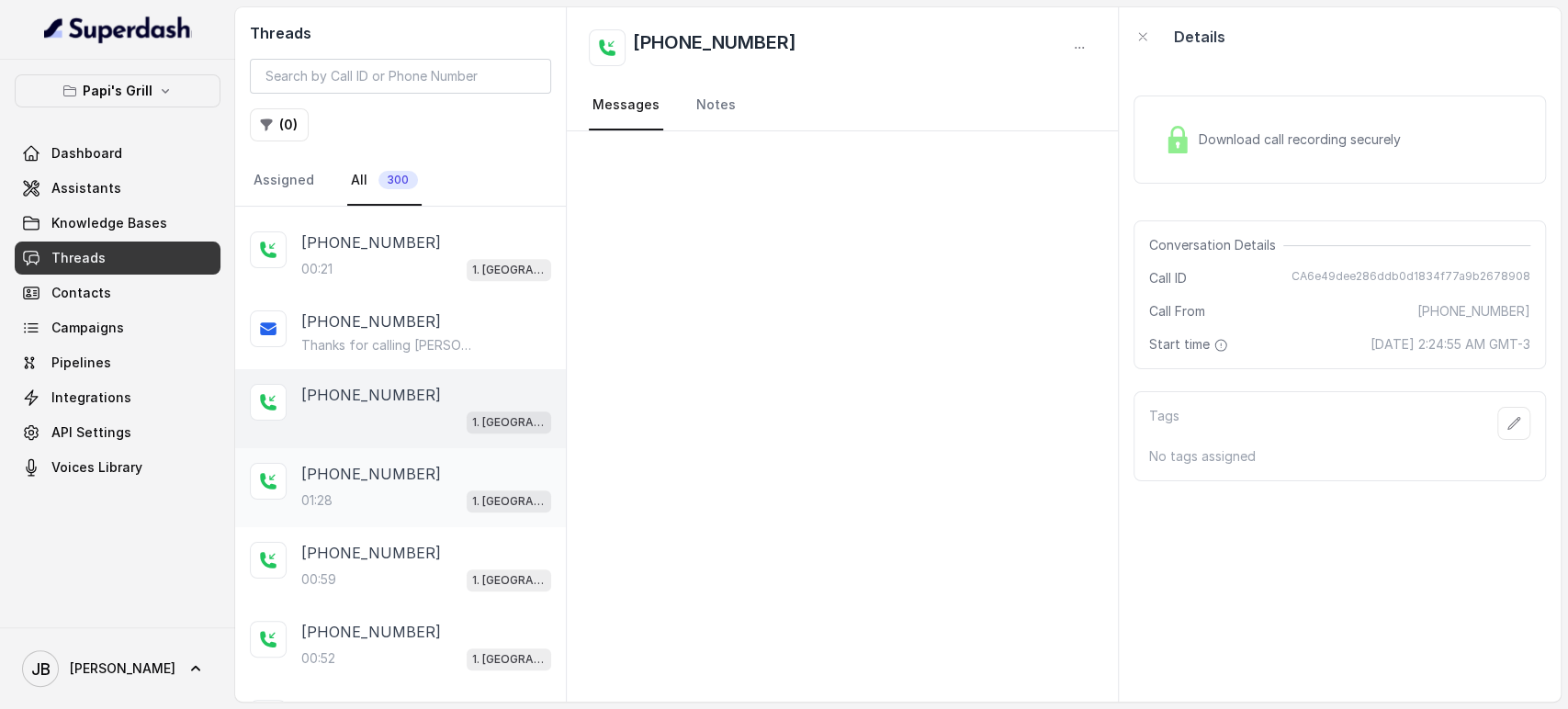
click at [390, 492] on div "01:28 1. Midtown Atlanta" at bounding box center [426, 501] width 250 height 24
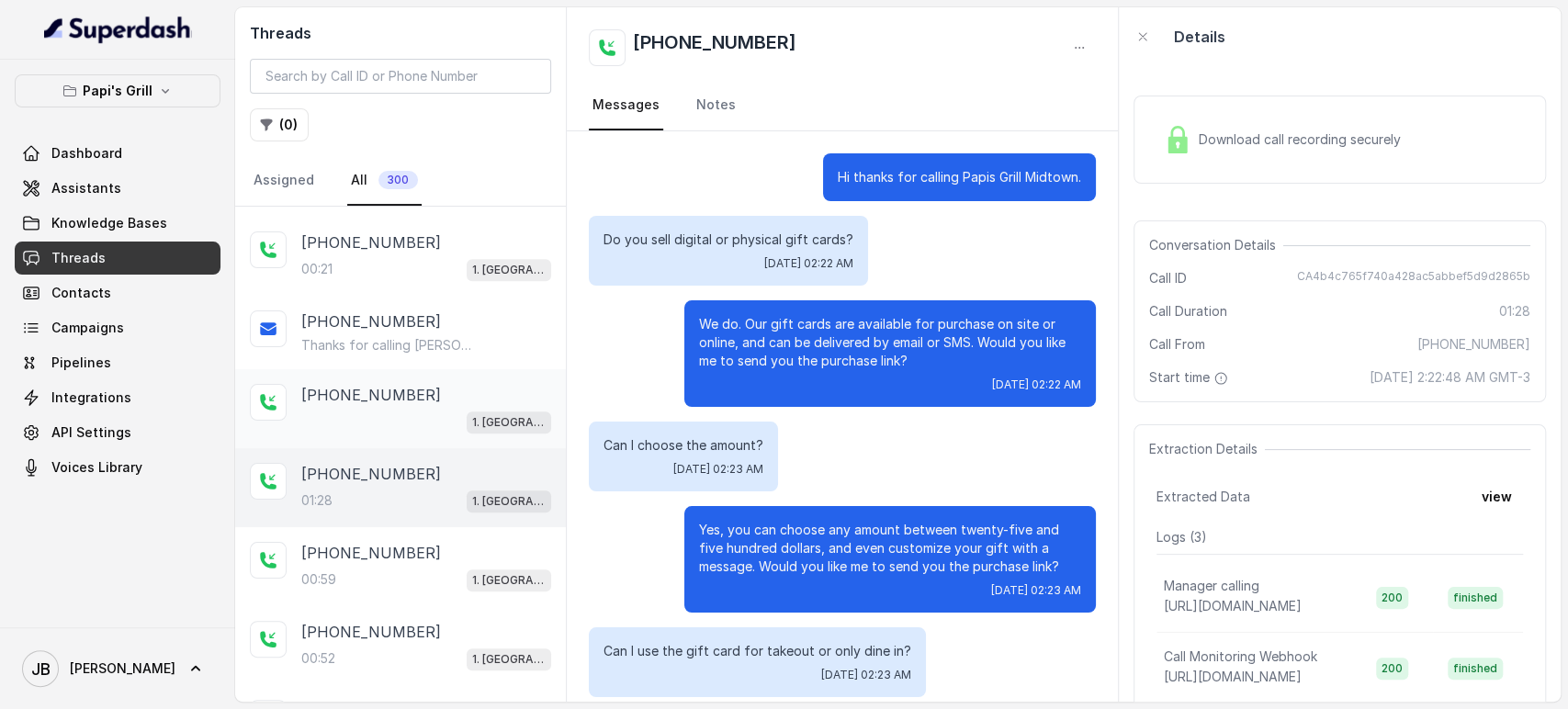
scroll to position [719, 0]
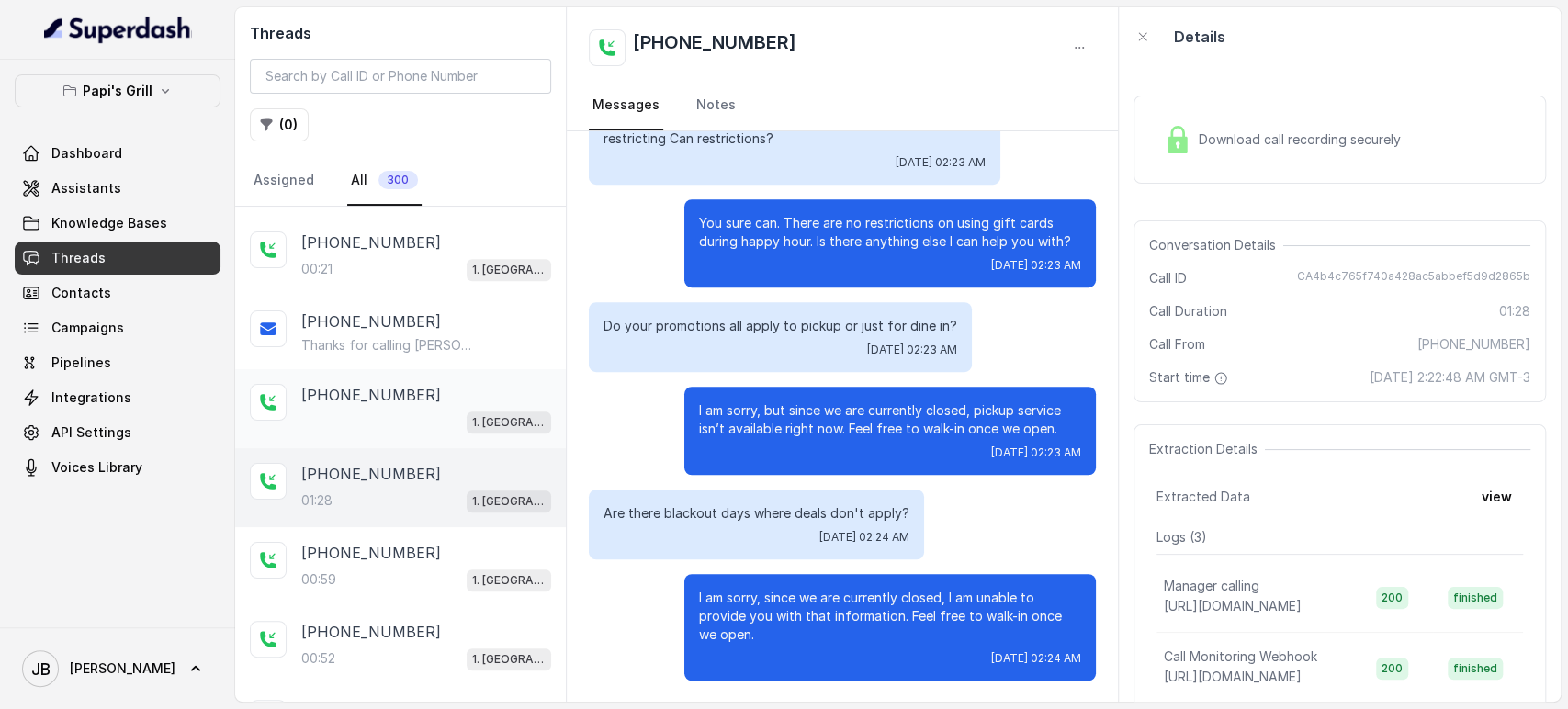
click at [401, 417] on div "1. [GEOGRAPHIC_DATA]" at bounding box center [426, 422] width 250 height 24
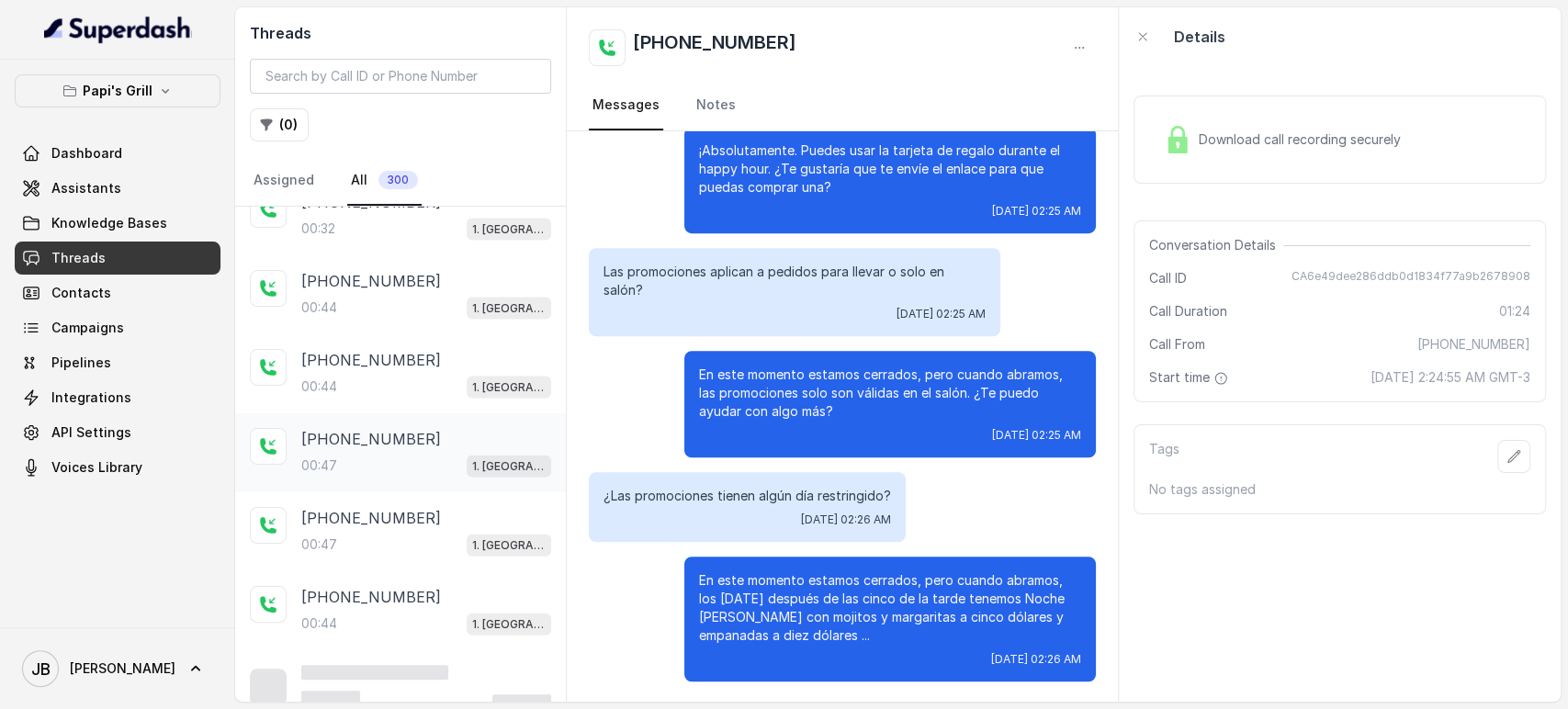
scroll to position [2715, 0]
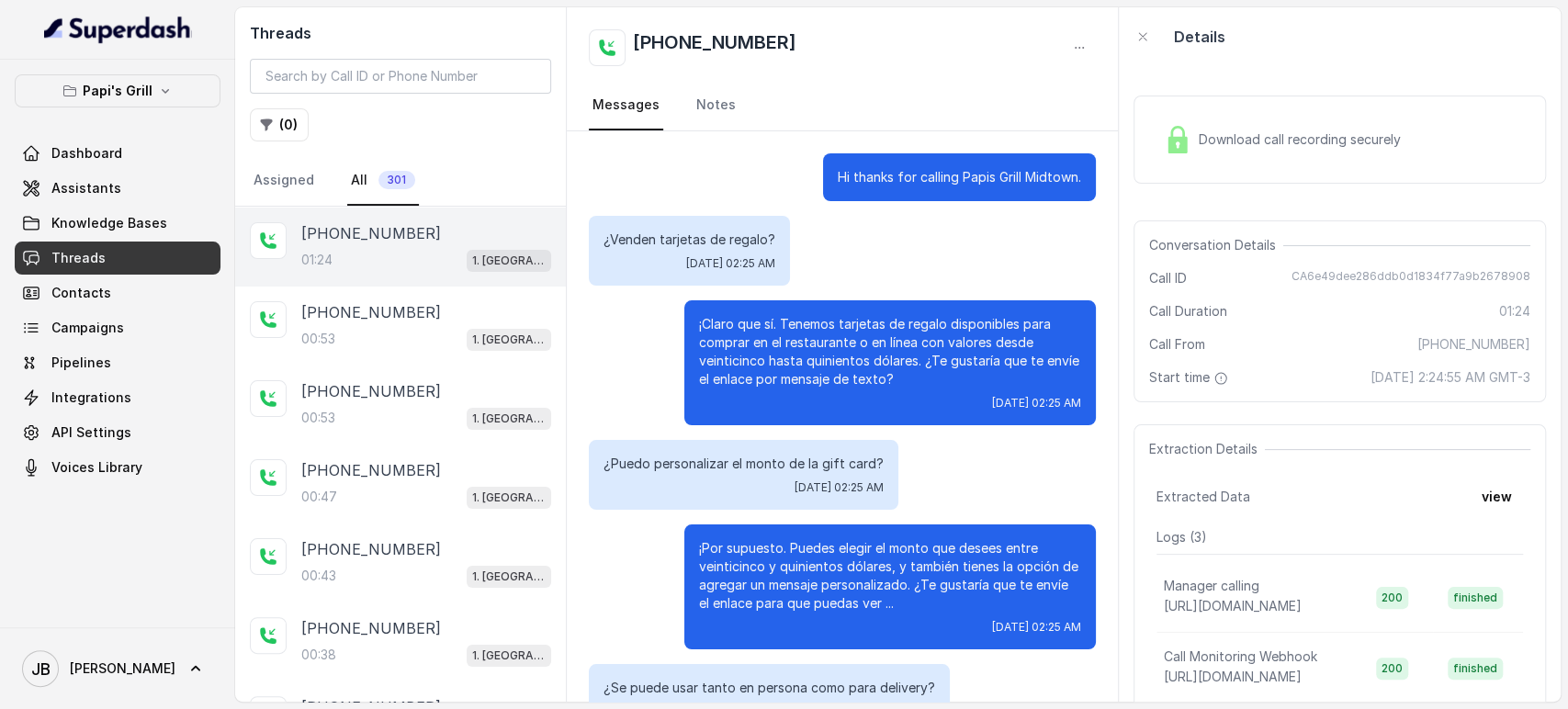
scroll to position [846, 0]
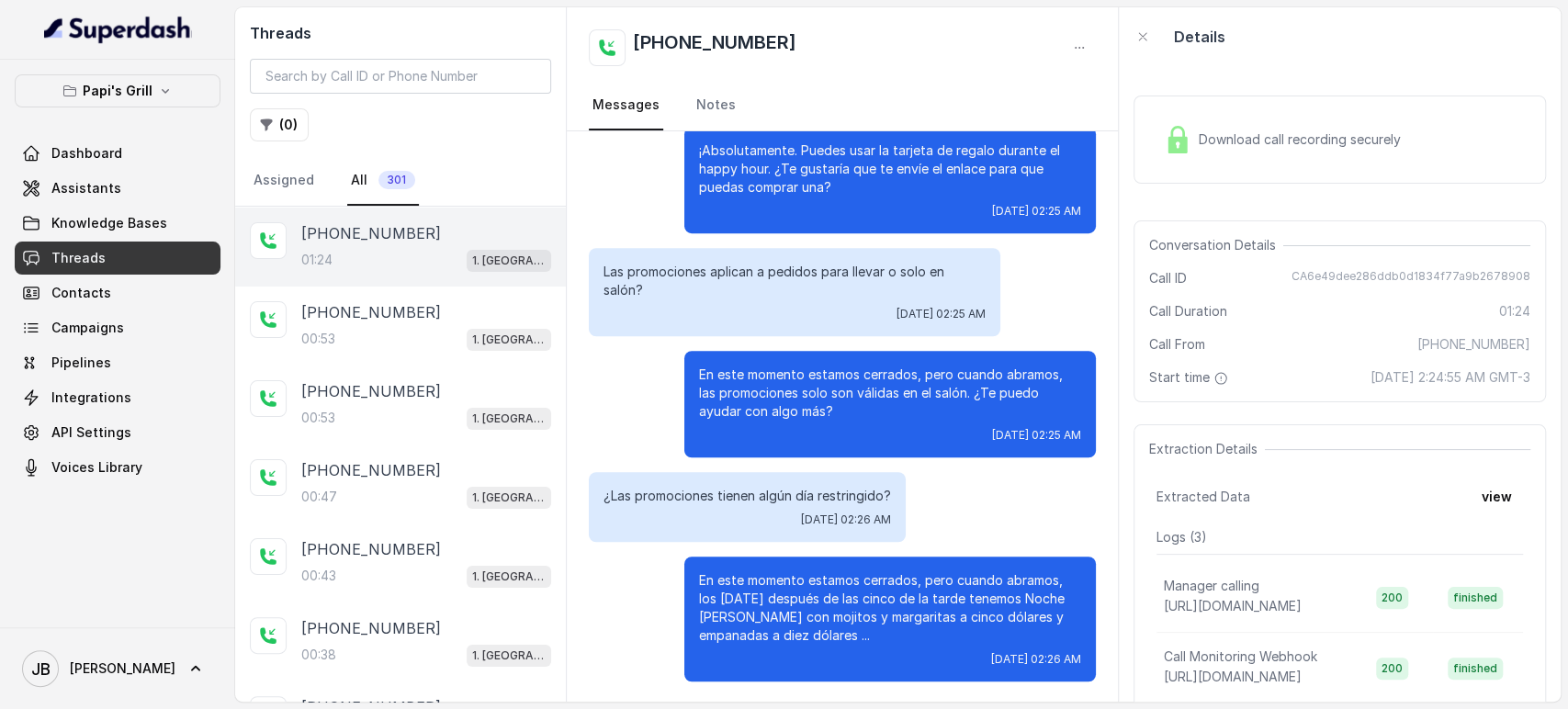
drag, startPoint x: 409, startPoint y: 251, endPoint x: 400, endPoint y: 263, distance: 15.0
click at [404, 261] on div "01:24 1. [GEOGRAPHIC_DATA]" at bounding box center [426, 260] width 250 height 24
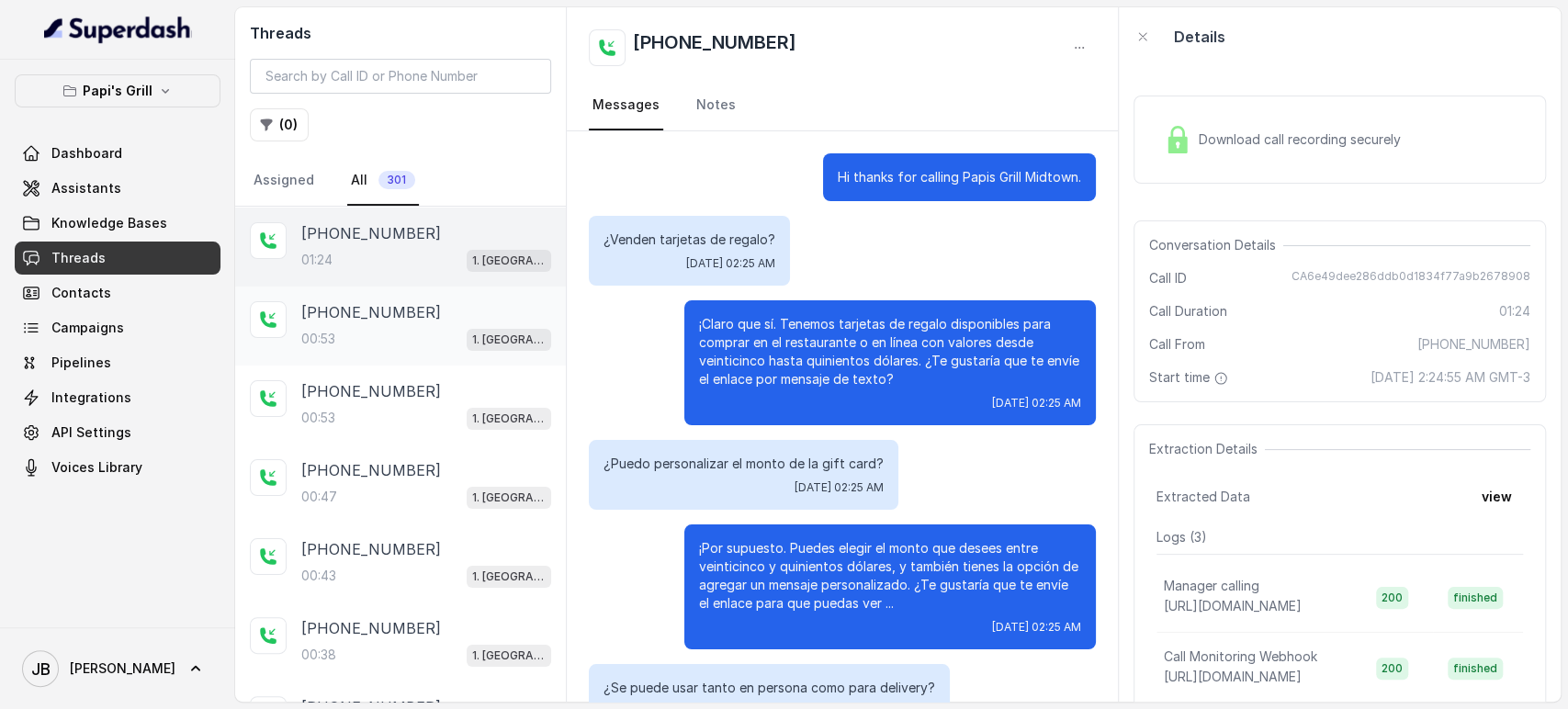
click at [453, 315] on div "[PHONE_NUMBER]" at bounding box center [426, 312] width 250 height 22
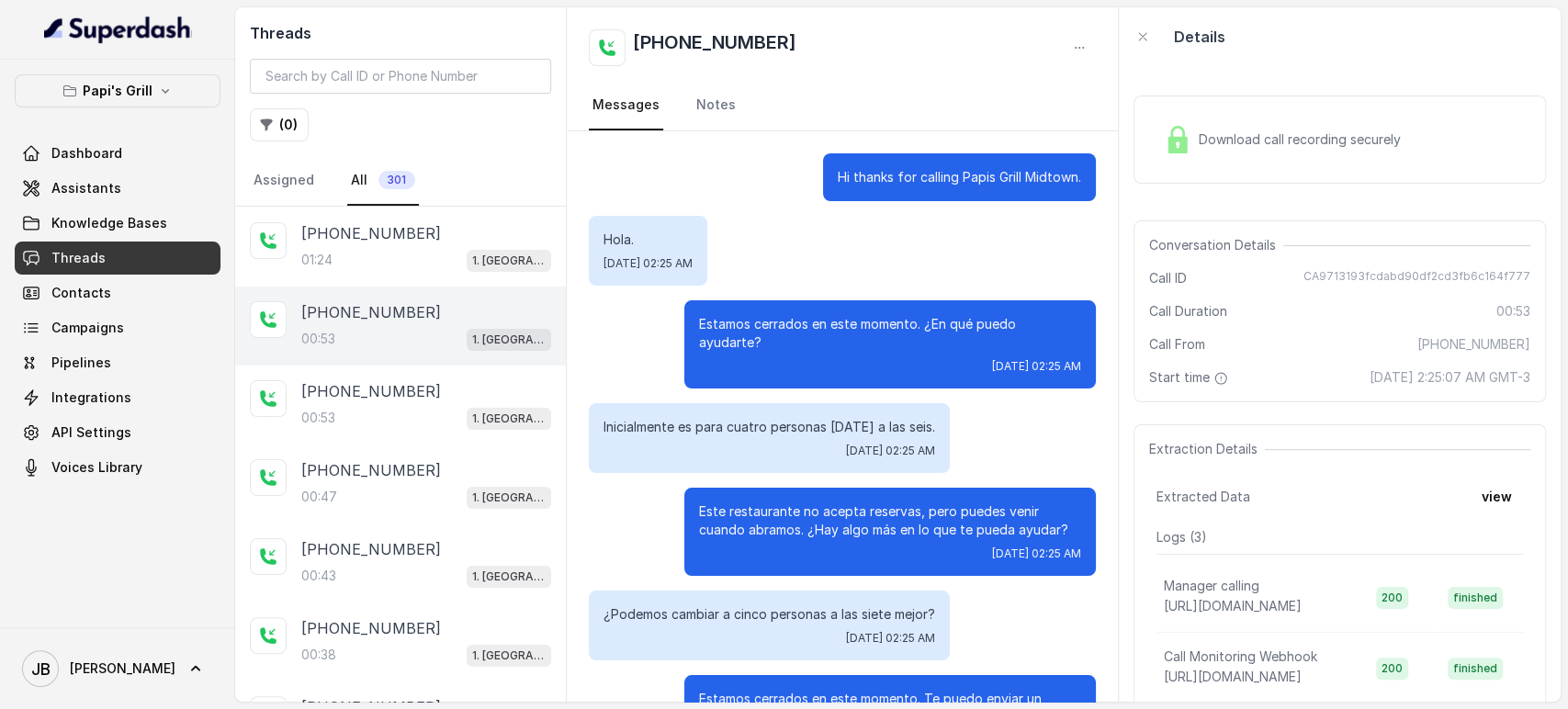
scroll to position [307, 0]
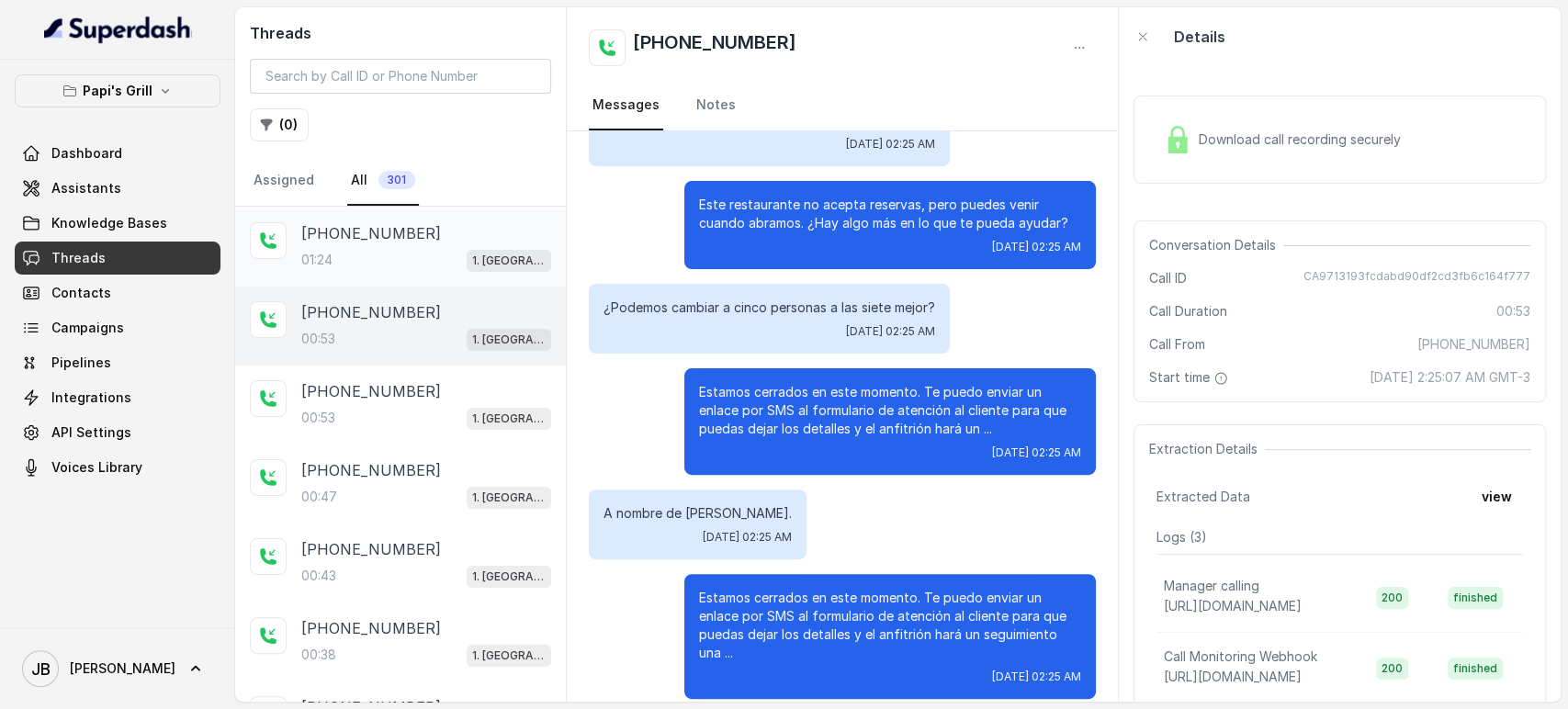
click at [431, 261] on div "01:24 1. [GEOGRAPHIC_DATA]" at bounding box center [426, 260] width 250 height 24
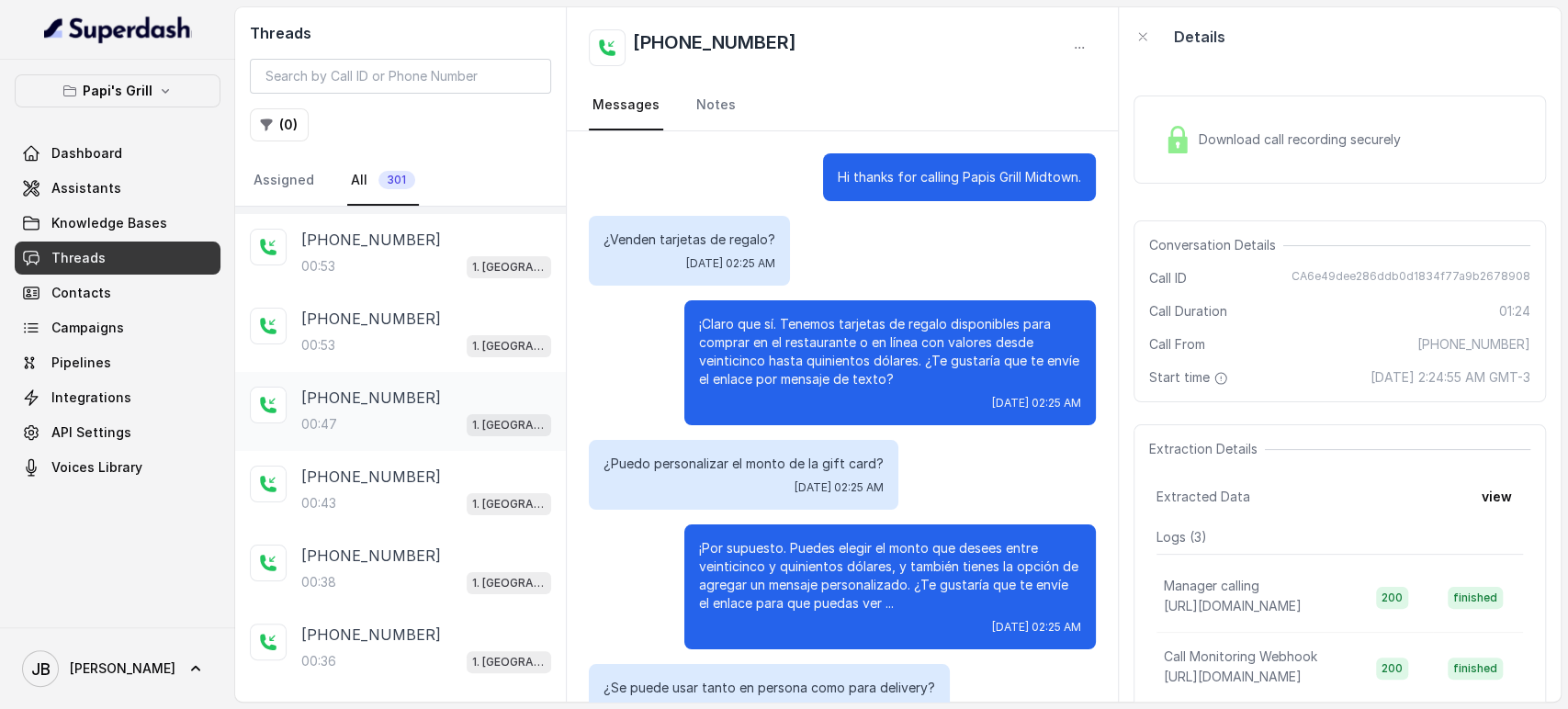
scroll to position [180, 0]
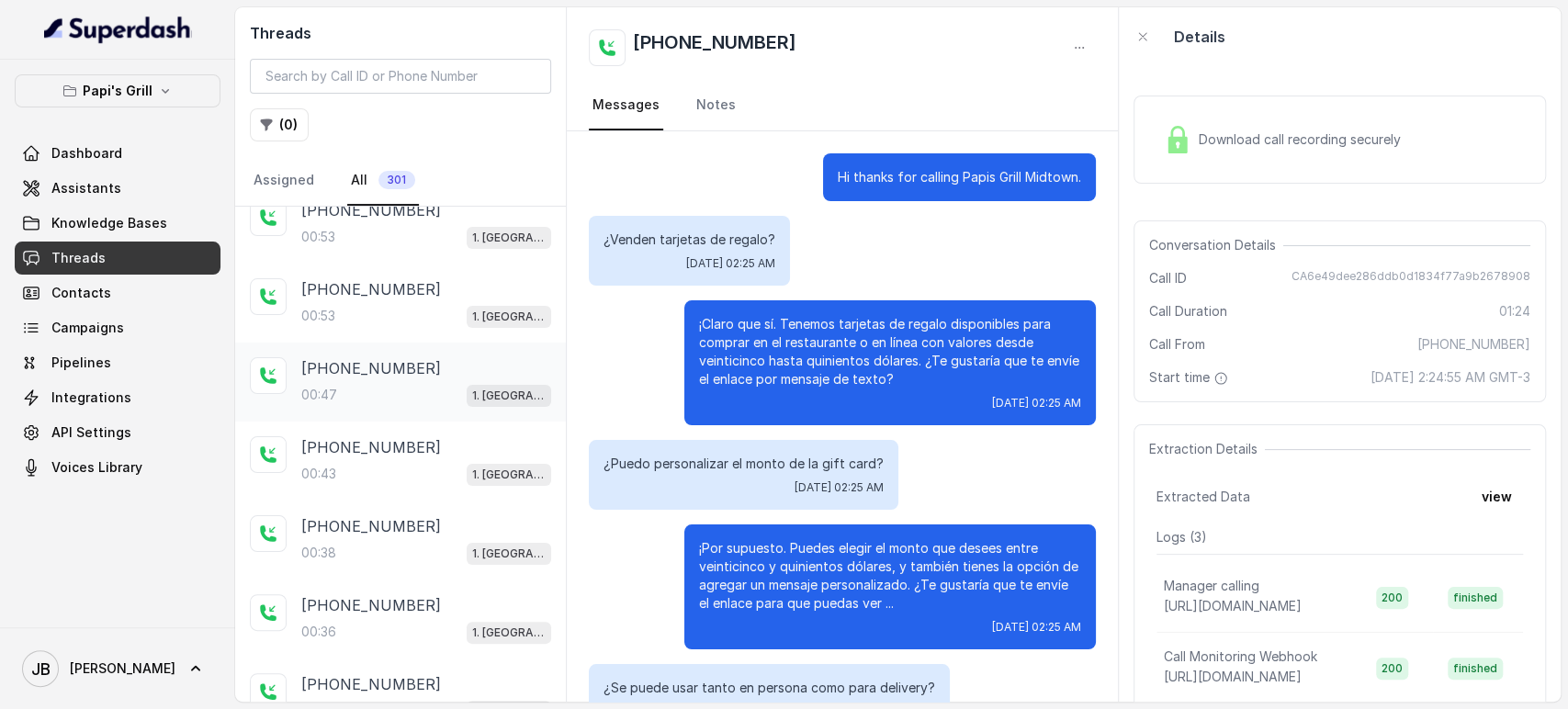
click at [370, 378] on div "[PHONE_NUMBER]:47 1. [GEOGRAPHIC_DATA]" at bounding box center [426, 382] width 250 height 50
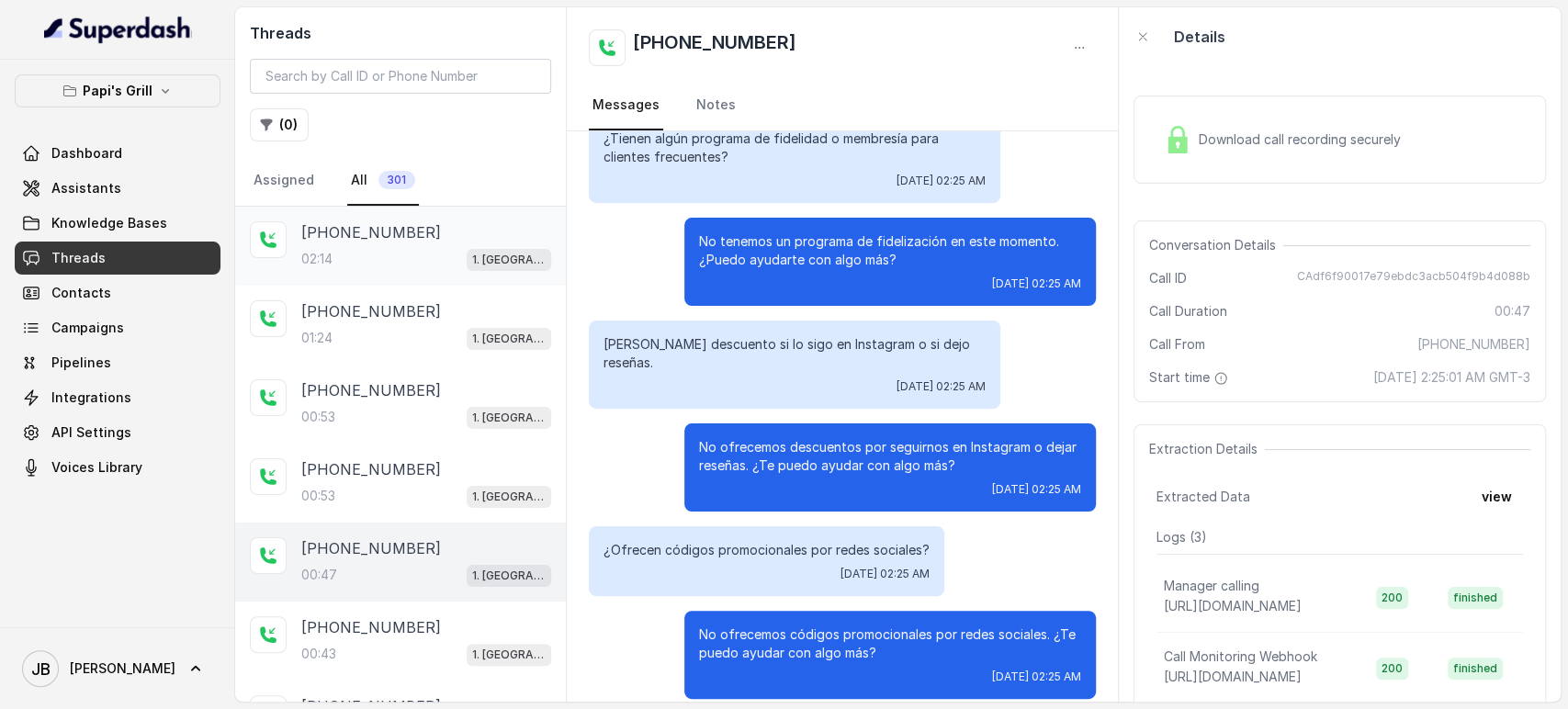
drag, startPoint x: 429, startPoint y: 197, endPoint x: 392, endPoint y: 264, distance: 76.5
click at [425, 204] on nav "Assigned All 301" at bounding box center [400, 180] width 301 height 50
click at [392, 264] on div "02:14 1. [GEOGRAPHIC_DATA]" at bounding box center [426, 259] width 250 height 24
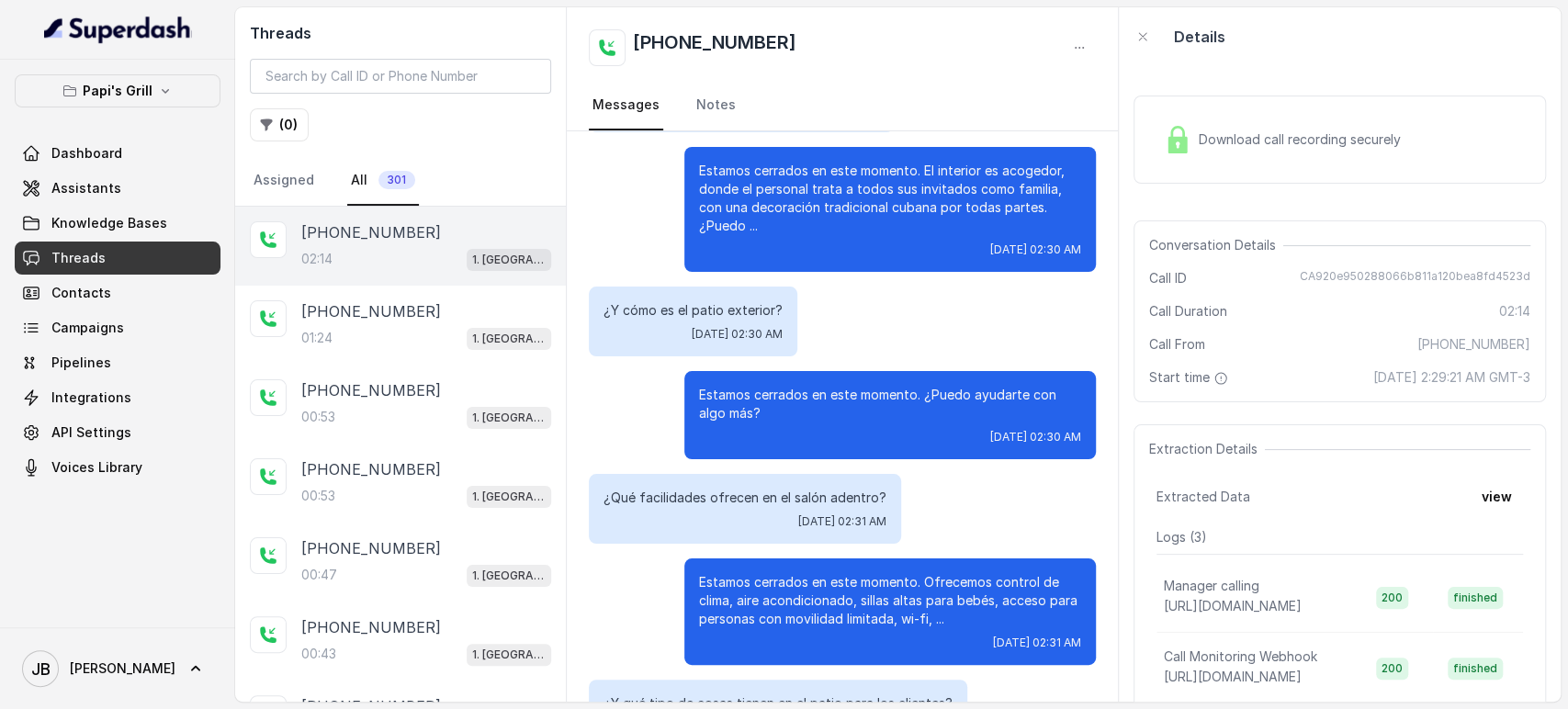
scroll to position [1161, 0]
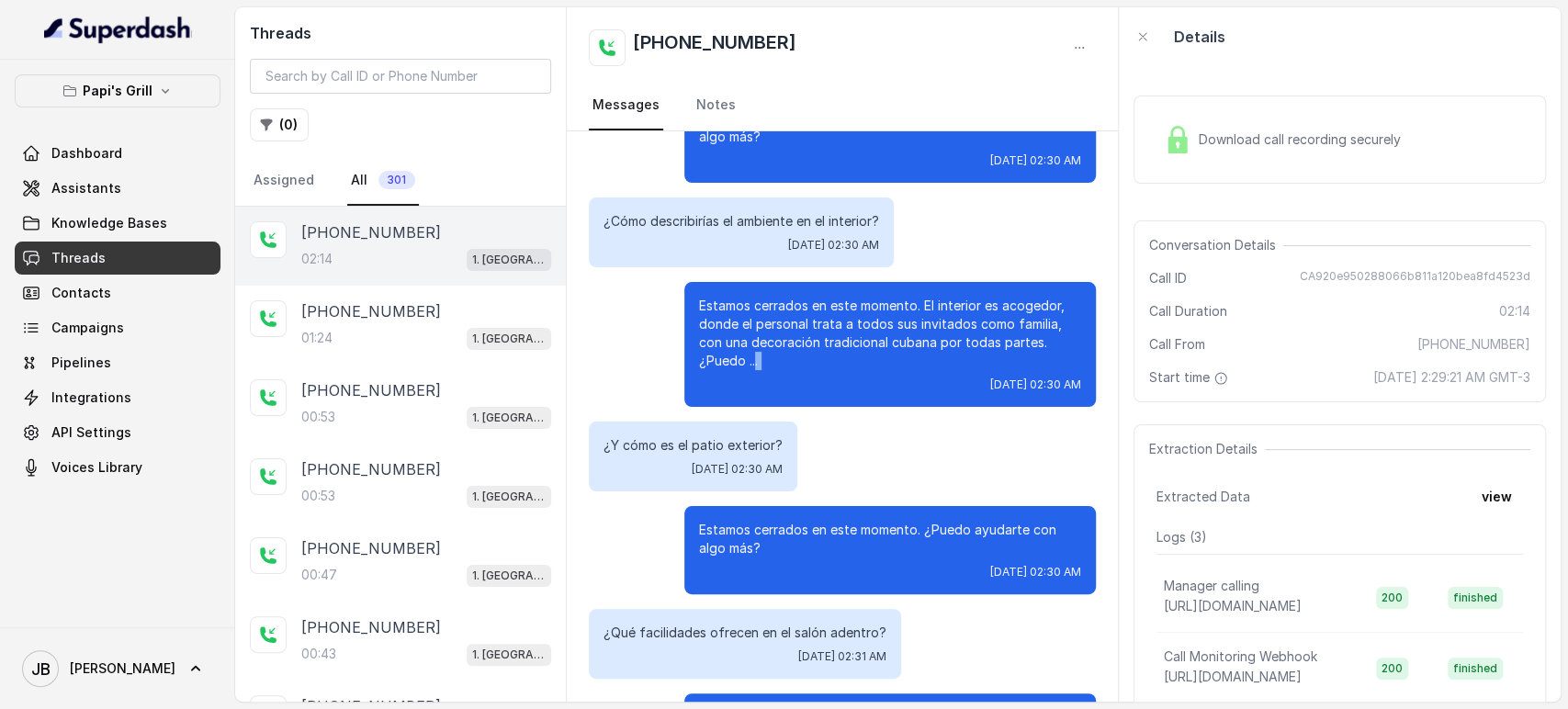
drag, startPoint x: 793, startPoint y: 378, endPoint x: 758, endPoint y: 359, distance: 39.8
click at [758, 359] on div "Estamos cerrados en este momento. El interior es acogedor, donde el personal tr…" at bounding box center [890, 345] width 412 height 125
click at [778, 375] on div "Estamos cerrados en este momento. El interior es acogedor, donde el personal tr…" at bounding box center [890, 345] width 412 height 125
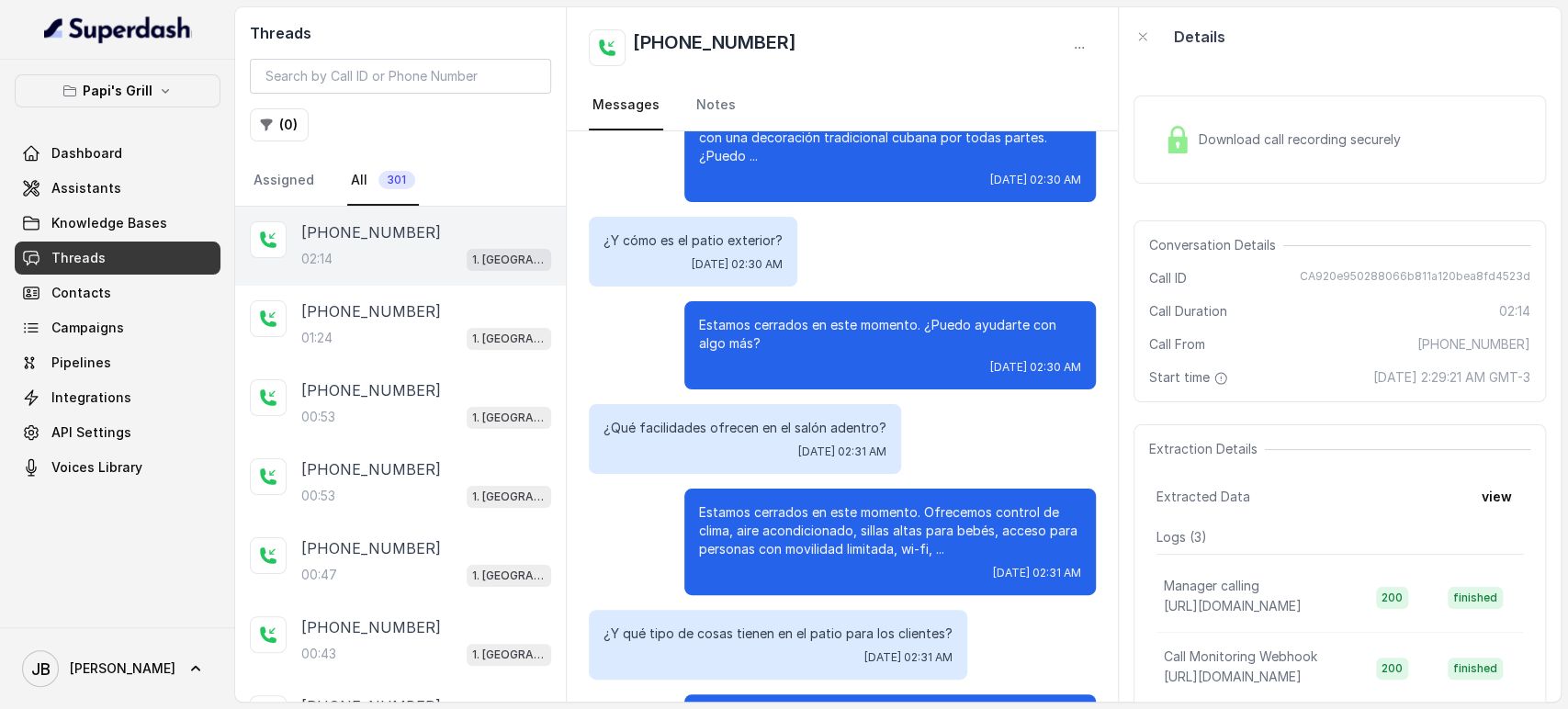
scroll to position [1468, 0]
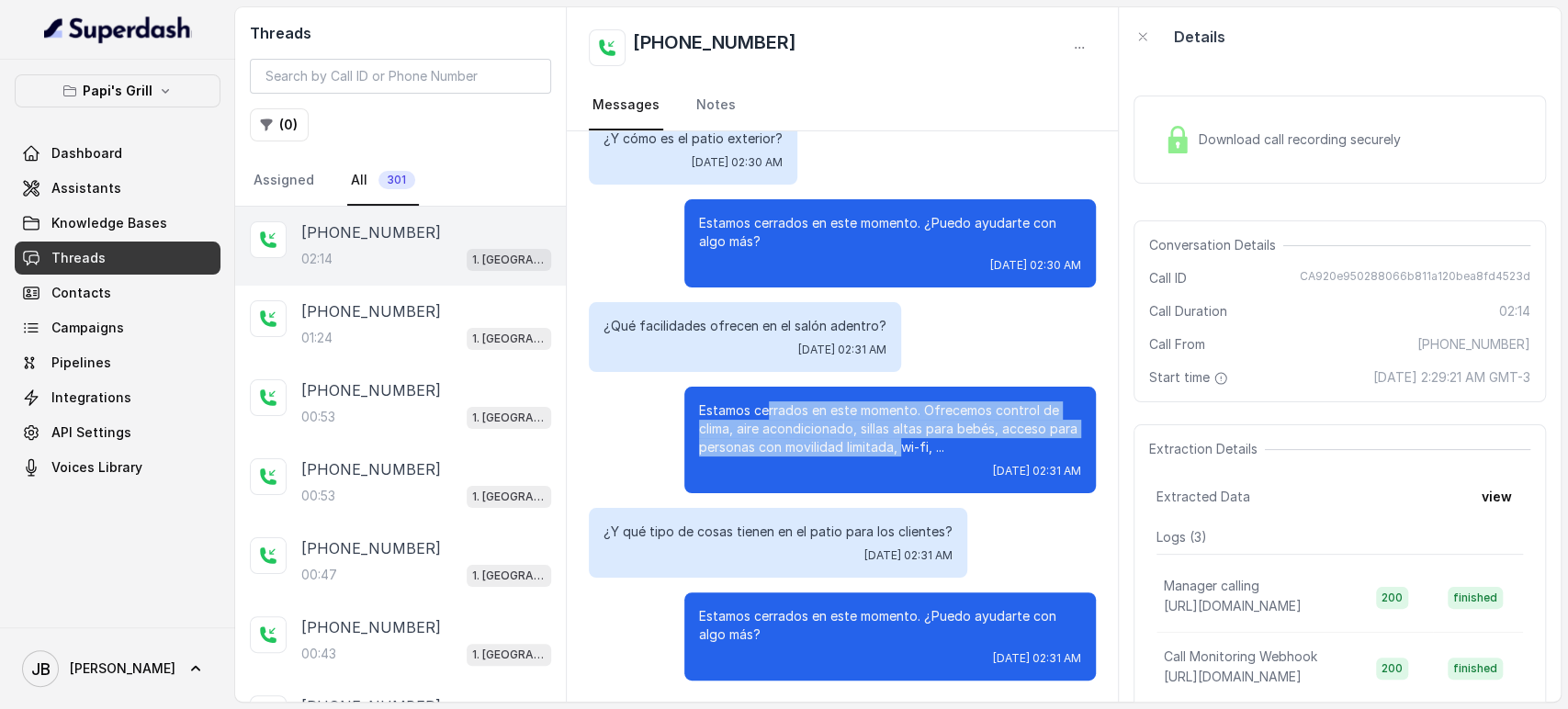
drag, startPoint x: 755, startPoint y: 408, endPoint x: 894, endPoint y: 442, distance: 143.1
click at [889, 439] on p "Estamos cerrados en este momento. Ofrecemos control de clima, aire acondicionad…" at bounding box center [890, 429] width 382 height 56
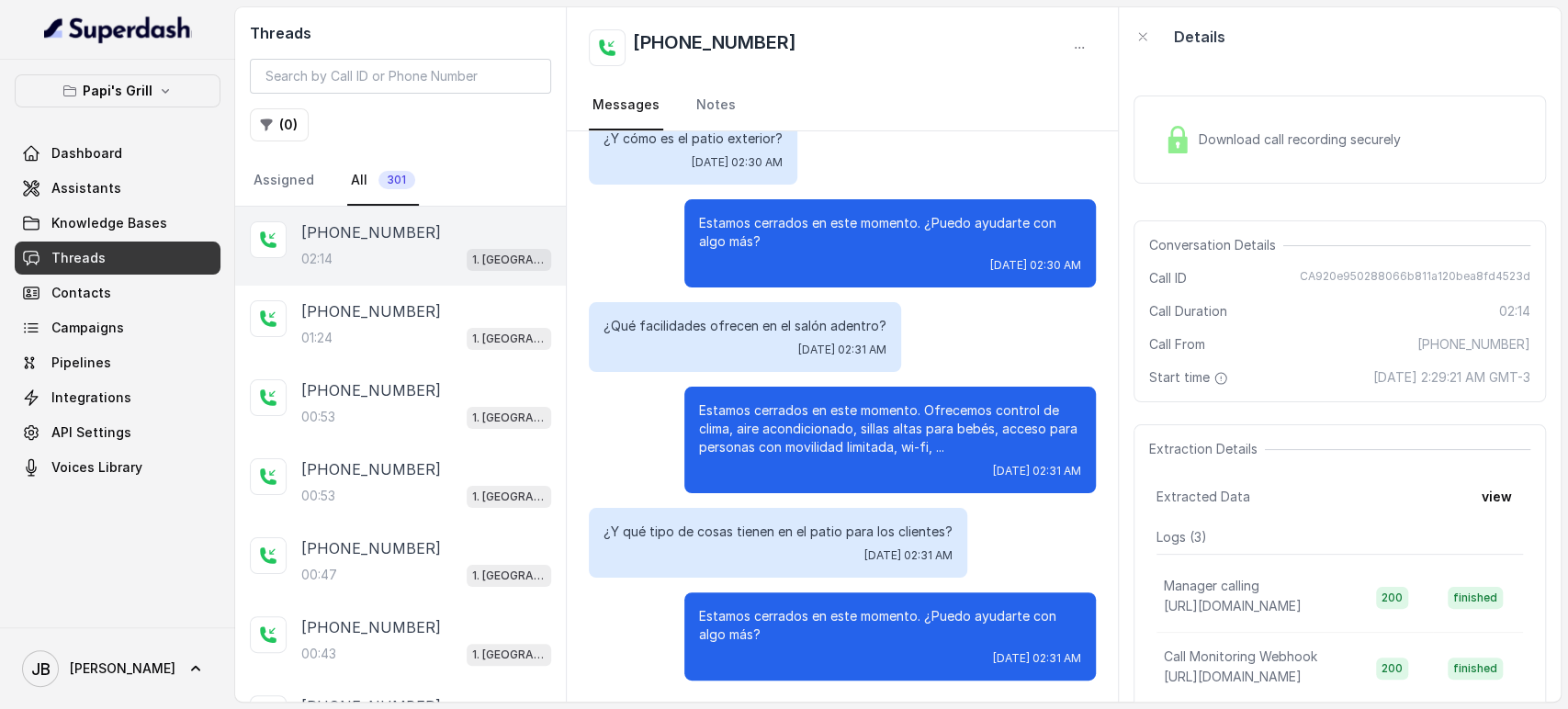
drag, startPoint x: 894, startPoint y: 442, endPoint x: 906, endPoint y: 456, distance: 18.4
click at [894, 444] on p "Estamos cerrados en este momento. Ofrecemos control de clima, aire acondicionad…" at bounding box center [890, 429] width 382 height 56
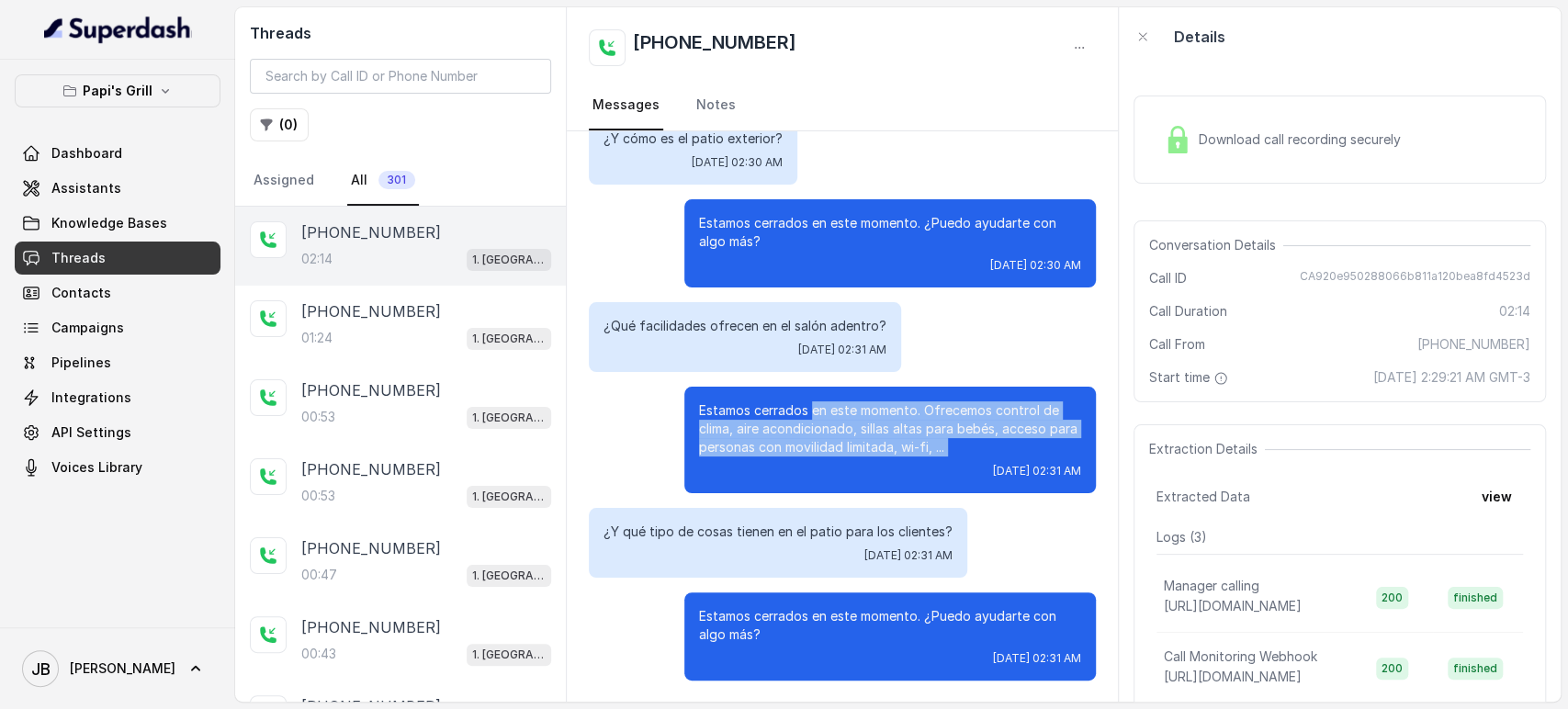
drag, startPoint x: 879, startPoint y: 441, endPoint x: 867, endPoint y: 454, distance: 17.7
click at [858, 446] on div "Estamos cerrados en este momento. Ofrecemos control de clima, aire acondicionad…" at bounding box center [890, 439] width 412 height 106
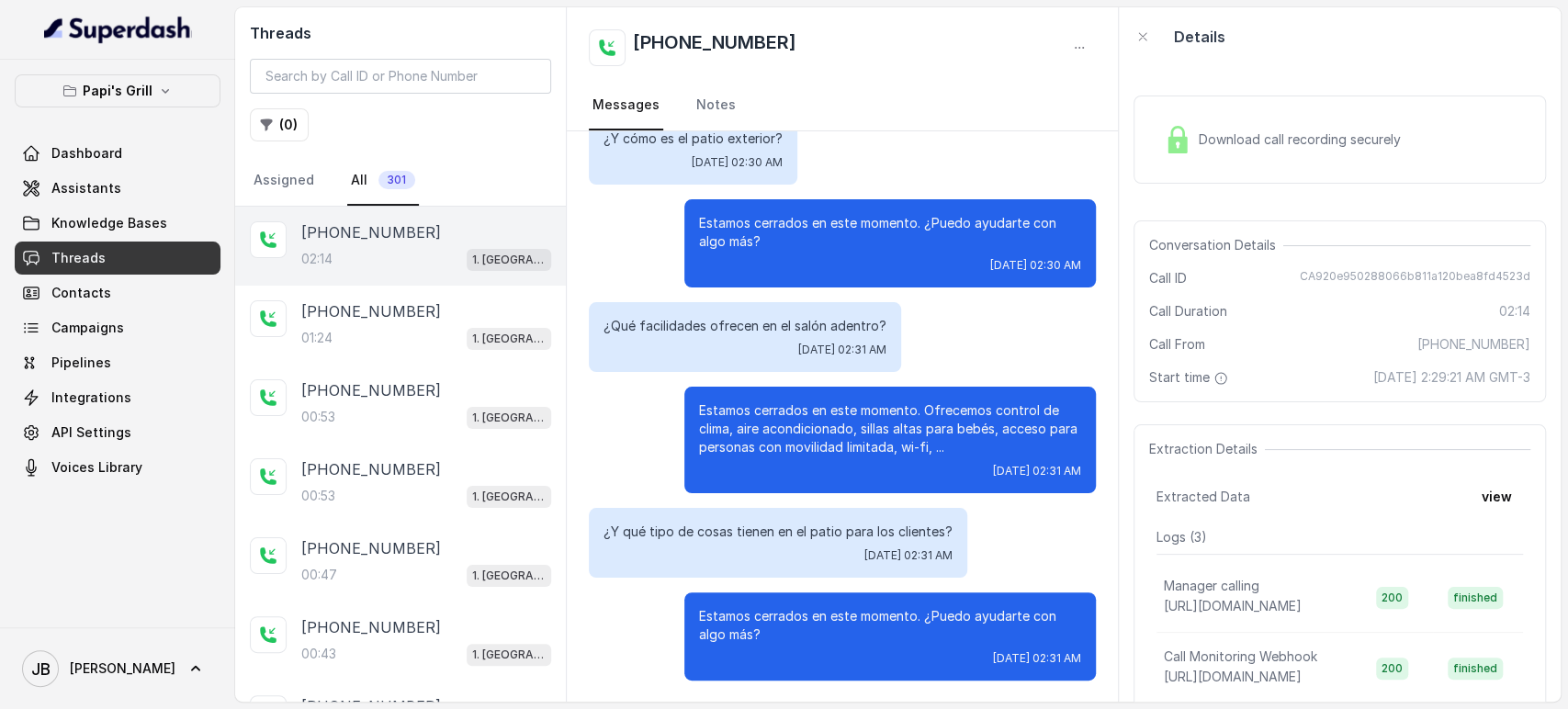
click at [798, 622] on p "Estamos cerrados en este momento. ¿Puedo ayudarte con algo más?" at bounding box center [890, 625] width 382 height 37
click at [798, 623] on p "Estamos cerrados en este momento. ¿Puedo ayudarte con algo más?" at bounding box center [890, 625] width 382 height 37
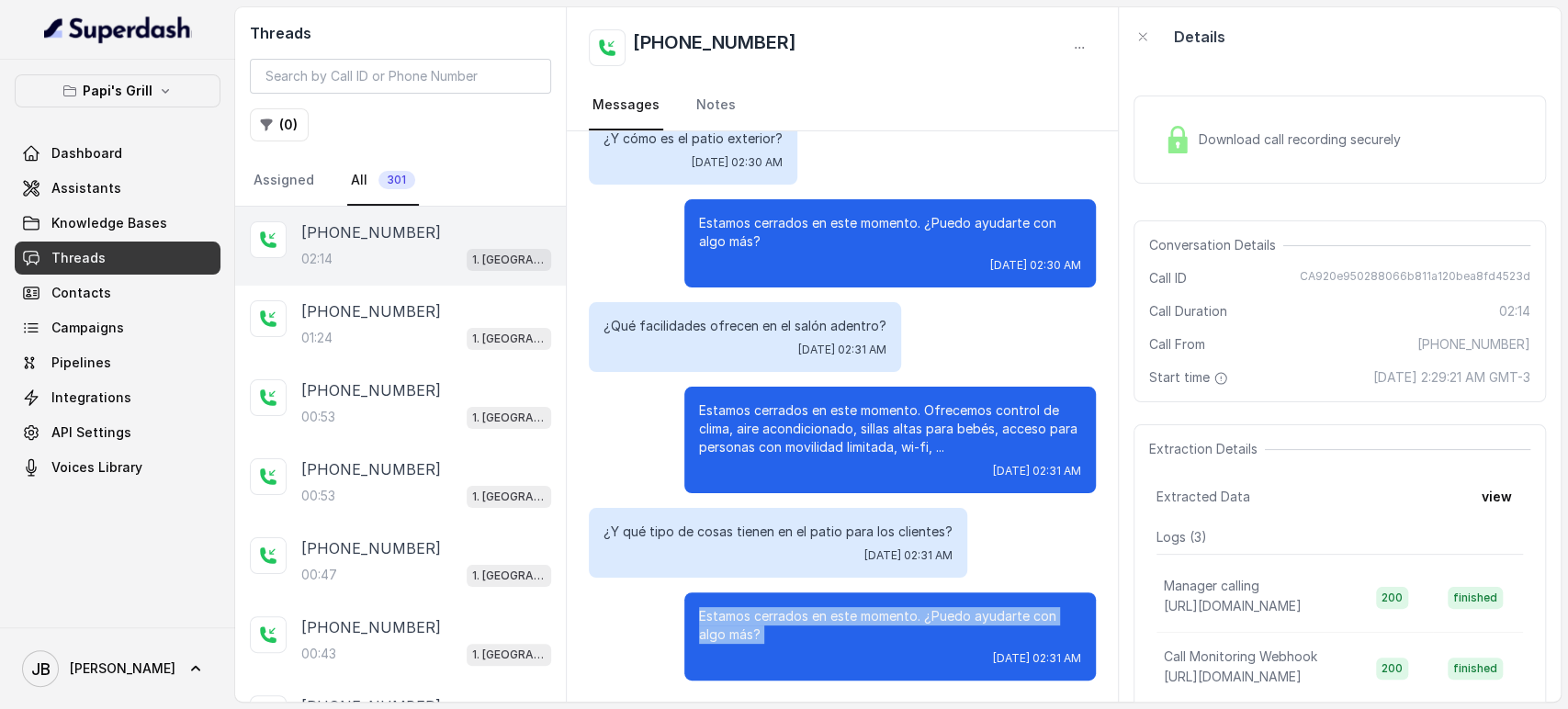
click at [797, 623] on p "Estamos cerrados en este momento. ¿Puedo ayudarte con algo más?" at bounding box center [890, 625] width 382 height 37
drag, startPoint x: 796, startPoint y: 623, endPoint x: 790, endPoint y: 615, distance: 10.0
click at [794, 622] on p "Estamos cerrados en este momento. ¿Puedo ayudarte con algo más?" at bounding box center [890, 625] width 382 height 37
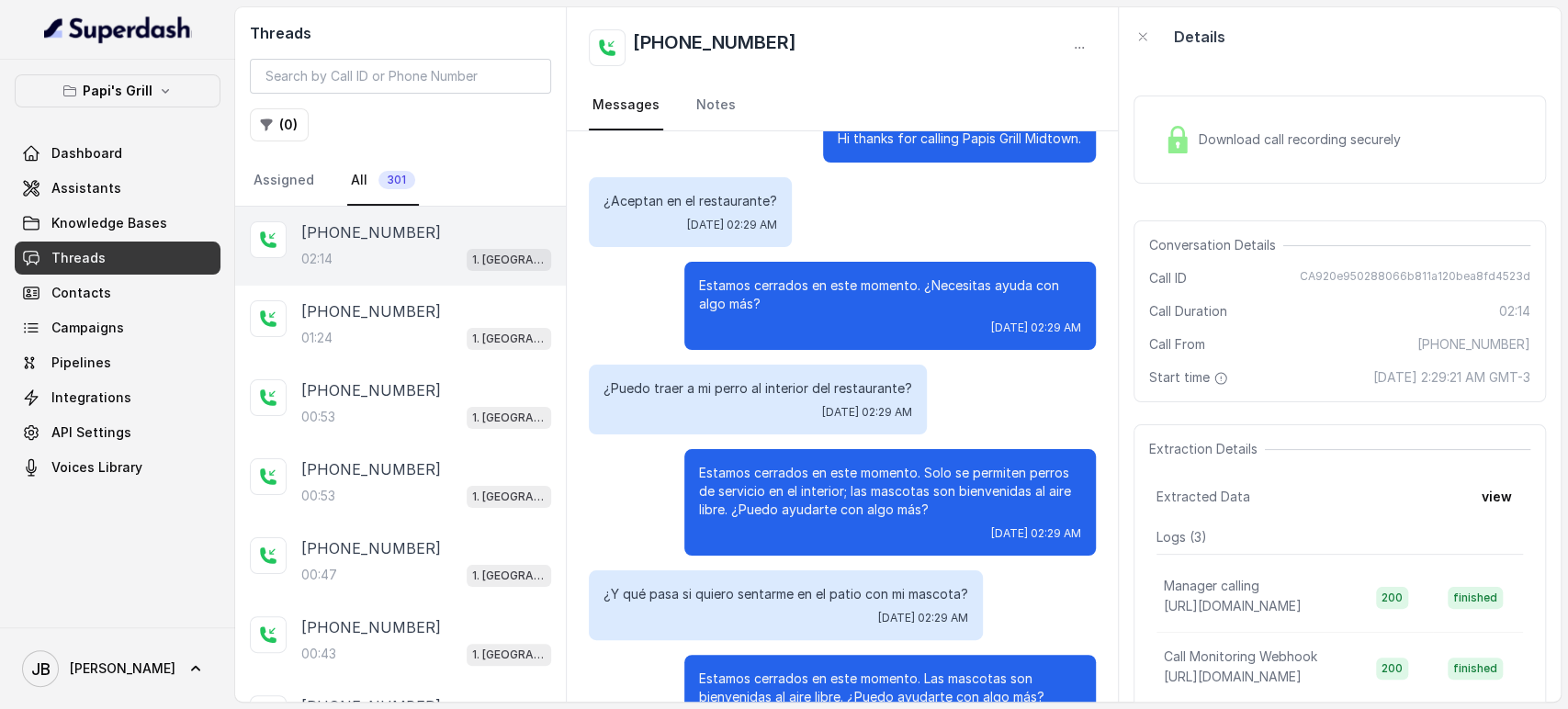
scroll to position [0, 0]
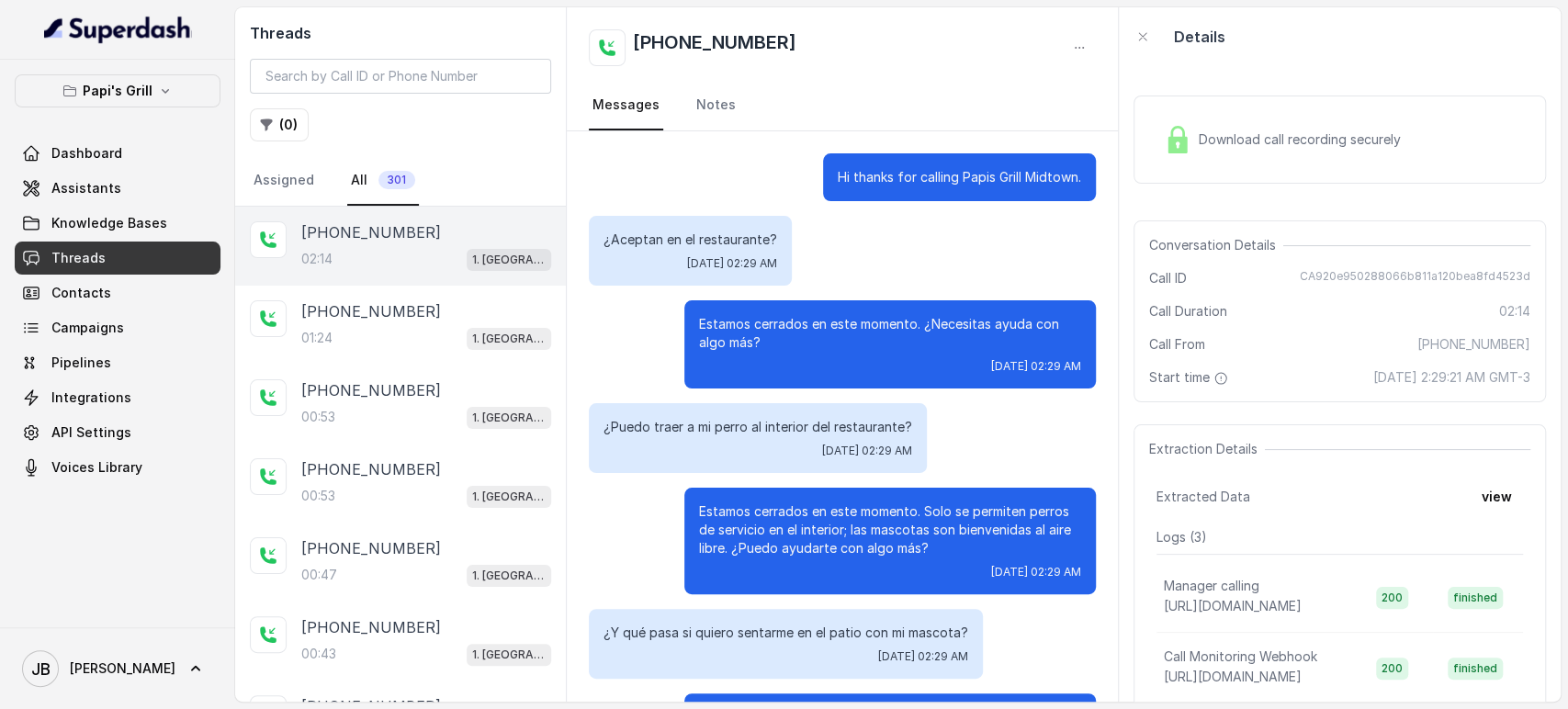
click at [760, 324] on p "Estamos cerrados en este momento. ¿Necesitas ayuda con algo más?" at bounding box center [890, 334] width 382 height 37
drag, startPoint x: 760, startPoint y: 324, endPoint x: 765, endPoint y: 348, distance: 24.5
click at [760, 329] on p "Estamos cerrados en este momento. ¿Necesitas ayuda con algo más?" at bounding box center [890, 334] width 382 height 37
click at [765, 348] on p "Estamos cerrados en este momento. ¿Necesitas ayuda con algo más?" at bounding box center [890, 334] width 382 height 37
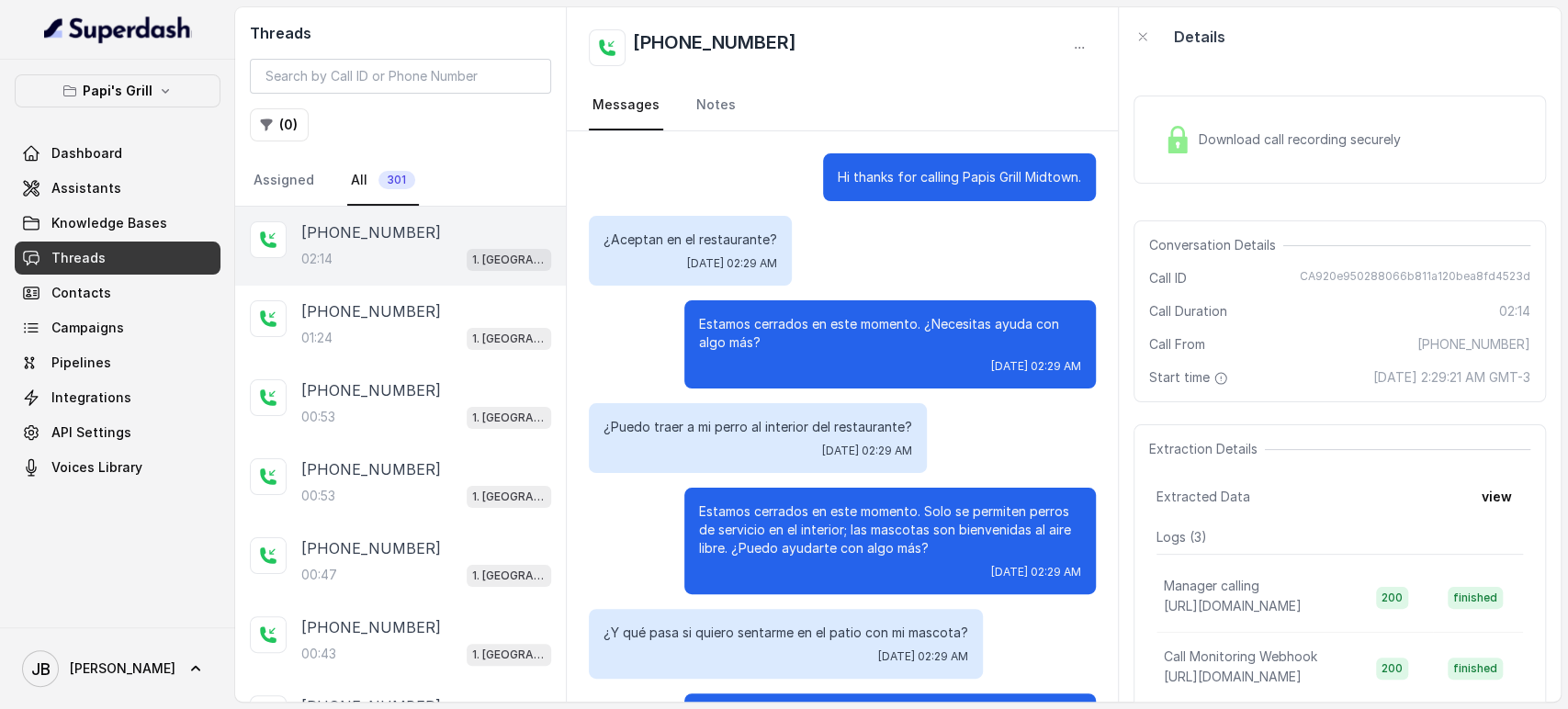
click at [763, 527] on p "Estamos cerrados en este momento. Solo se permiten perros de servicio en el int…" at bounding box center [890, 530] width 382 height 56
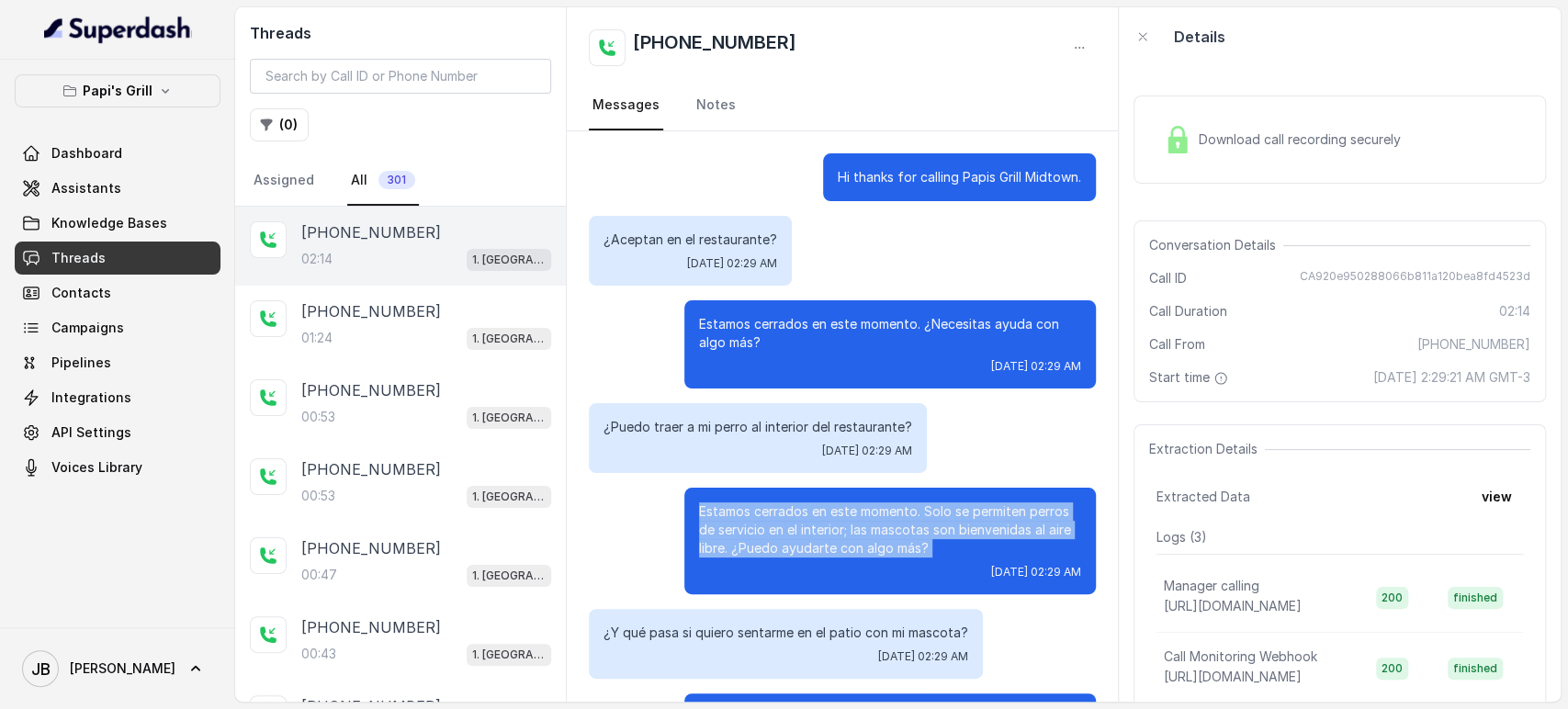
drag, startPoint x: 763, startPoint y: 527, endPoint x: 843, endPoint y: 559, distance: 86.2
click at [765, 529] on p "Estamos cerrados en este momento. Solo se permiten perros de servicio en el int…" at bounding box center [890, 530] width 382 height 56
click at [858, 548] on p "Estamos cerrados en este momento. Solo se permiten perros de servicio en el int…" at bounding box center [890, 530] width 382 height 56
click at [912, 565] on div "[DATE] 02:29 AM" at bounding box center [890, 572] width 382 height 15
click at [918, 542] on p "Estamos cerrados en este momento. Solo se permiten perros de servicio en el int…" at bounding box center [890, 530] width 382 height 56
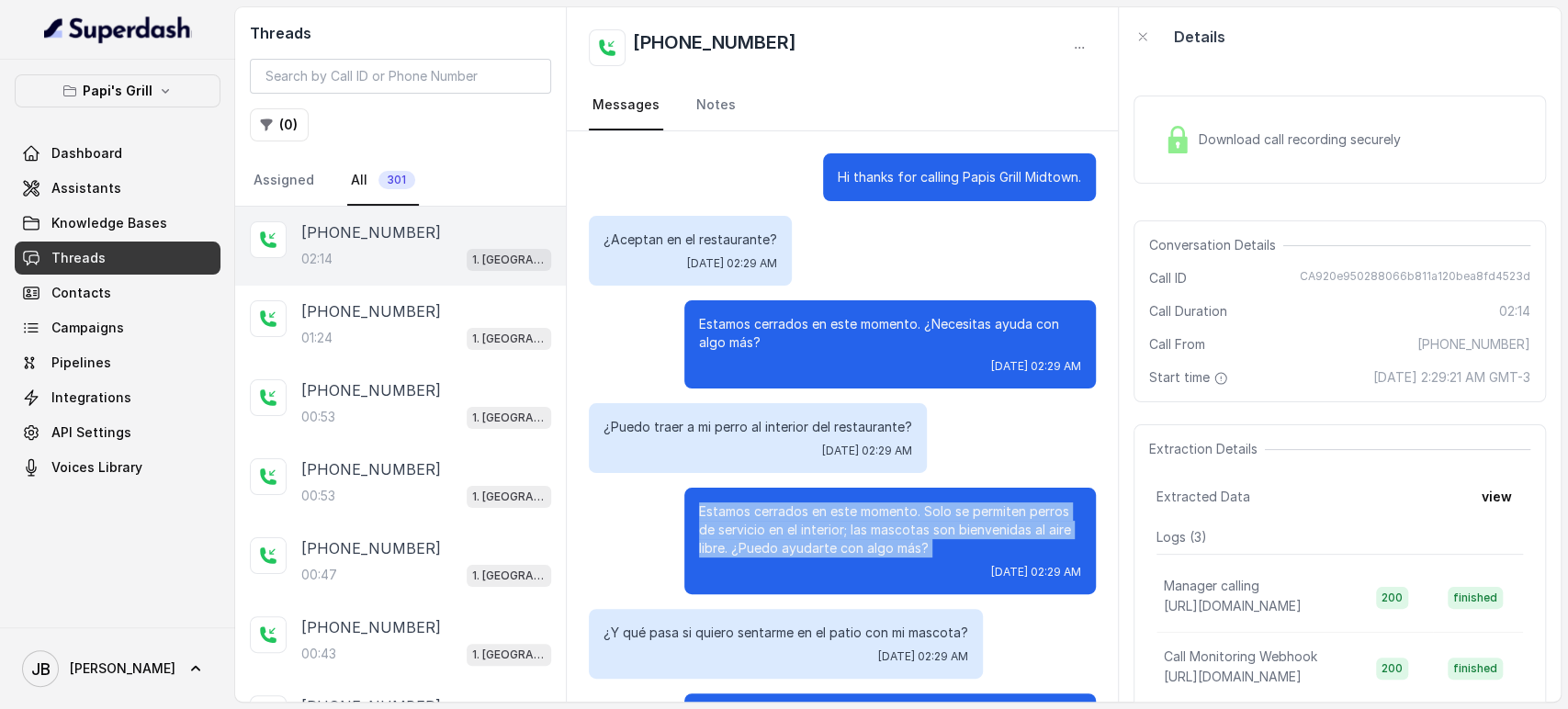
click at [841, 509] on p "Estamos cerrados en este momento. Solo se permiten perros de servicio en el int…" at bounding box center [890, 530] width 382 height 56
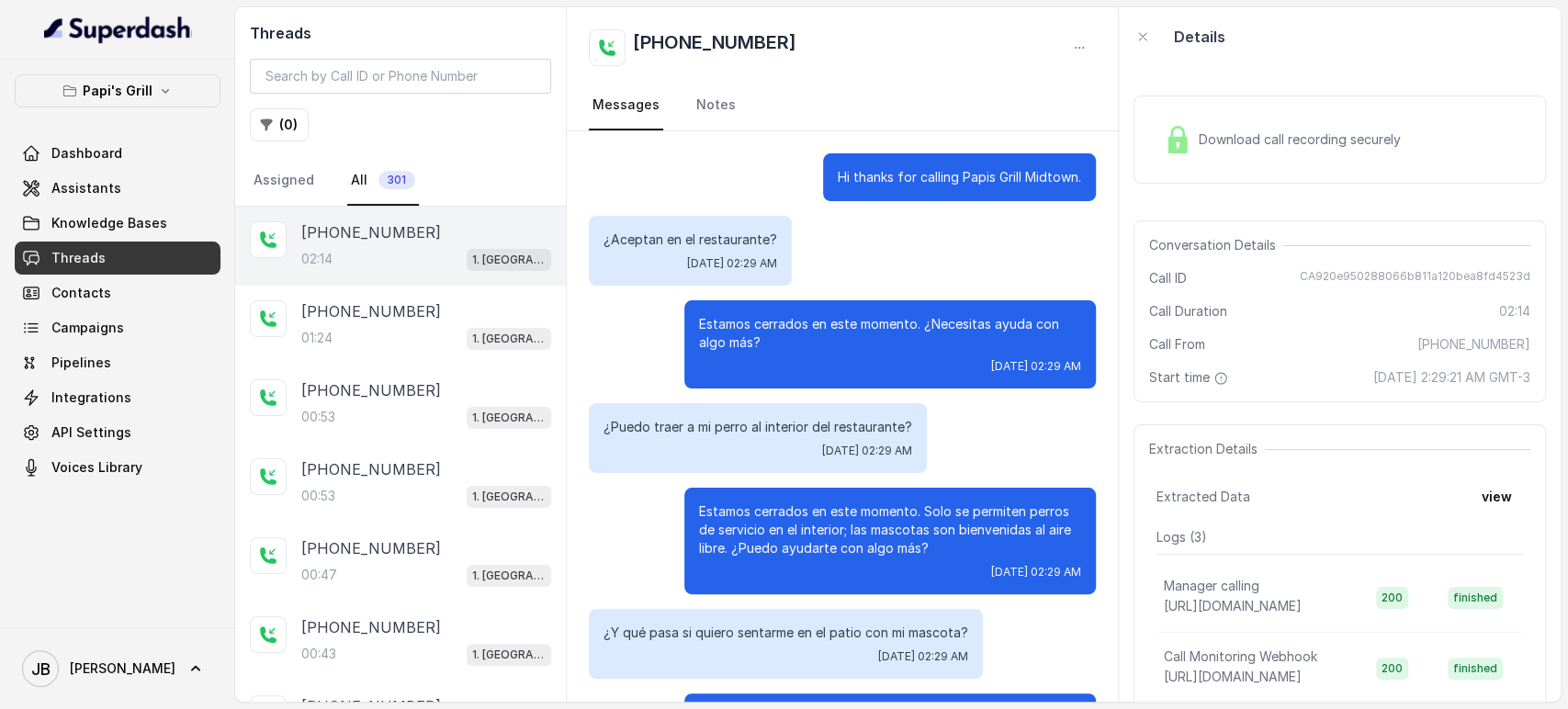
click at [742, 412] on div "¿Puedo traer a mi perro al interior del restaurante? [DATE] 02:29 AM" at bounding box center [758, 438] width 338 height 70
